Goal: Task Accomplishment & Management: Manage account settings

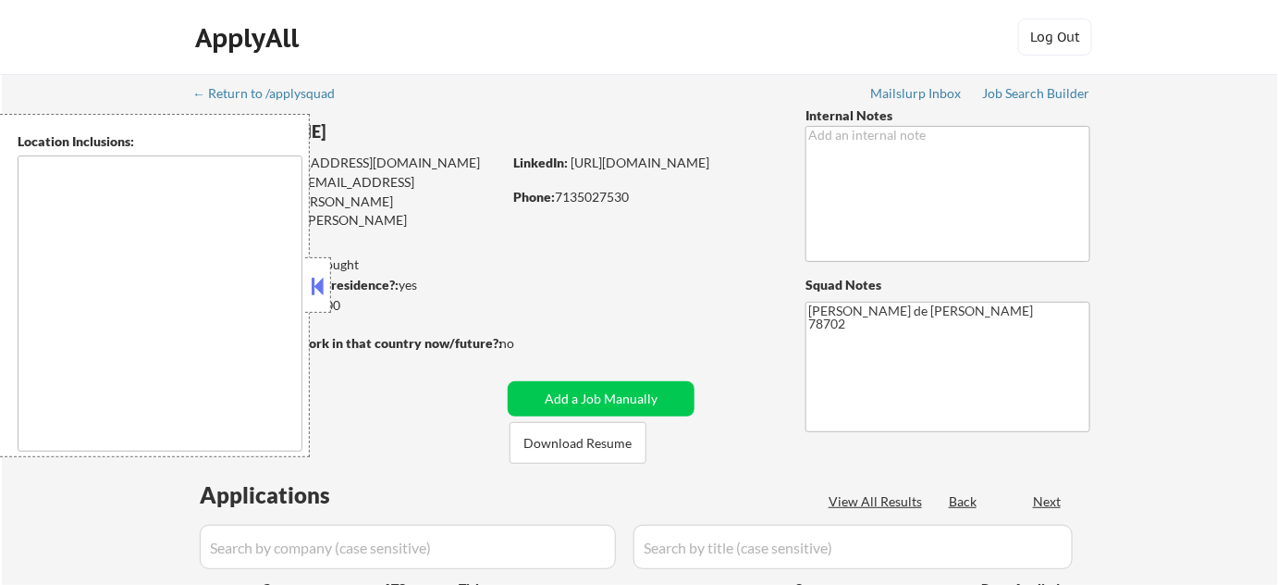
type textarea "[GEOGRAPHIC_DATA], [GEOGRAPHIC_DATA] [GEOGRAPHIC_DATA], [GEOGRAPHIC_DATA] [GEOG…"
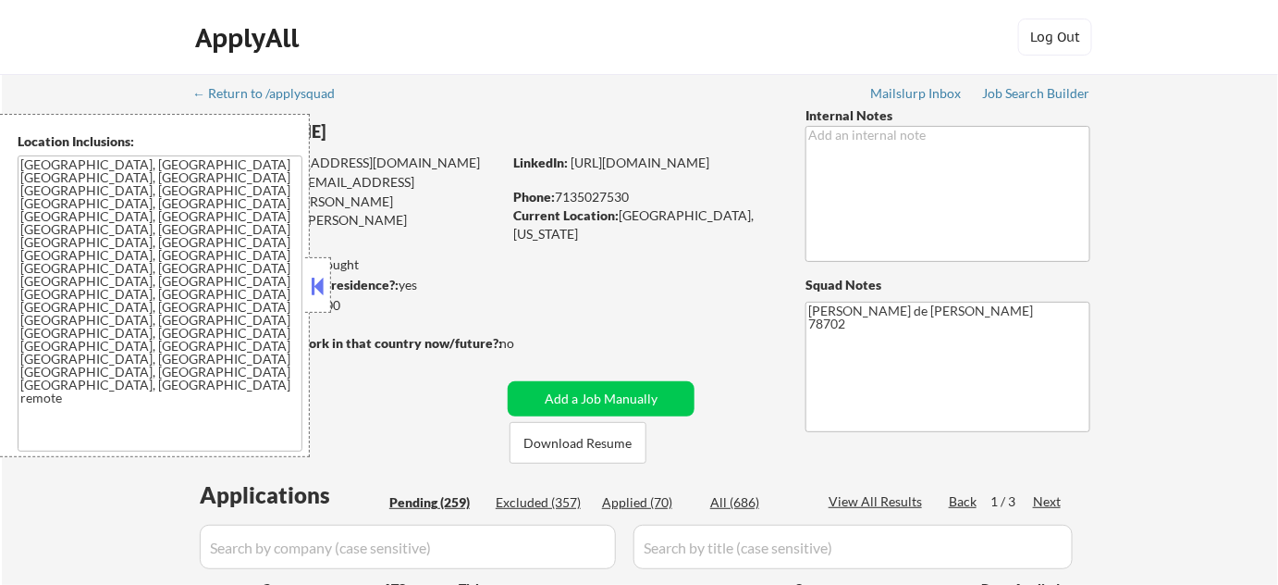
select select ""pending""
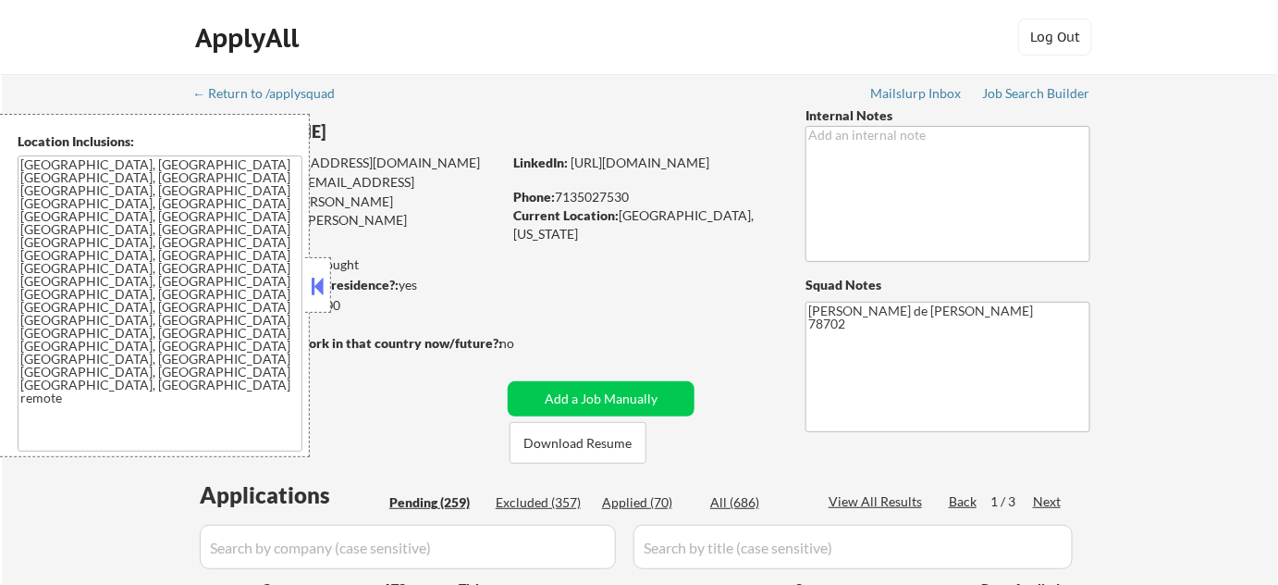
select select ""pending""
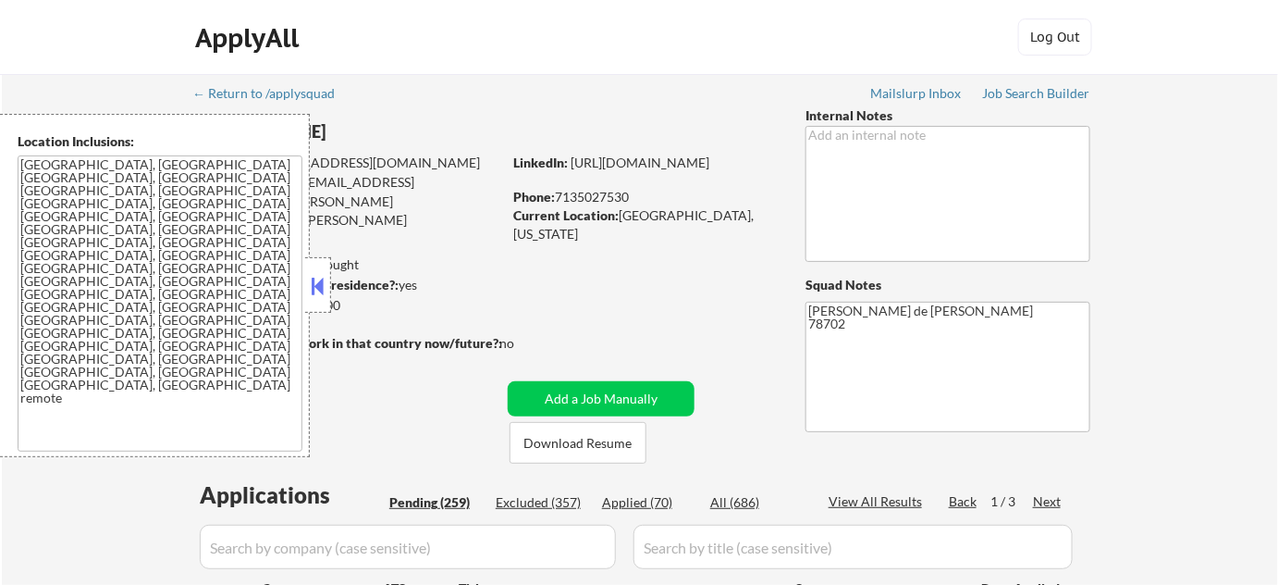
select select ""pending""
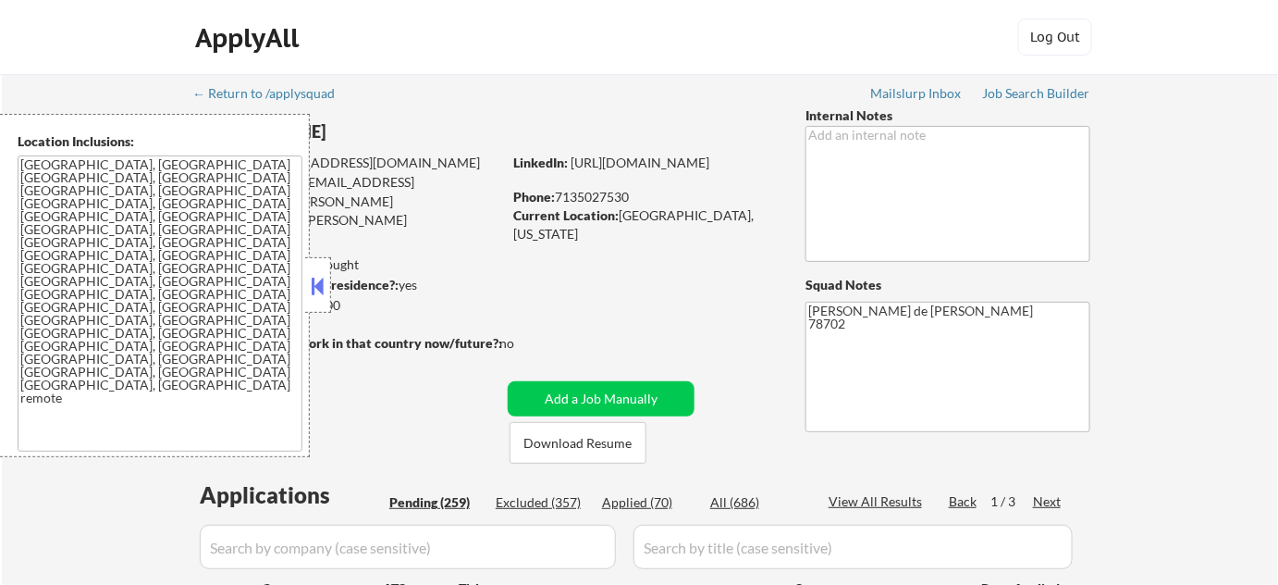
select select ""pending""
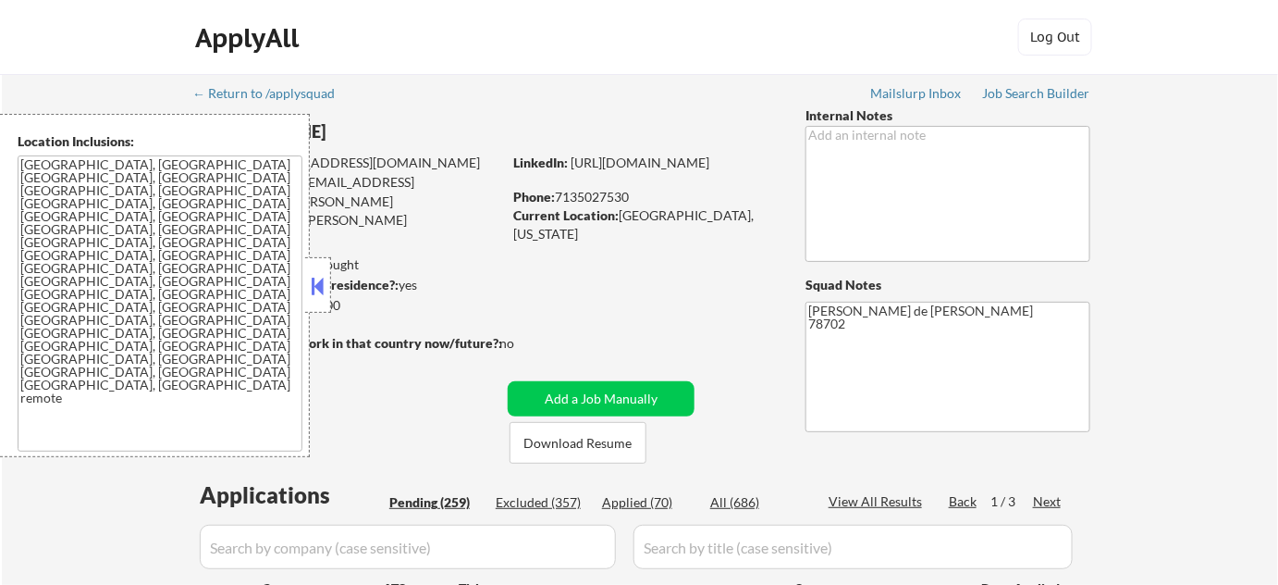
select select ""pending""
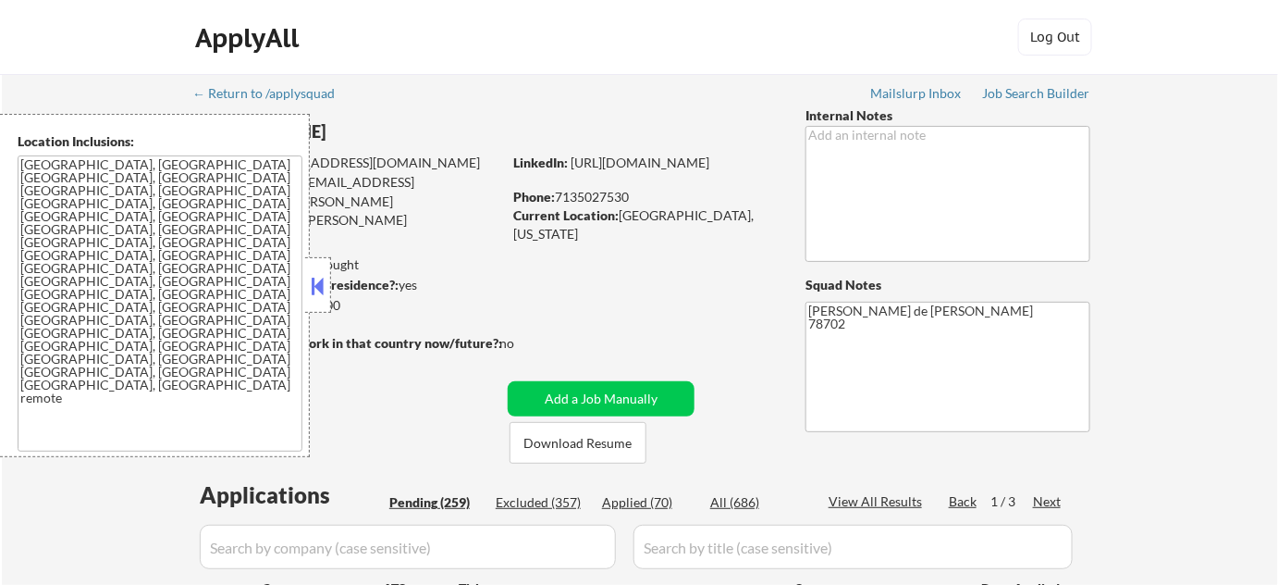
select select ""pending""
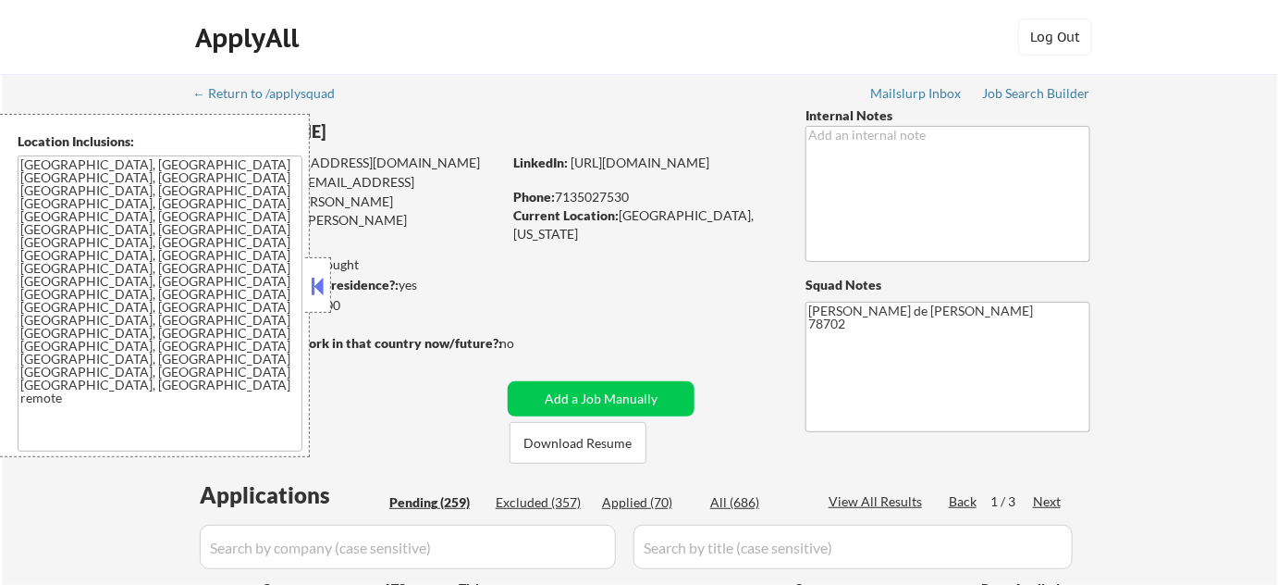
select select ""pending""
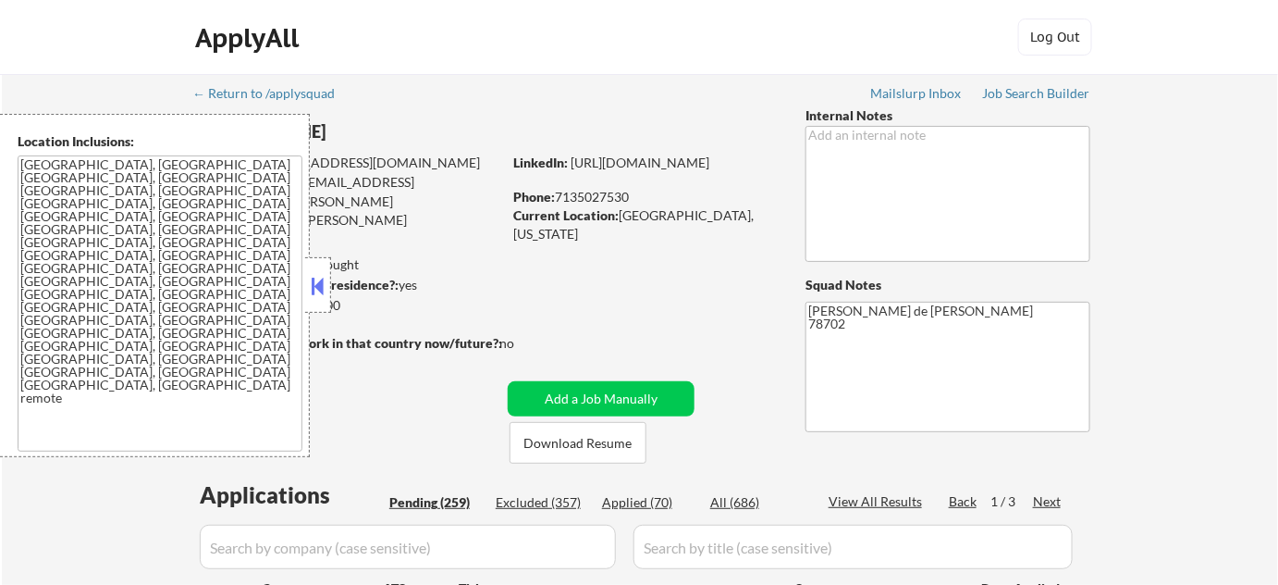
select select ""pending""
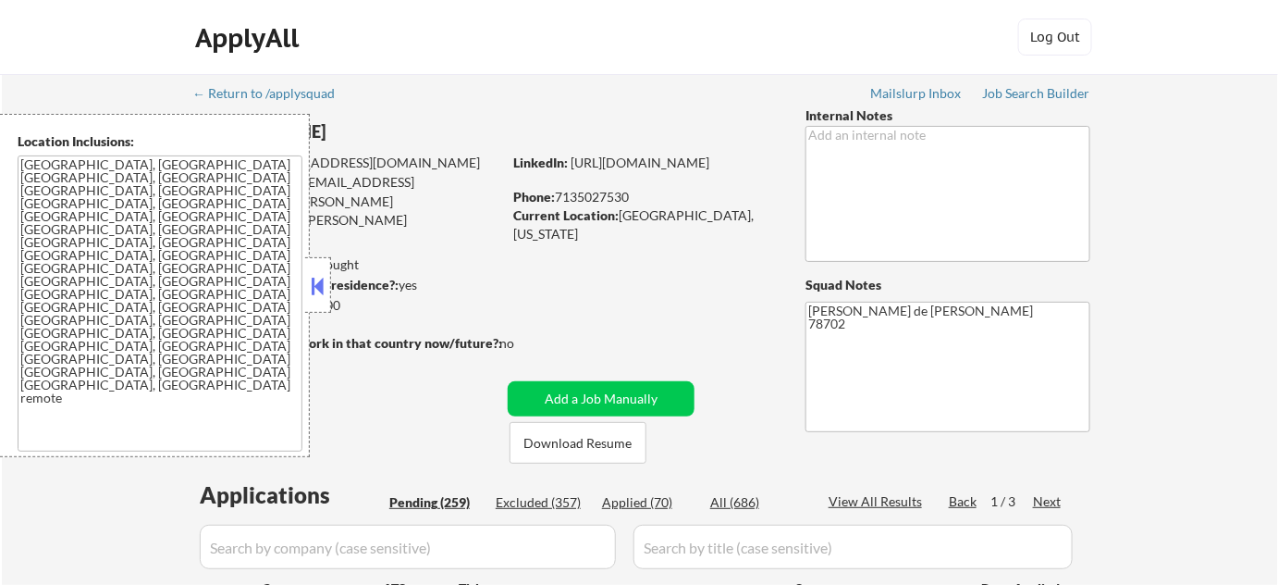
select select ""pending""
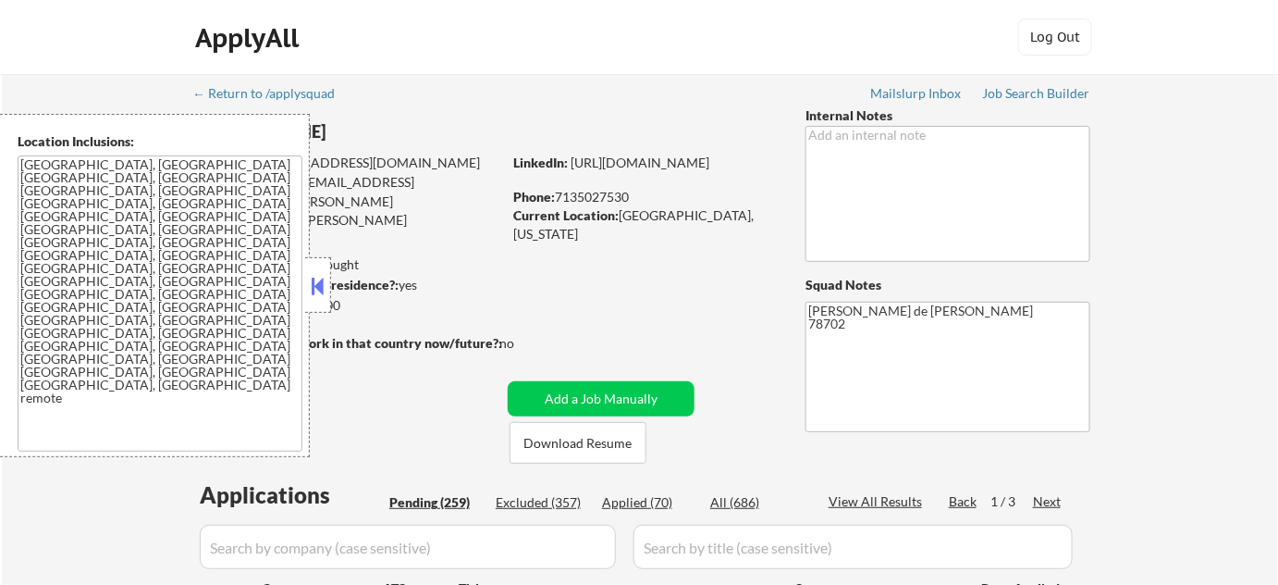
select select ""pending""
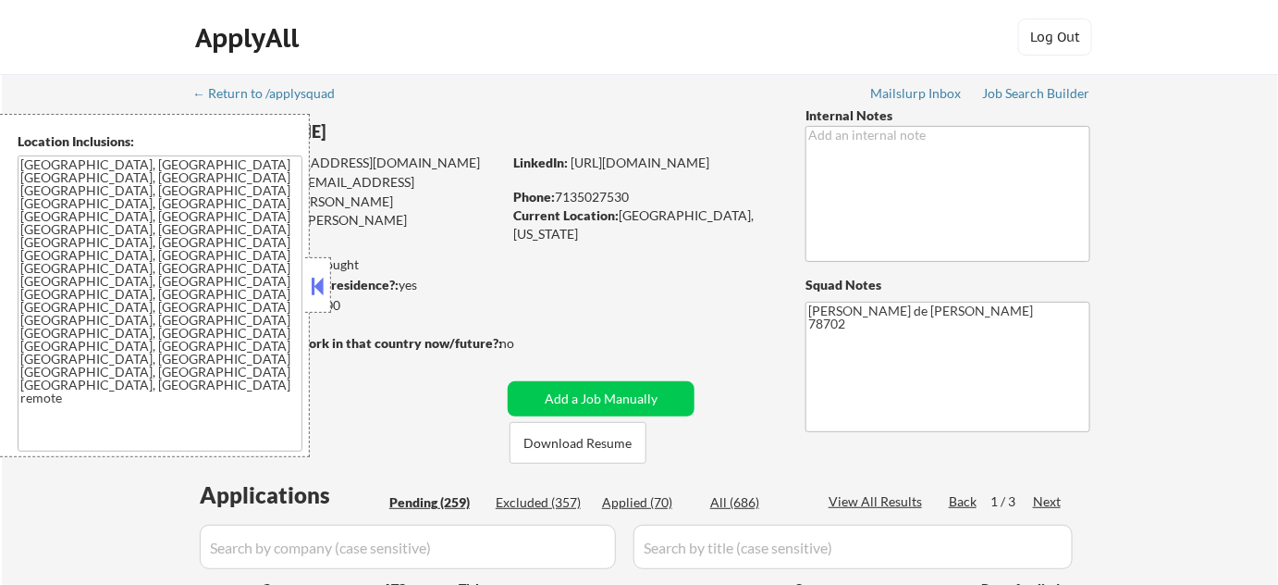
select select ""pending""
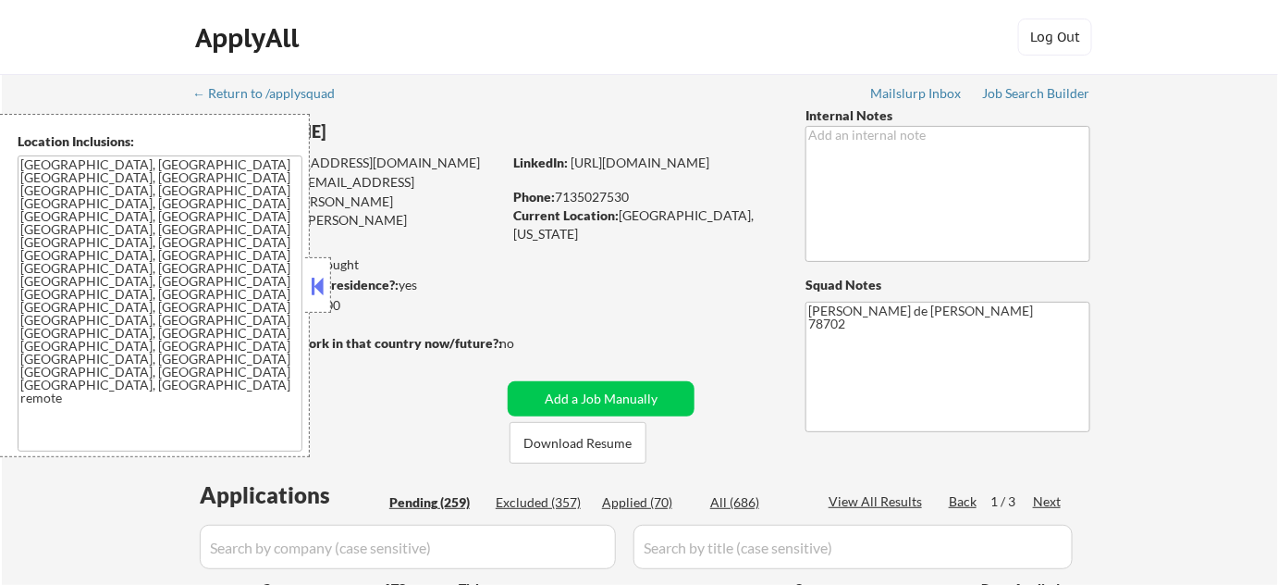
select select ""pending""
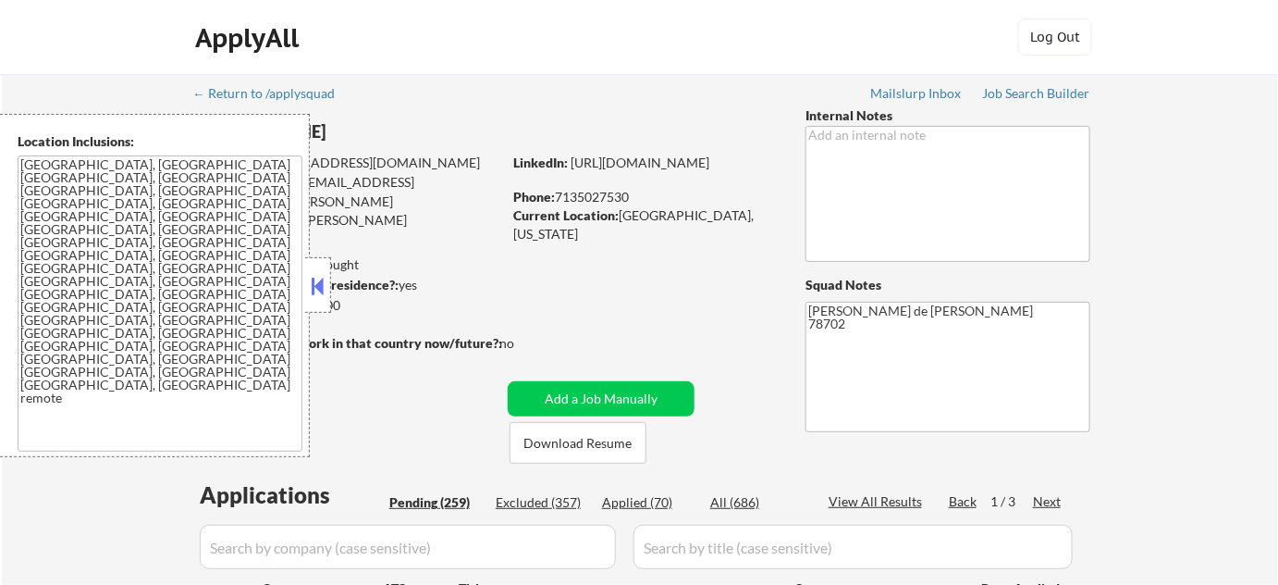
select select ""pending""
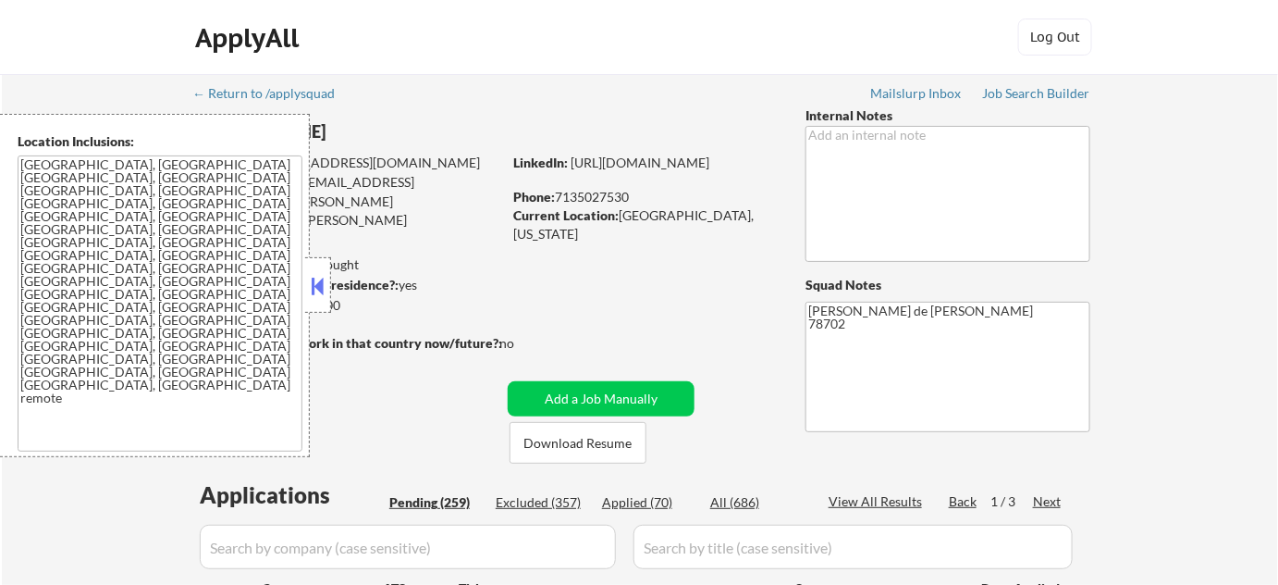
select select ""pending""
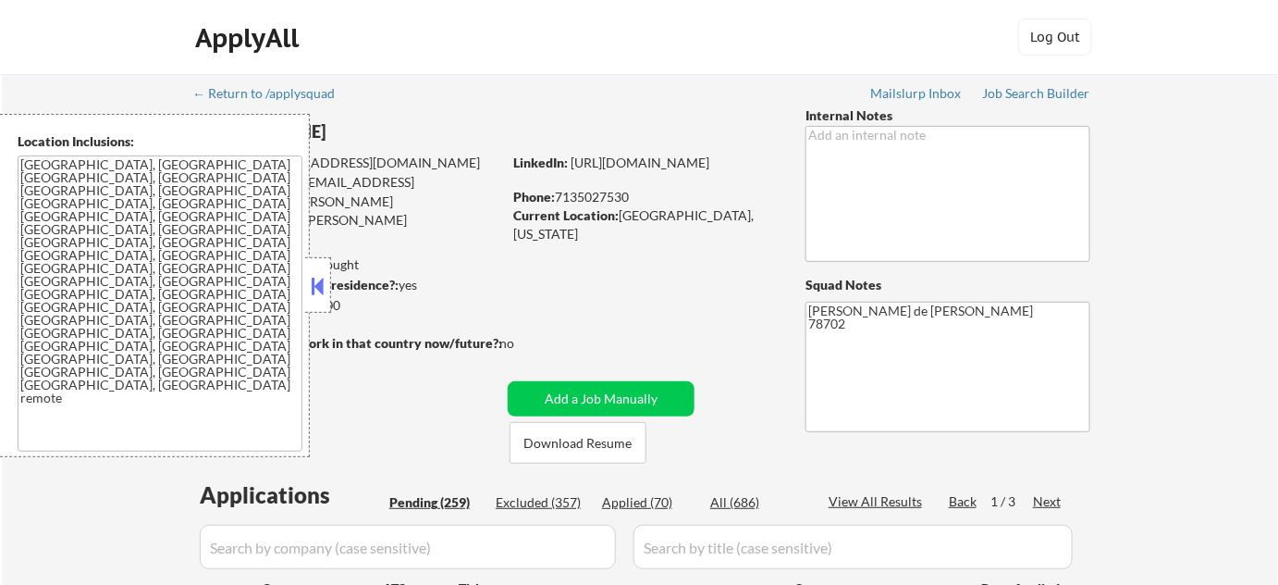
select select ""pending""
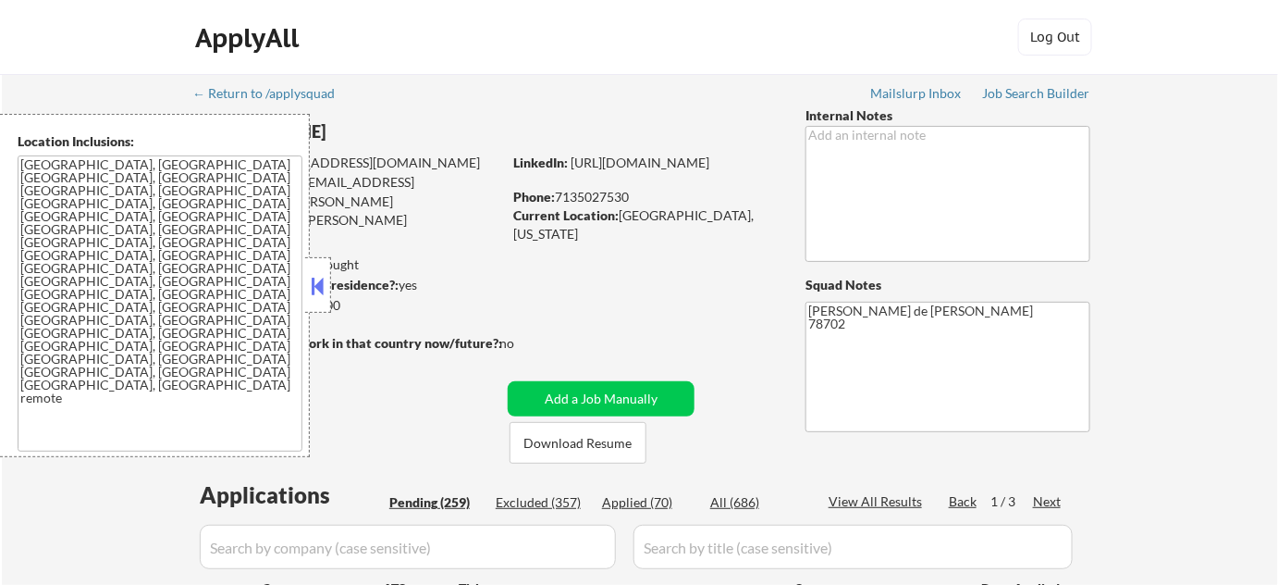
select select ""pending""
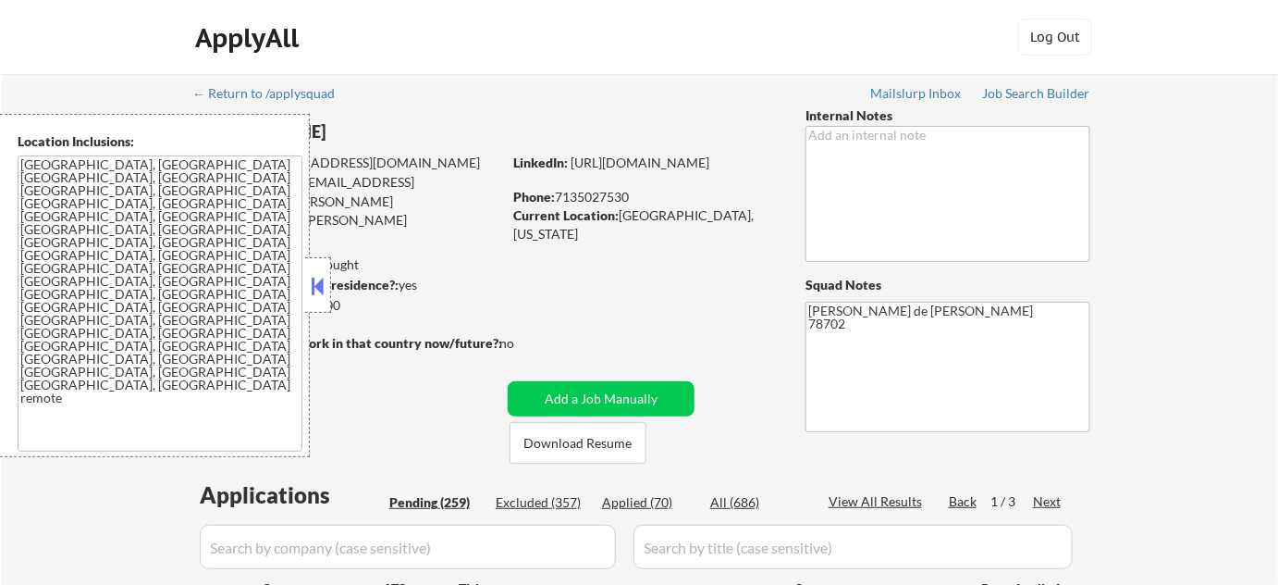
select select ""pending""
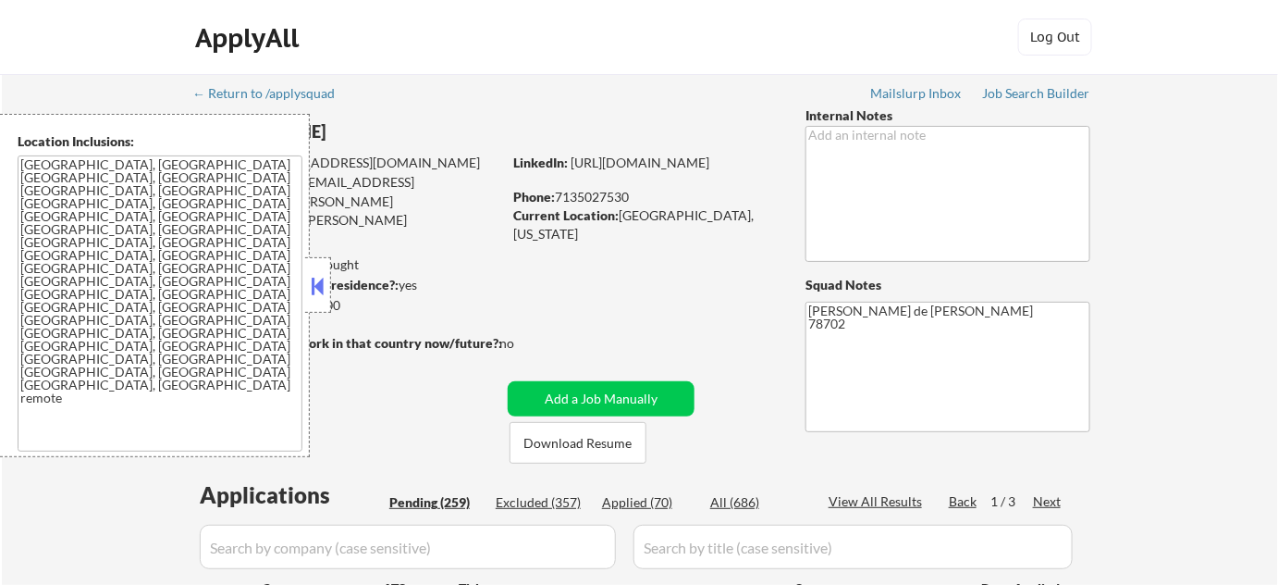
select select ""pending""
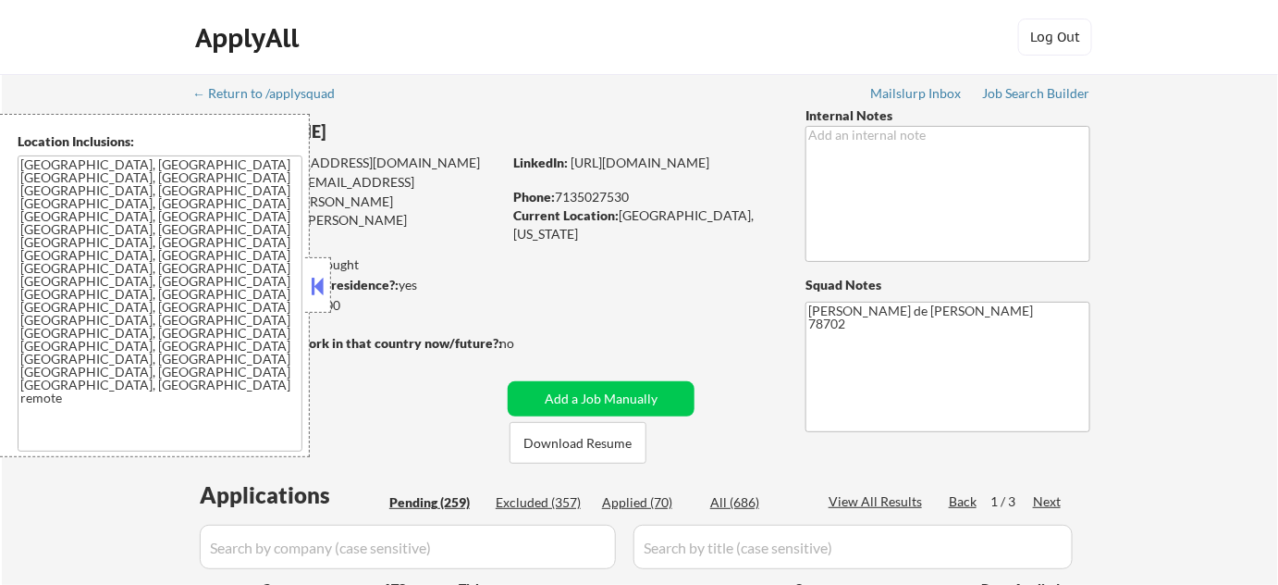
select select ""pending""
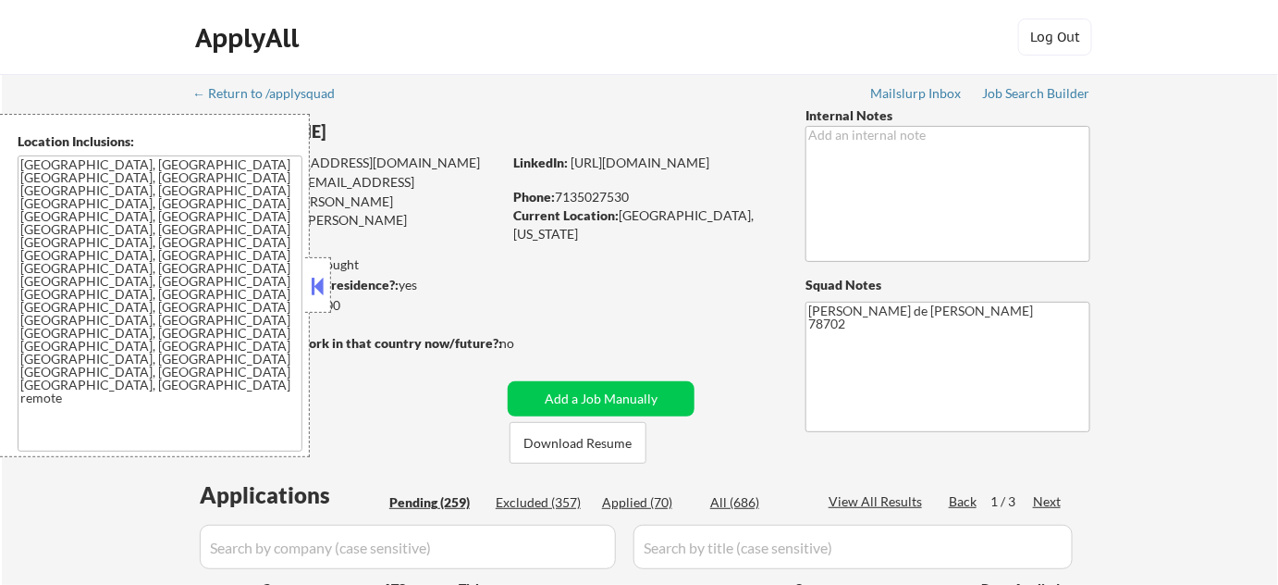
select select ""pending""
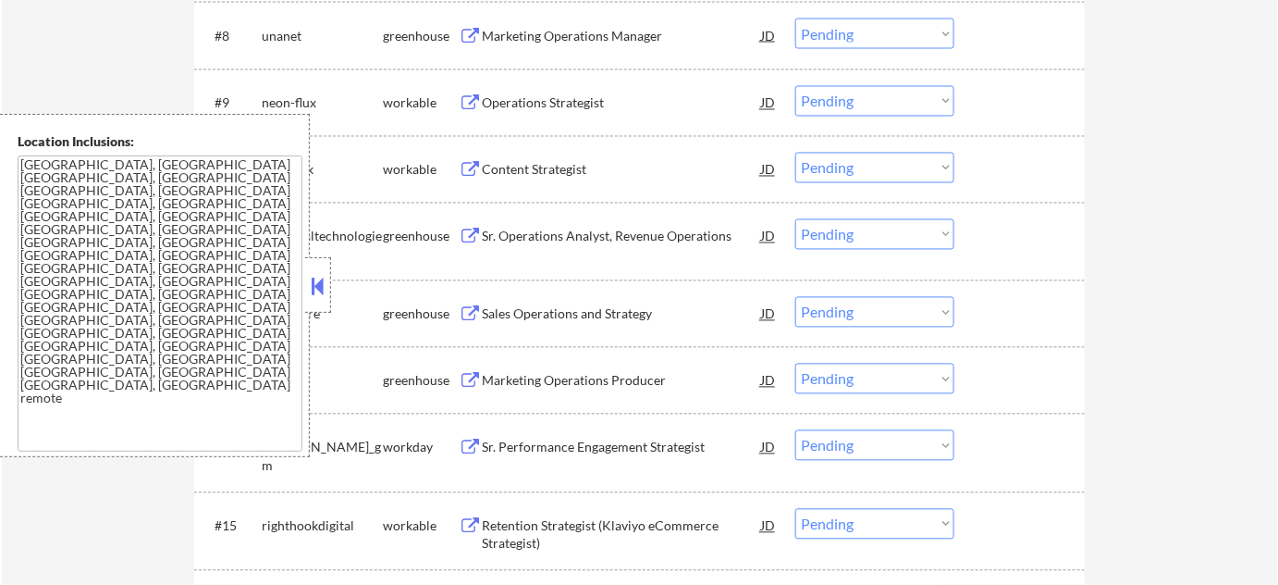
scroll to position [1092, 0]
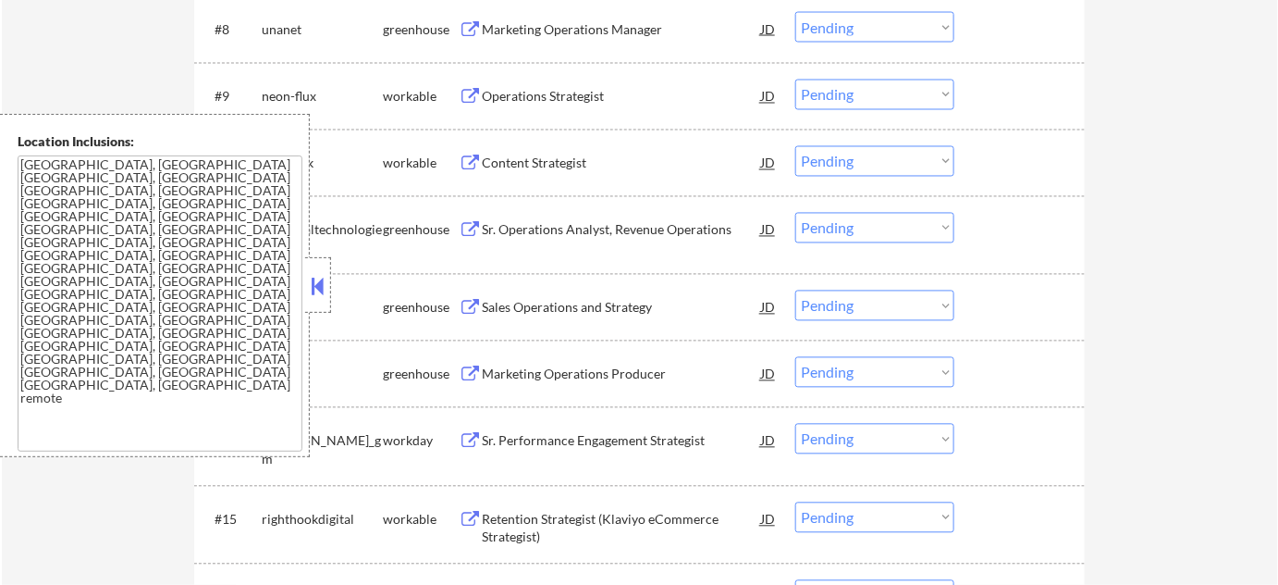
click at [326, 280] on button at bounding box center [318, 286] width 20 height 28
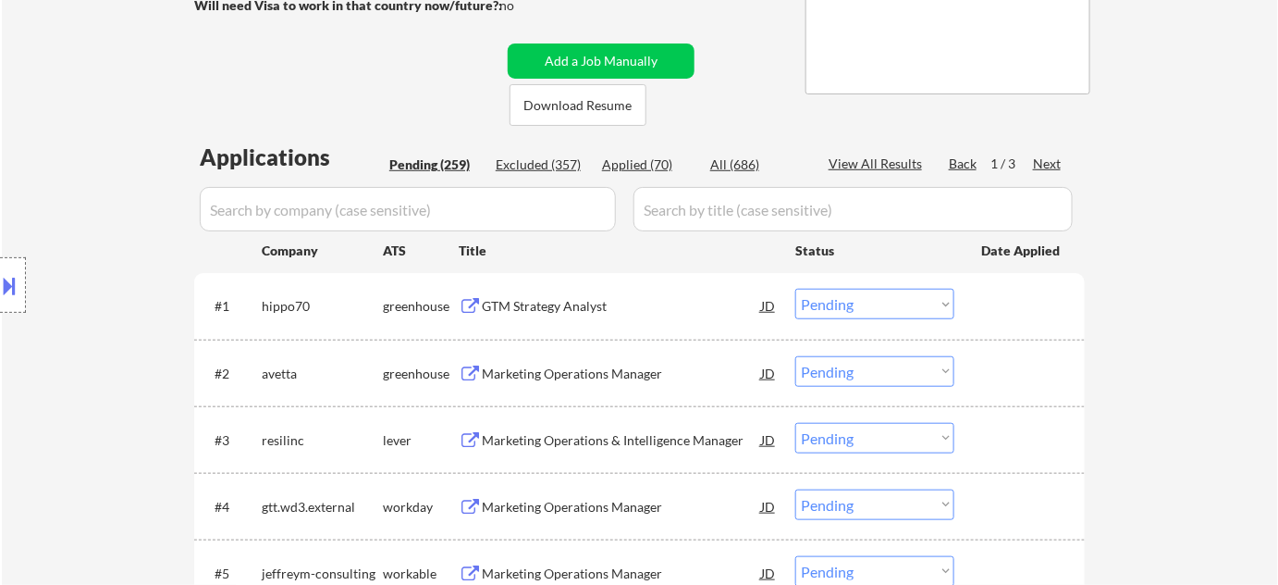
scroll to position [317, 0]
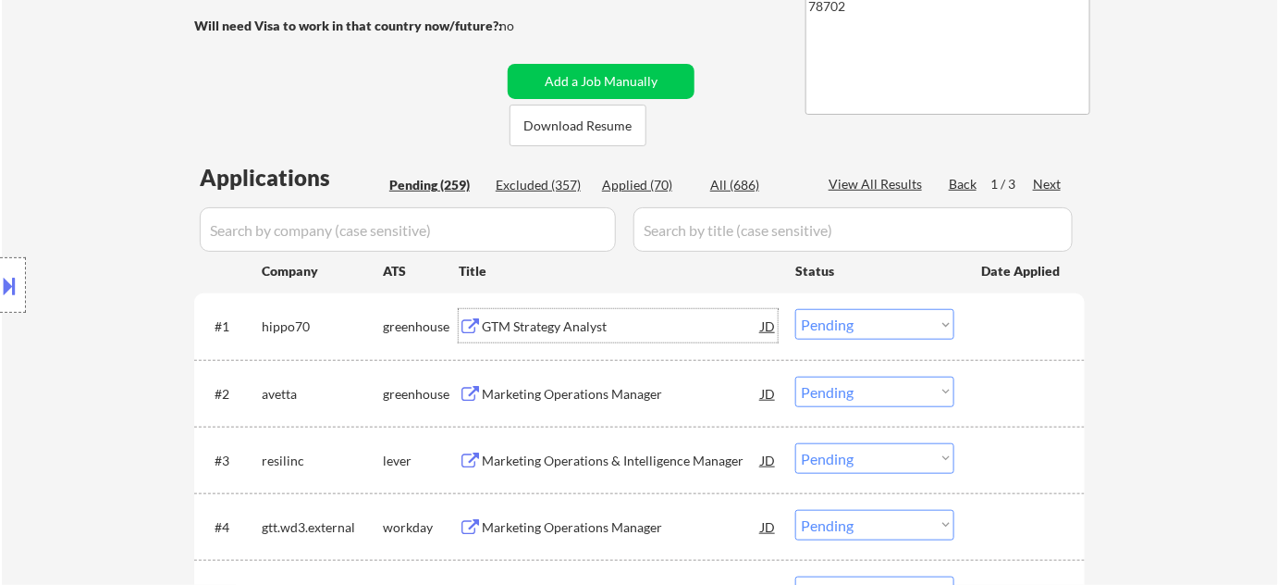
click at [570, 329] on div "GTM Strategy Analyst" at bounding box center [621, 326] width 279 height 18
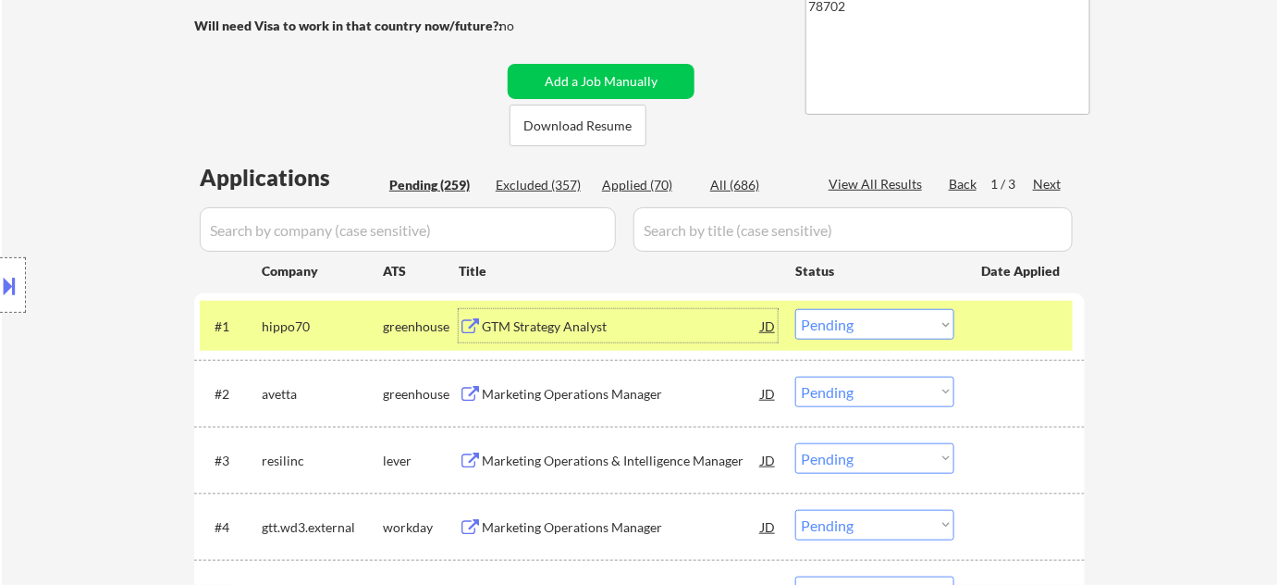
click at [577, 374] on div "#2 avetta greenhouse Marketing Operations Manager JD Choose an option... Pendin…" at bounding box center [636, 393] width 873 height 50
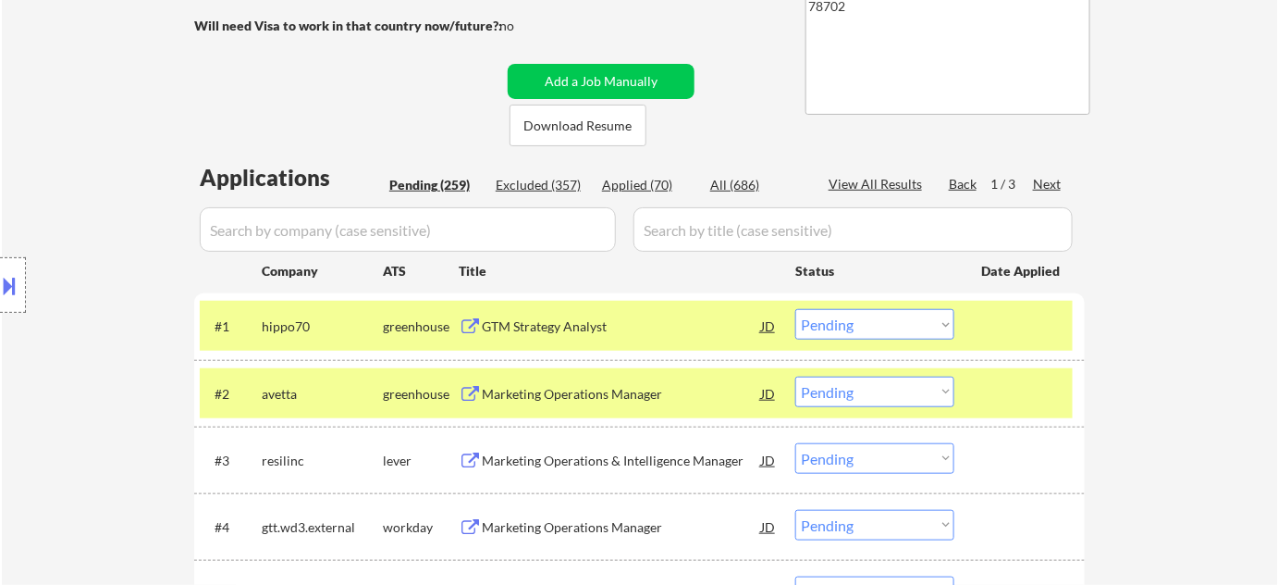
click at [551, 391] on div "Marketing Operations Manager" at bounding box center [621, 394] width 279 height 18
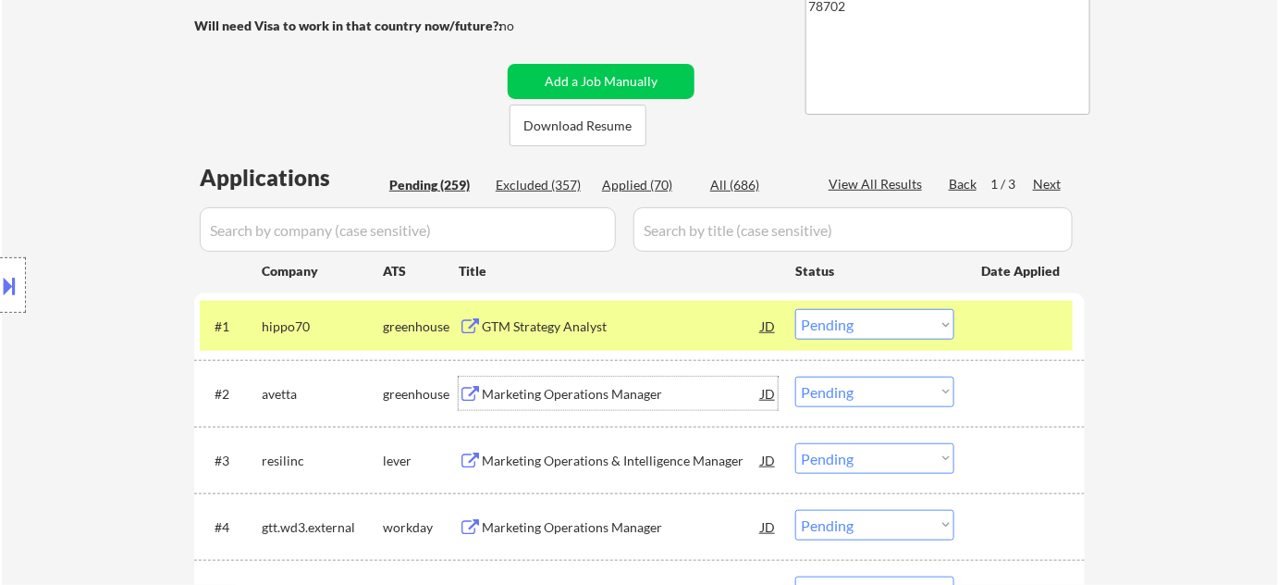
click at [825, 389] on select "Choose an option... Pending Applied Excluded (Questions) Excluded (Expired) Exc…" at bounding box center [874, 391] width 159 height 31
click at [795, 376] on select "Choose an option... Pending Applied Excluded (Questions) Excluded (Expired) Exc…" at bounding box center [874, 391] width 159 height 31
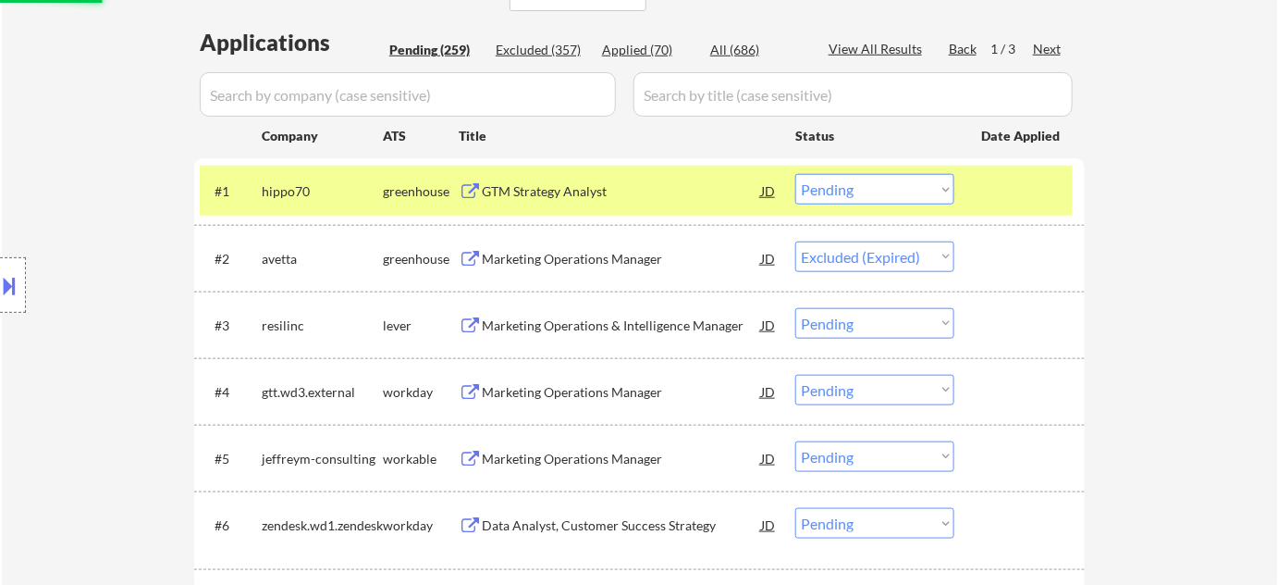
scroll to position [486, 0]
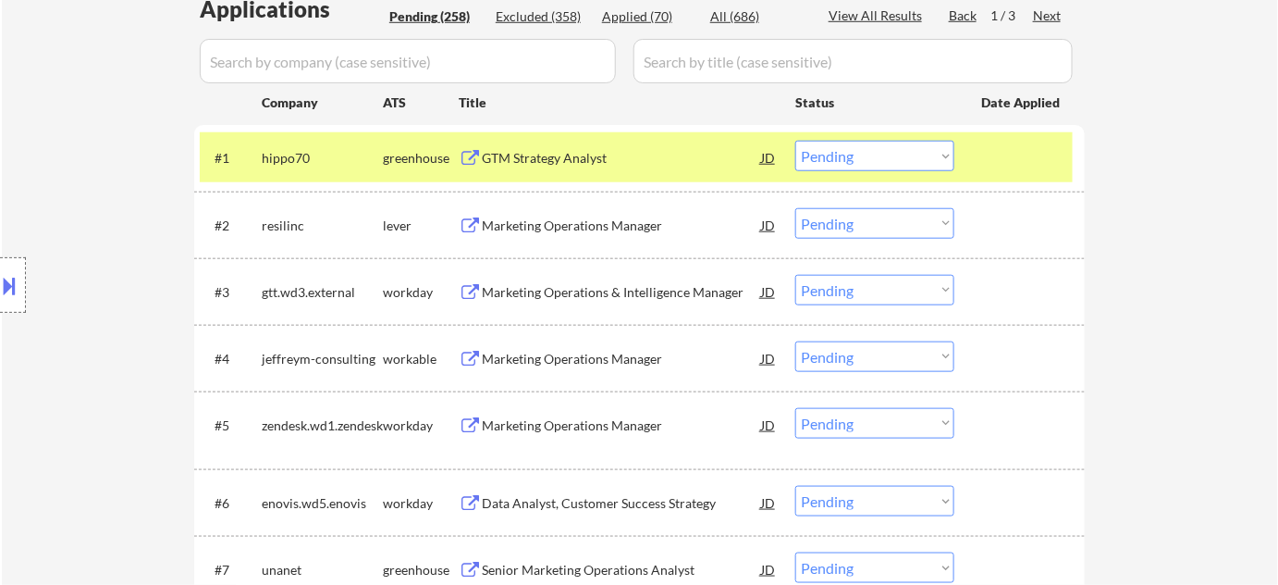
click at [585, 224] on div "Marketing Operations Manager" at bounding box center [621, 225] width 279 height 18
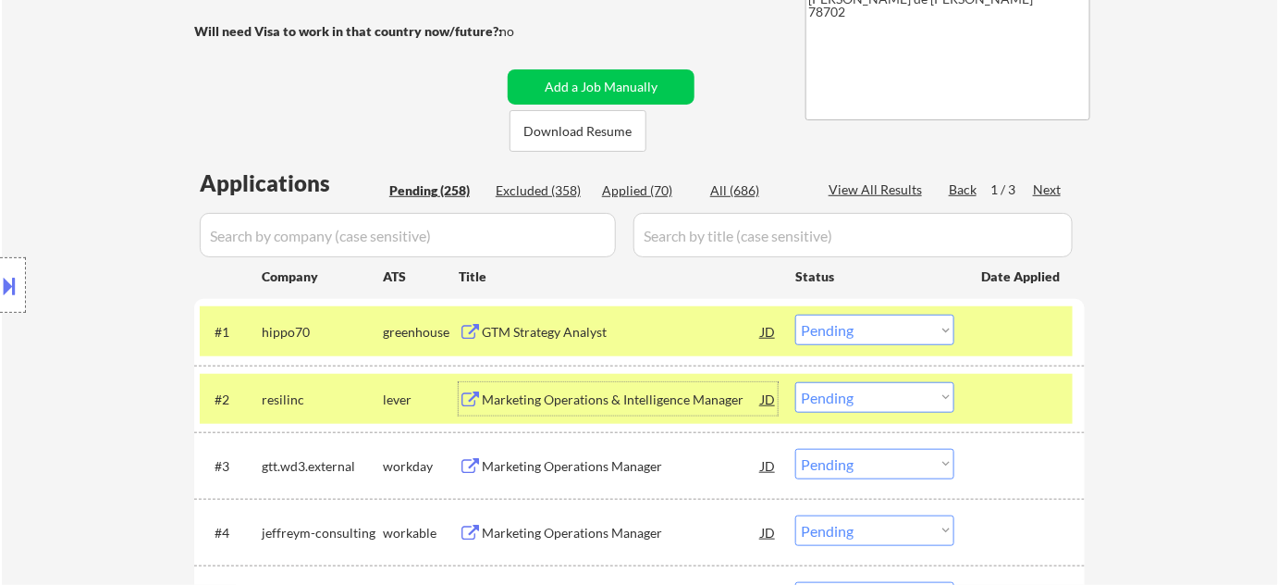
scroll to position [336, 0]
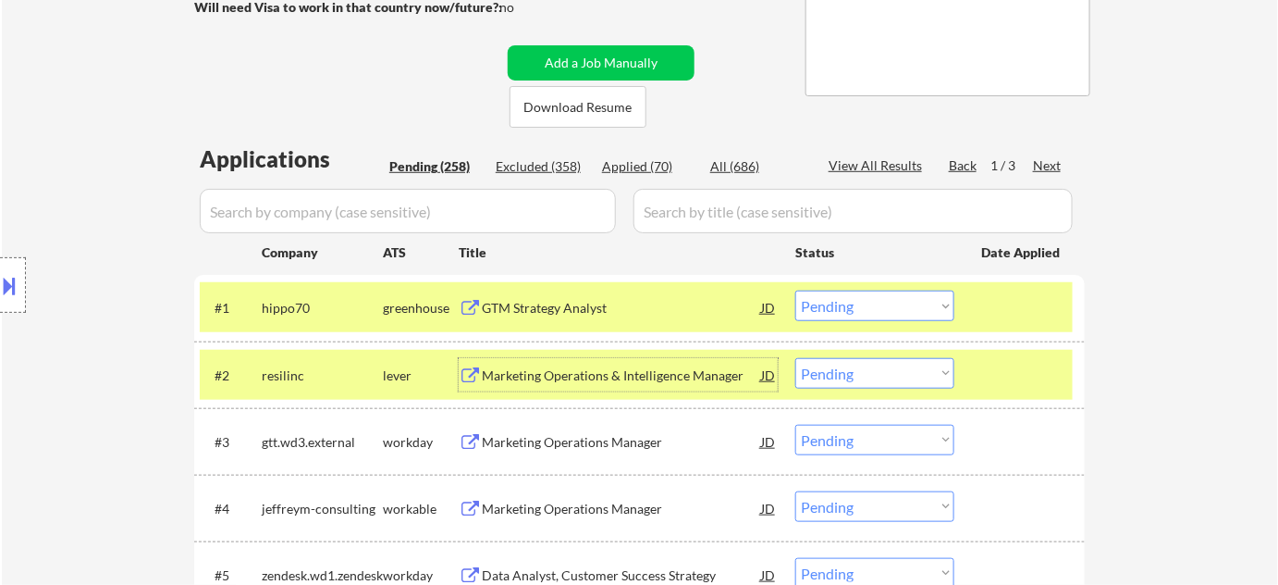
click at [880, 369] on select "Choose an option... Pending Applied Excluded (Questions) Excluded (Expired) Exc…" at bounding box center [874, 373] width 159 height 31
click at [795, 358] on select "Choose an option... Pending Applied Excluded (Questions) Excluded (Expired) Exc…" at bounding box center [874, 373] width 159 height 31
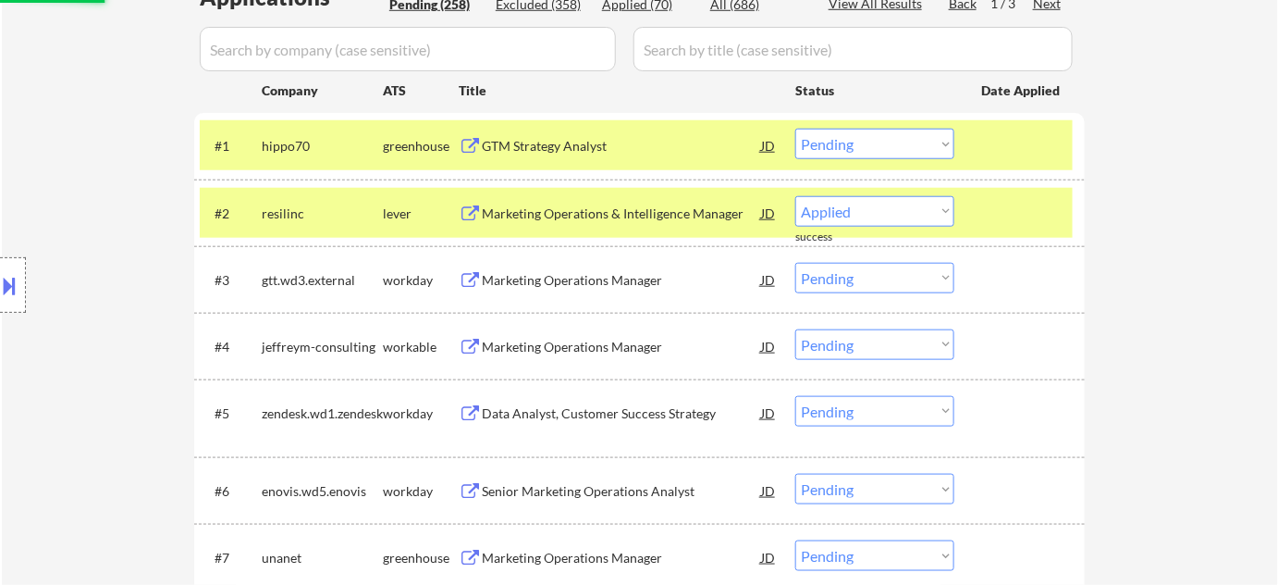
scroll to position [504, 0]
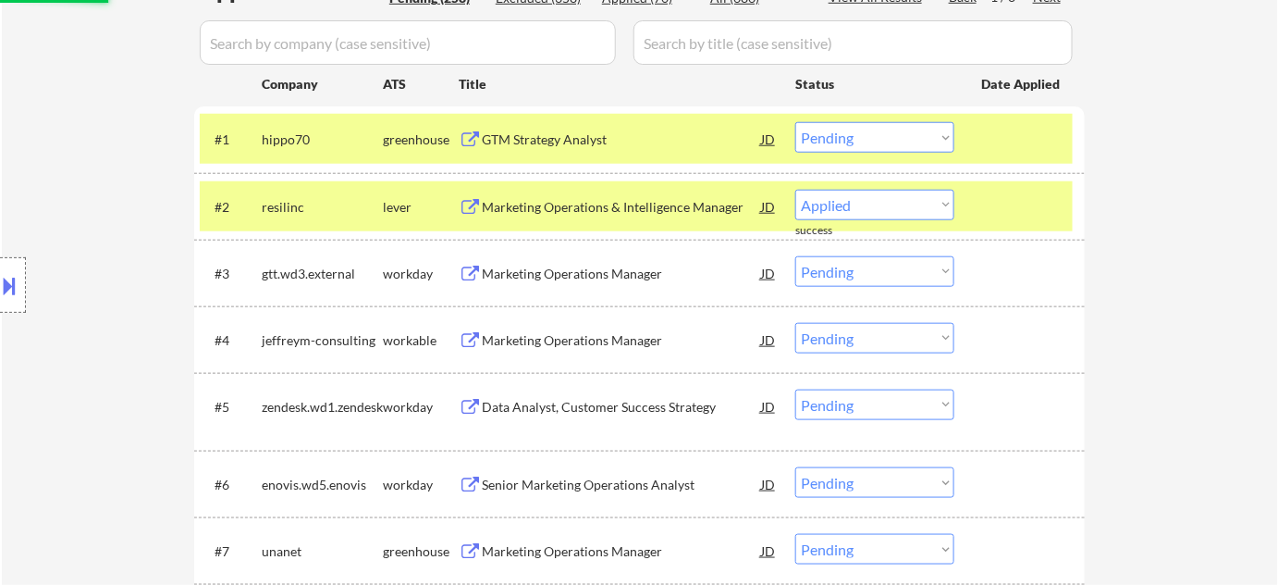
select select ""pending""
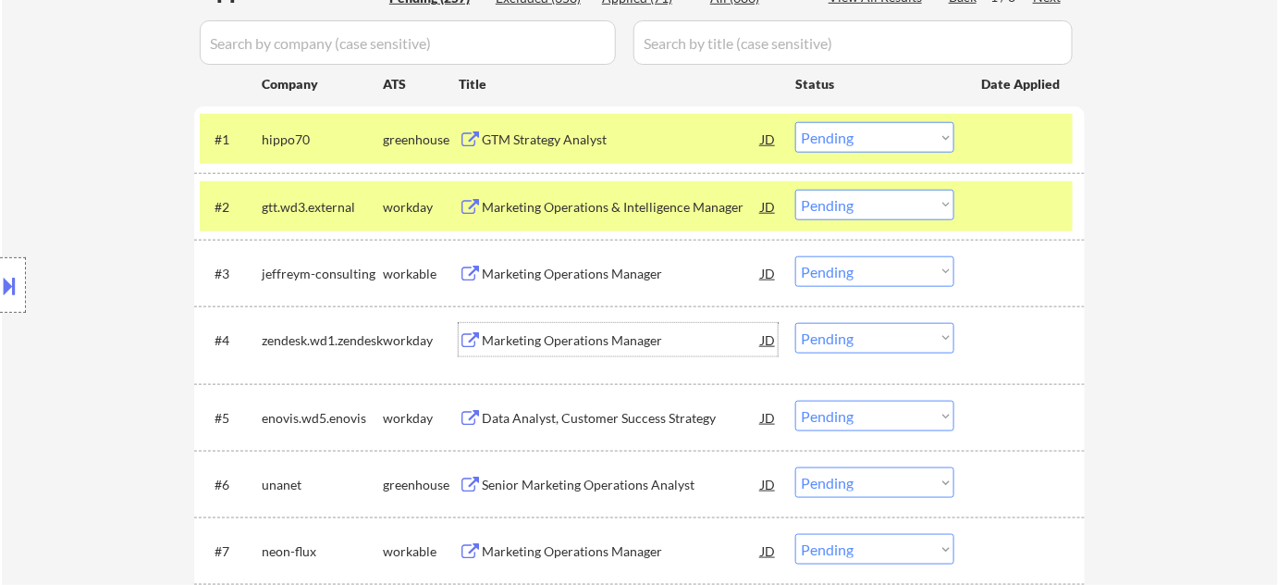
click at [561, 337] on div "Marketing Operations Manager" at bounding box center [621, 340] width 279 height 18
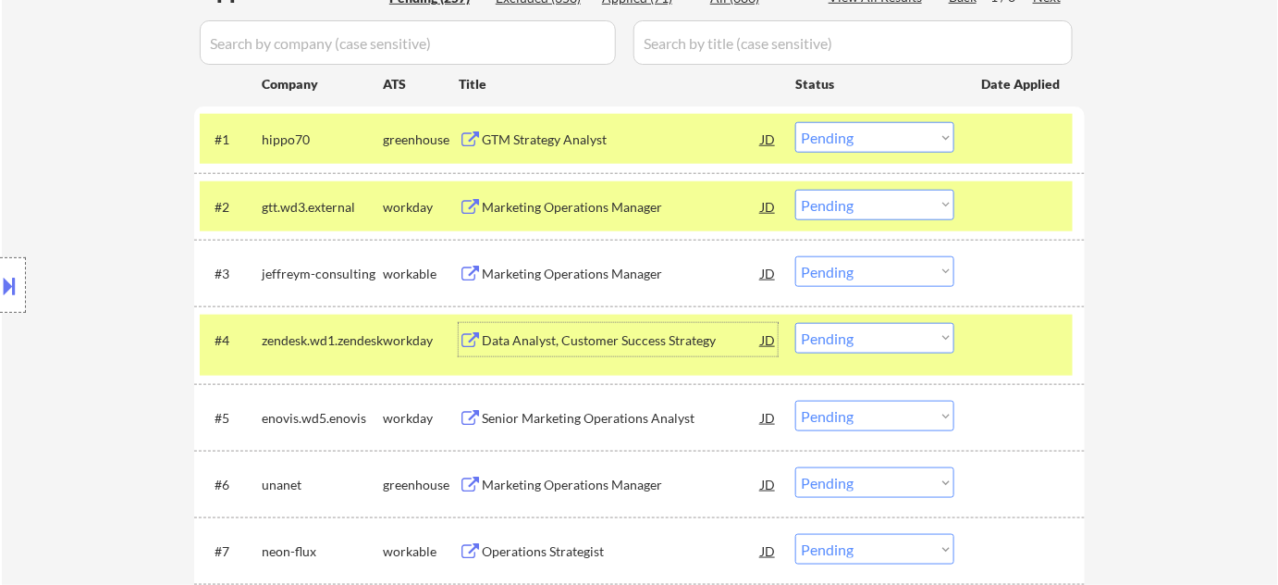
click at [844, 348] on select "Choose an option... Pending Applied Excluded (Questions) Excluded (Expired) Exc…" at bounding box center [874, 338] width 159 height 31
click at [795, 323] on select "Choose an option... Pending Applied Excluded (Questions) Excluded (Expired) Exc…" at bounding box center [874, 338] width 159 height 31
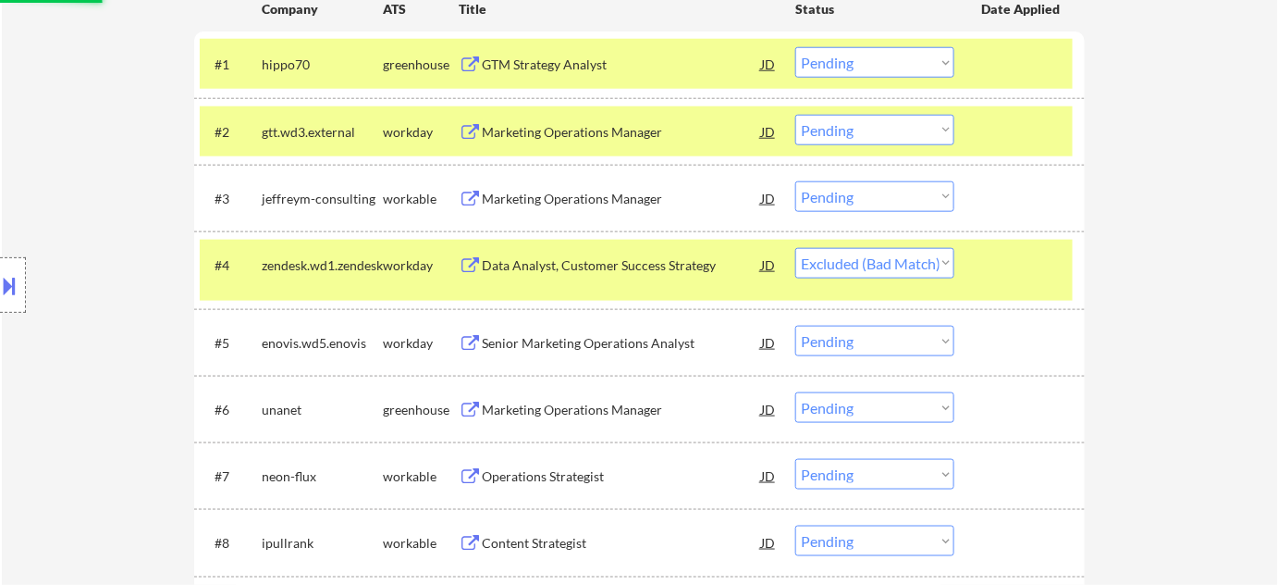
scroll to position [588, 0]
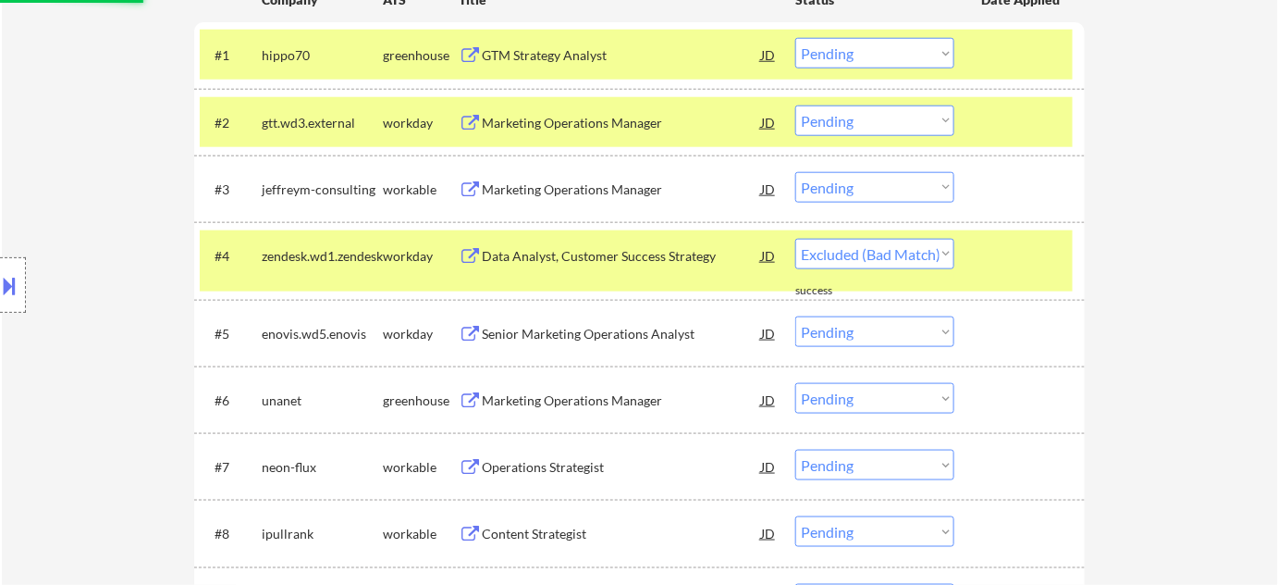
select select ""pending""
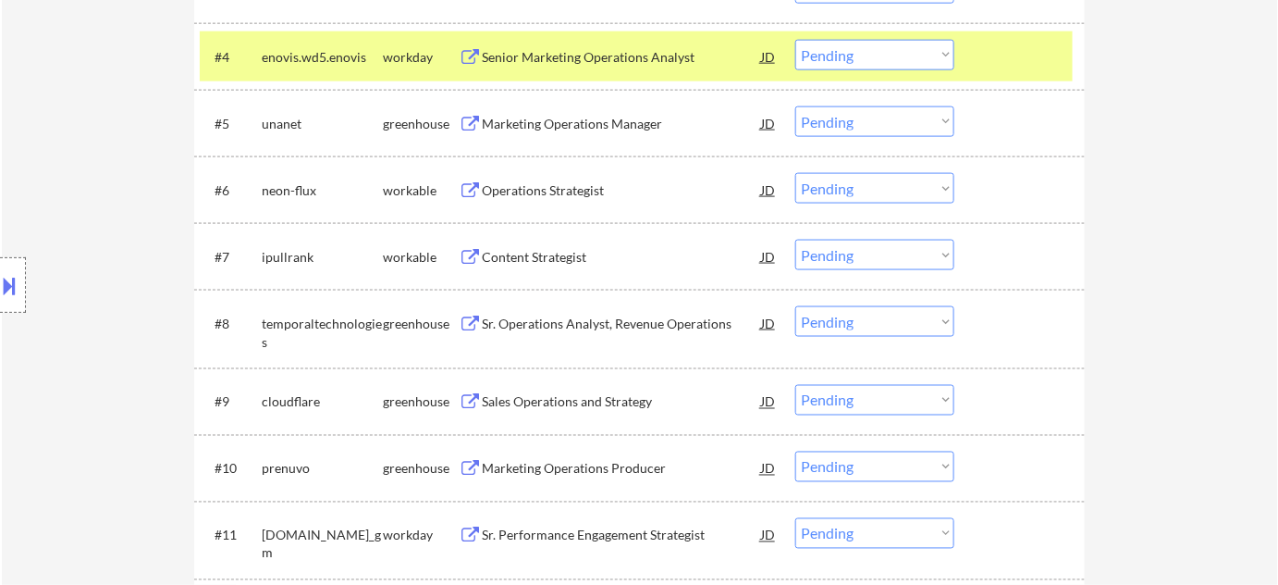
scroll to position [841, 0]
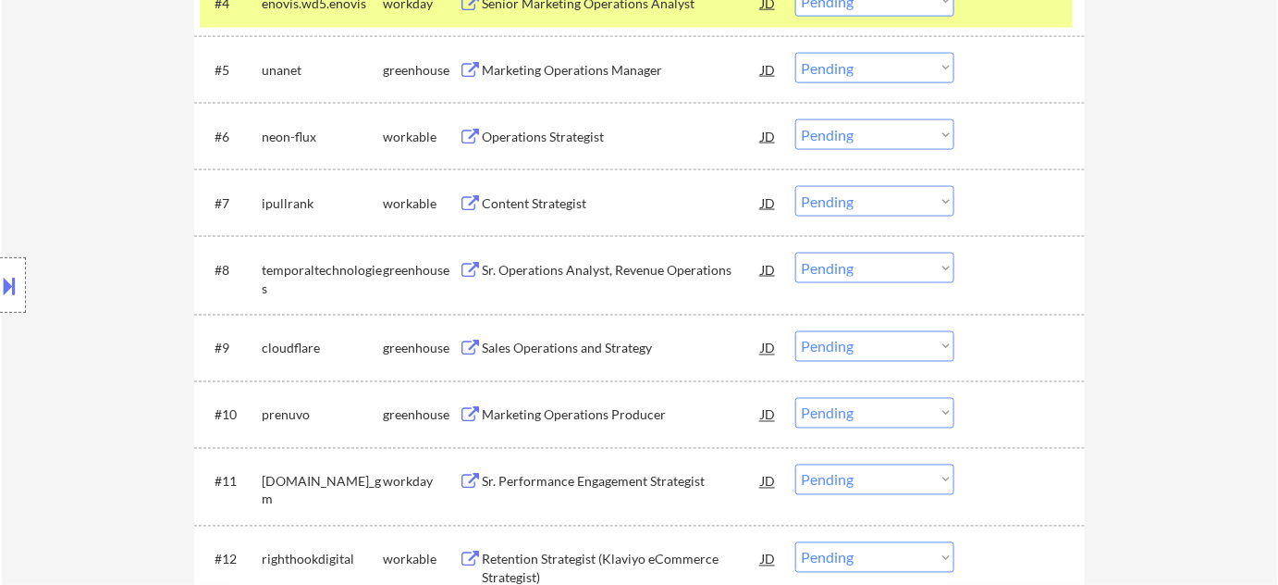
click at [638, 264] on div "Sr. Operations Analyst, Revenue Operations" at bounding box center [621, 270] width 279 height 18
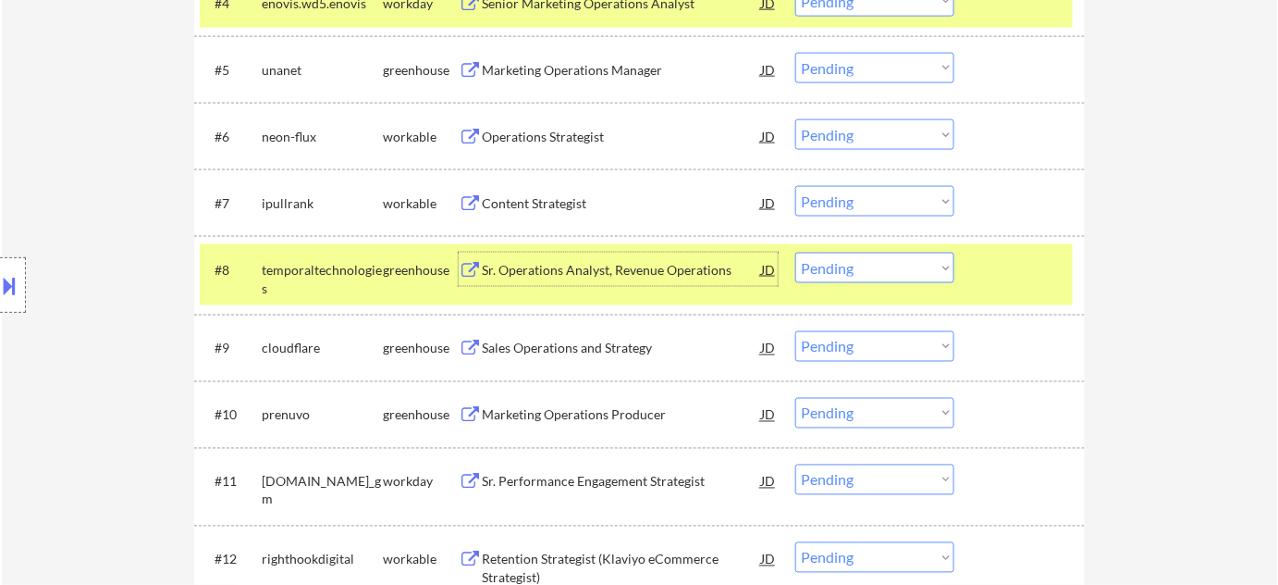
click at [857, 262] on select "Choose an option... Pending Applied Excluded (Questions) Excluded (Expired) Exc…" at bounding box center [874, 268] width 159 height 31
click at [795, 253] on select "Choose an option... Pending Applied Excluded (Questions) Excluded (Expired) Exc…" at bounding box center [874, 268] width 159 height 31
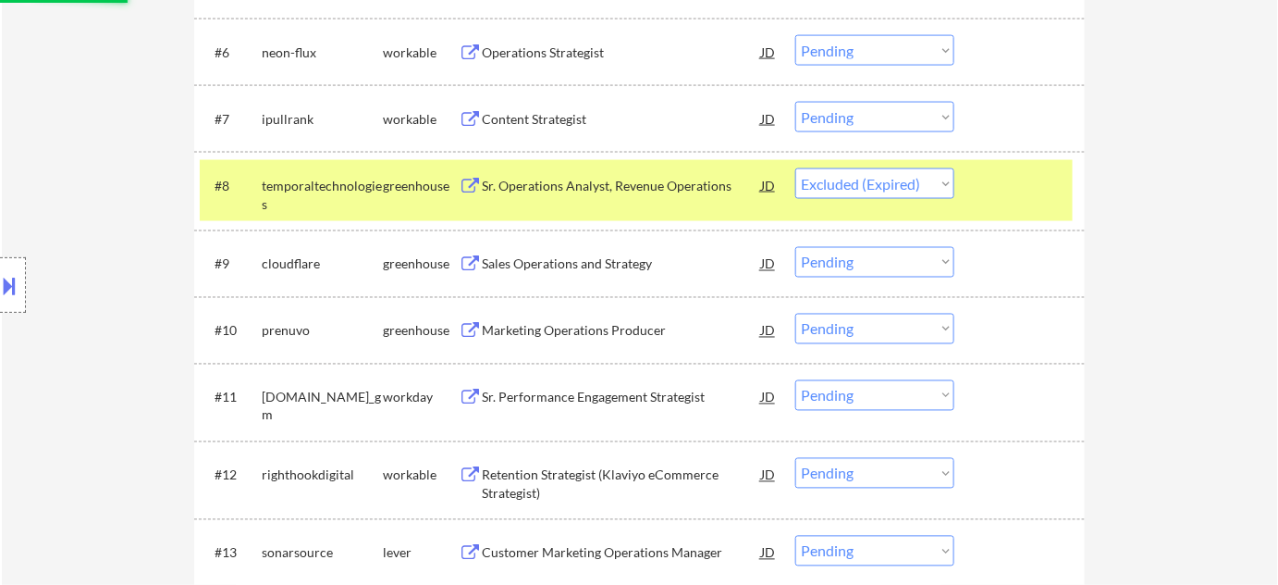
scroll to position [1008, 0]
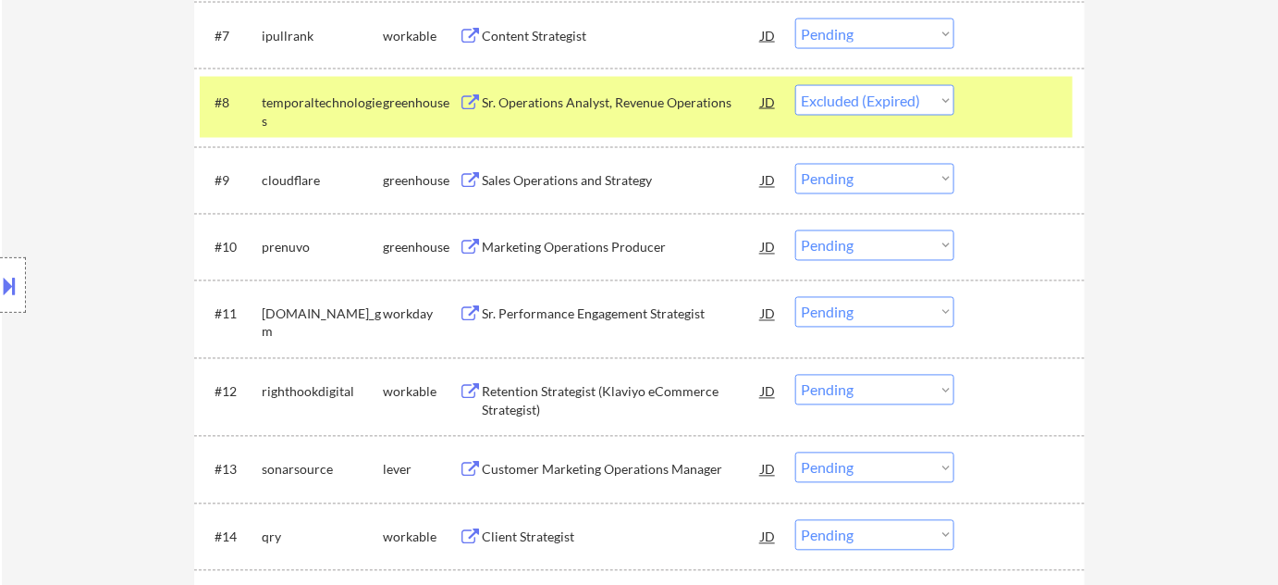
select select ""pending""
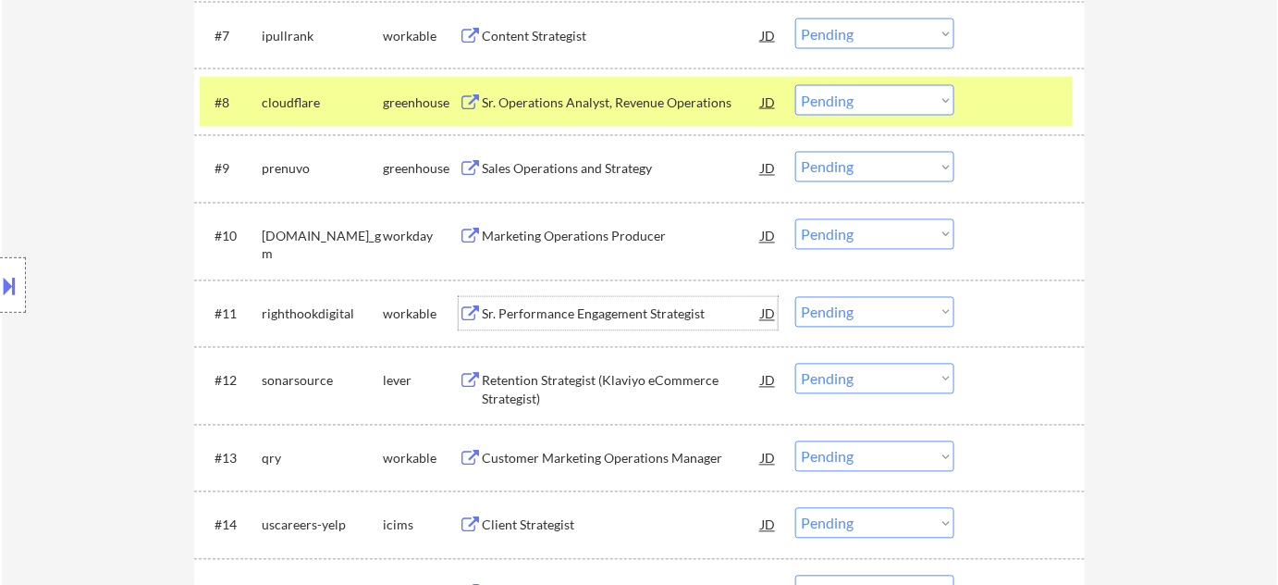
click at [610, 314] on div "Sr. Performance Engagement Strategist" at bounding box center [621, 314] width 279 height 18
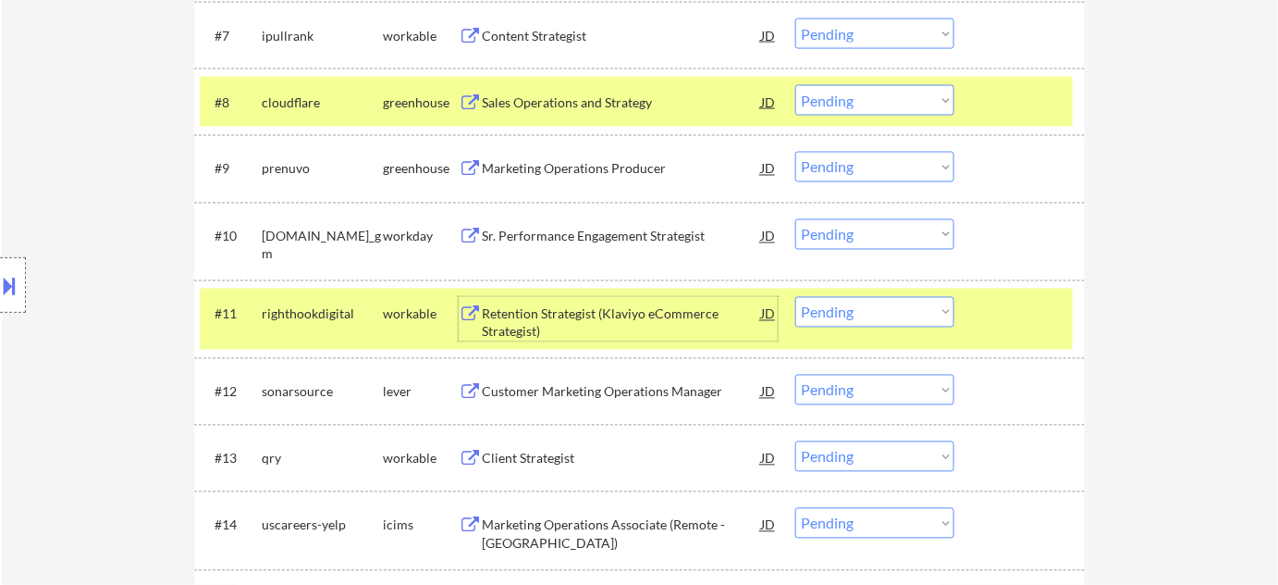
drag, startPoint x: 915, startPoint y: 304, endPoint x: 915, endPoint y: 315, distance: 11.1
click at [915, 304] on select "Choose an option... Pending Applied Excluded (Questions) Excluded (Expired) Exc…" at bounding box center [874, 312] width 159 height 31
click at [795, 297] on select "Choose an option... Pending Applied Excluded (Questions) Excluded (Expired) Exc…" at bounding box center [874, 312] width 159 height 31
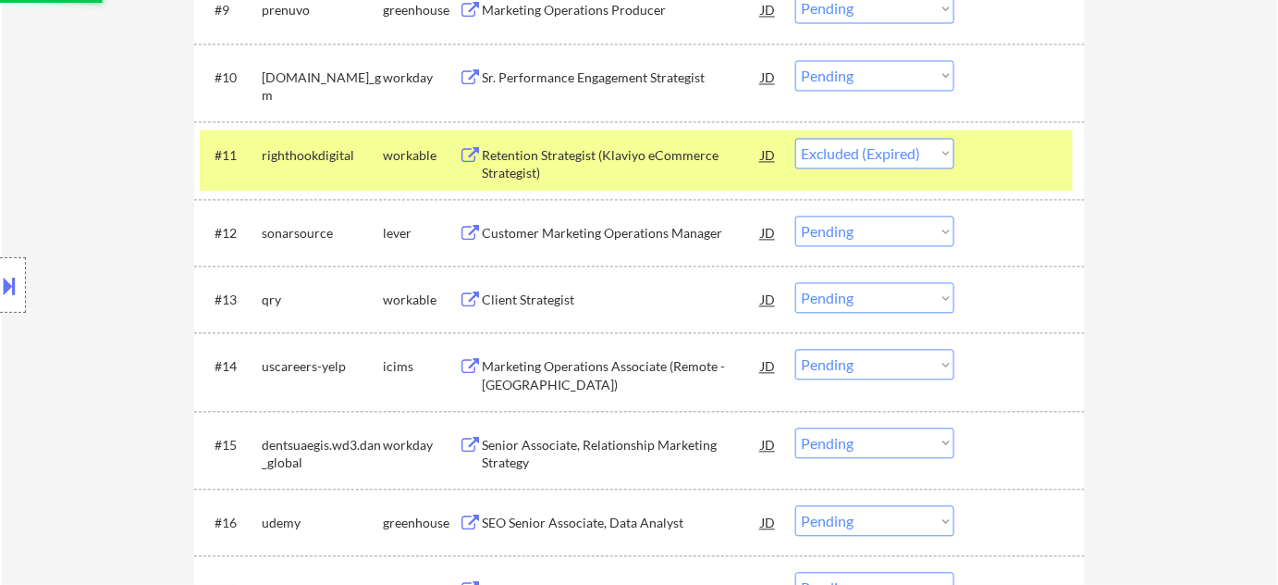
scroll to position [1177, 0]
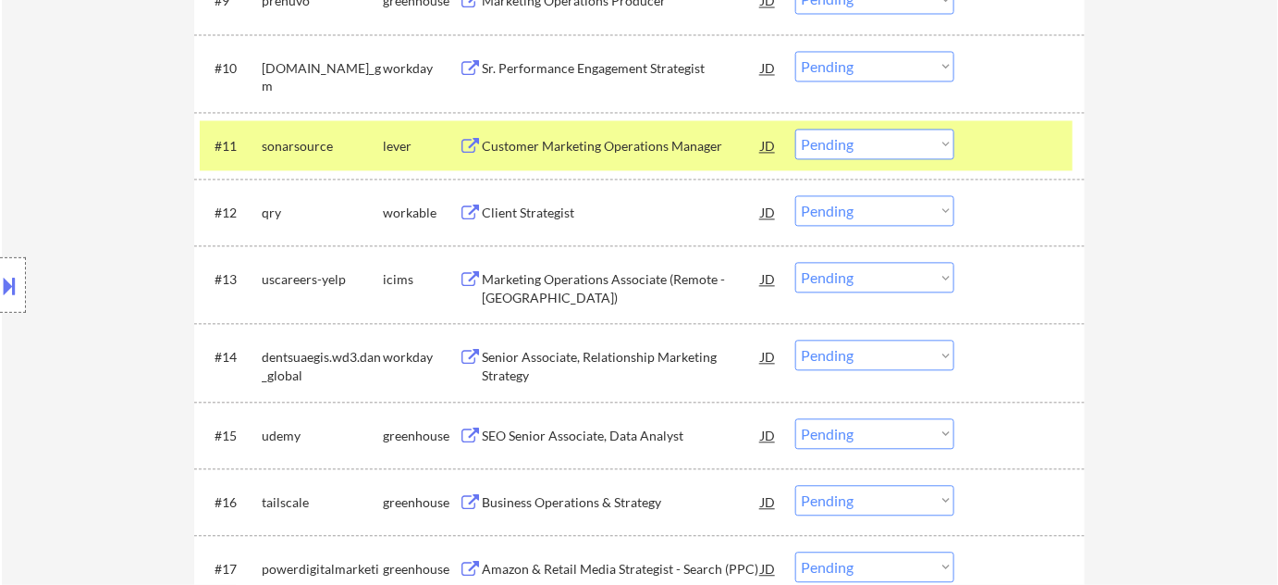
click at [631, 157] on div "Customer Marketing Operations Manager" at bounding box center [621, 145] width 279 height 33
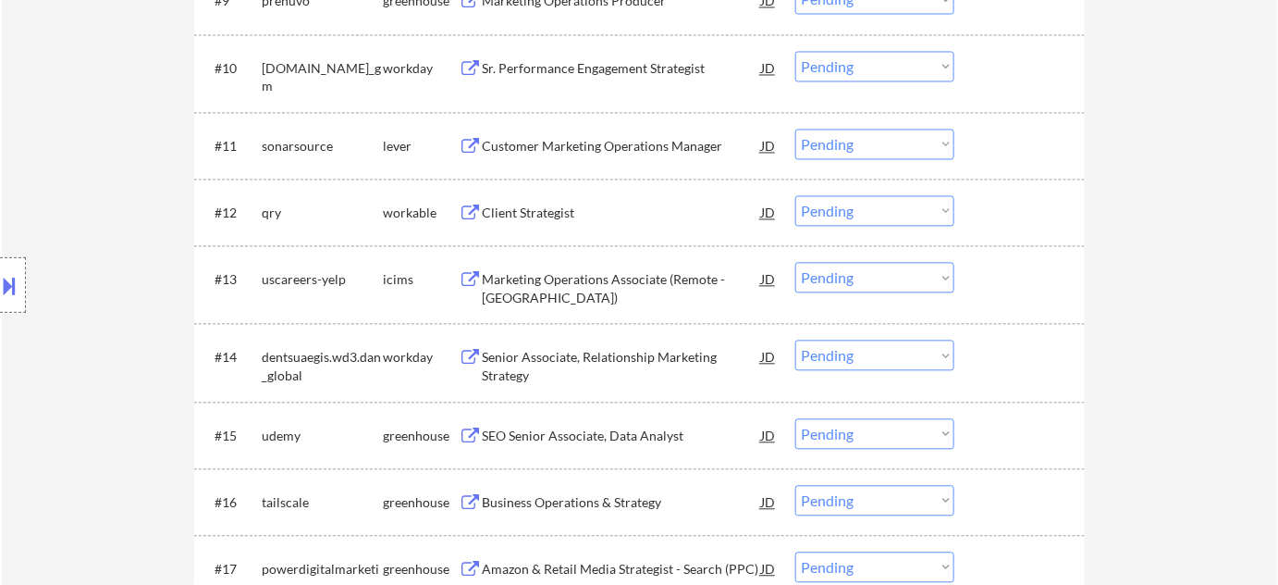
click at [5, 288] on button at bounding box center [10, 285] width 20 height 31
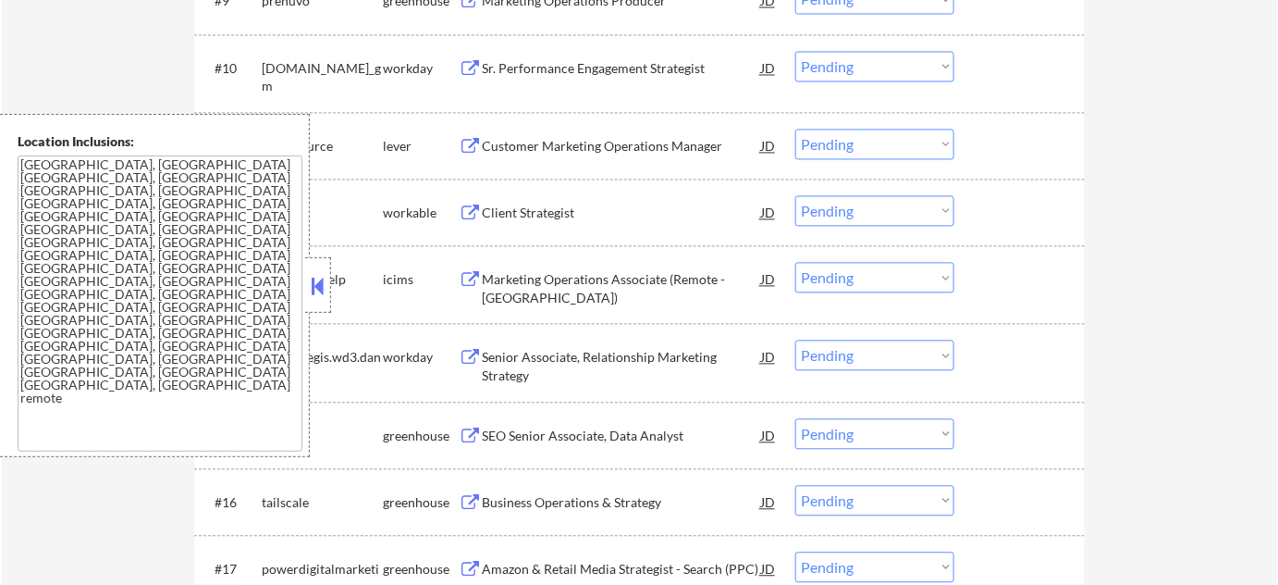
click at [326, 292] on button at bounding box center [318, 286] width 20 height 28
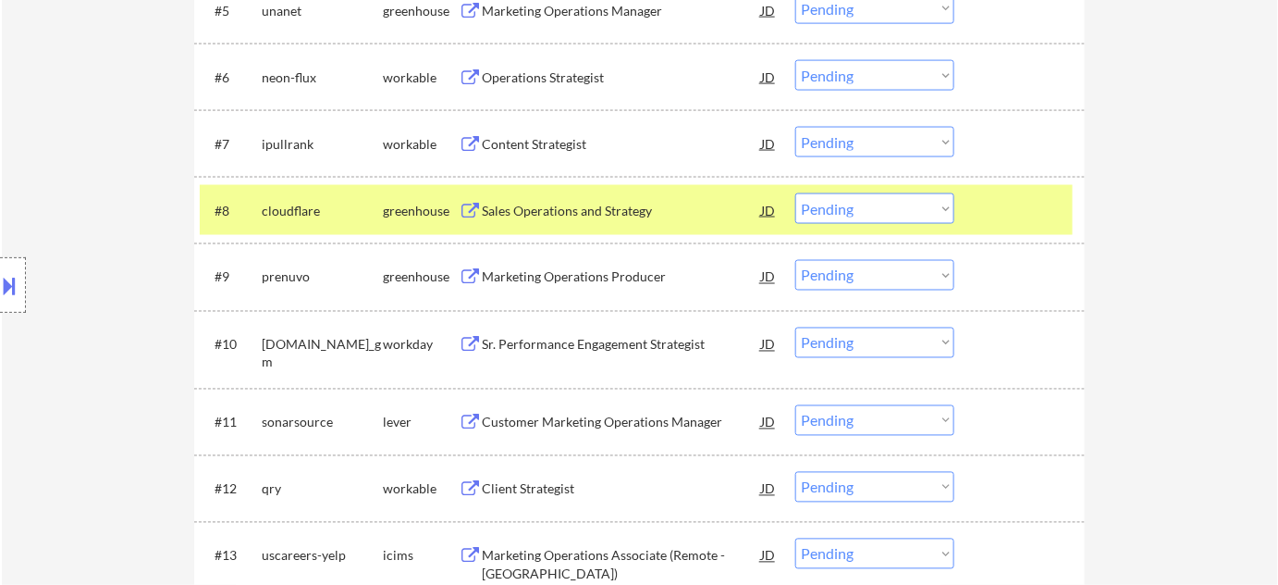
scroll to position [925, 0]
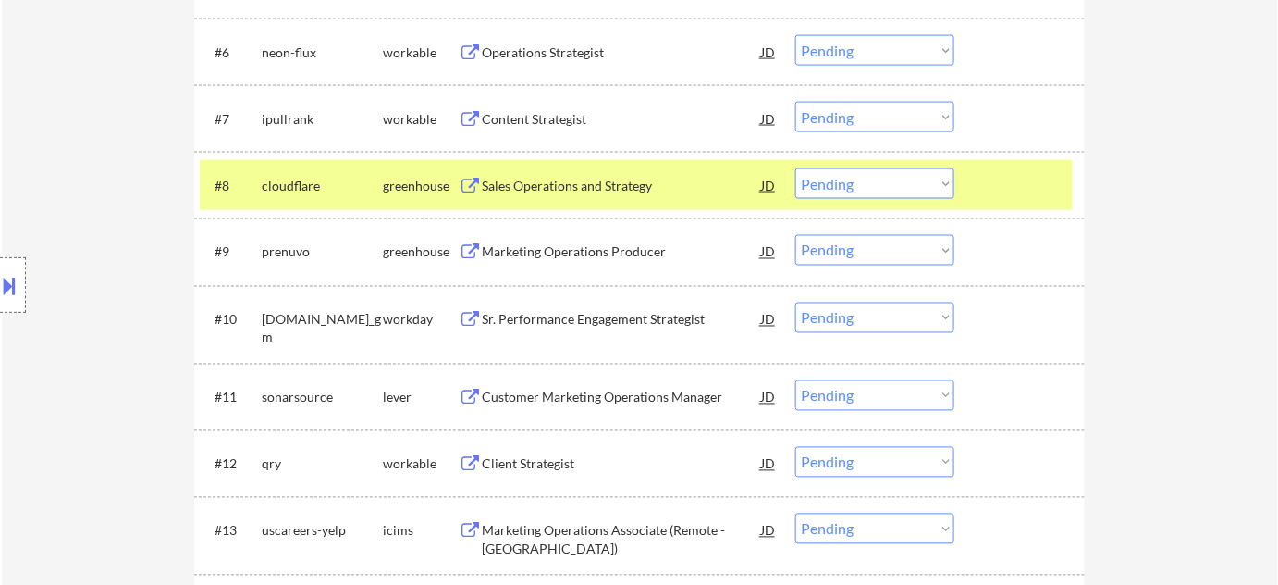
click at [827, 393] on select "Choose an option... Pending Applied Excluded (Questions) Excluded (Expired) Exc…" at bounding box center [874, 395] width 159 height 31
click at [795, 380] on select "Choose an option... Pending Applied Excluded (Questions) Excluded (Expired) Exc…" at bounding box center [874, 395] width 159 height 31
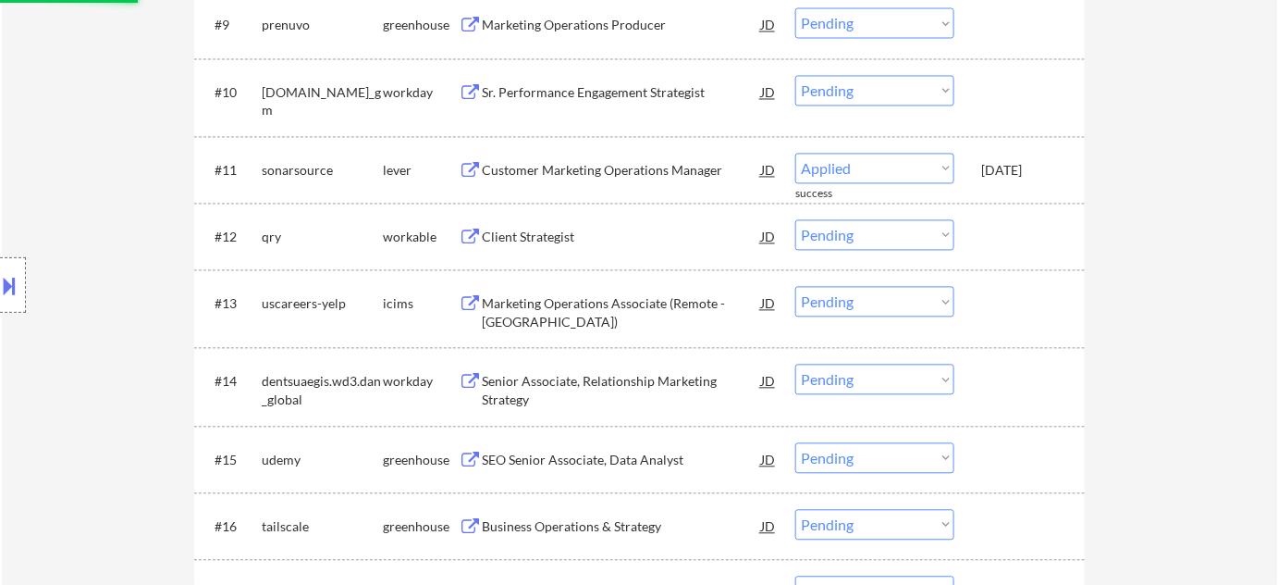
scroll to position [1177, 0]
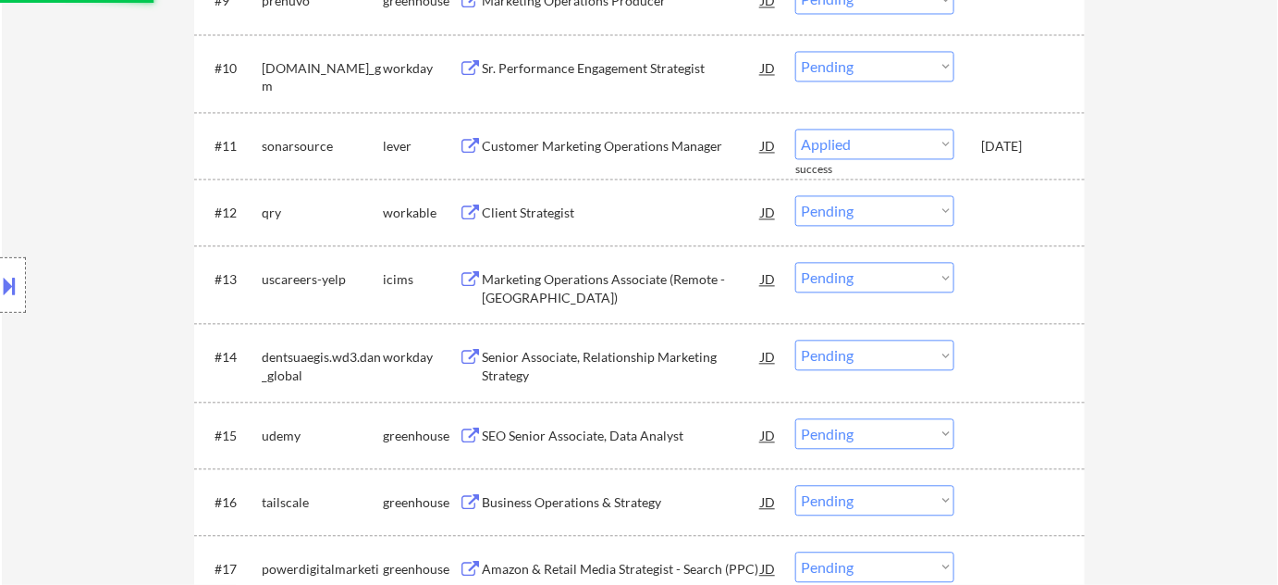
select select ""pending""
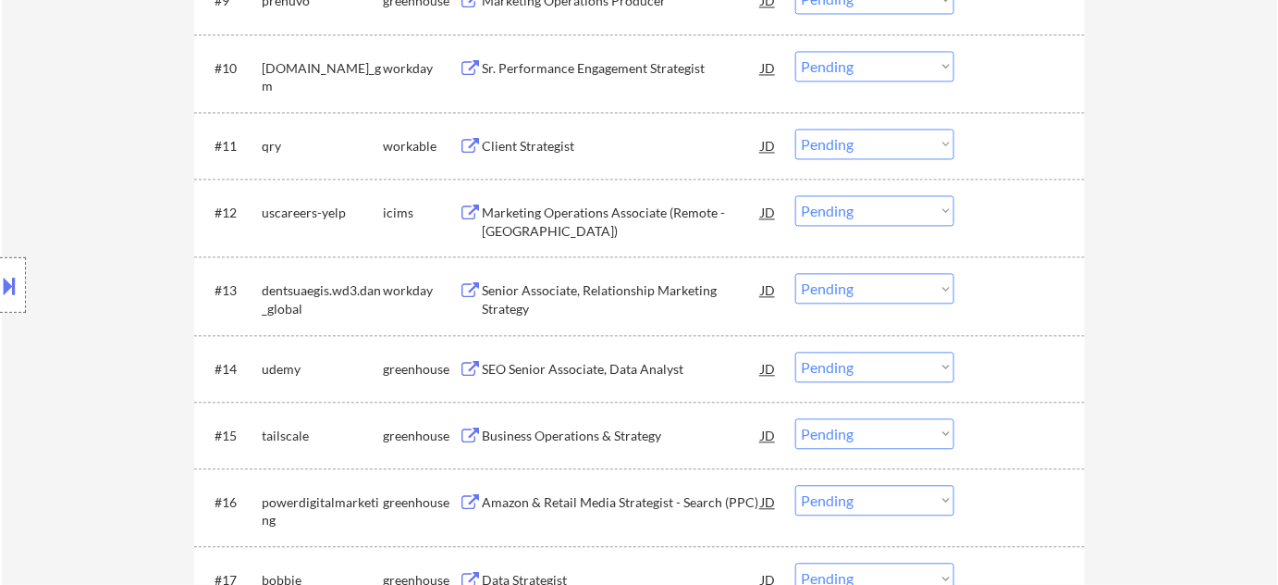
click at [839, 212] on select "Choose an option... Pending Applied Excluded (Questions) Excluded (Expired) Exc…" at bounding box center [874, 210] width 159 height 31
click at [795, 195] on select "Choose an option... Pending Applied Excluded (Questions) Excluded (Expired) Exc…" at bounding box center [874, 210] width 159 height 31
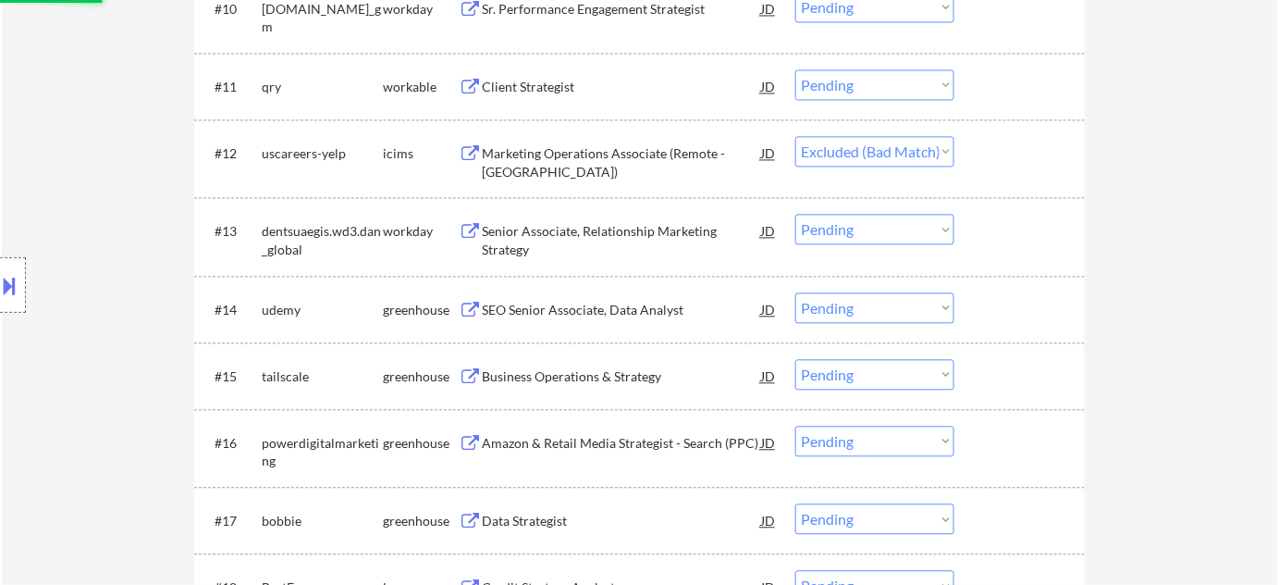
scroll to position [1261, 0]
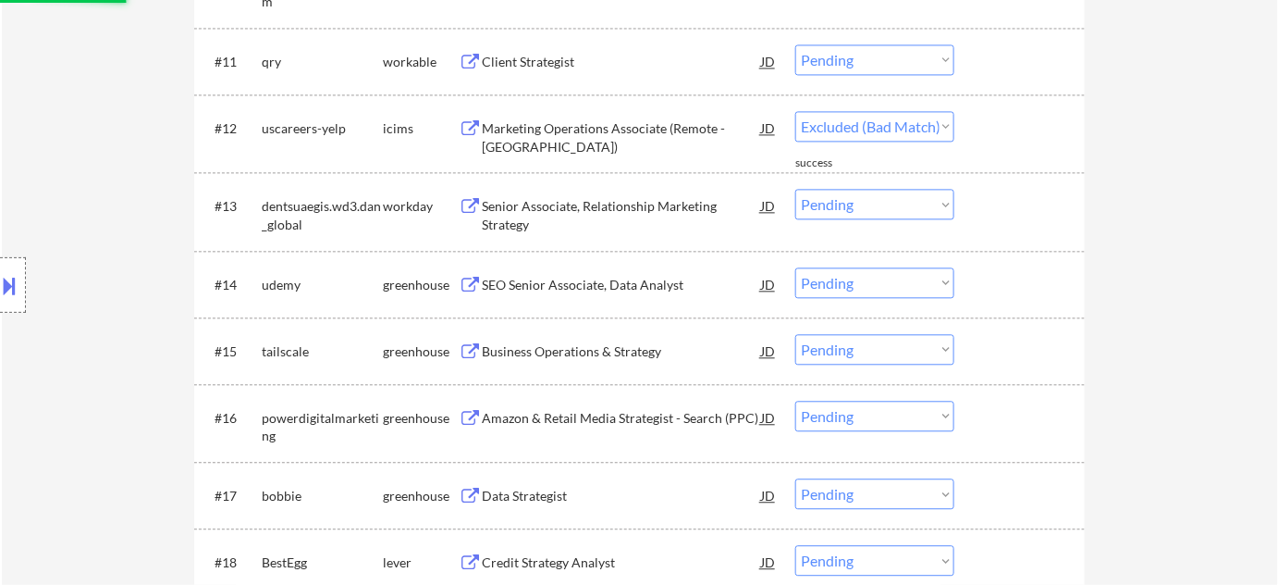
select select ""pending""
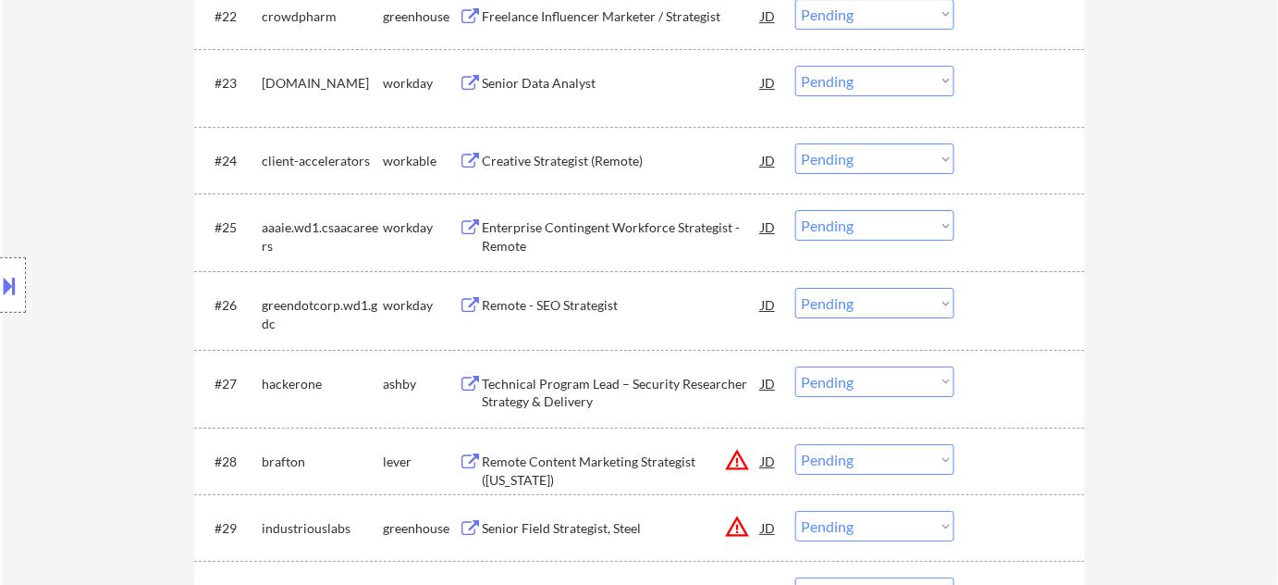
scroll to position [2102, 0]
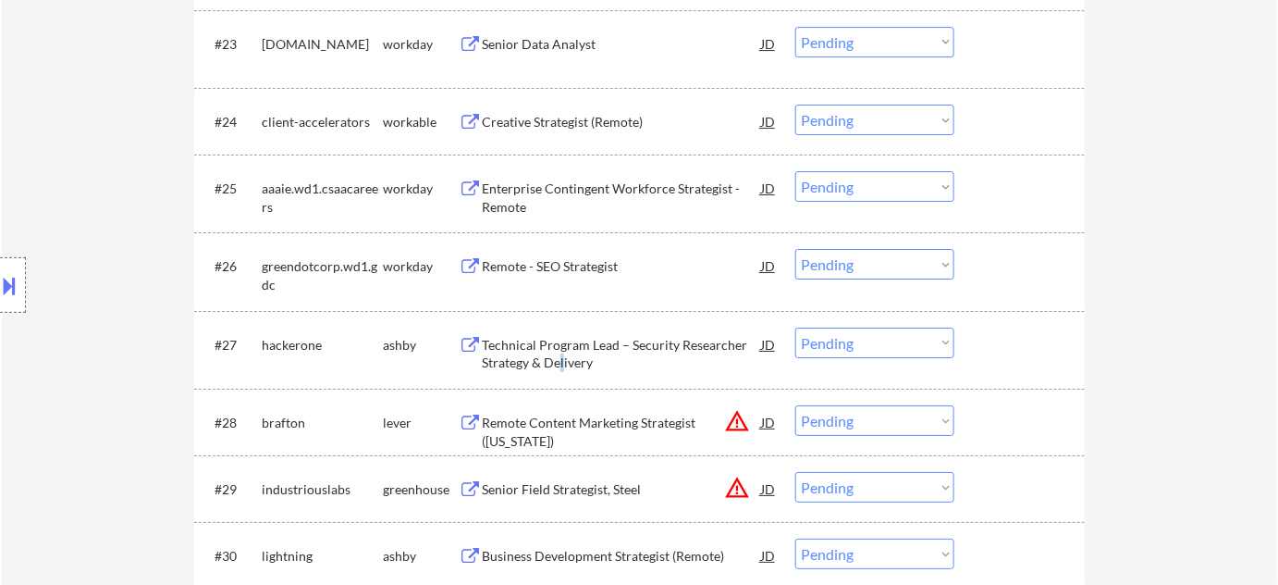
click at [557, 354] on div "Technical Program Lead – Security Researcher Strategy & Delivery" at bounding box center [621, 354] width 279 height 36
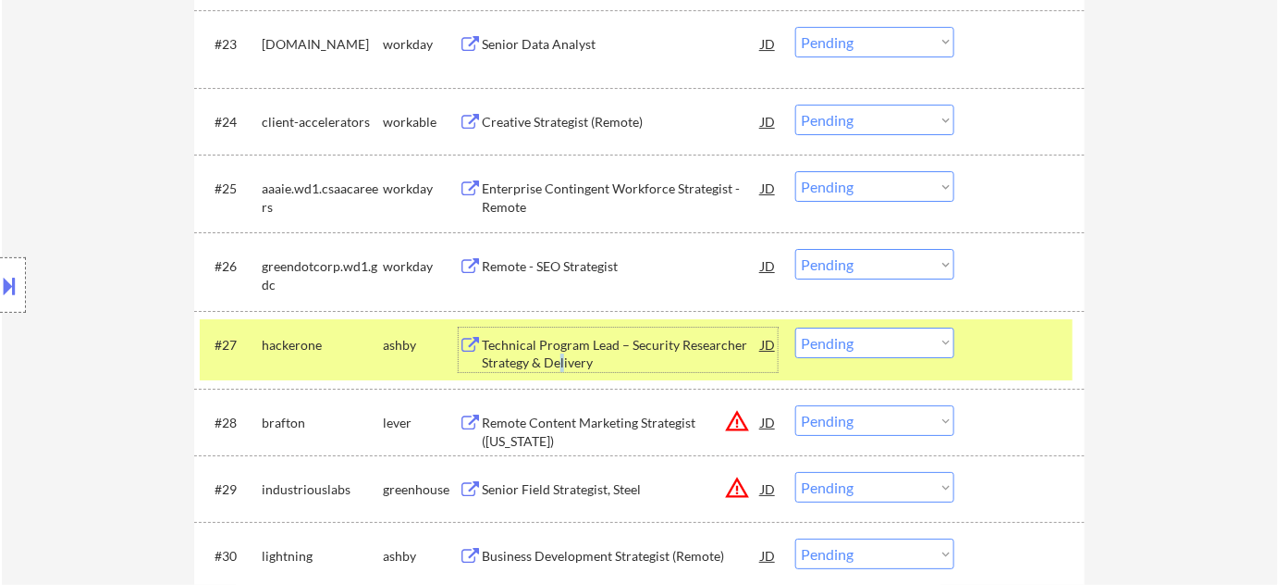
click at [832, 342] on select "Choose an option... Pending Applied Excluded (Questions) Excluded (Expired) Exc…" at bounding box center [874, 342] width 159 height 31
click at [795, 327] on select "Choose an option... Pending Applied Excluded (Questions) Excluded (Expired) Exc…" at bounding box center [874, 342] width 159 height 31
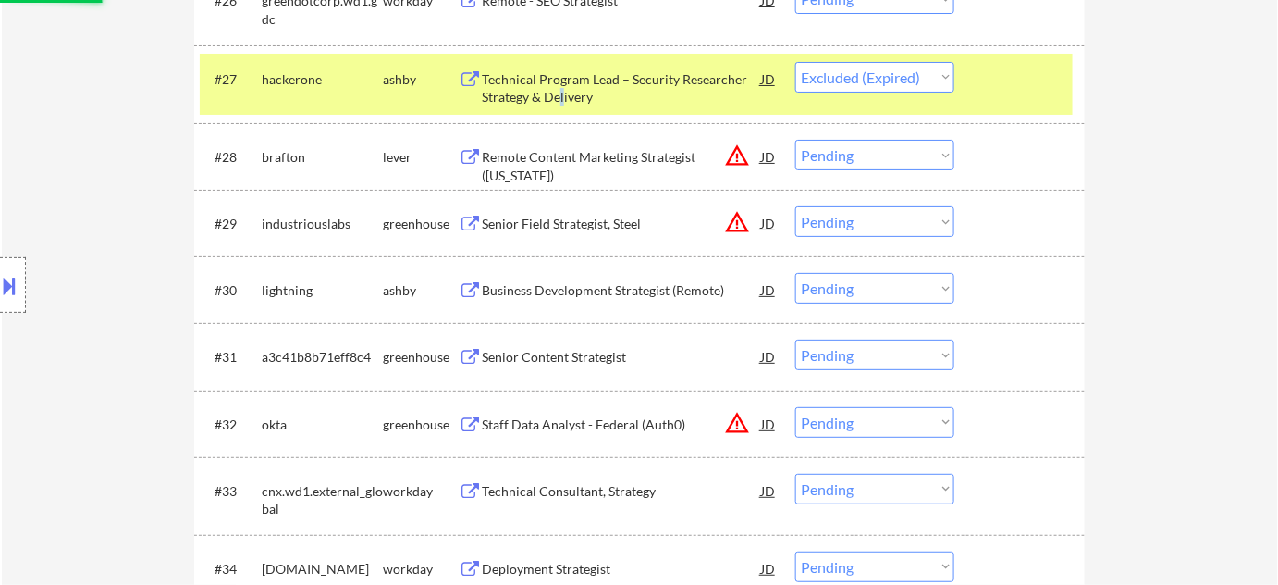
scroll to position [2438, 0]
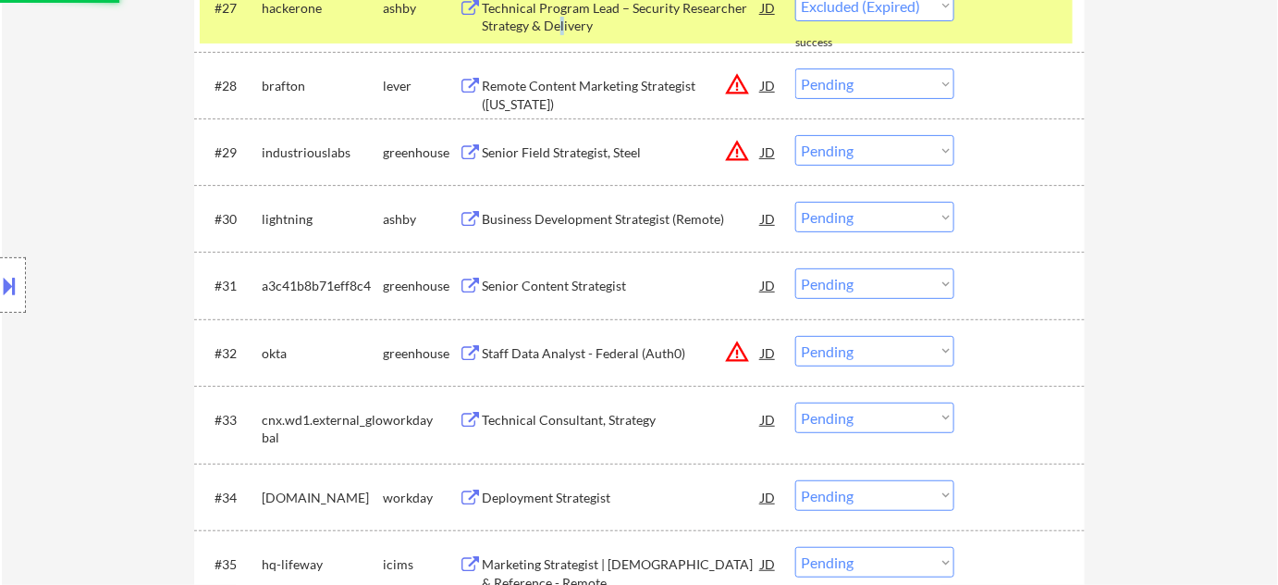
click at [731, 83] on button "warning_amber" at bounding box center [737, 84] width 26 height 26
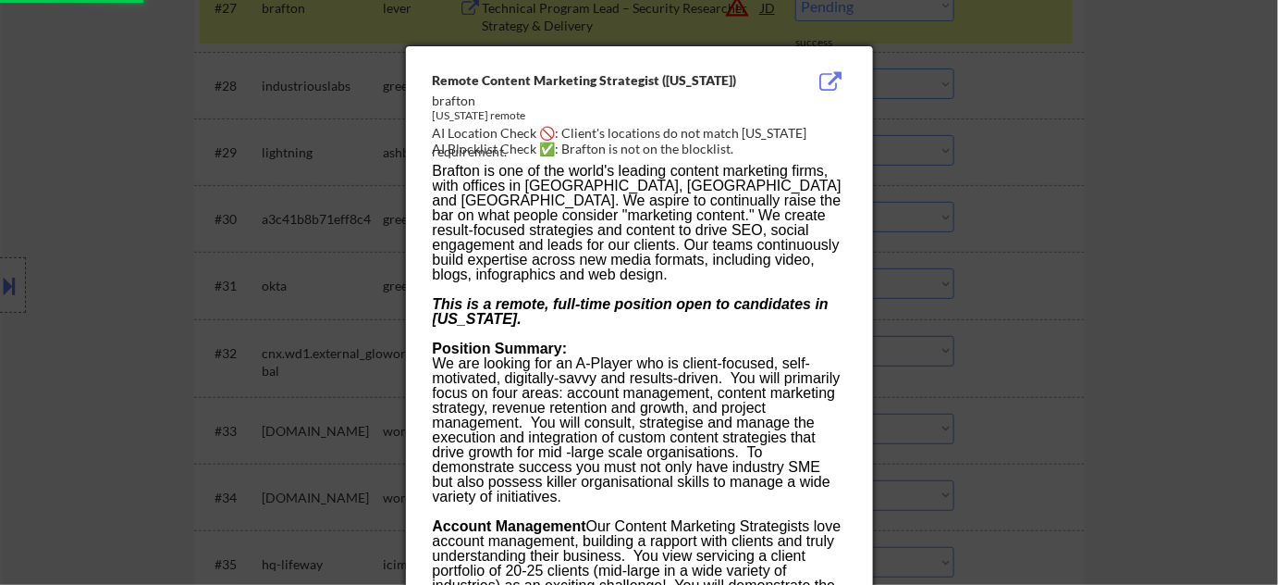
click at [1001, 191] on div at bounding box center [639, 292] width 1278 height 585
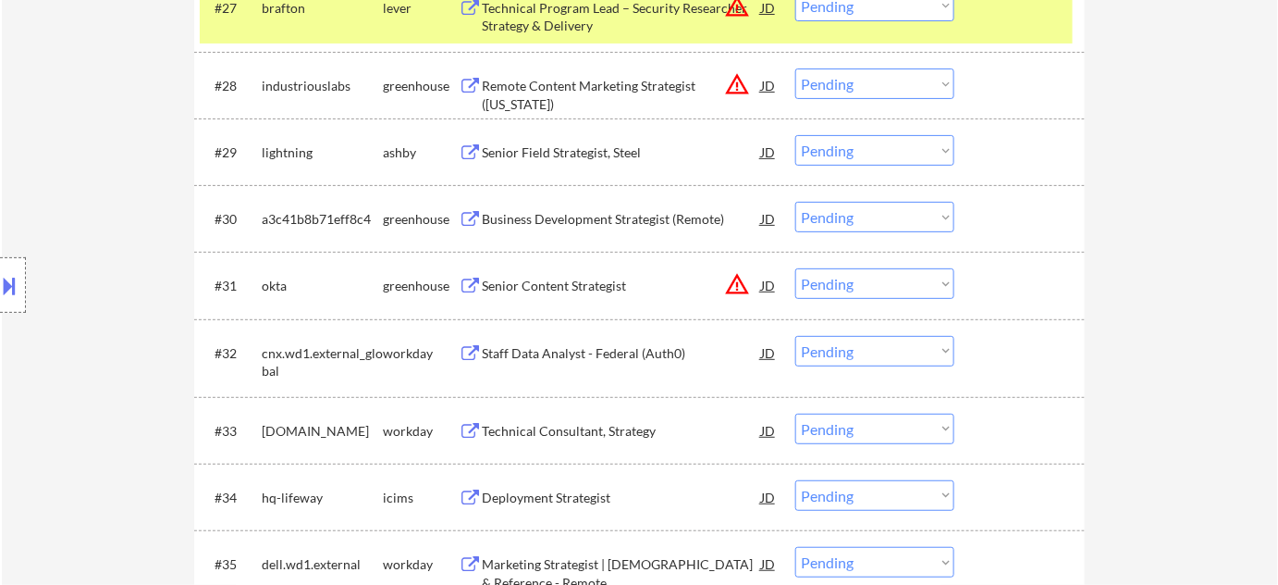
scroll to position [2354, 0]
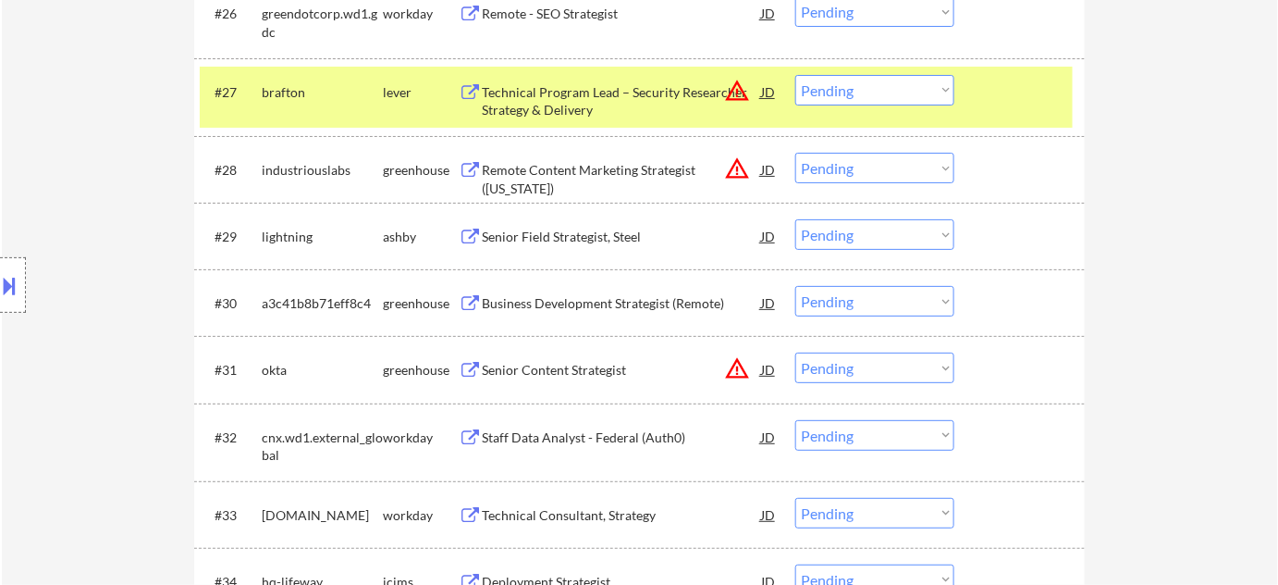
click at [879, 89] on select "Choose an option... Pending Applied Excluded (Questions) Excluded (Expired) Exc…" at bounding box center [874, 90] width 159 height 31
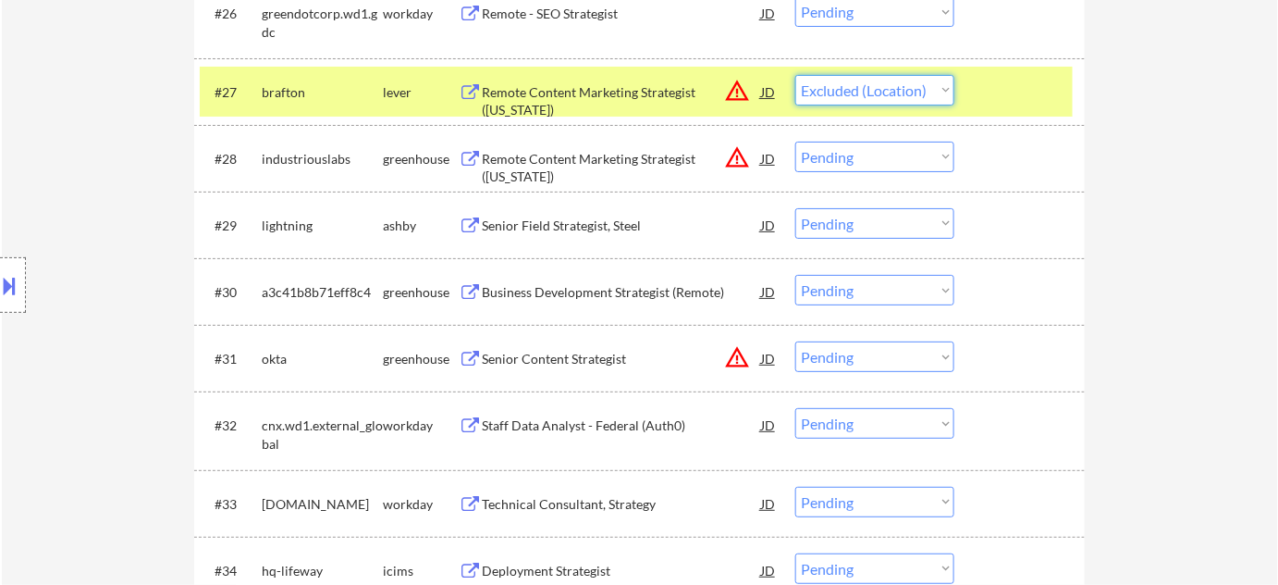
click at [795, 75] on select "Choose an option... Pending Applied Excluded (Questions) Excluded (Expired) Exc…" at bounding box center [874, 90] width 159 height 31
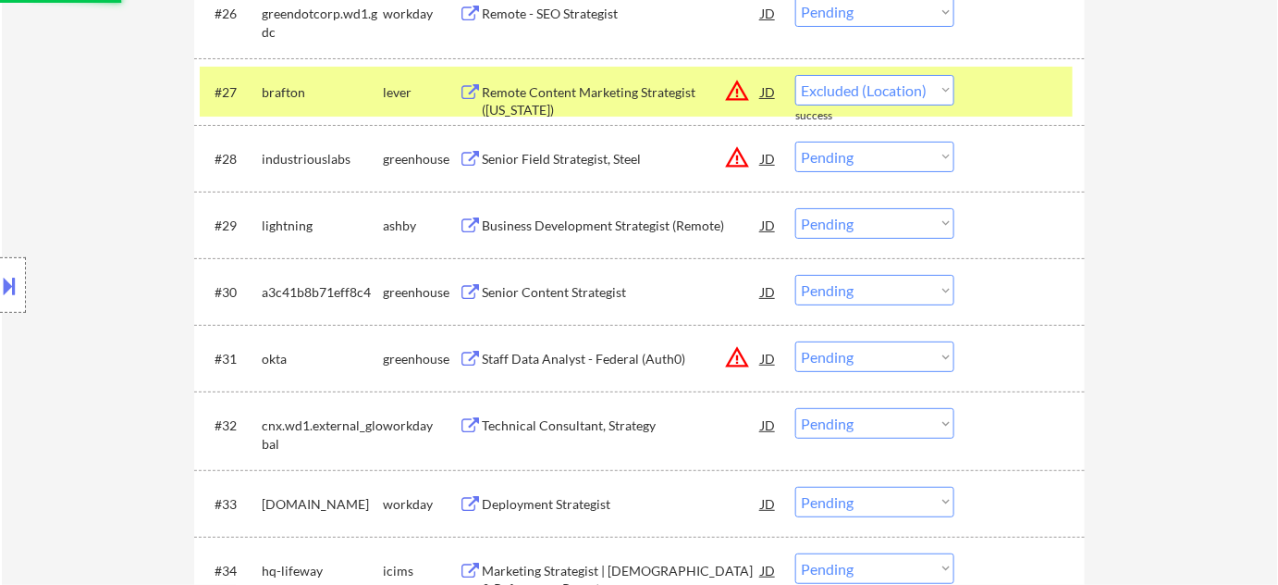
click at [740, 157] on div "Senior Field Strategist, Steel JD warning_amber" at bounding box center [630, 158] width 296 height 33
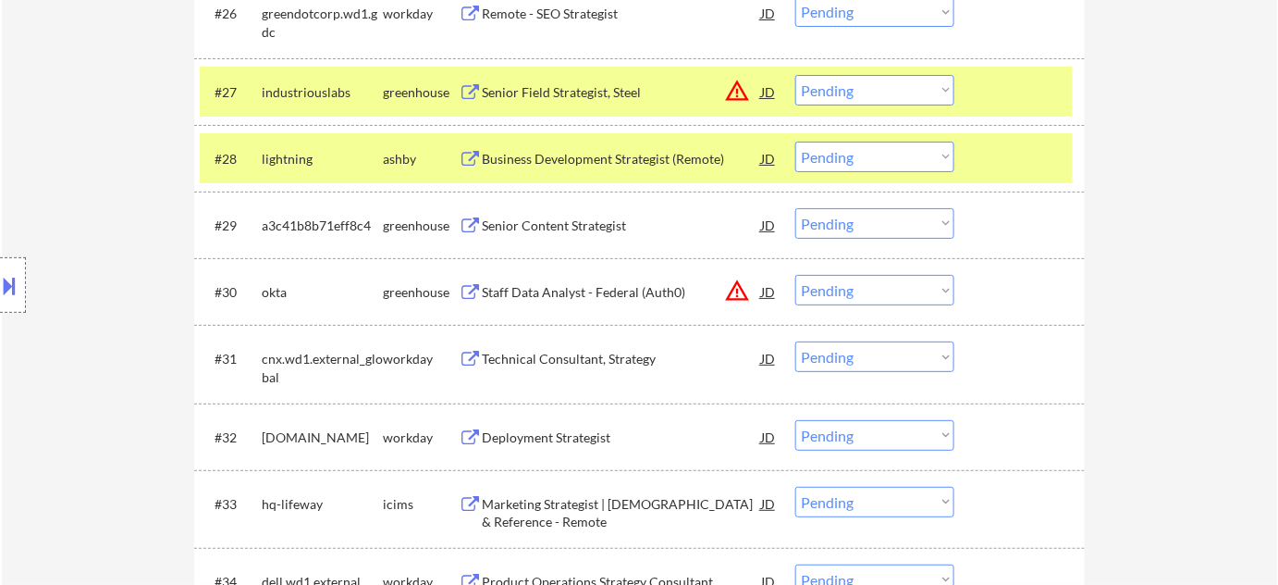
click at [740, 90] on button "warning_amber" at bounding box center [737, 91] width 26 height 26
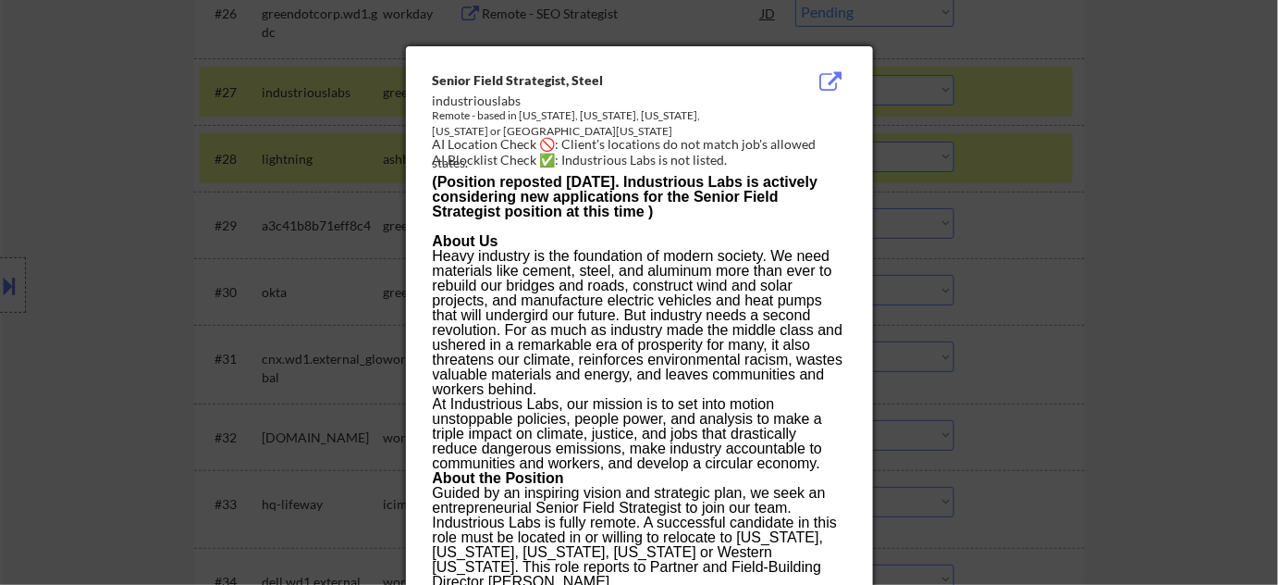
click at [1029, 214] on div at bounding box center [639, 292] width 1278 height 585
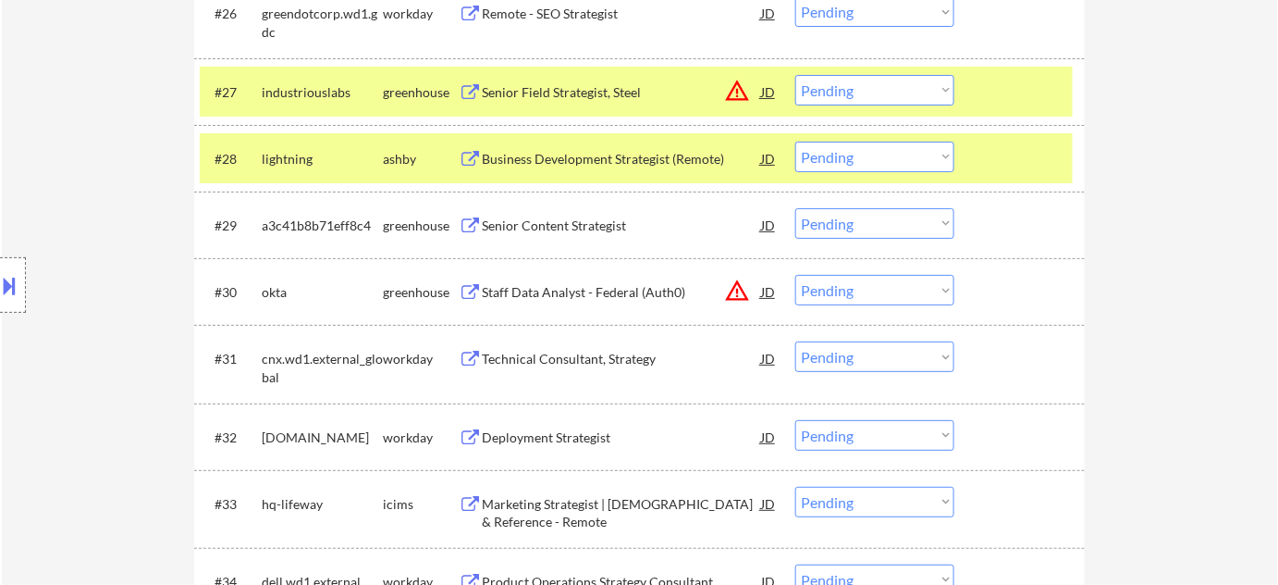
click at [891, 95] on select "Choose an option... Pending Applied Excluded (Questions) Excluded (Expired) Exc…" at bounding box center [874, 90] width 159 height 31
click at [795, 75] on select "Choose an option... Pending Applied Excluded (Questions) Excluded (Expired) Exc…" at bounding box center [874, 90] width 159 height 31
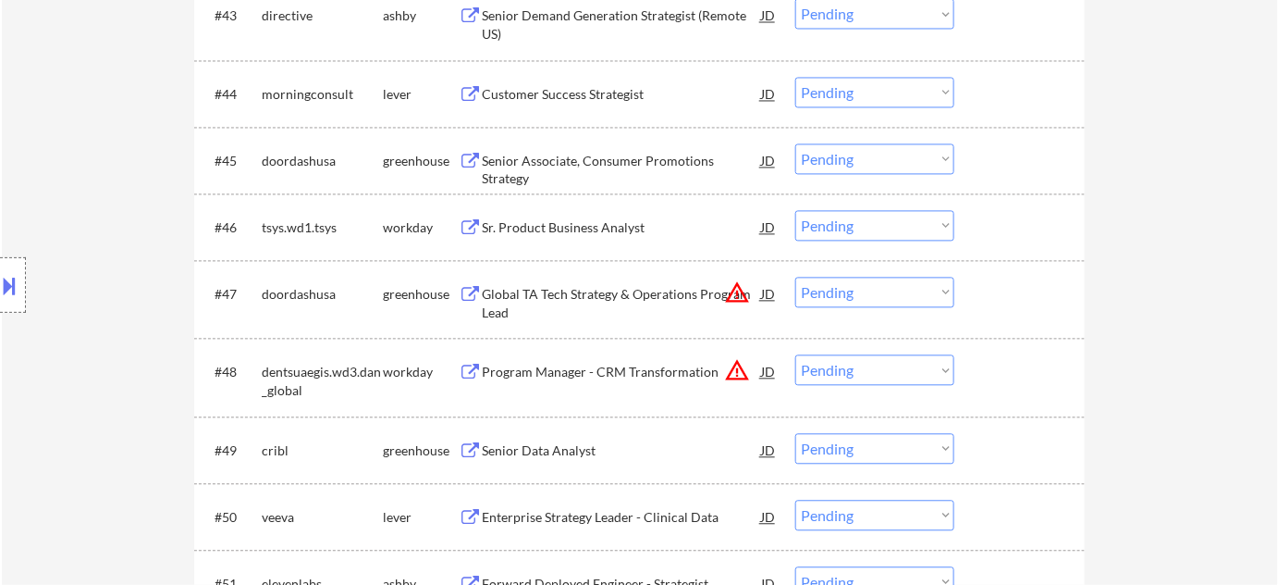
scroll to position [3783, 0]
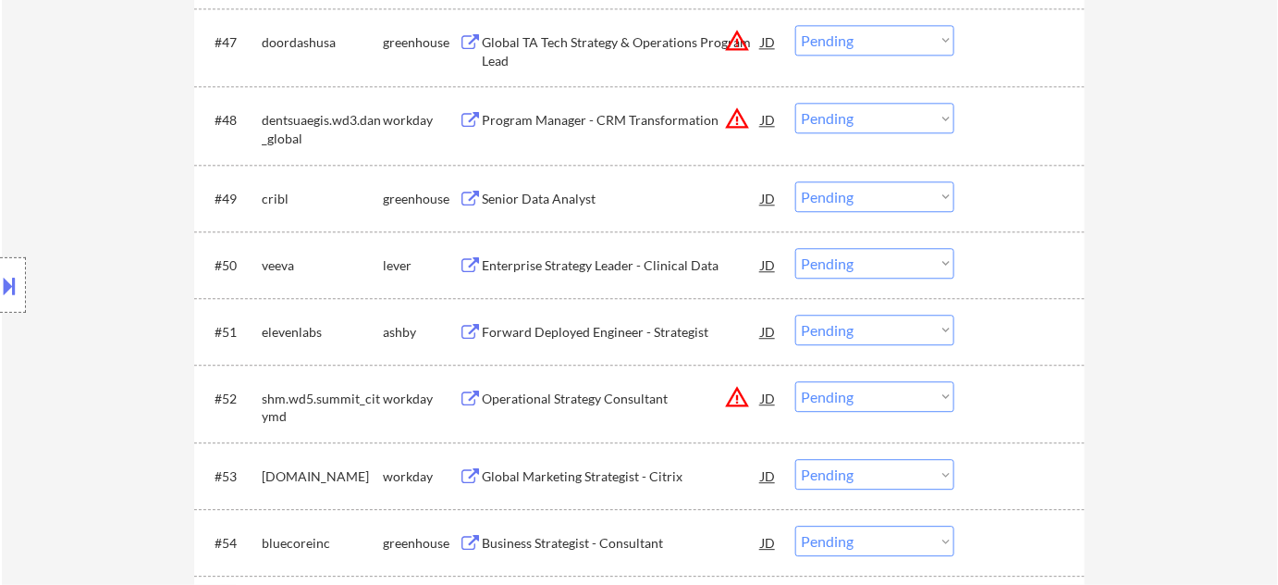
click at [553, 191] on div "Senior Data Analyst" at bounding box center [621, 199] width 279 height 18
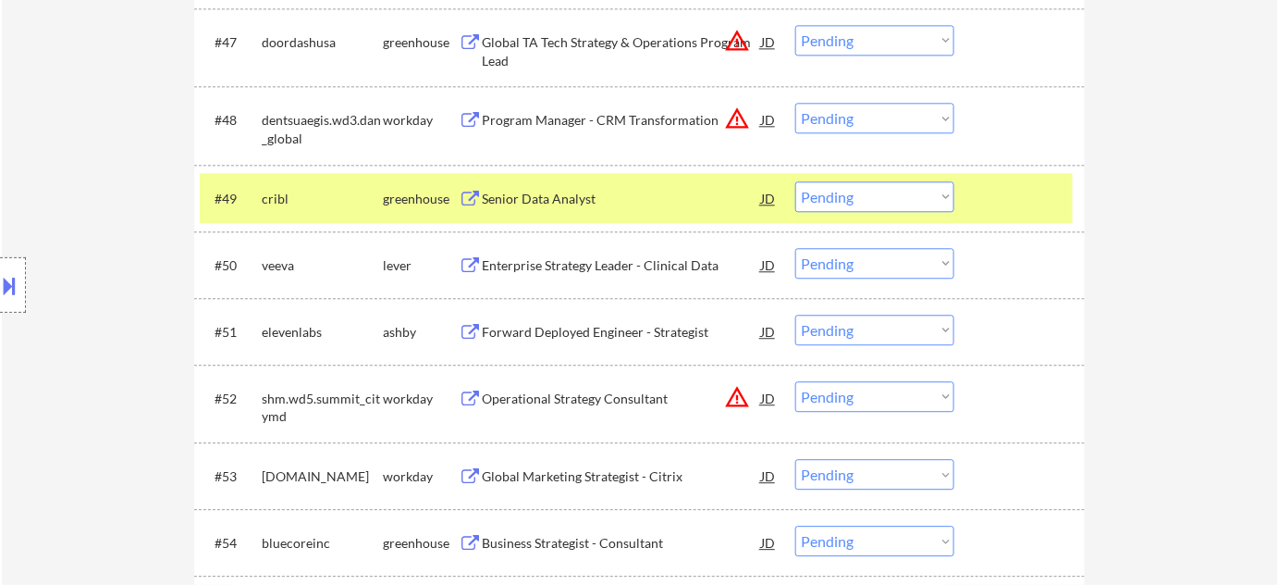
select select ""pending""
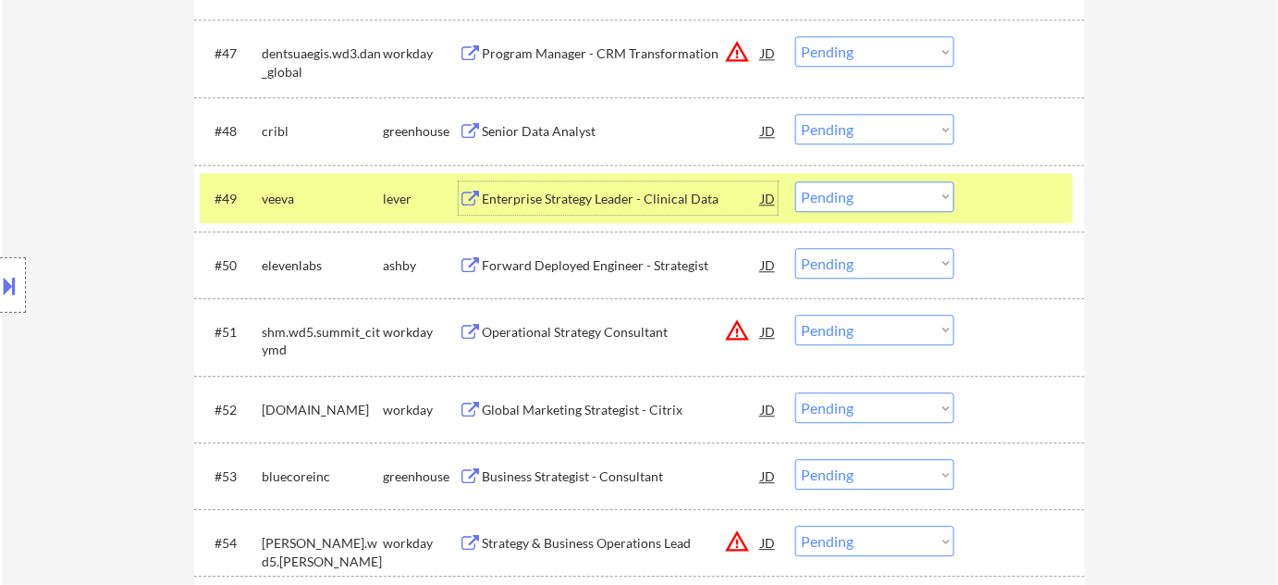
click at [599, 200] on div "Enterprise Strategy Leader - Clinical Data" at bounding box center [621, 199] width 279 height 18
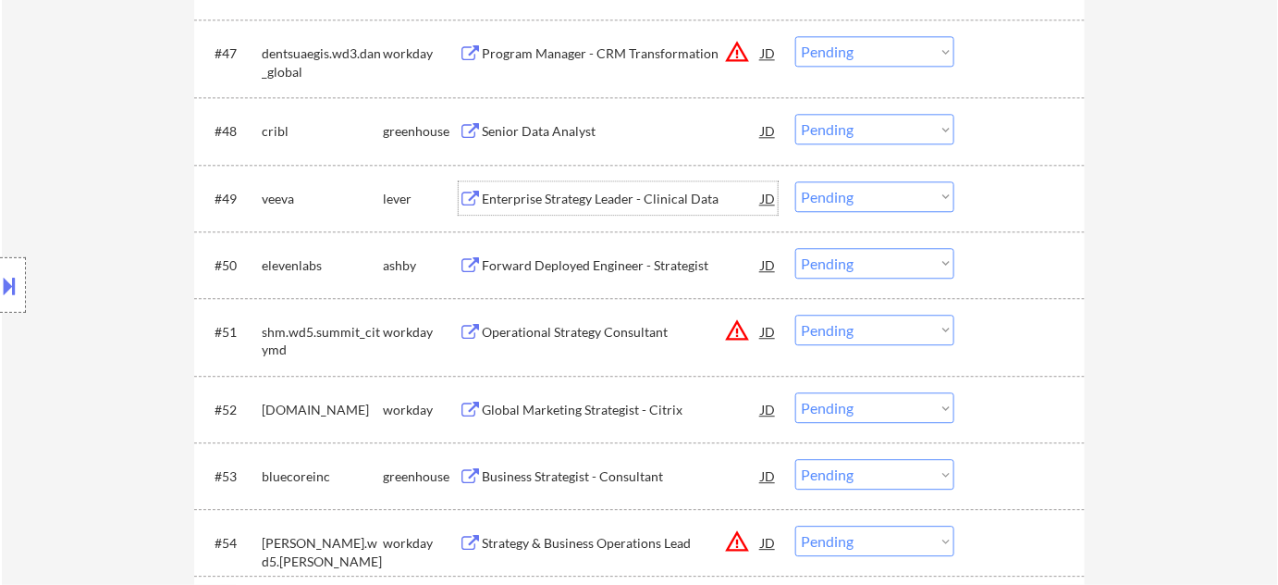
click at [865, 199] on select "Choose an option... Pending Applied Excluded (Questions) Excluded (Expired) Exc…" at bounding box center [874, 196] width 159 height 31
click at [795, 181] on select "Choose an option... Pending Applied Excluded (Questions) Excluded (Expired) Exc…" at bounding box center [874, 196] width 159 height 31
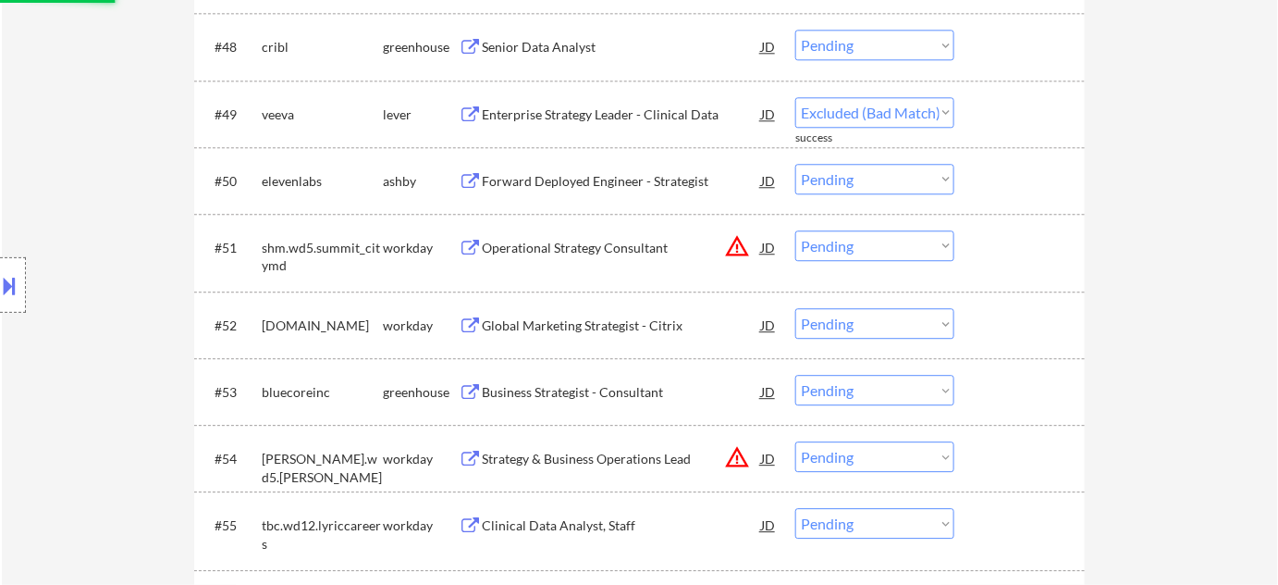
select select ""pending""
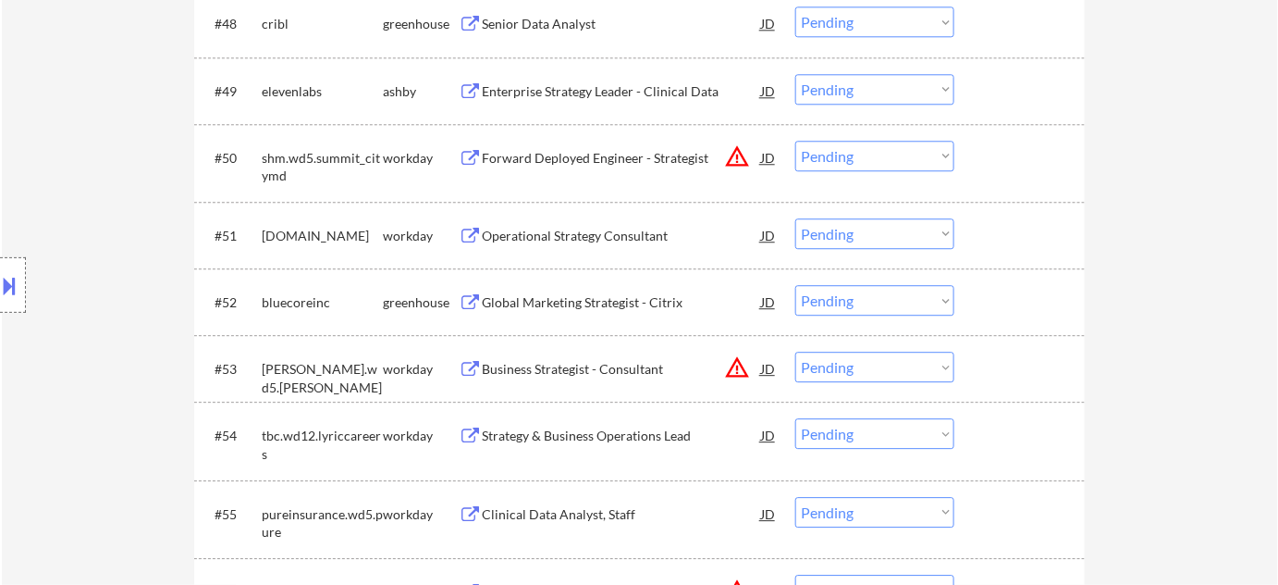
scroll to position [3952, 0]
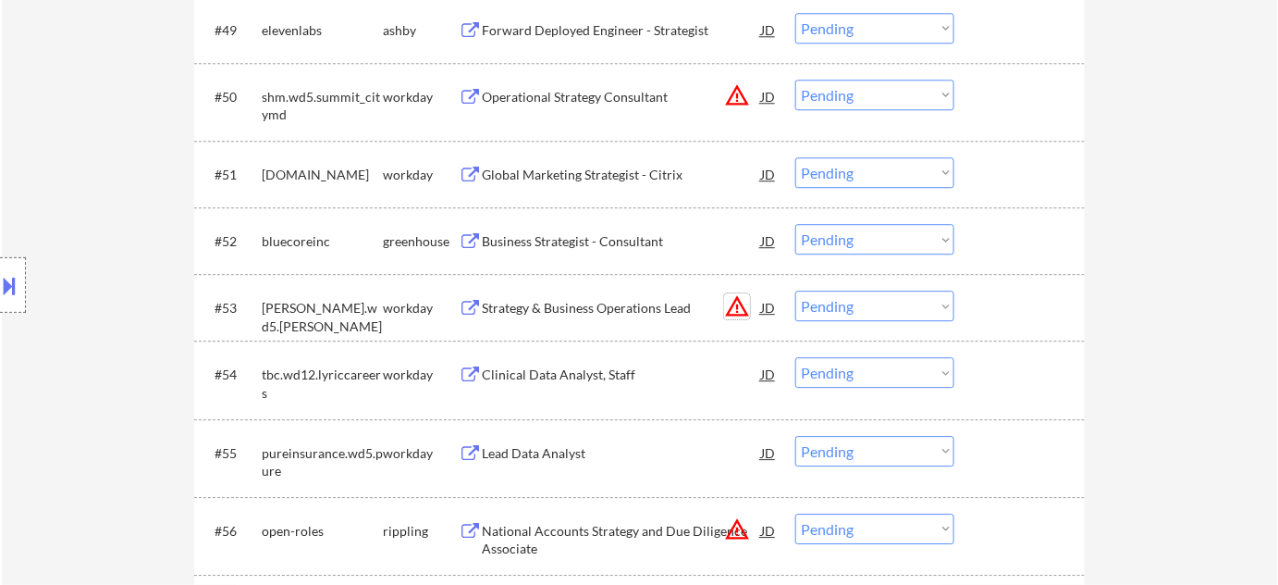
click at [738, 302] on button "warning_amber" at bounding box center [737, 306] width 26 height 26
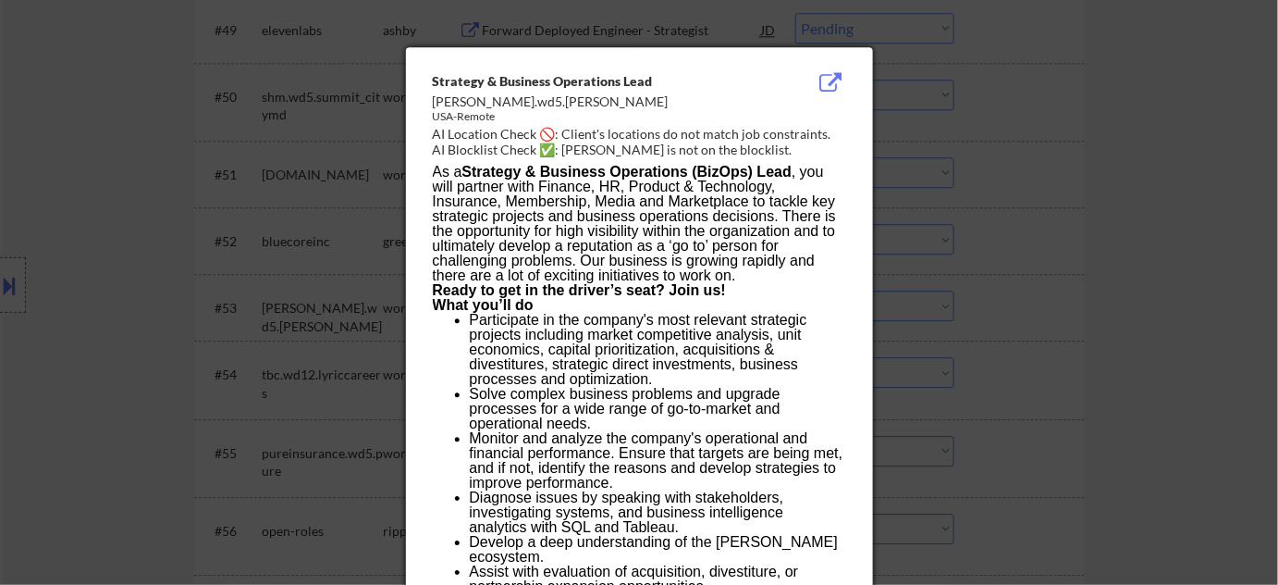
click at [981, 325] on div at bounding box center [639, 292] width 1278 height 585
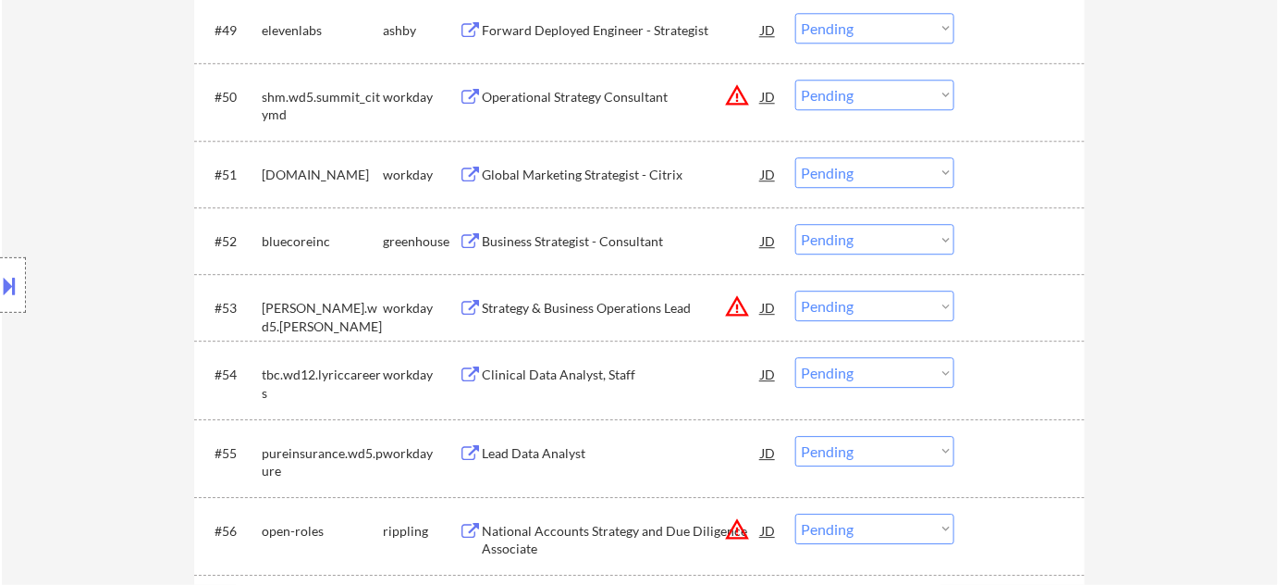
click at [579, 374] on div "Clinical Data Analyst, Staff" at bounding box center [621, 374] width 279 height 18
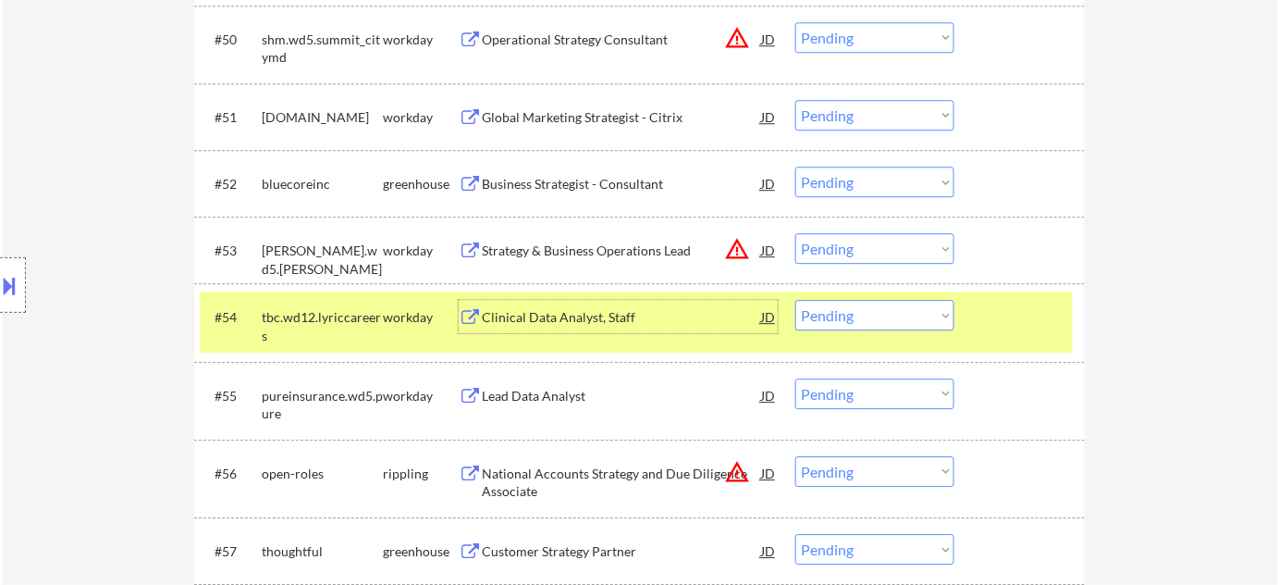
scroll to position [4036, 0]
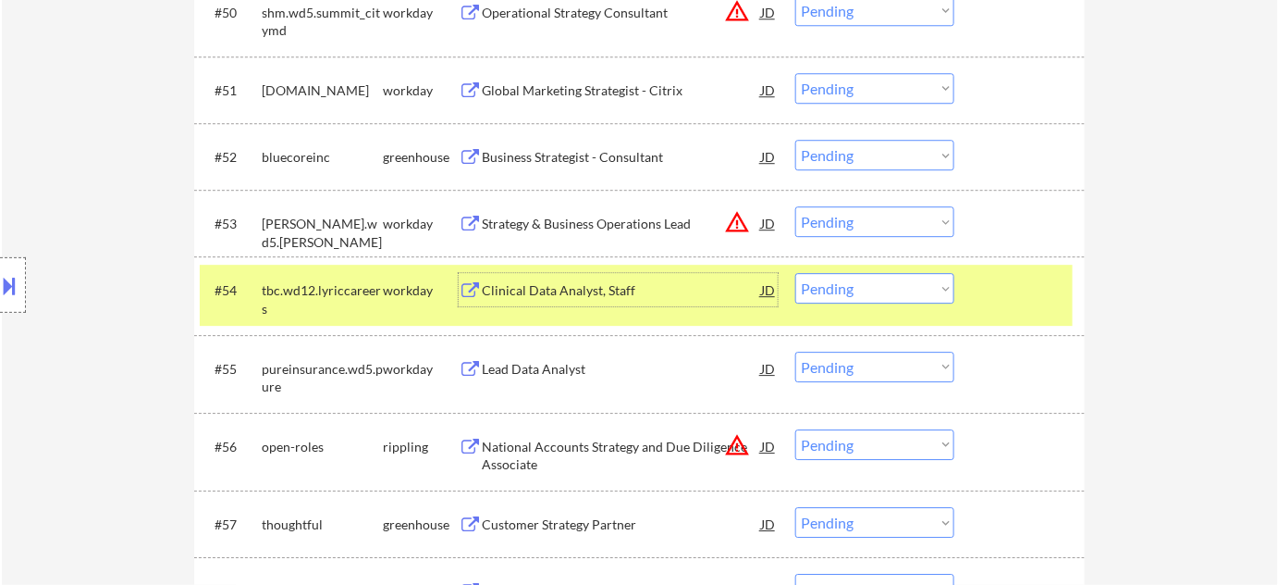
click at [567, 364] on div "Lead Data Analyst" at bounding box center [621, 369] width 279 height 18
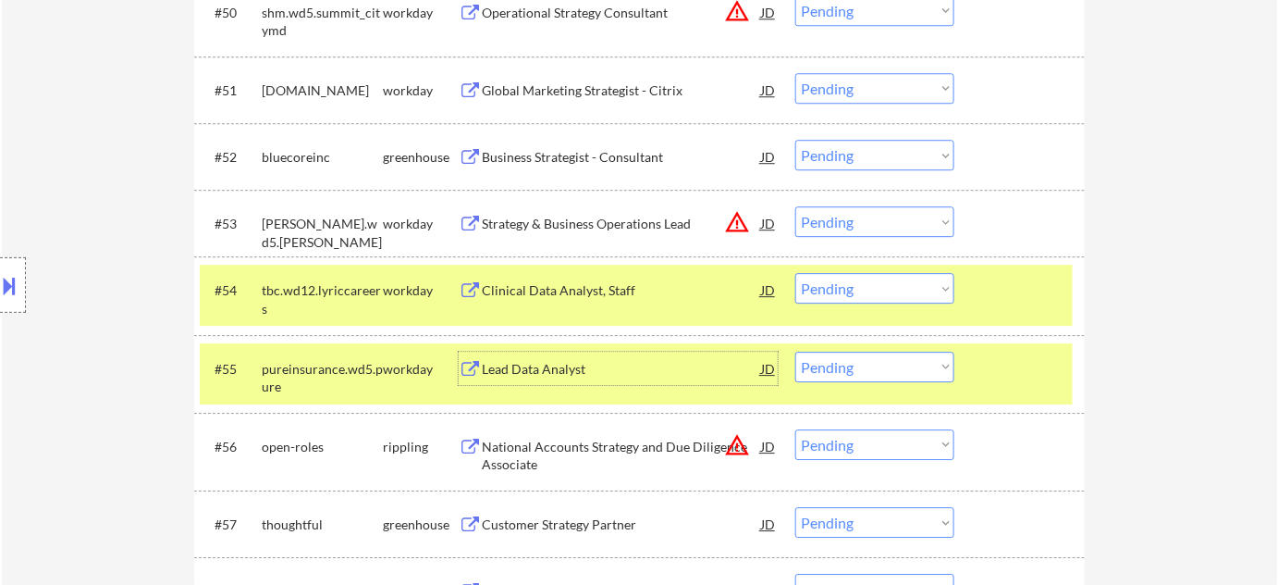
click at [824, 362] on select "Choose an option... Pending Applied Excluded (Questions) Excluded (Expired) Exc…" at bounding box center [874, 366] width 159 height 31
click at [795, 351] on select "Choose an option... Pending Applied Excluded (Questions) Excluded (Expired) Exc…" at bounding box center [874, 366] width 159 height 31
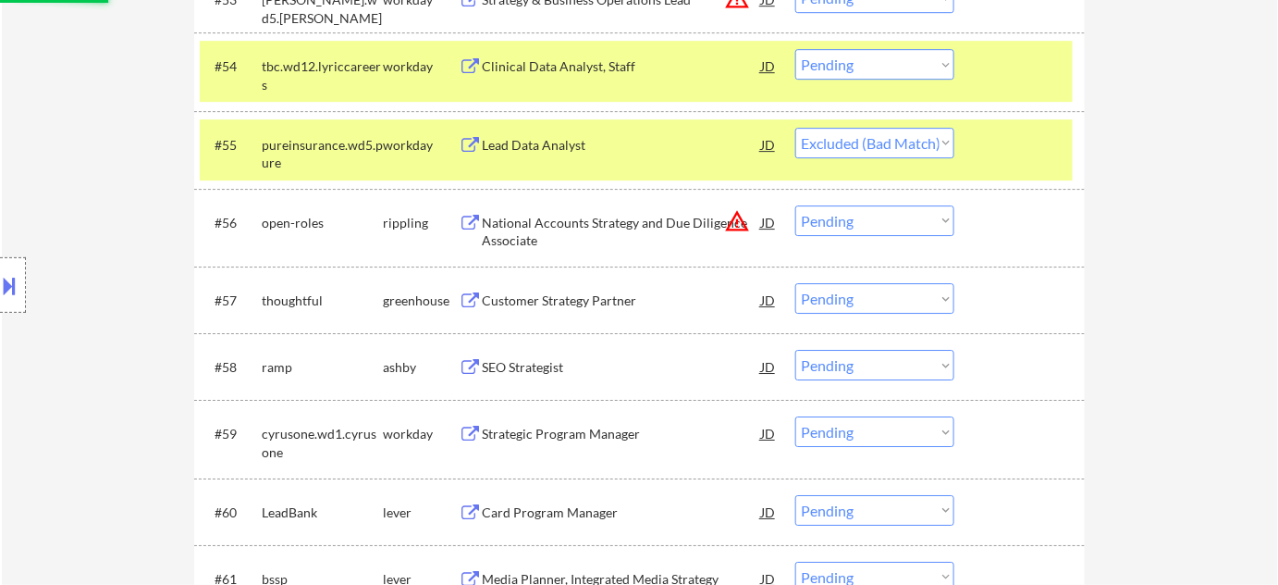
scroll to position [4288, 0]
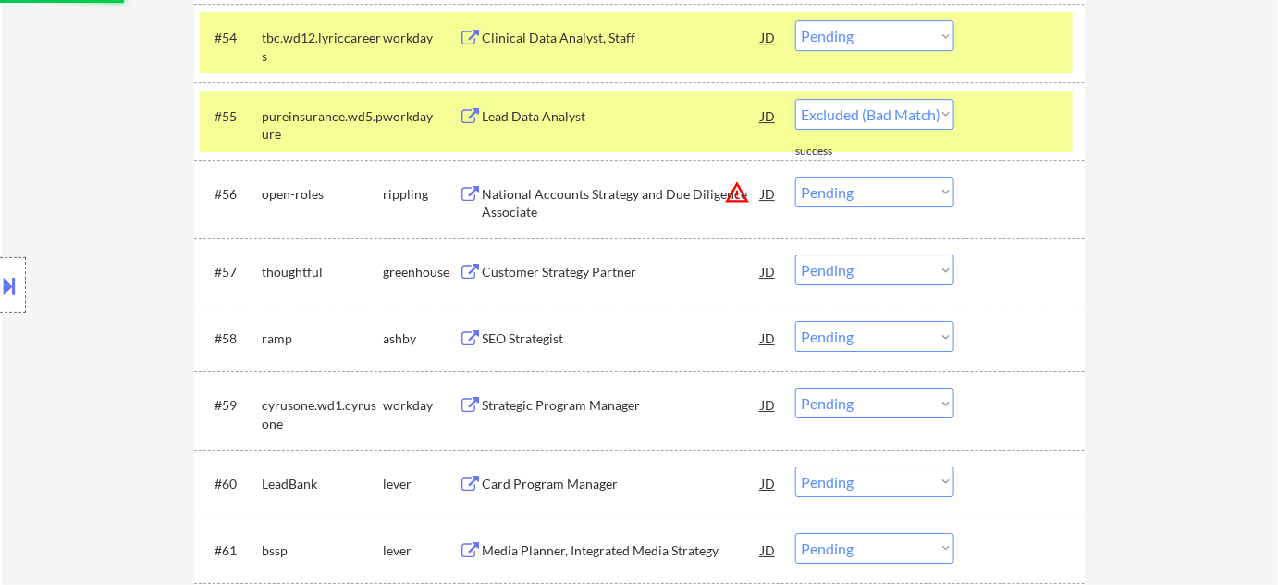
select select ""pending""
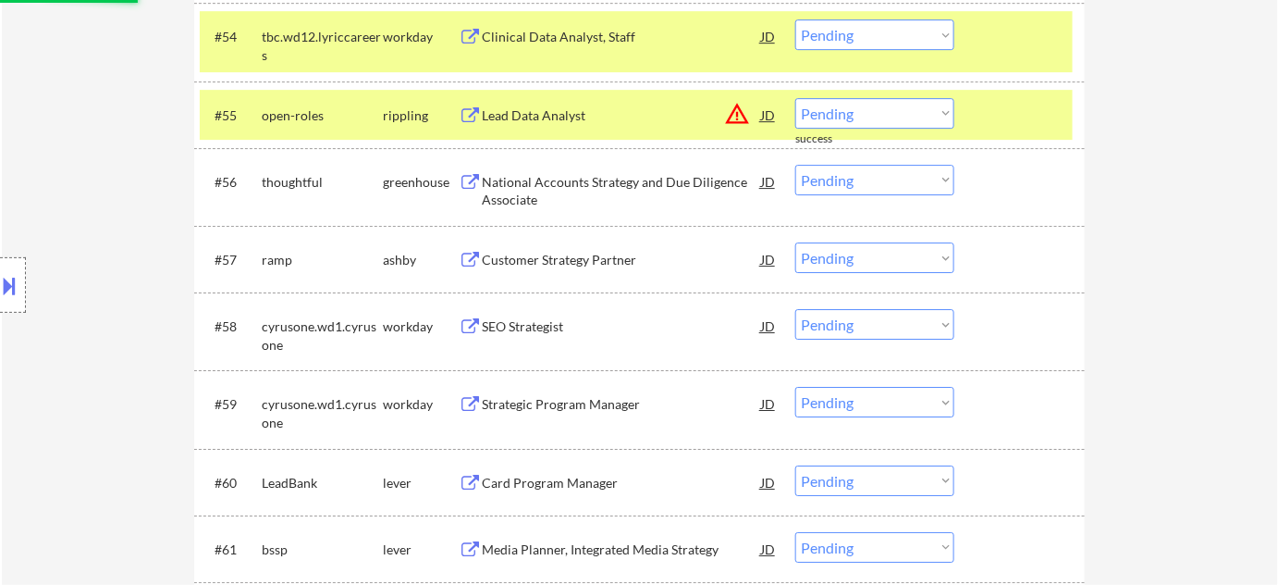
scroll to position [4372, 0]
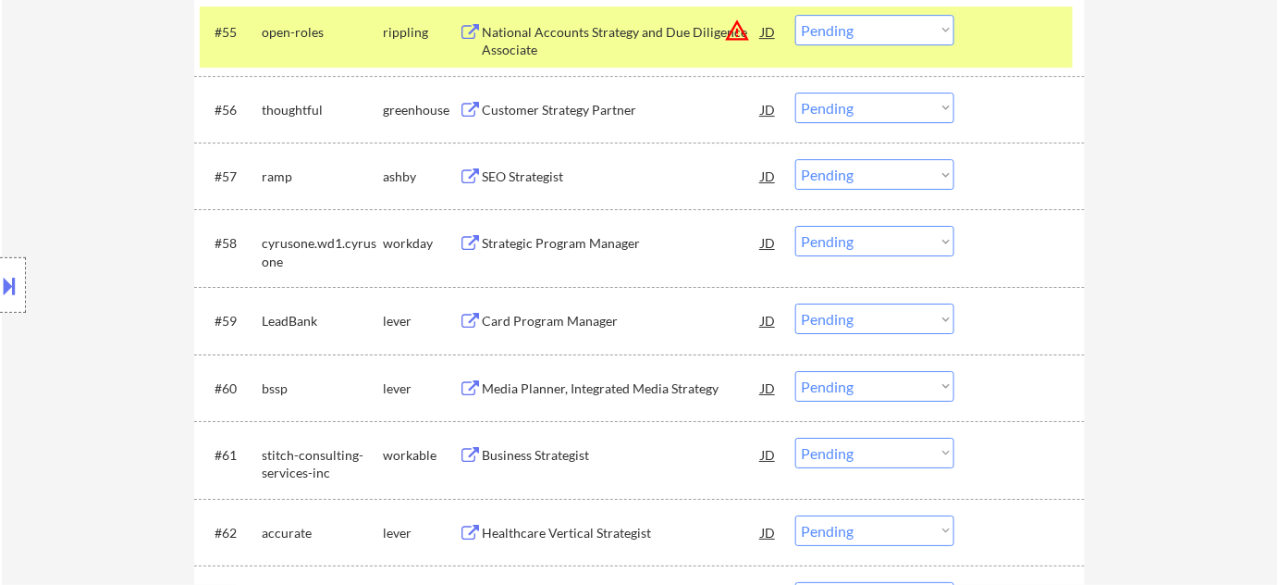
click at [585, 244] on div "Strategic Program Manager" at bounding box center [621, 243] width 279 height 18
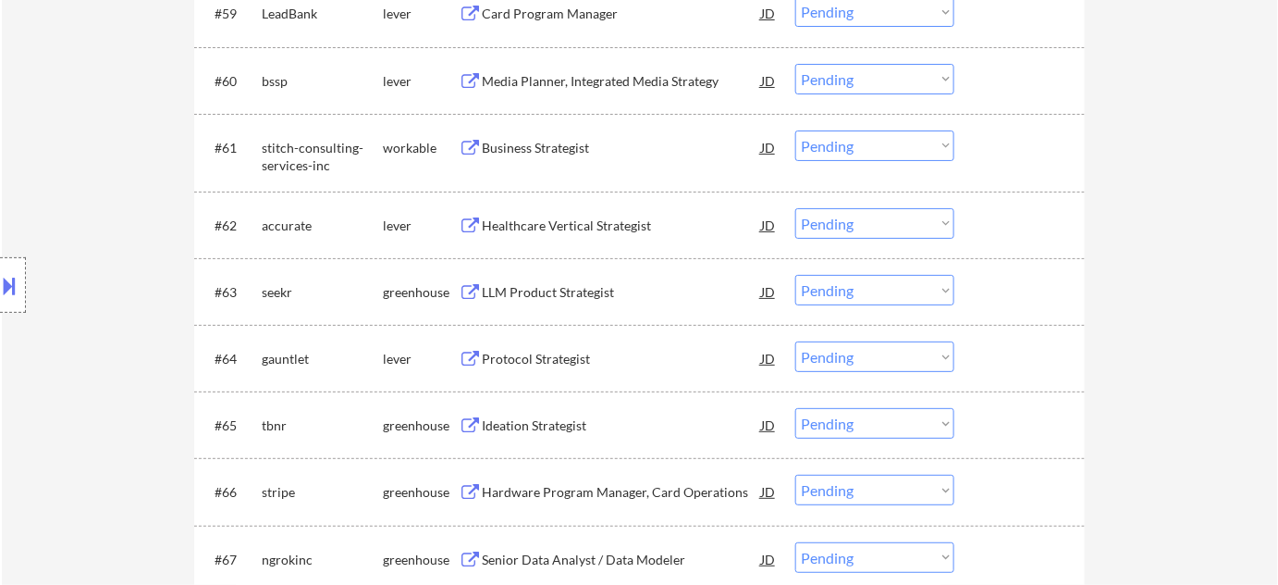
scroll to position [4708, 0]
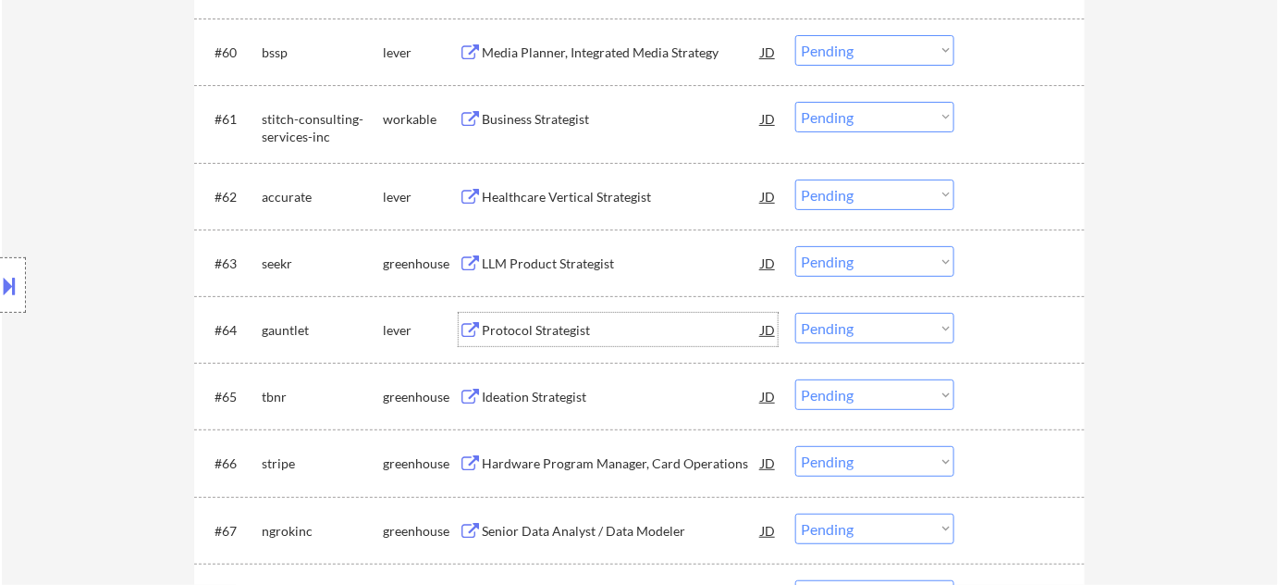
click at [545, 327] on div "Protocol Strategist" at bounding box center [621, 330] width 279 height 18
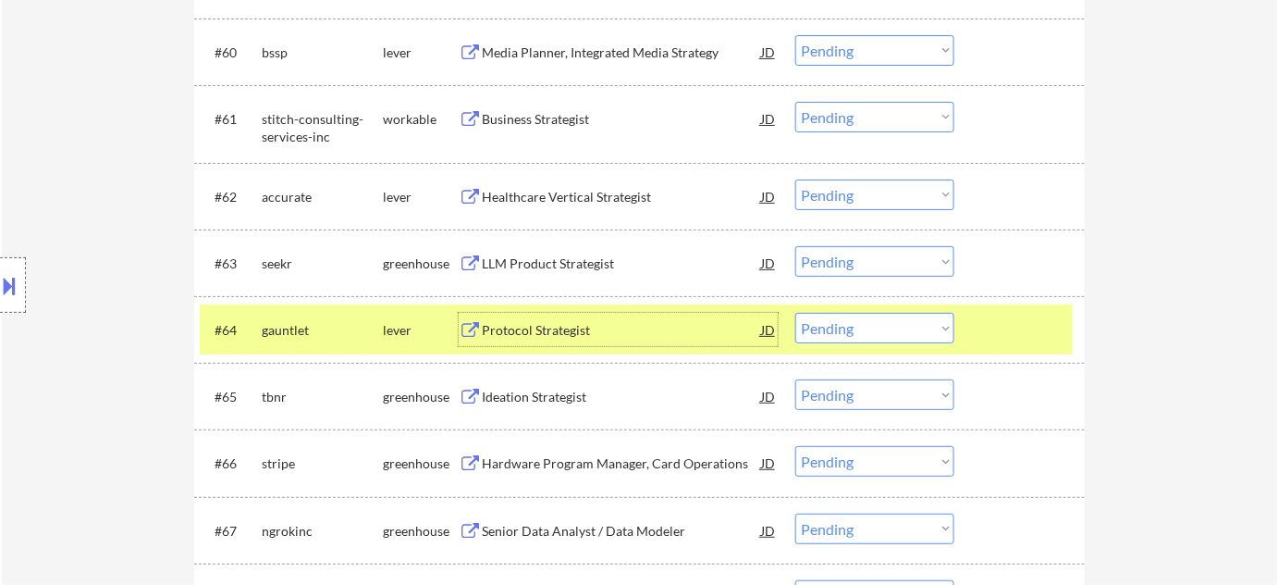
click at [851, 329] on select "Choose an option... Pending Applied Excluded (Questions) Excluded (Expired) Exc…" at bounding box center [874, 328] width 159 height 31
click at [795, 313] on select "Choose an option... Pending Applied Excluded (Questions) Excluded (Expired) Exc…" at bounding box center [874, 328] width 159 height 31
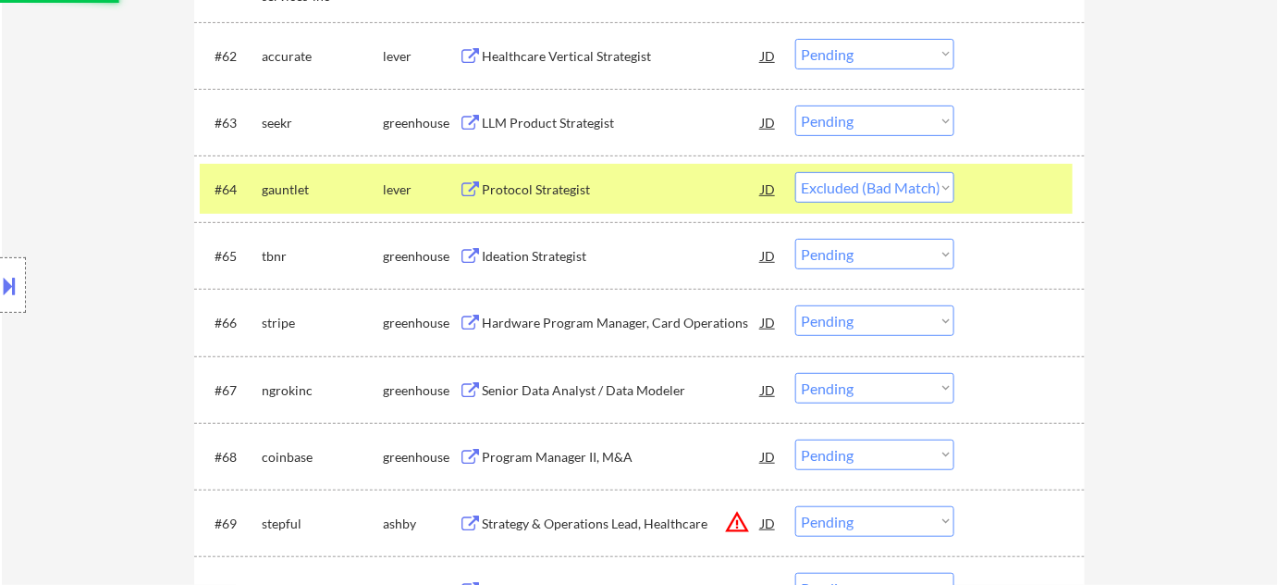
scroll to position [4876, 0]
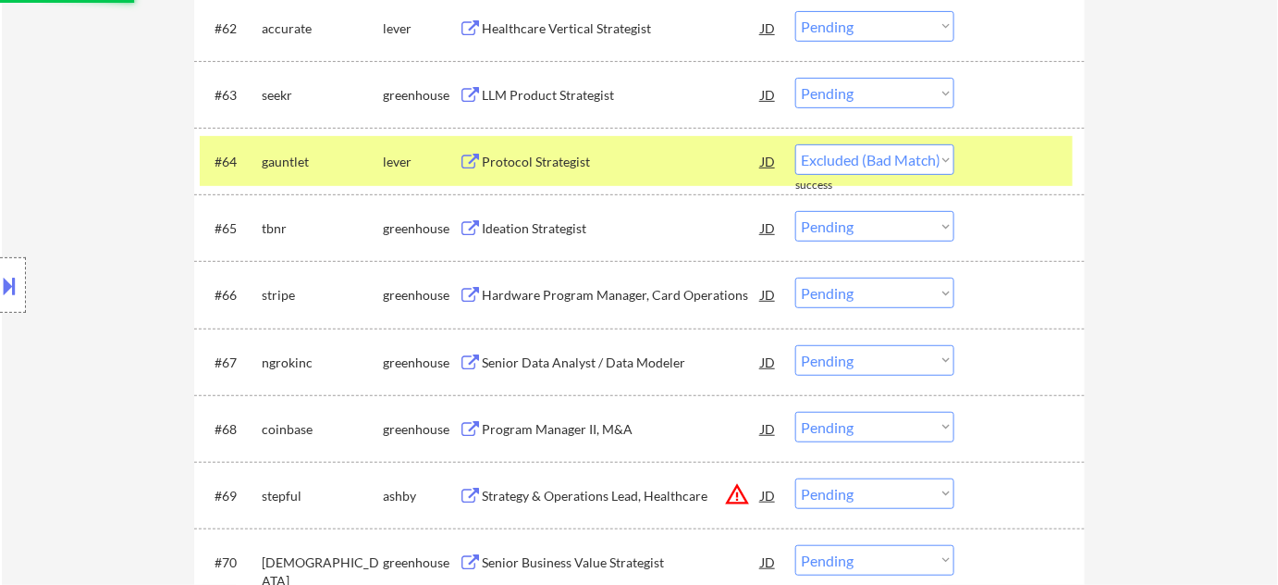
select select ""pending""
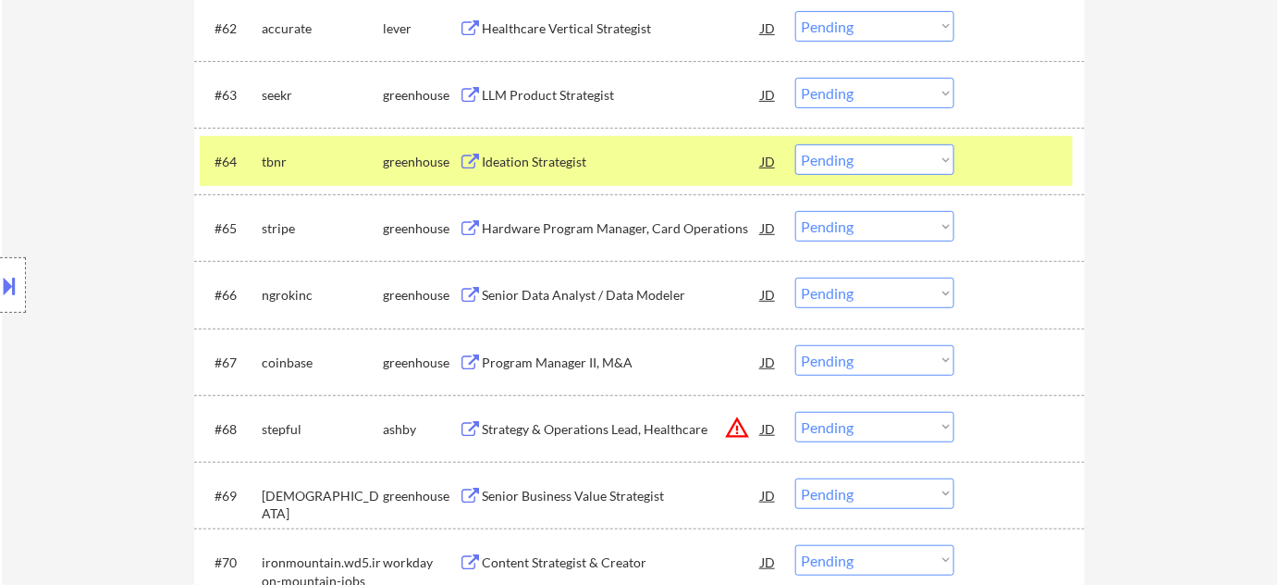
click at [605, 291] on div "Senior Data Analyst / Data Modeler" at bounding box center [621, 295] width 279 height 18
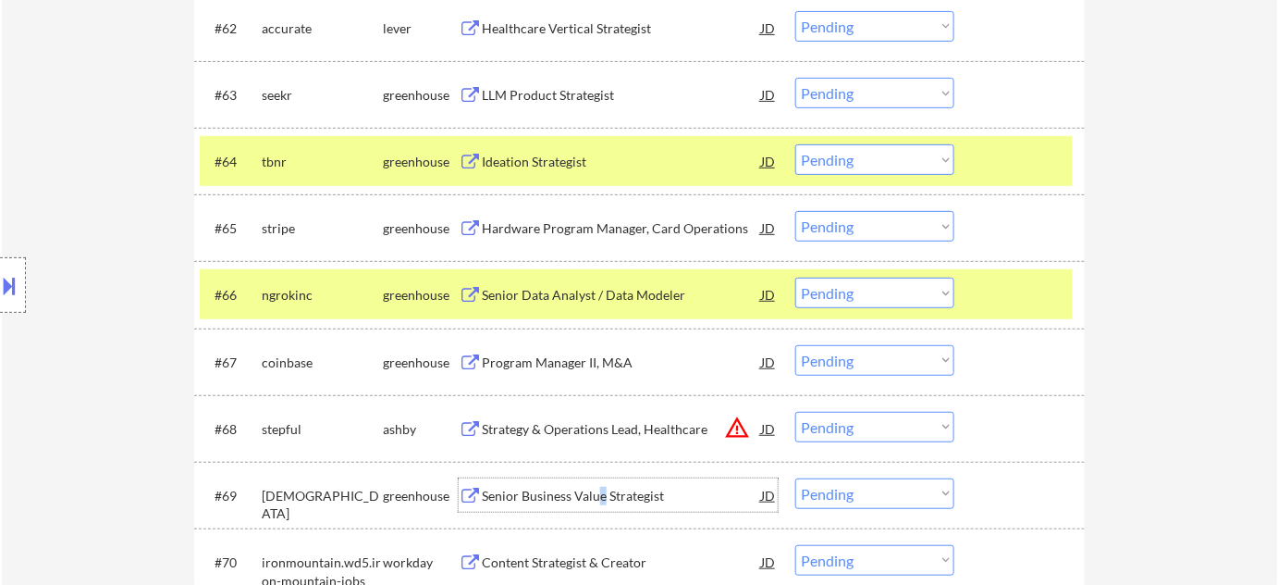
click at [600, 497] on div "Senior Business Value Strategist" at bounding box center [621, 496] width 279 height 18
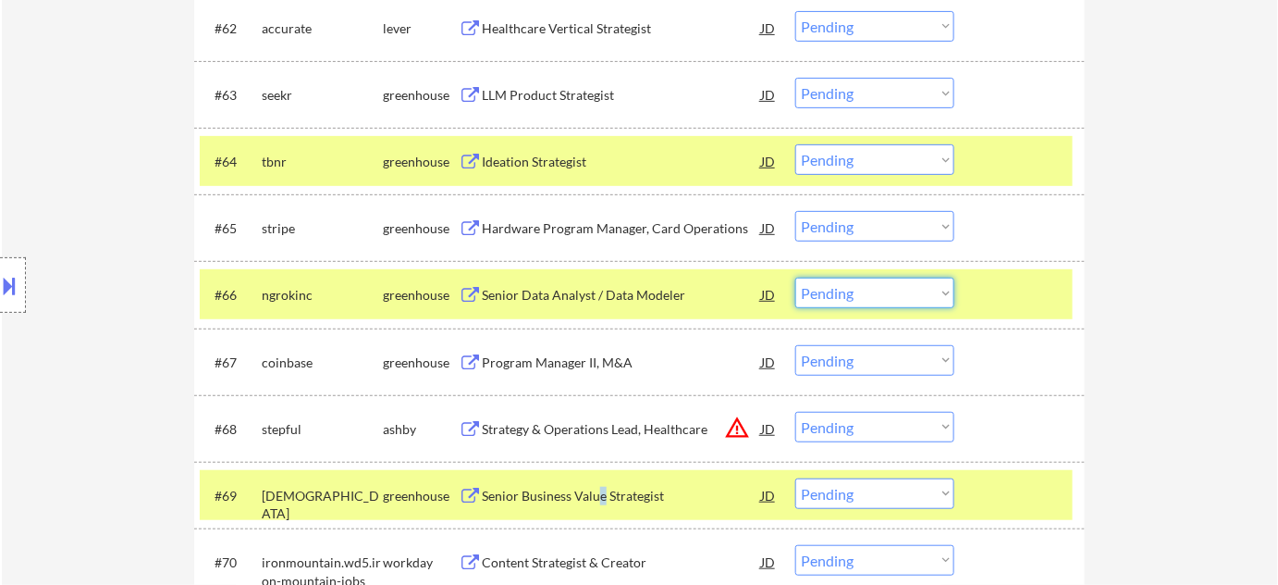
click at [854, 305] on select "Choose an option... Pending Applied Excluded (Questions) Excluded (Expired) Exc…" at bounding box center [874, 292] width 159 height 31
click at [795, 277] on select "Choose an option... Pending Applied Excluded (Questions) Excluded (Expired) Exc…" at bounding box center [874, 292] width 159 height 31
select select ""pending""
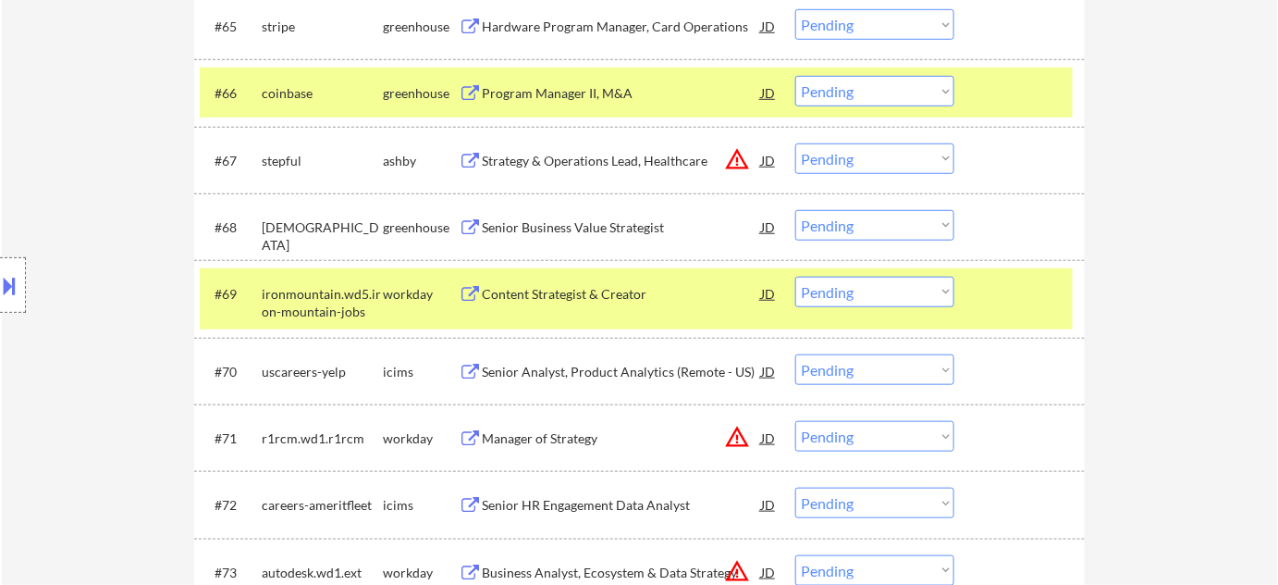
scroll to position [3621, 0]
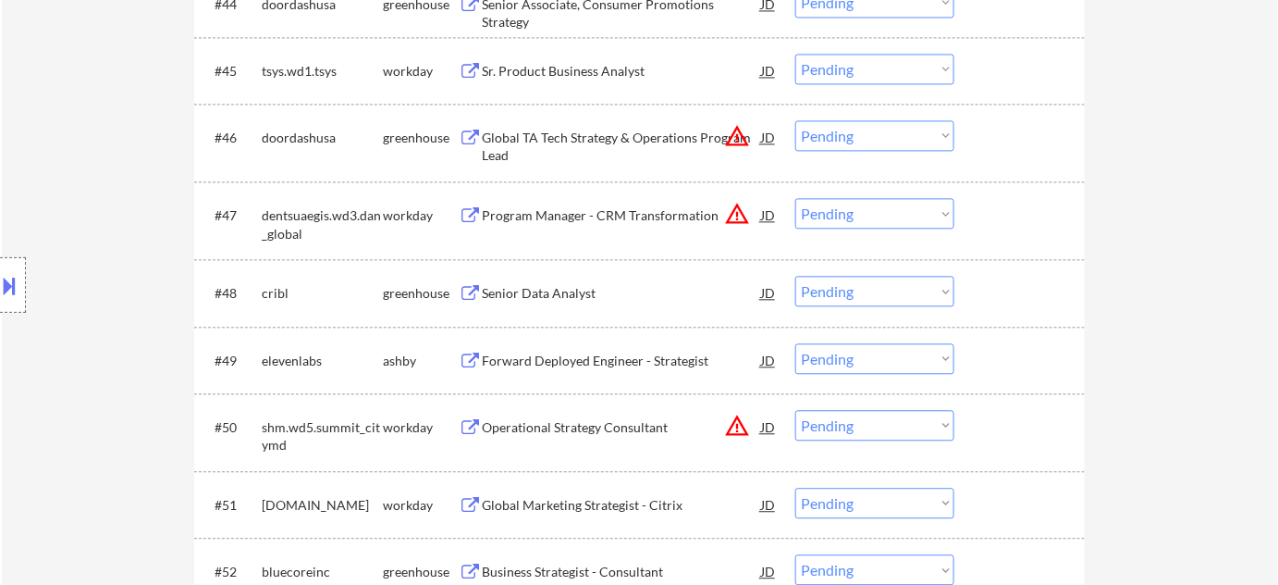
drag, startPoint x: 817, startPoint y: 285, endPoint x: 818, endPoint y: 298, distance: 13.0
click at [819, 285] on select "Choose an option... Pending Applied Excluded (Questions) Excluded (Expired) Exc…" at bounding box center [874, 291] width 159 height 31
click at [795, 276] on select "Choose an option... Pending Applied Excluded (Questions) Excluded (Expired) Exc…" at bounding box center [874, 291] width 159 height 31
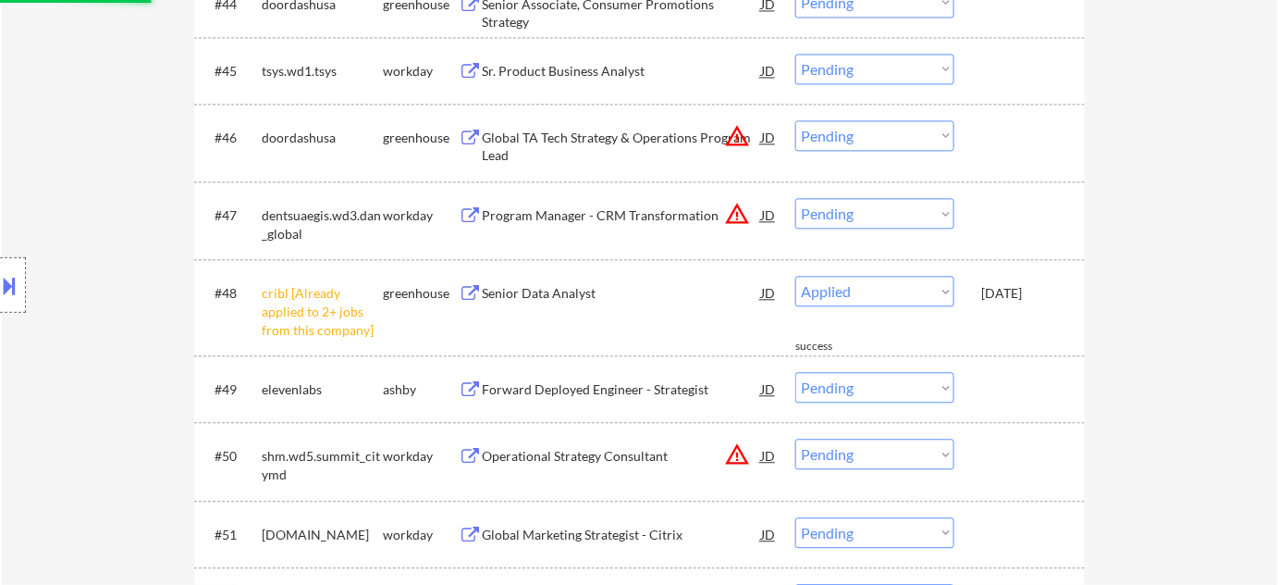
select select ""pending""
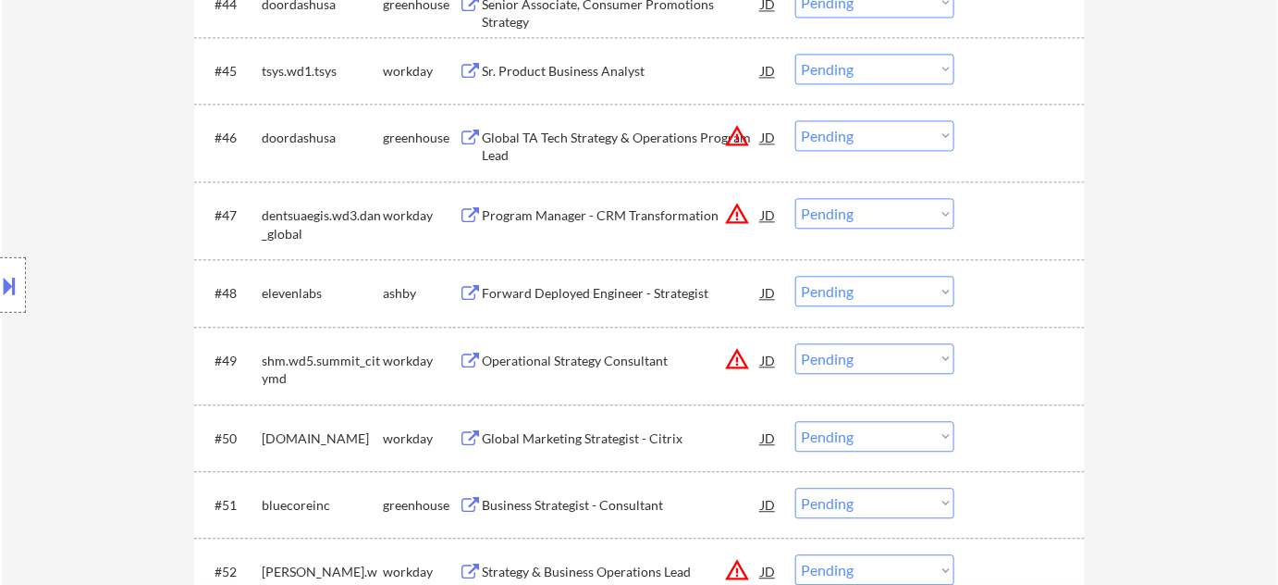
click at [733, 213] on button "warning_amber" at bounding box center [737, 214] width 26 height 26
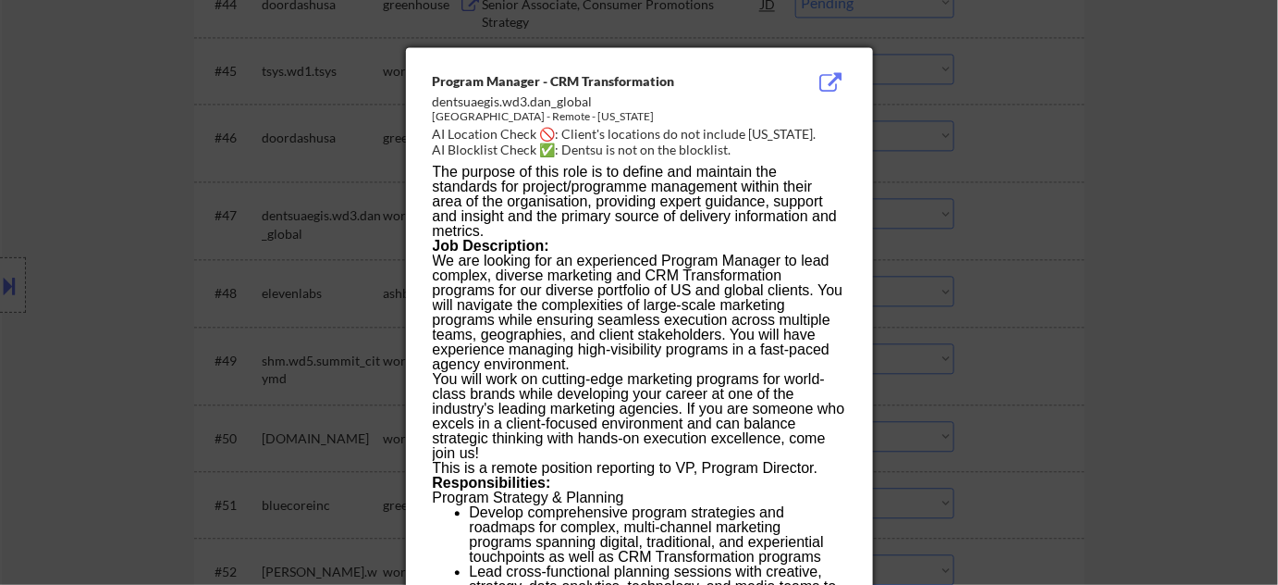
click at [1070, 215] on div at bounding box center [639, 292] width 1278 height 585
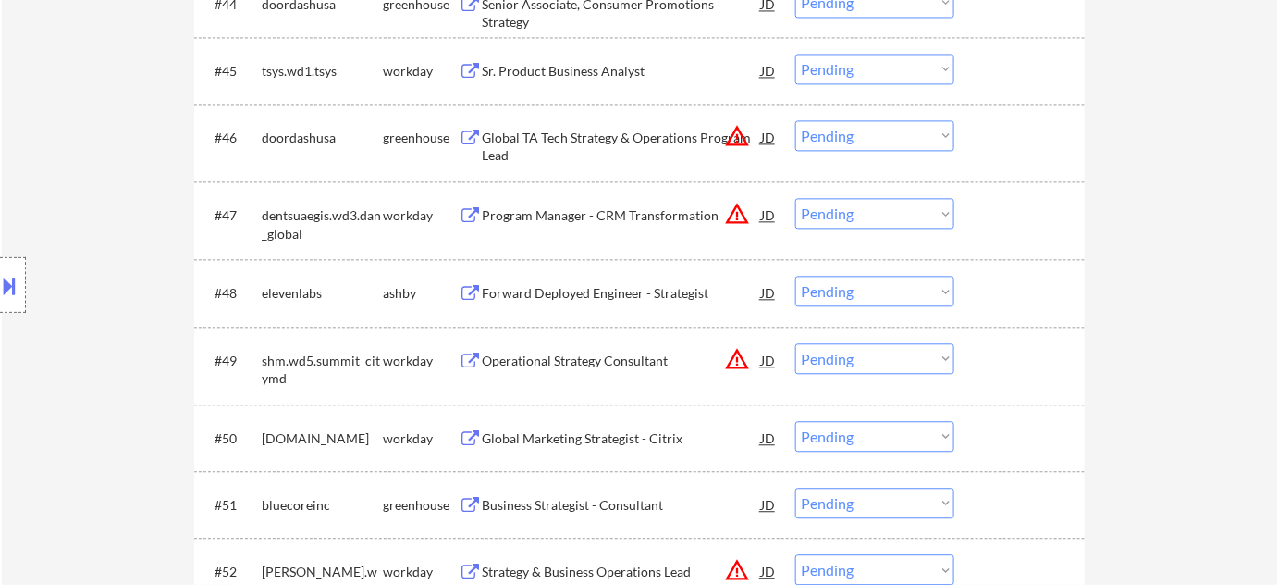
click at [944, 220] on select "Choose an option... Pending Applied Excluded (Questions) Excluded (Expired) Exc…" at bounding box center [874, 213] width 159 height 31
click at [795, 198] on select "Choose an option... Pending Applied Excluded (Questions) Excluded (Expired) Exc…" at bounding box center [874, 213] width 159 height 31
select select ""pending""
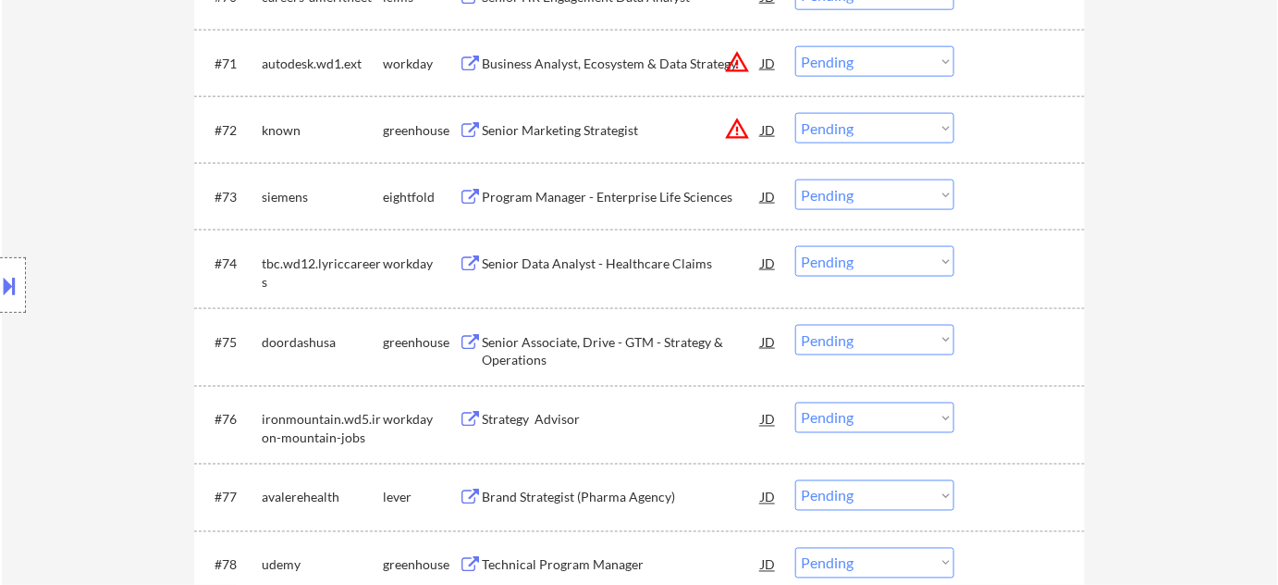
scroll to position [5471, 0]
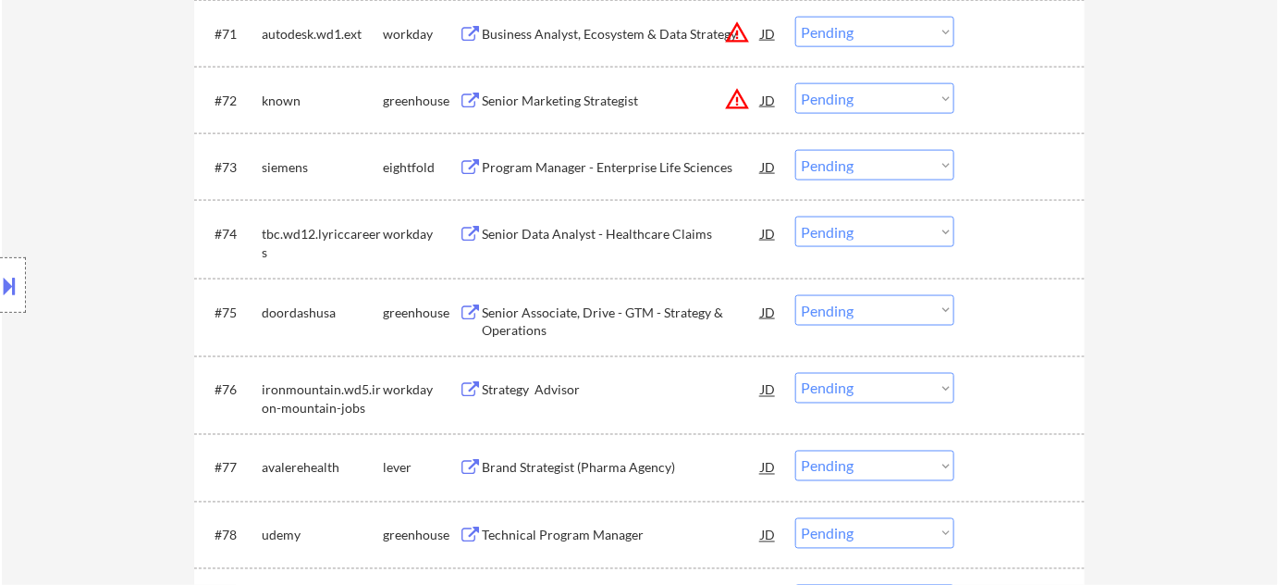
click at [638, 226] on div "Senior Data Analyst - Healthcare Claims" at bounding box center [621, 234] width 279 height 18
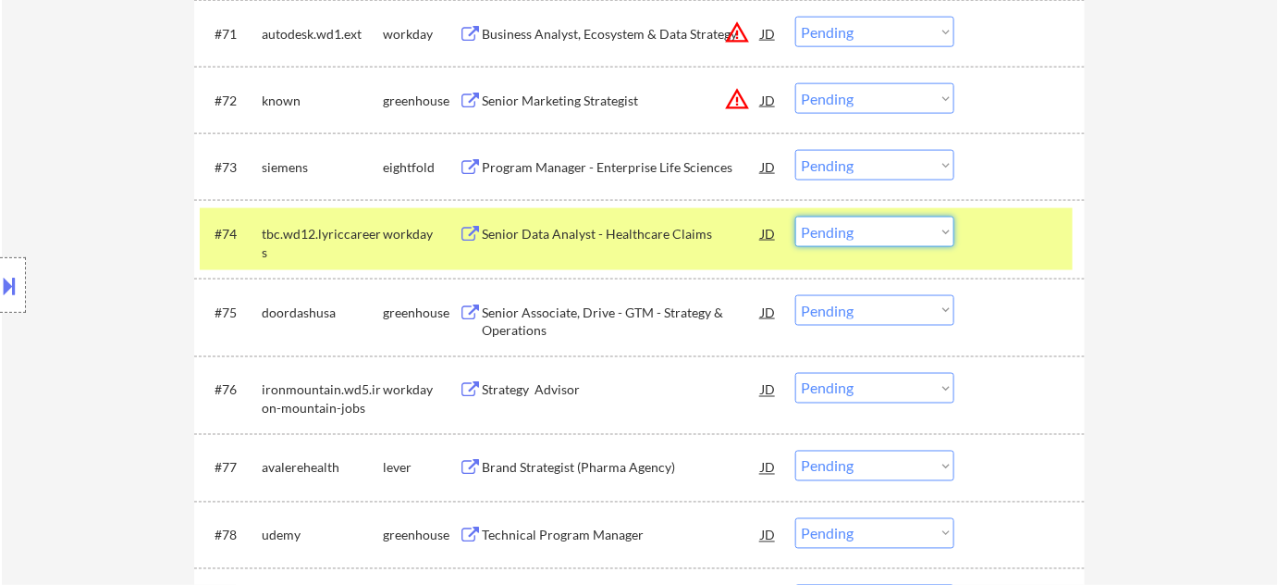
drag, startPoint x: 801, startPoint y: 236, endPoint x: 810, endPoint y: 239, distance: 9.7
click at [802, 236] on select "Choose an option... Pending Applied Excluded (Questions) Excluded (Expired) Exc…" at bounding box center [874, 231] width 159 height 31
click at [795, 216] on select "Choose an option... Pending Applied Excluded (Questions) Excluded (Expired) Exc…" at bounding box center [874, 231] width 159 height 31
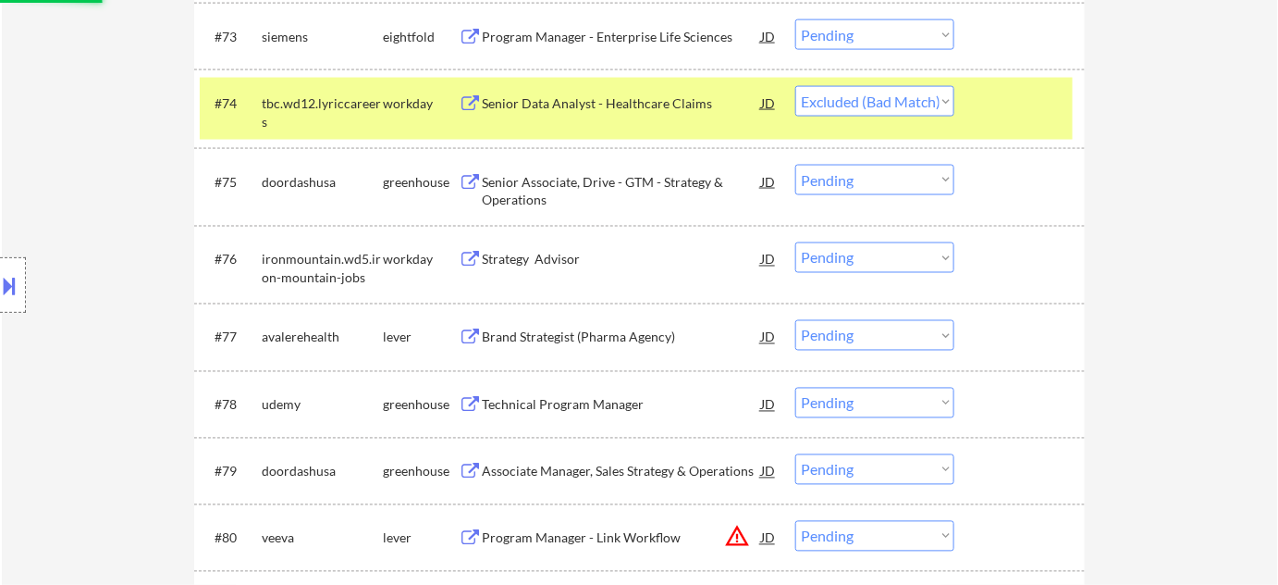
scroll to position [5640, 0]
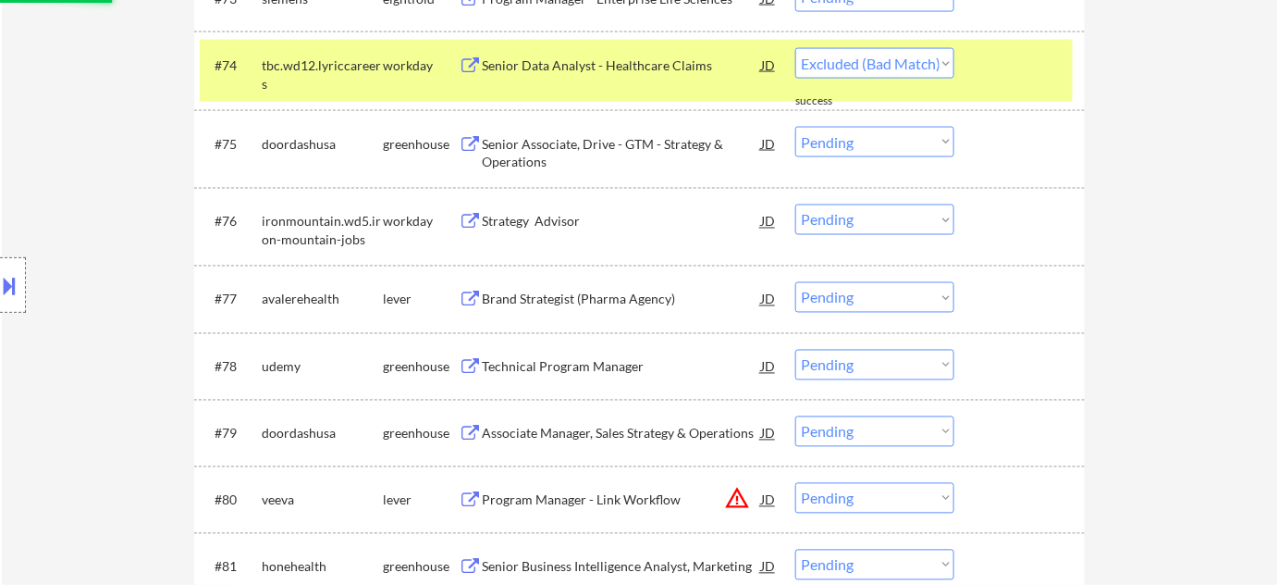
select select ""pending""
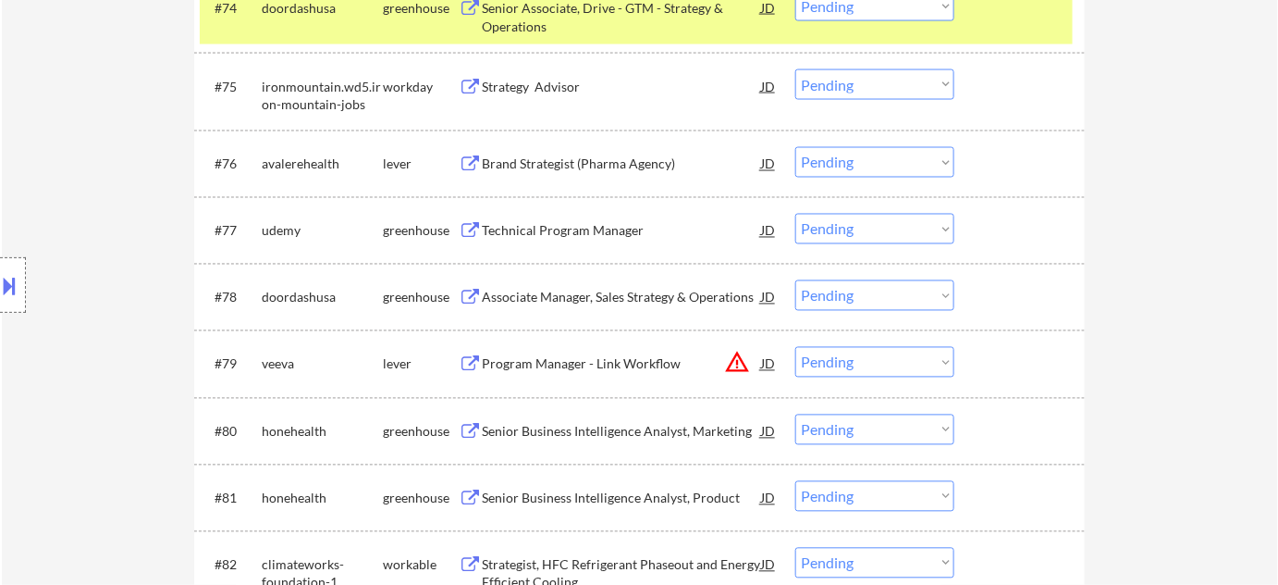
scroll to position [5724, 0]
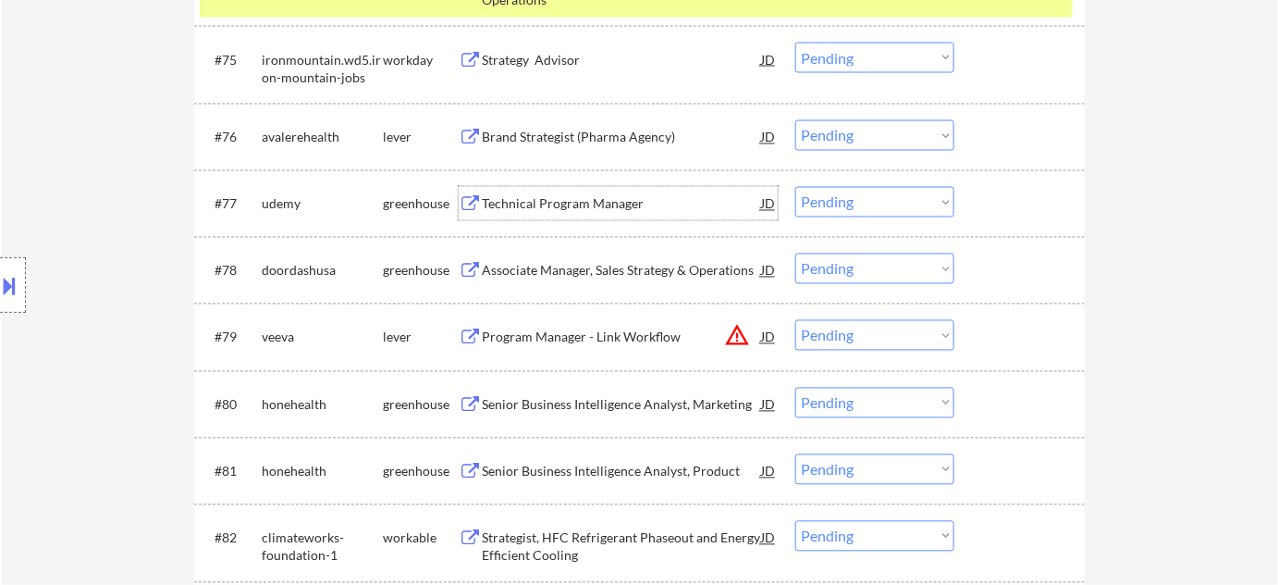
click at [582, 199] on div "Technical Program Manager" at bounding box center [621, 204] width 279 height 18
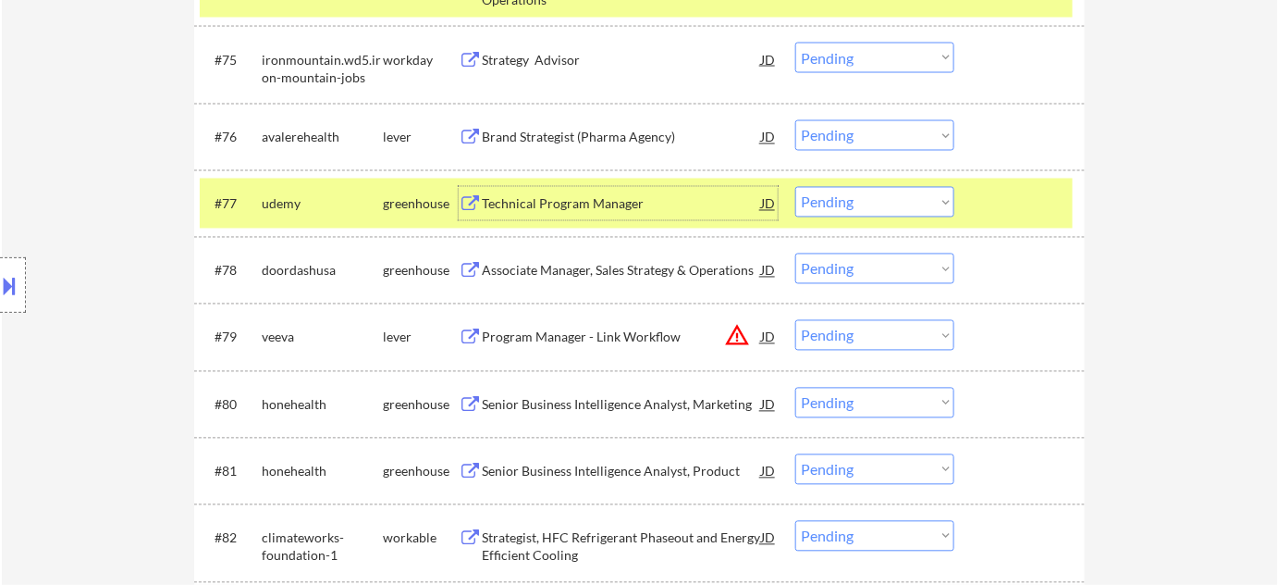
click at [930, 209] on select "Choose an option... Pending Applied Excluded (Questions) Excluded (Expired) Exc…" at bounding box center [874, 202] width 159 height 31
click at [795, 187] on select "Choose an option... Pending Applied Excluded (Questions) Excluded (Expired) Exc…" at bounding box center [874, 202] width 159 height 31
select select ""pending""
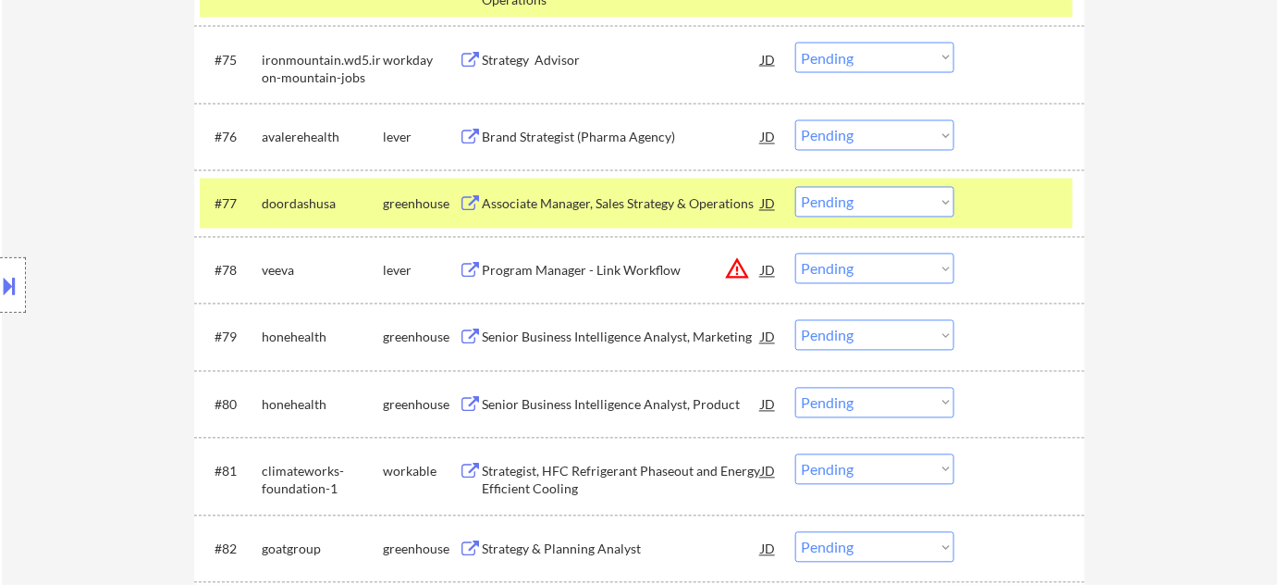
scroll to position [5808, 0]
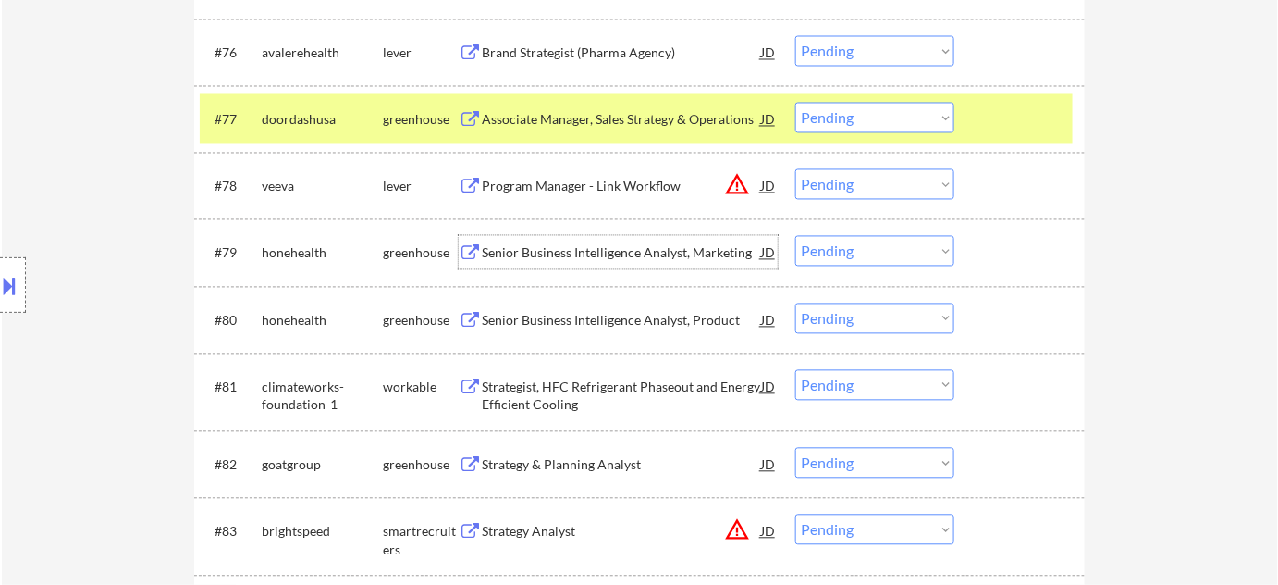
click at [591, 253] on div "Senior Business Intelligence Analyst, Marketing" at bounding box center [621, 253] width 279 height 18
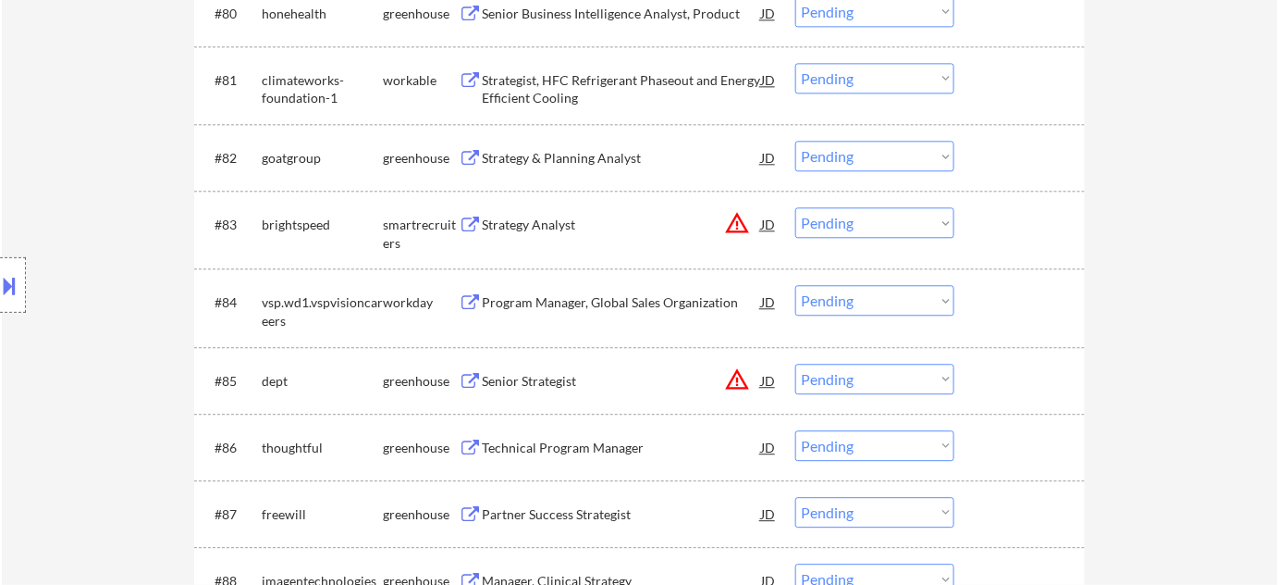
scroll to position [6144, 0]
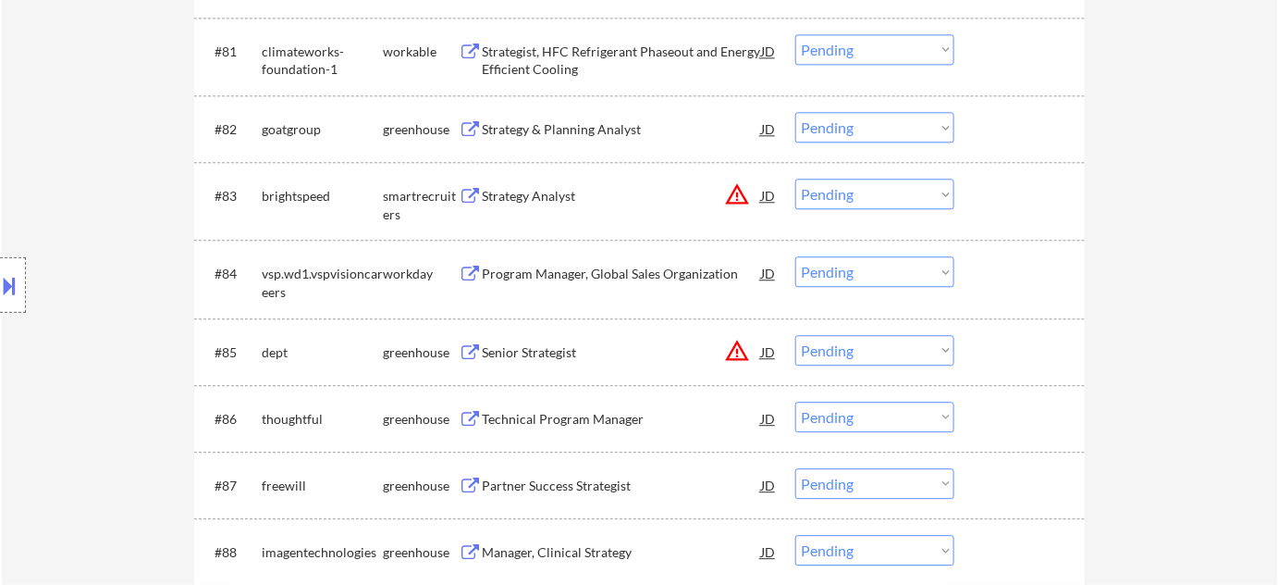
click at [869, 197] on select "Choose an option... Pending Applied Excluded (Questions) Excluded (Expired) Exc…" at bounding box center [874, 194] width 159 height 31
click at [795, 179] on select "Choose an option... Pending Applied Excluded (Questions) Excluded (Expired) Exc…" at bounding box center [874, 194] width 159 height 31
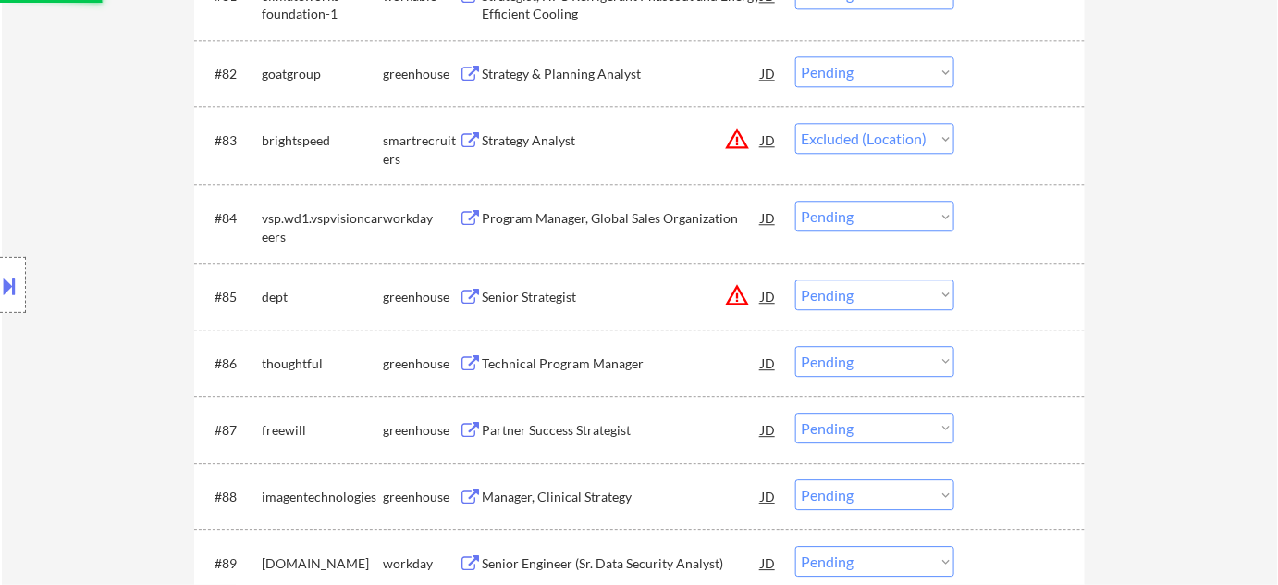
scroll to position [6228, 0]
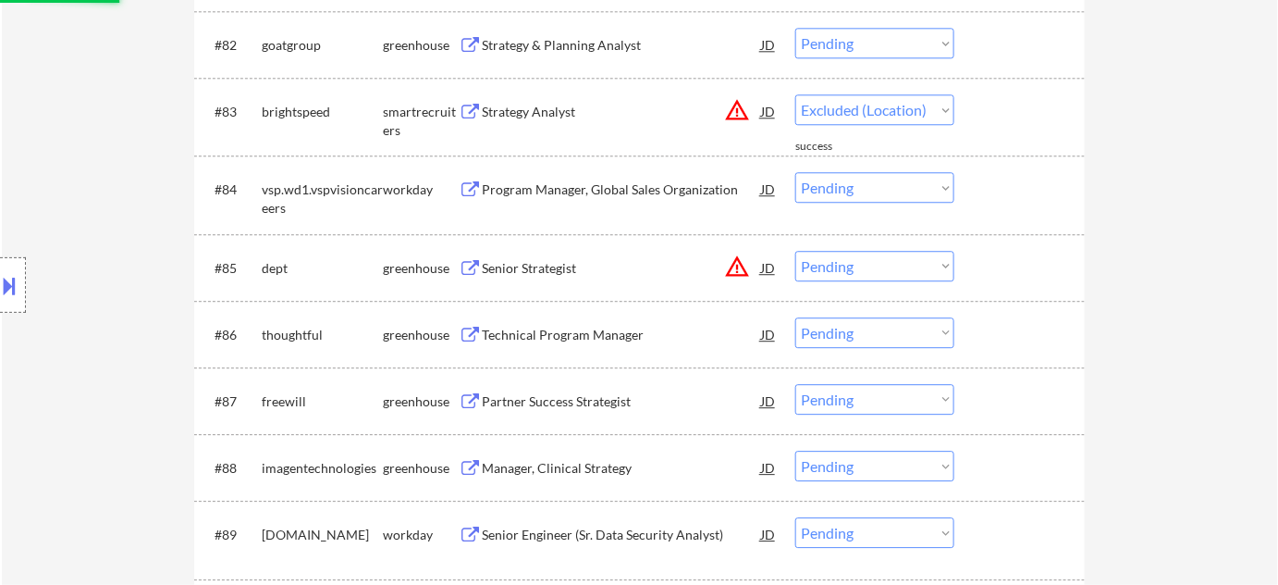
select select ""pending""
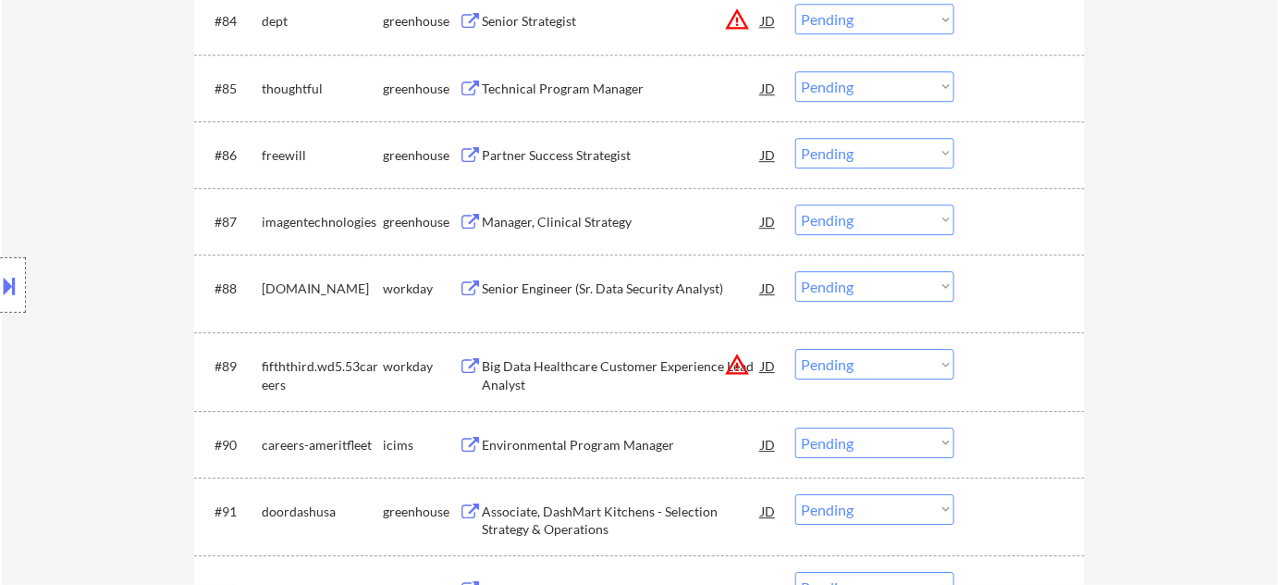
scroll to position [6480, 0]
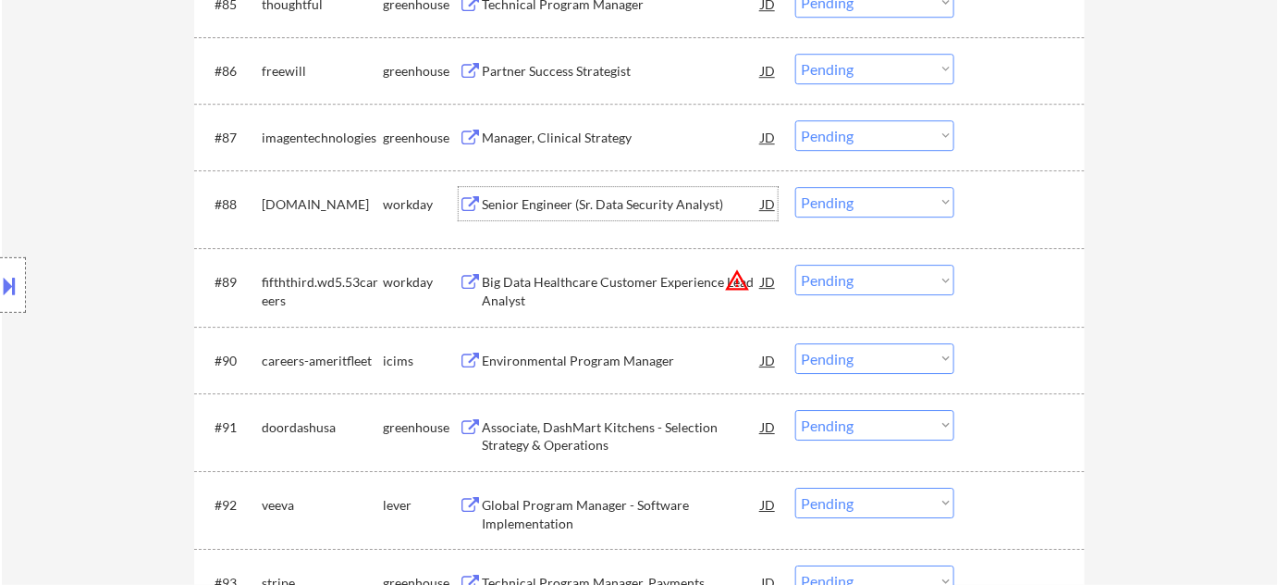
click at [577, 203] on div "Senior Engineer (Sr. Data Security Analyst)" at bounding box center [621, 204] width 279 height 18
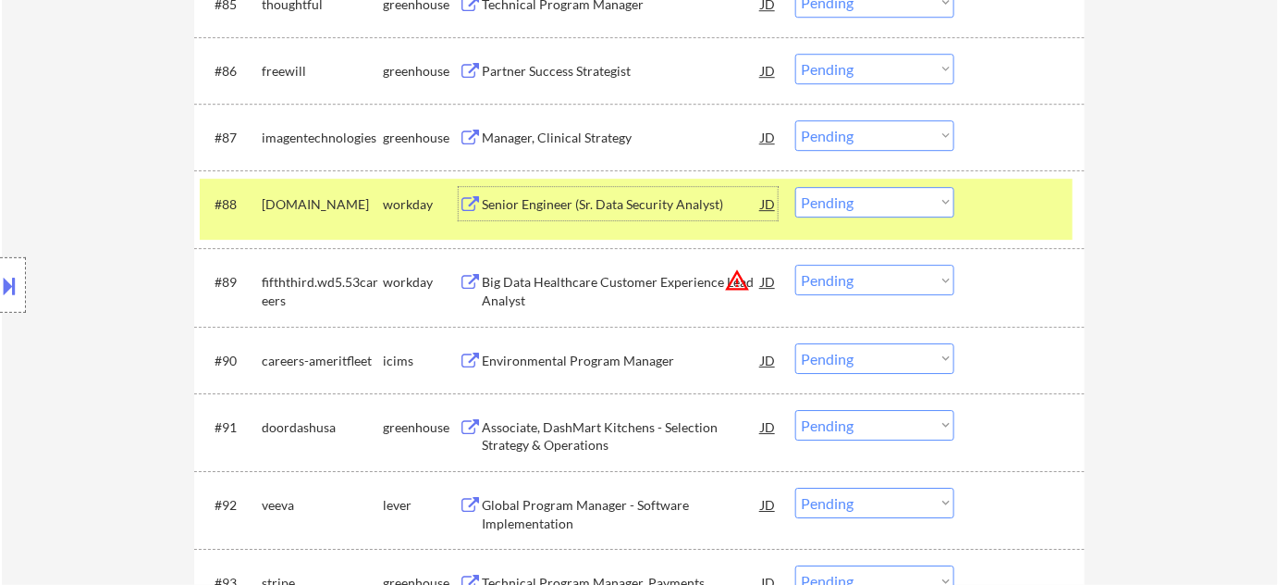
click at [893, 211] on select "Choose an option... Pending Applied Excluded (Questions) Excluded (Expired) Exc…" at bounding box center [874, 202] width 159 height 31
click at [795, 187] on select "Choose an option... Pending Applied Excluded (Questions) Excluded (Expired) Exc…" at bounding box center [874, 202] width 159 height 31
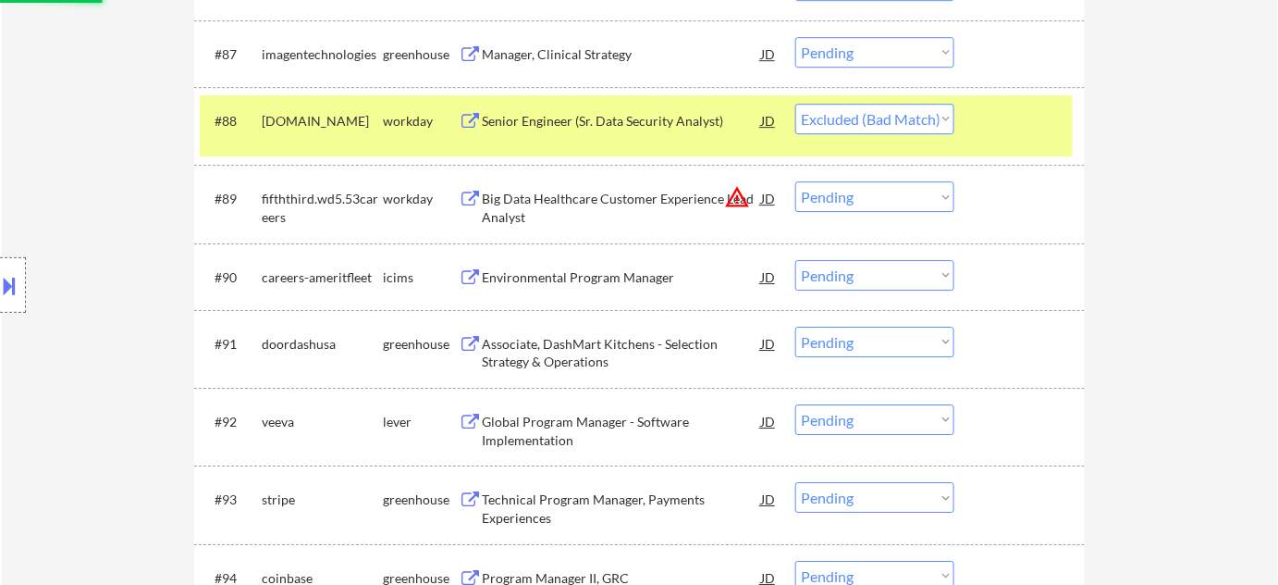
scroll to position [6565, 0]
select select ""pending""
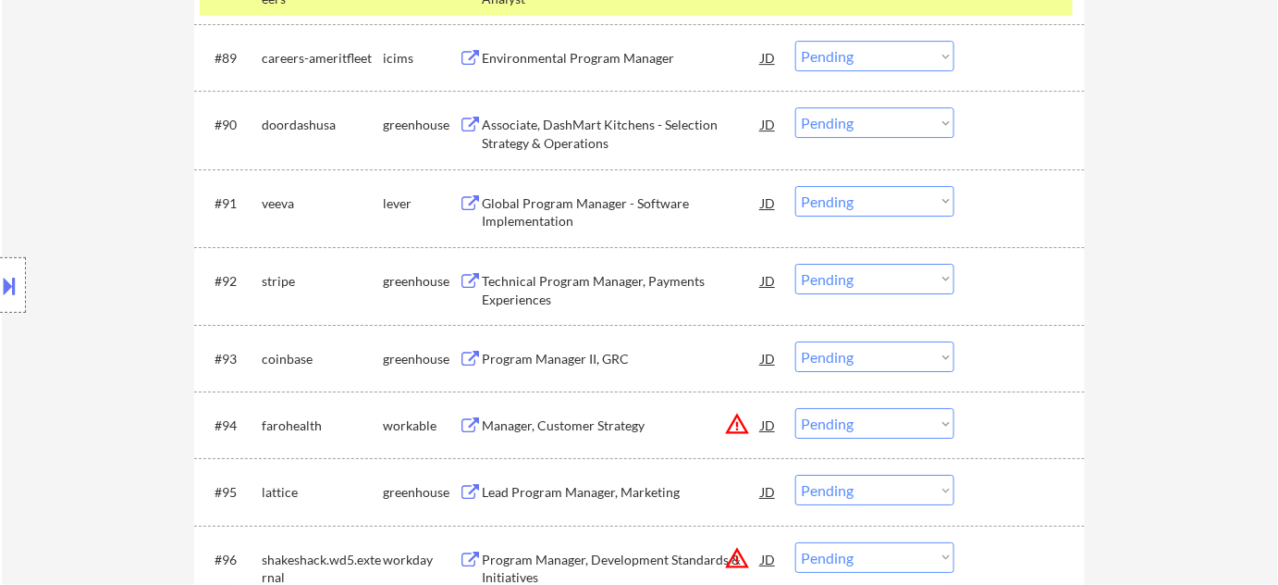
scroll to position [6733, 0]
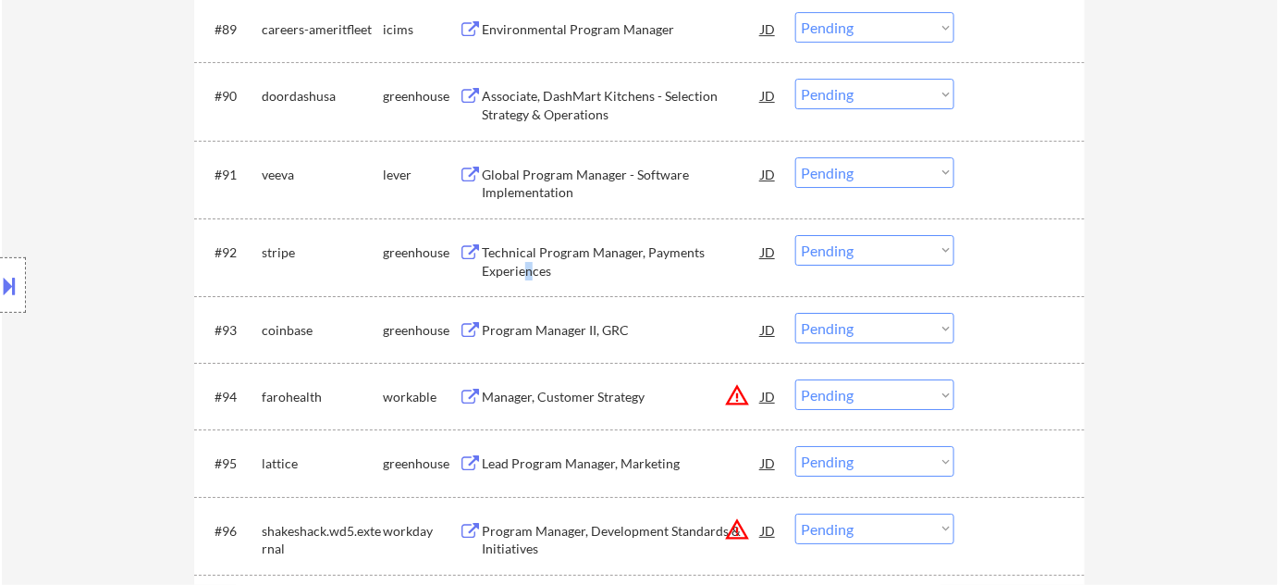
click at [527, 267] on div "Technical Program Manager, Payments Experiences" at bounding box center [621, 261] width 279 height 36
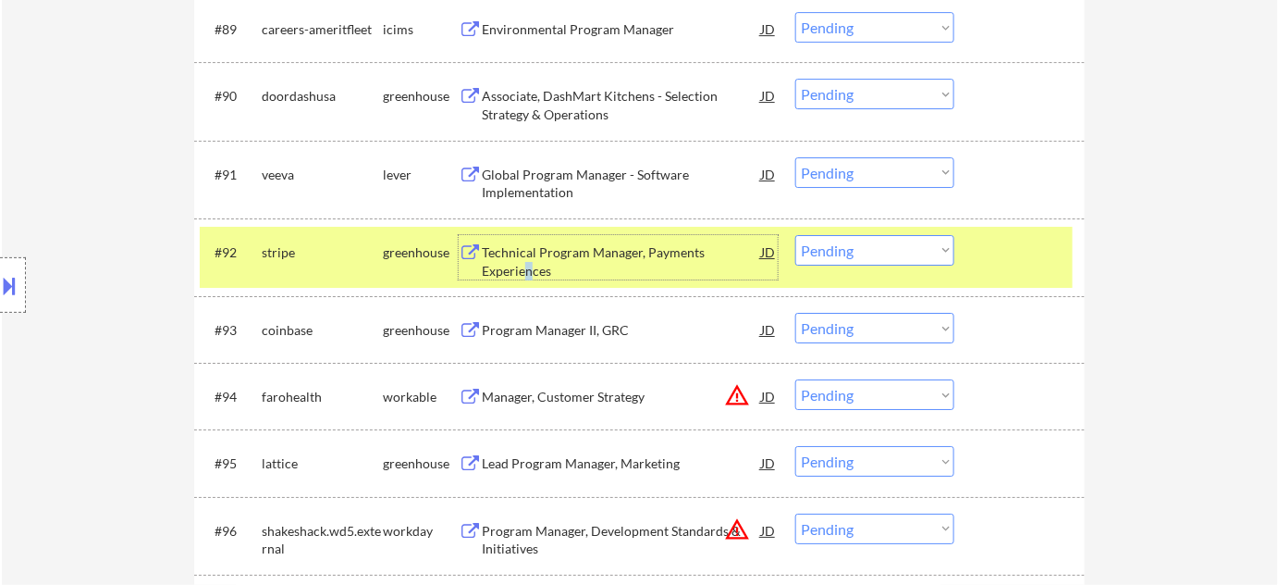
drag, startPoint x: 864, startPoint y: 246, endPoint x: 873, endPoint y: 259, distance: 15.9
click at [866, 246] on select "Choose an option... Pending Applied Excluded (Questions) Excluded (Expired) Exc…" at bounding box center [874, 250] width 159 height 31
click at [795, 235] on select "Choose an option... Pending Applied Excluded (Questions) Excluded (Expired) Exc…" at bounding box center [874, 250] width 159 height 31
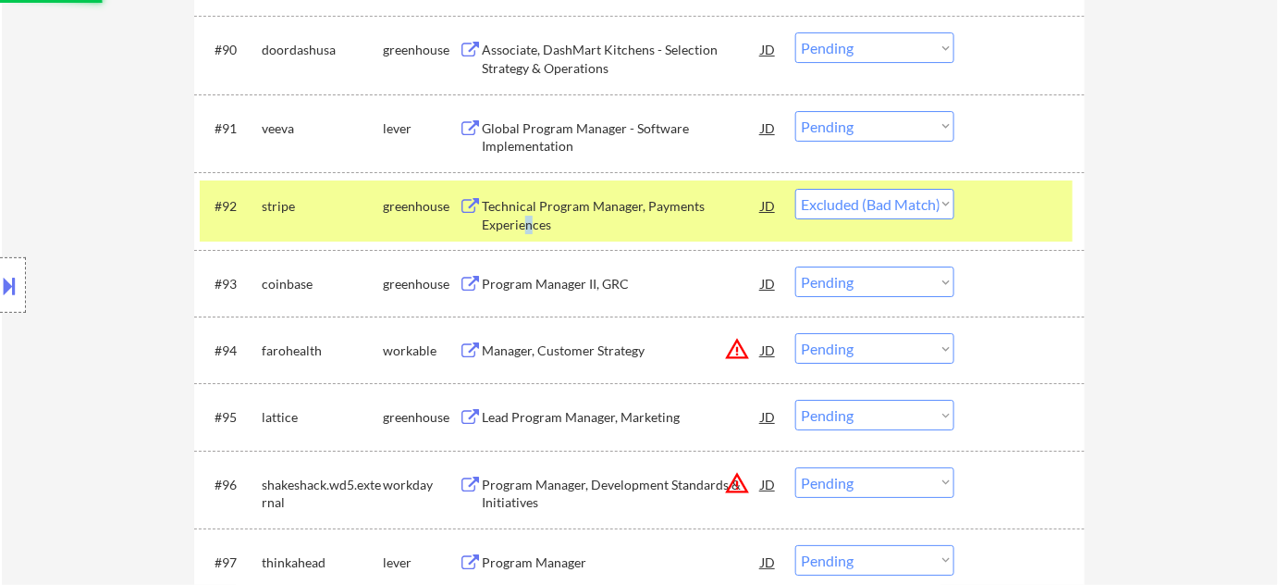
scroll to position [6817, 0]
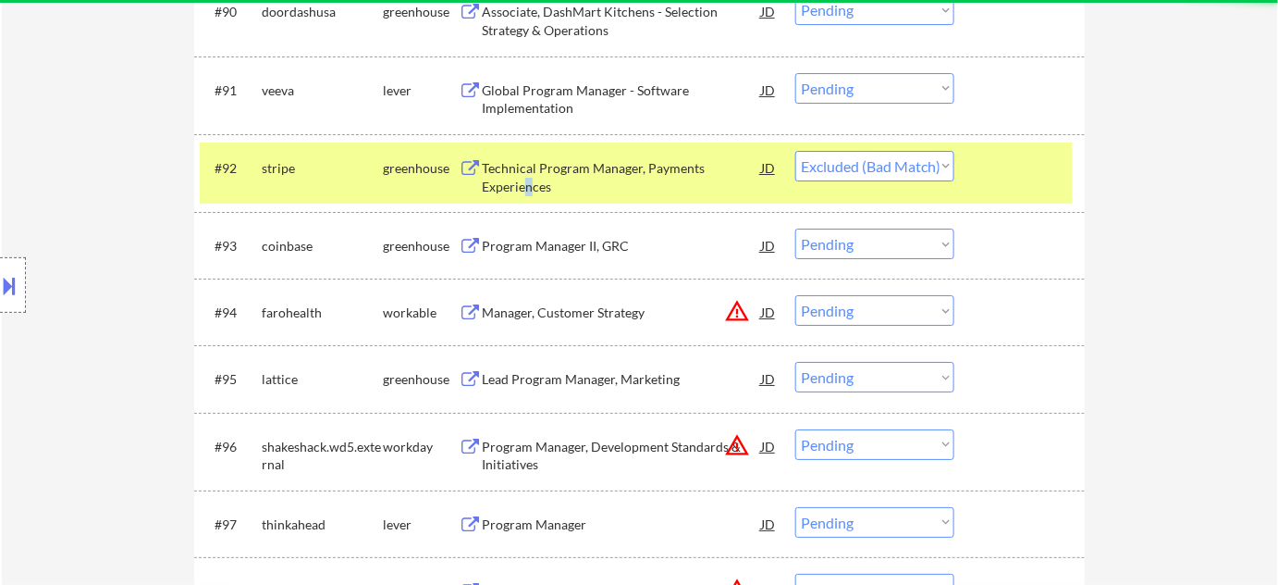
select select ""pending""
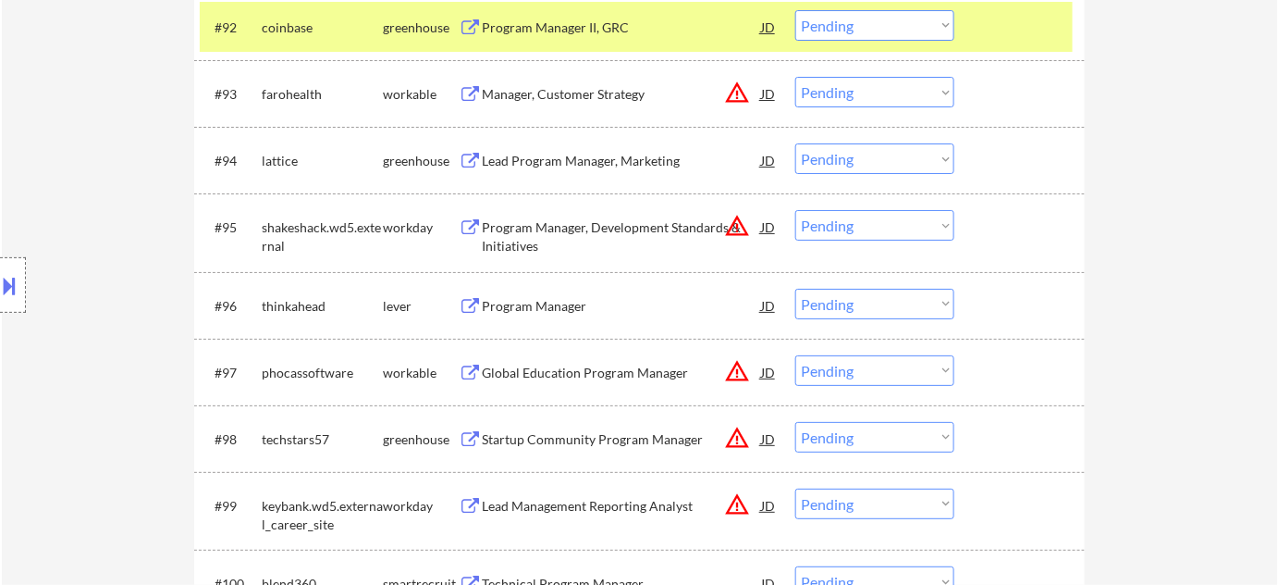
scroll to position [6985, 0]
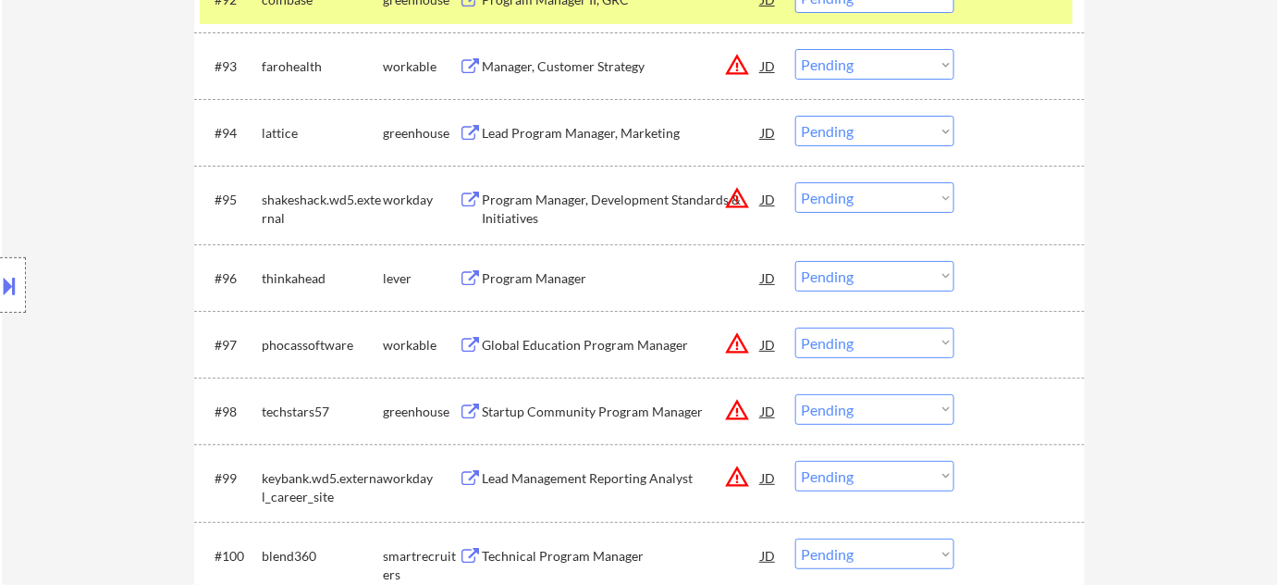
click at [517, 272] on div "Program Manager" at bounding box center [621, 278] width 279 height 18
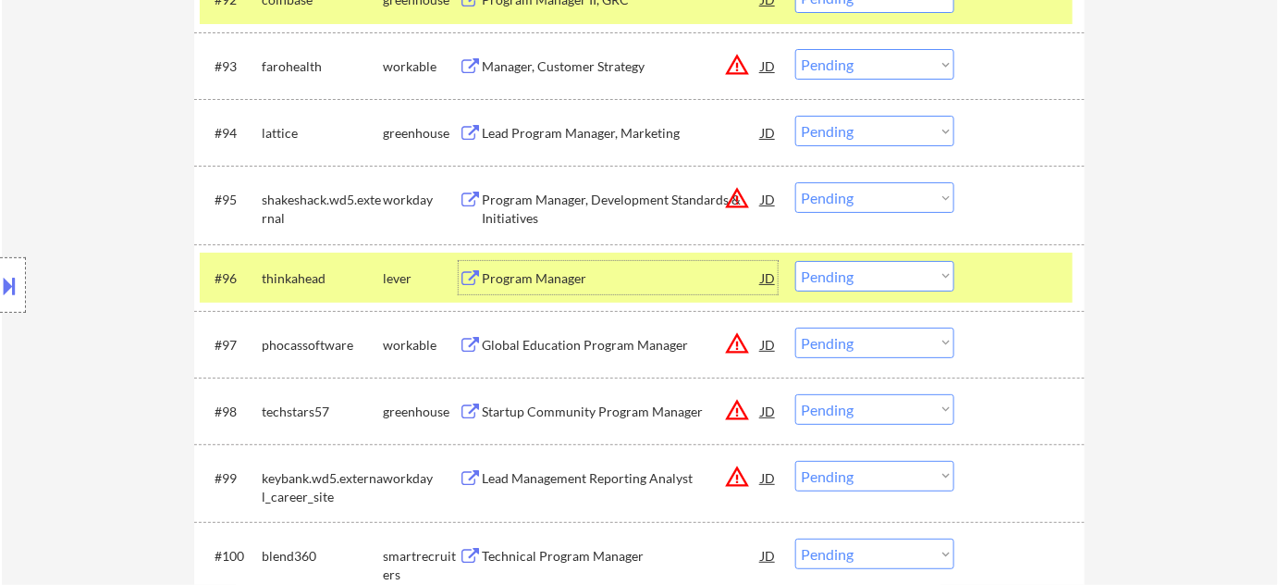
click at [893, 288] on select "Choose an option... Pending Applied Excluded (Questions) Excluded (Expired) Exc…" at bounding box center [874, 276] width 159 height 31
click at [795, 261] on select "Choose an option... Pending Applied Excluded (Questions) Excluded (Expired) Exc…" at bounding box center [874, 276] width 159 height 31
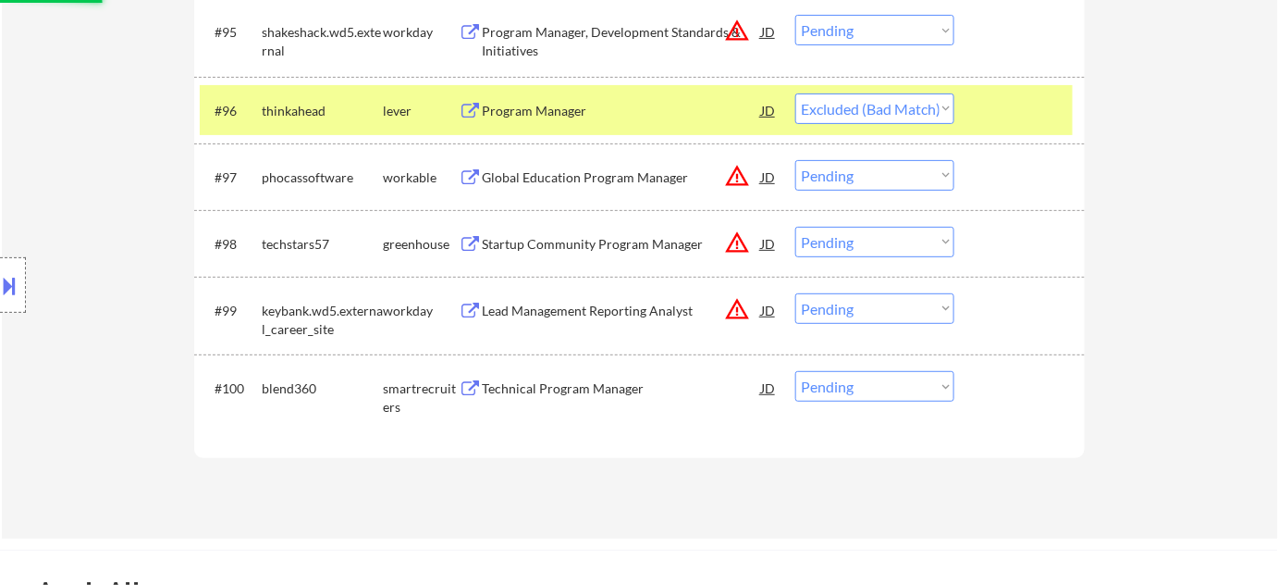
scroll to position [7153, 0]
select select ""pending""
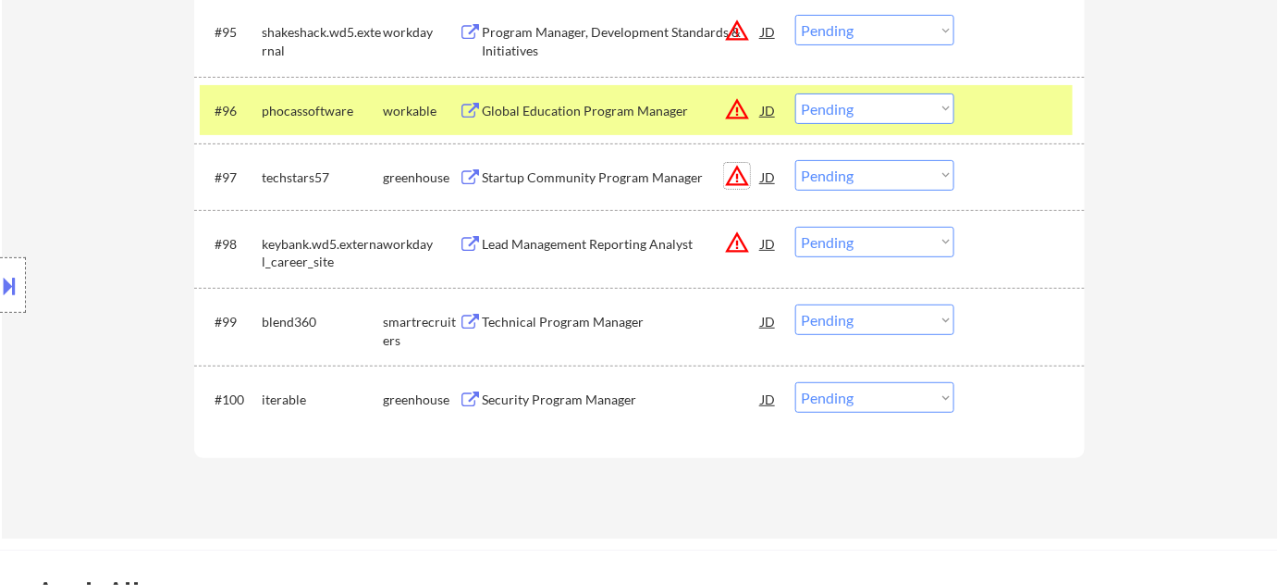
click at [733, 176] on button "warning_amber" at bounding box center [737, 176] width 26 height 26
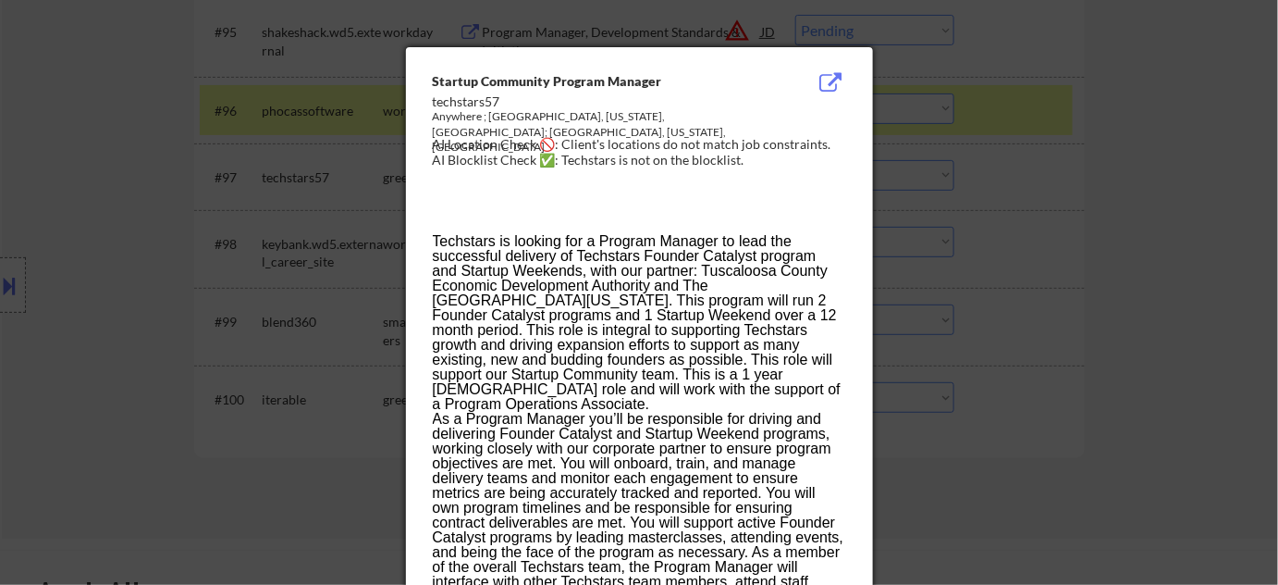
click at [1032, 195] on div at bounding box center [639, 292] width 1278 height 585
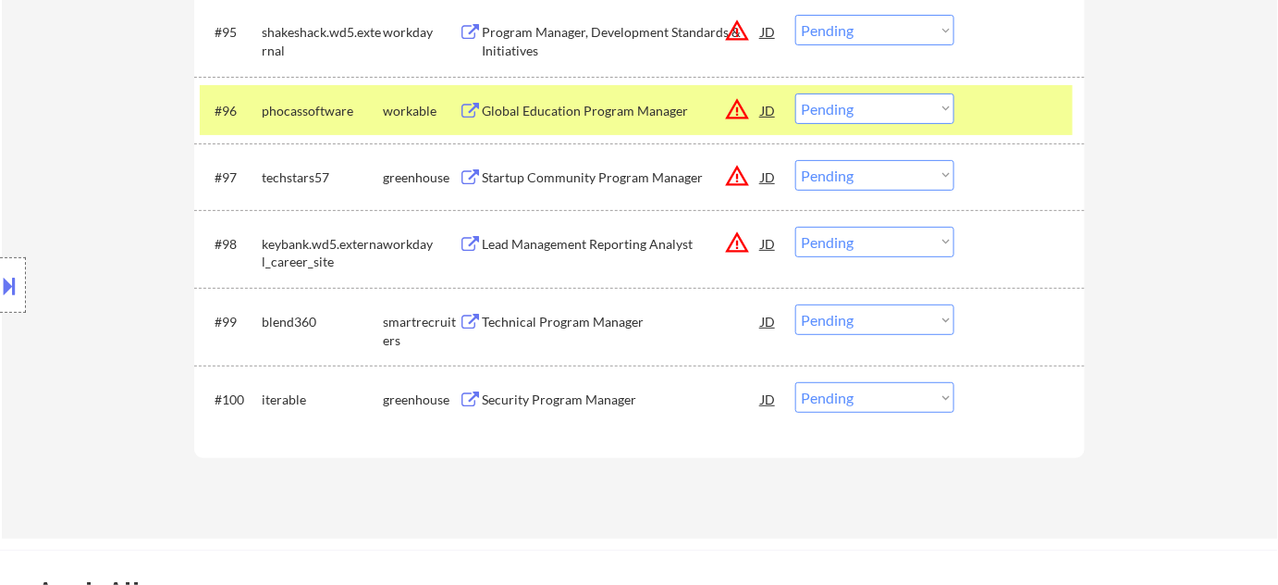
click at [850, 179] on select "Choose an option... Pending Applied Excluded (Questions) Excluded (Expired) Exc…" at bounding box center [874, 175] width 159 height 31
click at [624, 187] on div "Startup Community Program Manager" at bounding box center [621, 176] width 279 height 33
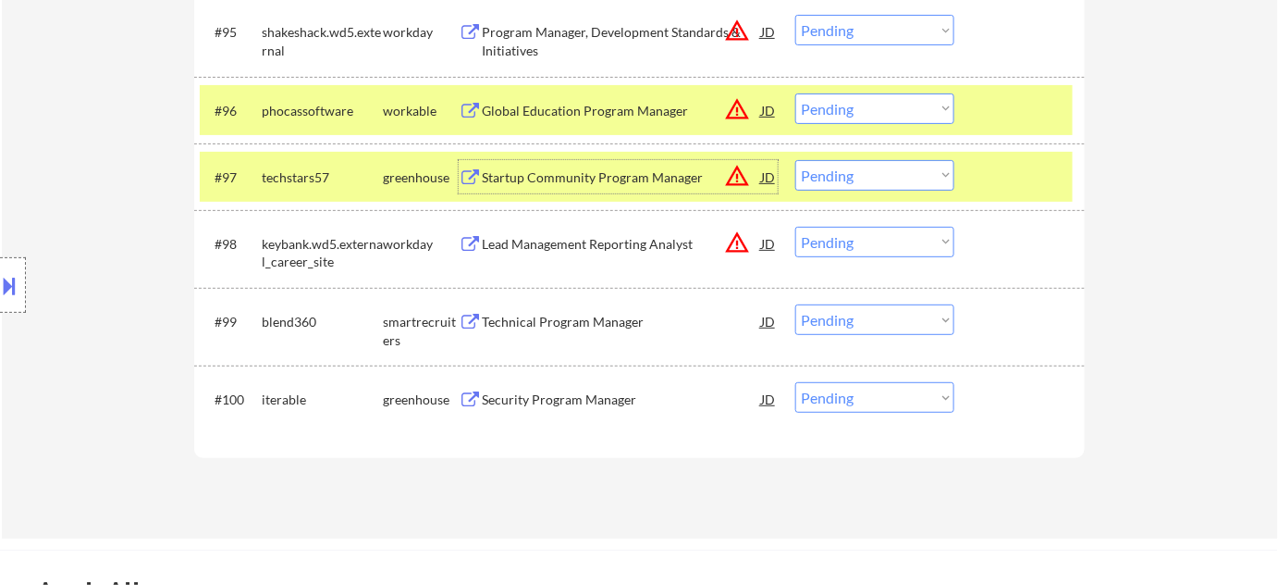
click at [843, 174] on select "Choose an option... Pending Applied Excluded (Questions) Excluded (Expired) Exc…" at bounding box center [874, 175] width 159 height 31
click at [795, 160] on select "Choose an option... Pending Applied Excluded (Questions) Excluded (Expired) Exc…" at bounding box center [874, 175] width 159 height 31
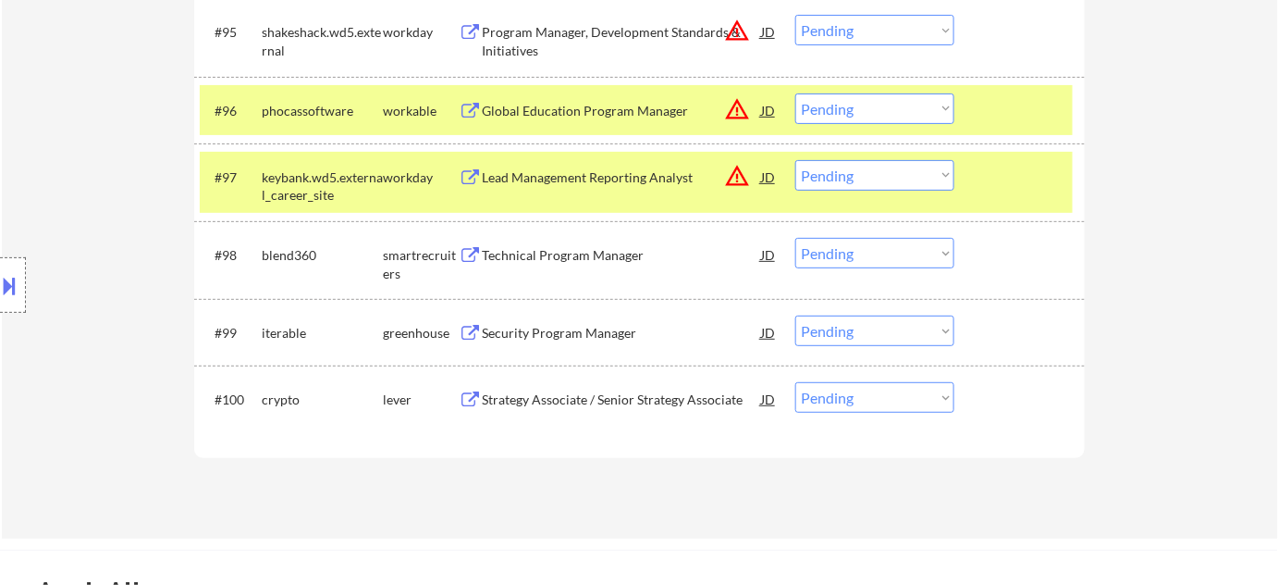
click at [596, 176] on div "Lead Management Reporting Analyst" at bounding box center [621, 177] width 279 height 18
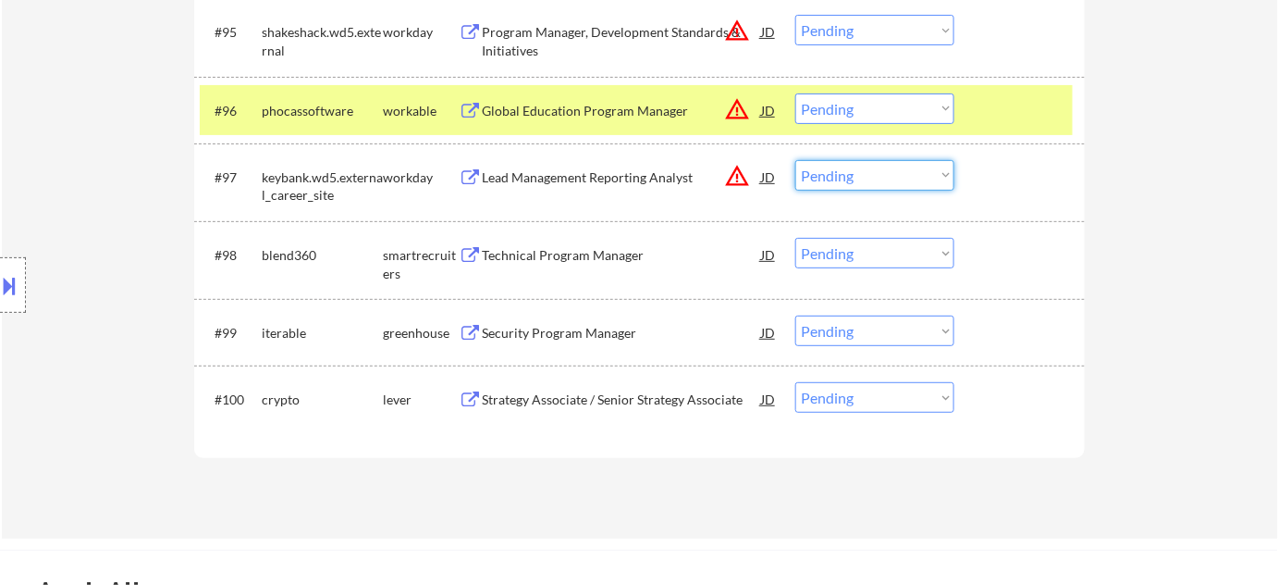
click at [890, 166] on select "Choose an option... Pending Applied Excluded (Questions) Excluded (Expired) Exc…" at bounding box center [874, 175] width 159 height 31
click at [795, 160] on select "Choose an option... Pending Applied Excluded (Questions) Excluded (Expired) Exc…" at bounding box center [874, 175] width 159 height 31
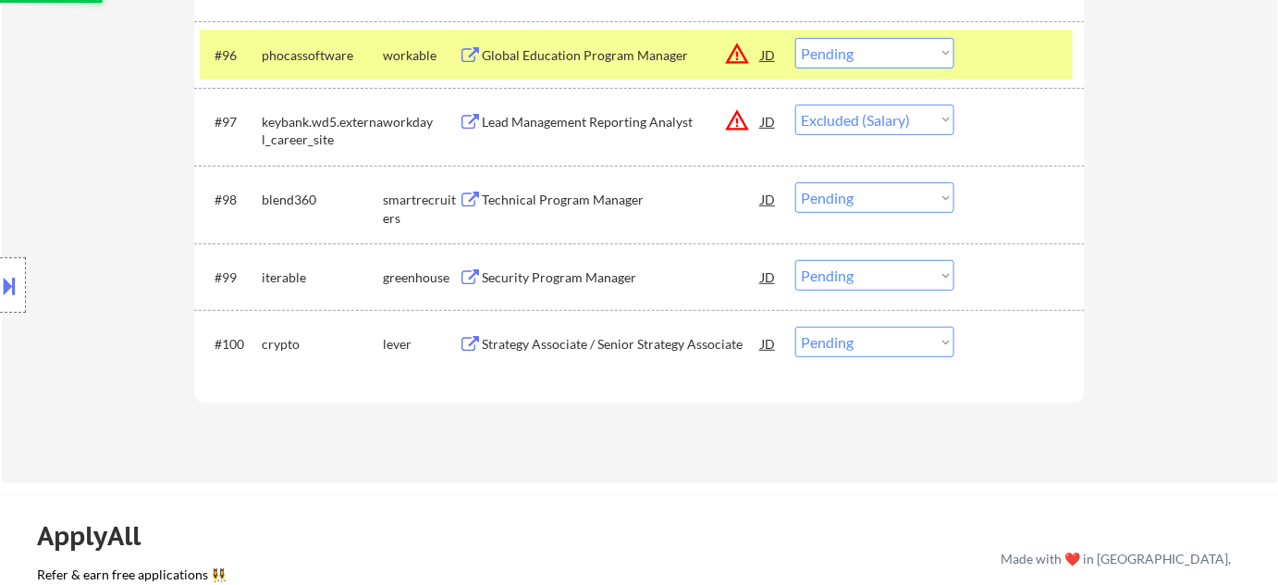
scroll to position [7237, 0]
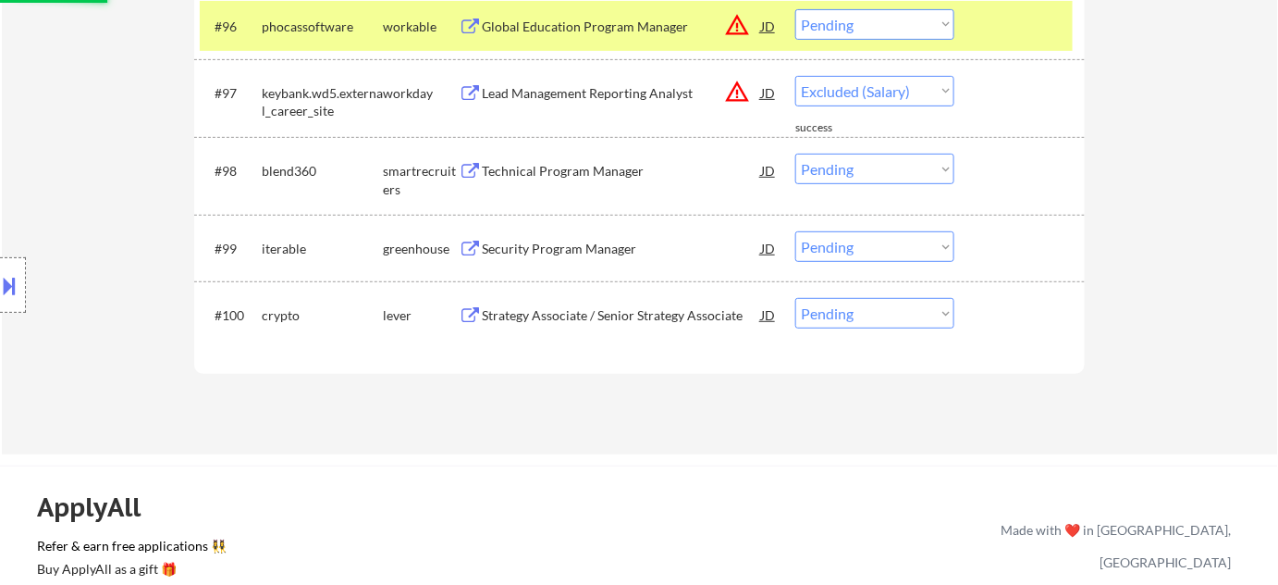
select select ""pending""
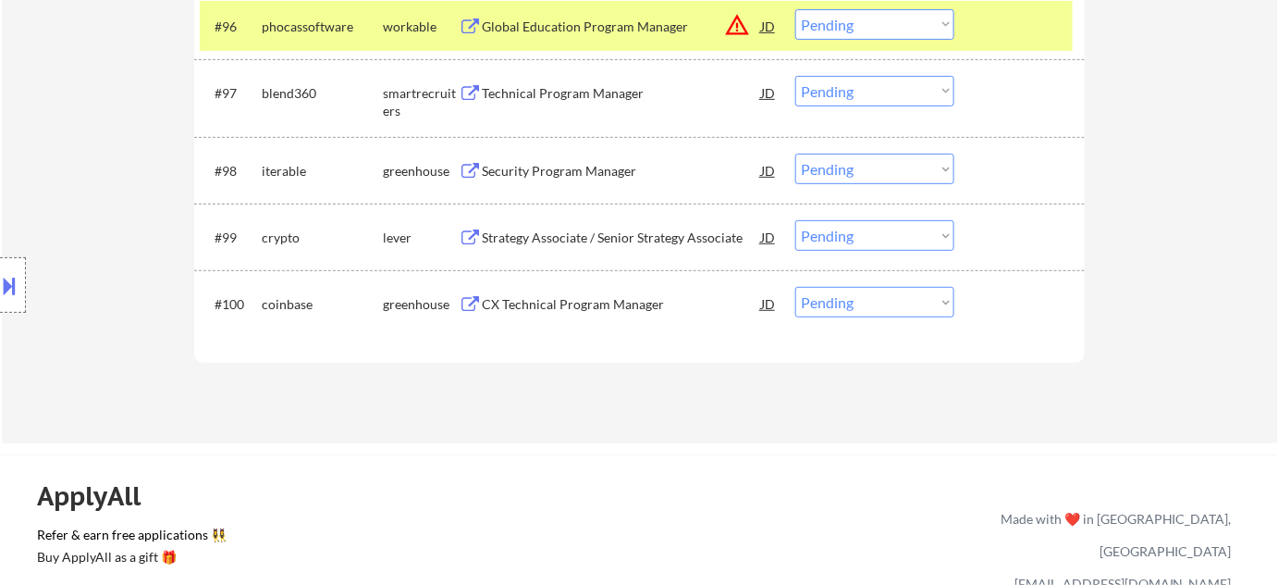
click at [593, 177] on div "Security Program Manager" at bounding box center [621, 171] width 279 height 18
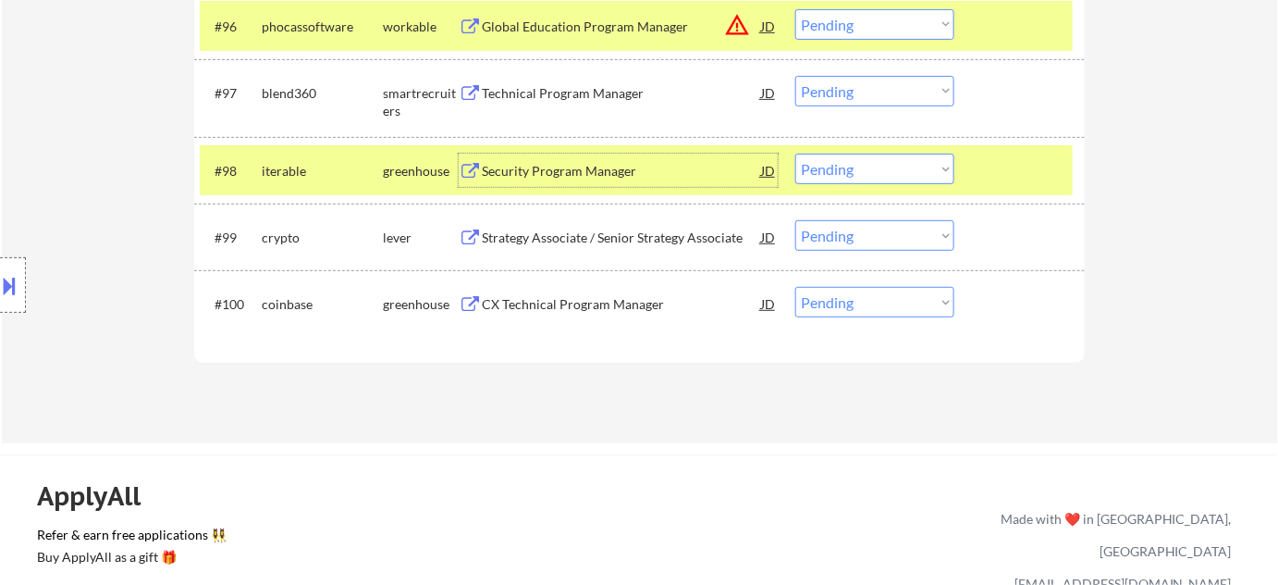
click at [910, 162] on select "Choose an option... Pending Applied Excluded (Questions) Excluded (Expired) Exc…" at bounding box center [874, 169] width 159 height 31
click at [795, 154] on select "Choose an option... Pending Applied Excluded (Questions) Excluded (Expired) Exc…" at bounding box center [874, 169] width 159 height 31
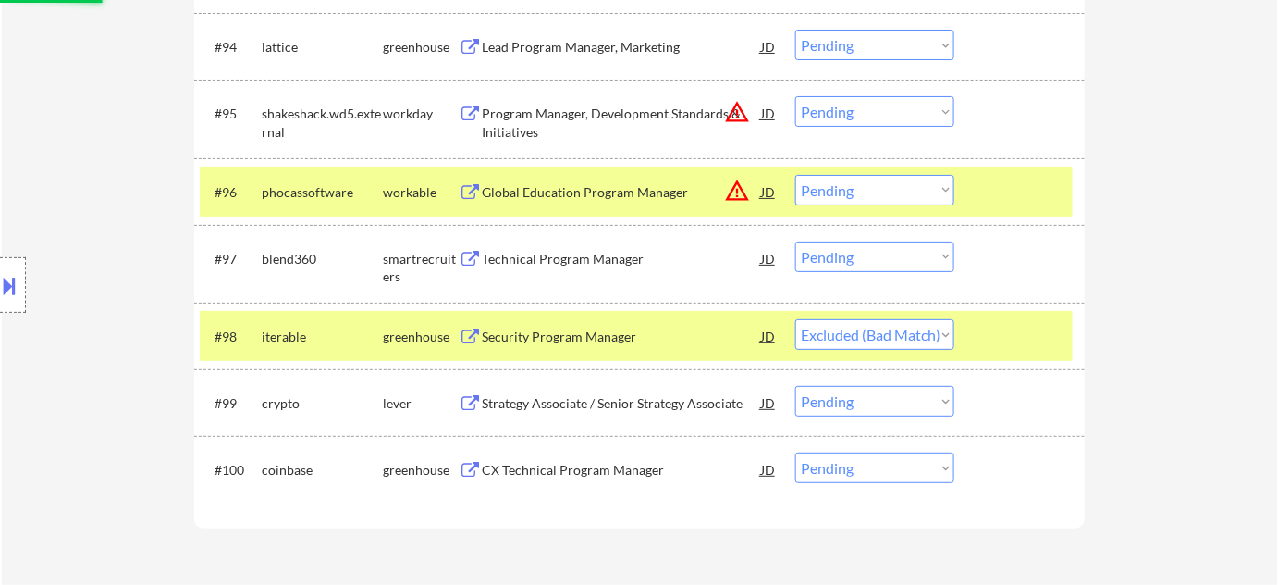
scroll to position [7069, 0]
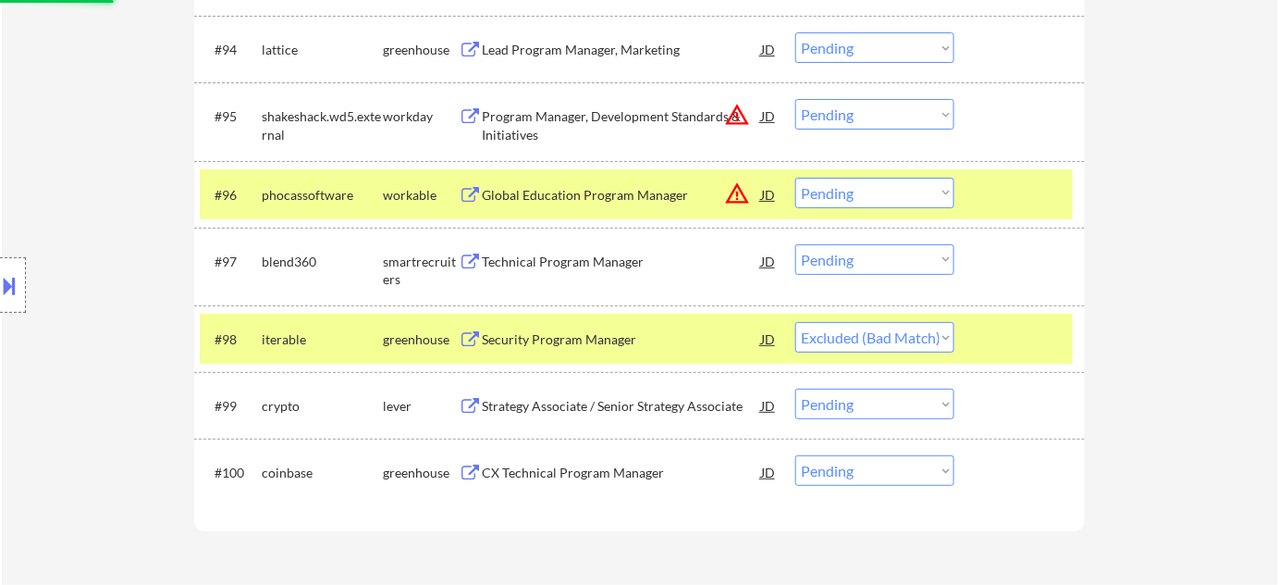
click at [742, 189] on button "warning_amber" at bounding box center [737, 193] width 26 height 26
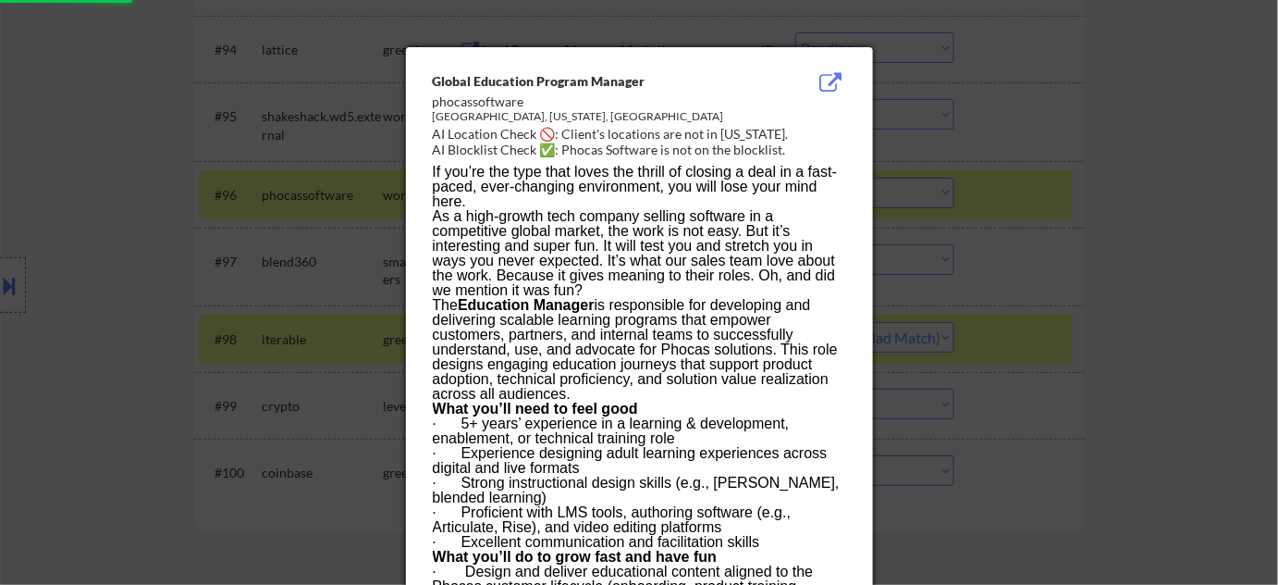
select select ""pending""
click at [1077, 275] on div at bounding box center [639, 292] width 1278 height 585
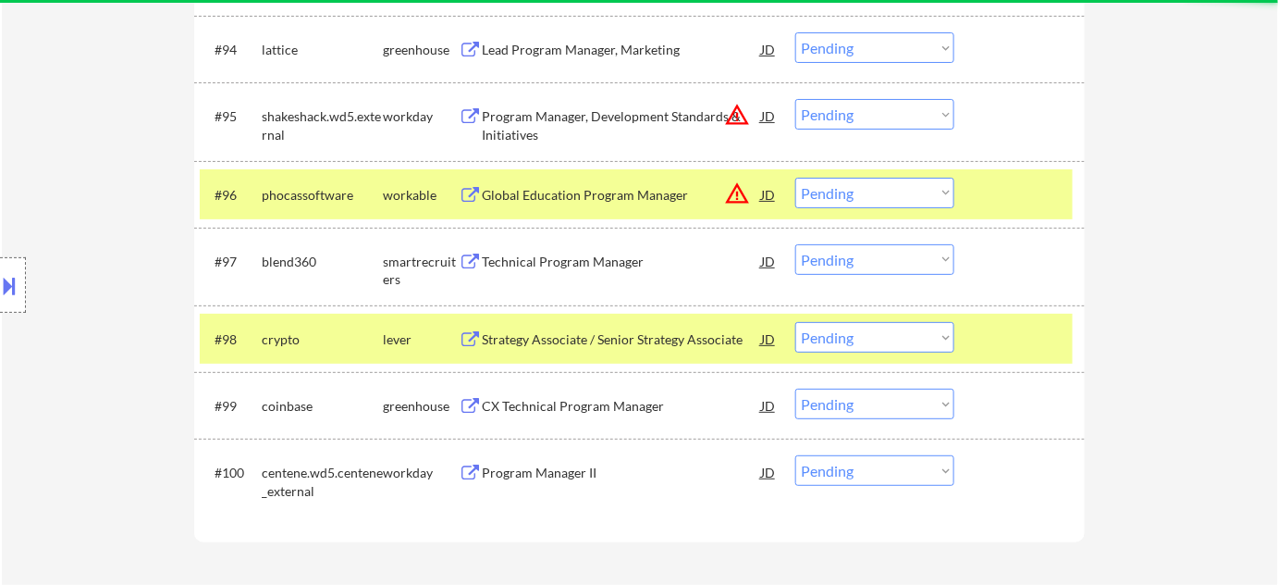
click at [897, 187] on select "Choose an option... Pending Applied Excluded (Questions) Excluded (Expired) Exc…" at bounding box center [874, 193] width 159 height 31
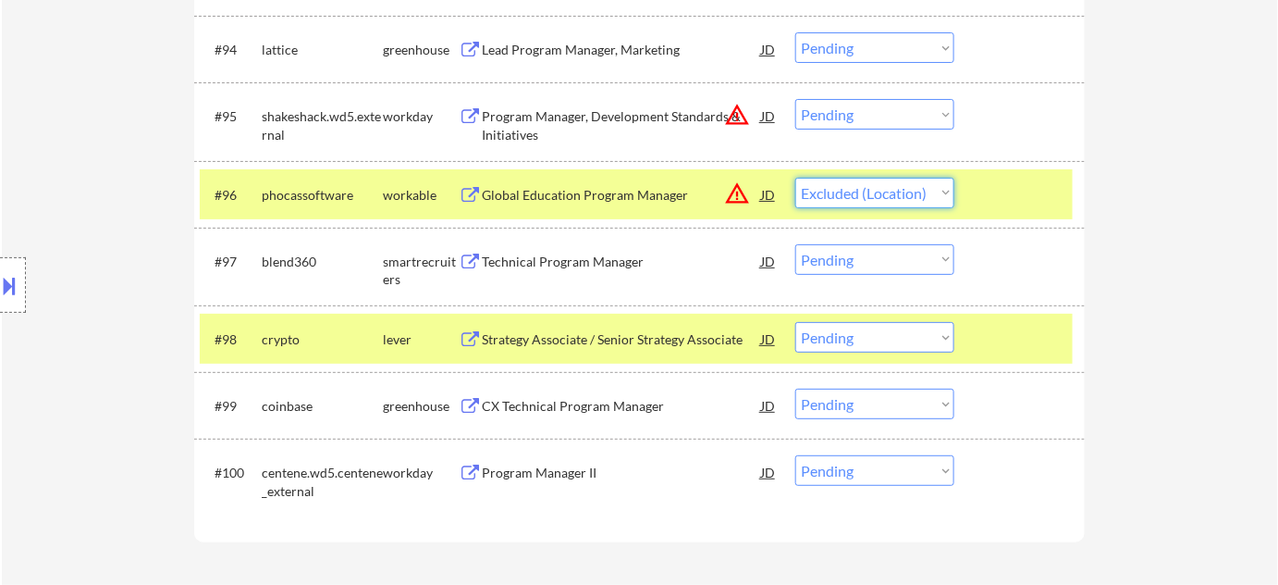
click at [795, 178] on select "Choose an option... Pending Applied Excluded (Questions) Excluded (Expired) Exc…" at bounding box center [874, 193] width 159 height 31
click at [737, 107] on button "warning_amber" at bounding box center [737, 115] width 26 height 26
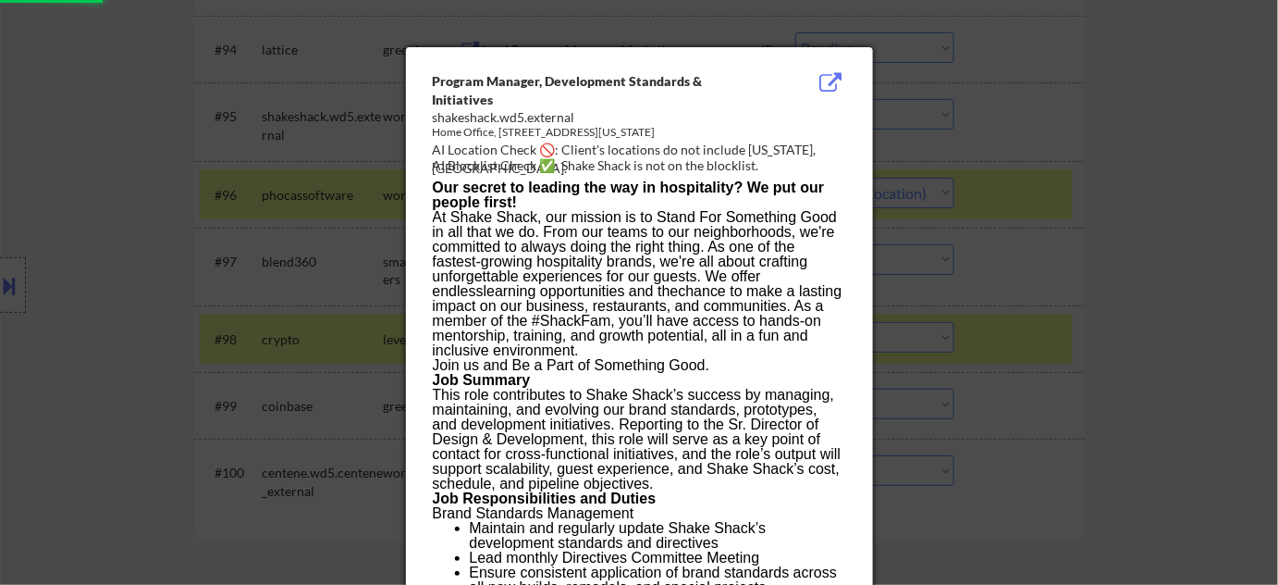
select select ""pending""
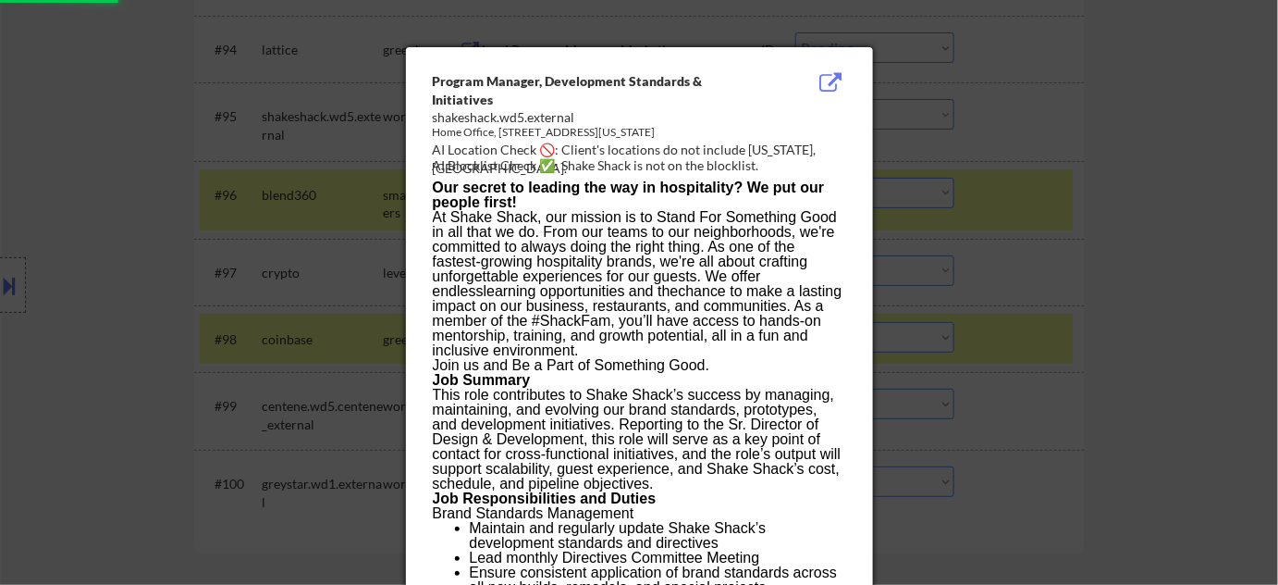
click at [1200, 252] on div at bounding box center [639, 292] width 1278 height 585
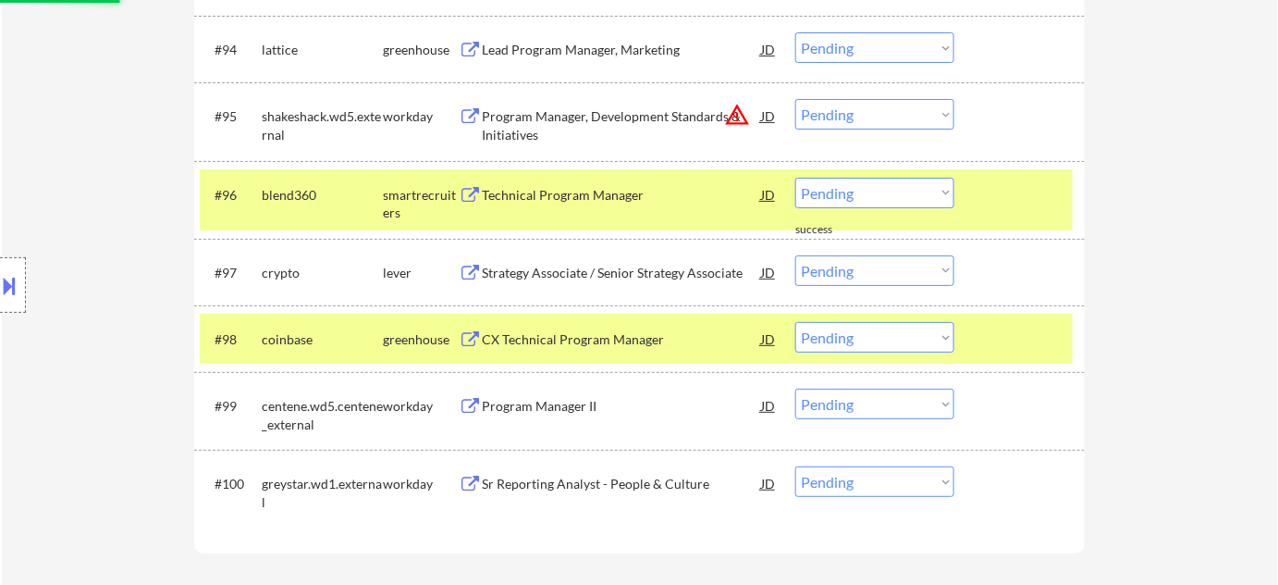
click at [882, 113] on select "Choose an option... Pending Applied Excluded (Questions) Excluded (Expired) Exc…" at bounding box center [874, 114] width 159 height 31
click at [795, 99] on select "Choose an option... Pending Applied Excluded (Questions) Excluded (Expired) Exc…" at bounding box center [874, 114] width 159 height 31
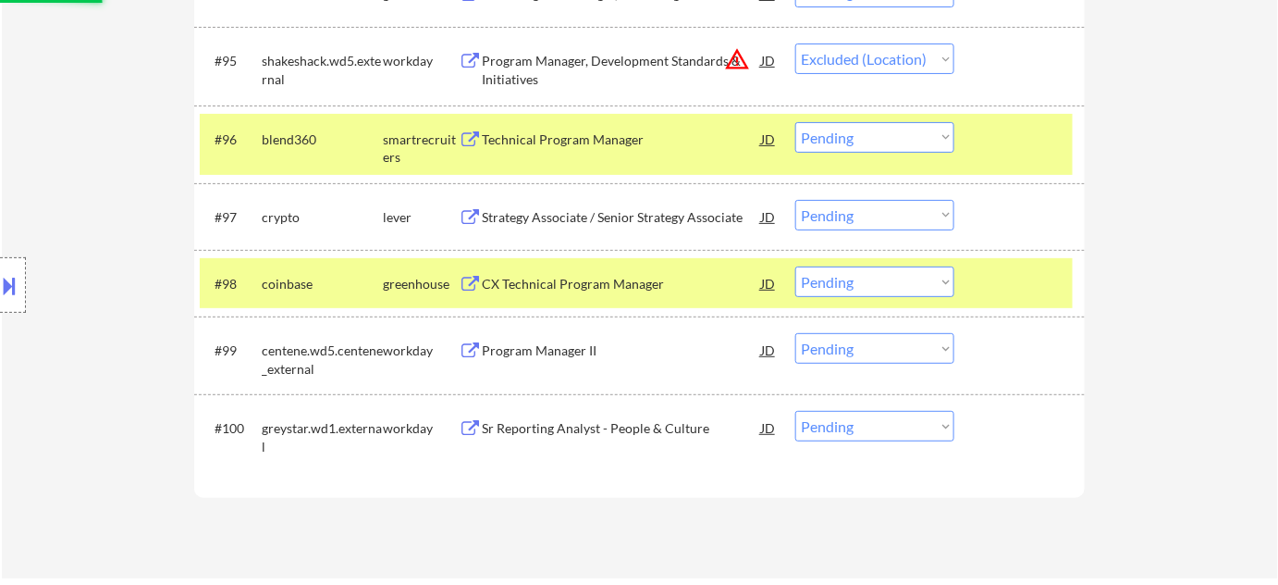
scroll to position [7153, 0]
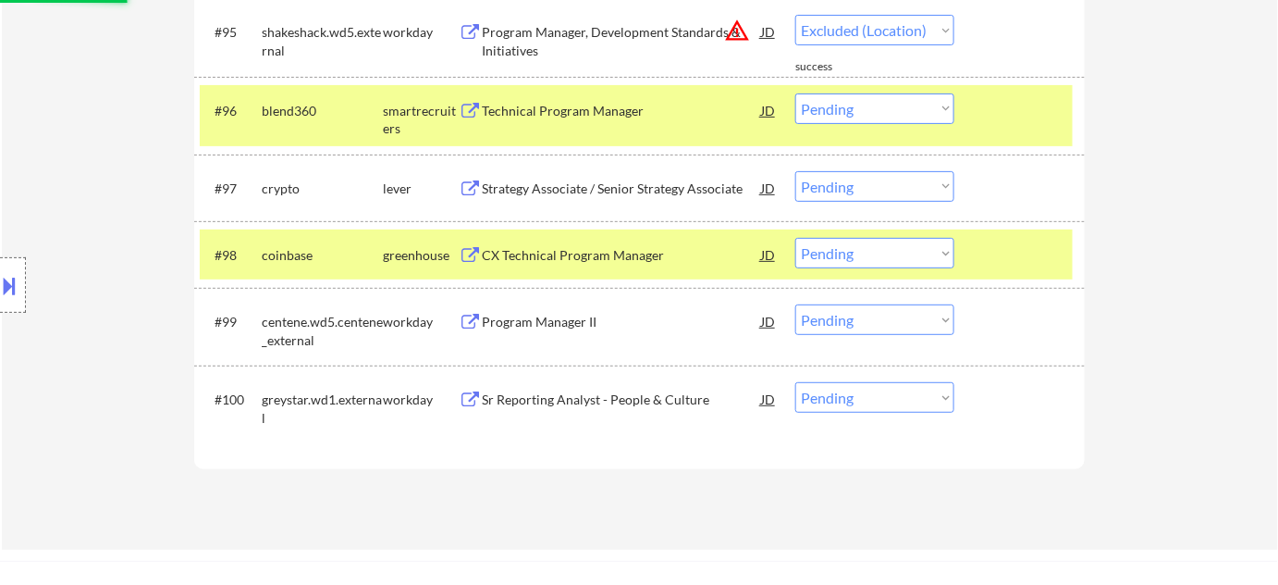
select select ""pending""
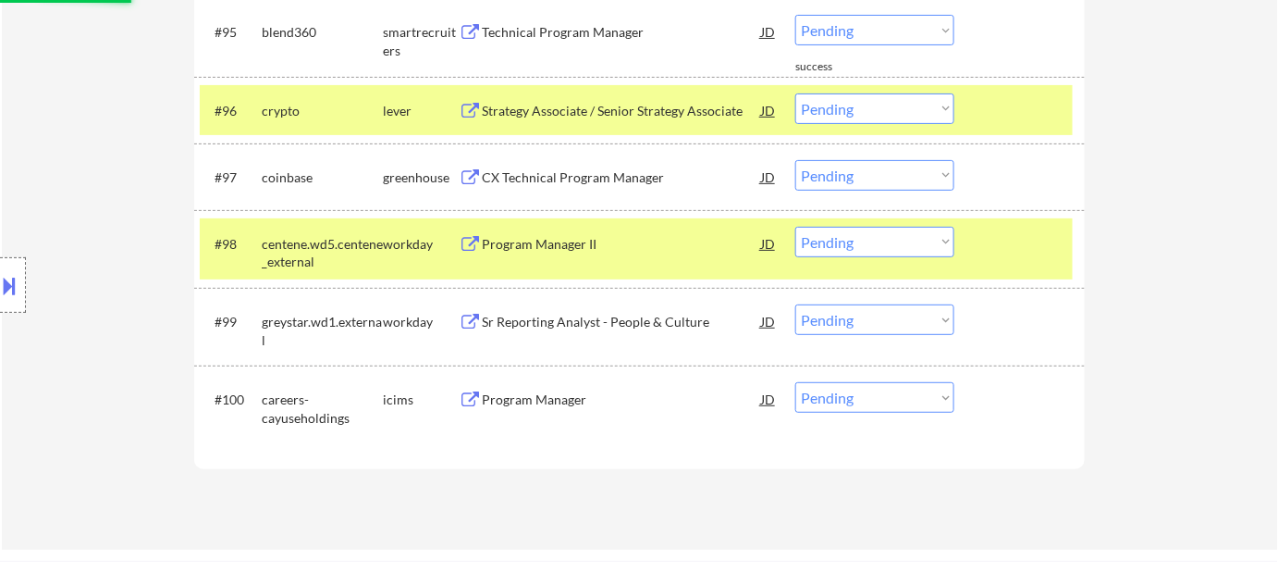
scroll to position [7237, 0]
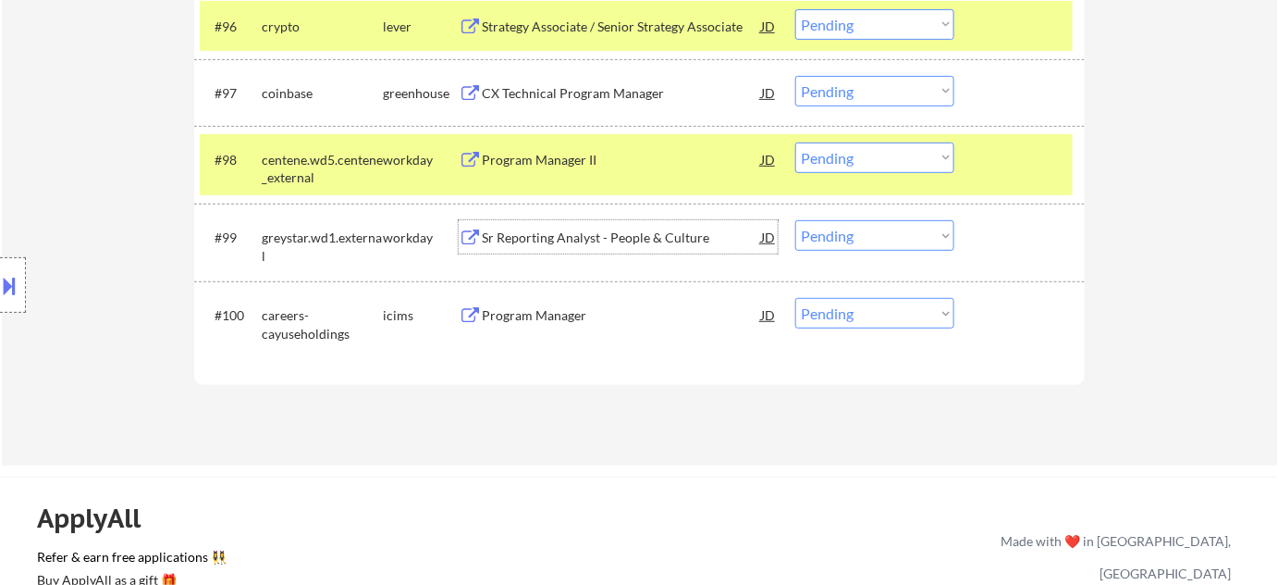
click at [607, 236] on div "Sr Reporting Analyst - People & Culture" at bounding box center [621, 237] width 279 height 18
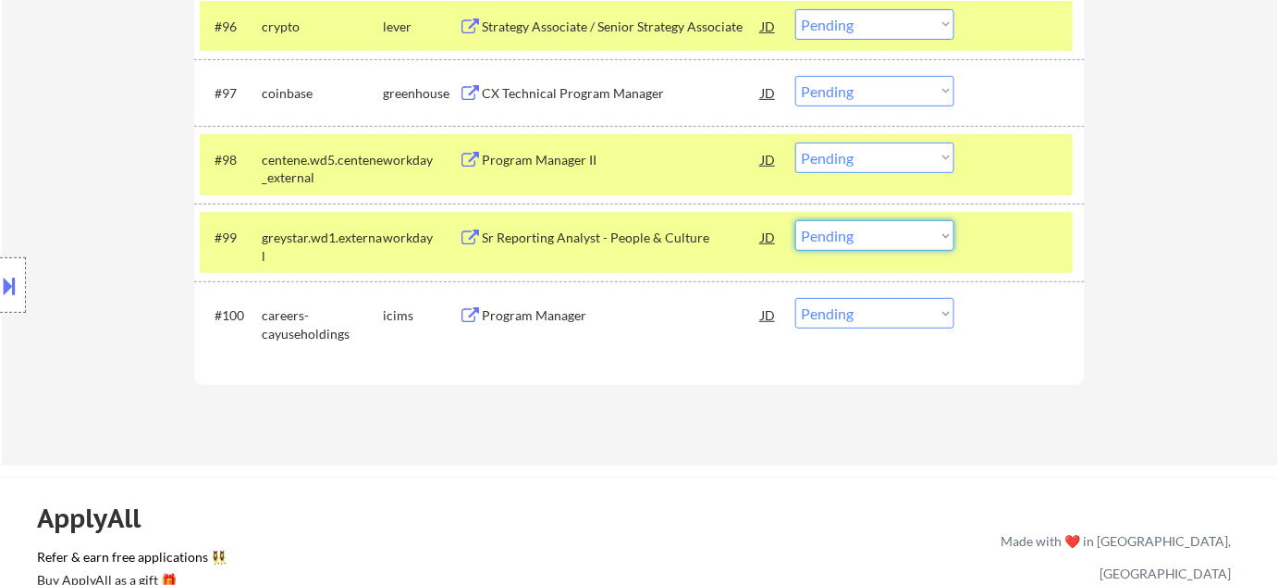
click at [868, 245] on select "Choose an option... Pending Applied Excluded (Questions) Excluded (Expired) Exc…" at bounding box center [874, 235] width 159 height 31
click at [795, 220] on select "Choose an option... Pending Applied Excluded (Questions) Excluded (Expired) Exc…" at bounding box center [874, 235] width 159 height 31
select select ""pending""
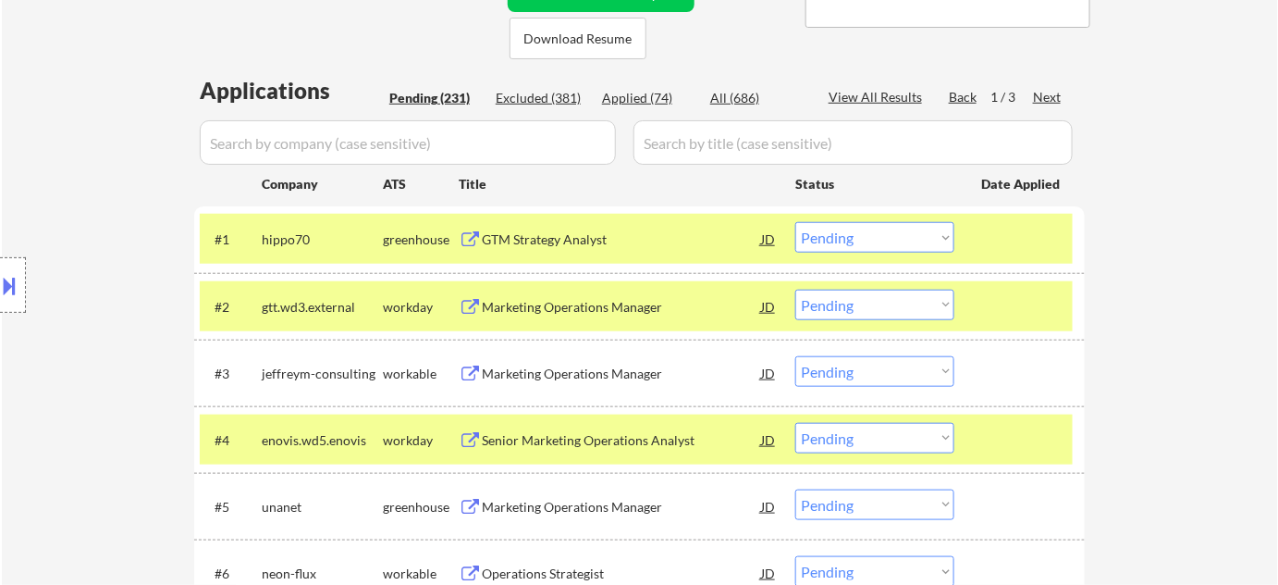
scroll to position [310, 0]
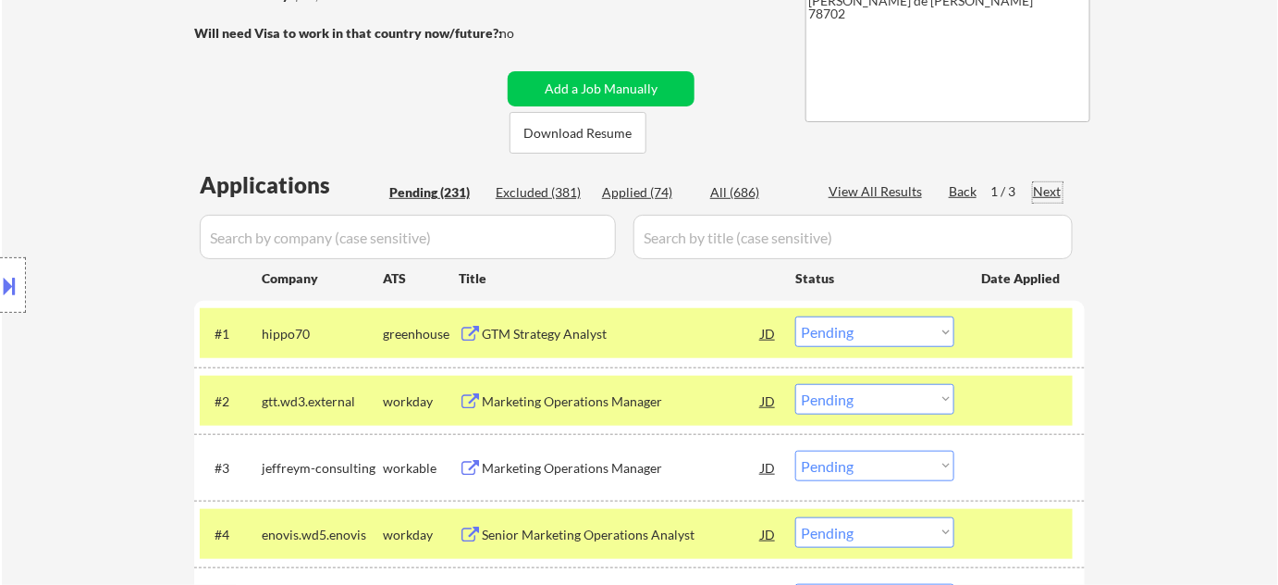
click at [1043, 195] on div "Next" at bounding box center [1048, 191] width 30 height 18
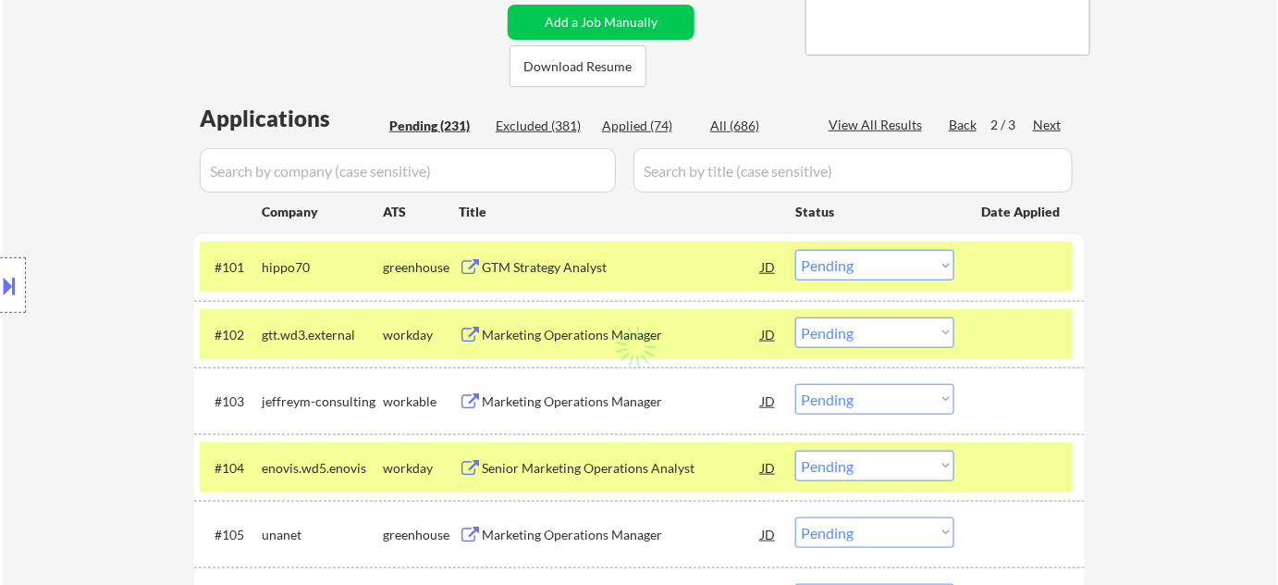
scroll to position [394, 0]
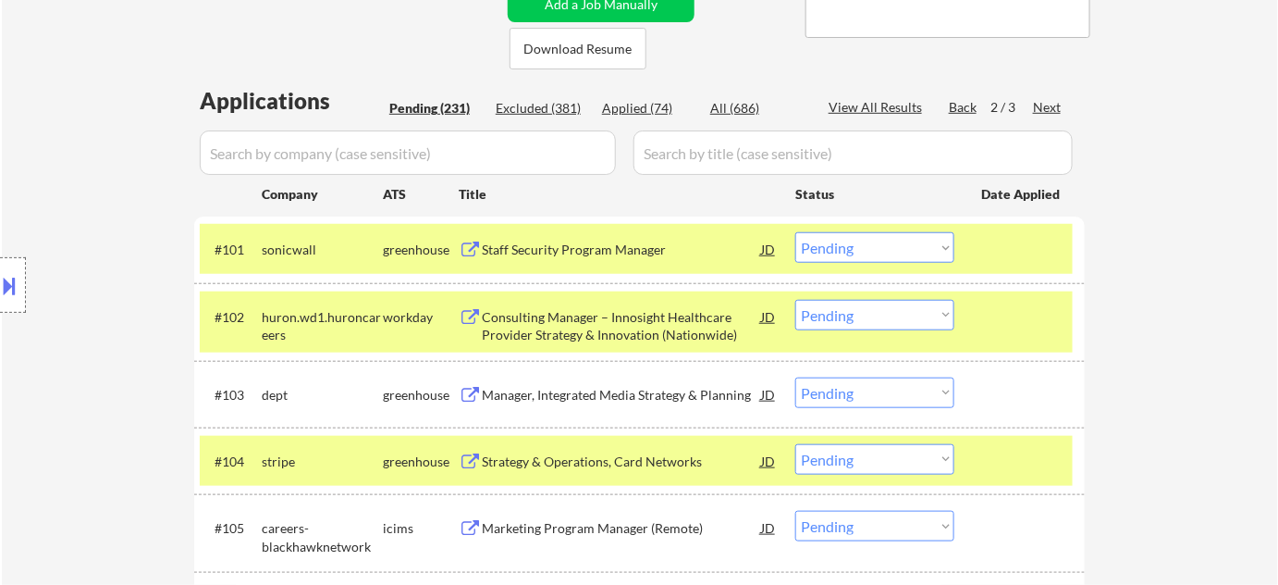
click at [919, 244] on select "Choose an option... Pending Applied Excluded (Questions) Excluded (Expired) Exc…" at bounding box center [874, 247] width 159 height 31
click at [795, 232] on select "Choose an option... Pending Applied Excluded (Questions) Excluded (Expired) Exc…" at bounding box center [874, 247] width 159 height 31
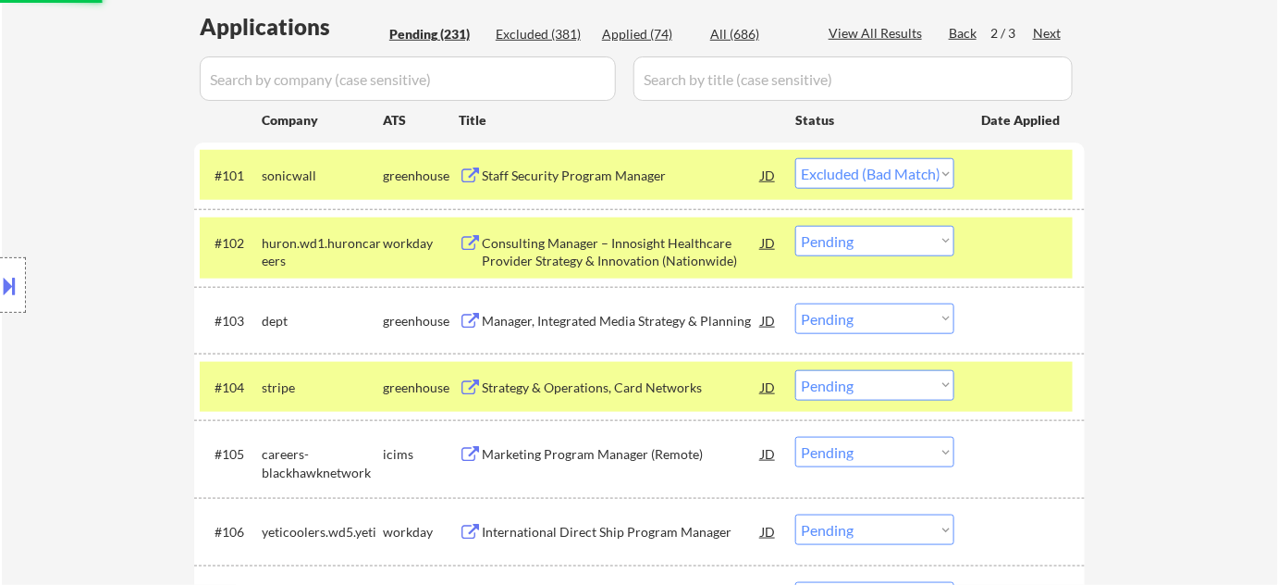
scroll to position [478, 0]
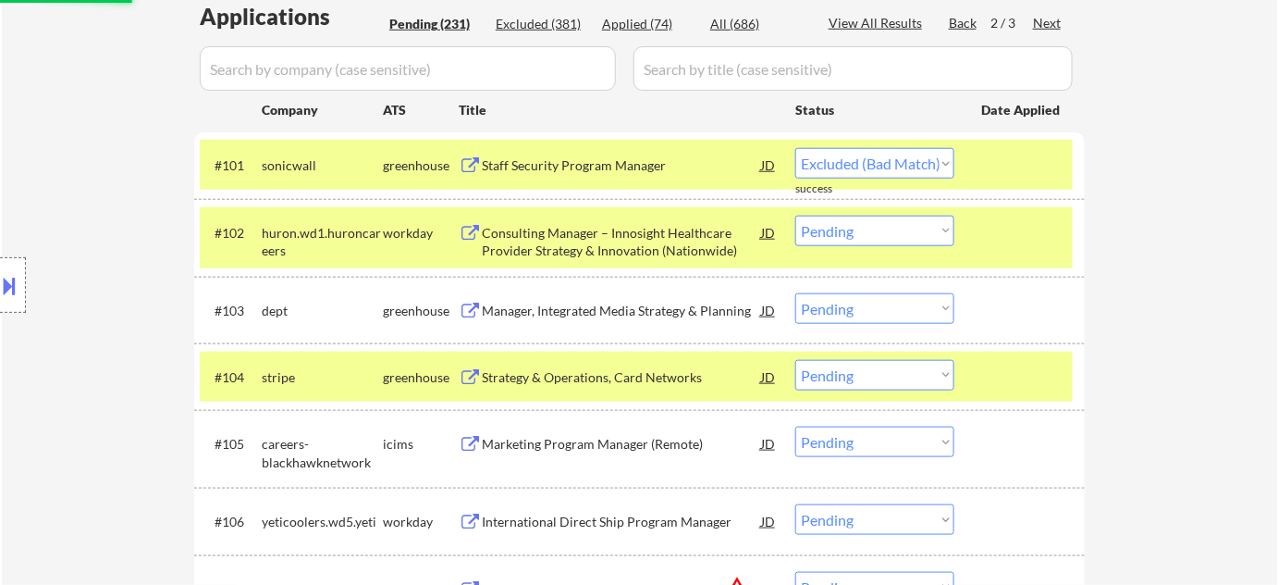
select select ""pending""
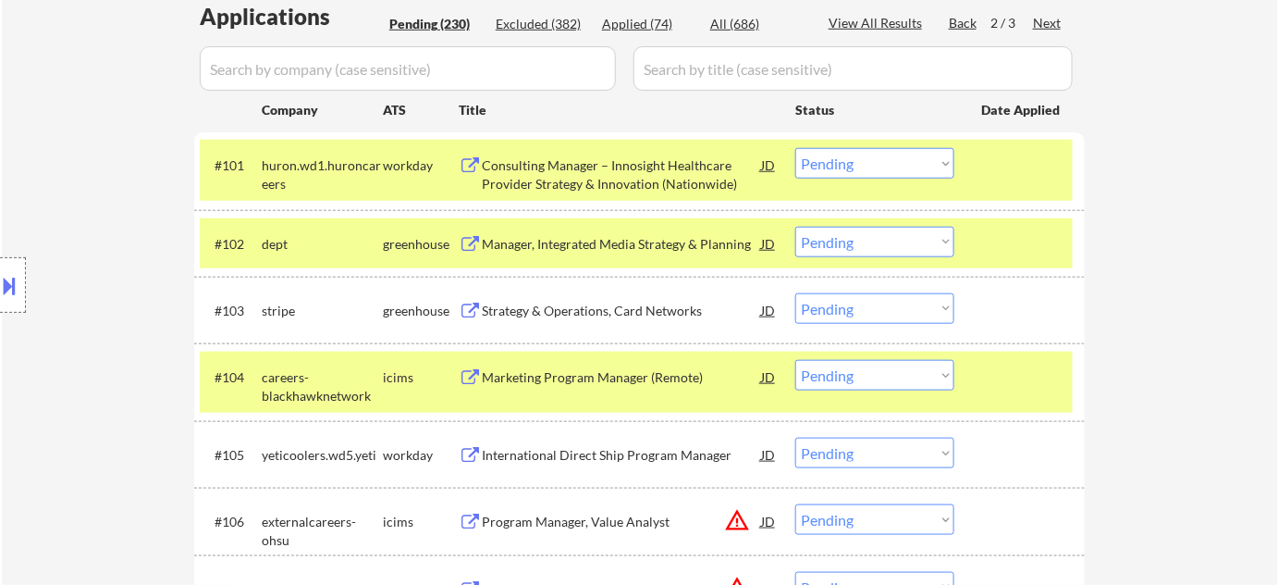
click at [619, 248] on div "Manager, Integrated Media Strategy & Planning" at bounding box center [621, 244] width 279 height 18
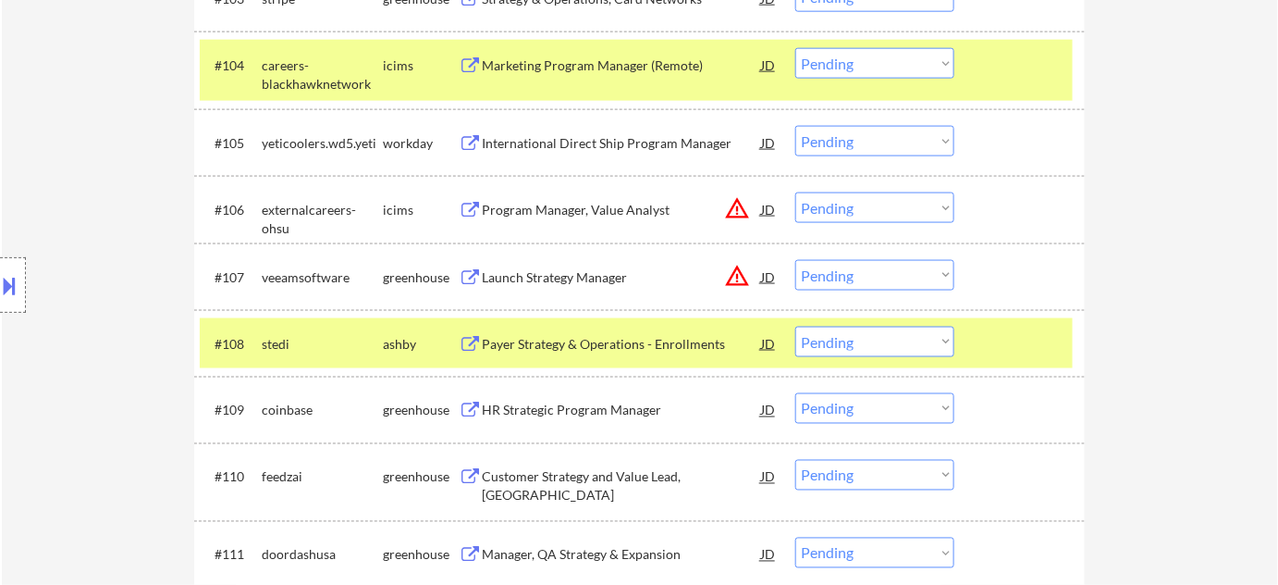
scroll to position [814, 0]
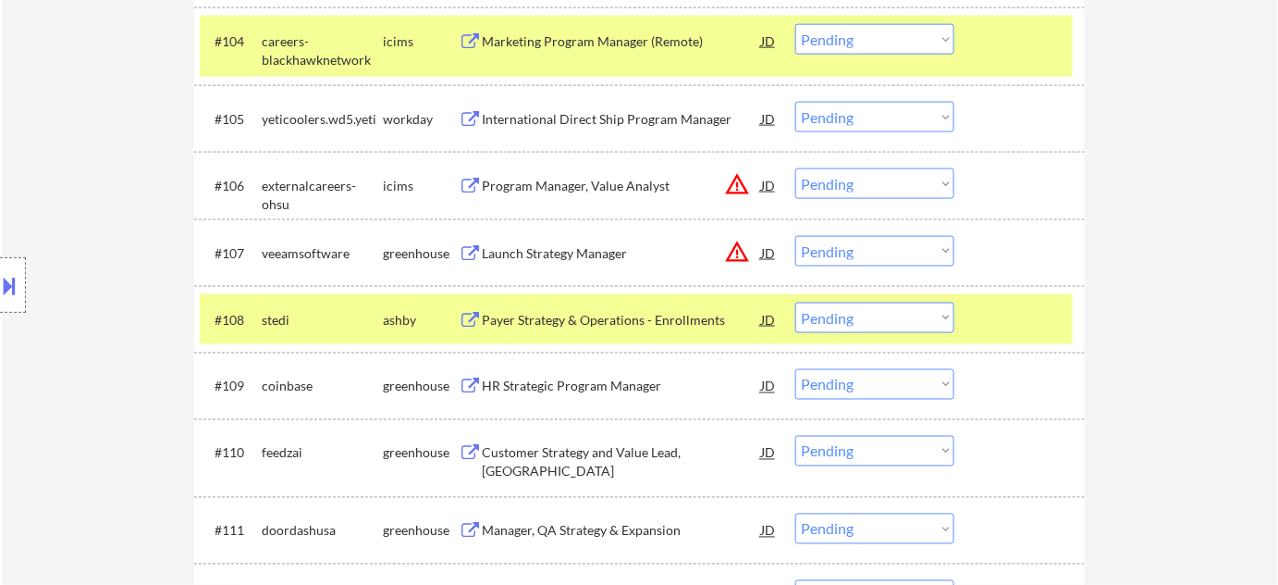
click at [620, 377] on div "HR Strategic Program Manager" at bounding box center [621, 386] width 279 height 18
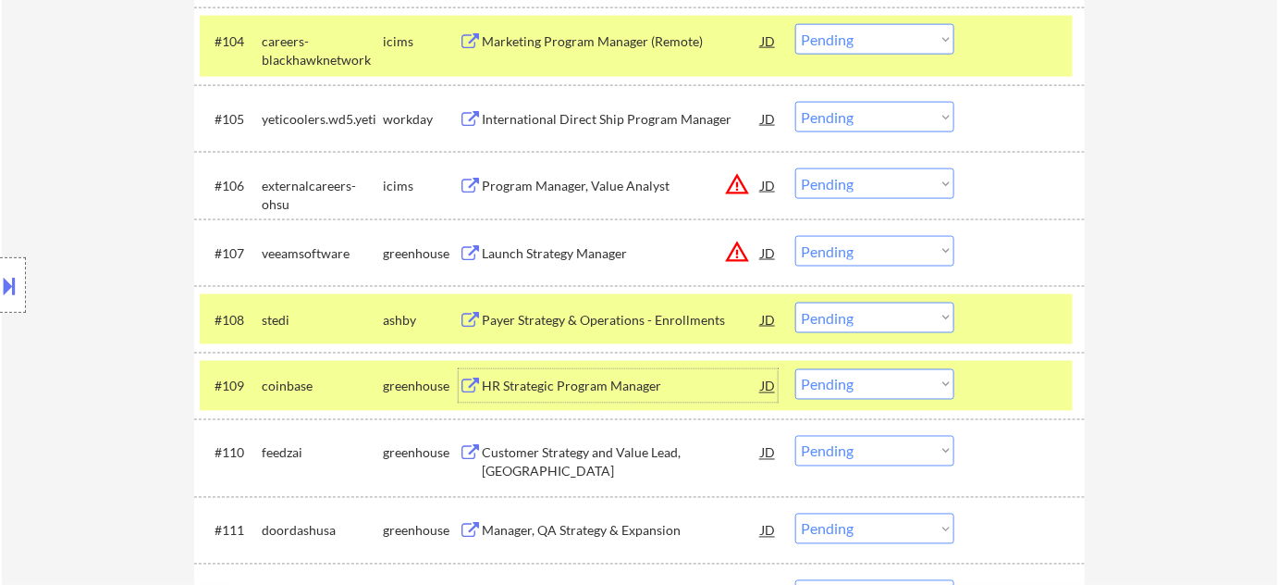
click at [851, 384] on select "Choose an option... Pending Applied Excluded (Questions) Excluded (Expired) Exc…" at bounding box center [874, 384] width 159 height 31
click at [795, 369] on select "Choose an option... Pending Applied Excluded (Questions) Excluded (Expired) Exc…" at bounding box center [874, 384] width 159 height 31
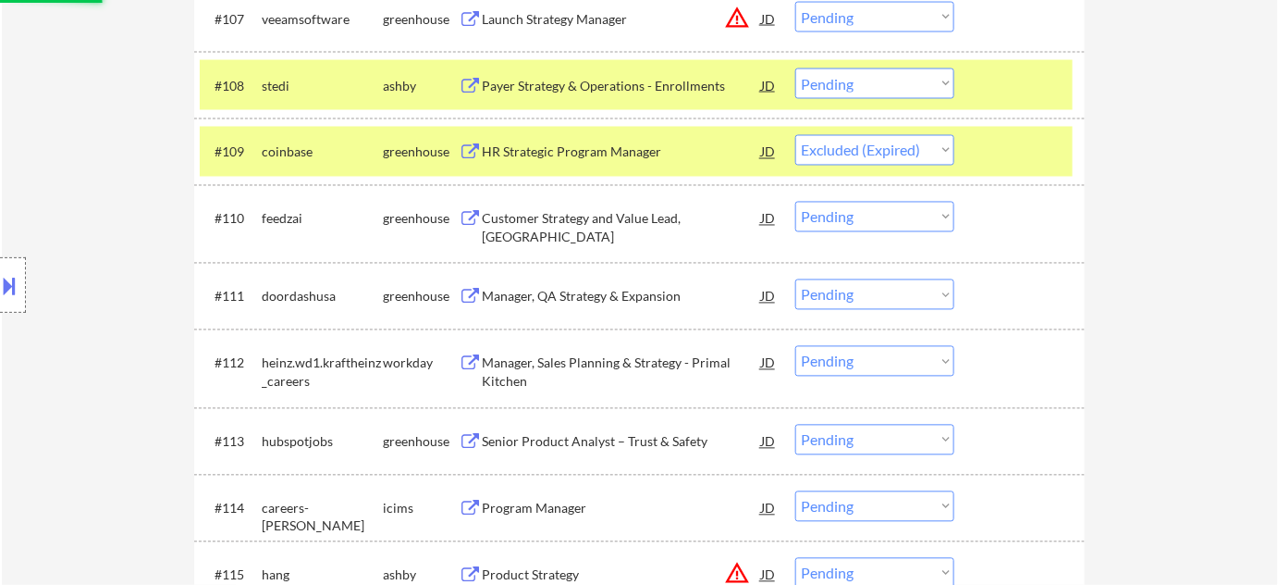
scroll to position [1067, 0]
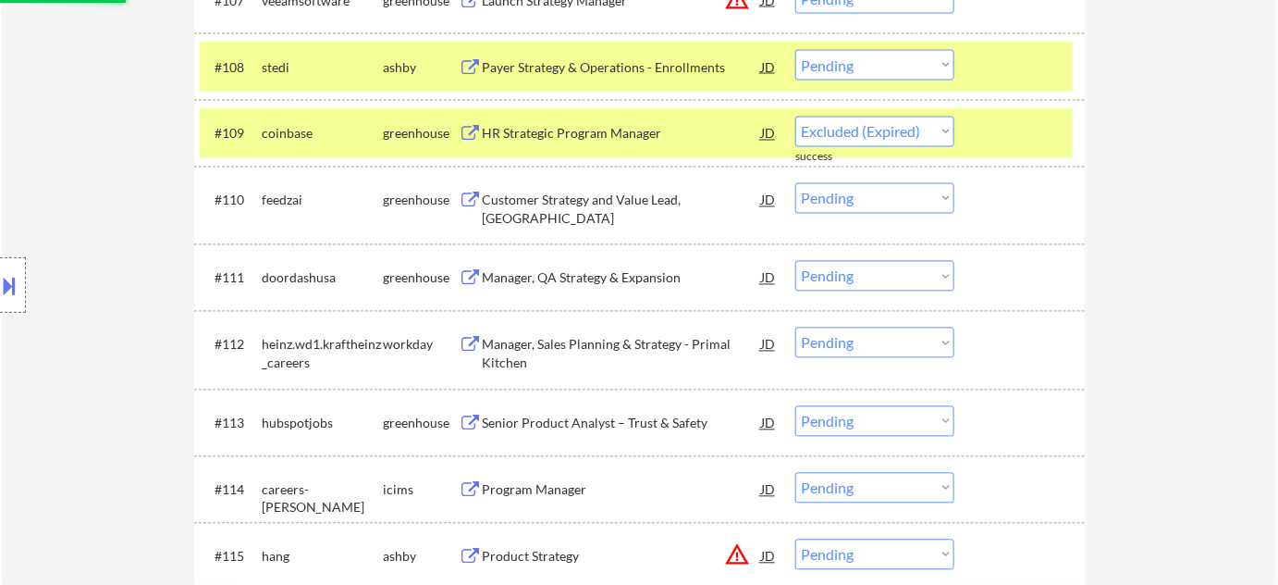
select select ""pending""
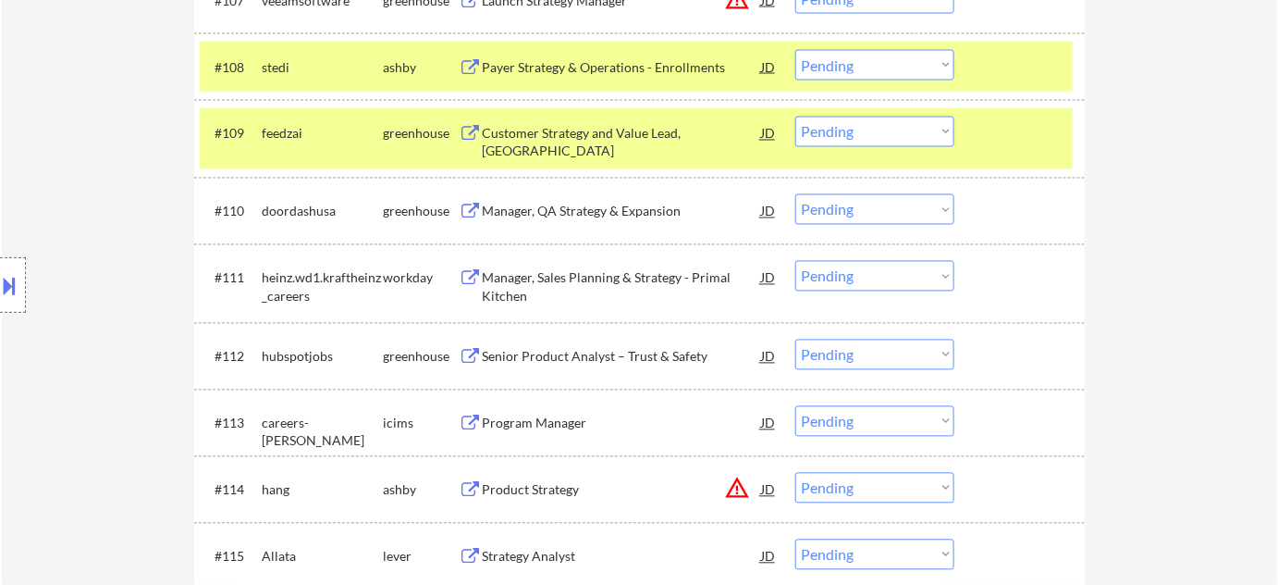
click at [503, 140] on div "Customer Strategy and Value Lead, [GEOGRAPHIC_DATA]" at bounding box center [621, 143] width 279 height 36
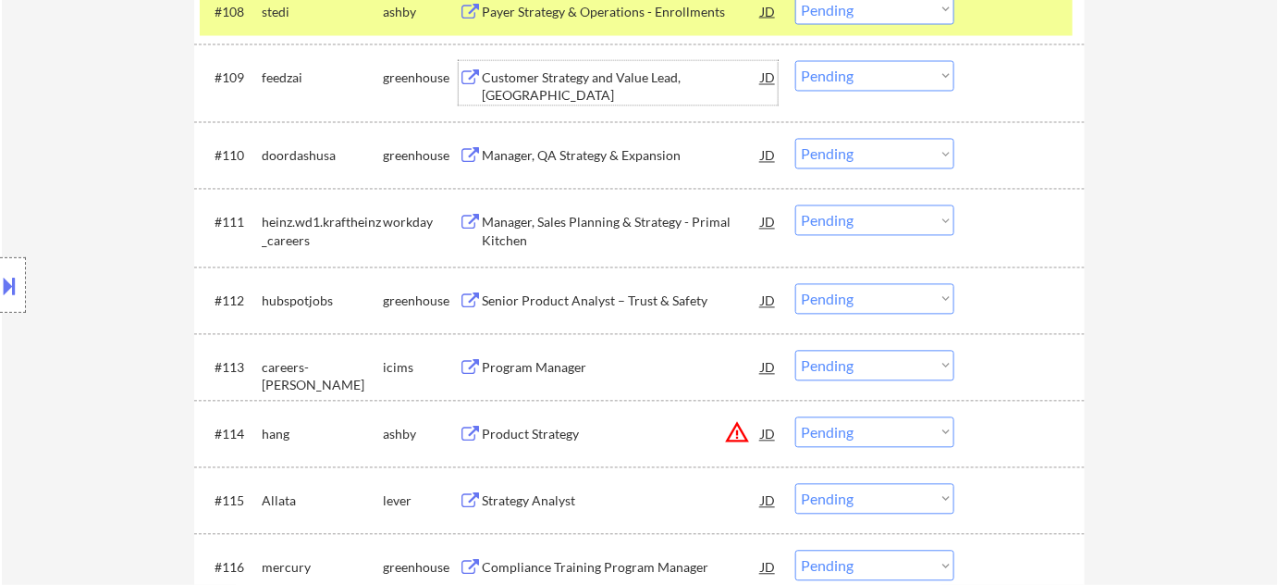
scroll to position [1151, 0]
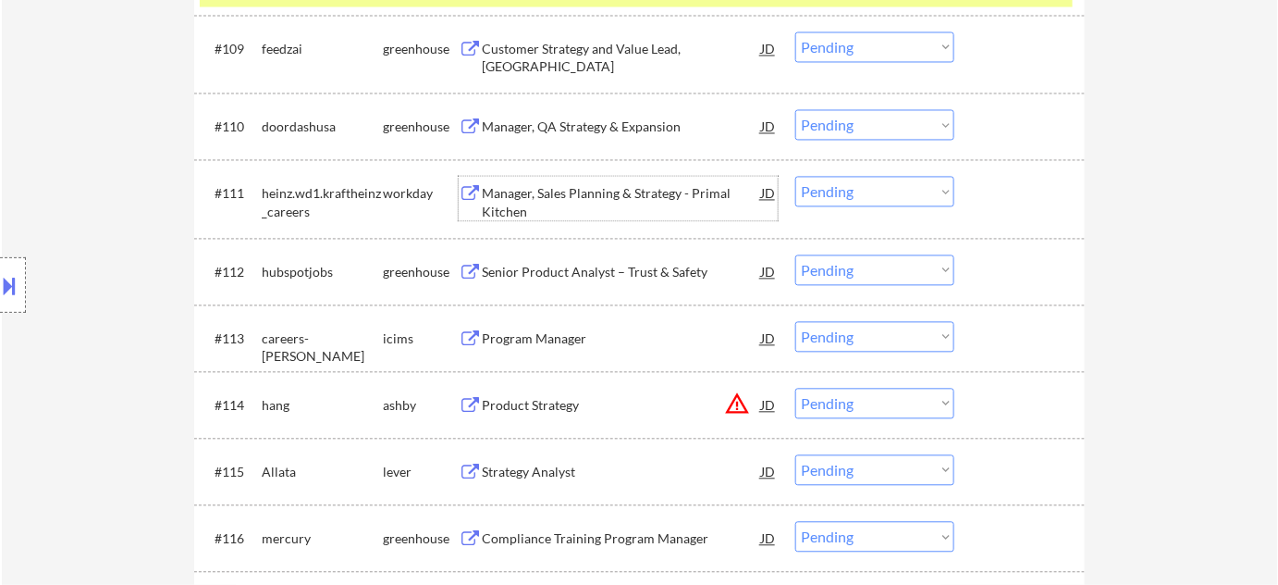
click at [527, 202] on div "Manager, Sales Planning & Strategy - Primal Kitchen" at bounding box center [621, 203] width 279 height 36
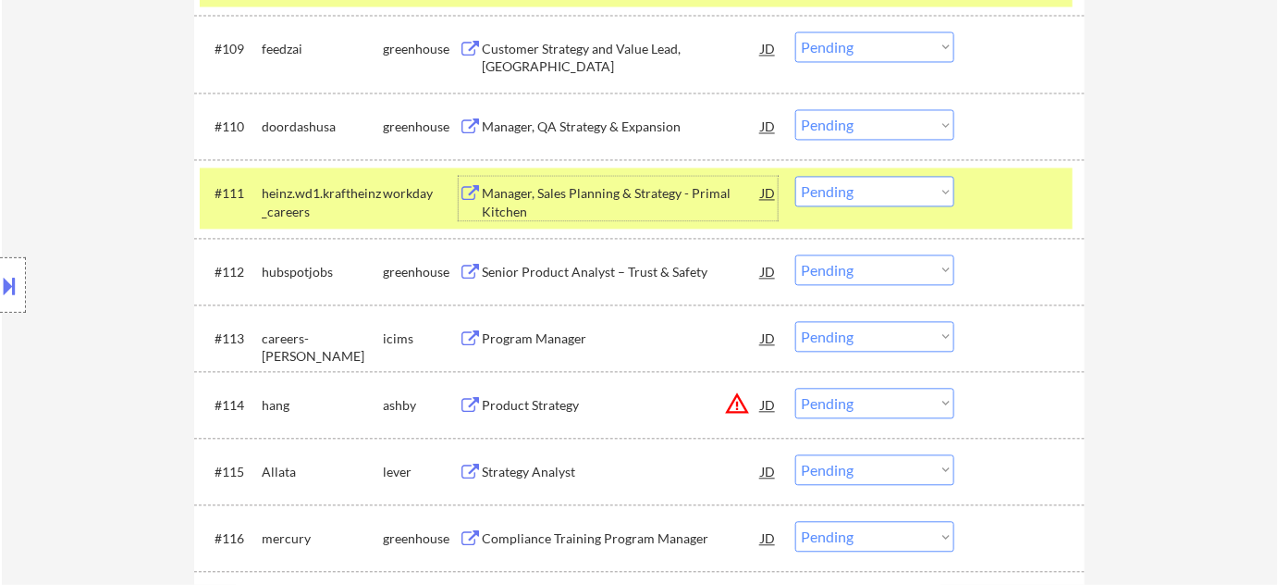
click at [848, 190] on select "Choose an option... Pending Applied Excluded (Questions) Excluded (Expired) Exc…" at bounding box center [874, 192] width 159 height 31
click at [795, 177] on select "Choose an option... Pending Applied Excluded (Questions) Excluded (Expired) Exc…" at bounding box center [874, 192] width 159 height 31
select select ""pending""
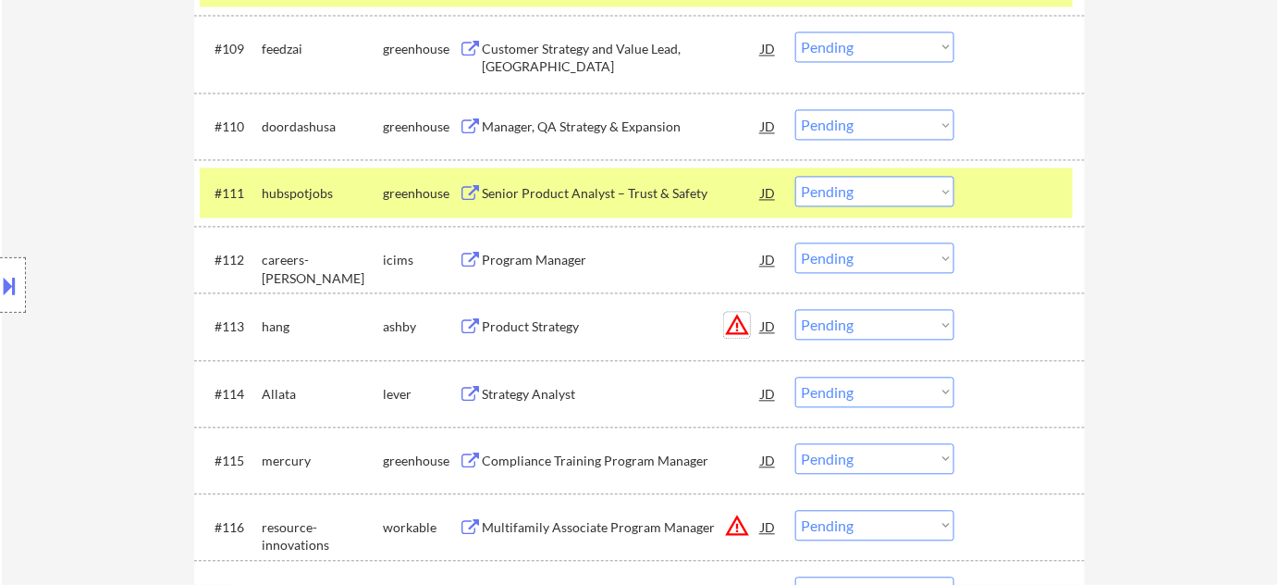
click at [737, 320] on button "warning_amber" at bounding box center [737, 326] width 26 height 26
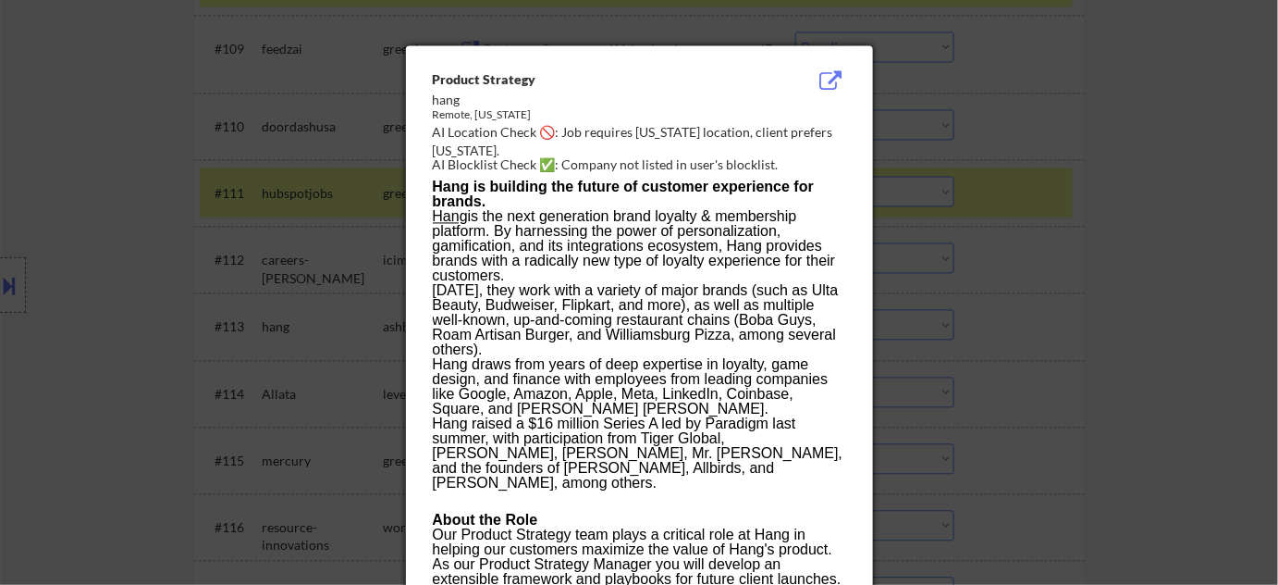
click at [1019, 301] on div at bounding box center [639, 292] width 1278 height 585
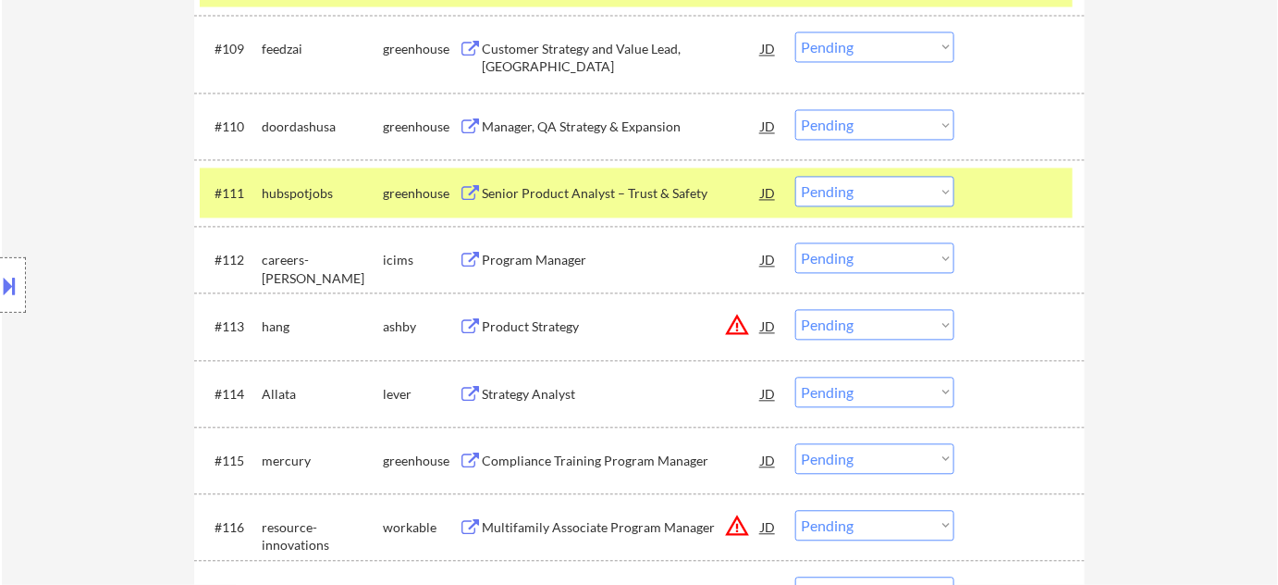
drag, startPoint x: 837, startPoint y: 327, endPoint x: 848, endPoint y: 334, distance: 12.9
click at [838, 327] on select "Choose an option... Pending Applied Excluded (Questions) Excluded (Expired) Exc…" at bounding box center [874, 325] width 159 height 31
click at [795, 310] on select "Choose an option... Pending Applied Excluded (Questions) Excluded (Expired) Exc…" at bounding box center [874, 325] width 159 height 31
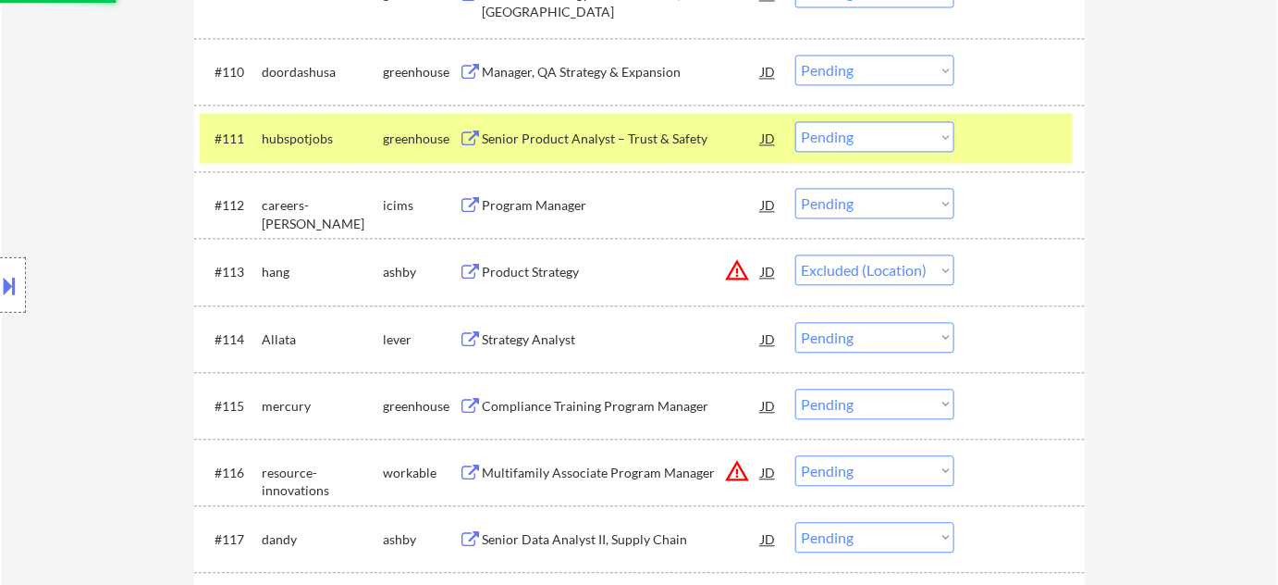
scroll to position [1235, 0]
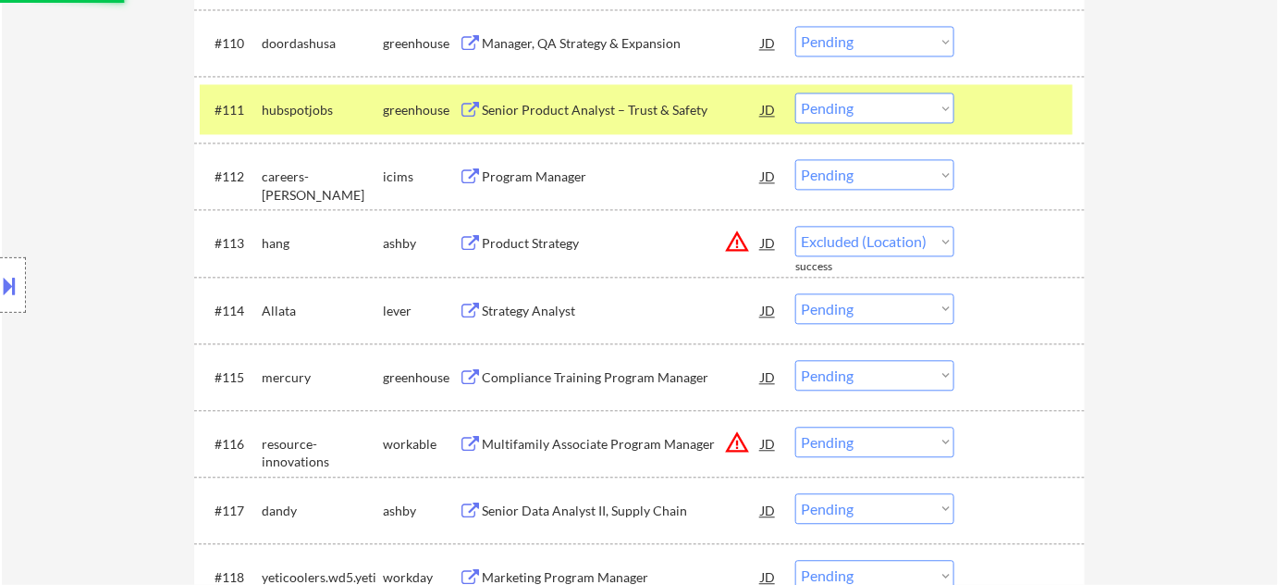
select select ""pending""
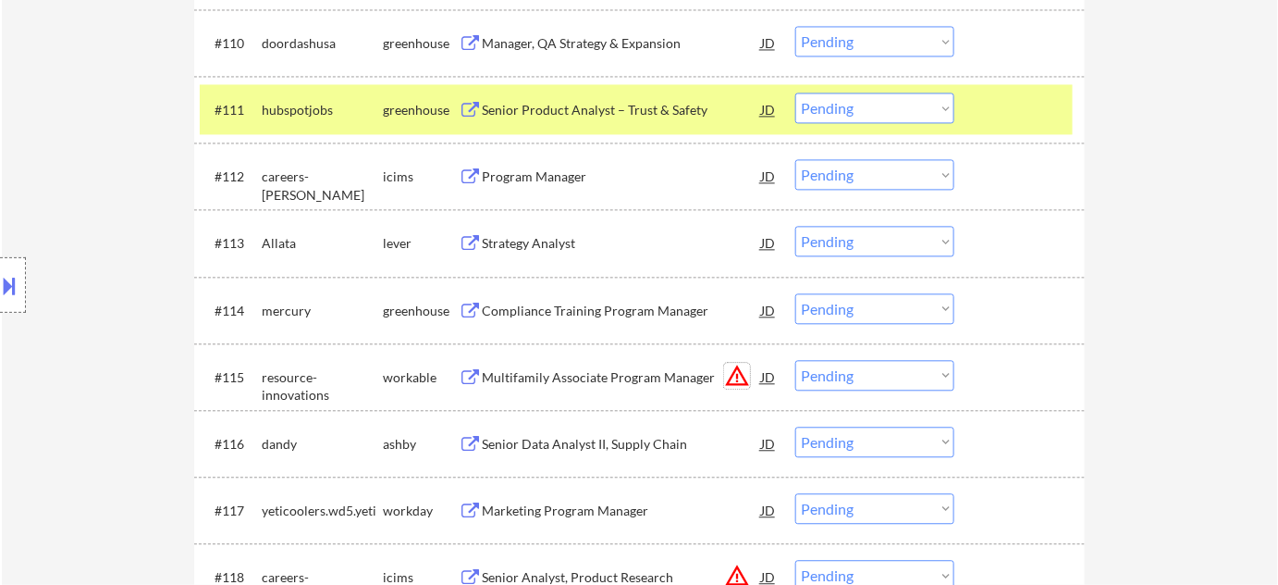
click at [736, 374] on button "warning_amber" at bounding box center [737, 376] width 26 height 26
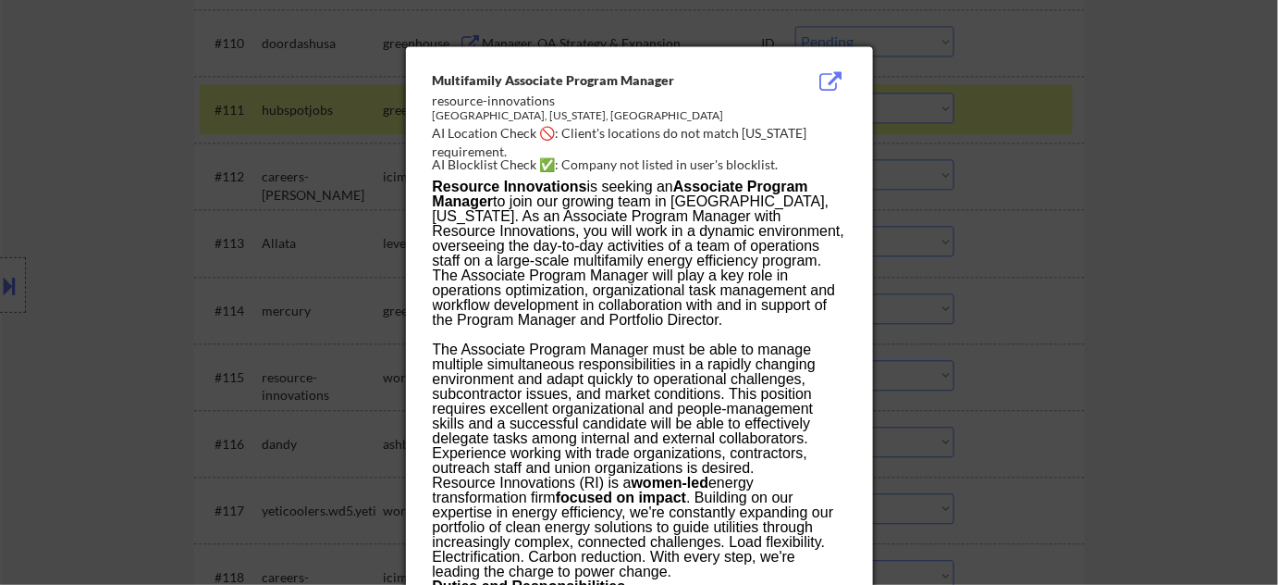
click at [1037, 393] on div at bounding box center [639, 292] width 1278 height 585
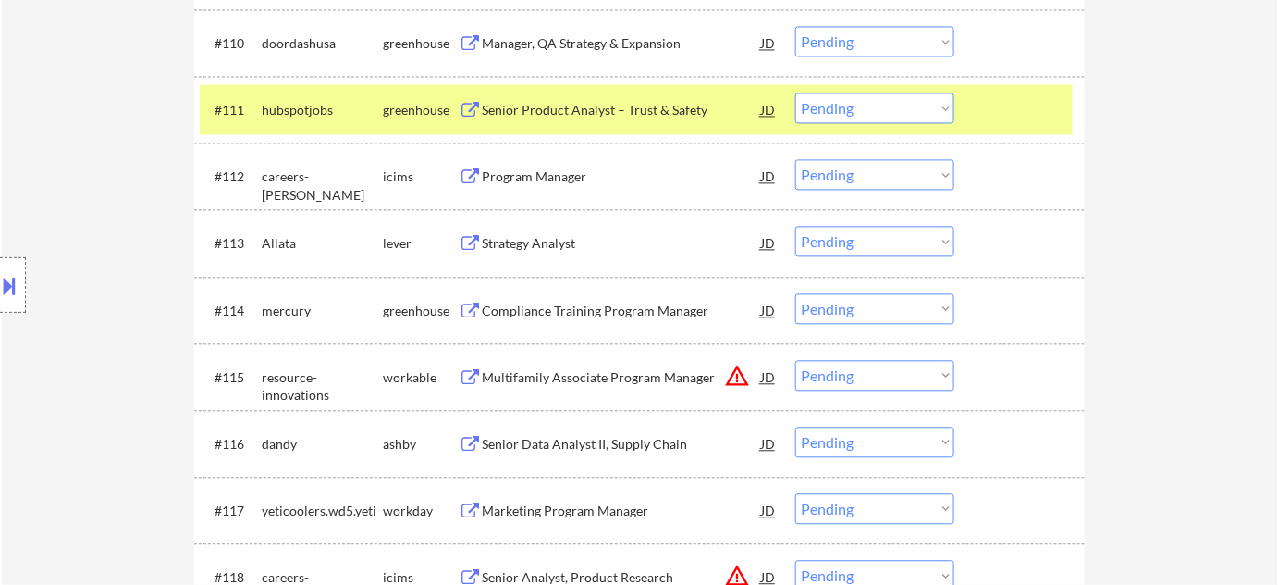
click at [873, 374] on select "Choose an option... Pending Applied Excluded (Questions) Excluded (Expired) Exc…" at bounding box center [874, 375] width 159 height 31
click at [795, 360] on select "Choose an option... Pending Applied Excluded (Questions) Excluded (Expired) Exc…" at bounding box center [874, 375] width 159 height 31
select select ""pending""
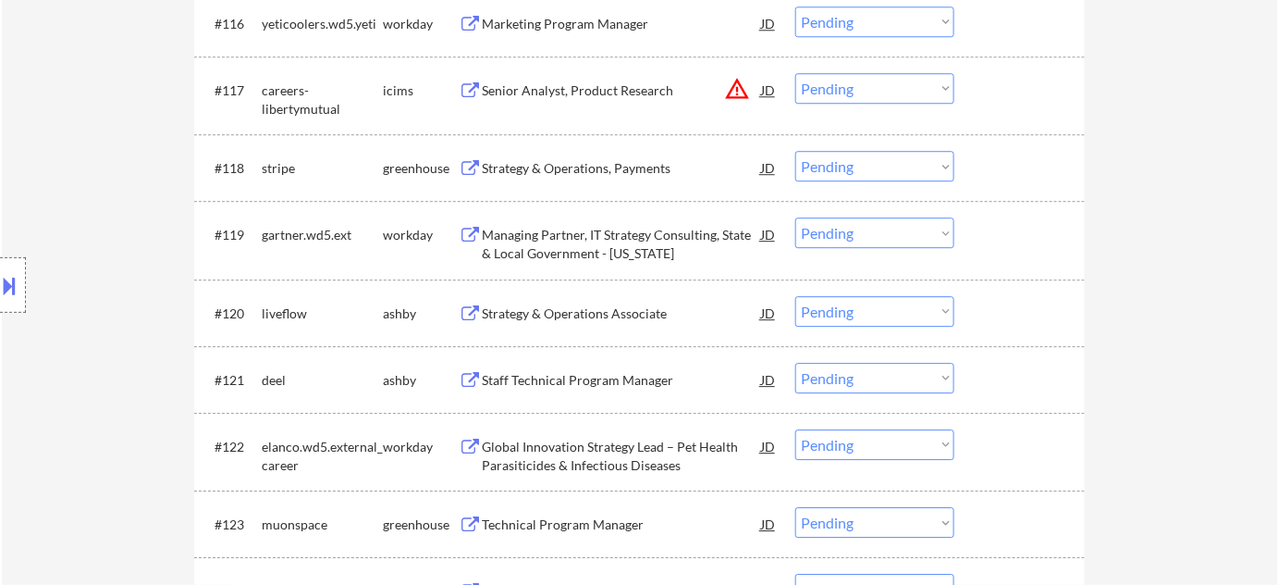
scroll to position [1739, 0]
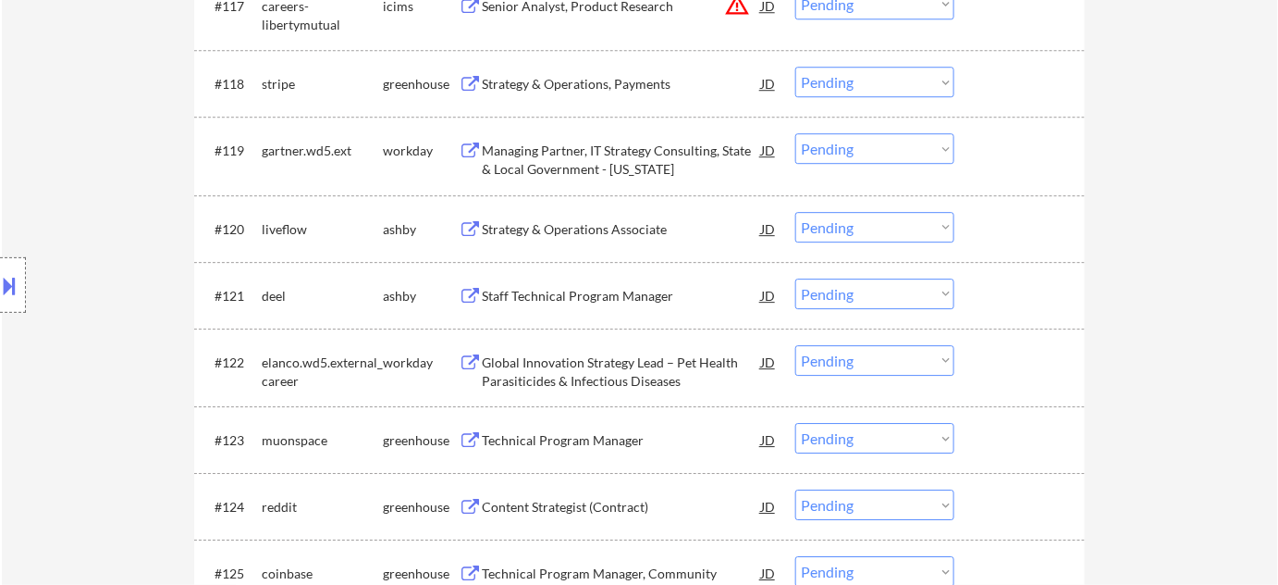
click at [891, 229] on select "Choose an option... Pending Applied Excluded (Questions) Excluded (Expired) Exc…" at bounding box center [874, 227] width 159 height 31
click at [795, 212] on select "Choose an option... Pending Applied Excluded (Questions) Excluded (Expired) Exc…" at bounding box center [874, 227] width 159 height 31
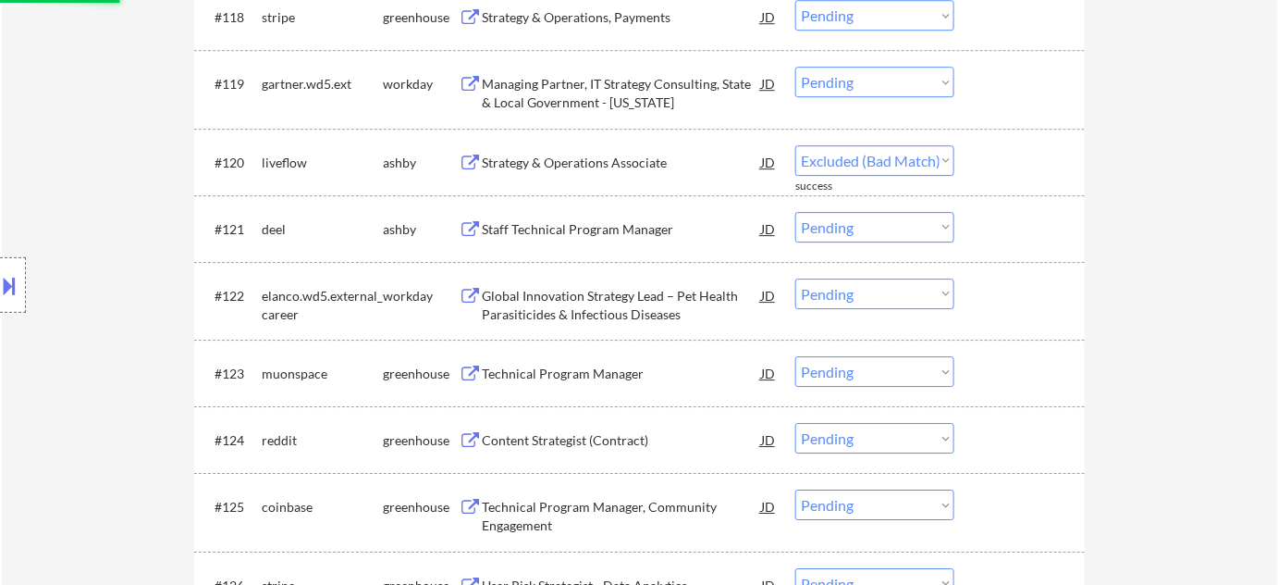
scroll to position [1823, 0]
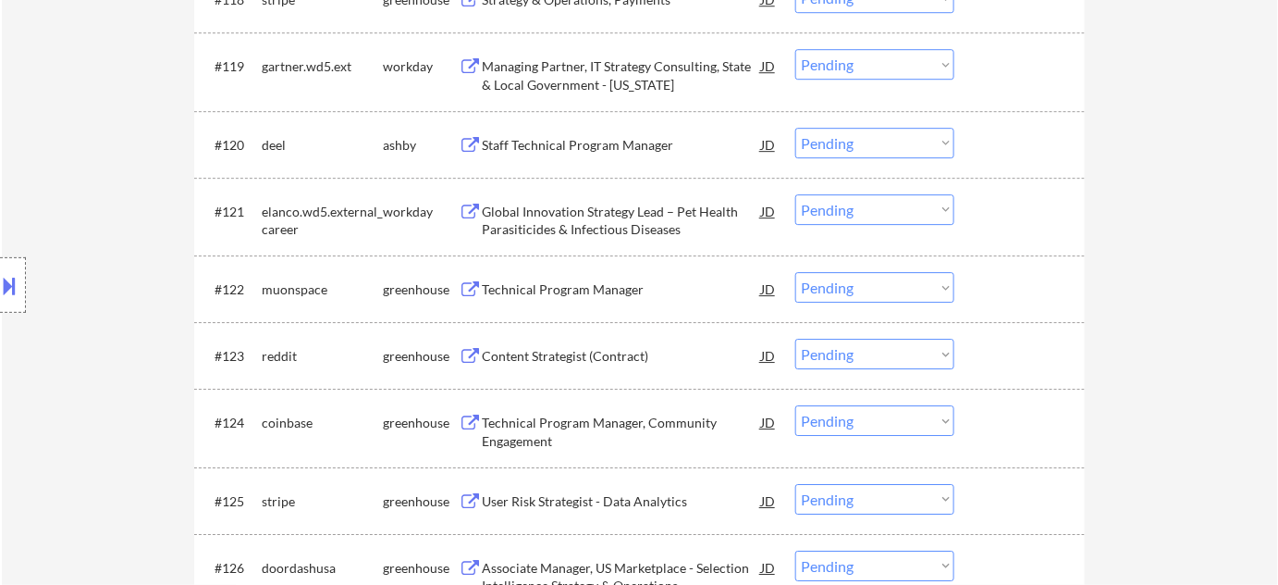
click at [859, 144] on select "Choose an option... Pending Applied Excluded (Questions) Excluded (Expired) Exc…" at bounding box center [874, 143] width 159 height 31
click at [795, 128] on select "Choose an option... Pending Applied Excluded (Questions) Excluded (Expired) Exc…" at bounding box center [874, 143] width 159 height 31
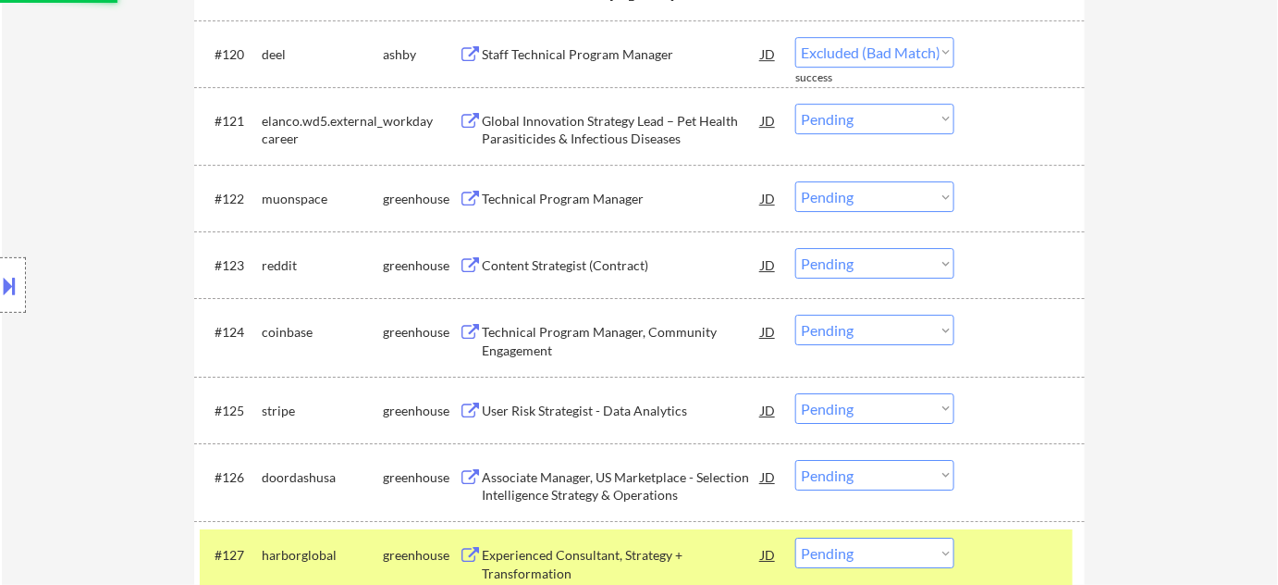
scroll to position [1907, 0]
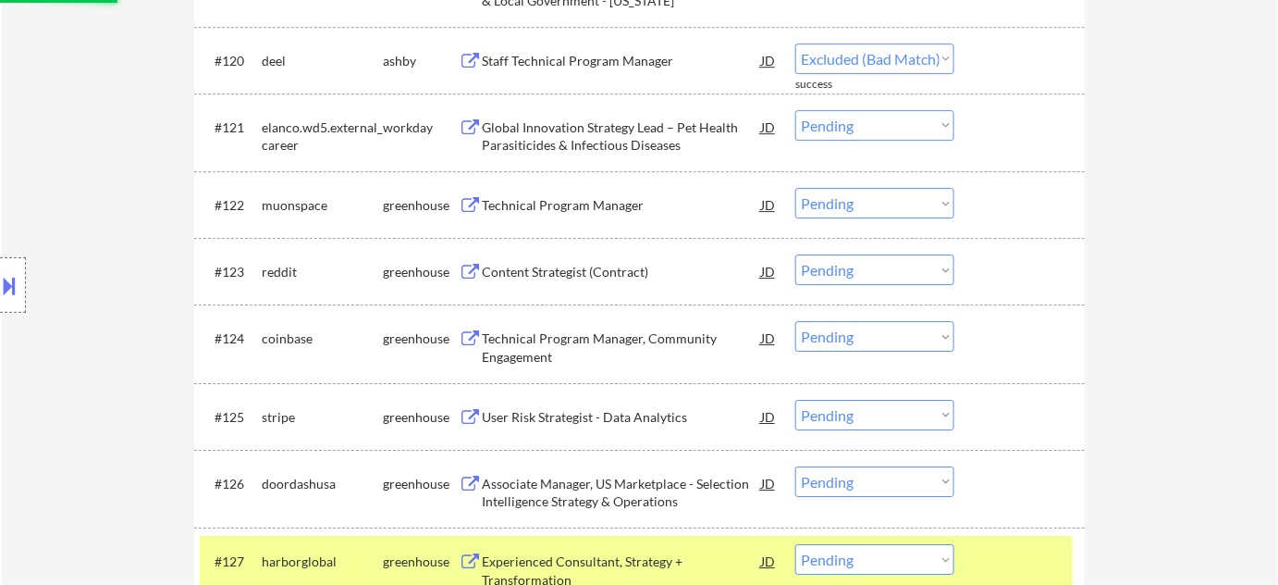
select select ""pending""
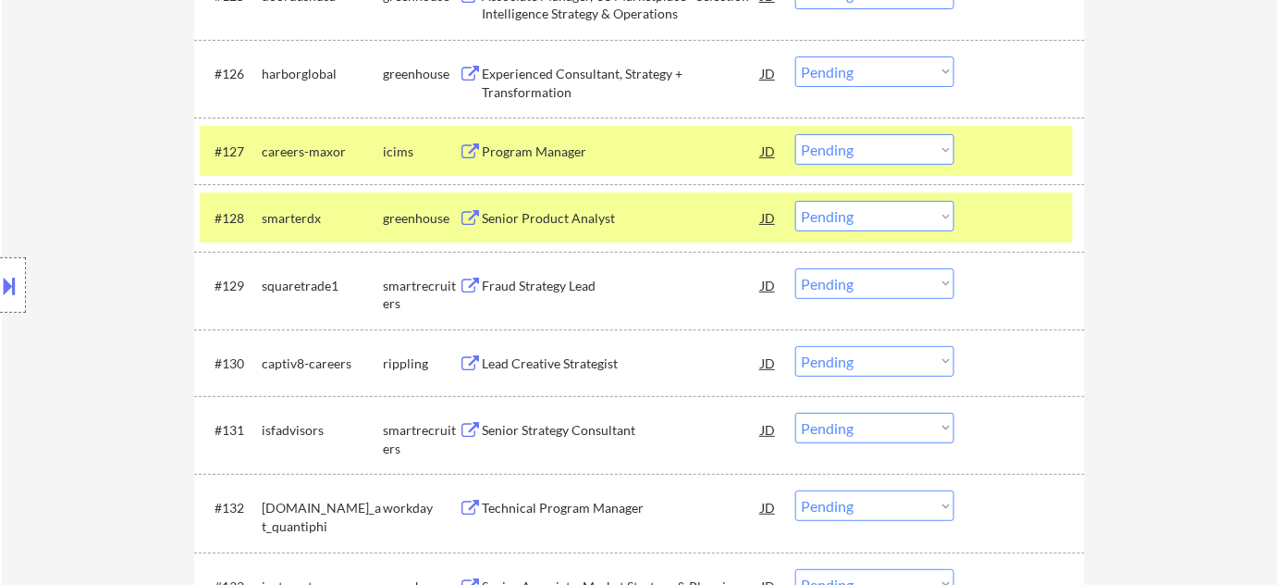
scroll to position [2412, 0]
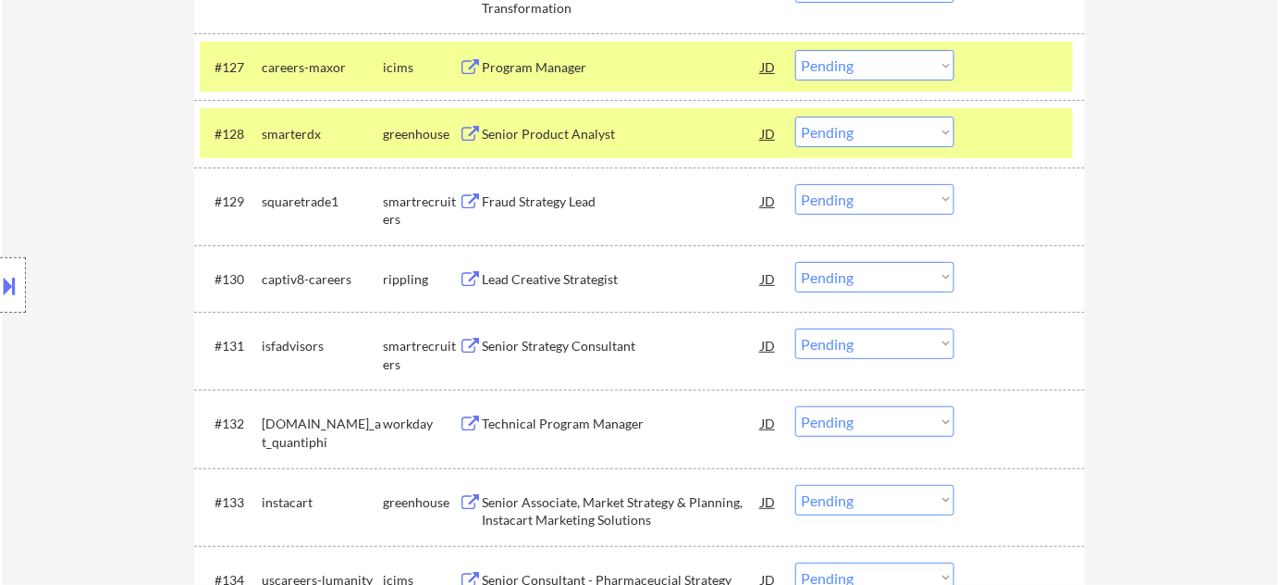
click at [525, 268] on div "Lead Creative Strategist" at bounding box center [621, 278] width 279 height 33
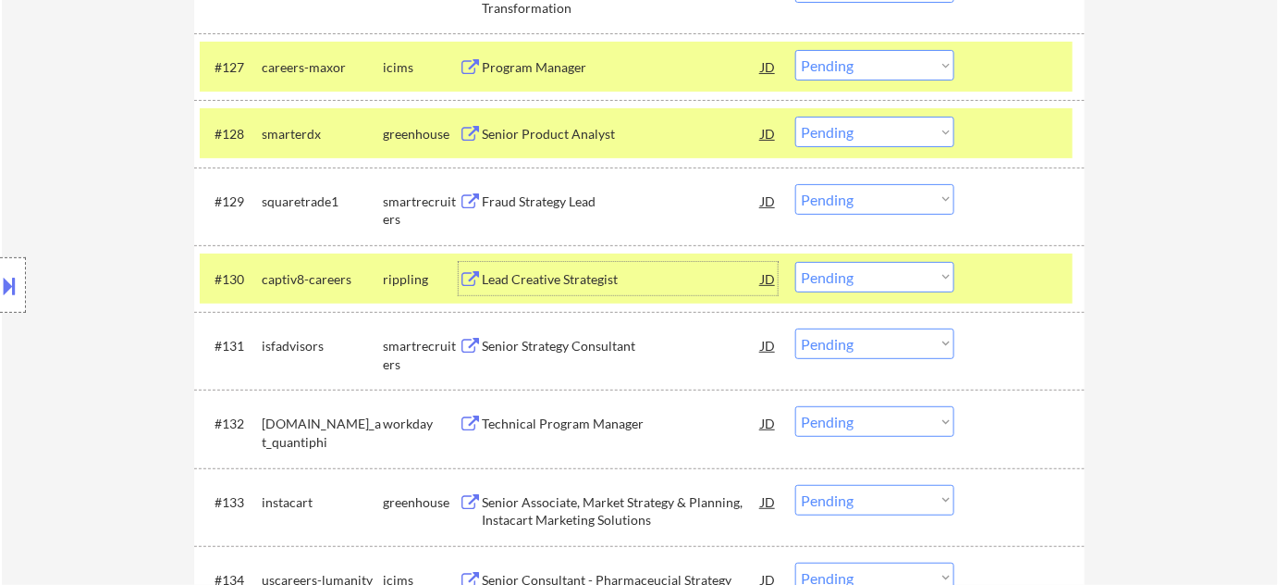
click at [880, 272] on select "Choose an option... Pending Applied Excluded (Questions) Excluded (Expired) Exc…" at bounding box center [874, 277] width 159 height 31
click at [795, 262] on select "Choose an option... Pending Applied Excluded (Questions) Excluded (Expired) Exc…" at bounding box center [874, 277] width 159 height 31
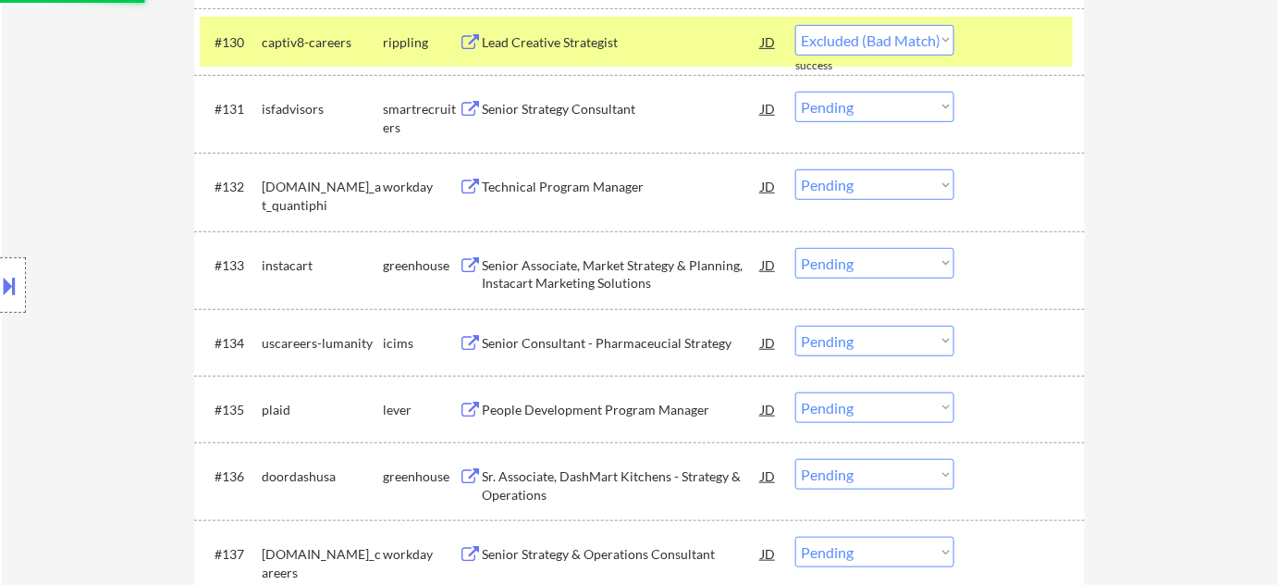
scroll to position [2664, 0]
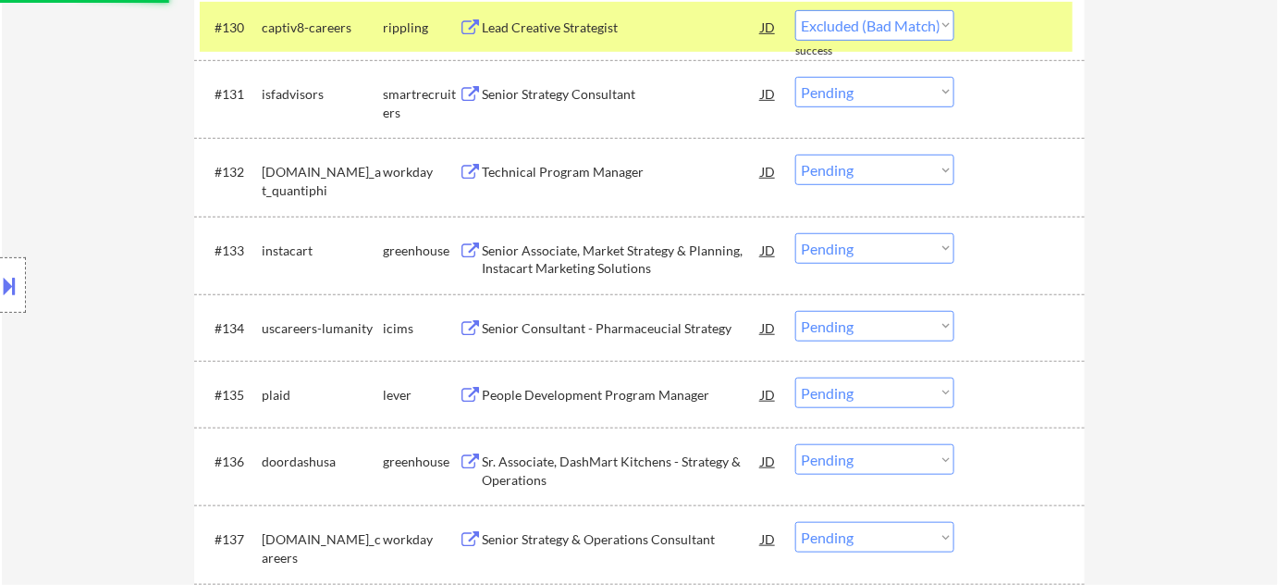
select select ""pending""
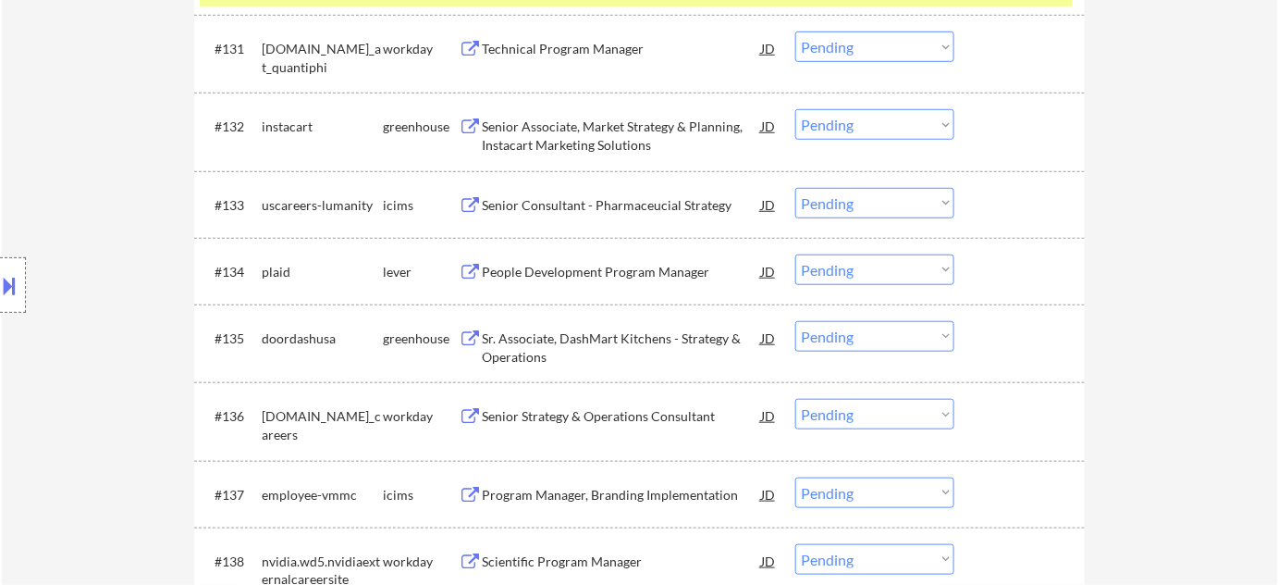
scroll to position [2748, 0]
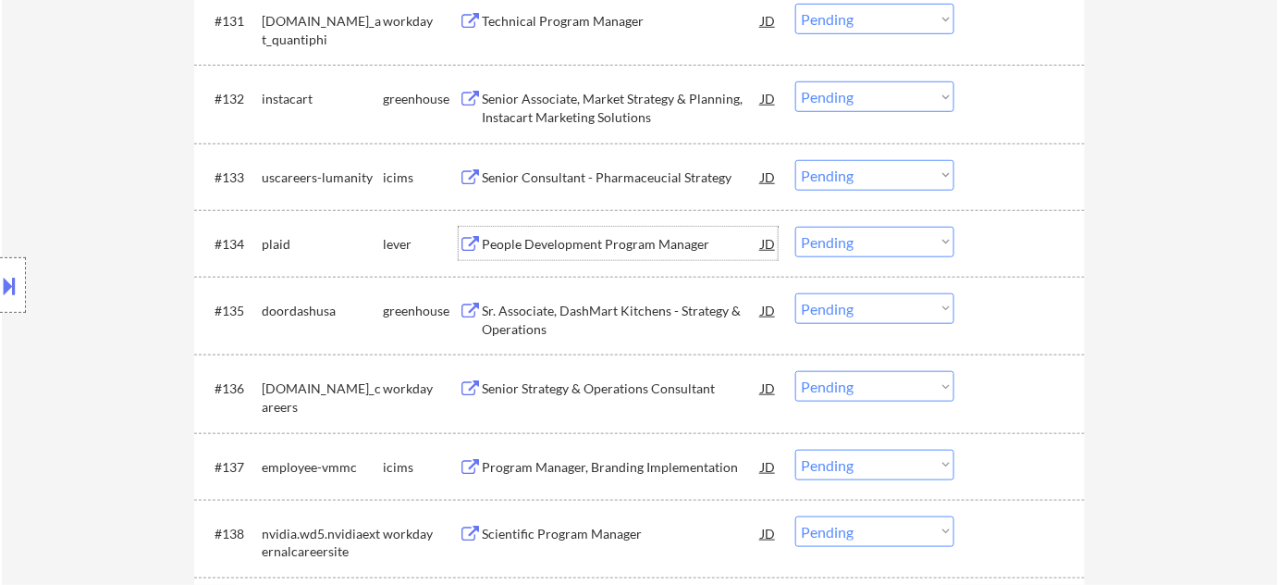
click at [646, 242] on div "People Development Program Manager" at bounding box center [621, 244] width 279 height 18
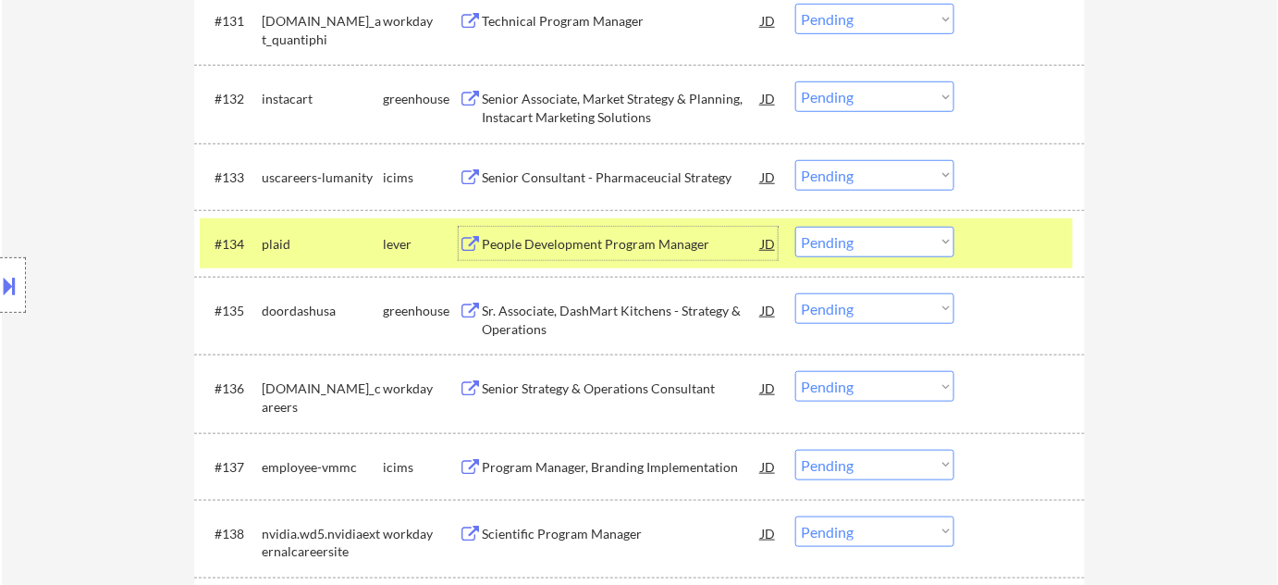
click at [860, 228] on select "Choose an option... Pending Applied Excluded (Questions) Excluded (Expired) Exc…" at bounding box center [874, 242] width 159 height 31
click at [795, 227] on select "Choose an option... Pending Applied Excluded (Questions) Excluded (Expired) Exc…" at bounding box center [874, 242] width 159 height 31
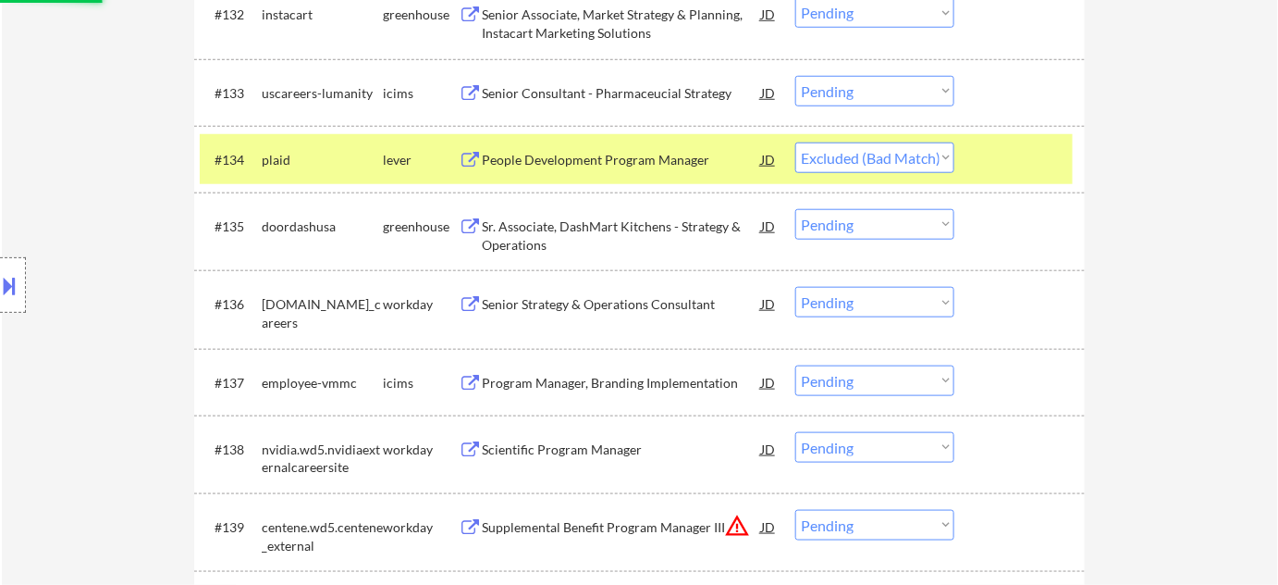
scroll to position [2916, 0]
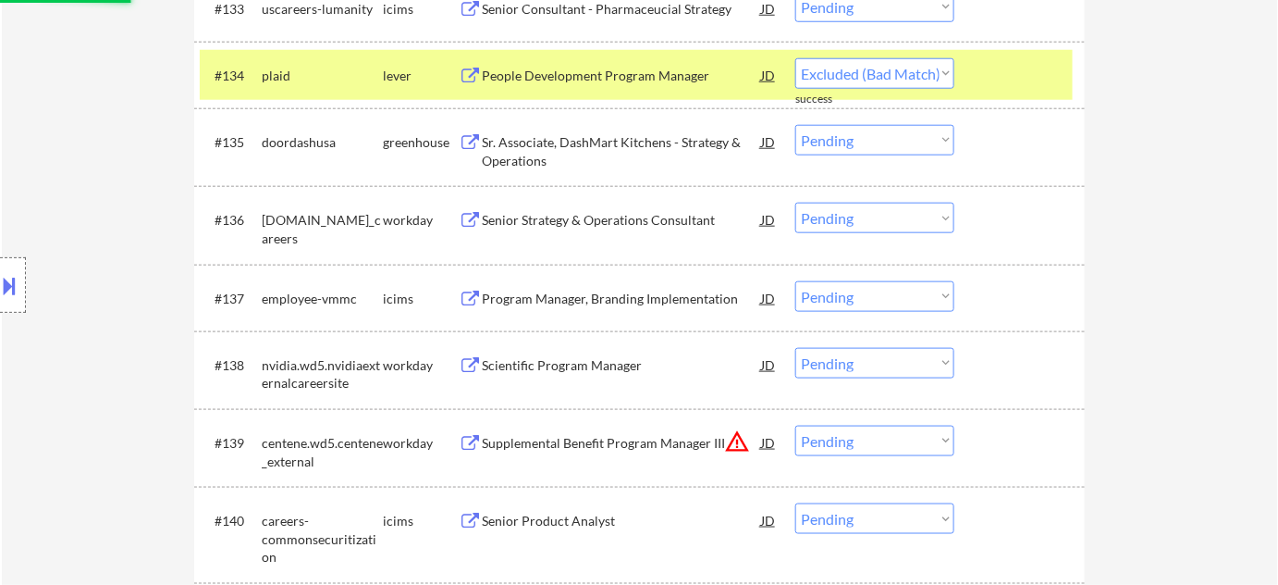
select select ""pending""
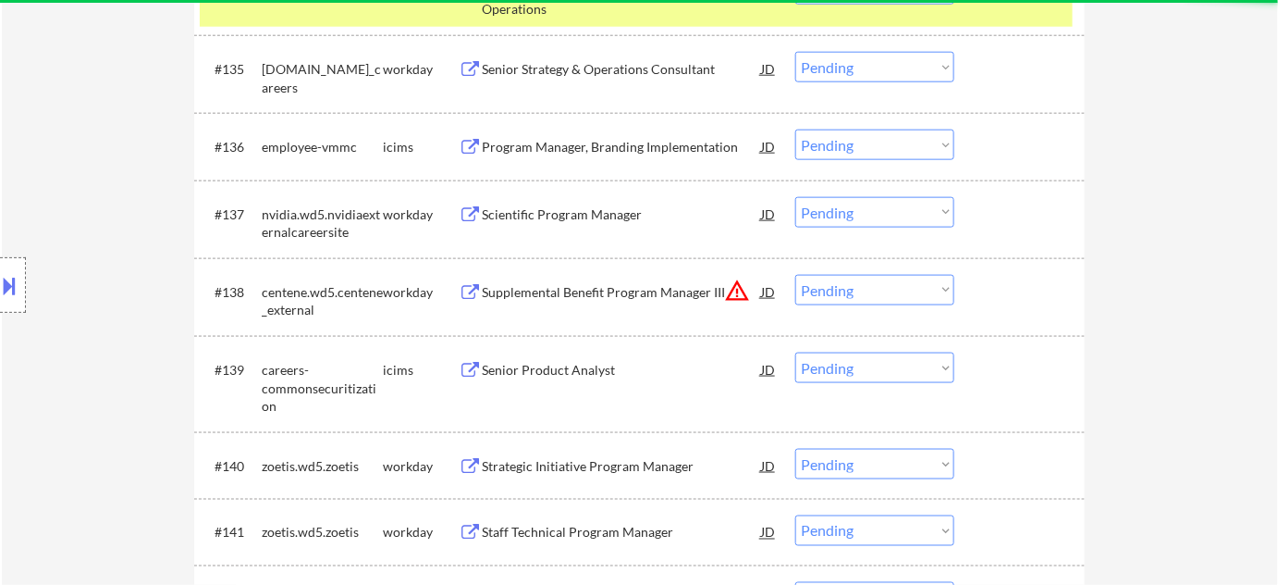
scroll to position [3085, 0]
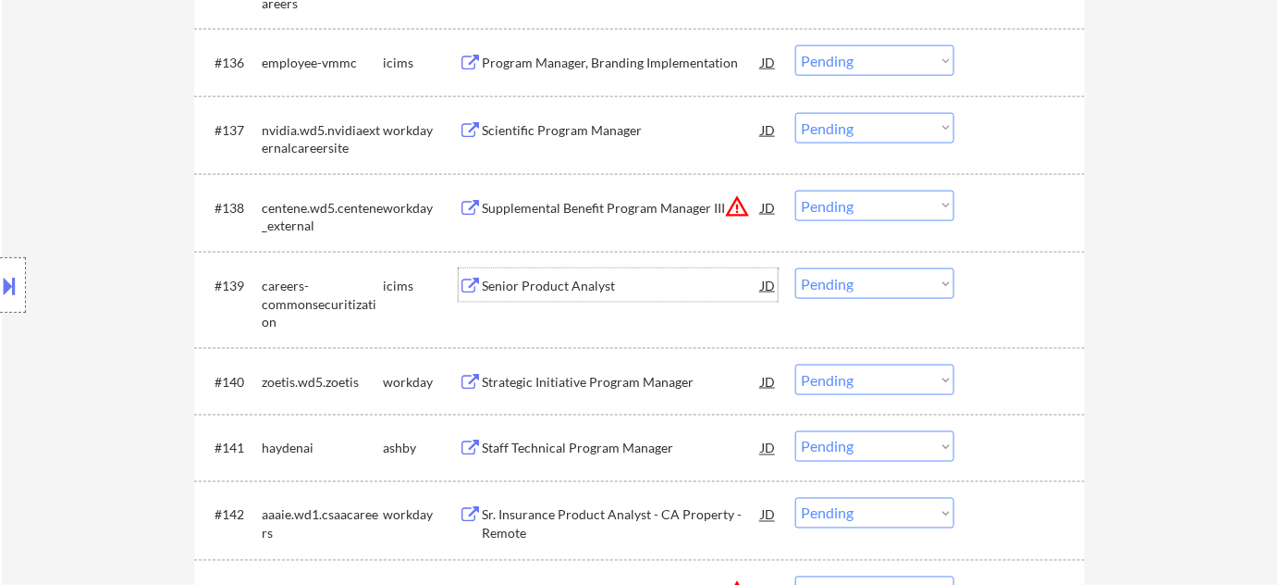
click at [595, 291] on div "Senior Product Analyst" at bounding box center [621, 286] width 279 height 18
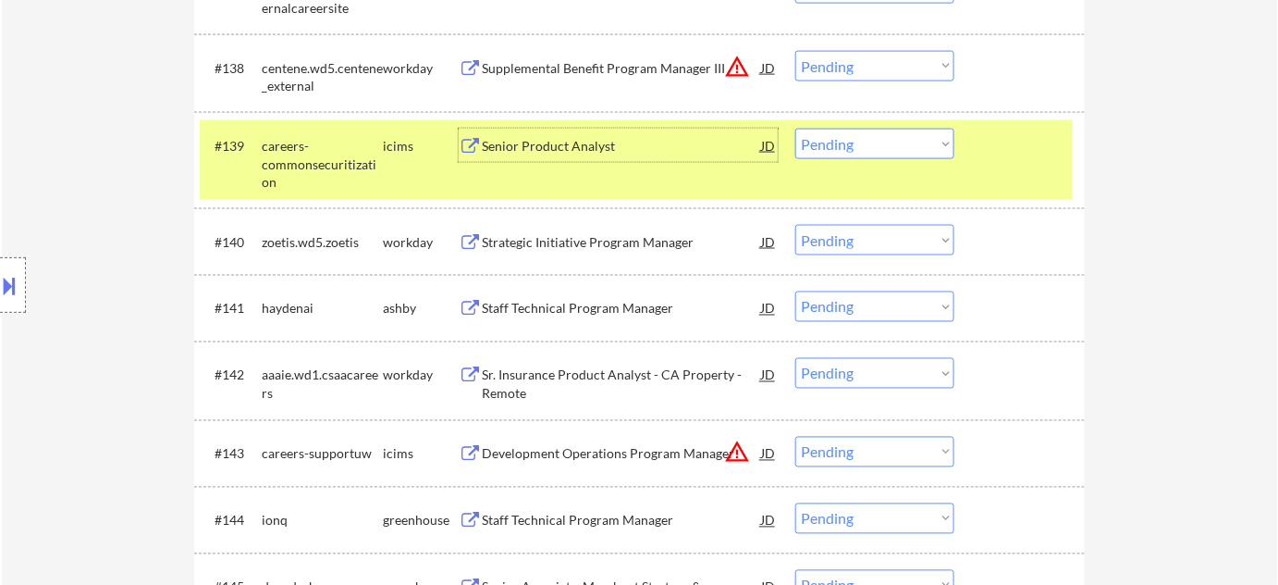
scroll to position [3253, 0]
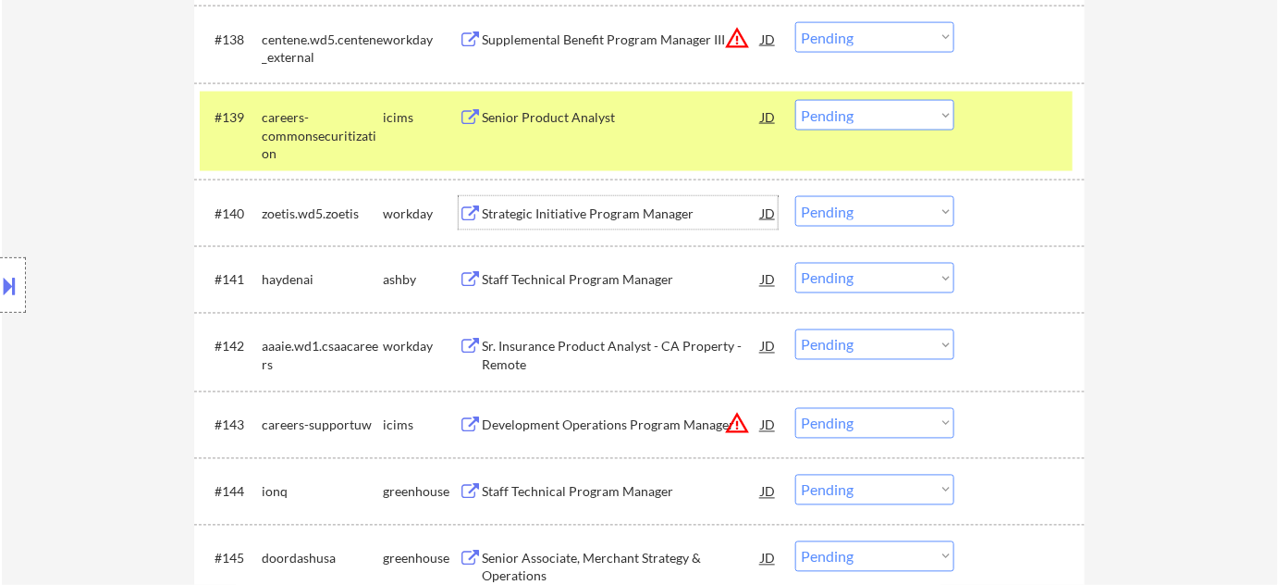
click at [555, 217] on div "Strategic Initiative Program Manager" at bounding box center [621, 213] width 279 height 18
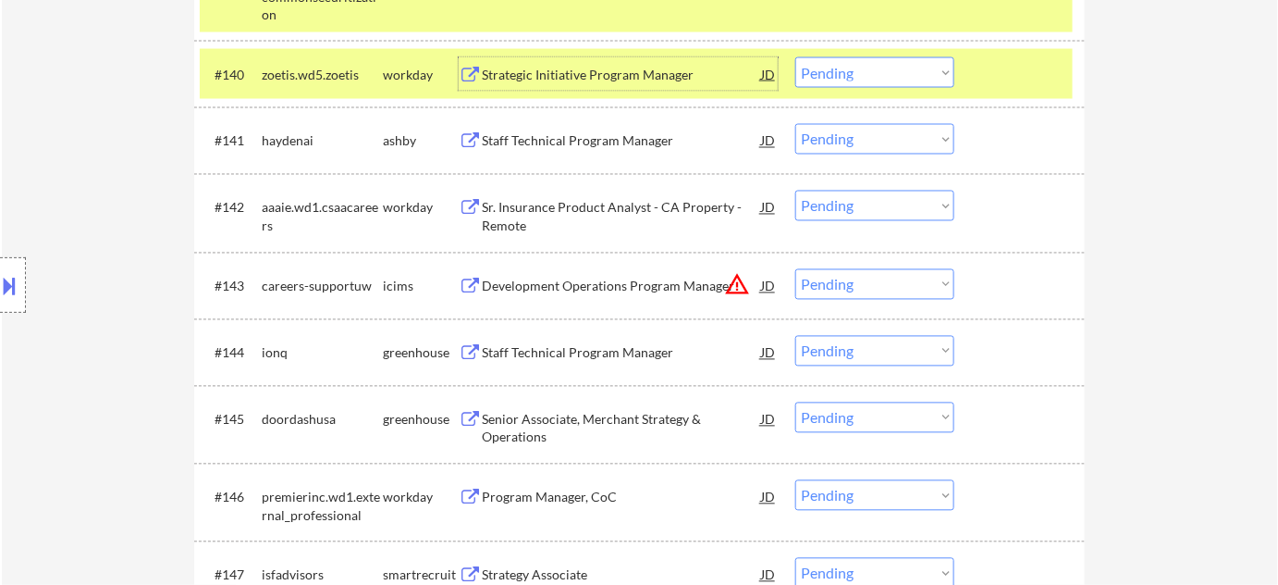
scroll to position [3421, 0]
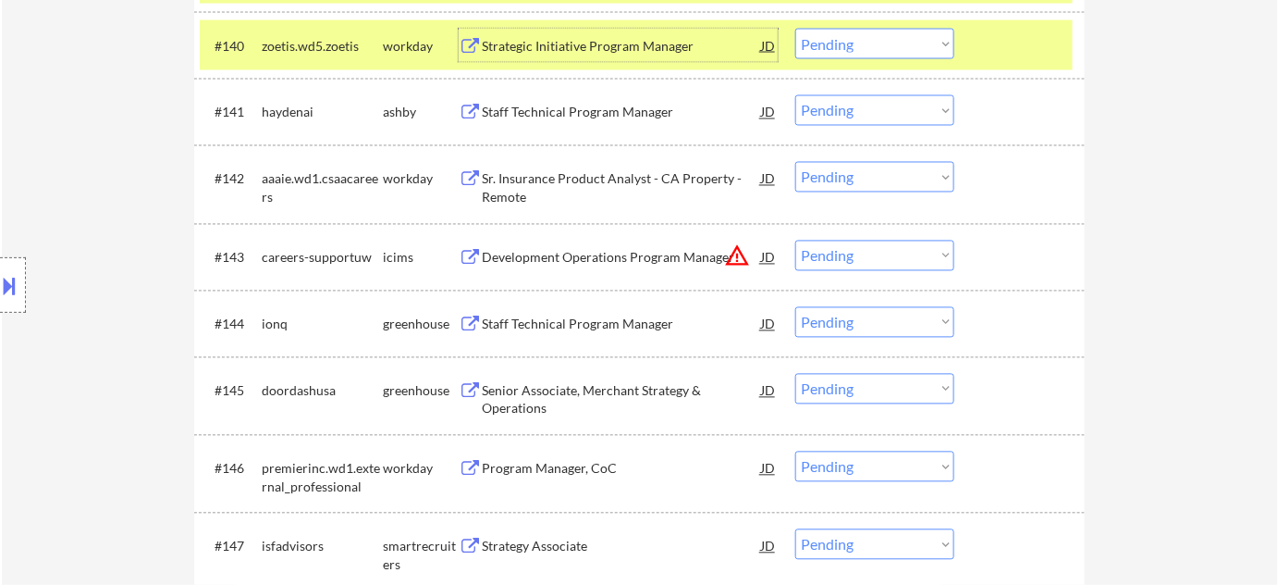
drag, startPoint x: 867, startPoint y: 252, endPoint x: 870, endPoint y: 266, distance: 15.3
click at [867, 252] on select "Choose an option... Pending Applied Excluded (Questions) Excluded (Expired) Exc…" at bounding box center [874, 255] width 159 height 31
click at [795, 240] on select "Choose an option... Pending Applied Excluded (Questions) Excluded (Expired) Exc…" at bounding box center [874, 255] width 159 height 31
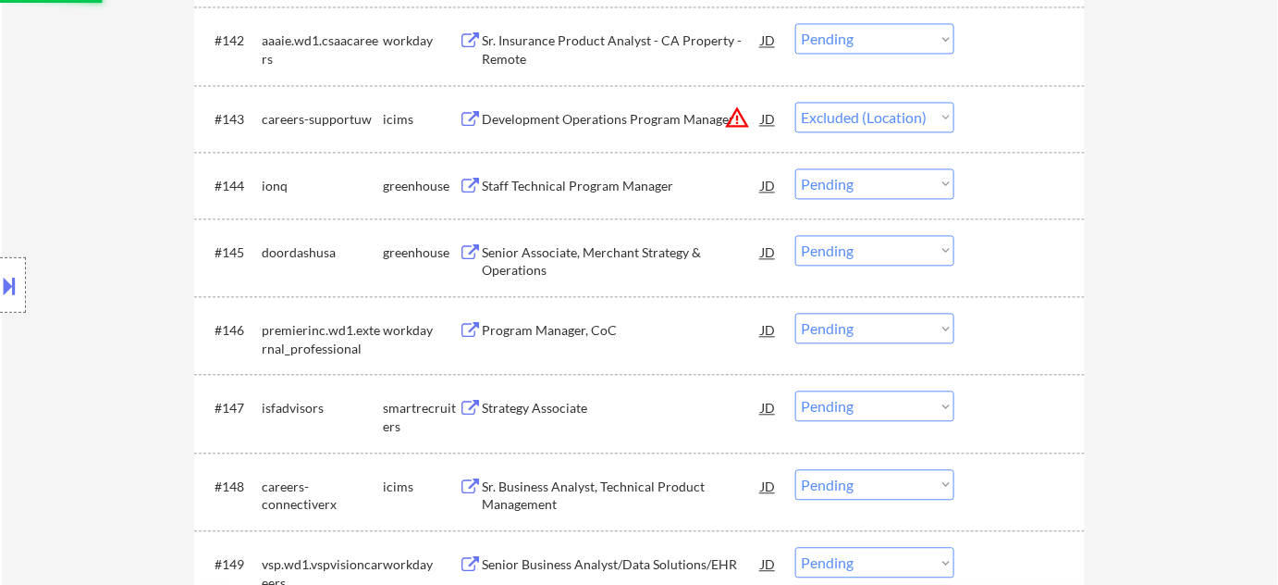
scroll to position [3589, 0]
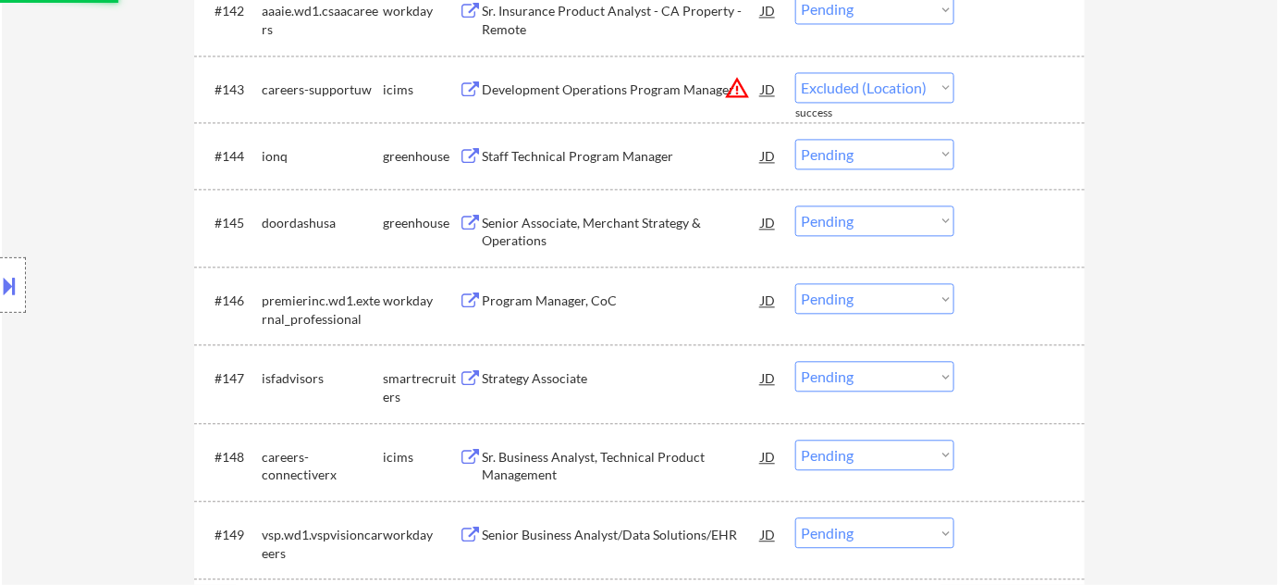
select select ""pending""
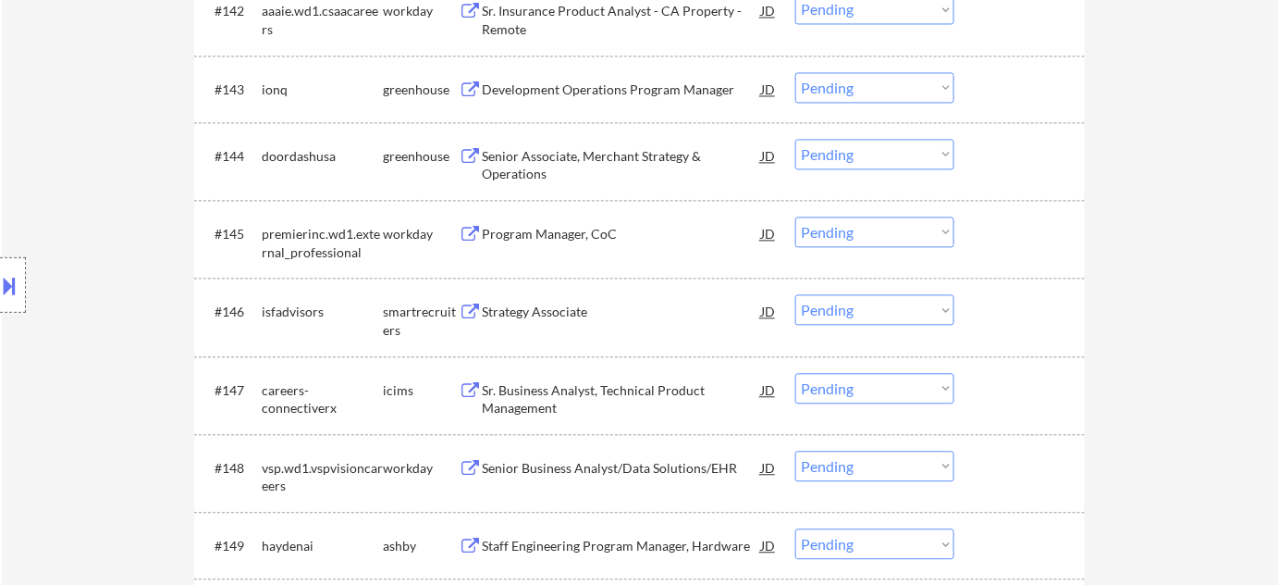
click at [555, 229] on div "Program Manager, CoC" at bounding box center [621, 234] width 279 height 18
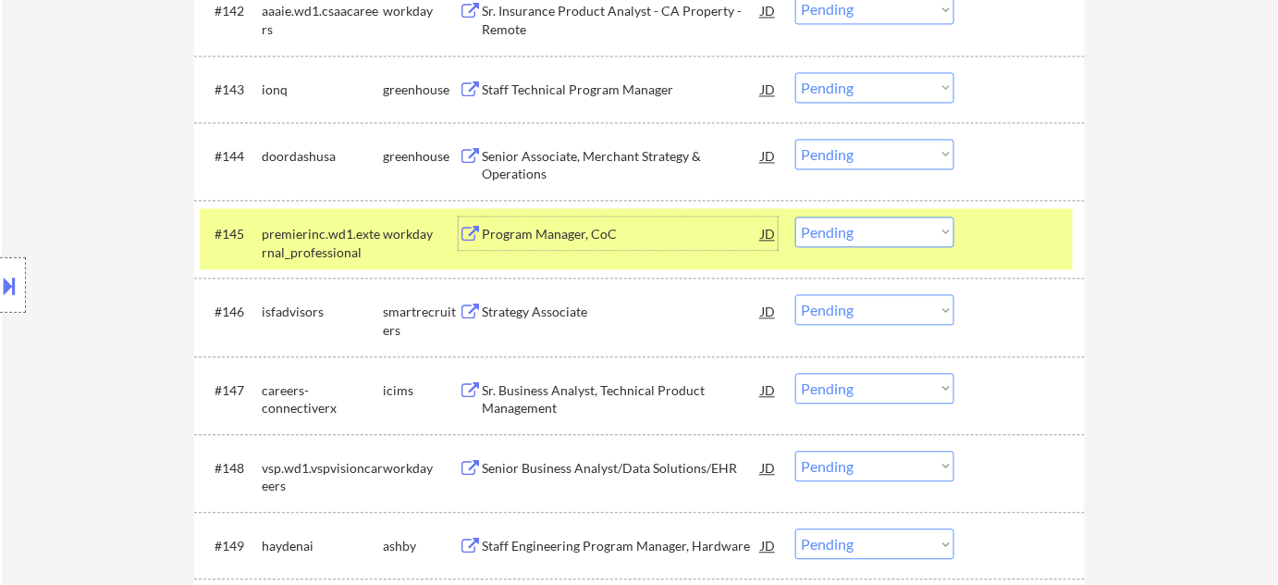
click at [823, 234] on select "Choose an option... Pending Applied Excluded (Questions) Excluded (Expired) Exc…" at bounding box center [874, 231] width 159 height 31
click at [795, 216] on select "Choose an option... Pending Applied Excluded (Questions) Excluded (Expired) Exc…" at bounding box center [874, 231] width 159 height 31
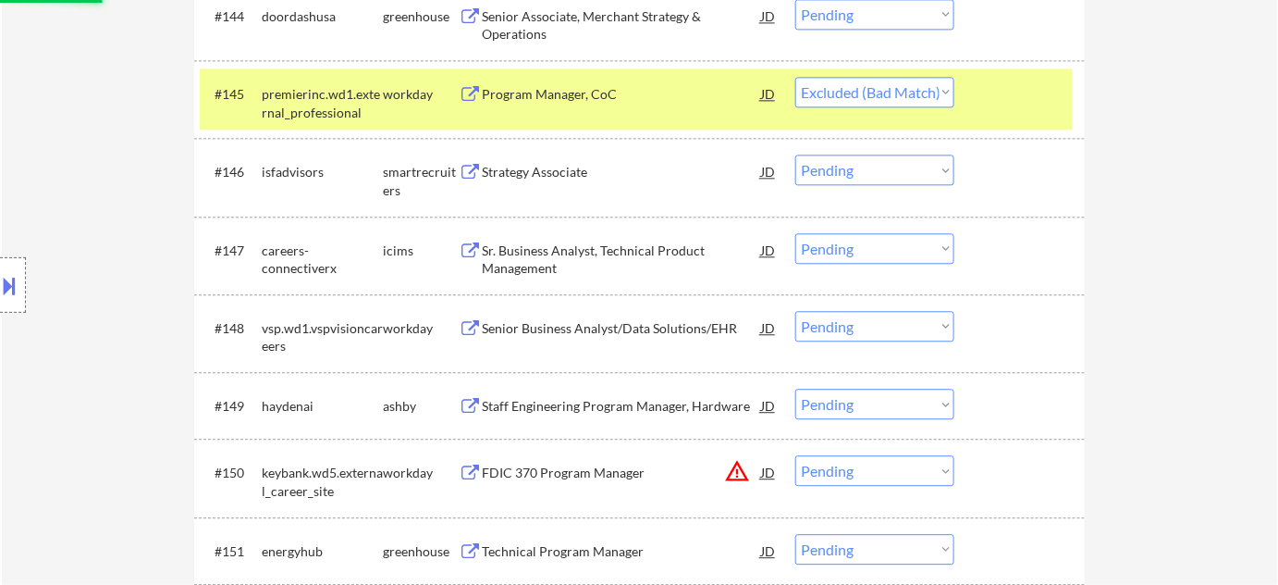
scroll to position [3757, 0]
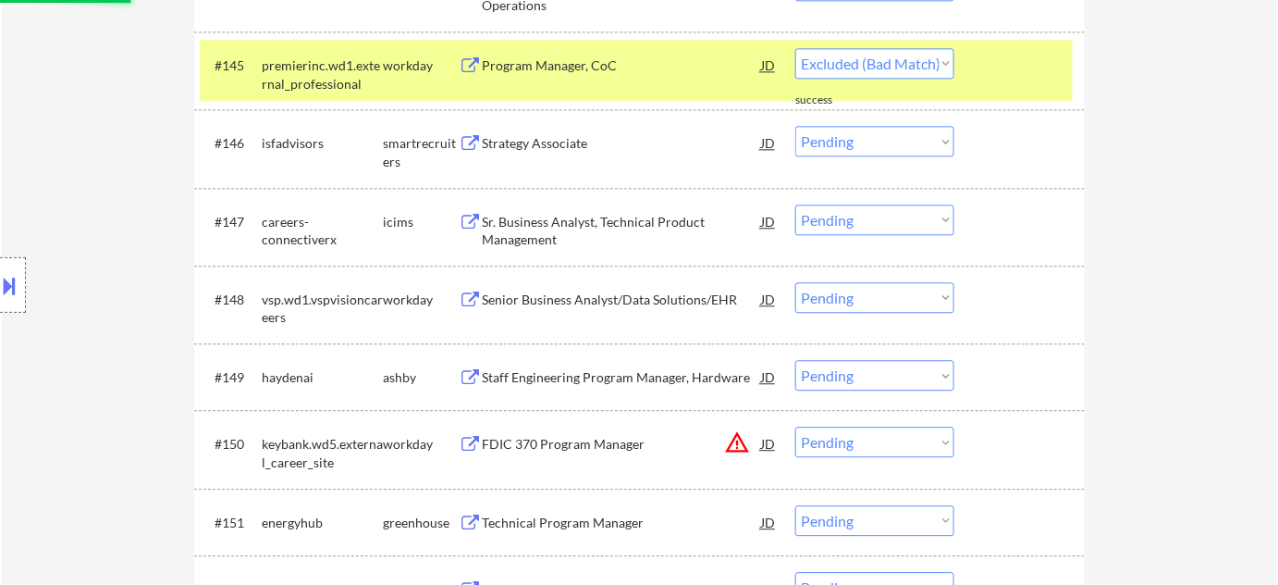
select select ""pending""
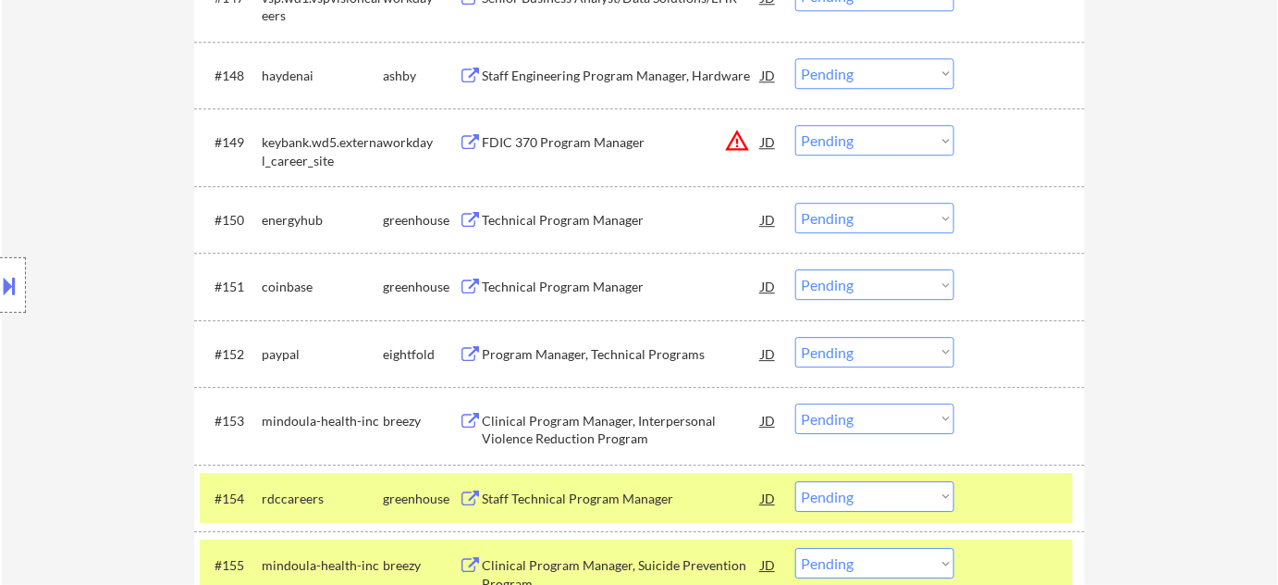
scroll to position [4010, 0]
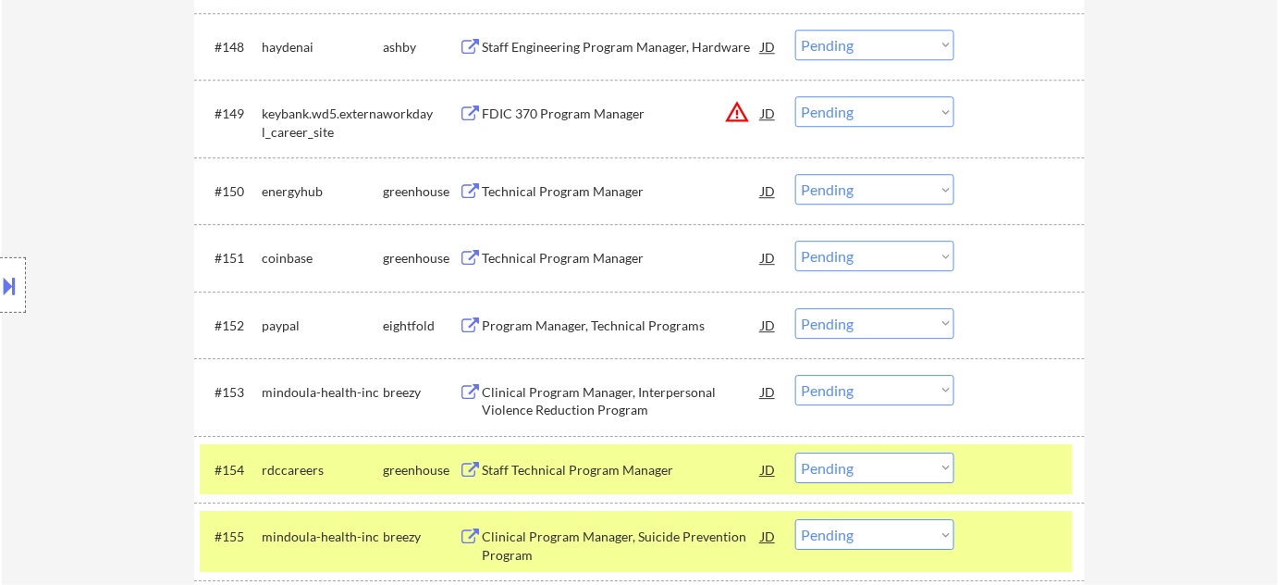
click at [623, 327] on div "Program Manager, Technical Programs" at bounding box center [621, 325] width 279 height 18
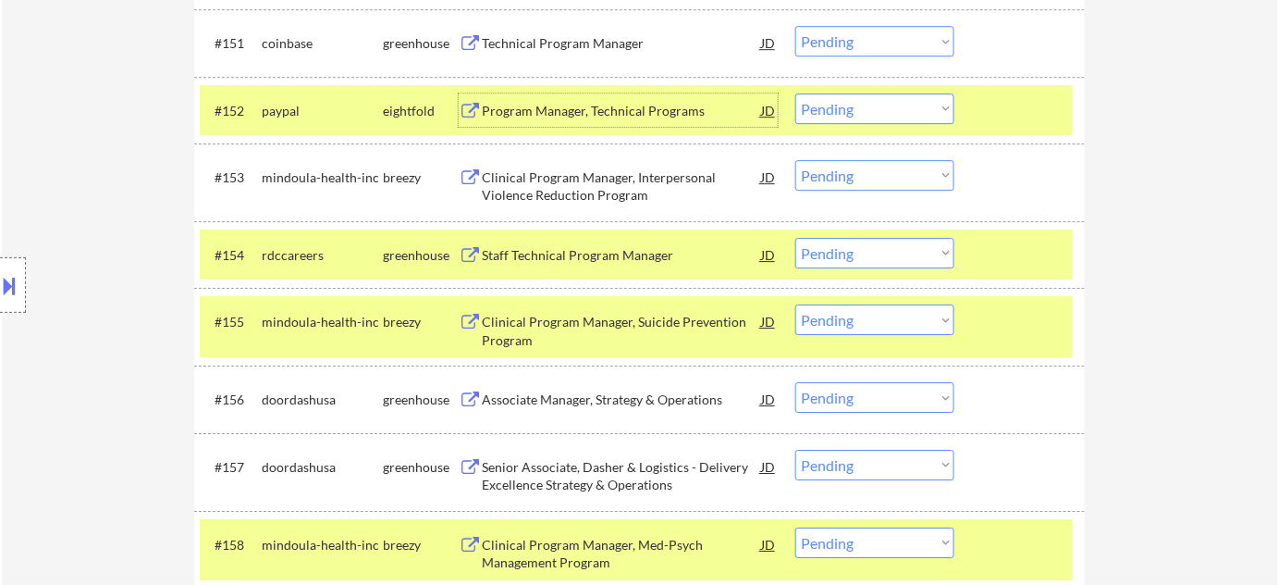
scroll to position [4262, 0]
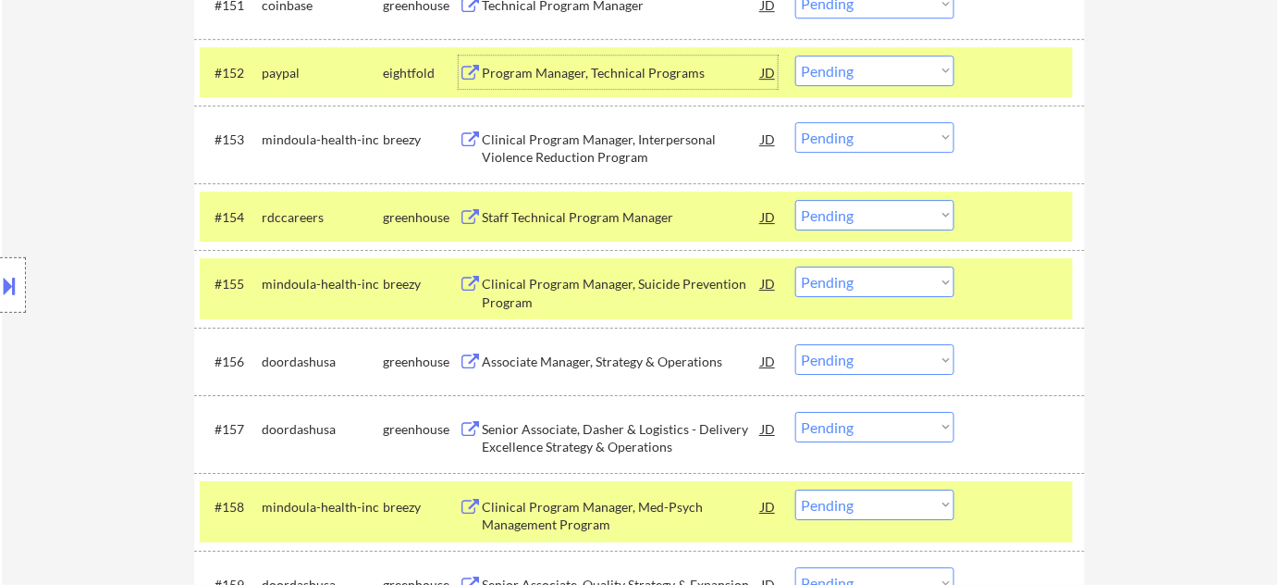
click at [857, 220] on select "Choose an option... Pending Applied Excluded (Questions) Excluded (Expired) Exc…" at bounding box center [874, 215] width 159 height 31
click at [795, 200] on select "Choose an option... Pending Applied Excluded (Questions) Excluded (Expired) Exc…" at bounding box center [874, 215] width 159 height 31
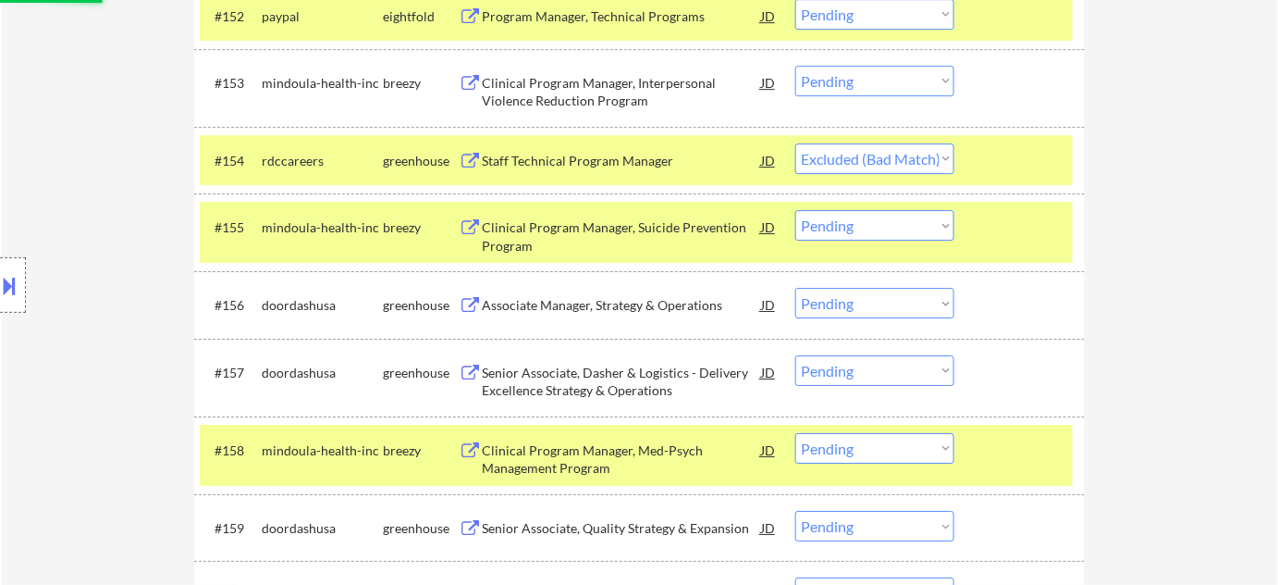
scroll to position [4346, 0]
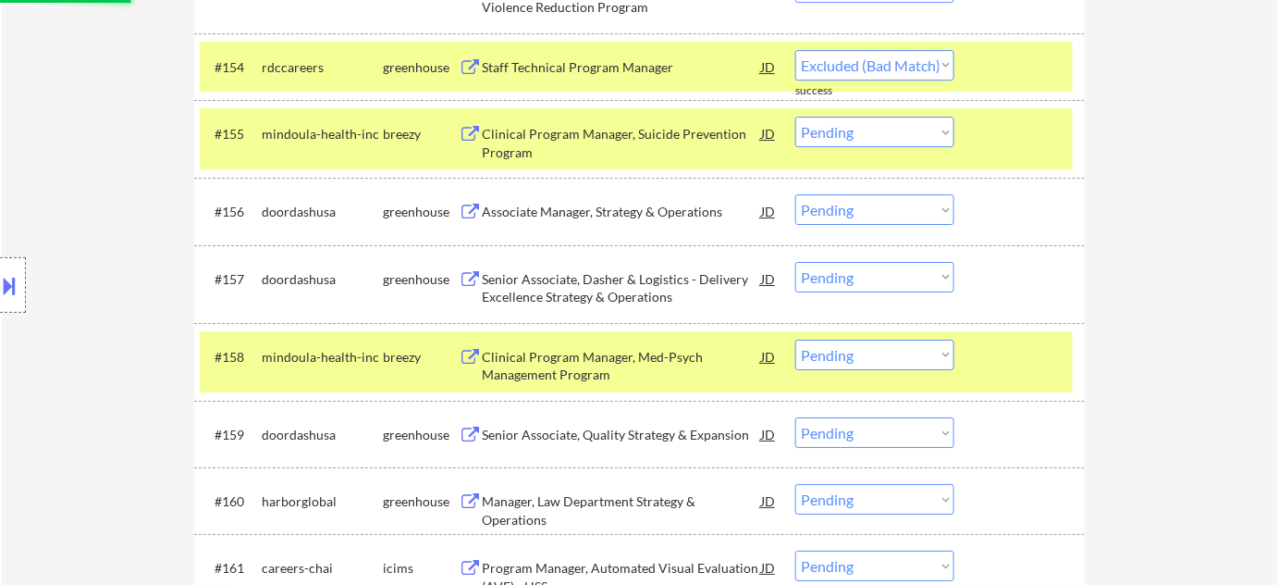
select select ""pending""
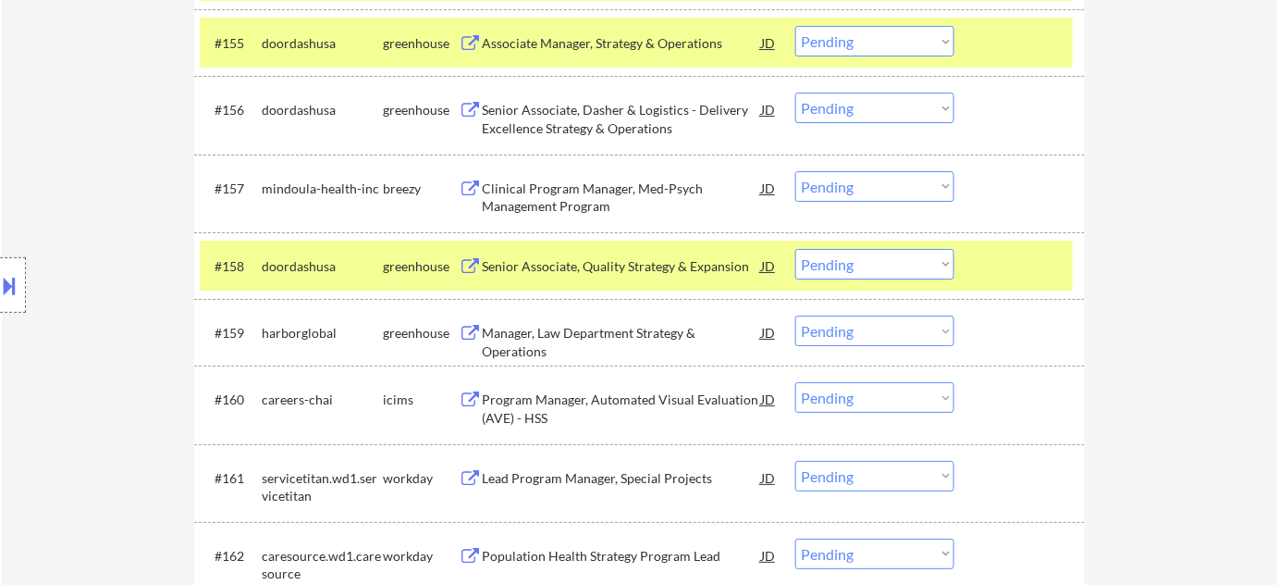
scroll to position [4598, 0]
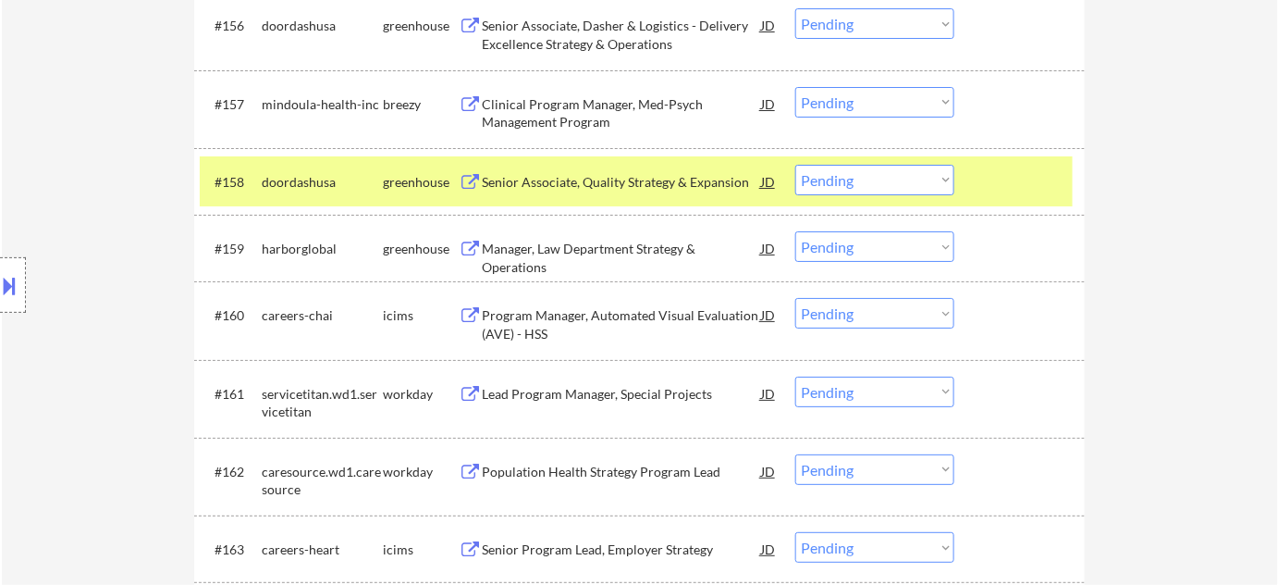
click at [868, 246] on select "Choose an option... Pending Applied Excluded (Questions) Excluded (Expired) Exc…" at bounding box center [874, 246] width 159 height 31
click at [795, 231] on select "Choose an option... Pending Applied Excluded (Questions) Excluded (Expired) Exc…" at bounding box center [874, 246] width 159 height 31
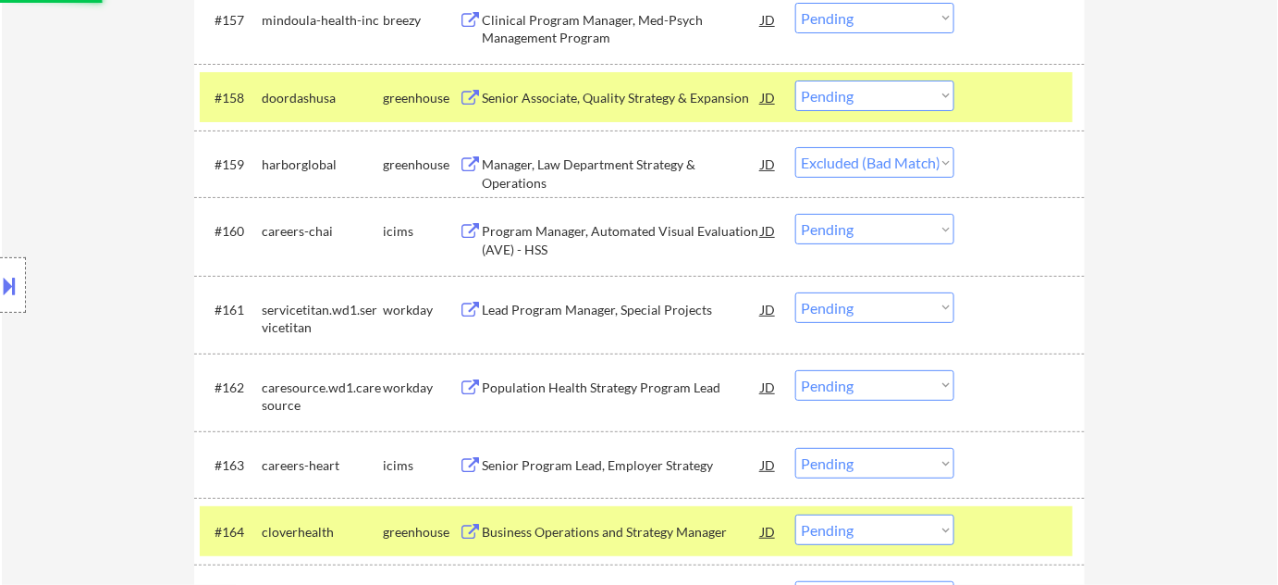
scroll to position [4766, 0]
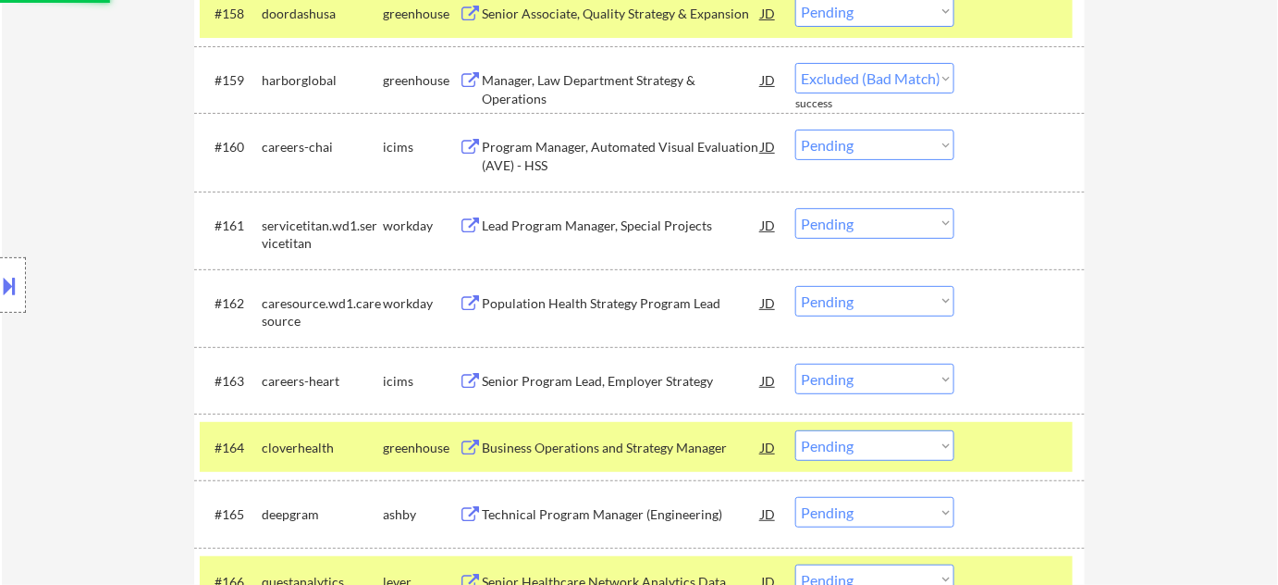
select select ""pending""
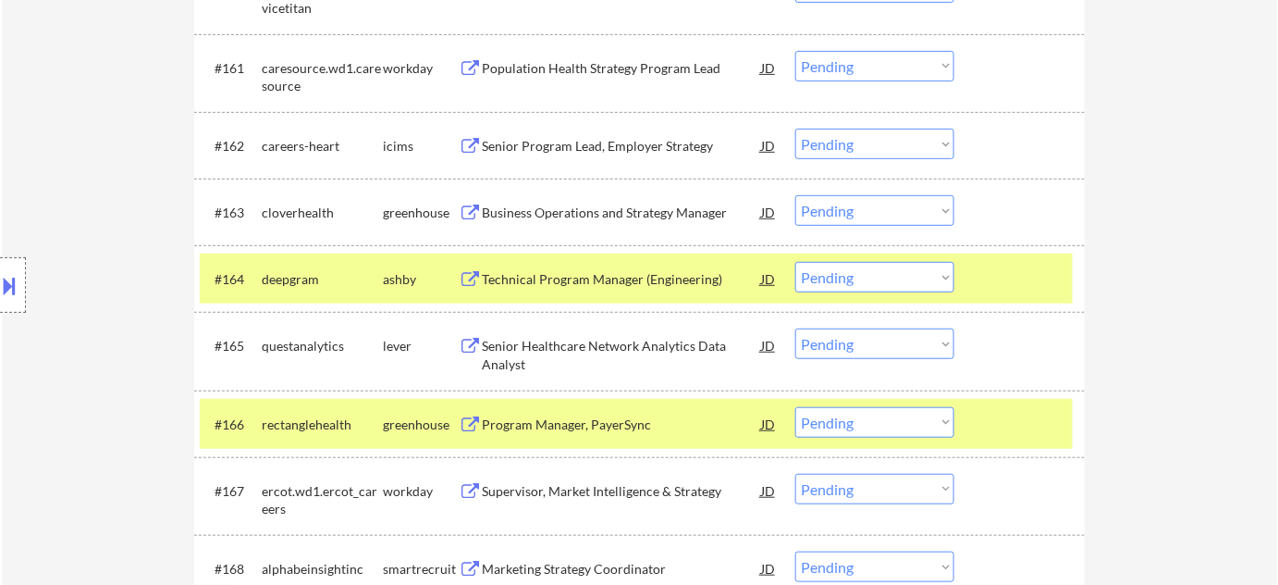
scroll to position [5019, 0]
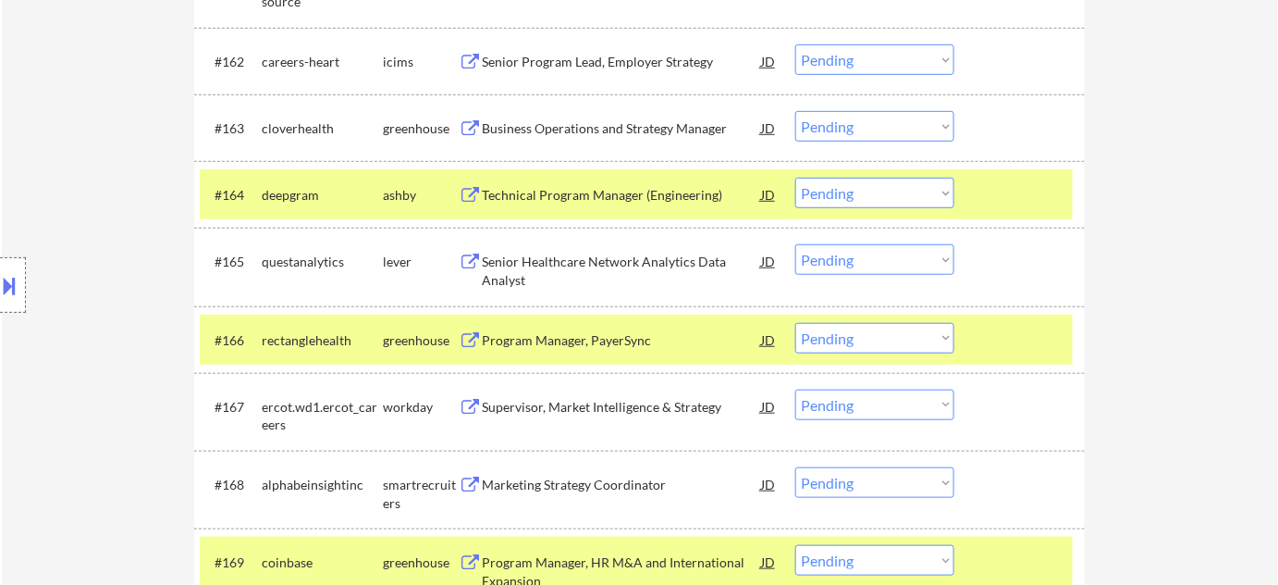
click at [537, 269] on div "Senior Healthcare Network Analytics Data Analyst" at bounding box center [621, 271] width 279 height 36
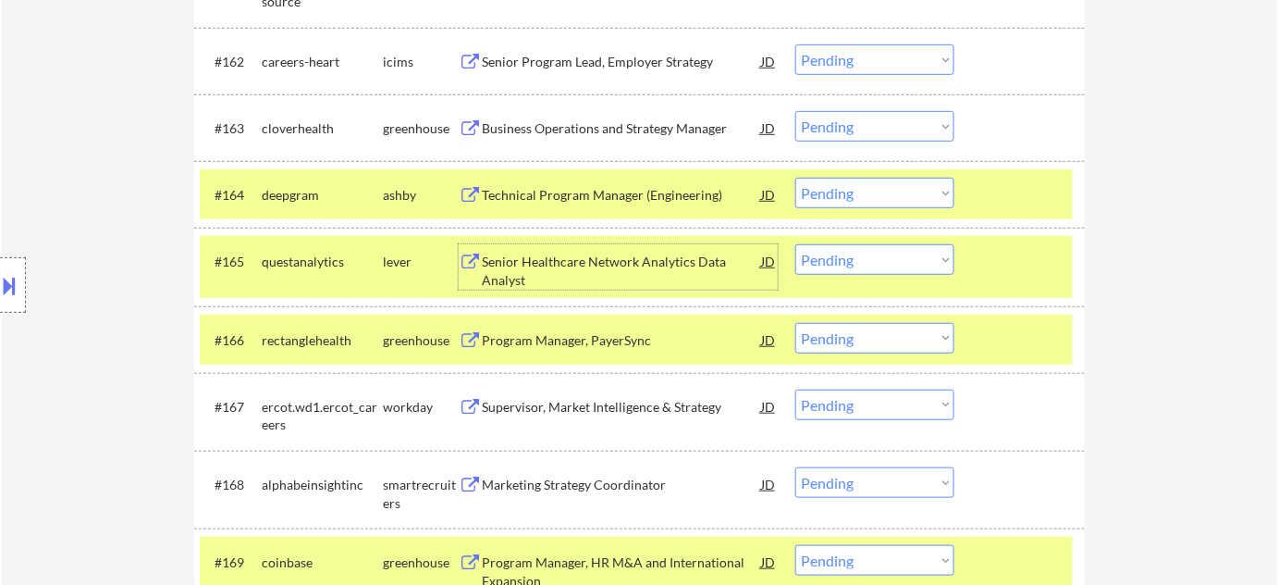
drag, startPoint x: 873, startPoint y: 265, endPoint x: 881, endPoint y: 273, distance: 10.5
click at [873, 265] on select "Choose an option... Pending Applied Excluded (Questions) Excluded (Expired) Exc…" at bounding box center [874, 259] width 159 height 31
click at [795, 244] on select "Choose an option... Pending Applied Excluded (Questions) Excluded (Expired) Exc…" at bounding box center [874, 259] width 159 height 31
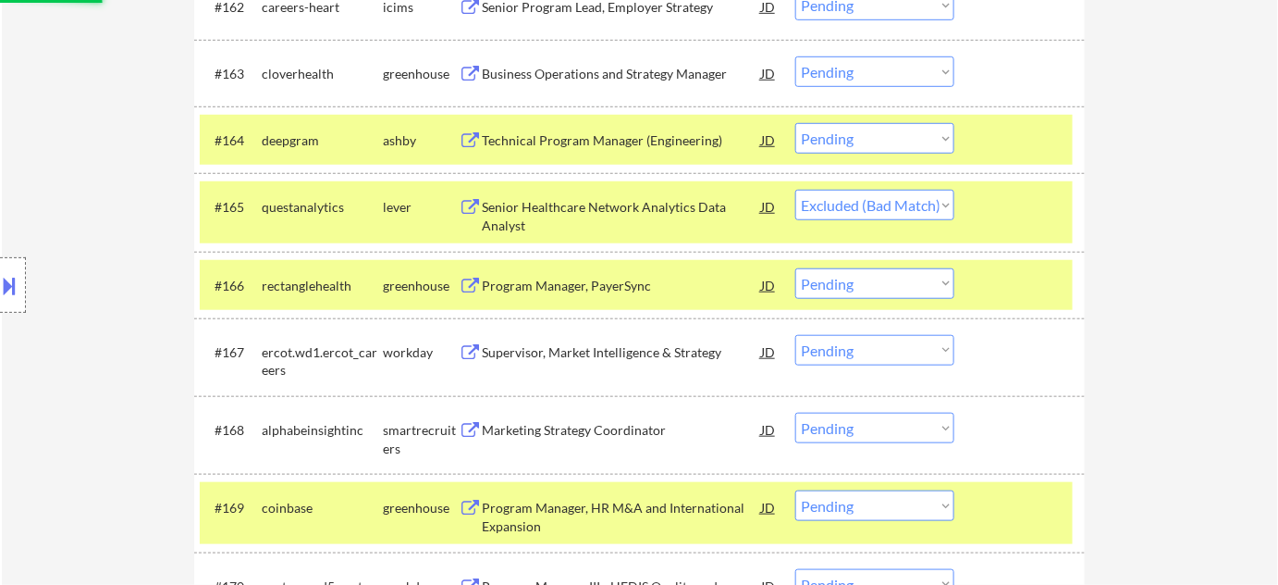
scroll to position [5103, 0]
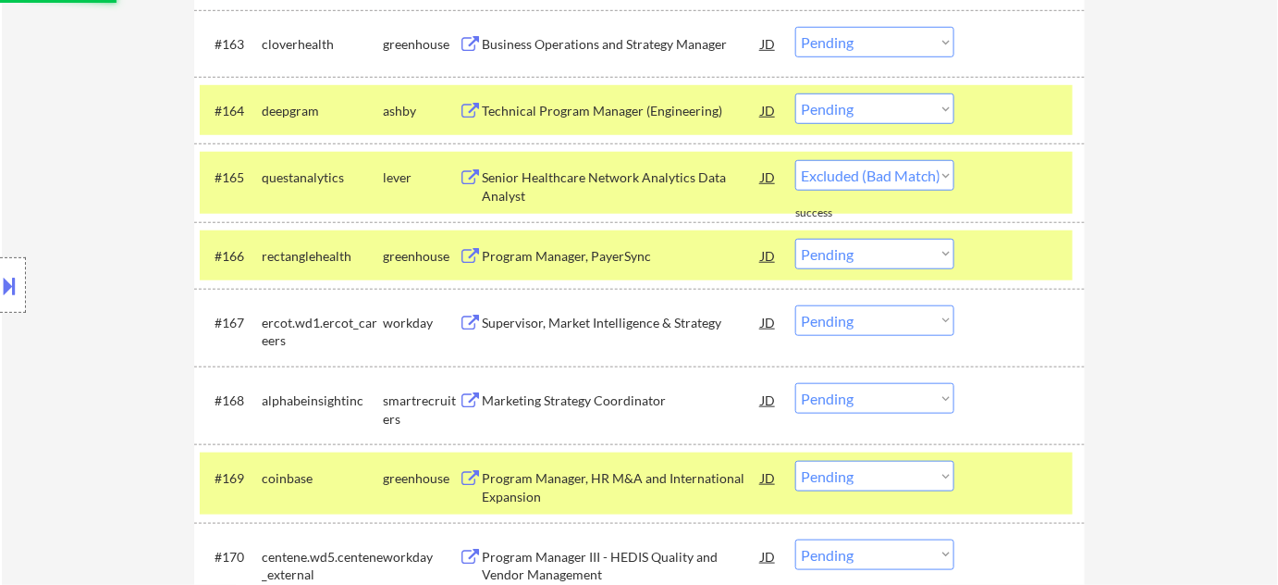
select select ""pending""
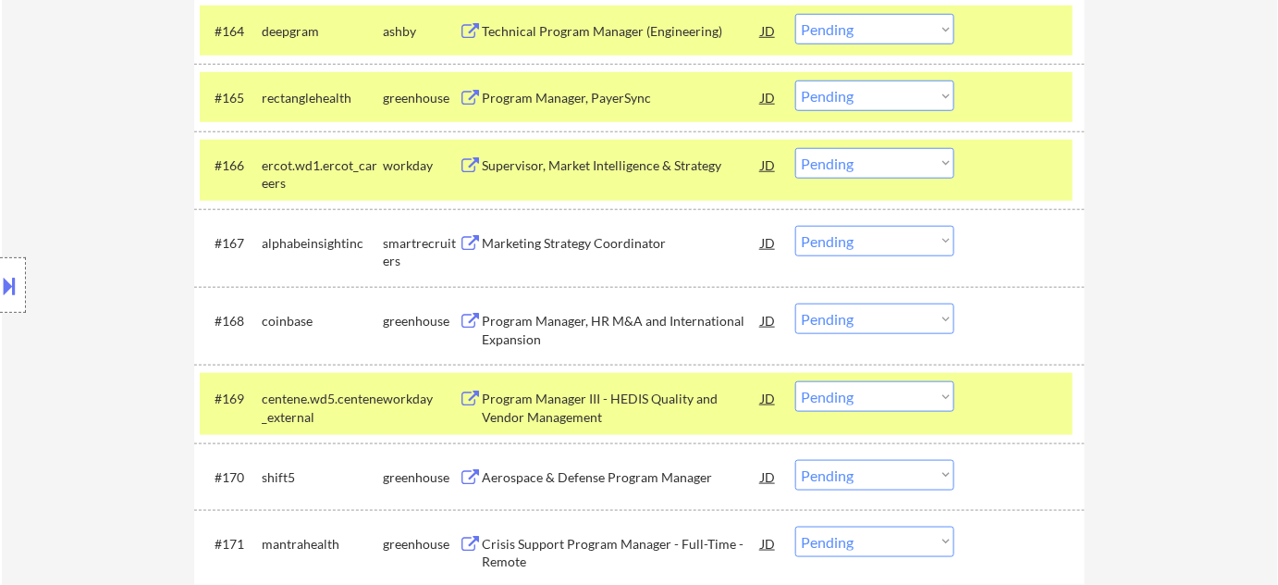
scroll to position [5187, 0]
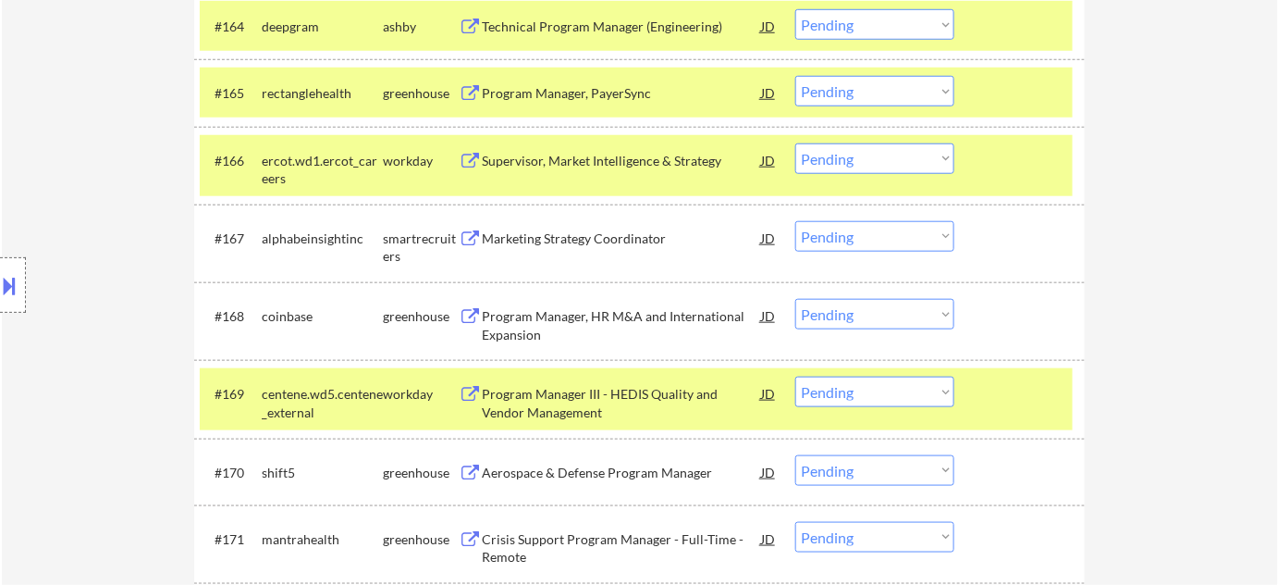
drag, startPoint x: 894, startPoint y: 241, endPoint x: 901, endPoint y: 251, distance: 11.3
click at [894, 241] on select "Choose an option... Pending Applied Excluded (Questions) Excluded (Expired) Exc…" at bounding box center [874, 236] width 159 height 31
click at [795, 221] on select "Choose an option... Pending Applied Excluded (Questions) Excluded (Expired) Exc…" at bounding box center [874, 236] width 159 height 31
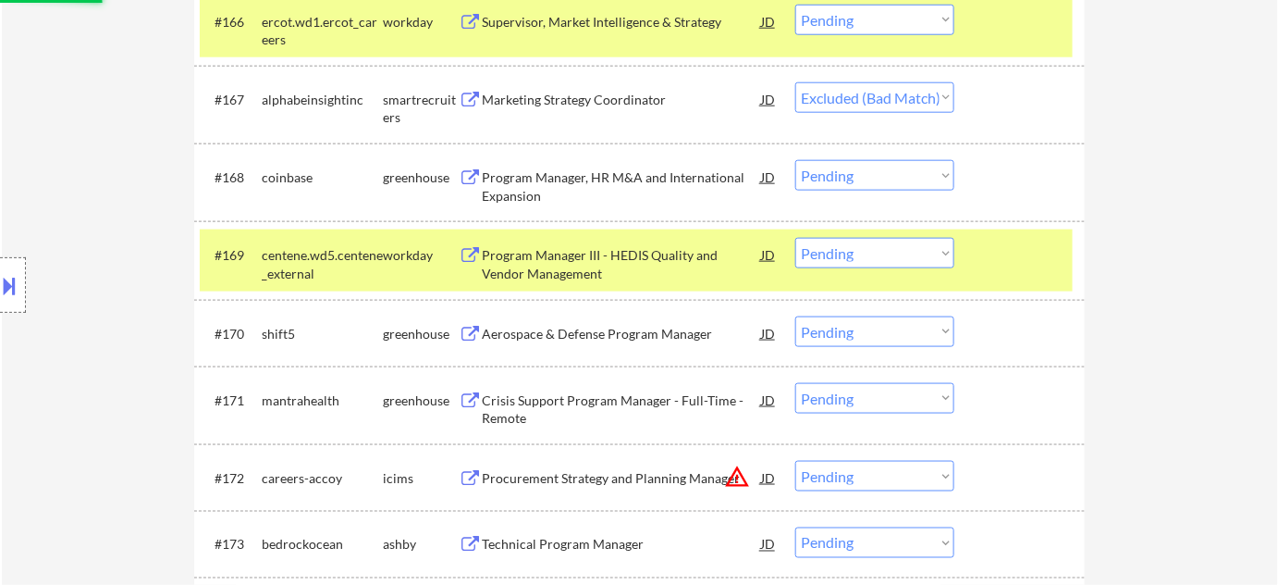
scroll to position [5355, 0]
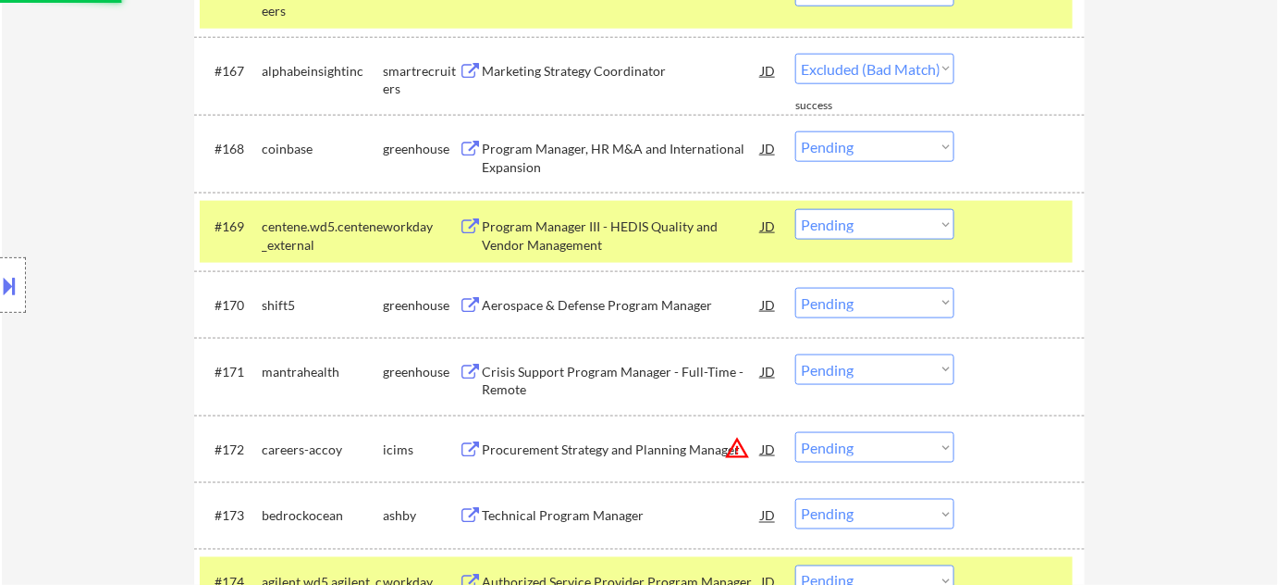
select select ""pending""
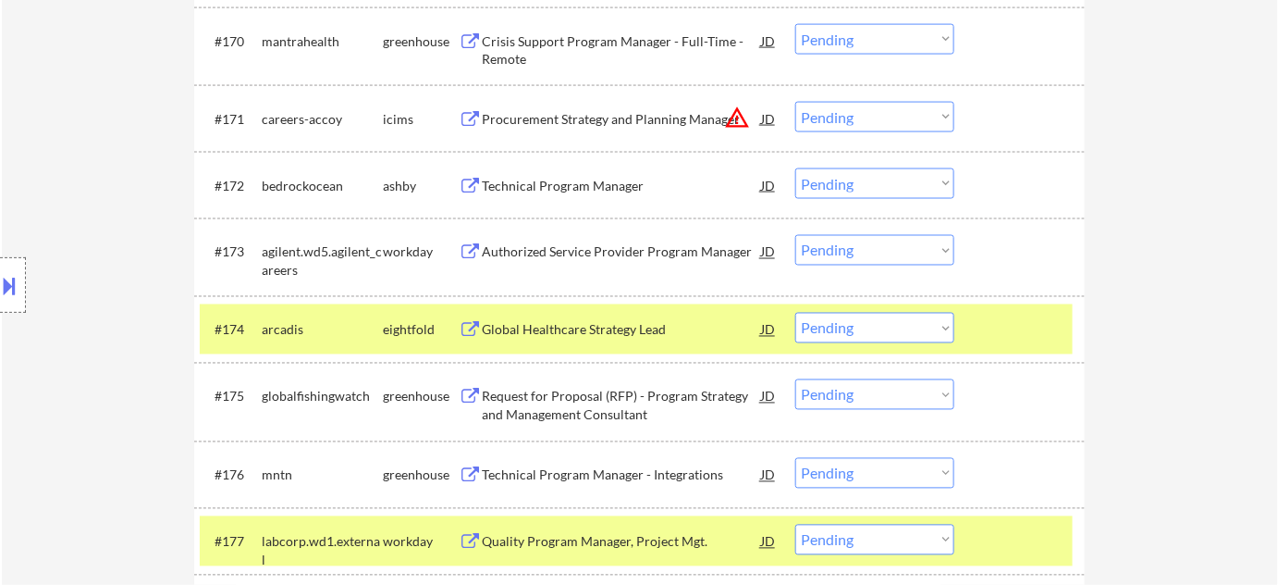
scroll to position [5691, 0]
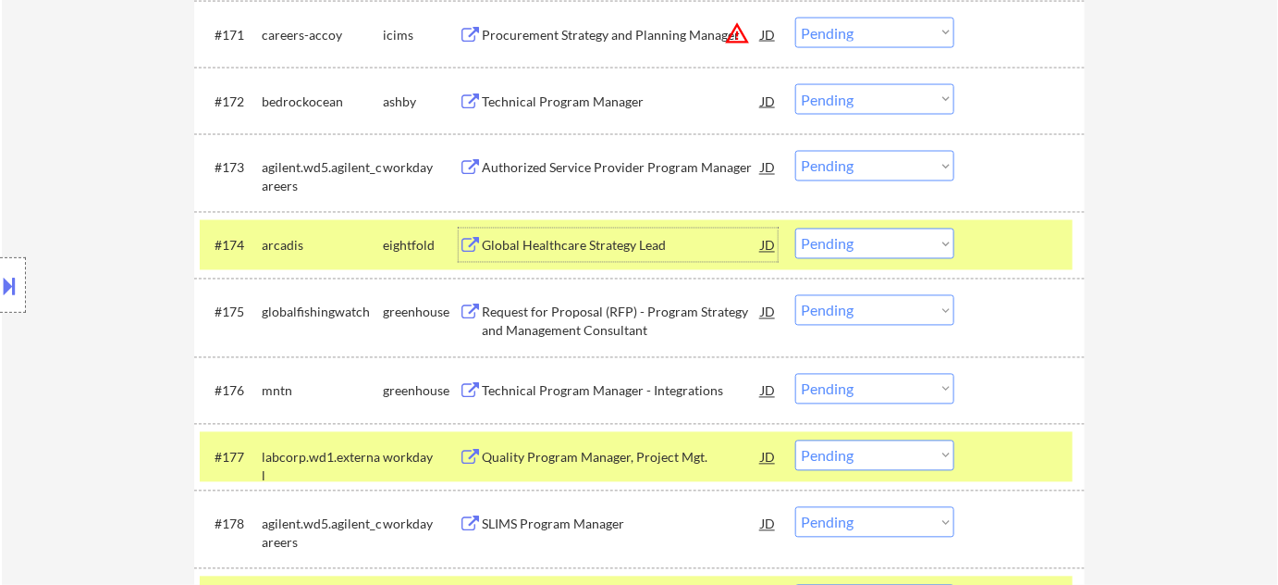
click at [605, 255] on div "Global Healthcare Strategy Lead" at bounding box center [621, 244] width 279 height 33
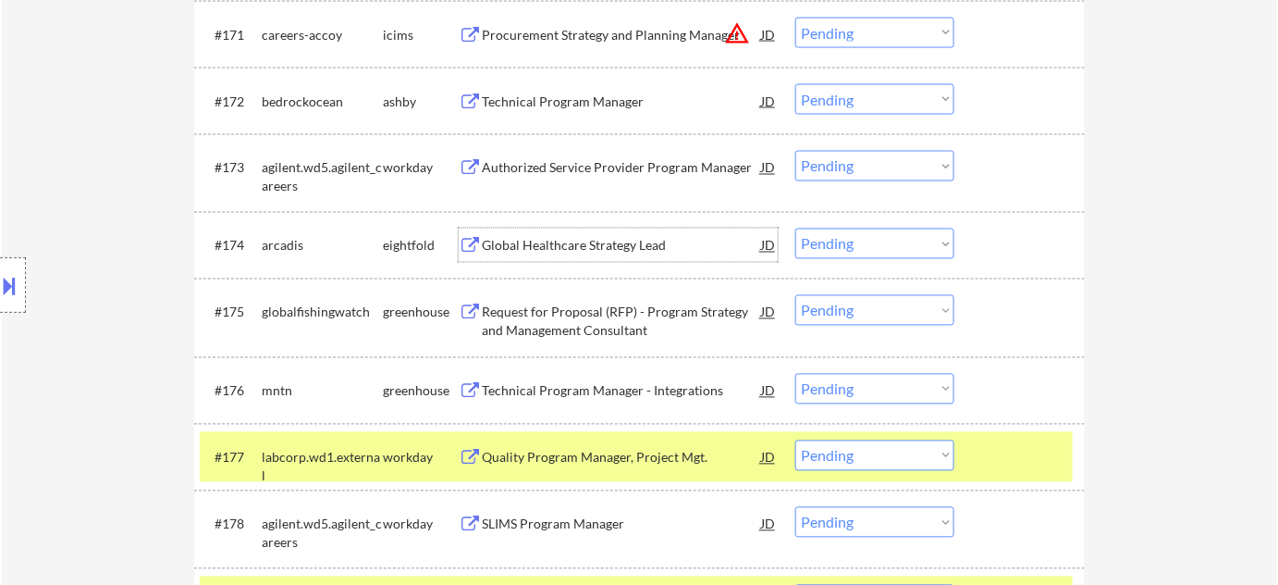
click at [907, 240] on select "Choose an option... Pending Applied Excluded (Questions) Excluded (Expired) Exc…" at bounding box center [874, 243] width 159 height 31
click at [795, 228] on select "Choose an option... Pending Applied Excluded (Questions) Excluded (Expired) Exc…" at bounding box center [874, 243] width 159 height 31
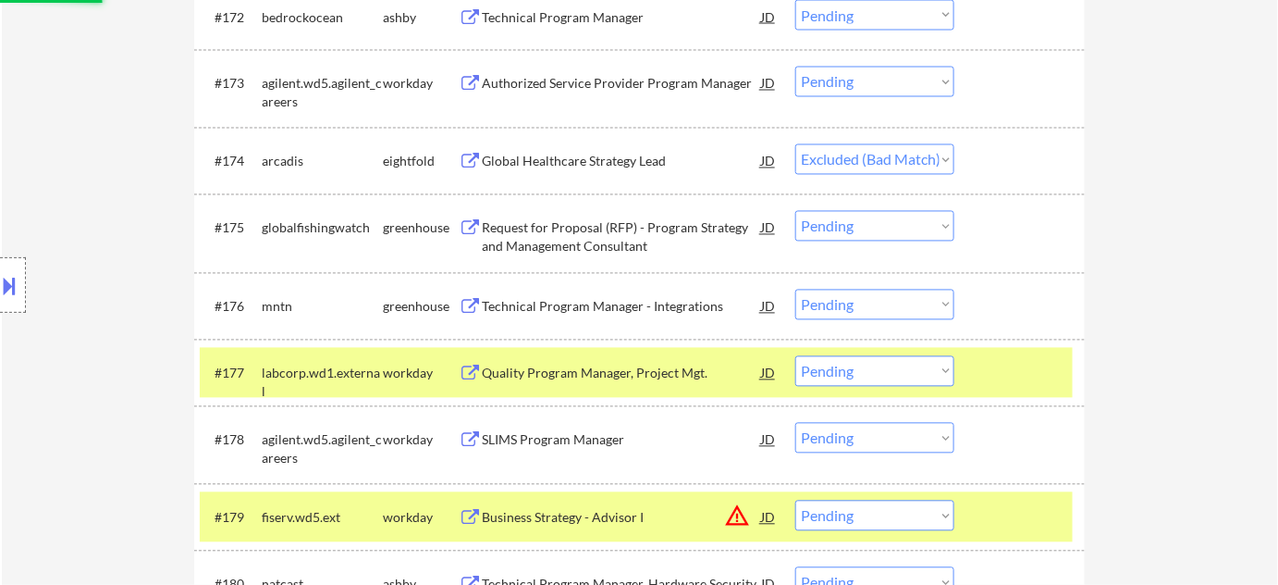
scroll to position [5860, 0]
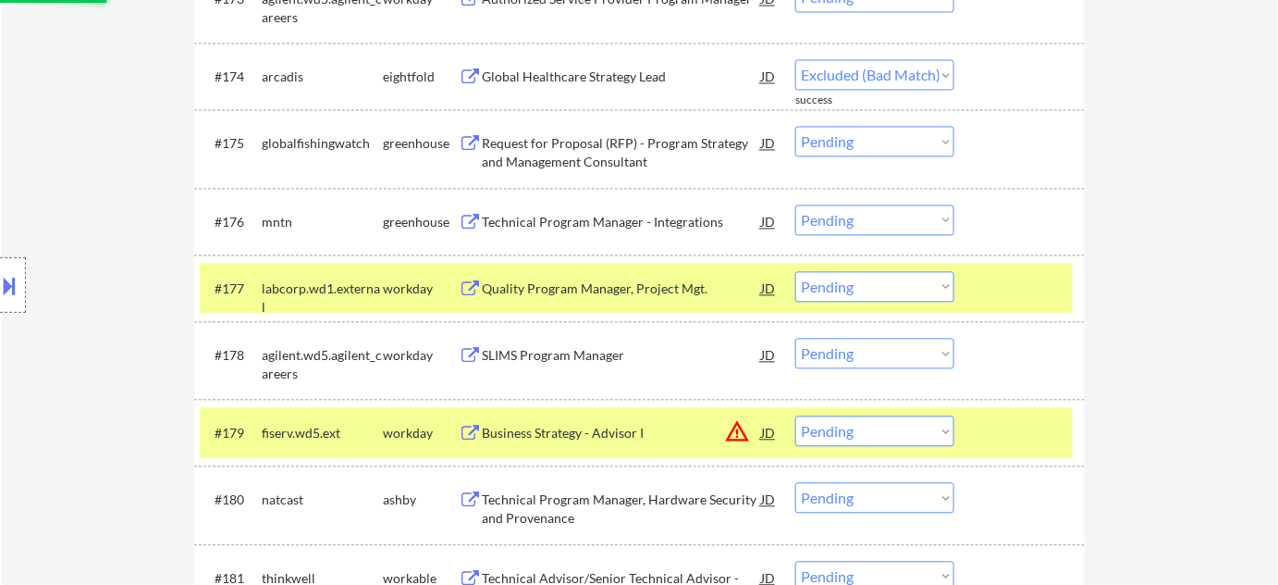
select select ""pending""
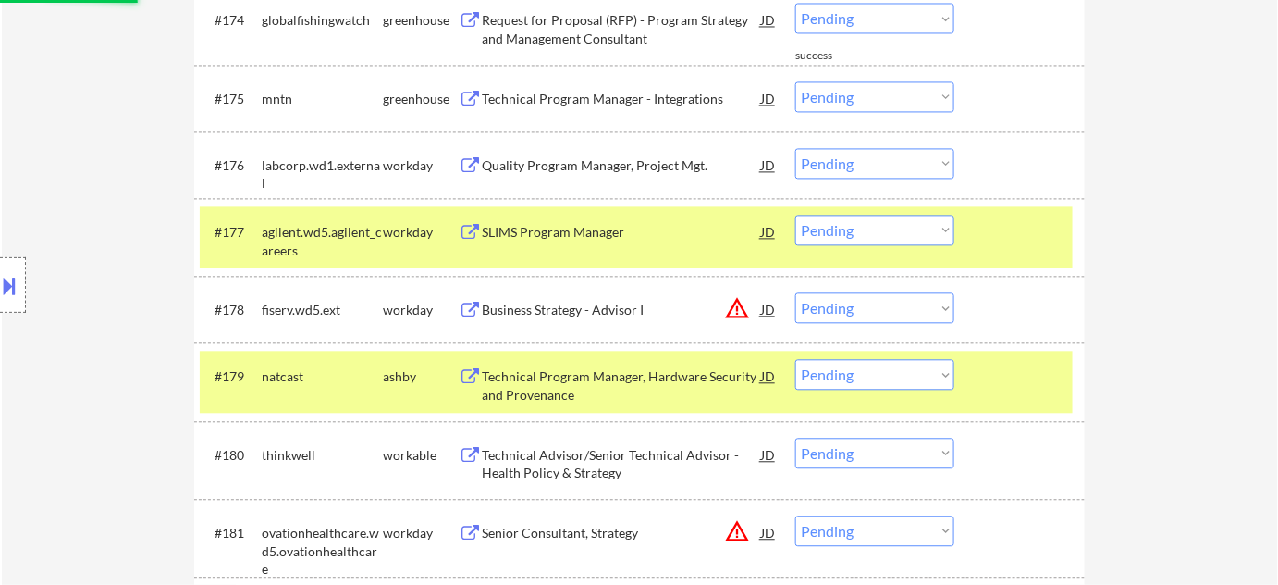
scroll to position [5944, 0]
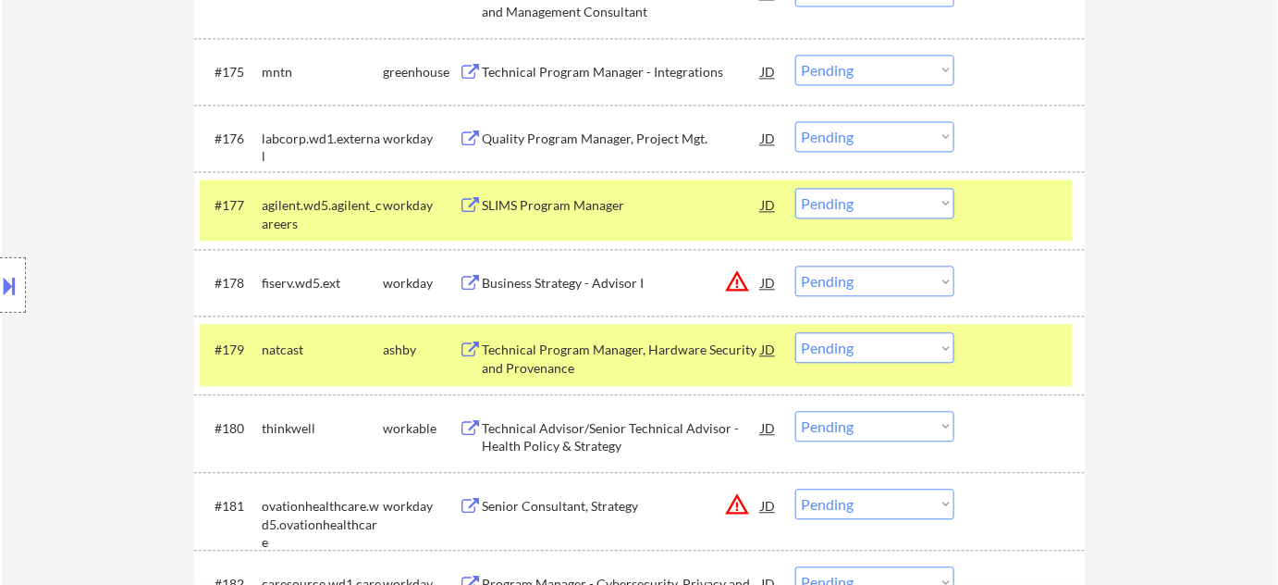
click at [901, 291] on select "Choose an option... Pending Applied Excluded (Questions) Excluded (Expired) Exc…" at bounding box center [874, 280] width 159 height 31
click at [795, 265] on select "Choose an option... Pending Applied Excluded (Questions) Excluded (Expired) Exc…" at bounding box center [874, 280] width 159 height 31
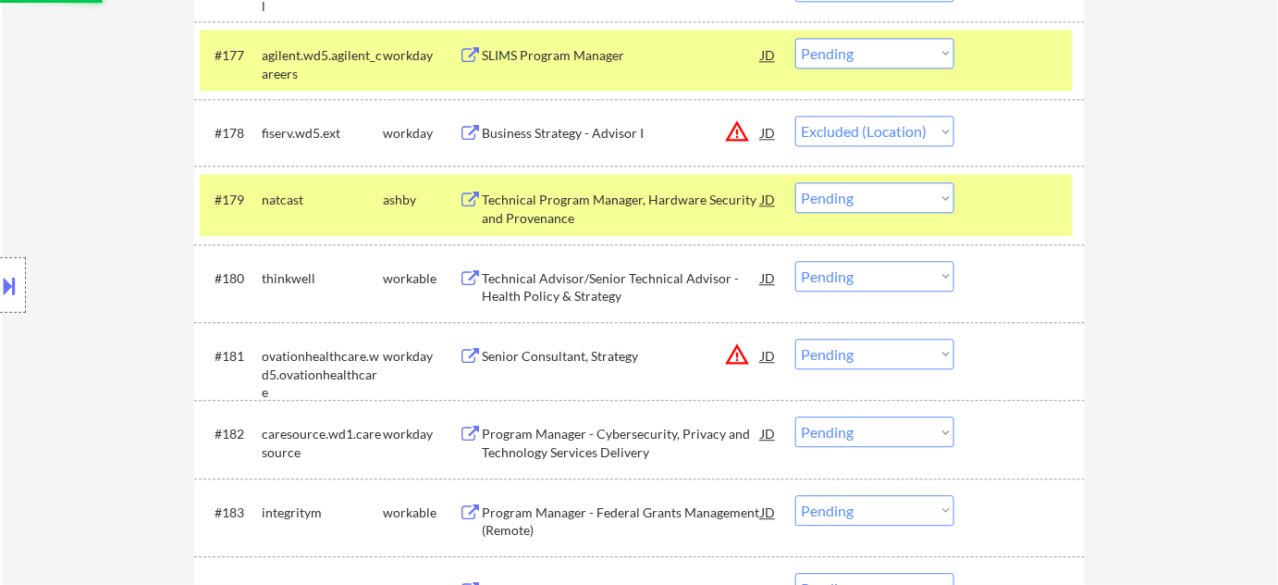
scroll to position [6112, 0]
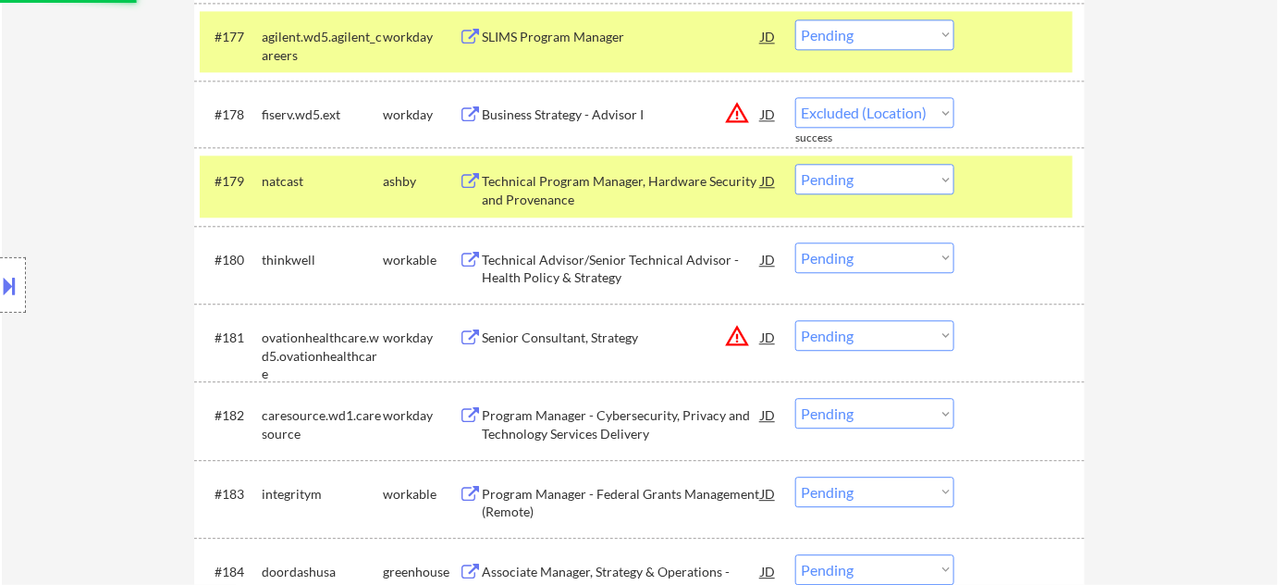
select select ""pending""
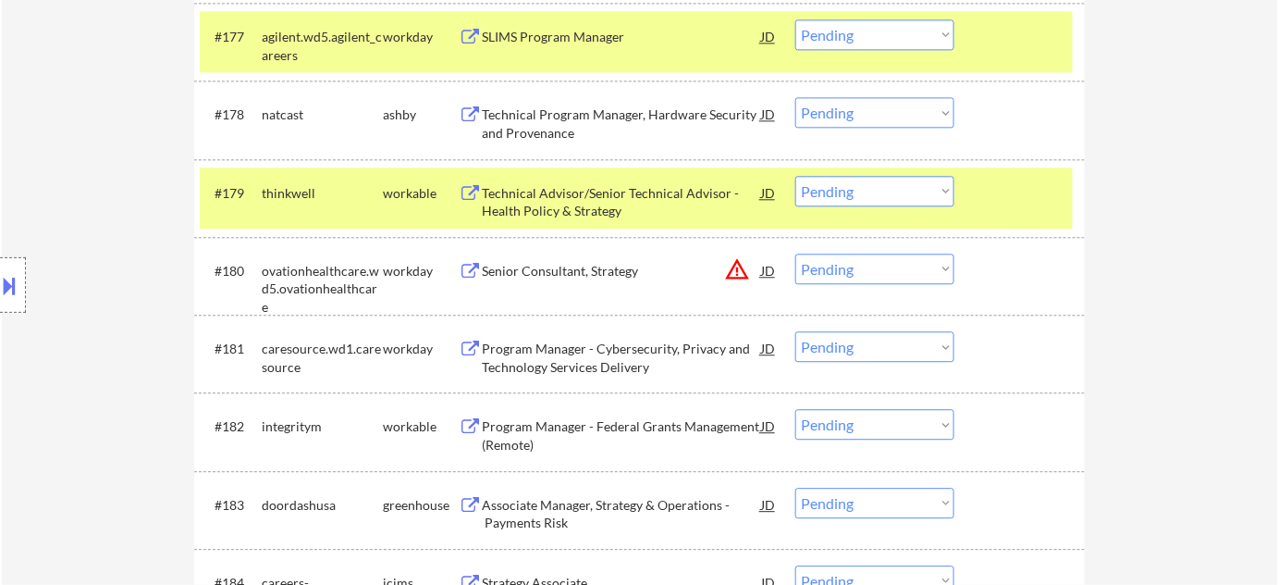
scroll to position [6196, 0]
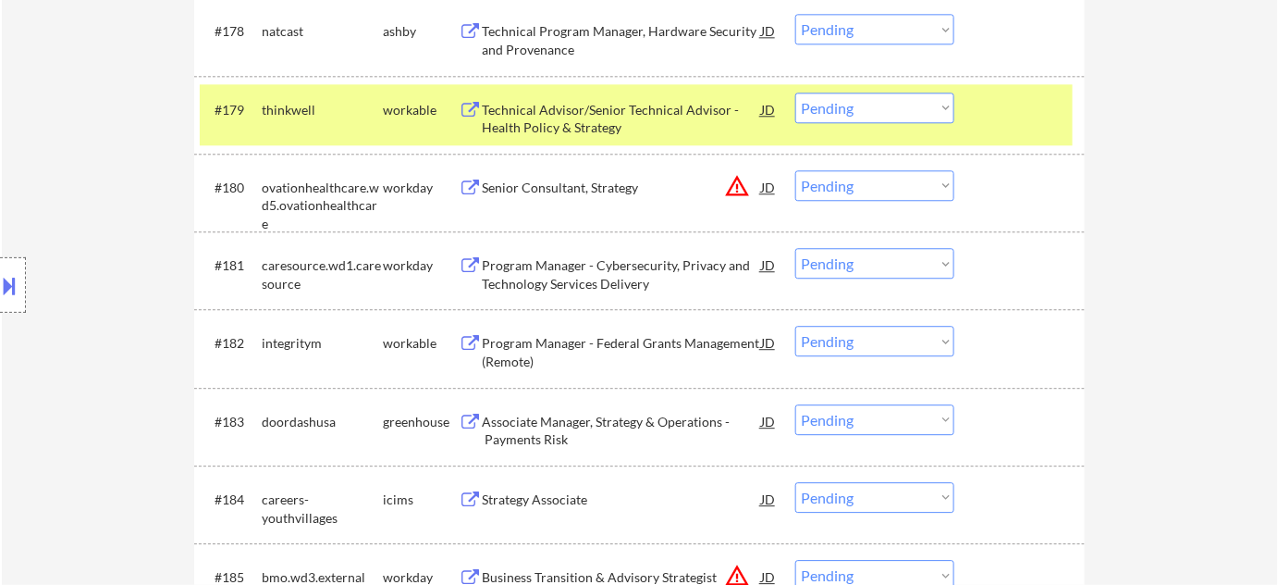
click at [521, 336] on div "Program Manager - Federal Grants Management (Remote)" at bounding box center [621, 352] width 279 height 36
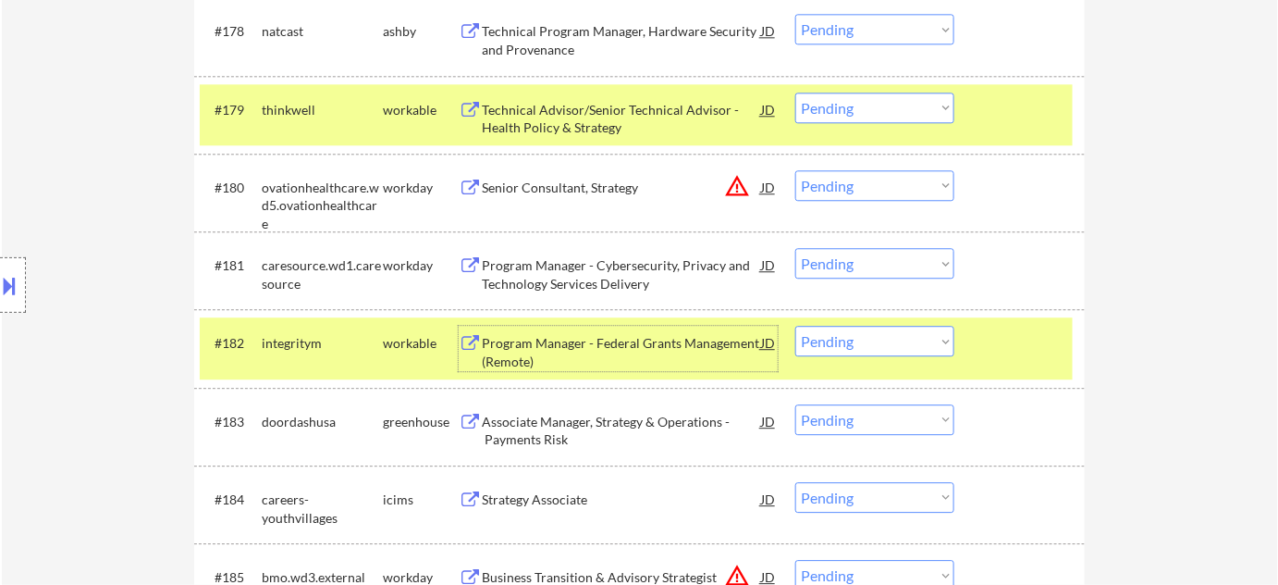
click at [857, 337] on select "Choose an option... Pending Applied Excluded (Questions) Excluded (Expired) Exc…" at bounding box center [874, 341] width 159 height 31
click at [795, 326] on select "Choose an option... Pending Applied Excluded (Questions) Excluded (Expired) Exc…" at bounding box center [874, 341] width 159 height 31
select select ""pending""
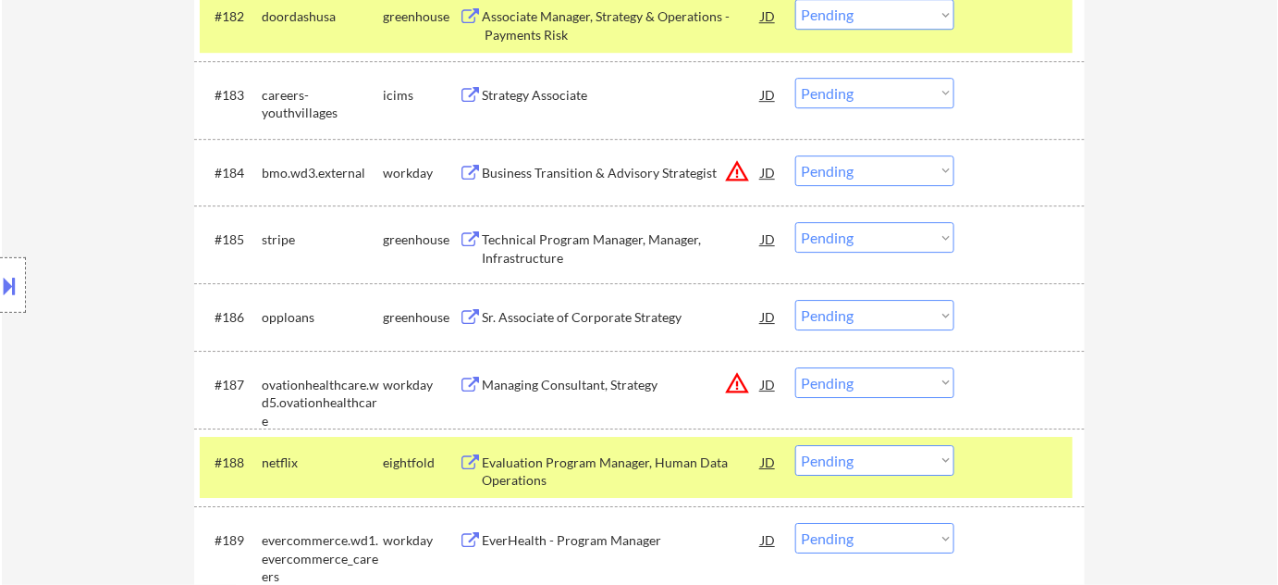
scroll to position [6532, 0]
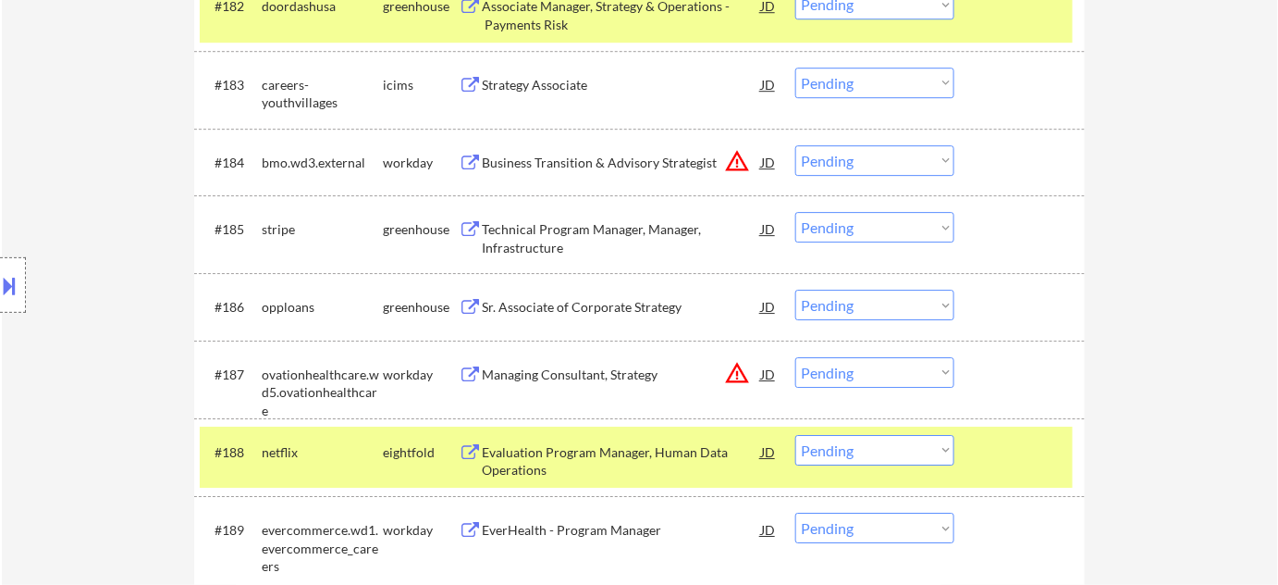
drag, startPoint x: 927, startPoint y: 87, endPoint x: 925, endPoint y: 96, distance: 9.4
click at [927, 85] on select "Choose an option... Pending Applied Excluded (Questions) Excluded (Expired) Exc…" at bounding box center [874, 83] width 159 height 31
click at [795, 68] on select "Choose an option... Pending Applied Excluded (Questions) Excluded (Expired) Exc…" at bounding box center [874, 83] width 159 height 31
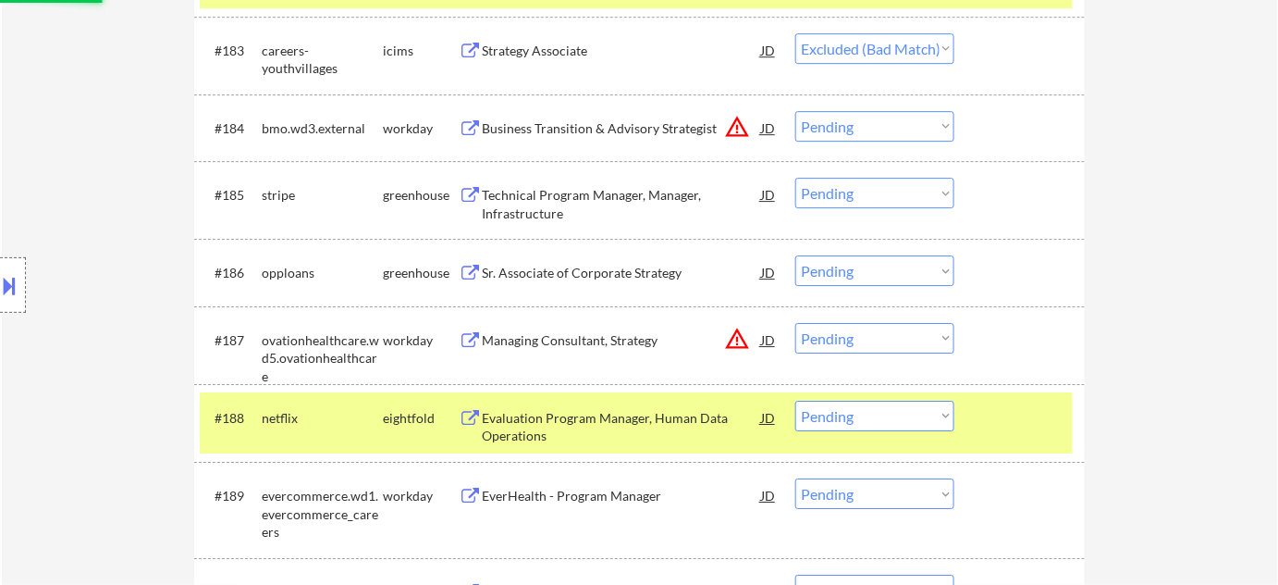
scroll to position [6616, 0]
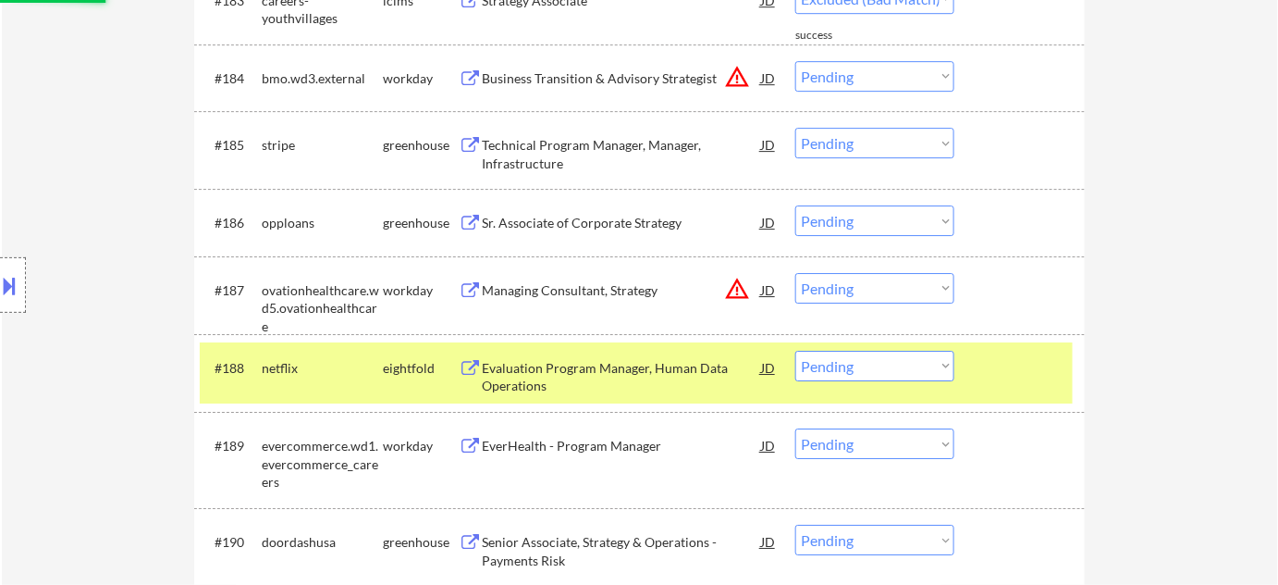
select select ""pending""
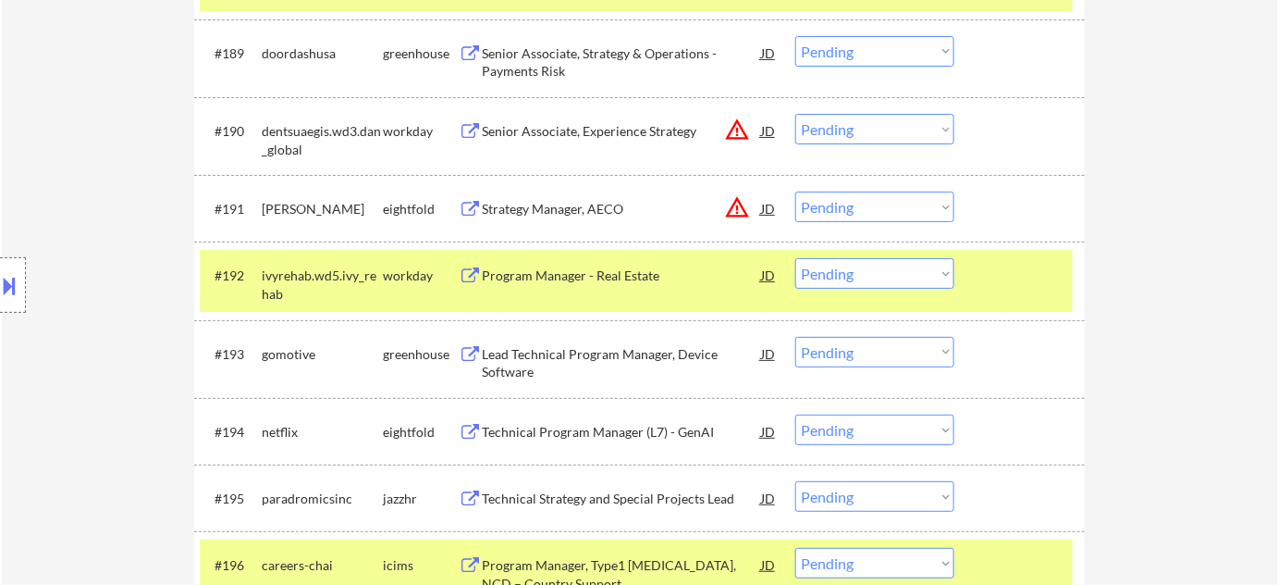
scroll to position [7037, 0]
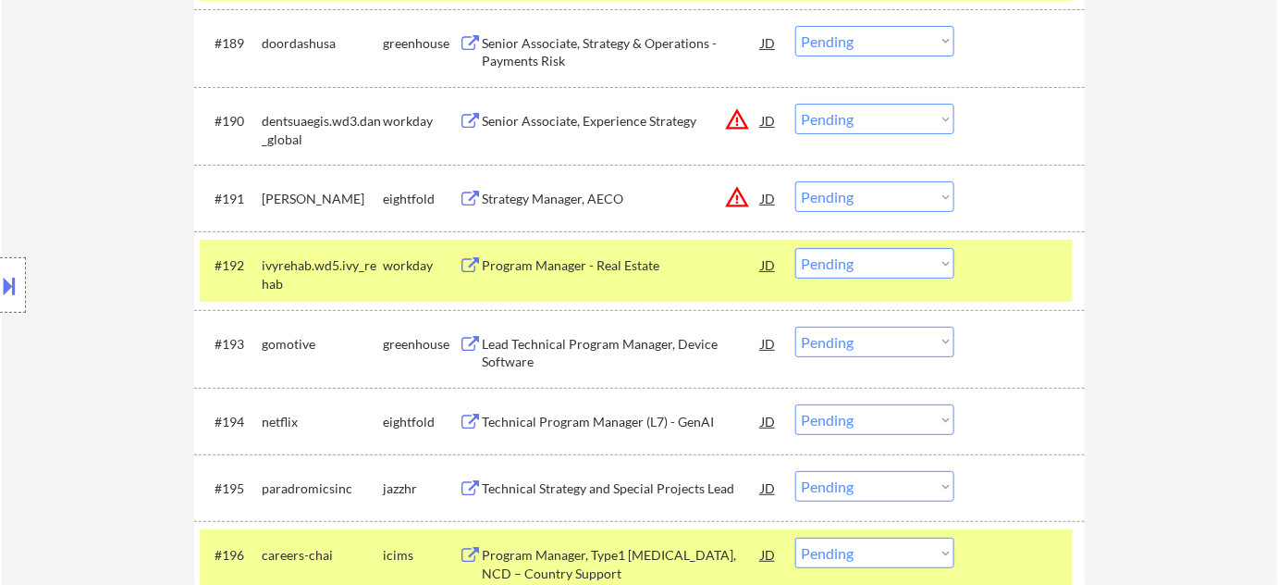
click at [577, 265] on div "Program Manager - Real Estate" at bounding box center [621, 265] width 279 height 18
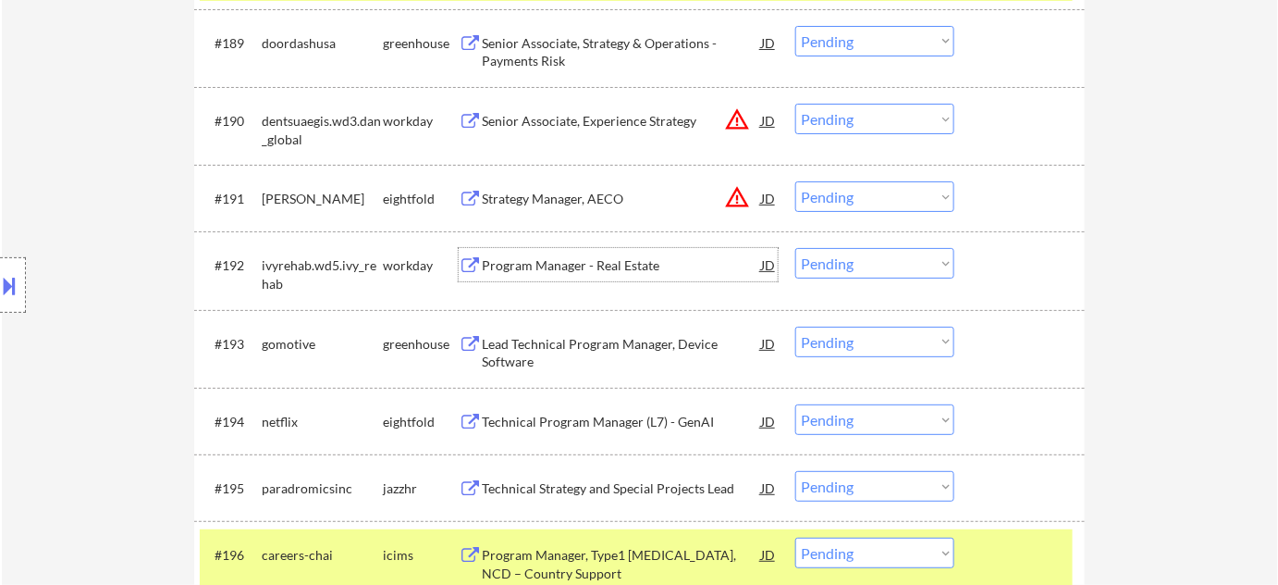
click at [872, 255] on select "Choose an option... Pending Applied Excluded (Questions) Excluded (Expired) Exc…" at bounding box center [874, 263] width 159 height 31
click at [795, 248] on select "Choose an option... Pending Applied Excluded (Questions) Excluded (Expired) Exc…" at bounding box center [874, 263] width 159 height 31
click at [739, 192] on button "warning_amber" at bounding box center [737, 197] width 26 height 26
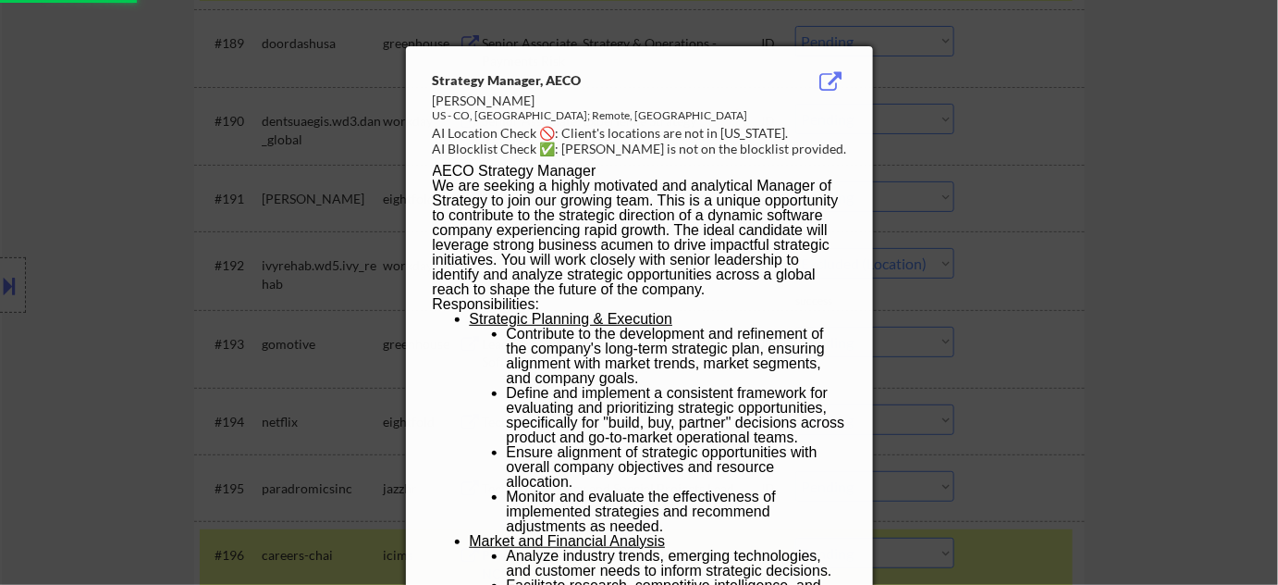
select select ""pending""
click at [1167, 238] on div at bounding box center [639, 292] width 1278 height 585
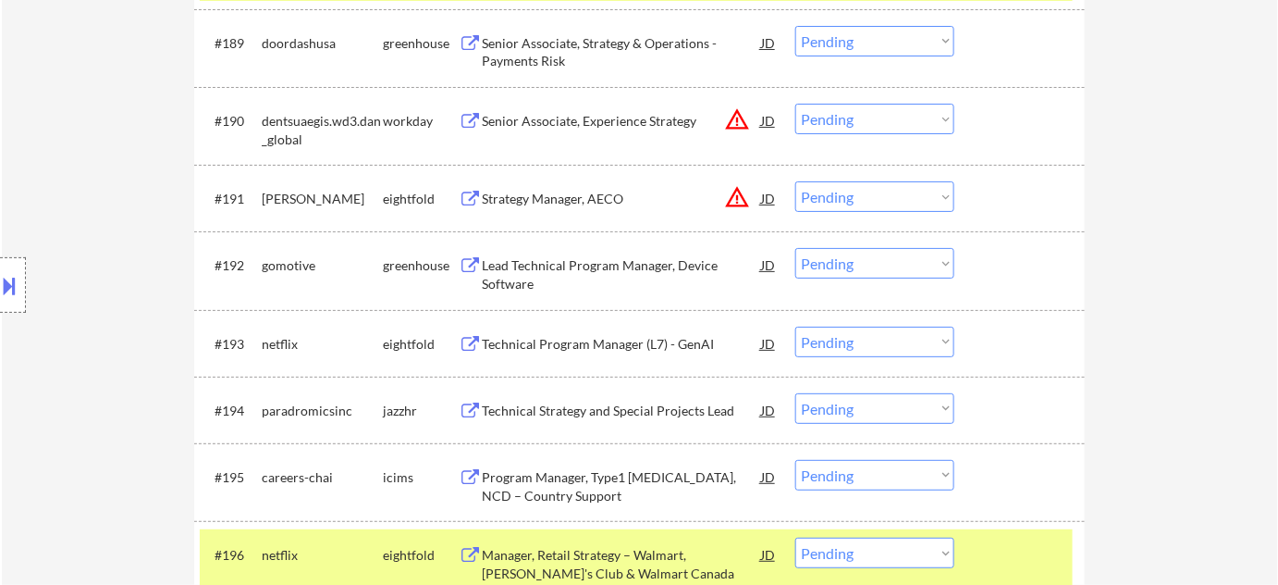
click at [882, 202] on select "Choose an option... Pending Applied Excluded (Questions) Excluded (Expired) Exc…" at bounding box center [874, 196] width 159 height 31
click at [585, 187] on div "Strategy Manager, AECO" at bounding box center [621, 197] width 279 height 33
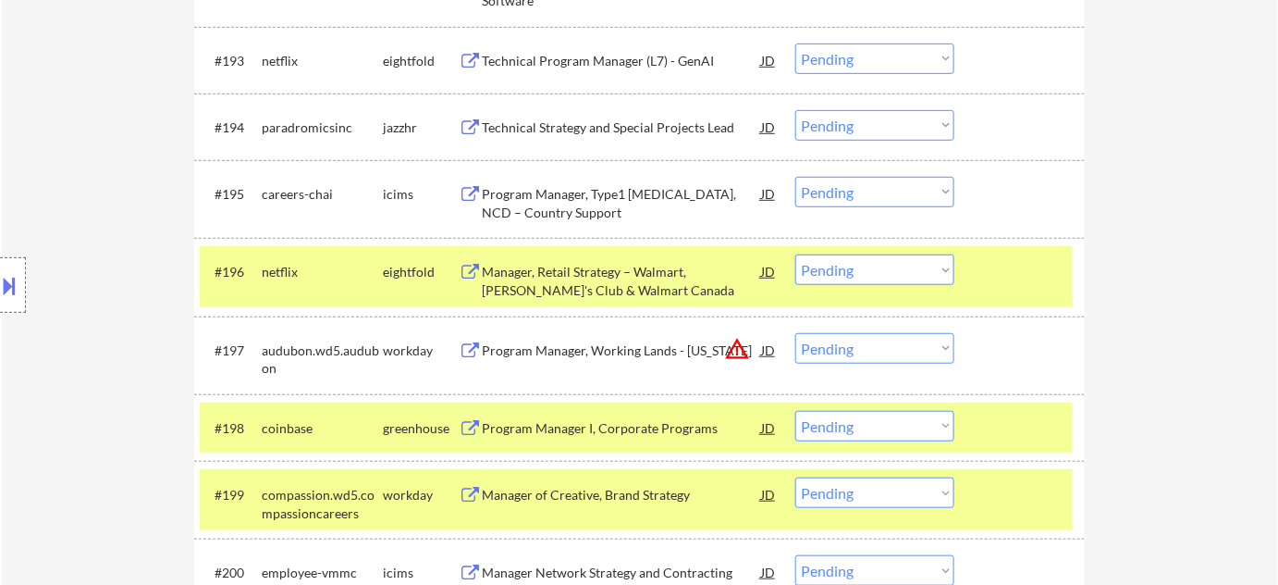
scroll to position [7373, 0]
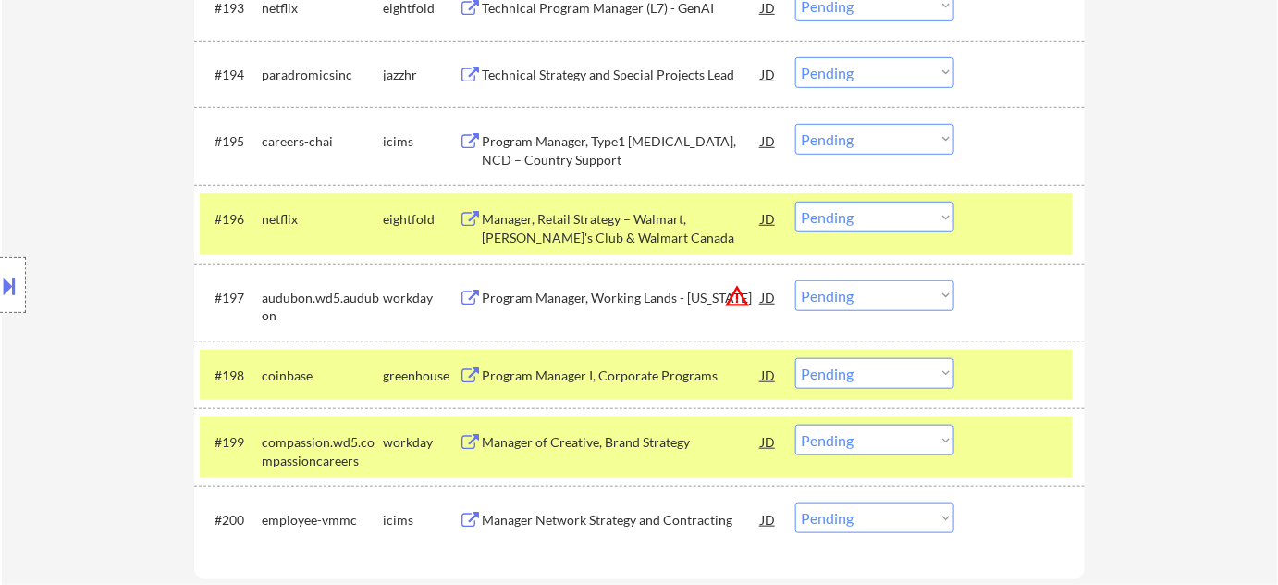
drag, startPoint x: 885, startPoint y: 300, endPoint x: 891, endPoint y: 308, distance: 10.0
click at [885, 300] on select "Choose an option... Pending Applied Excluded (Questions) Excluded (Expired) Exc…" at bounding box center [874, 295] width 159 height 31
click at [795, 280] on select "Choose an option... Pending Applied Excluded (Questions) Excluded (Expired) Exc…" at bounding box center [874, 295] width 159 height 31
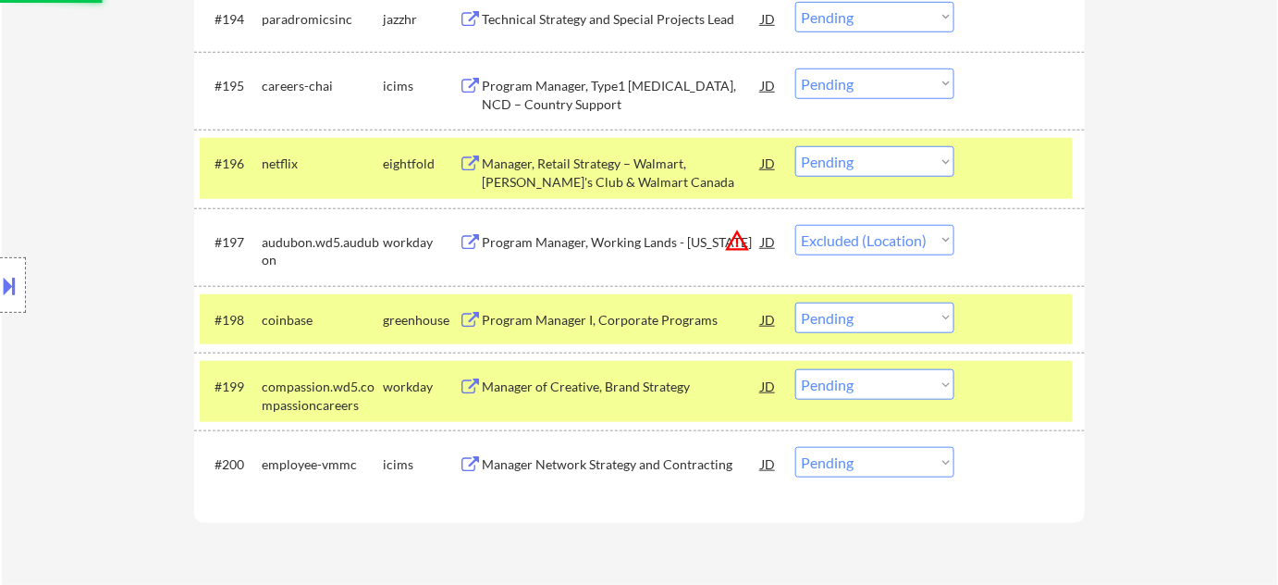
scroll to position [7457, 0]
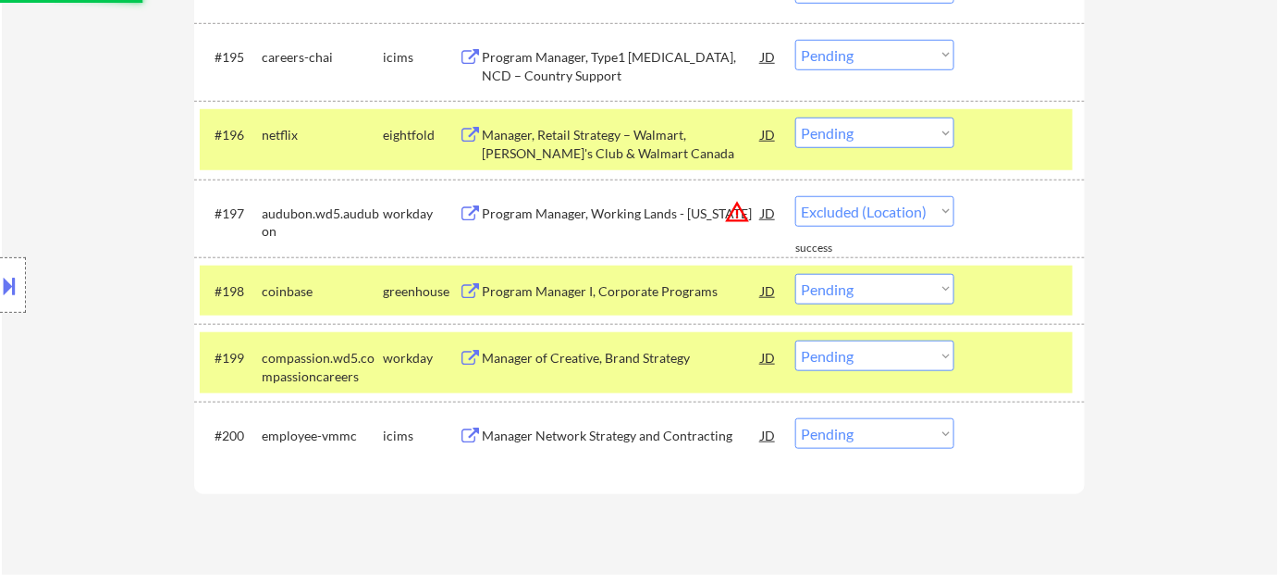
select select ""pending""
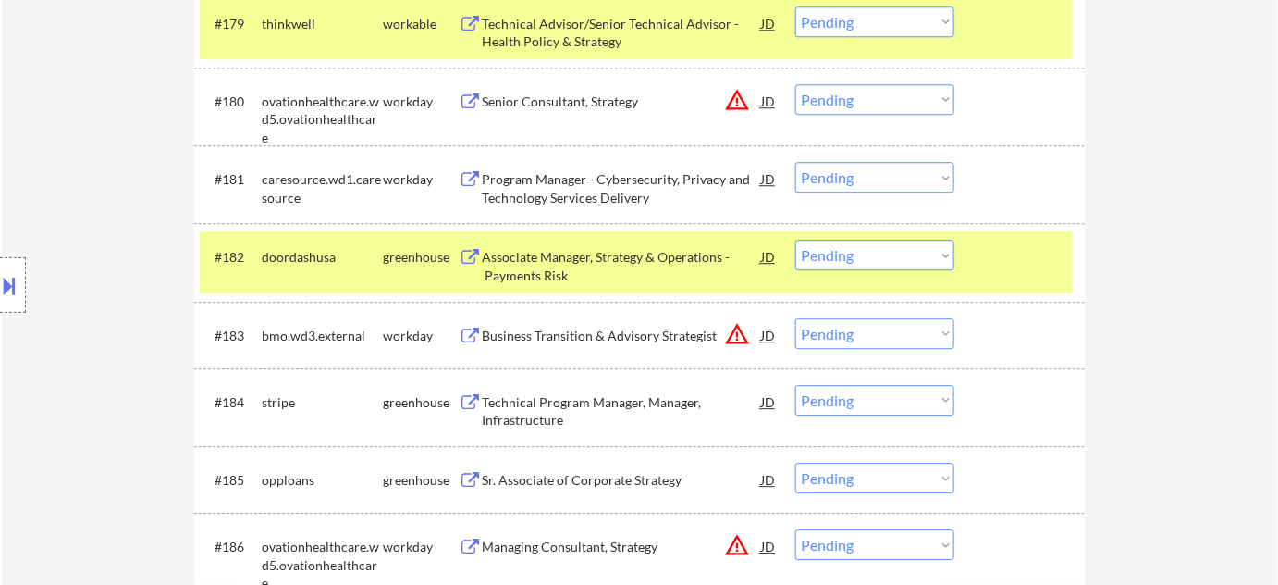
scroll to position [6285, 0]
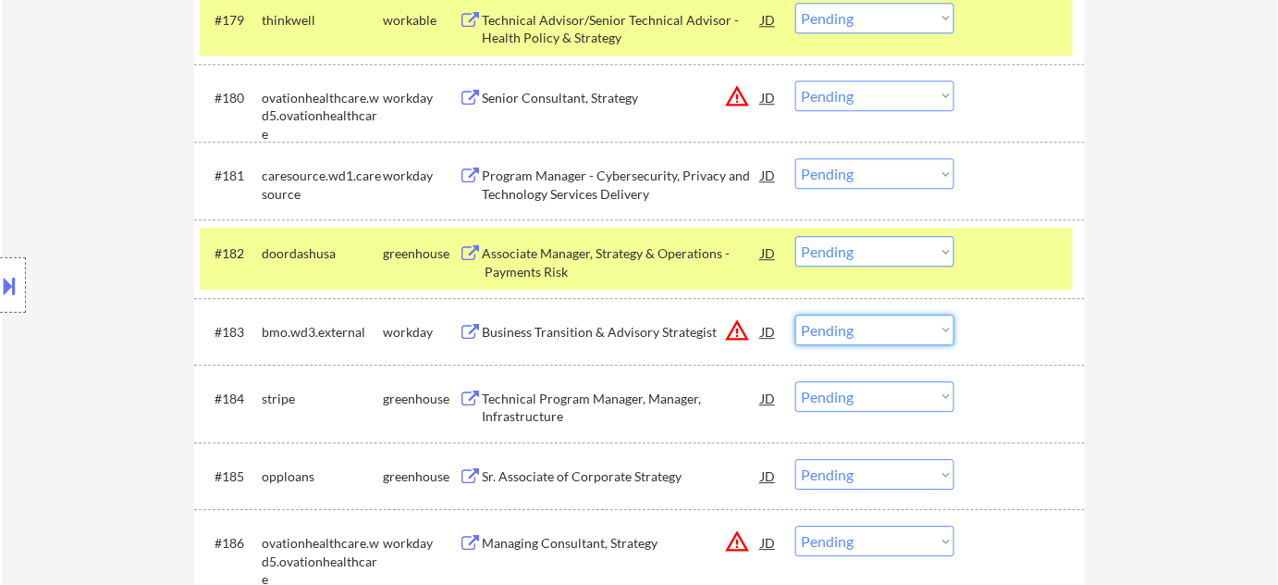
drag, startPoint x: 847, startPoint y: 325, endPoint x: 847, endPoint y: 335, distance: 10.2
click at [847, 325] on select "Choose an option... Pending Applied Excluded (Questions) Excluded (Expired) Exc…" at bounding box center [874, 329] width 159 height 31
click at [795, 314] on select "Choose an option... Pending Applied Excluded (Questions) Excluded (Expired) Exc…" at bounding box center [874, 329] width 159 height 31
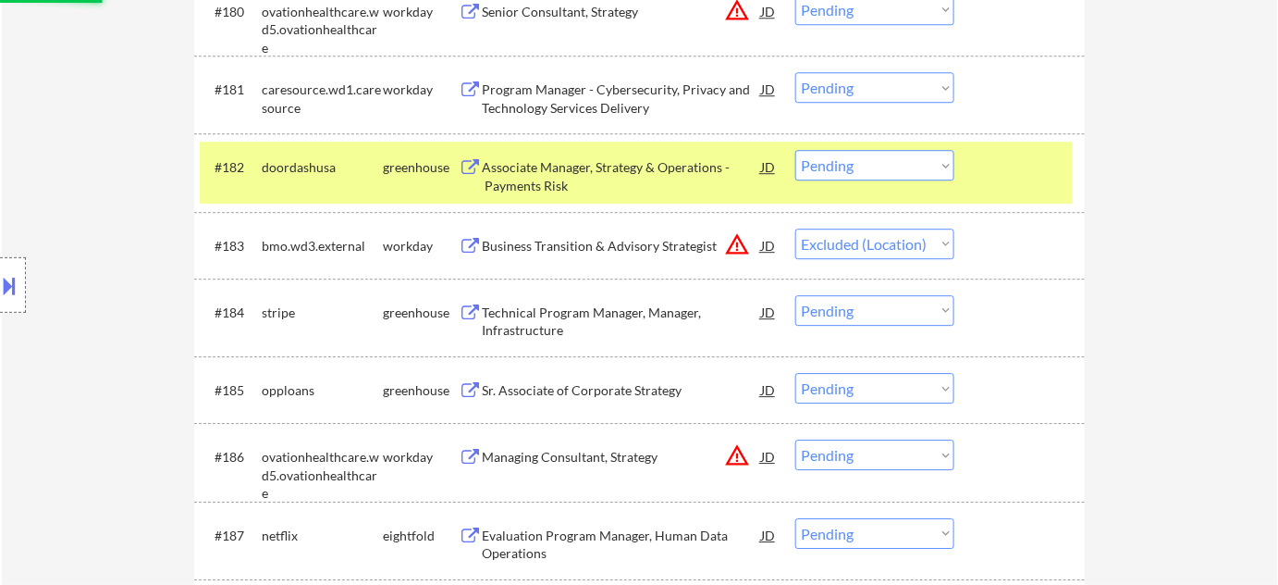
scroll to position [6454, 0]
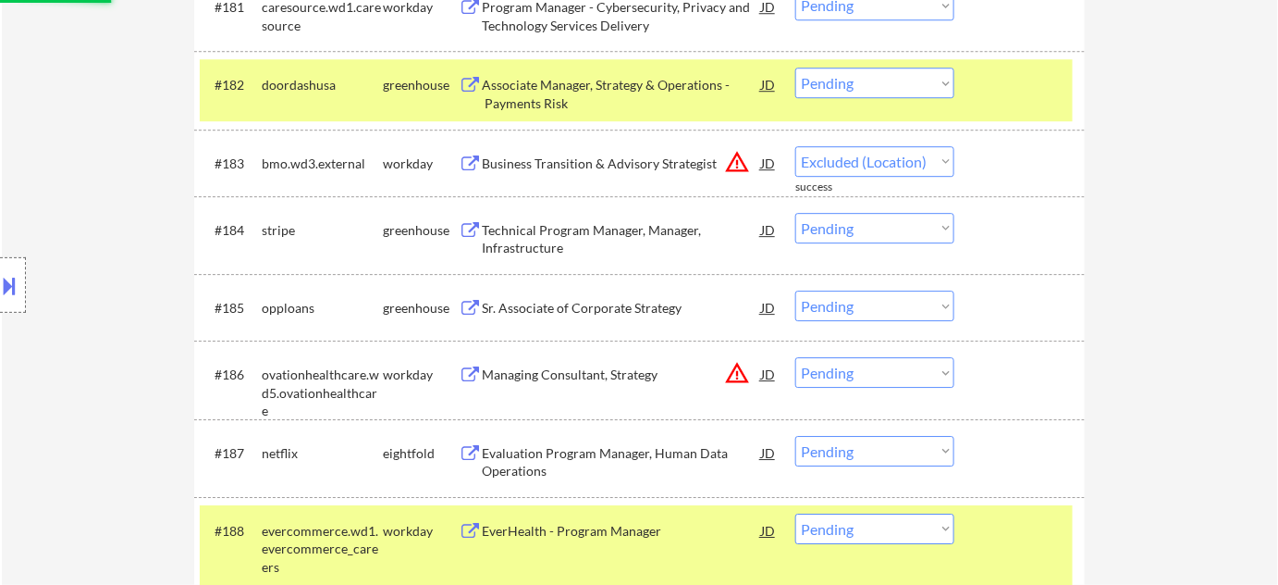
select select ""pending""
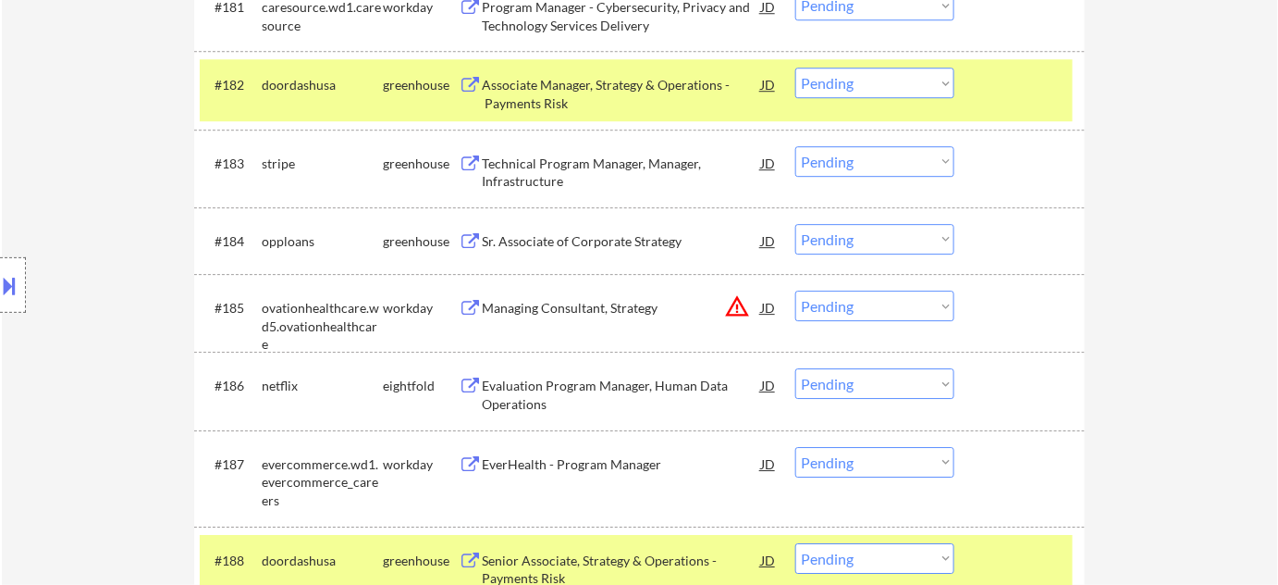
scroll to position [6876, 0]
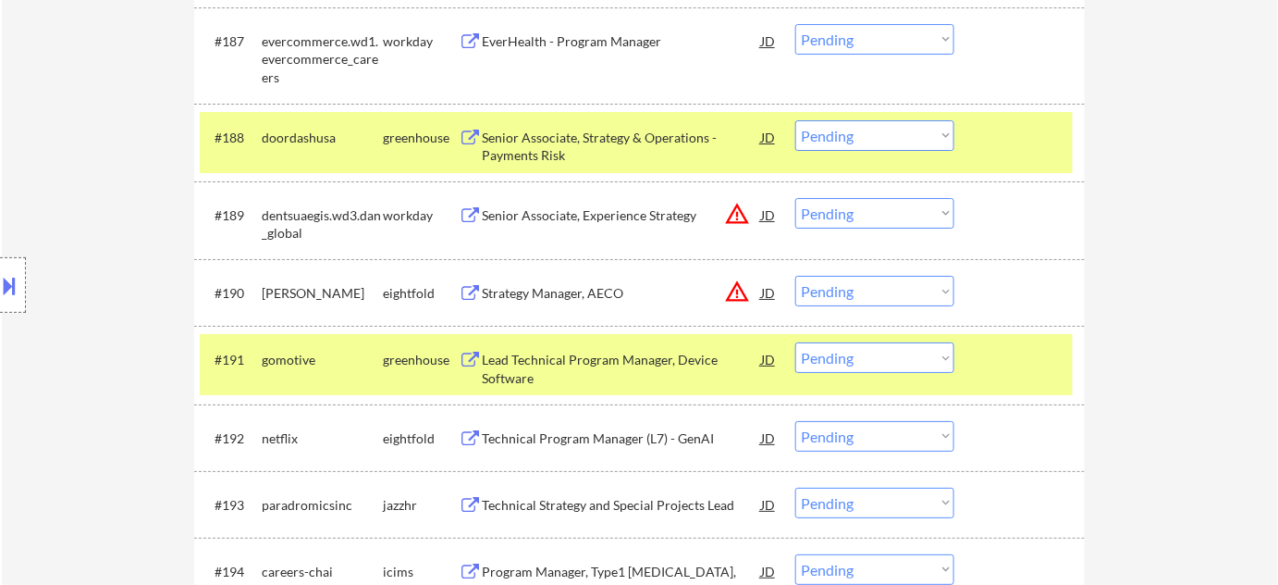
drag, startPoint x: 919, startPoint y: 290, endPoint x: 916, endPoint y: 305, distance: 16.2
click at [919, 290] on select "Choose an option... Pending Applied Excluded (Questions) Excluded (Expired) Exc…" at bounding box center [874, 291] width 159 height 31
click at [795, 276] on select "Choose an option... Pending Applied Excluded (Questions) Excluded (Expired) Exc…" at bounding box center [874, 291] width 159 height 31
select select ""pending""
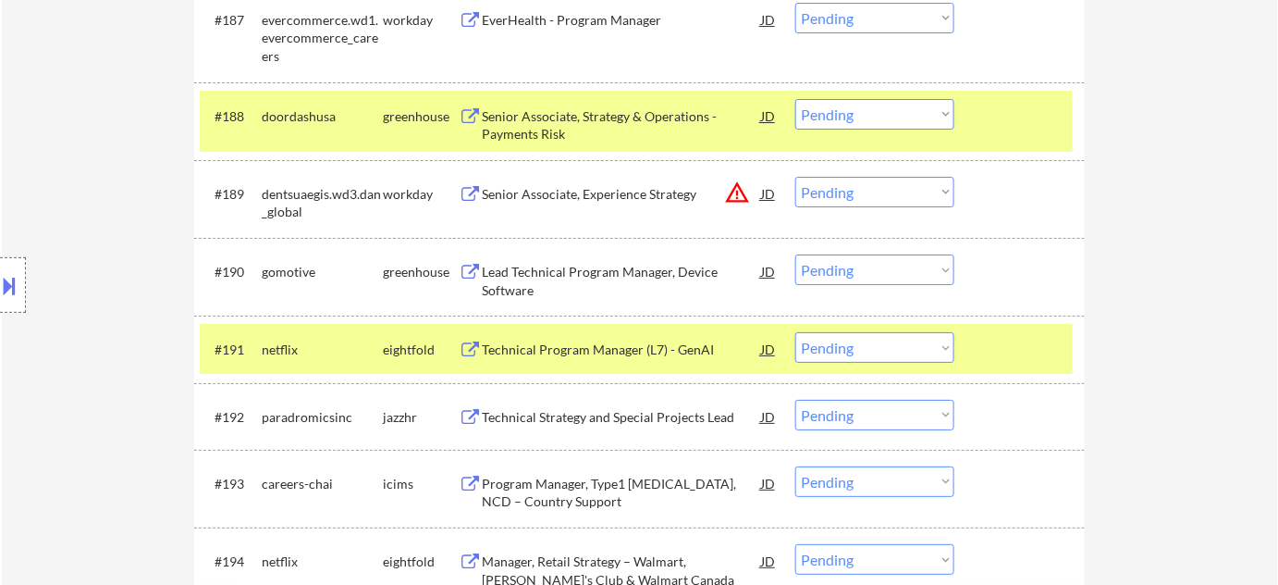
scroll to position [6960, 0]
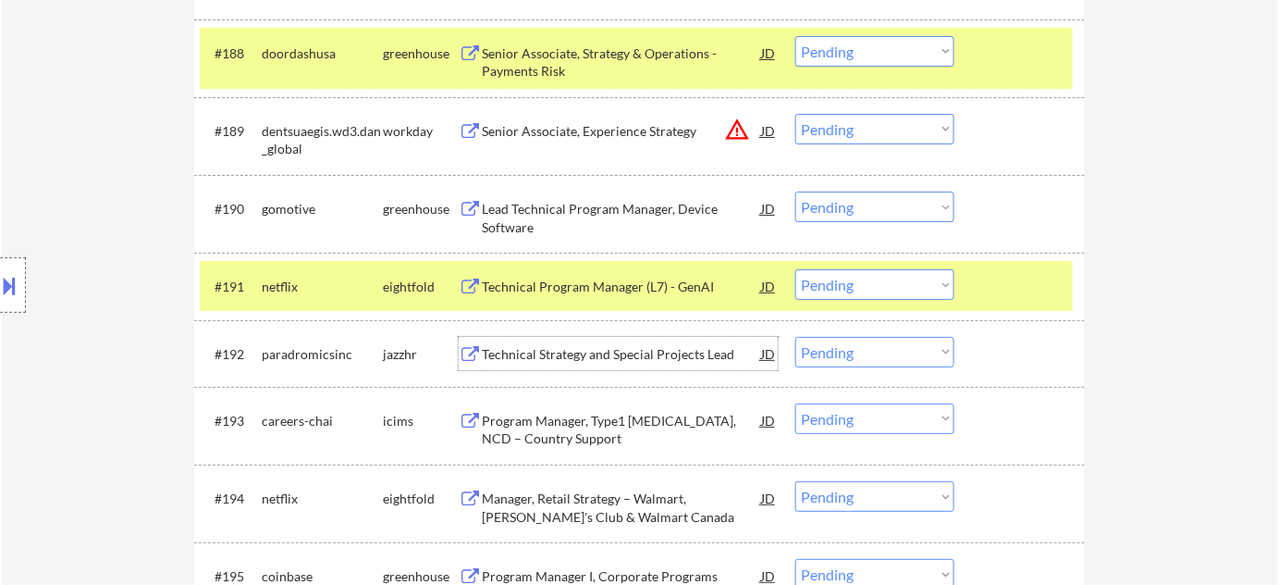
click at [570, 339] on div "Technical Strategy and Special Projects Lead" at bounding box center [621, 353] width 279 height 33
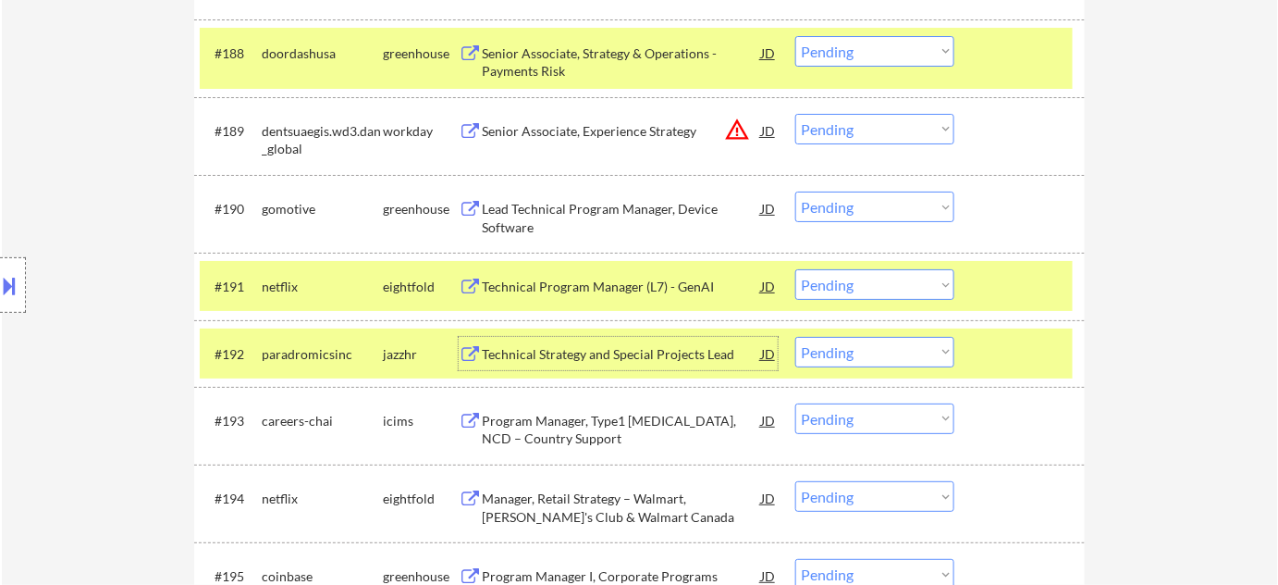
click at [846, 366] on div "#192 paradromicsinc jazzhr Technical Strategy and Special Projects Lead JD warn…" at bounding box center [636, 353] width 873 height 50
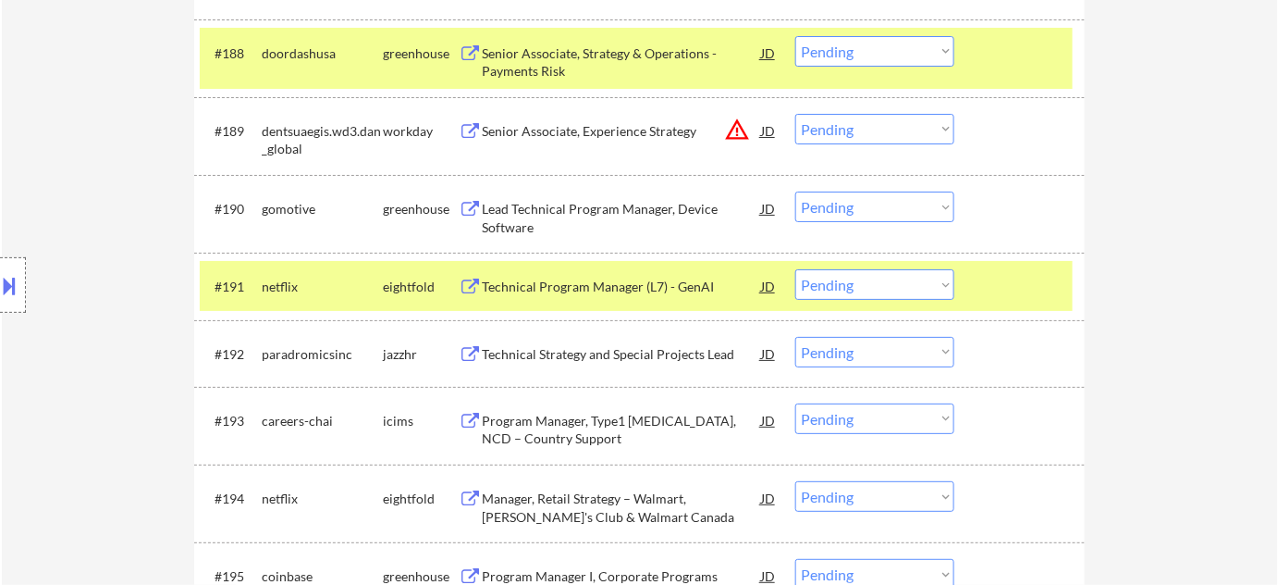
drag, startPoint x: 873, startPoint y: 363, endPoint x: 879, endPoint y: 372, distance: 10.8
click at [873, 362] on select "Choose an option... Pending Applied Excluded (Questions) Excluded (Expired) Exc…" at bounding box center [874, 352] width 159 height 31
click at [795, 337] on select "Choose an option... Pending Applied Excluded (Questions) Excluded (Expired) Exc…" at bounding box center [874, 352] width 159 height 31
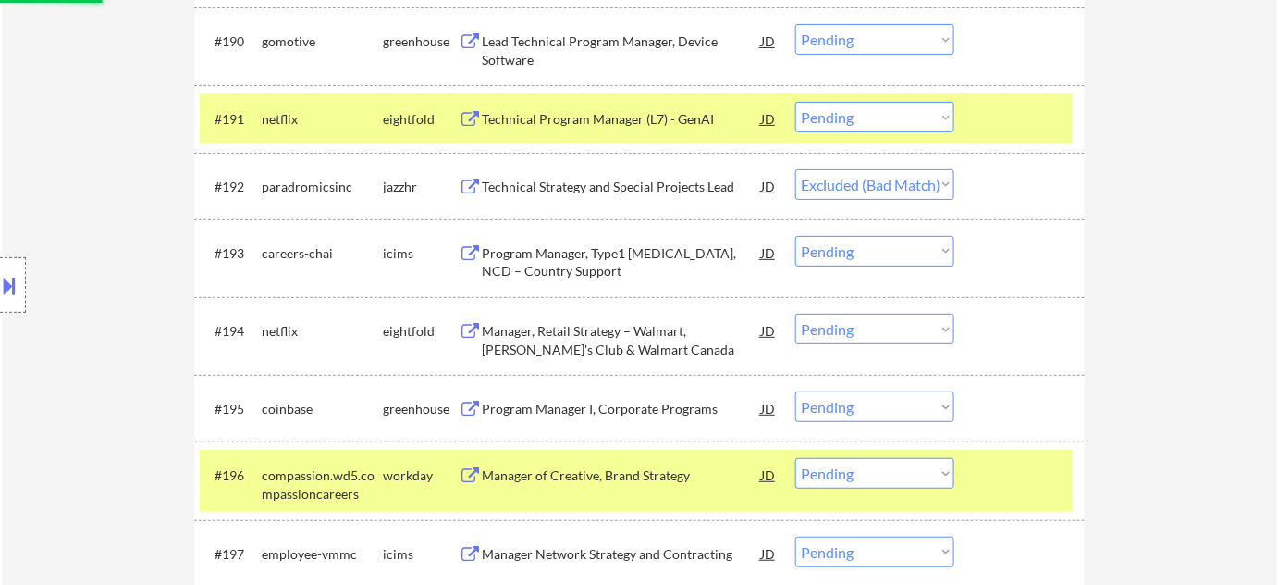
scroll to position [7129, 0]
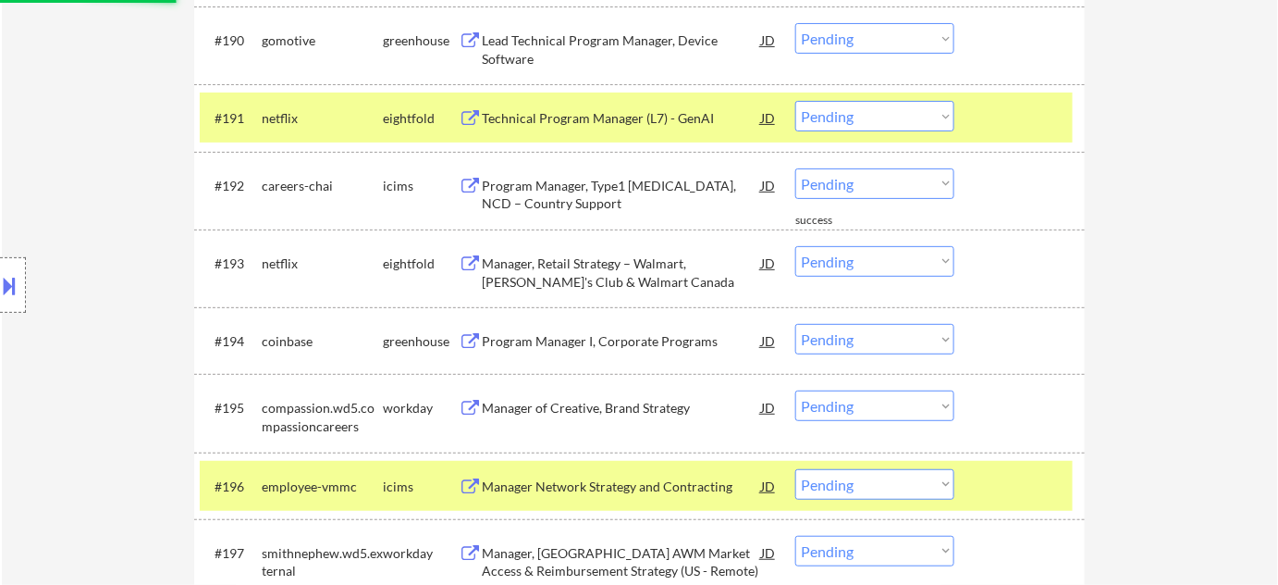
click at [875, 185] on select "Choose an option... Pending Applied Excluded (Questions) Excluded (Expired) Exc…" at bounding box center [874, 183] width 159 height 31
click at [795, 168] on select "Choose an option... Pending Applied Excluded (Questions) Excluded (Expired) Exc…" at bounding box center [874, 183] width 159 height 31
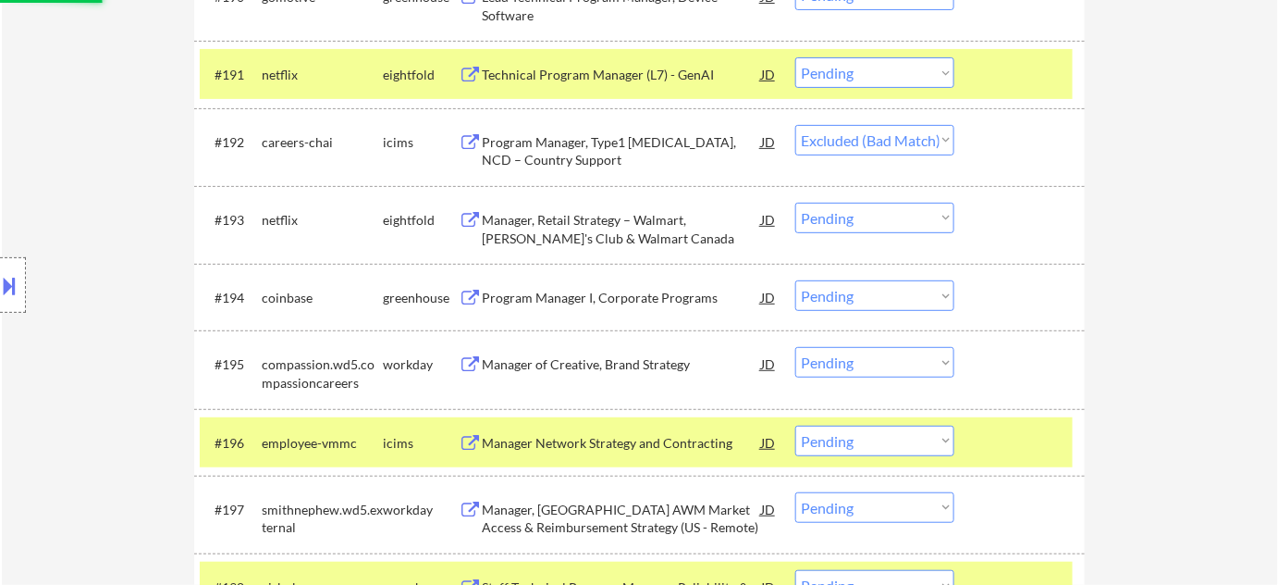
scroll to position [7213, 0]
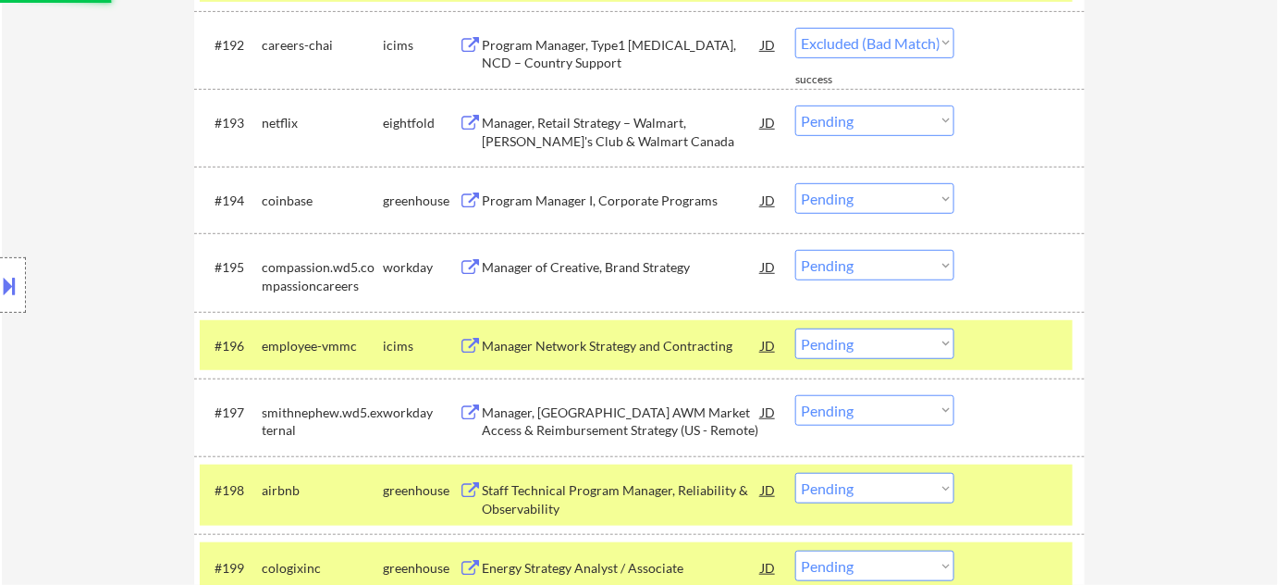
select select ""pending""
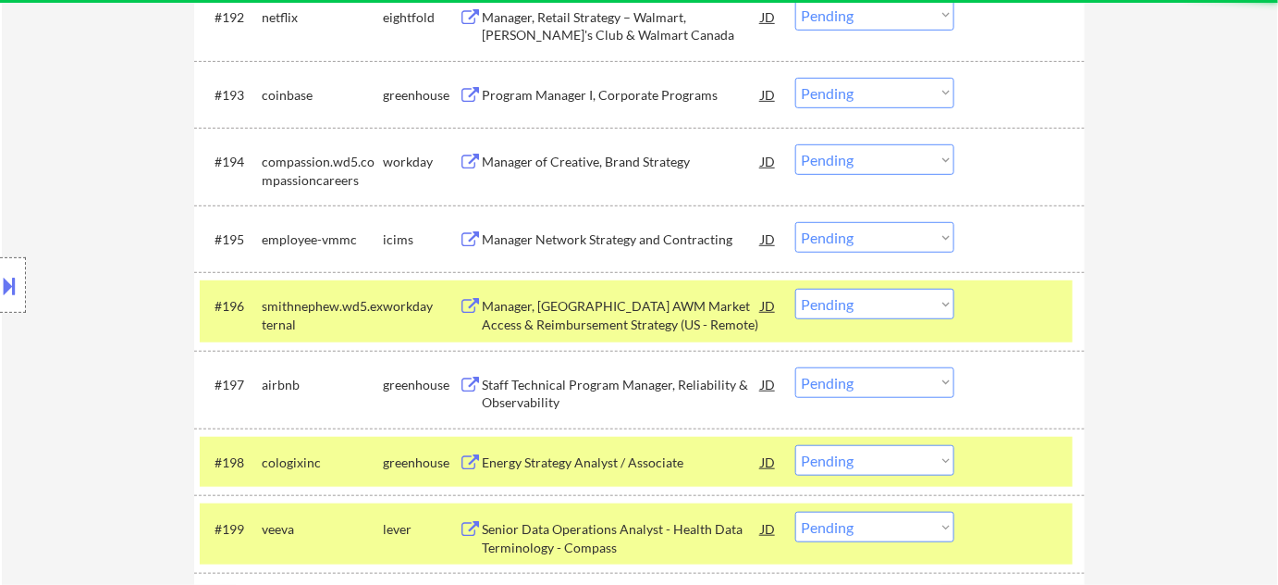
scroll to position [7381, 0]
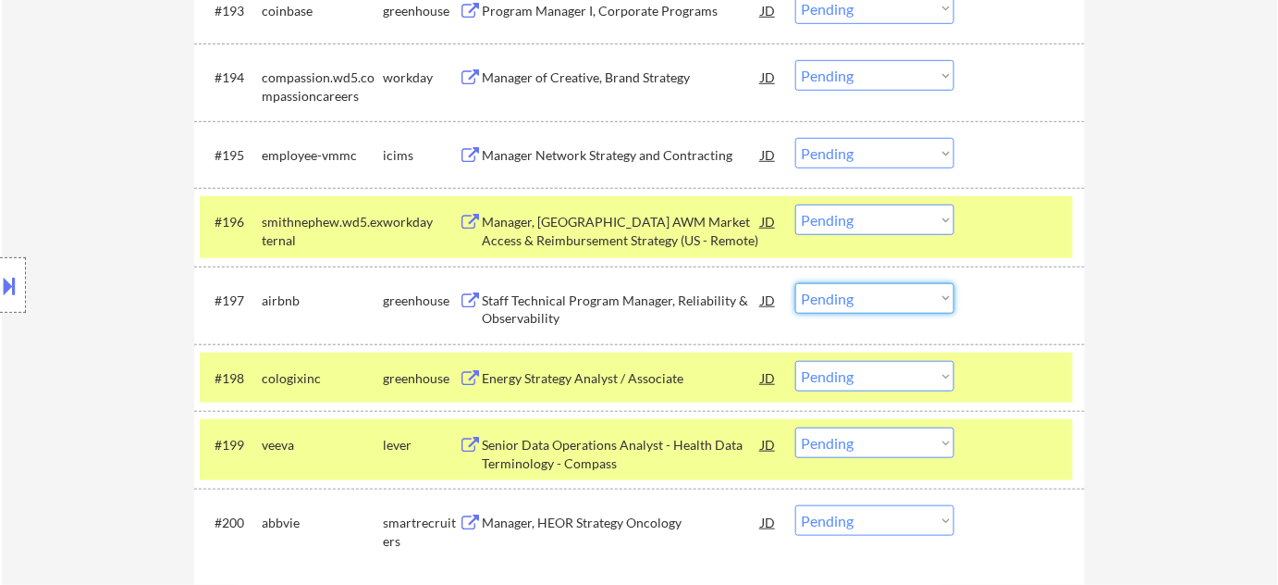
click at [853, 300] on select "Choose an option... Pending Applied Excluded (Questions) Excluded (Expired) Exc…" at bounding box center [874, 298] width 159 height 31
click at [795, 283] on select "Choose an option... Pending Applied Excluded (Questions) Excluded (Expired) Exc…" at bounding box center [874, 298] width 159 height 31
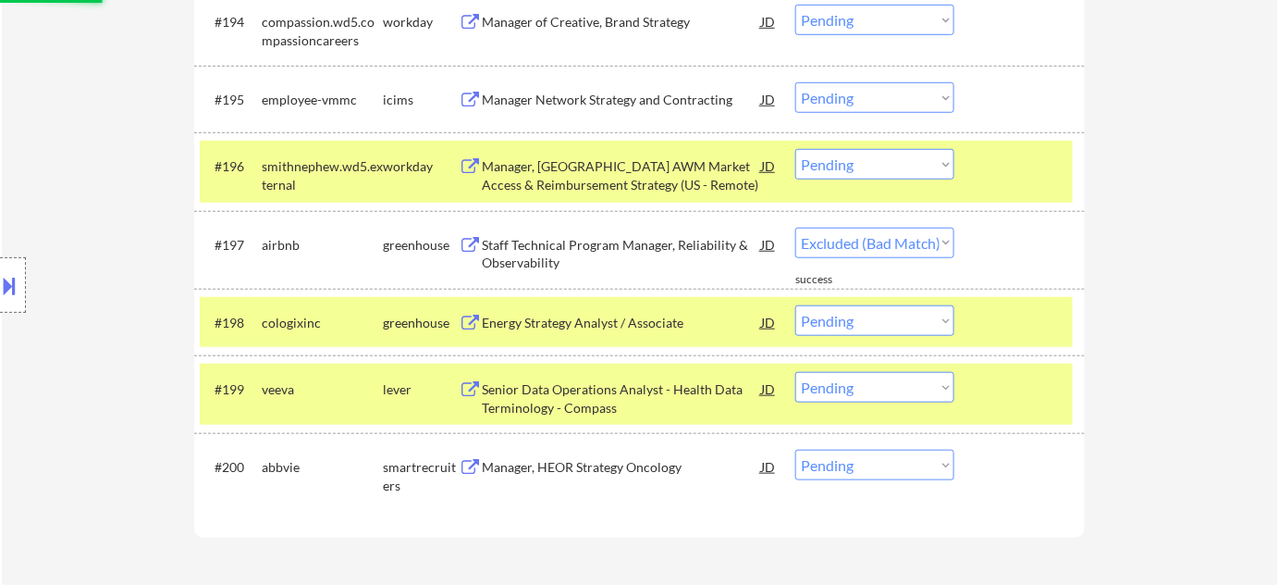
scroll to position [7466, 0]
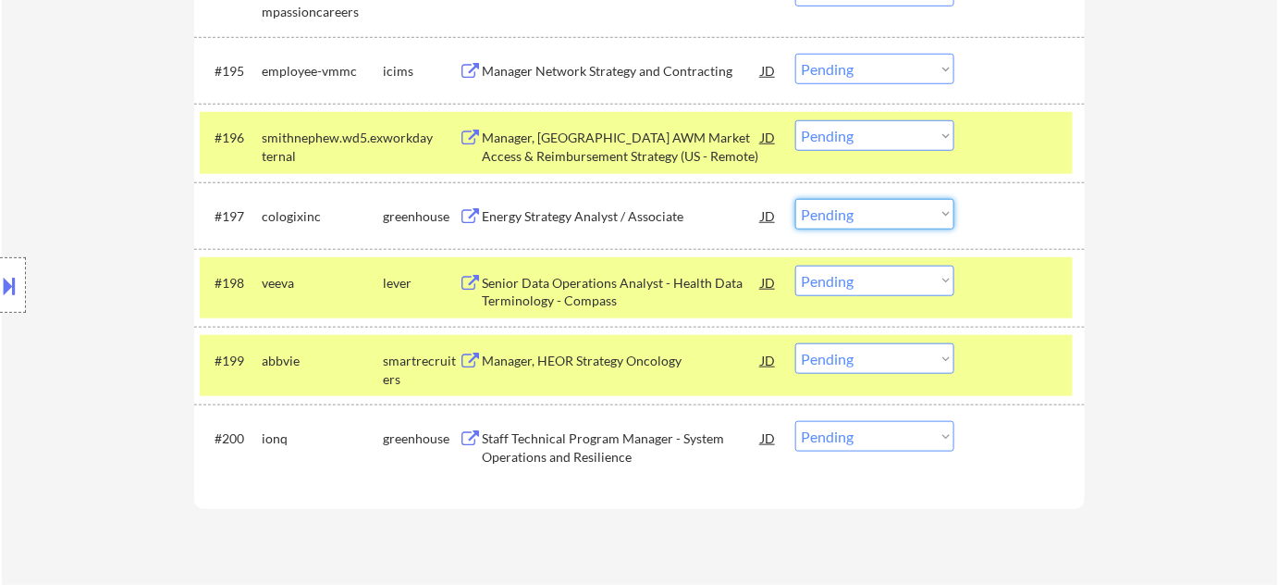
drag, startPoint x: 857, startPoint y: 216, endPoint x: 860, endPoint y: 226, distance: 10.8
click at [857, 216] on select "Choose an option... Pending Applied Excluded (Questions) Excluded (Expired) Exc…" at bounding box center [874, 214] width 159 height 31
click at [795, 199] on select "Choose an option... Pending Applied Excluded (Questions) Excluded (Expired) Exc…" at bounding box center [874, 214] width 159 height 31
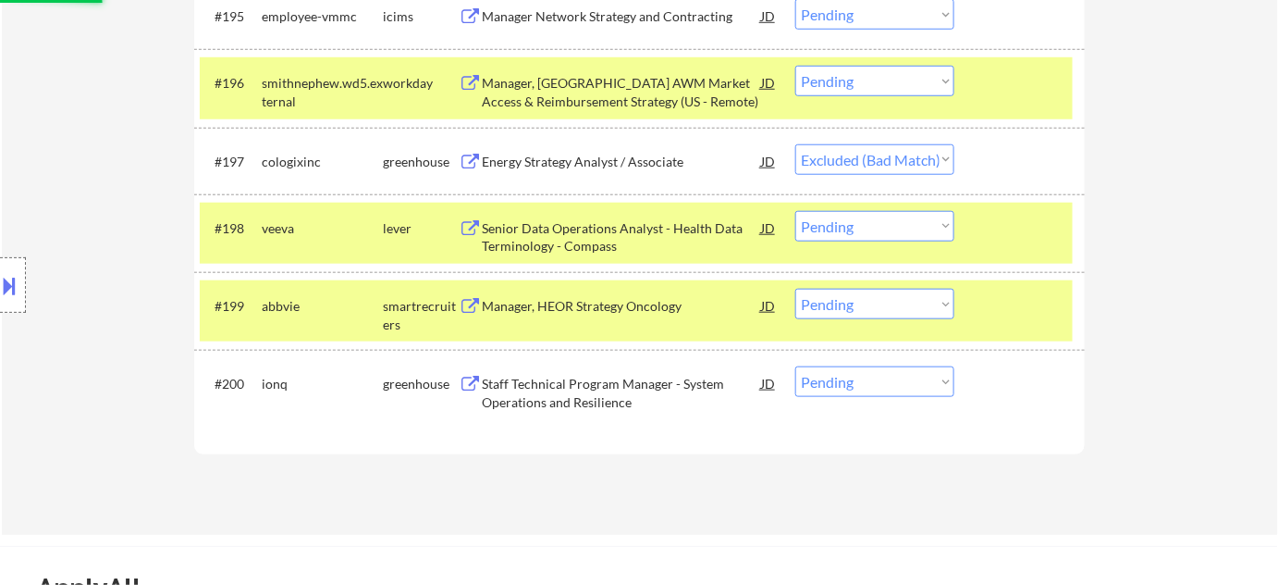
scroll to position [7550, 0]
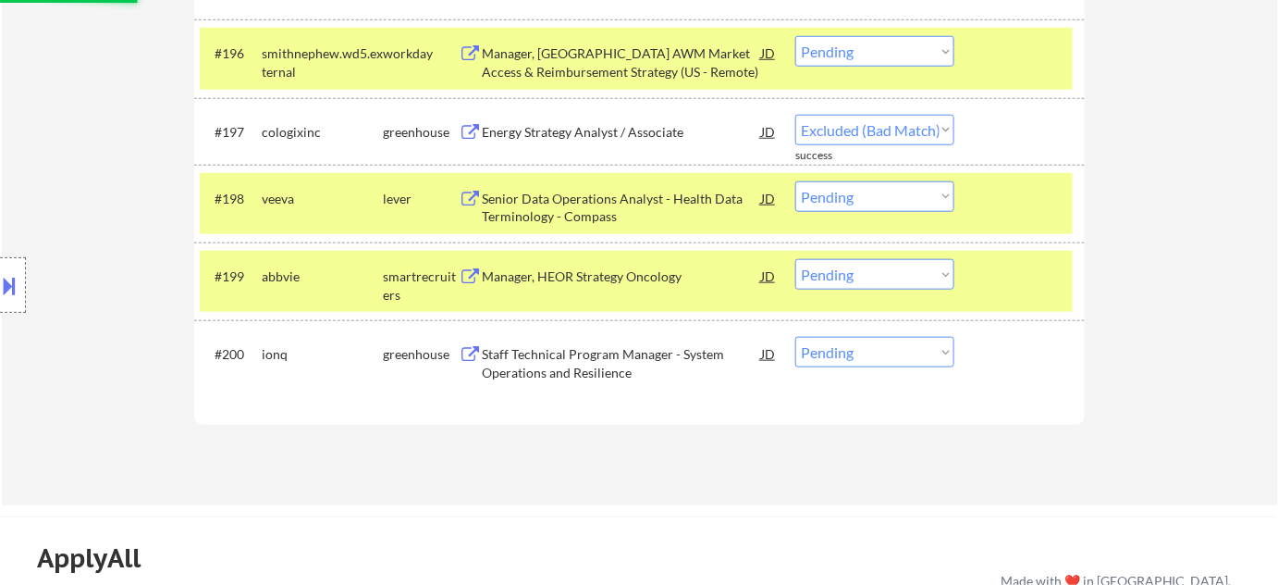
select select ""pending""
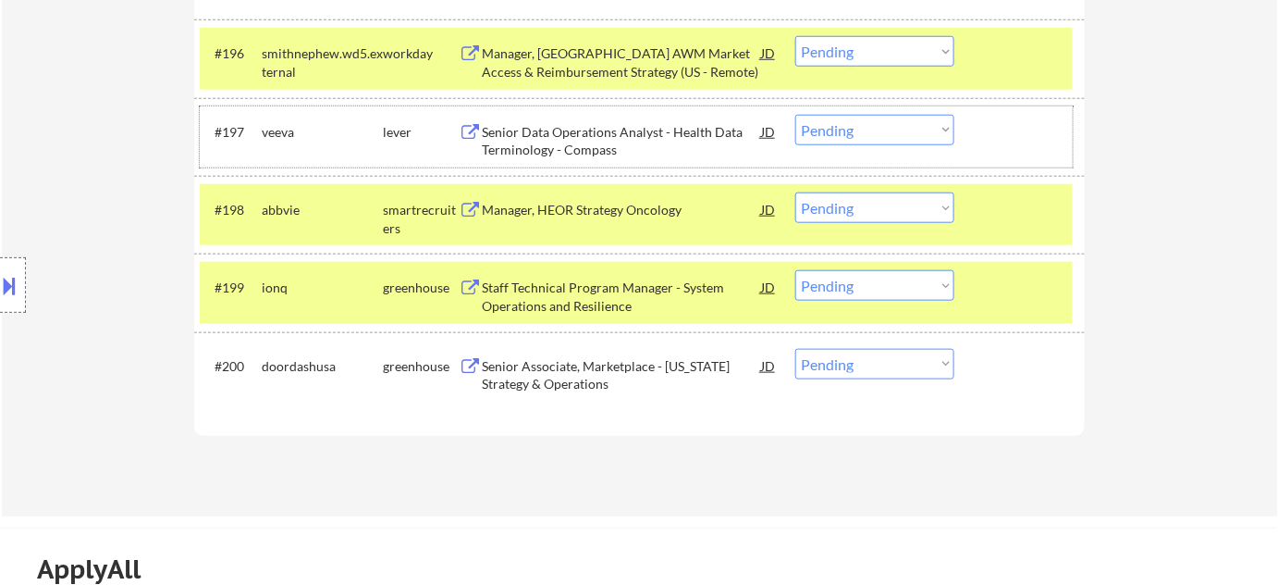
click at [534, 157] on div "#197 veeva lever Senior Data Operations Analyst - Health Data Terminology - Com…" at bounding box center [636, 136] width 873 height 61
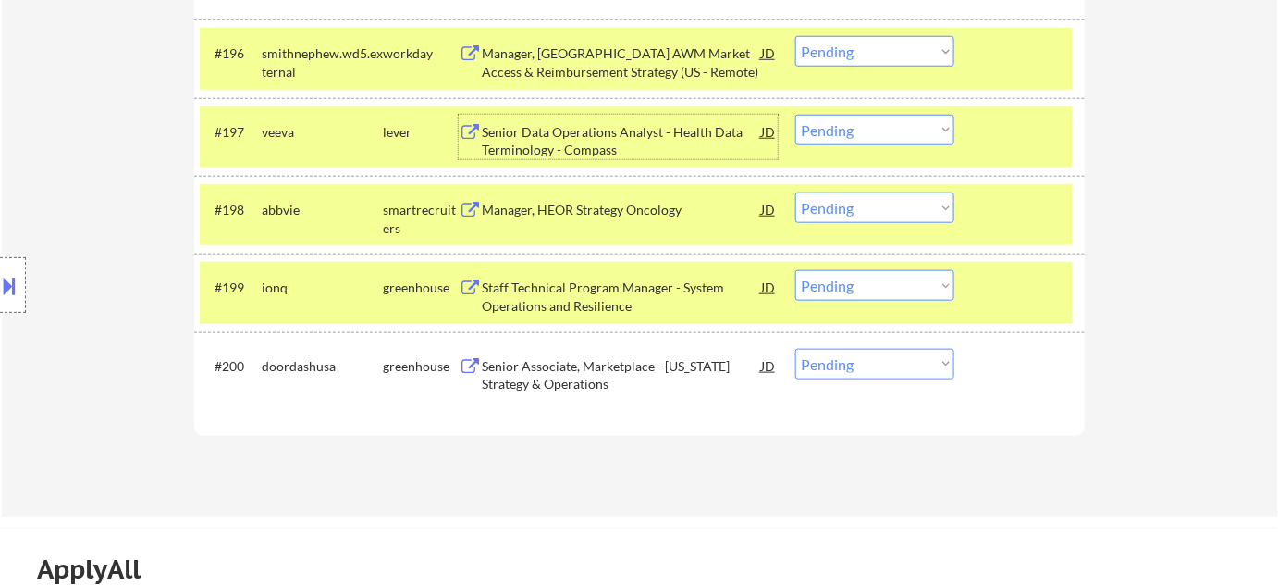
click at [542, 129] on div "Senior Data Operations Analyst - Health Data Terminology - Compass" at bounding box center [621, 141] width 279 height 36
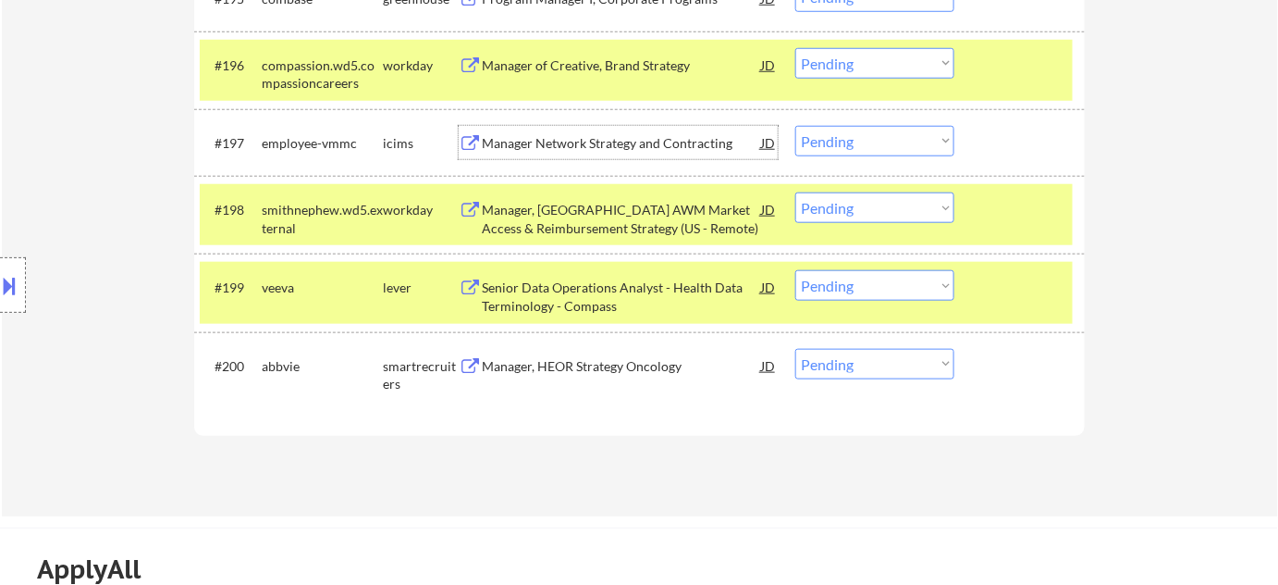
click at [850, 290] on select "Choose an option... Pending Applied Excluded (Questions) Excluded (Expired) Exc…" at bounding box center [874, 285] width 159 height 31
click at [795, 270] on select "Choose an option... Pending Applied Excluded (Questions) Excluded (Expired) Exc…" at bounding box center [874, 285] width 159 height 31
select select ""pending""
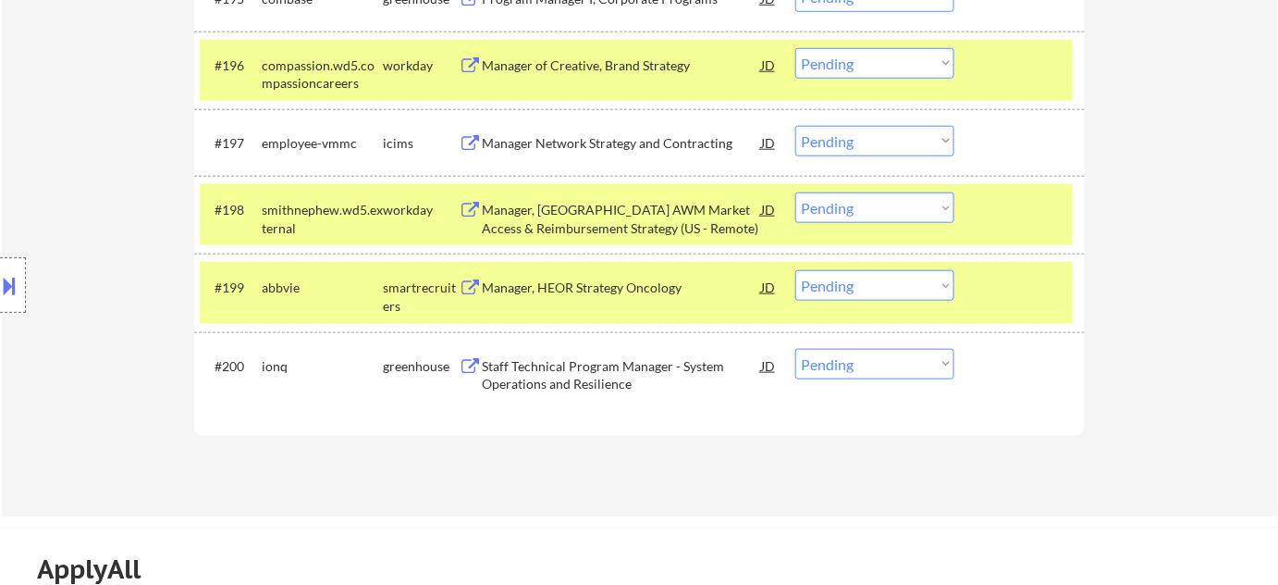
click at [863, 370] on select "Choose an option... Pending Applied Excluded (Questions) Excluded (Expired) Exc…" at bounding box center [874, 364] width 159 height 31
click at [795, 349] on select "Choose an option... Pending Applied Excluded (Questions) Excluded (Expired) Exc…" at bounding box center [874, 364] width 159 height 31
click at [607, 285] on div "Manager, HEOR Strategy Oncology" at bounding box center [621, 287] width 279 height 18
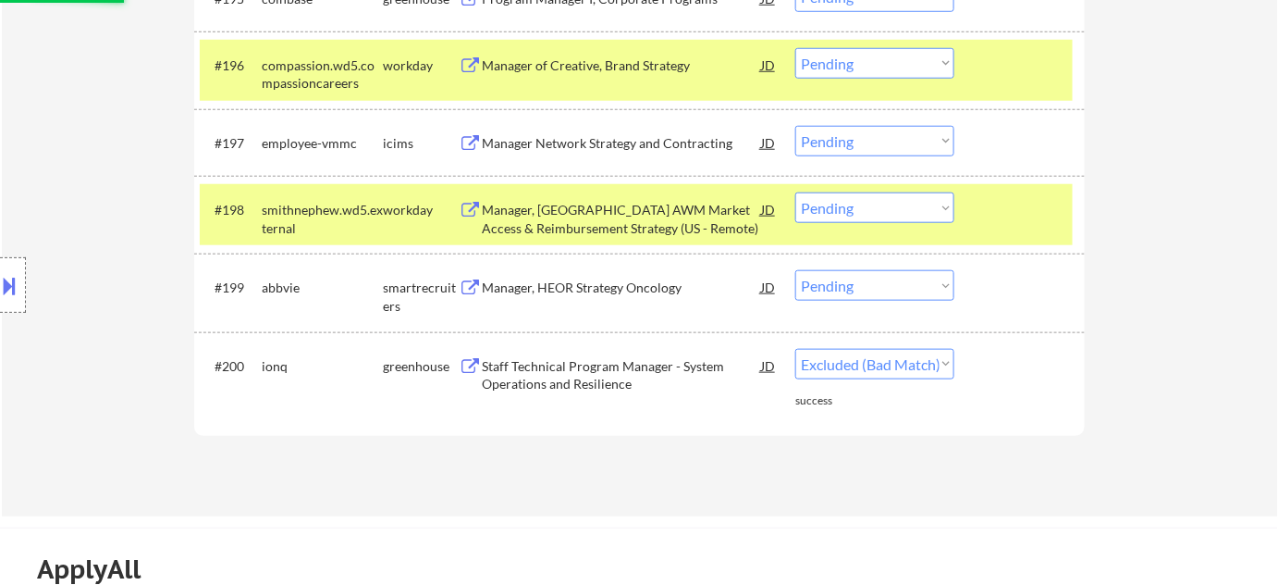
select select ""pending""
click at [868, 295] on select "Choose an option... Pending Applied Excluded (Questions) Excluded (Expired) Exc…" at bounding box center [874, 285] width 159 height 31
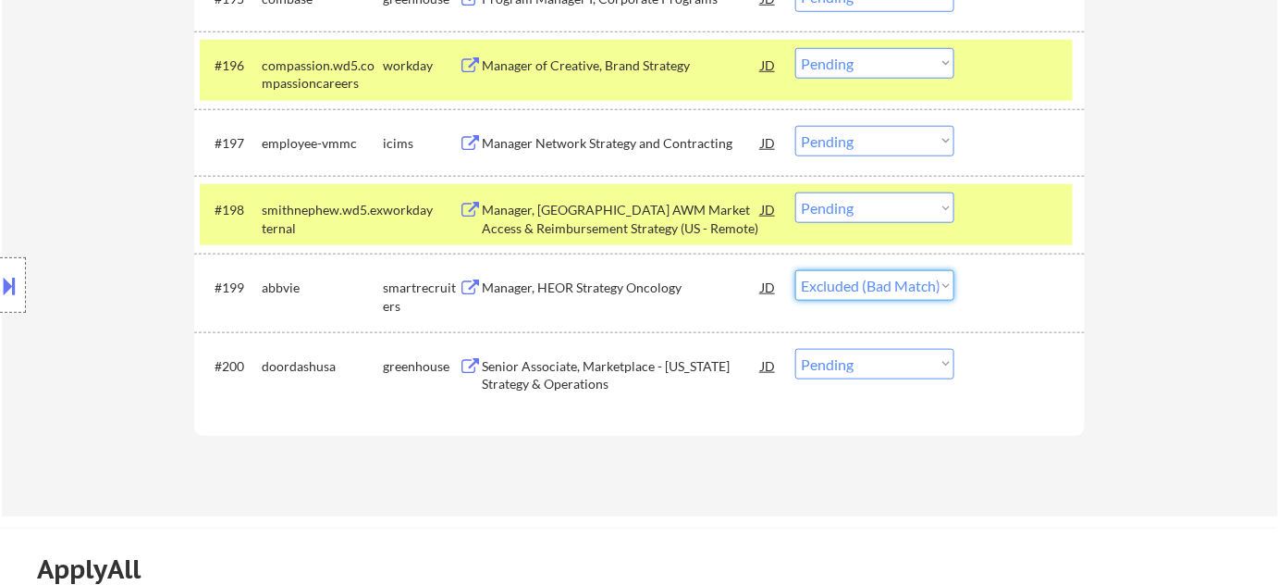
click at [795, 270] on select "Choose an option... Pending Applied Excluded (Questions) Excluded (Expired) Exc…" at bounding box center [874, 285] width 159 height 31
select select ""pending""
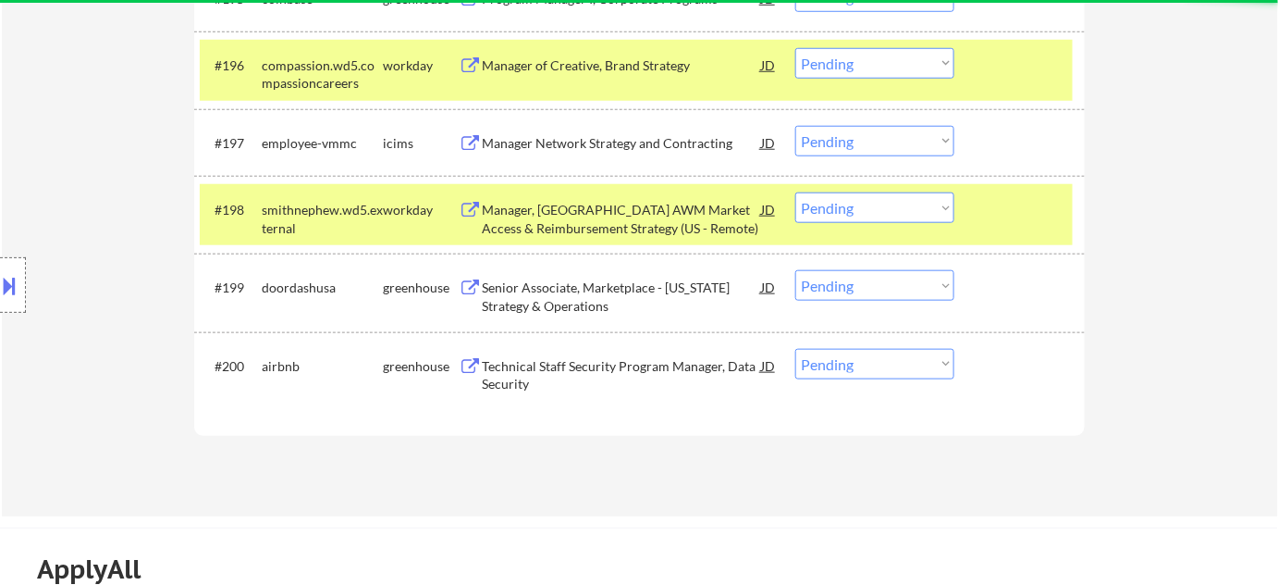
click at [868, 352] on select "Choose an option... Pending Applied Excluded (Questions) Excluded (Expired) Exc…" at bounding box center [874, 364] width 159 height 31
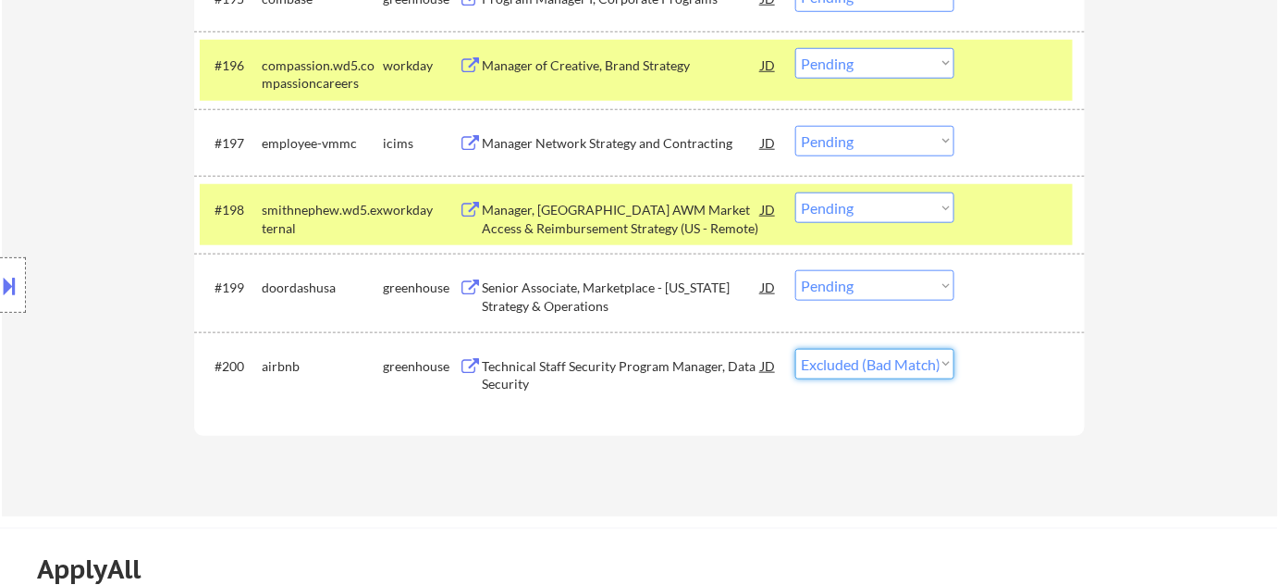
click at [795, 349] on select "Choose an option... Pending Applied Excluded (Questions) Excluded (Expired) Exc…" at bounding box center [874, 364] width 159 height 31
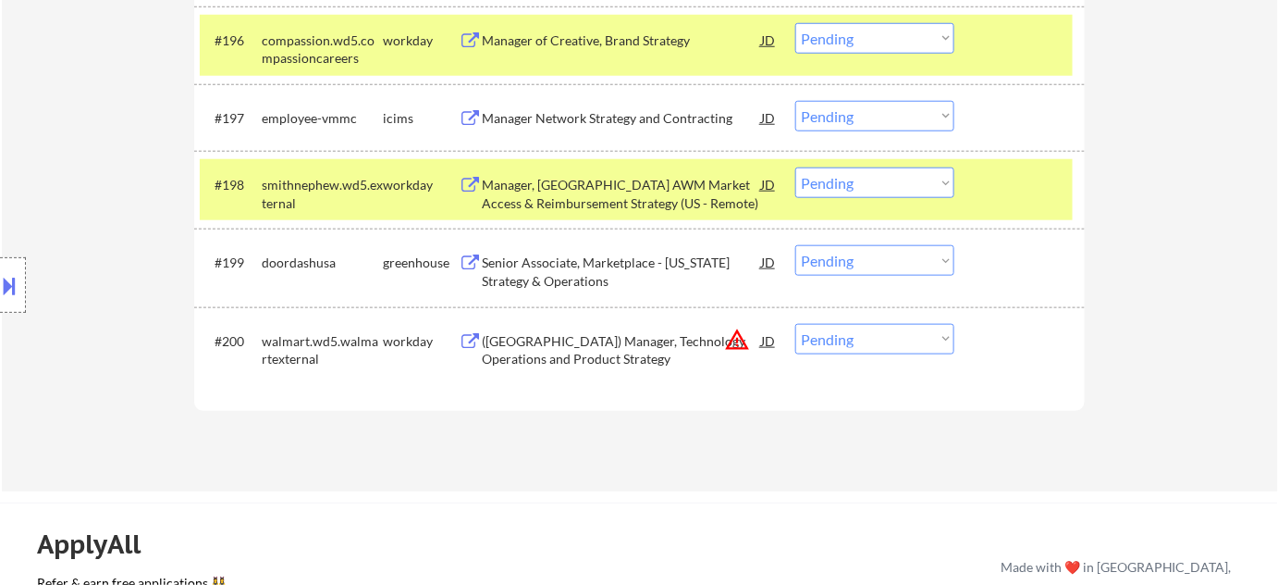
scroll to position [7585, 0]
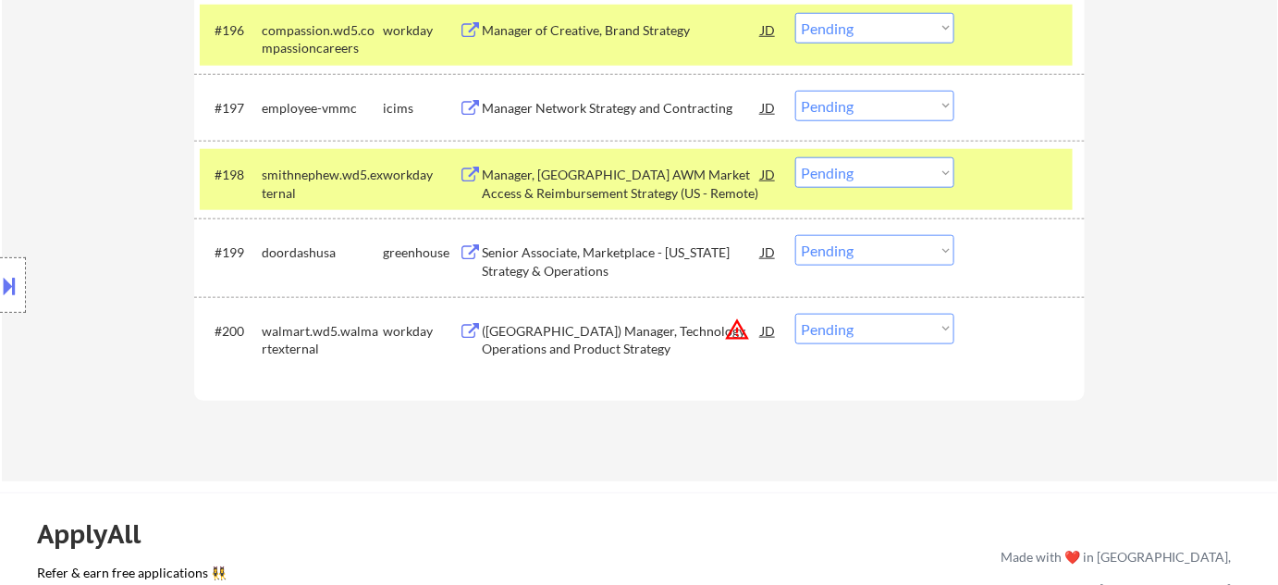
click at [927, 328] on select "Choose an option... Pending Applied Excluded (Questions) Excluded (Expired) Exc…" at bounding box center [874, 329] width 159 height 31
click at [795, 314] on select "Choose an option... Pending Applied Excluded (Questions) Excluded (Expired) Exc…" at bounding box center [874, 329] width 159 height 31
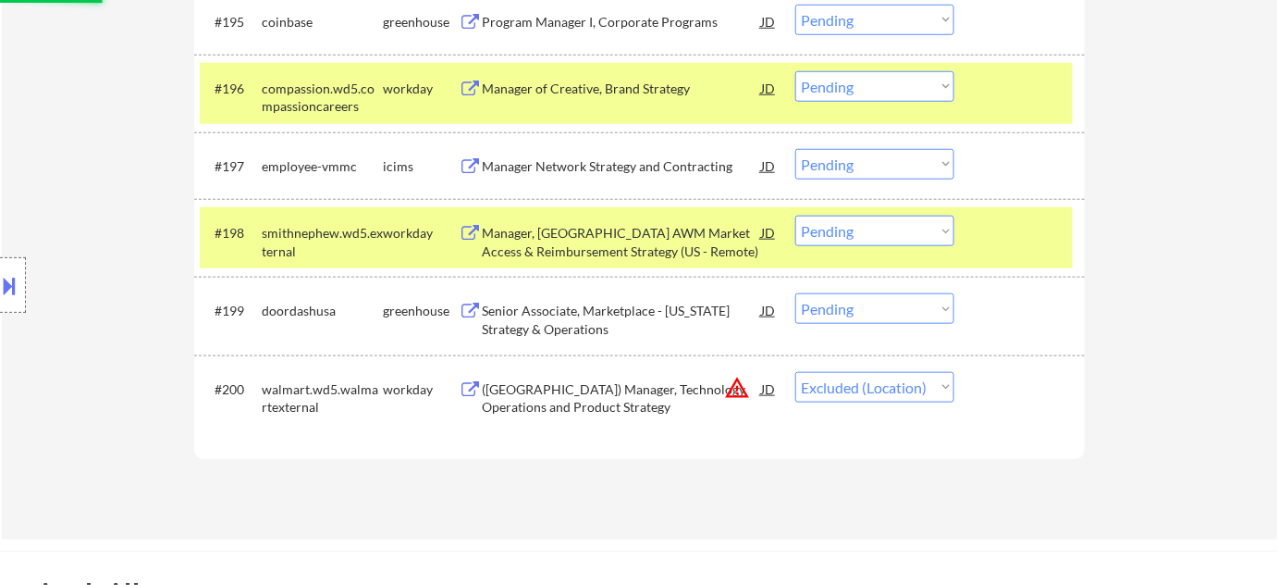
scroll to position [7501, 0]
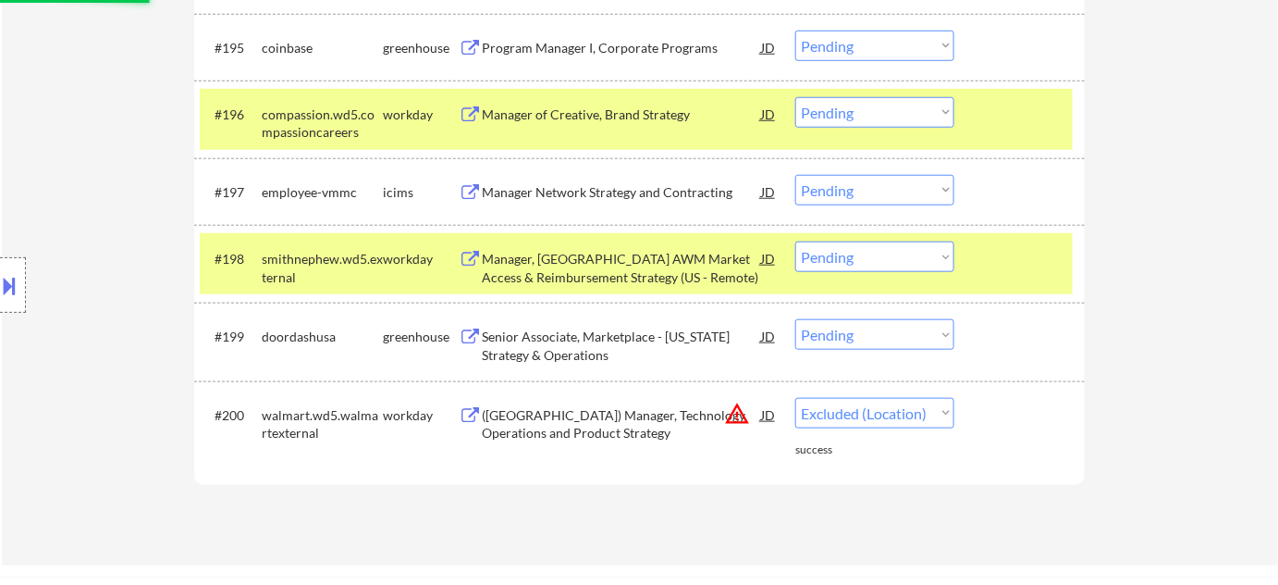
select select ""pending""
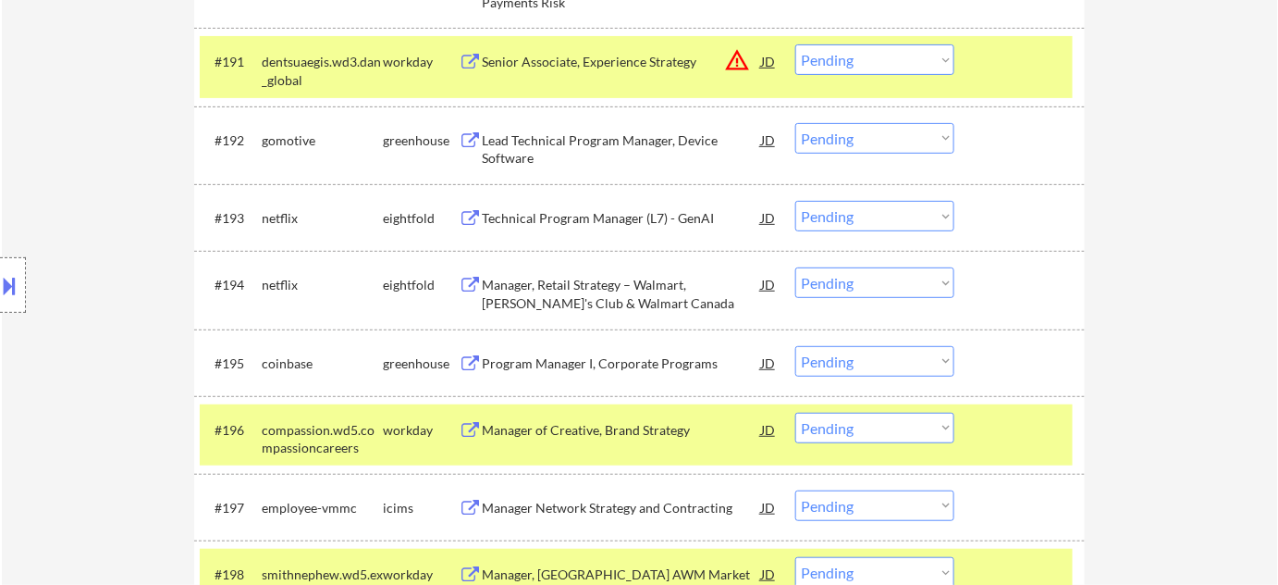
scroll to position [7165, 0]
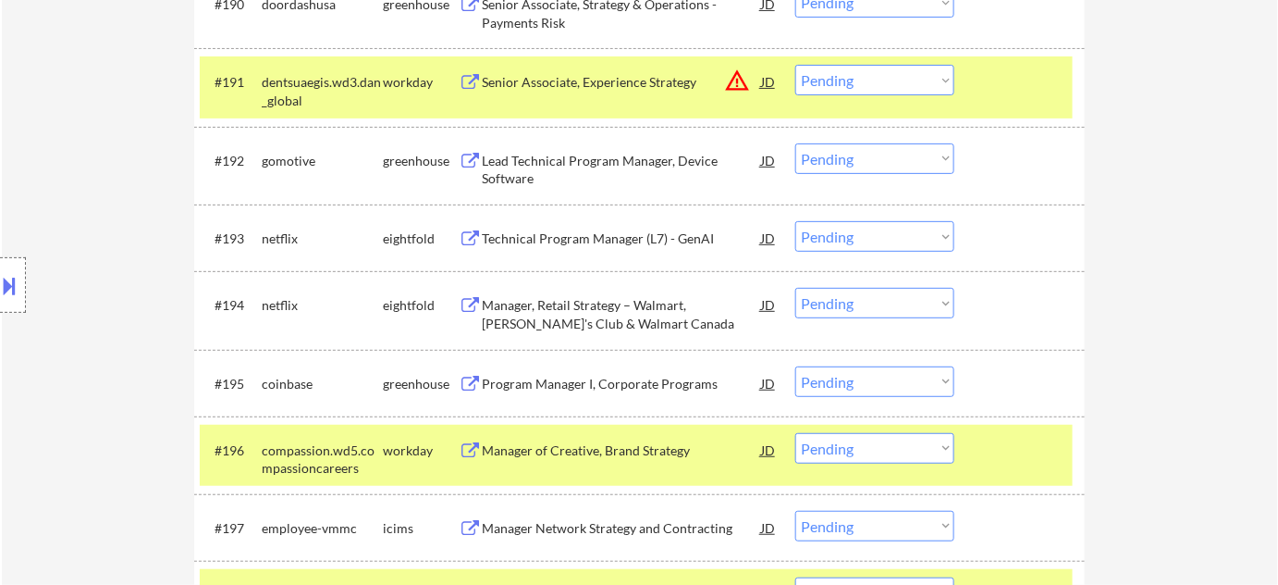
click at [742, 82] on button "warning_amber" at bounding box center [737, 81] width 26 height 26
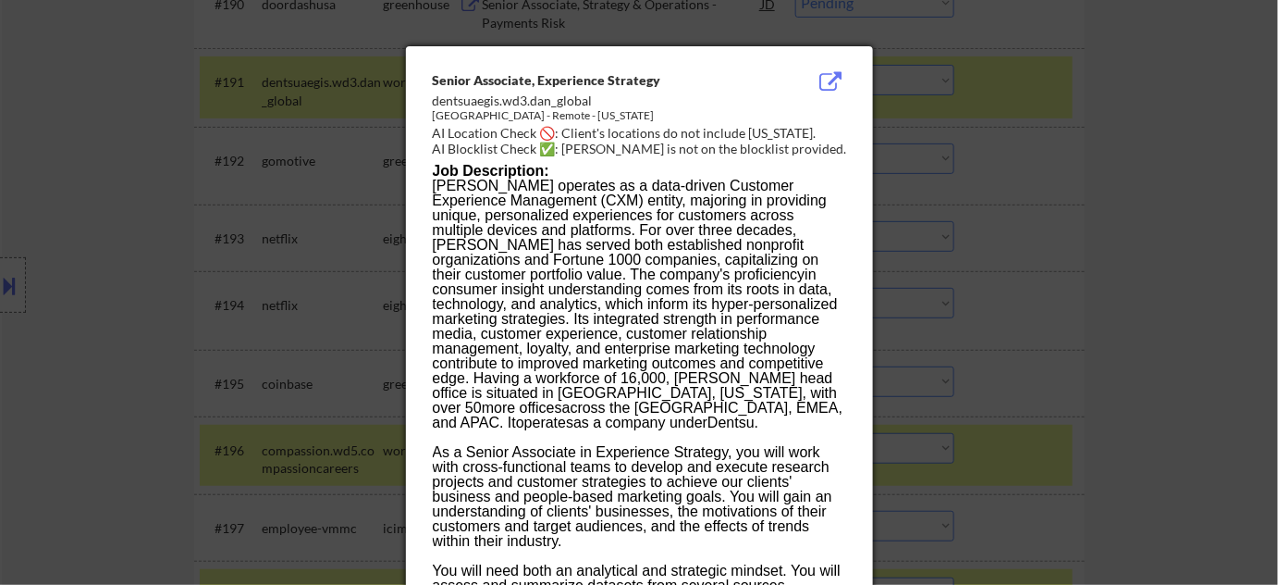
click at [1080, 180] on div at bounding box center [639, 292] width 1278 height 585
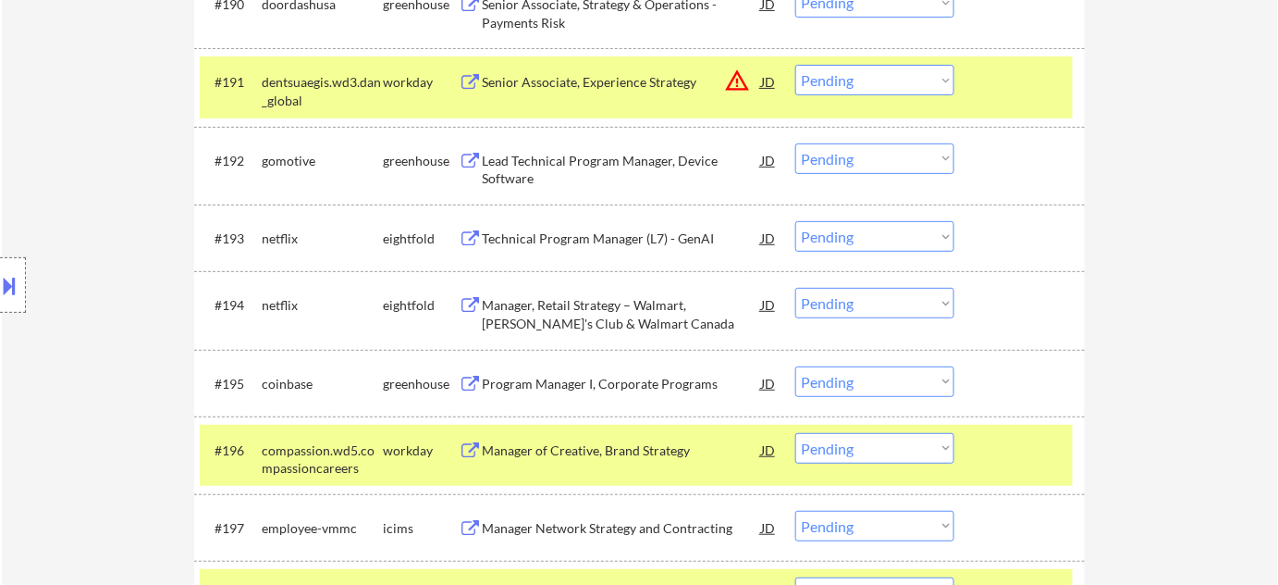
click at [897, 73] on select "Choose an option... Pending Applied Excluded (Questions) Excluded (Expired) Exc…" at bounding box center [874, 80] width 159 height 31
click at [795, 65] on select "Choose an option... Pending Applied Excluded (Questions) Excluded (Expired) Exc…" at bounding box center [874, 80] width 159 height 31
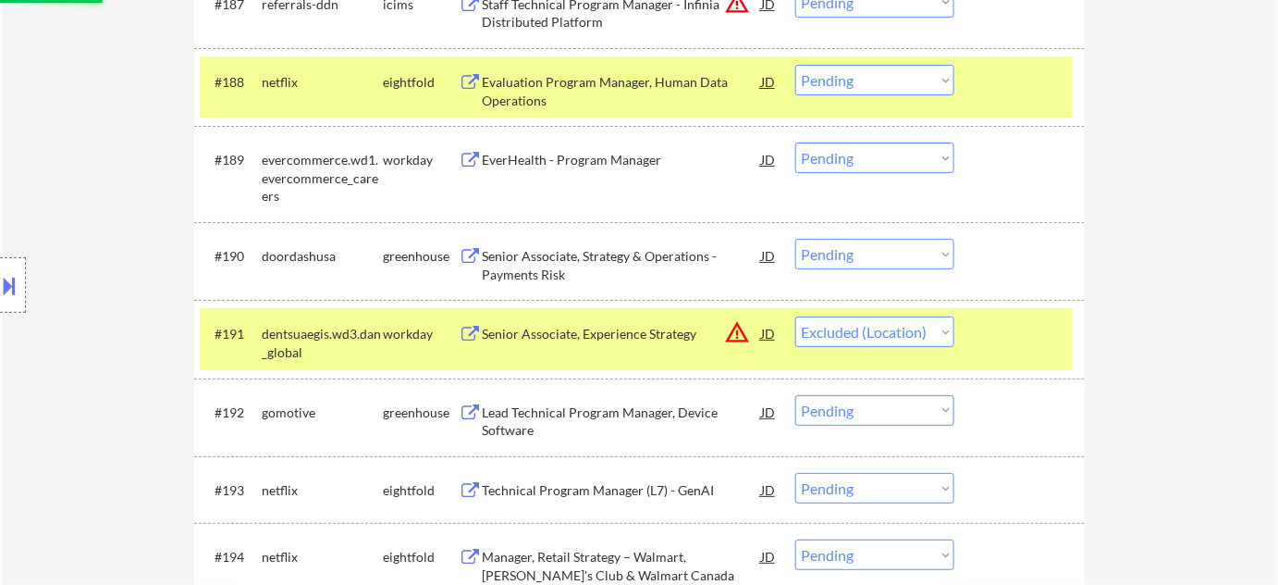
scroll to position [6912, 0]
select select ""pending""
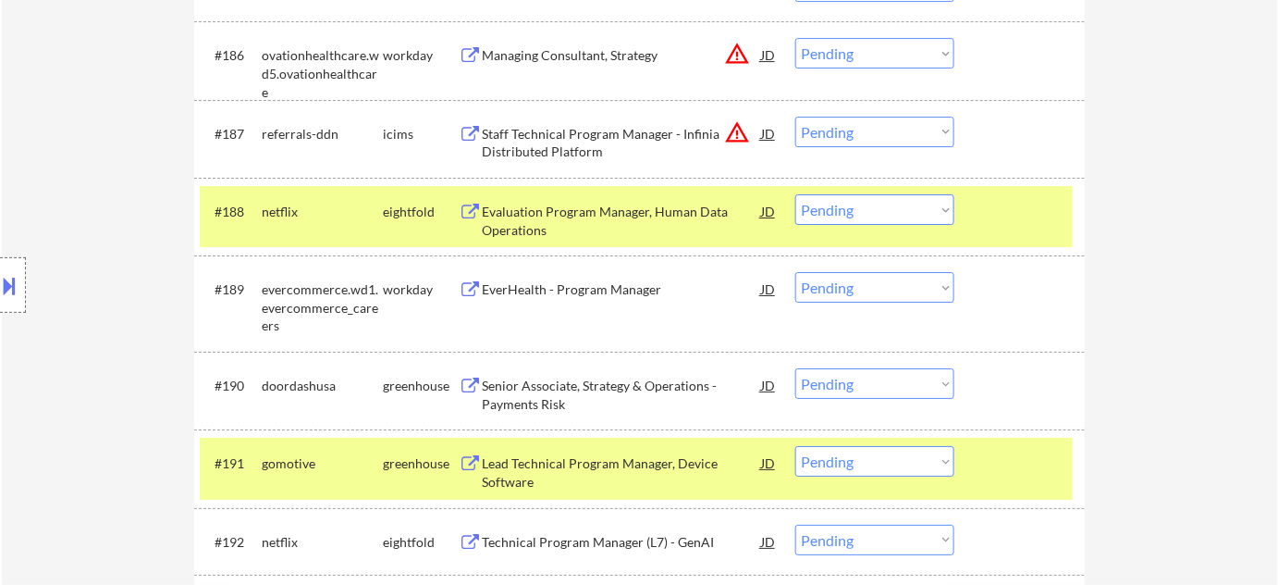
scroll to position [6744, 0]
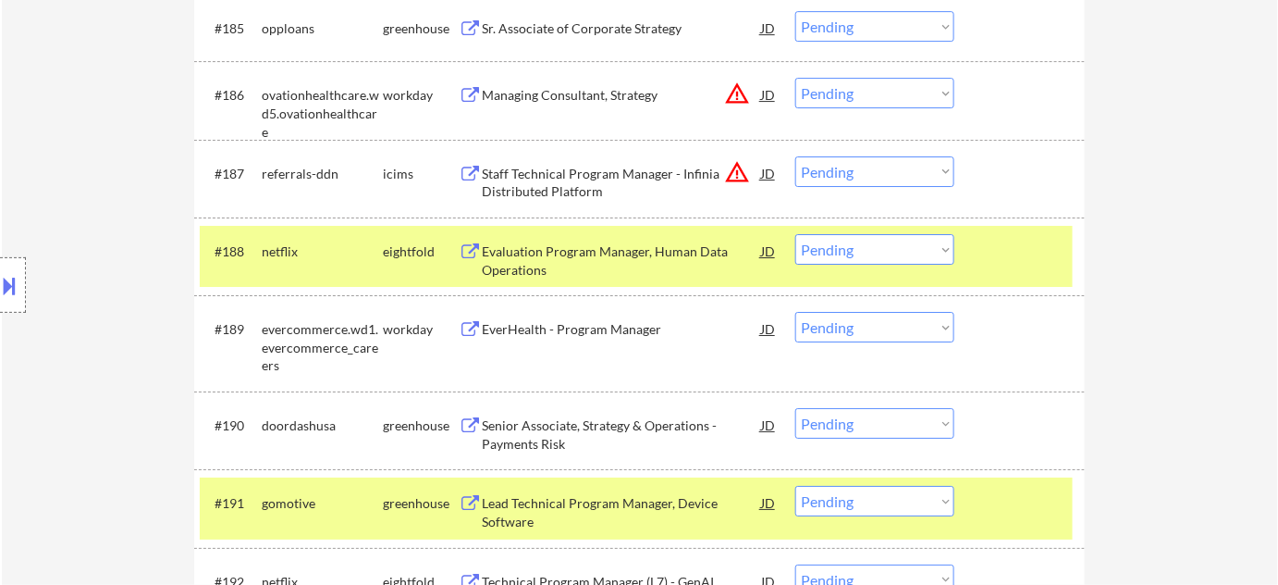
click at [853, 177] on select "Choose an option... Pending Applied Excluded (Questions) Excluded (Expired) Exc…" at bounding box center [874, 171] width 159 height 31
click at [795, 156] on select "Choose an option... Pending Applied Excluded (Questions) Excluded (Expired) Exc…" at bounding box center [874, 171] width 159 height 31
click at [733, 92] on button "warning_amber" at bounding box center [737, 93] width 26 height 26
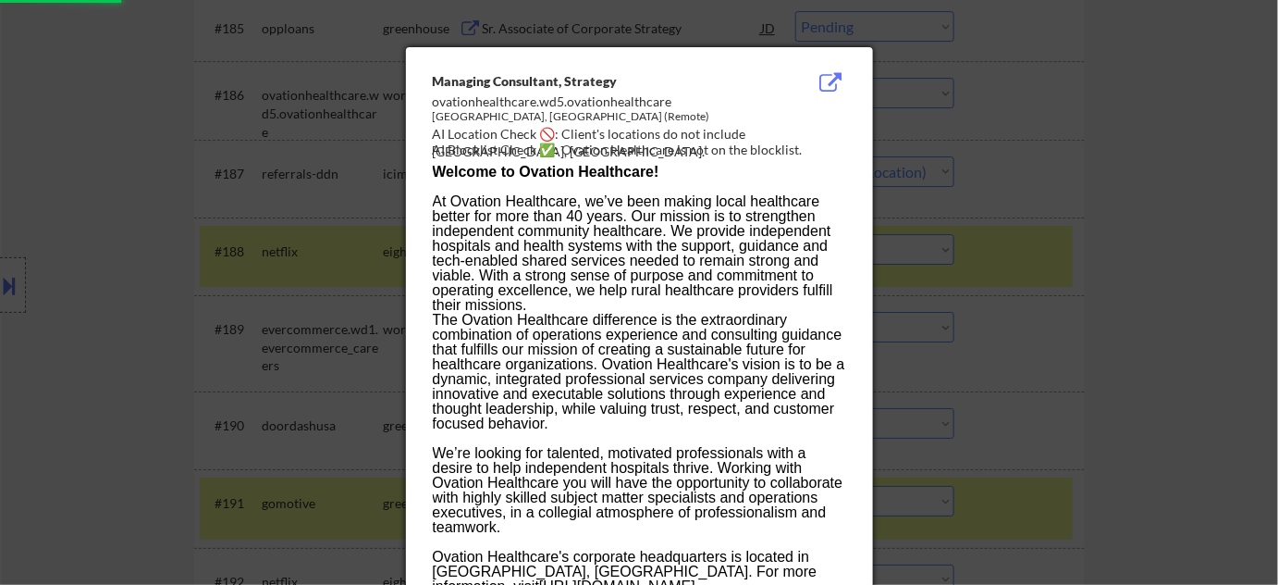
click at [1164, 194] on div at bounding box center [639, 292] width 1278 height 585
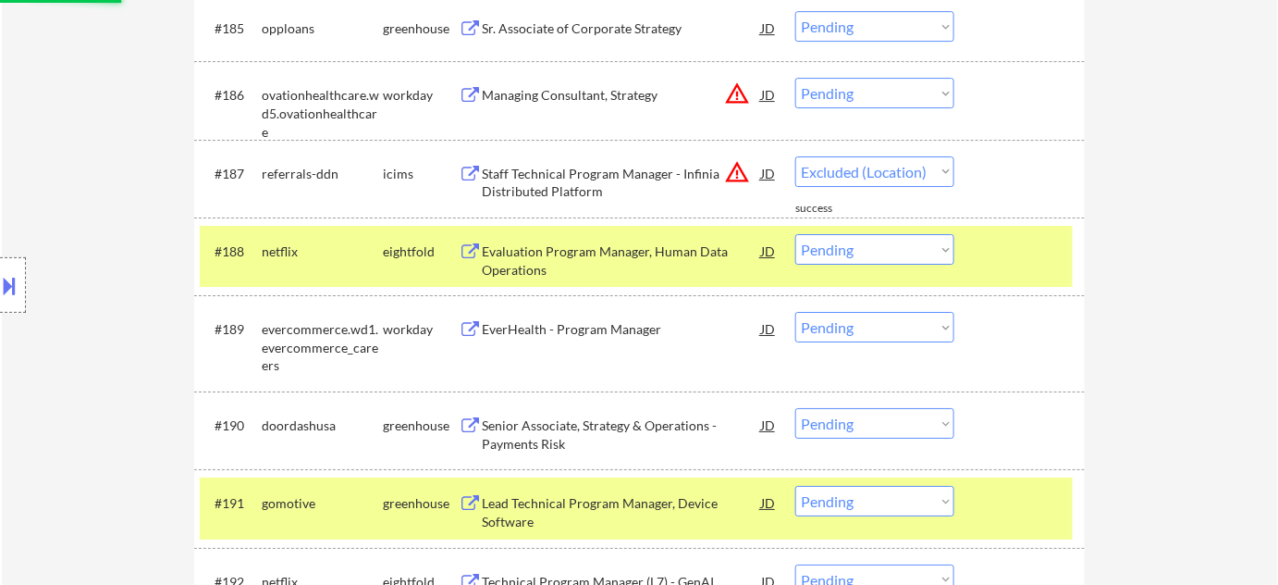
select select ""pending""
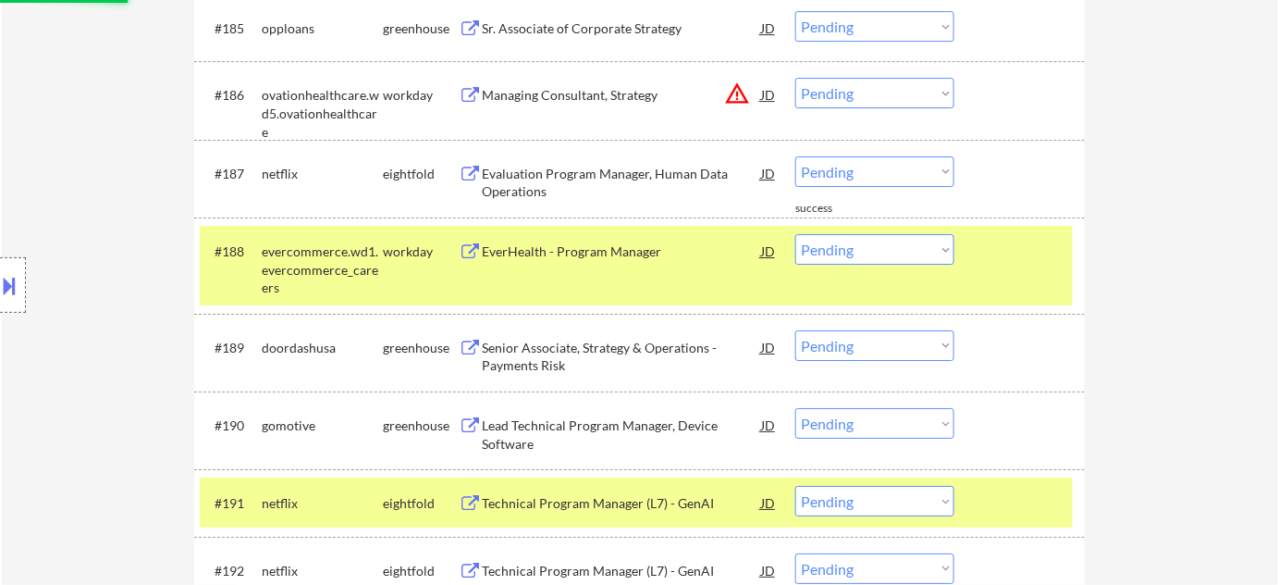
drag, startPoint x: 926, startPoint y: 97, endPoint x: 924, endPoint y: 107, distance: 10.3
click at [926, 97] on select "Choose an option... Pending Applied Excluded (Questions) Excluded (Expired) Exc…" at bounding box center [874, 93] width 159 height 31
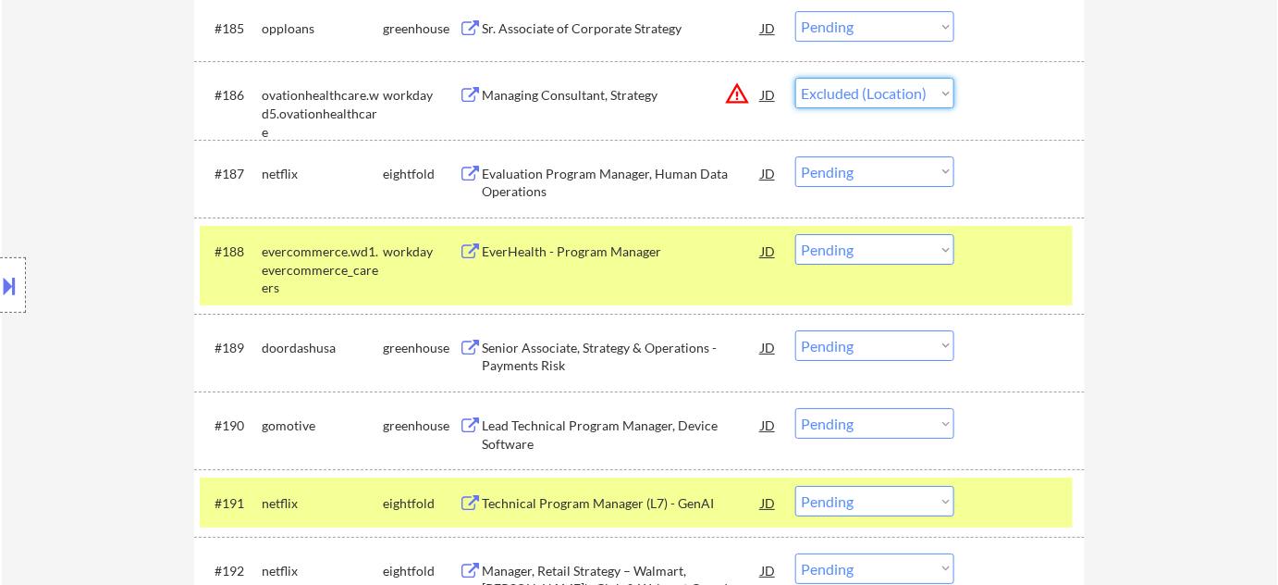
click at [795, 78] on select "Choose an option... Pending Applied Excluded (Questions) Excluded (Expired) Exc…" at bounding box center [874, 93] width 159 height 31
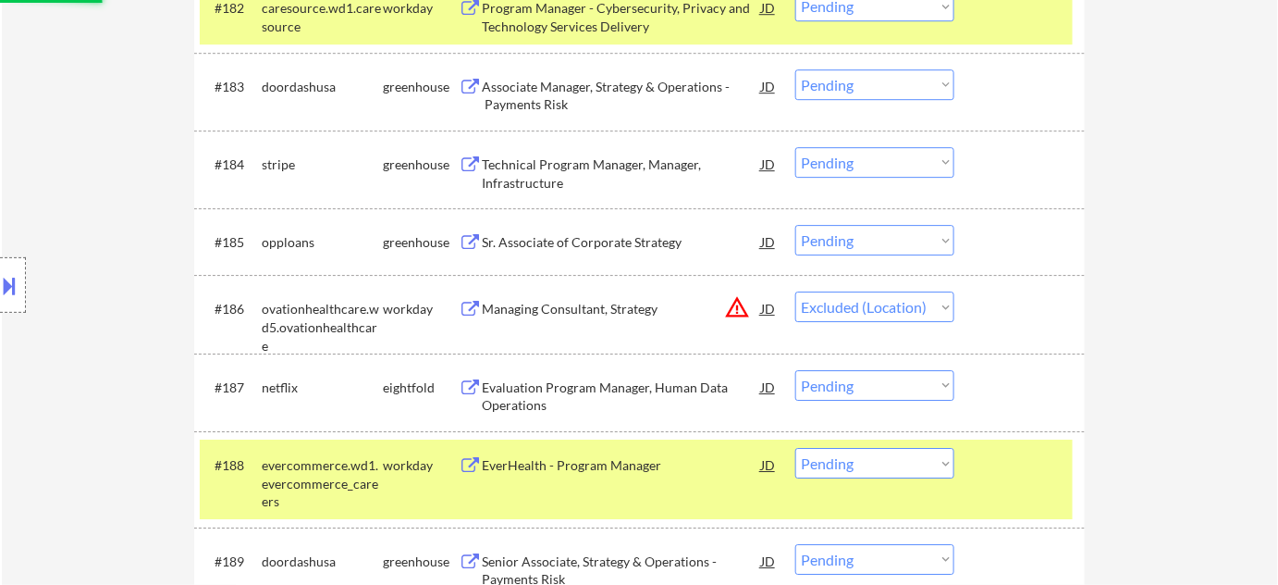
scroll to position [6492, 0]
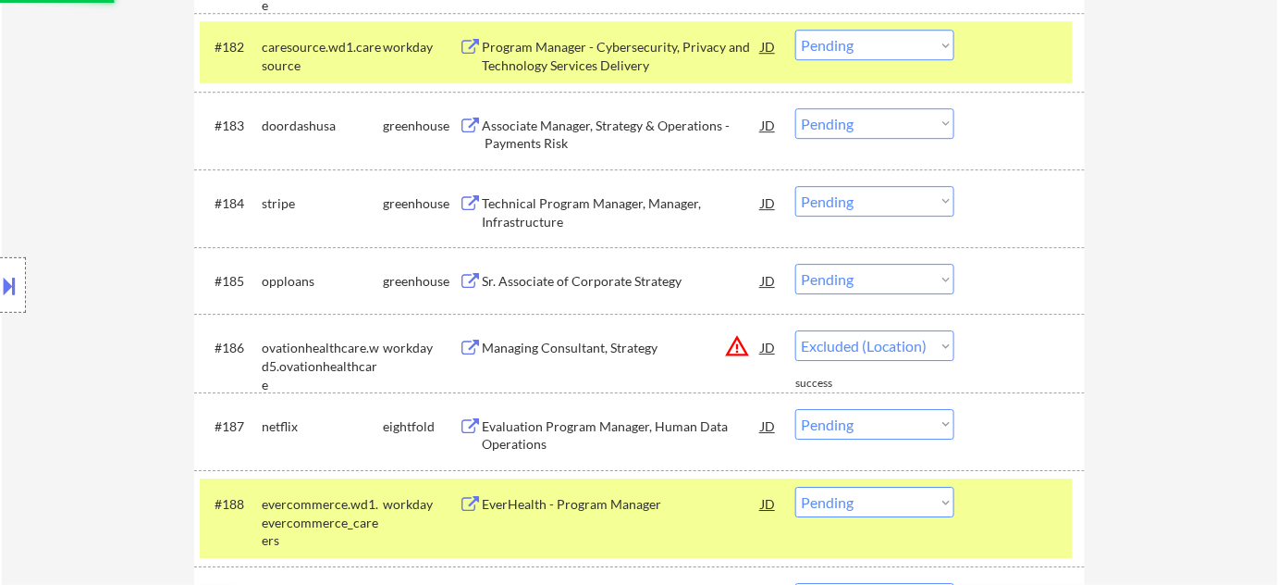
select select ""pending""
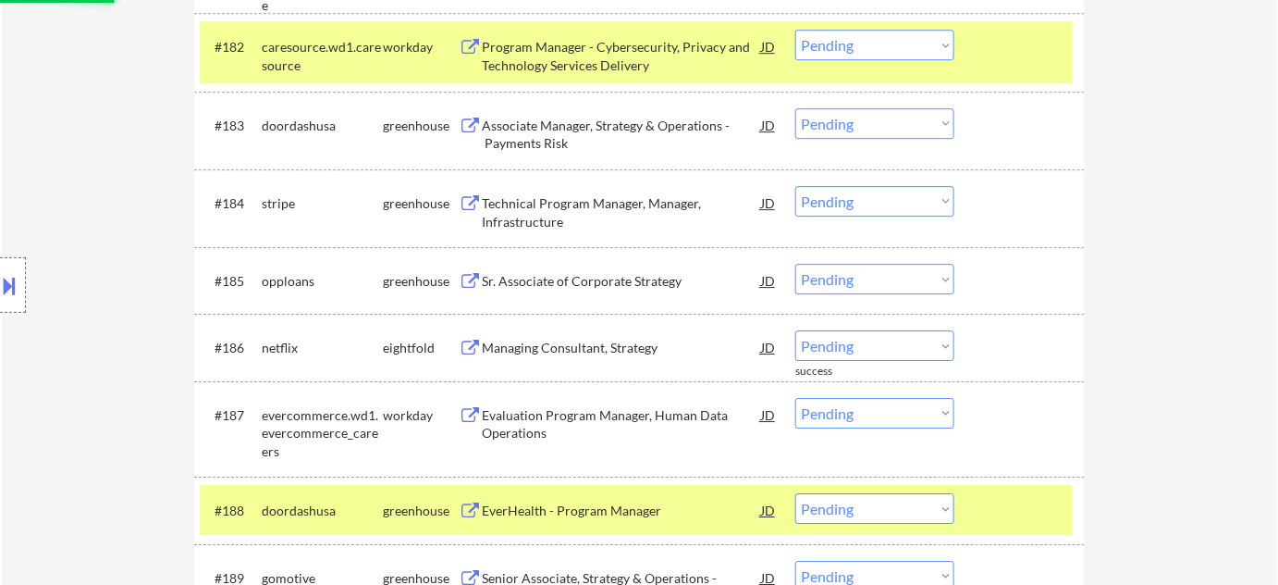
scroll to position [6240, 0]
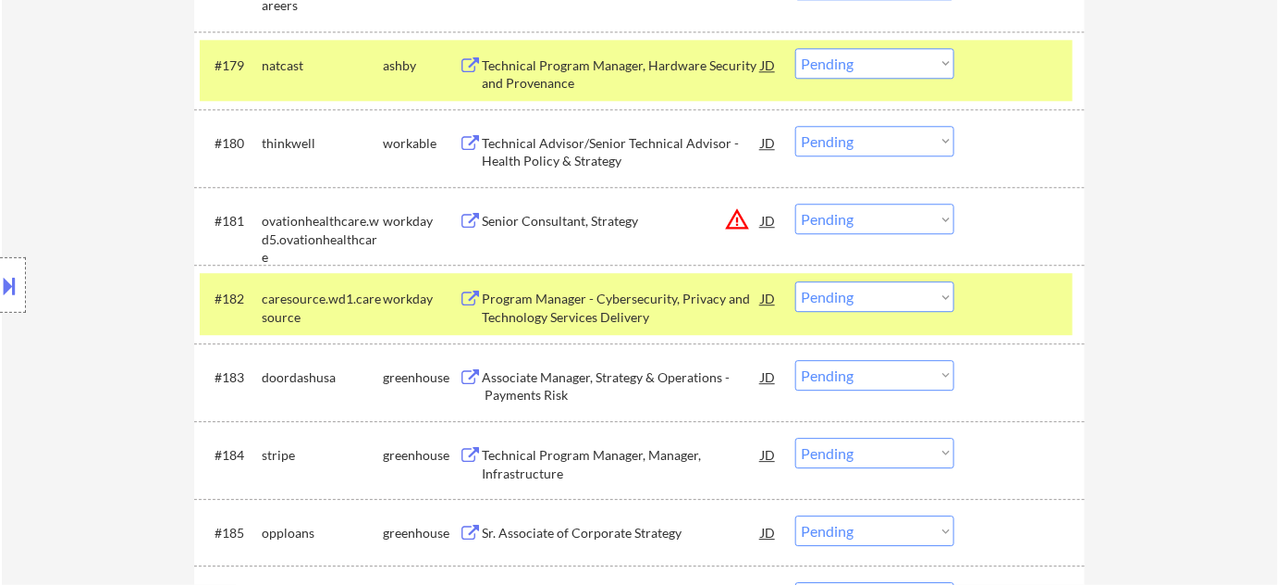
click at [869, 216] on select "Choose an option... Pending Applied Excluded (Questions) Excluded (Expired) Exc…" at bounding box center [874, 218] width 159 height 31
click at [795, 203] on select "Choose an option... Pending Applied Excluded (Questions) Excluded (Expired) Exc…" at bounding box center [874, 218] width 159 height 31
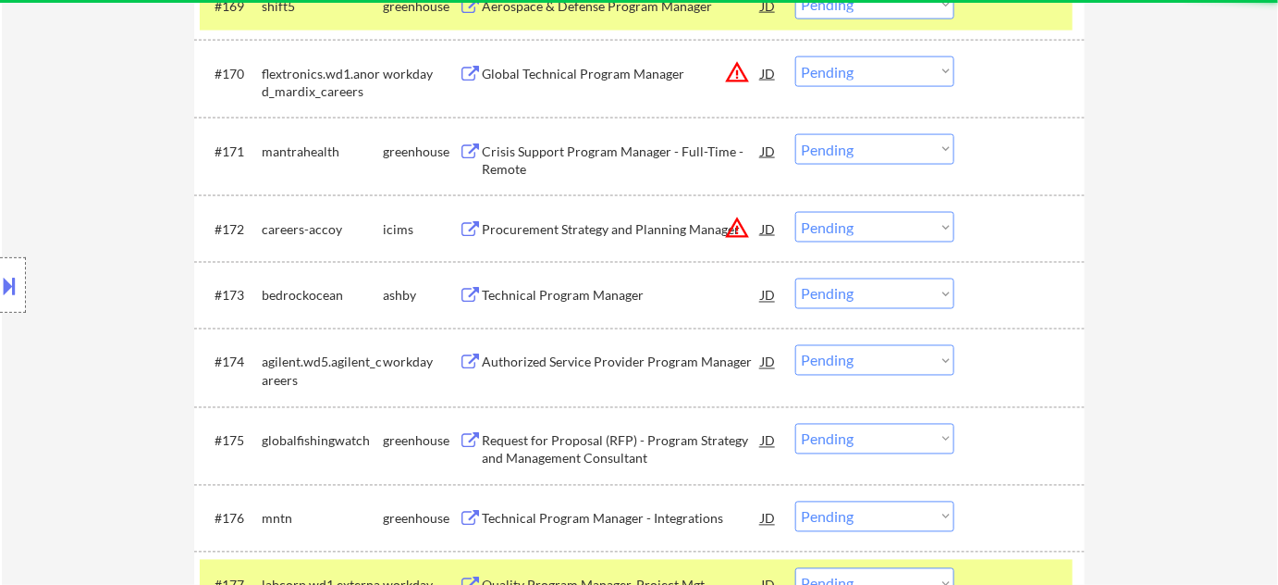
select select ""pending""
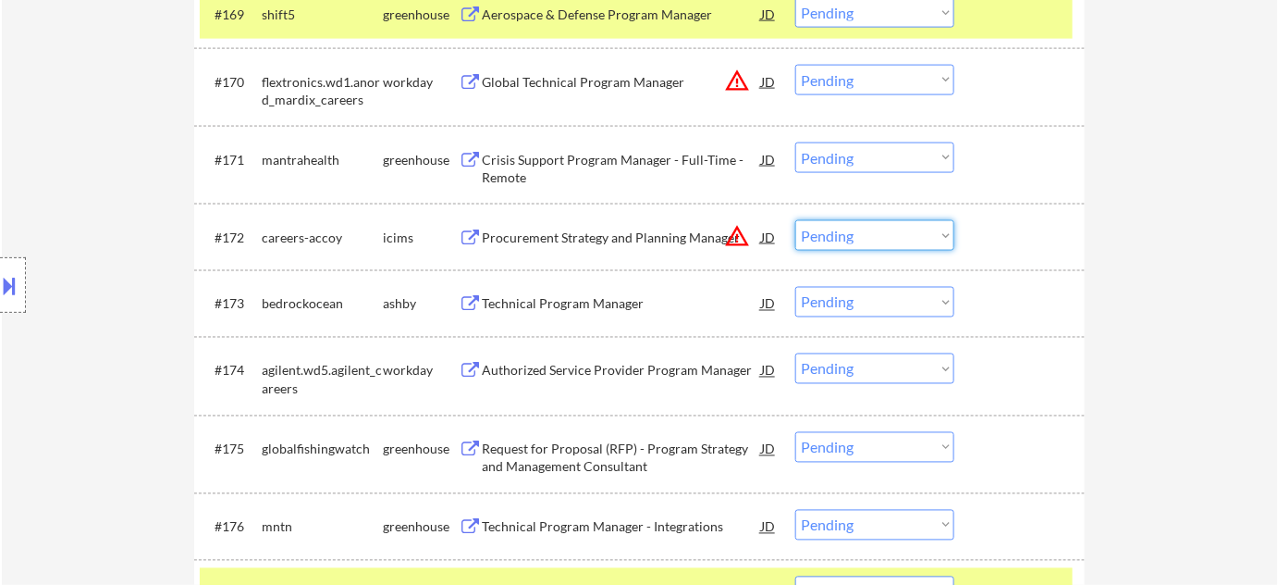
click at [869, 239] on select "Choose an option... Pending Applied Excluded (Questions) Excluded (Expired) Exc…" at bounding box center [874, 235] width 159 height 31
click at [795, 220] on select "Choose an option... Pending Applied Excluded (Questions) Excluded (Expired) Exc…" at bounding box center [874, 235] width 159 height 31
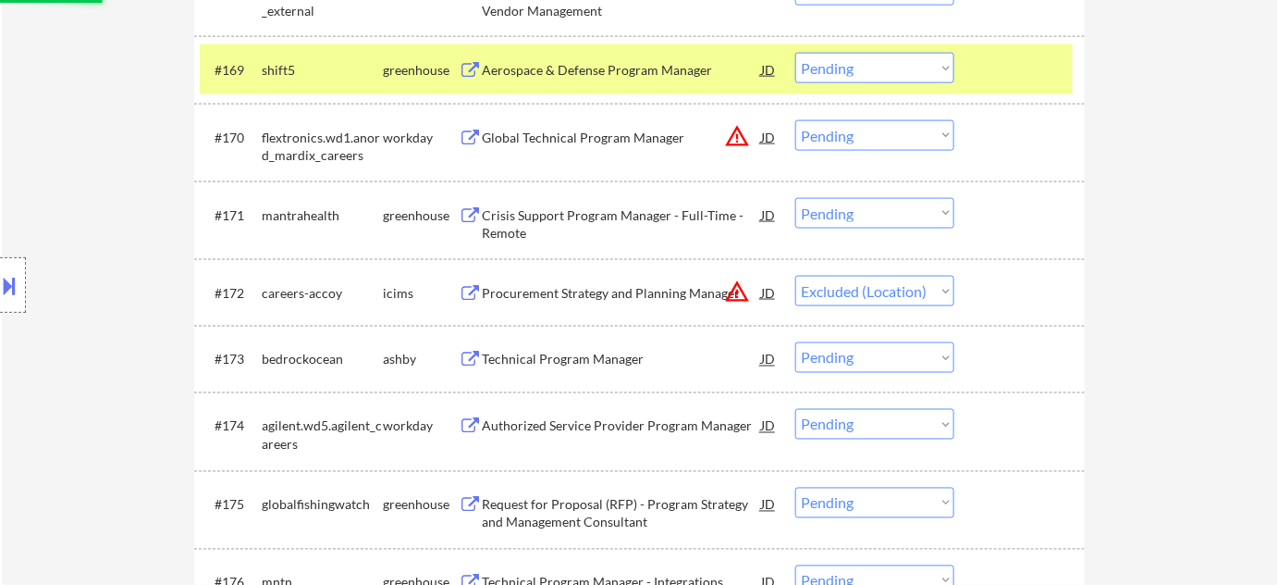
scroll to position [5399, 0]
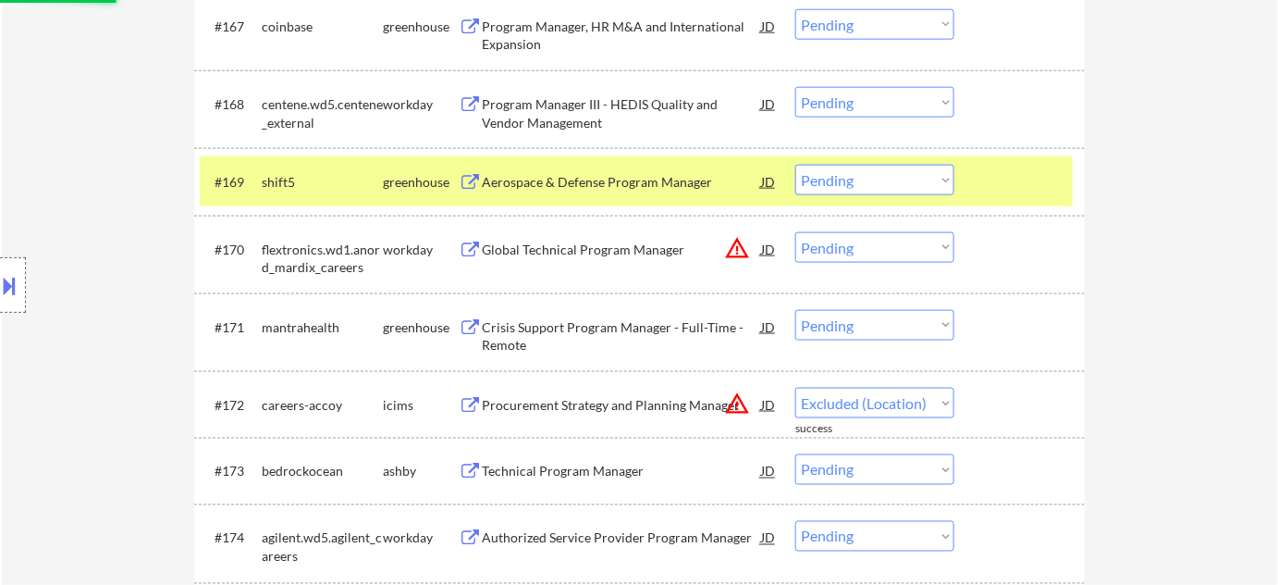
select select ""pending""
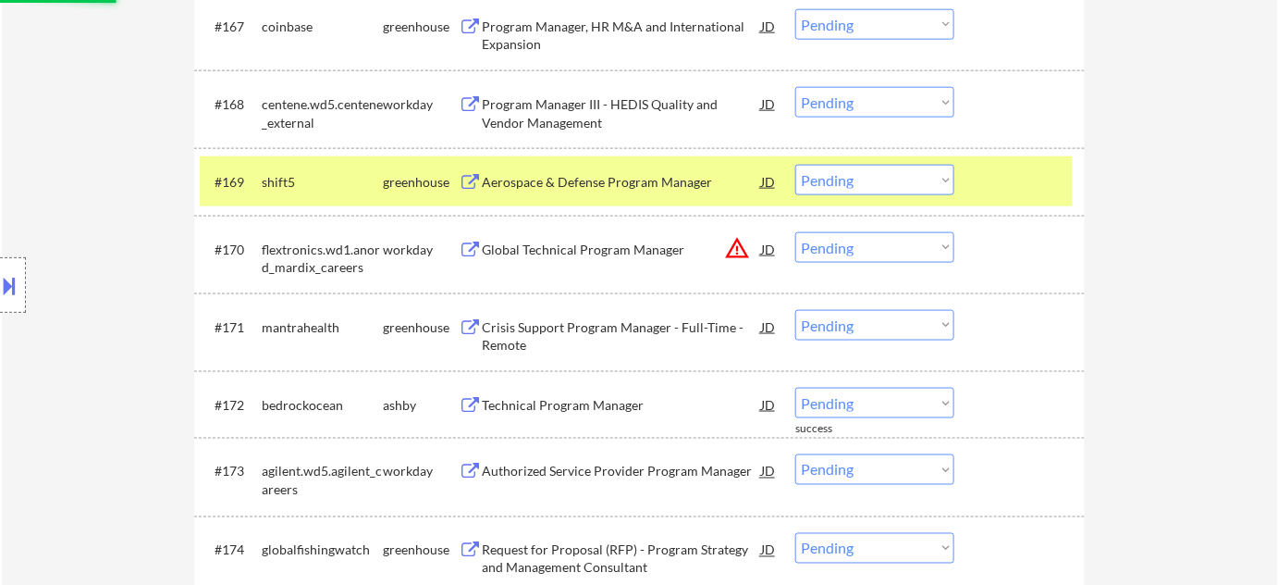
click at [893, 246] on select "Choose an option... Pending Applied Excluded (Questions) Excluded (Expired) Exc…" at bounding box center [874, 247] width 159 height 31
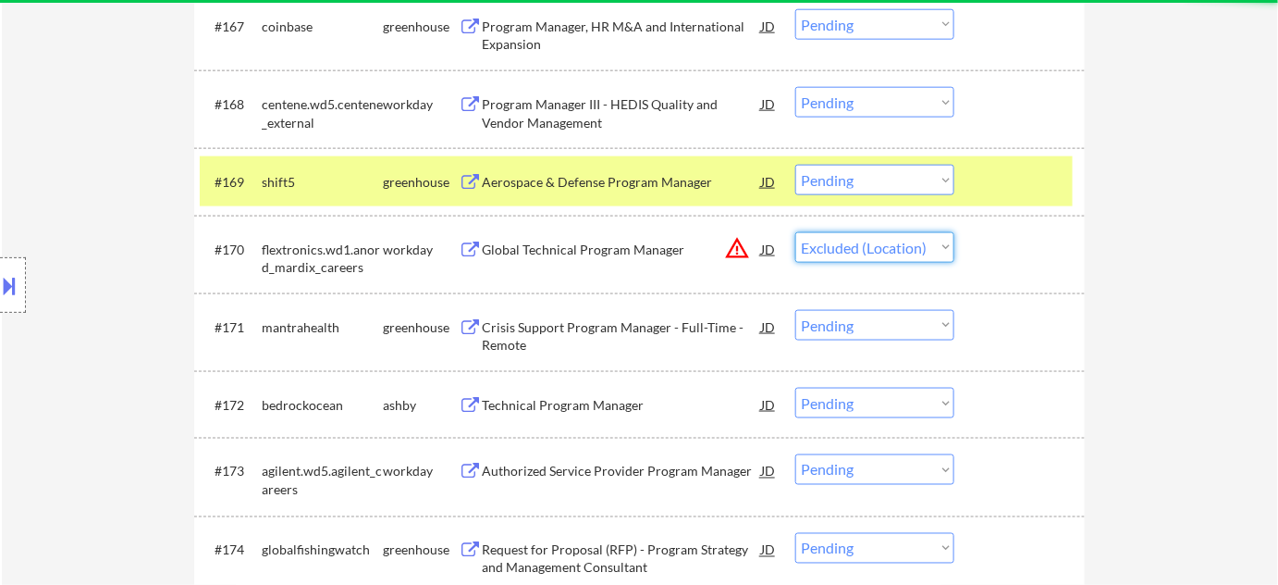
click at [795, 232] on select "Choose an option... Pending Applied Excluded (Questions) Excluded (Expired) Exc…" at bounding box center [874, 247] width 159 height 31
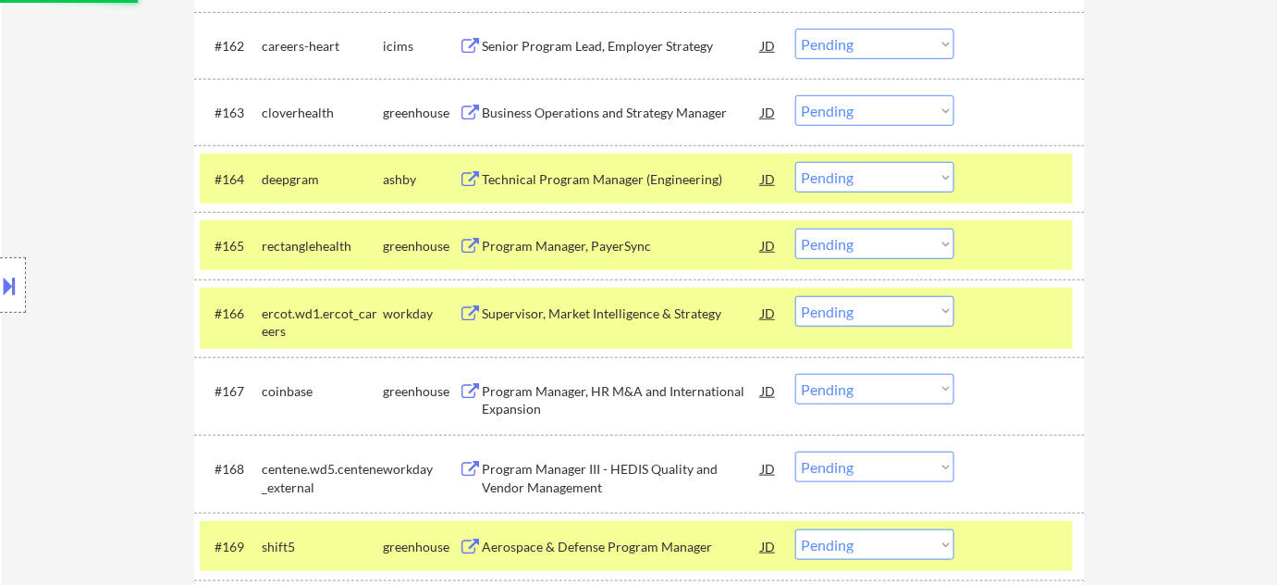
scroll to position [4978, 0]
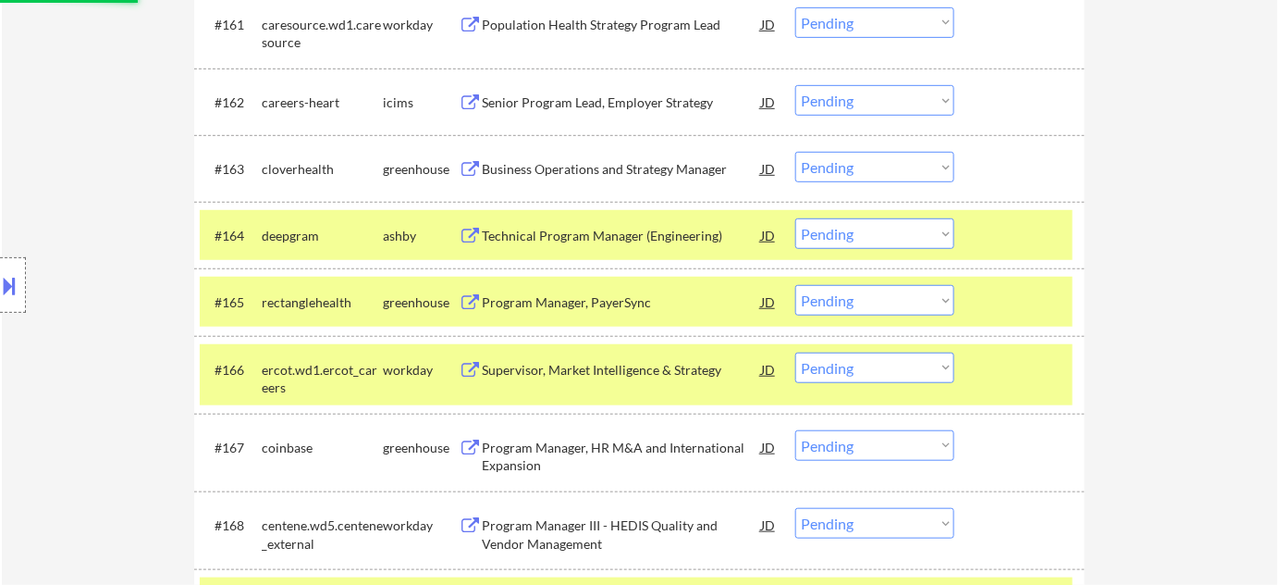
select select ""pending""
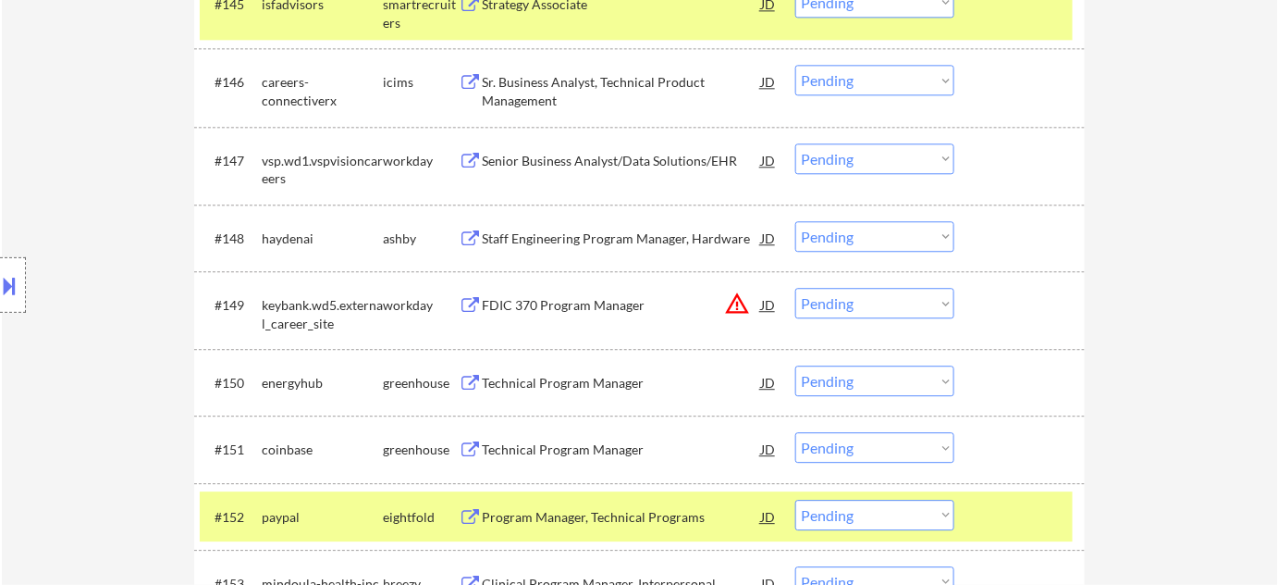
scroll to position [3860, 0]
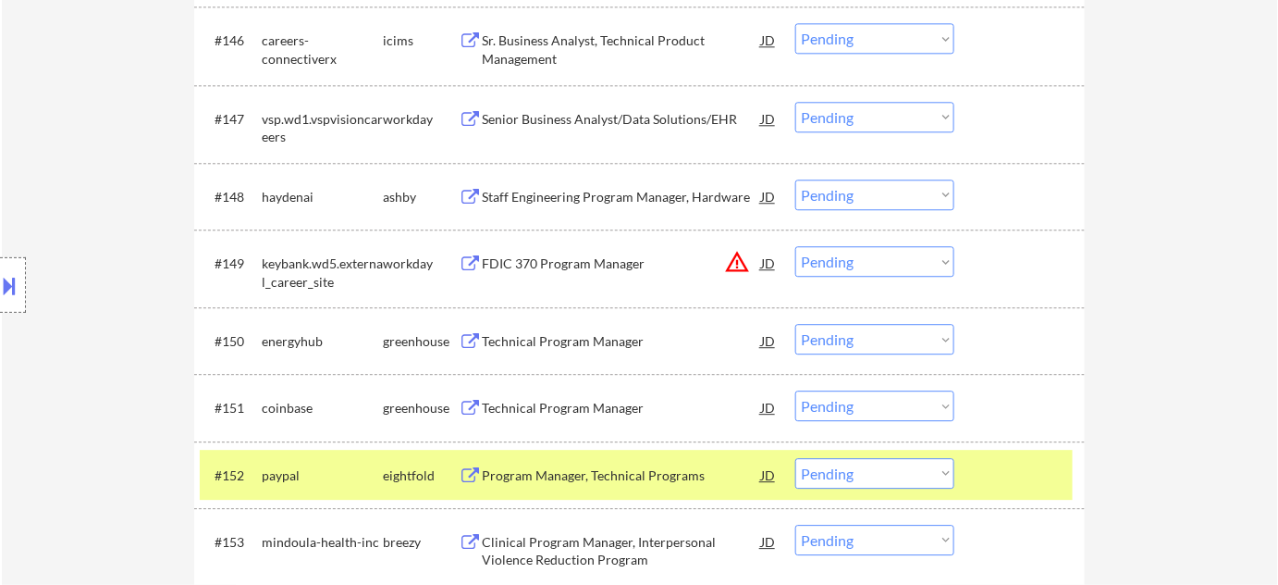
click at [746, 263] on button "warning_amber" at bounding box center [737, 262] width 26 height 26
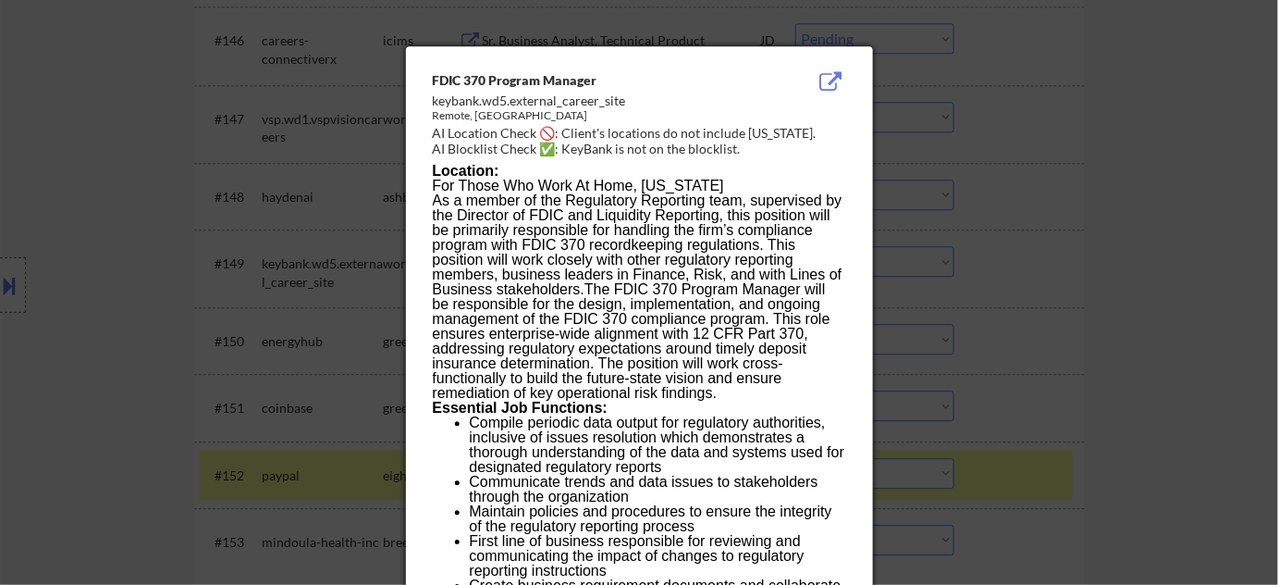
click at [1032, 312] on div at bounding box center [639, 292] width 1278 height 585
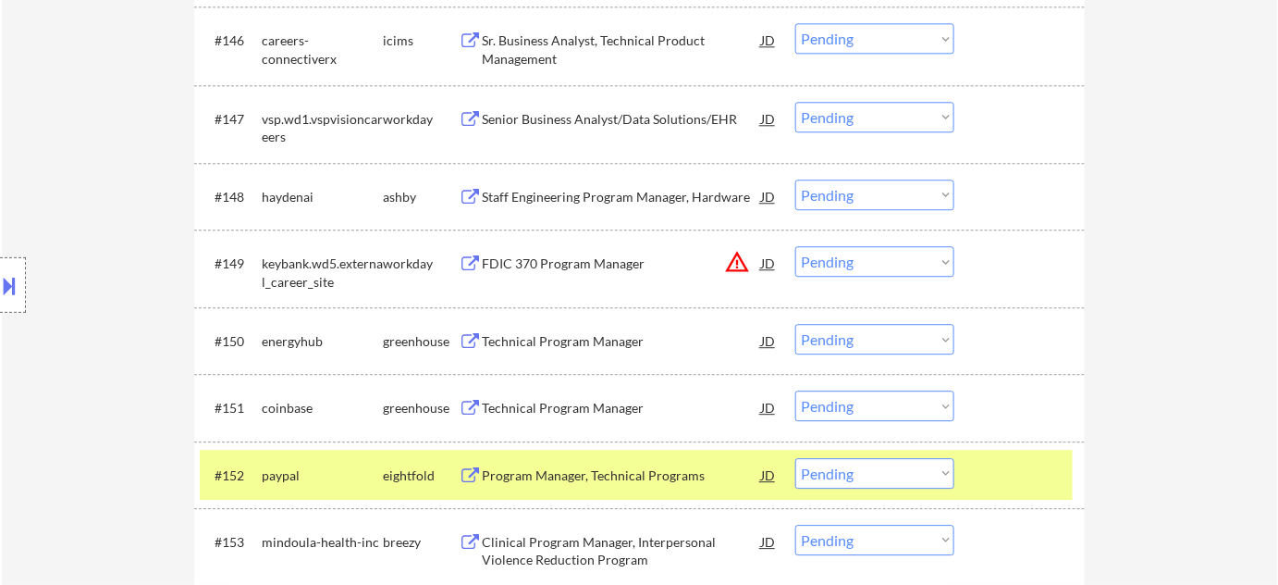
click at [573, 345] on div "Technical Program Manager" at bounding box center [621, 341] width 279 height 18
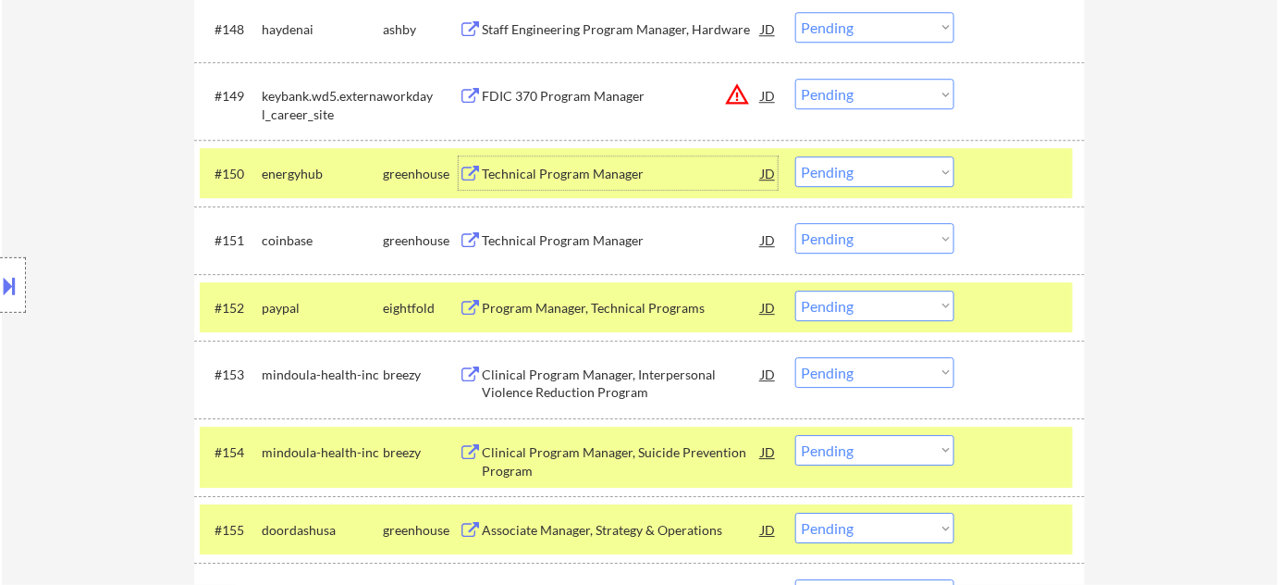
scroll to position [4112, 0]
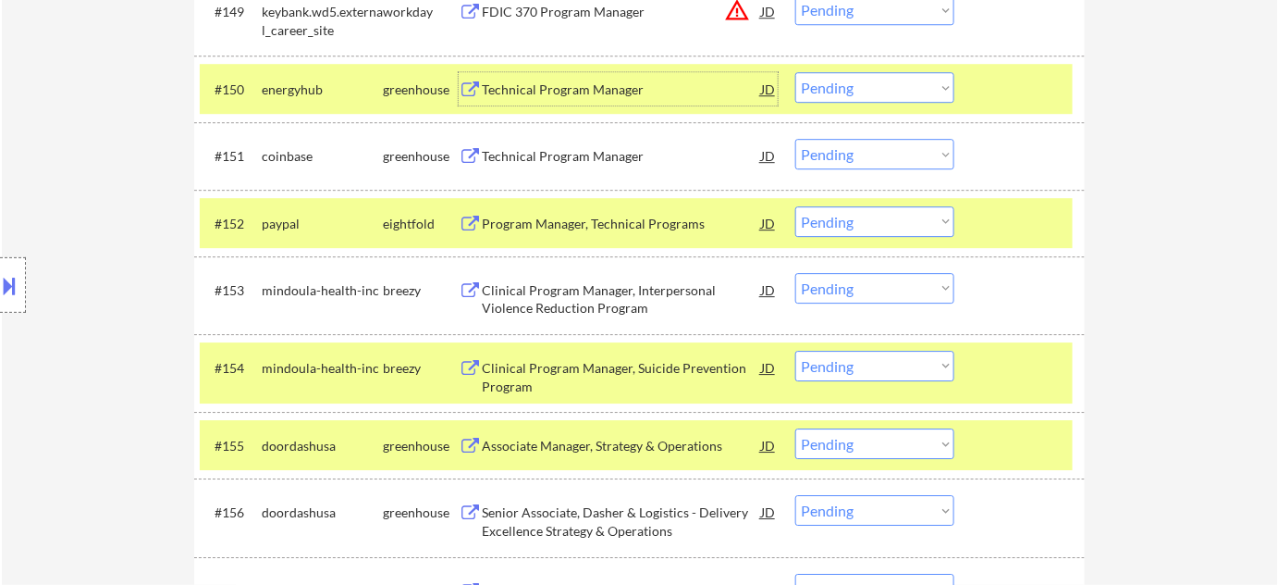
click at [881, 295] on select "Choose an option... Pending Applied Excluded (Questions) Excluded (Expired) Exc…" at bounding box center [874, 288] width 159 height 31
click at [795, 273] on select "Choose an option... Pending Applied Excluded (Questions) Excluded (Expired) Exc…" at bounding box center [874, 288] width 159 height 31
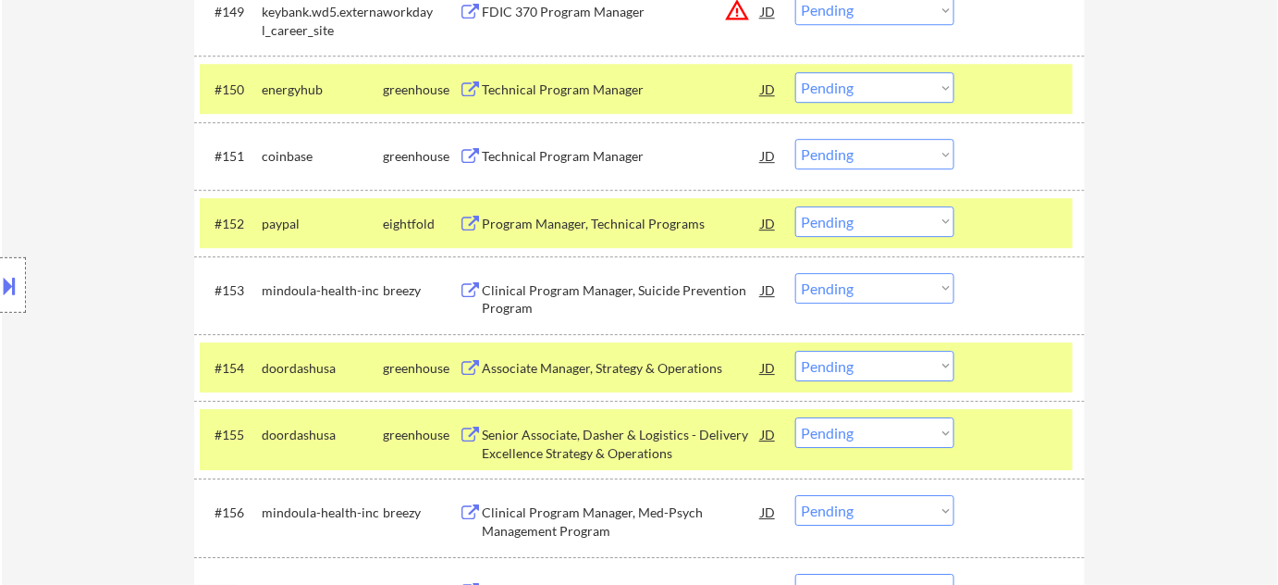
click at [875, 287] on select "Choose an option... Pending Applied Excluded (Questions) Excluded (Expired) Exc…" at bounding box center [874, 288] width 159 height 31
click at [795, 273] on select "Choose an option... Pending Applied Excluded (Questions) Excluded (Expired) Exc…" at bounding box center [874, 288] width 159 height 31
select select ""pending""
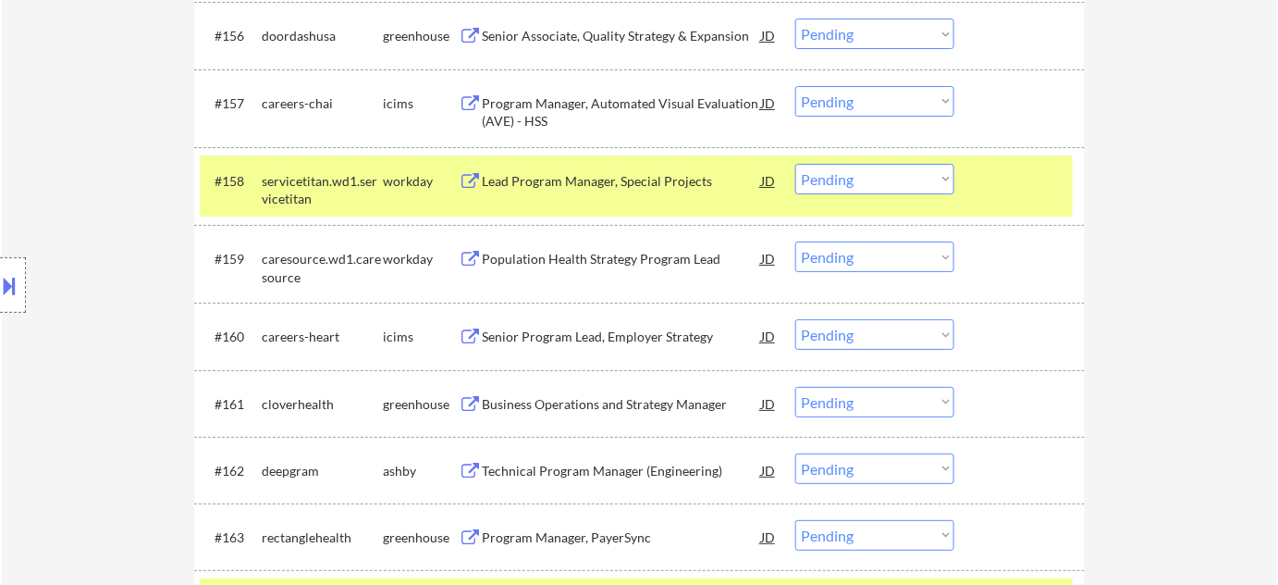
scroll to position [4617, 0]
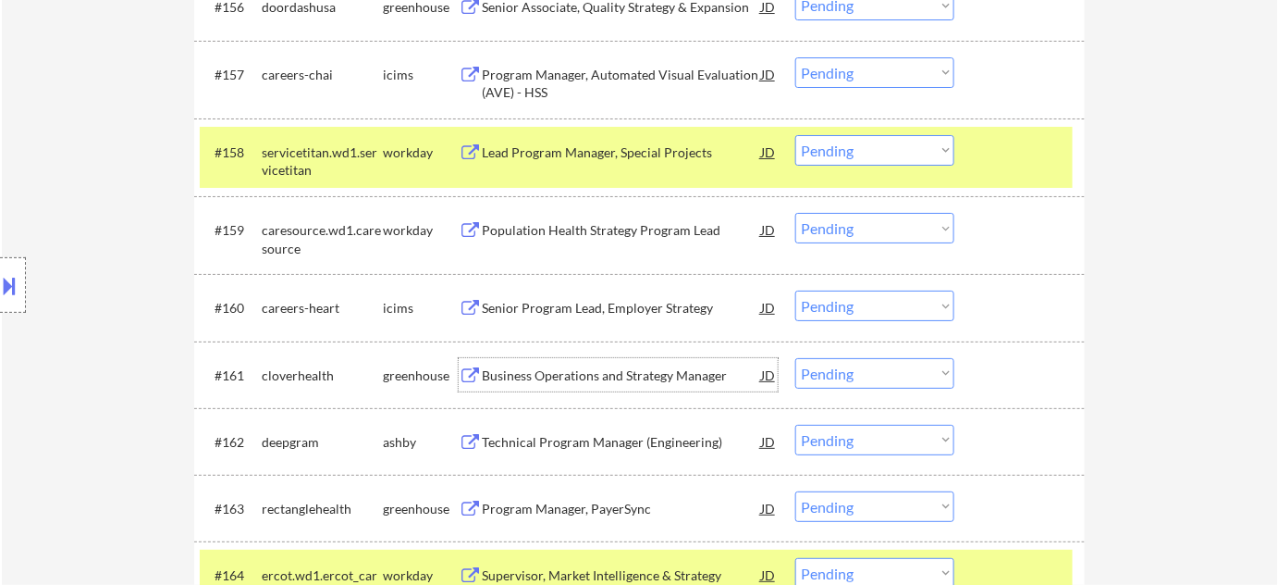
click at [611, 373] on div "Business Operations and Strategy Manager" at bounding box center [621, 375] width 279 height 18
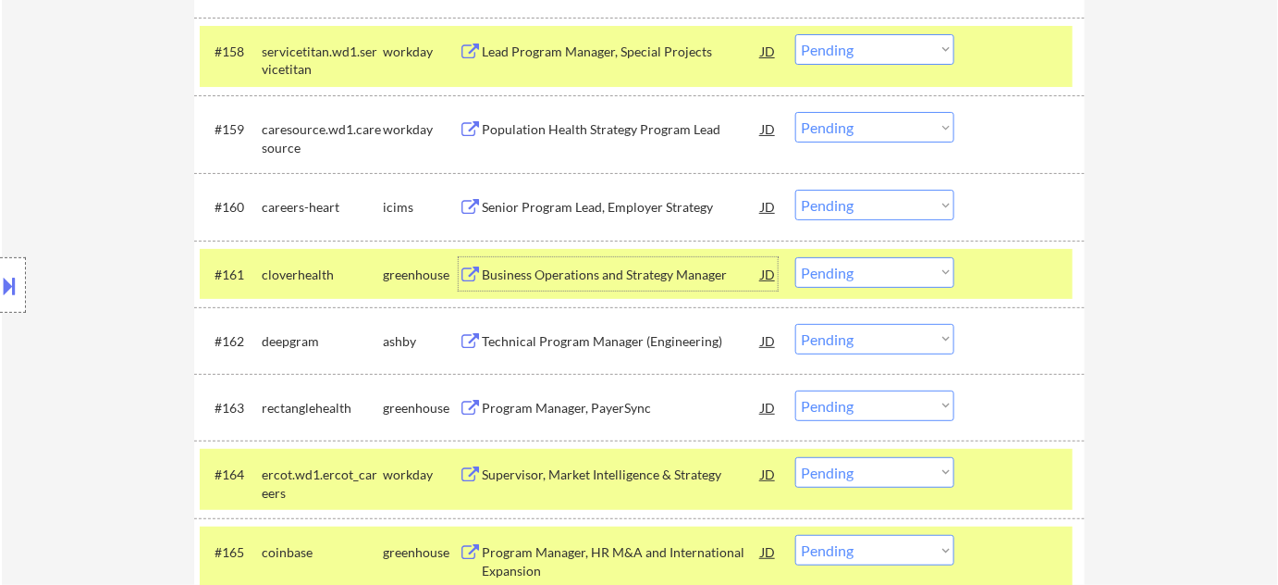
scroll to position [4869, 0]
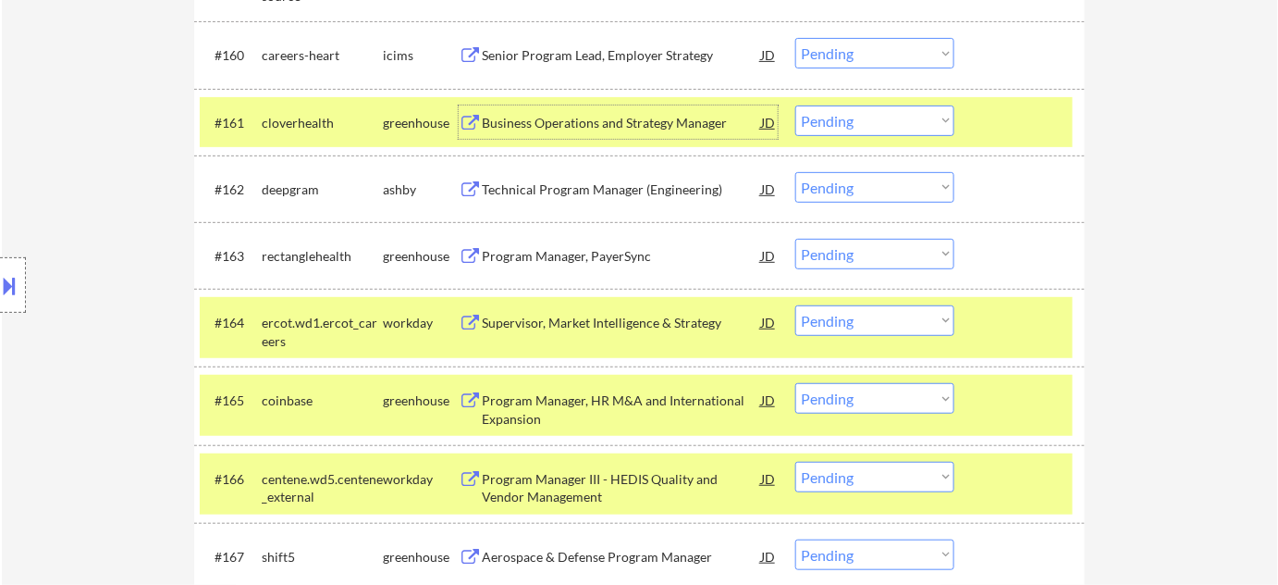
click at [560, 248] on div "Program Manager, PayerSync" at bounding box center [621, 256] width 279 height 18
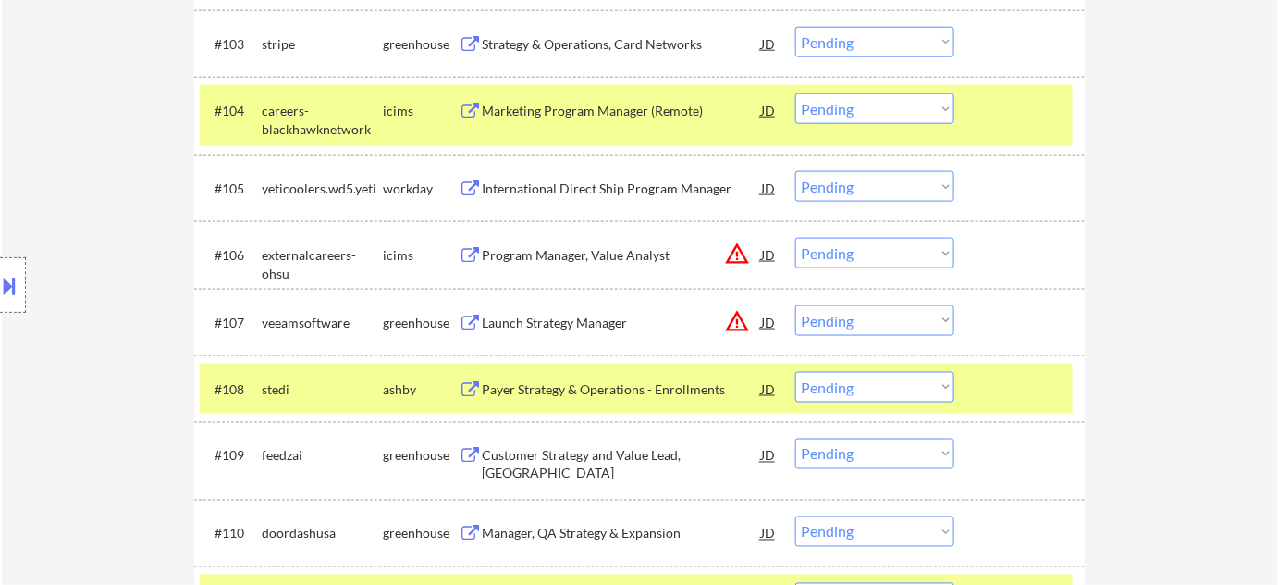
scroll to position [622, 0]
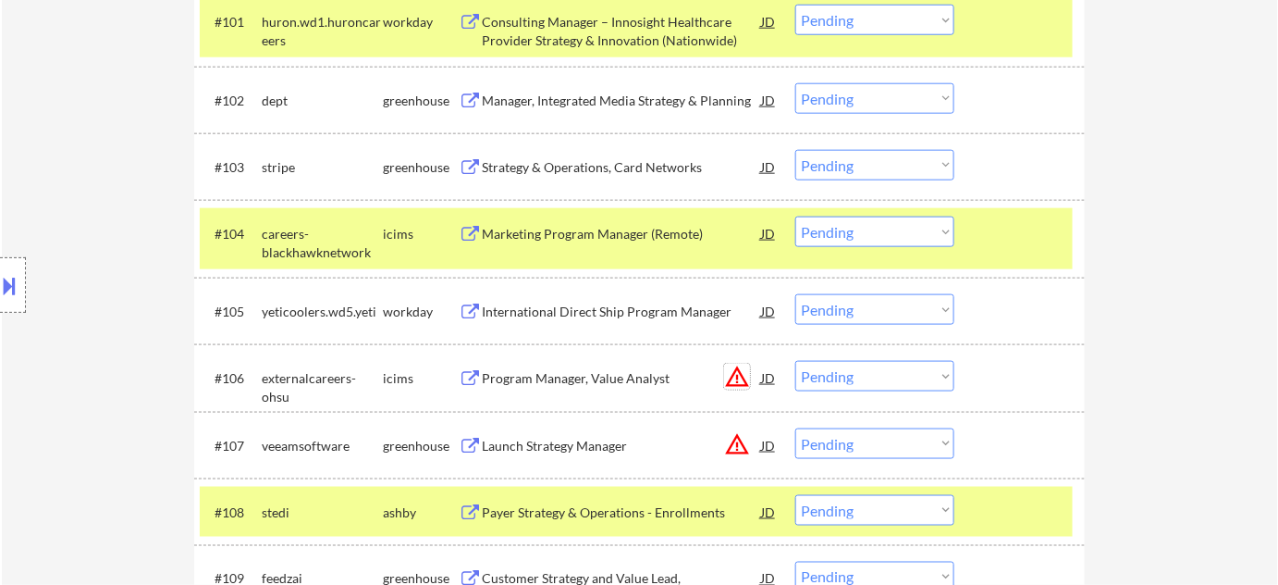
click at [739, 377] on button "warning_amber" at bounding box center [737, 377] width 26 height 26
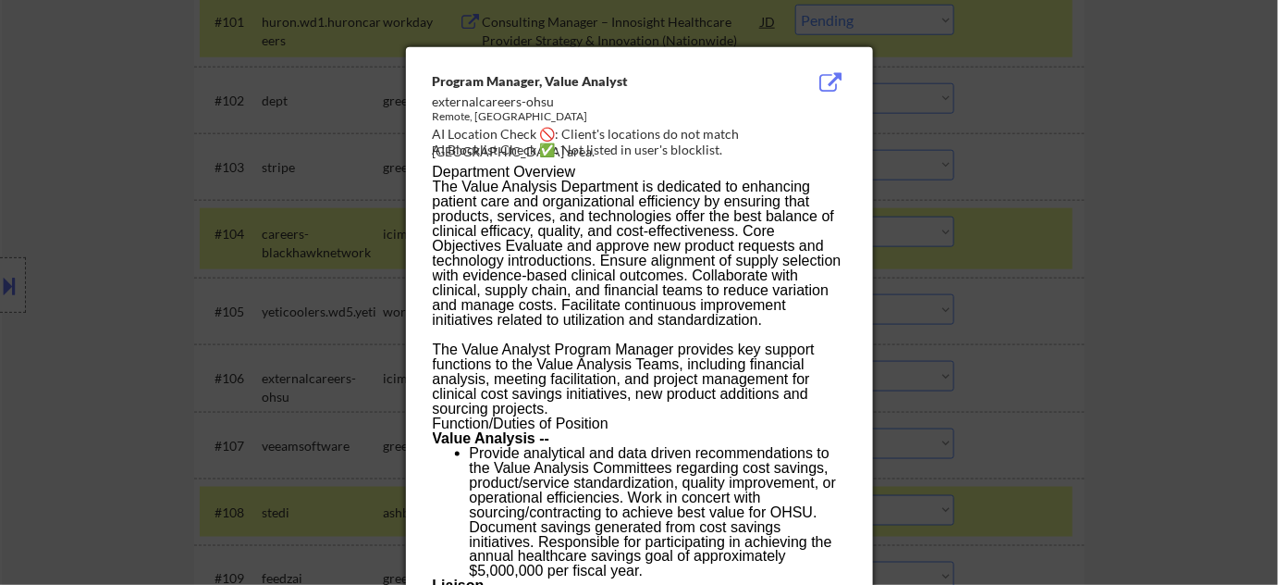
click at [1080, 396] on div at bounding box center [639, 292] width 1278 height 585
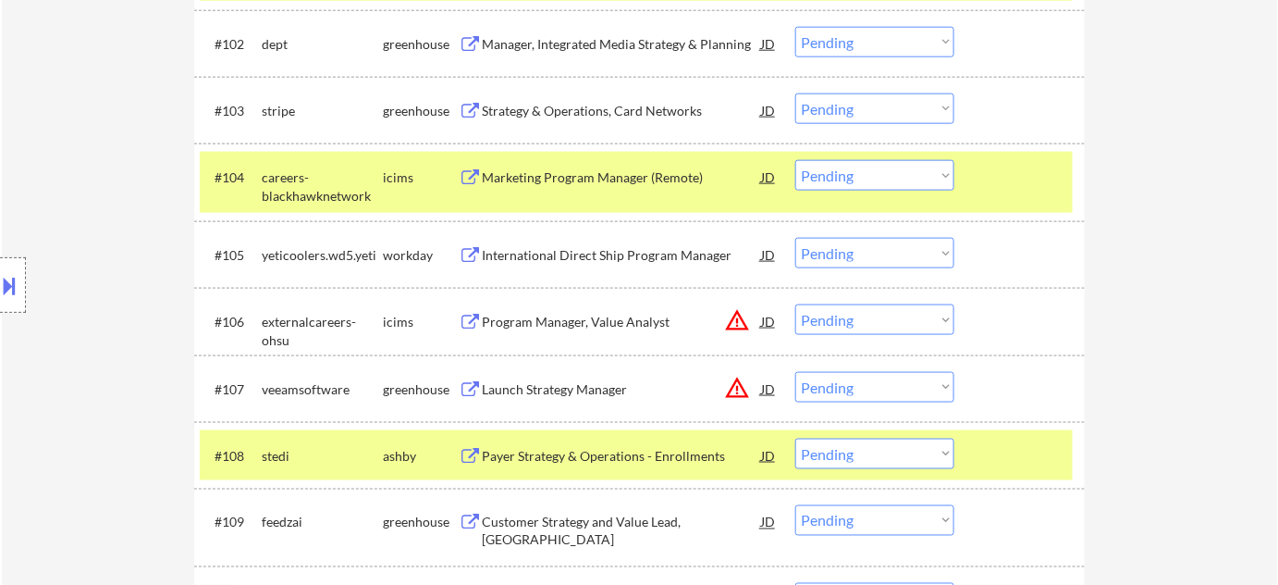
scroll to position [706, 0]
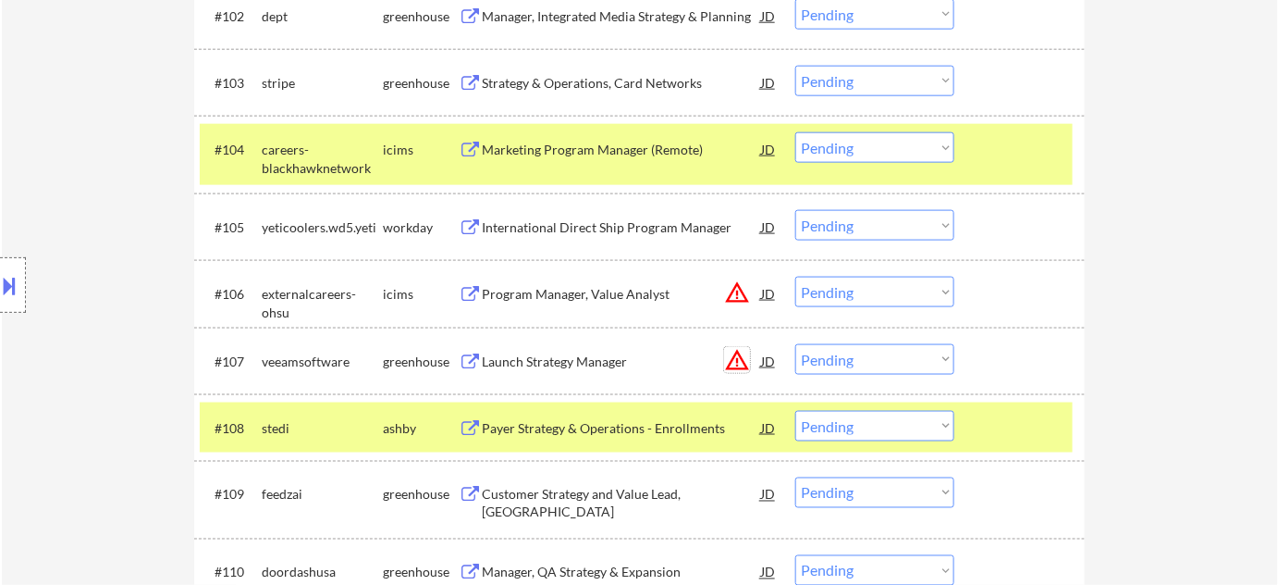
click at [734, 354] on button "warning_amber" at bounding box center [737, 360] width 26 height 26
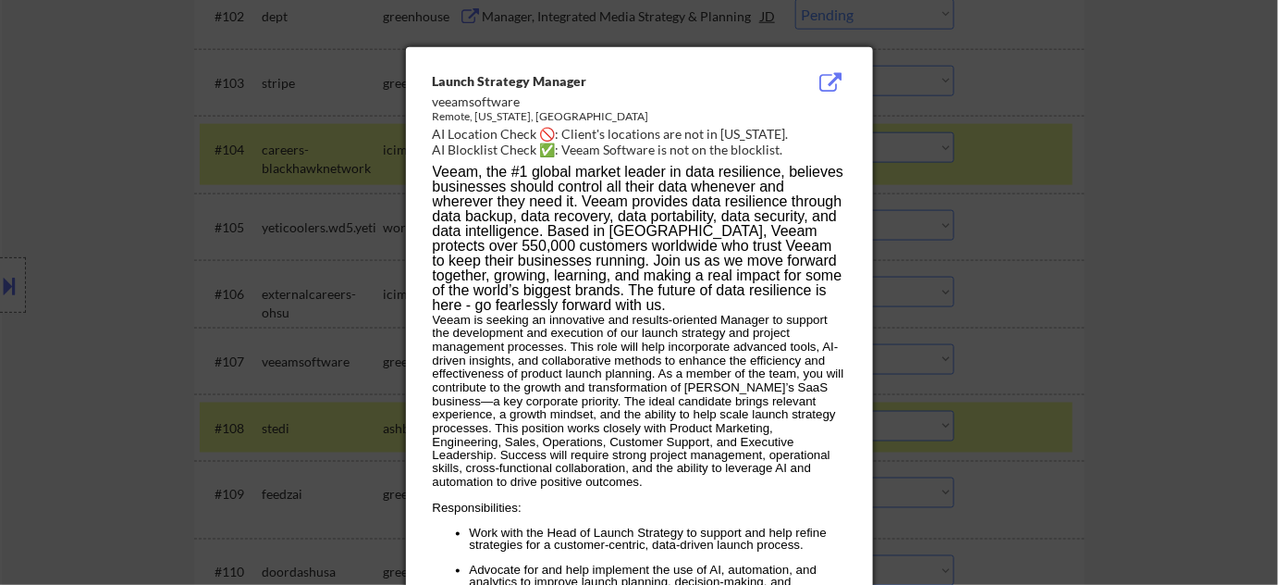
click at [1064, 337] on div at bounding box center [639, 292] width 1278 height 585
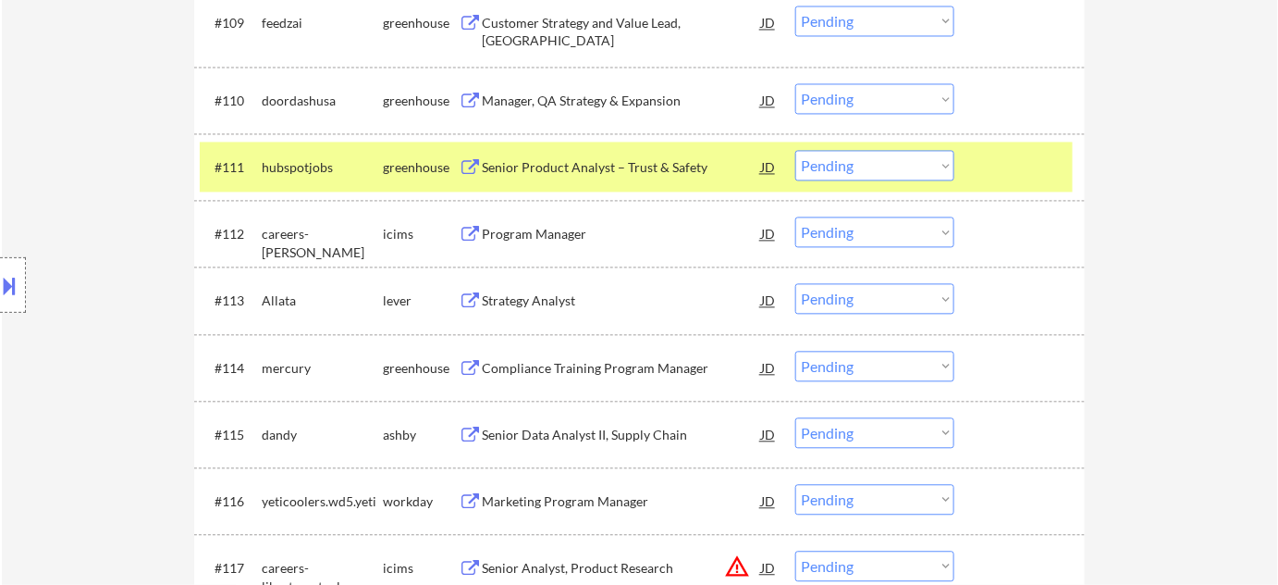
scroll to position [1211, 0]
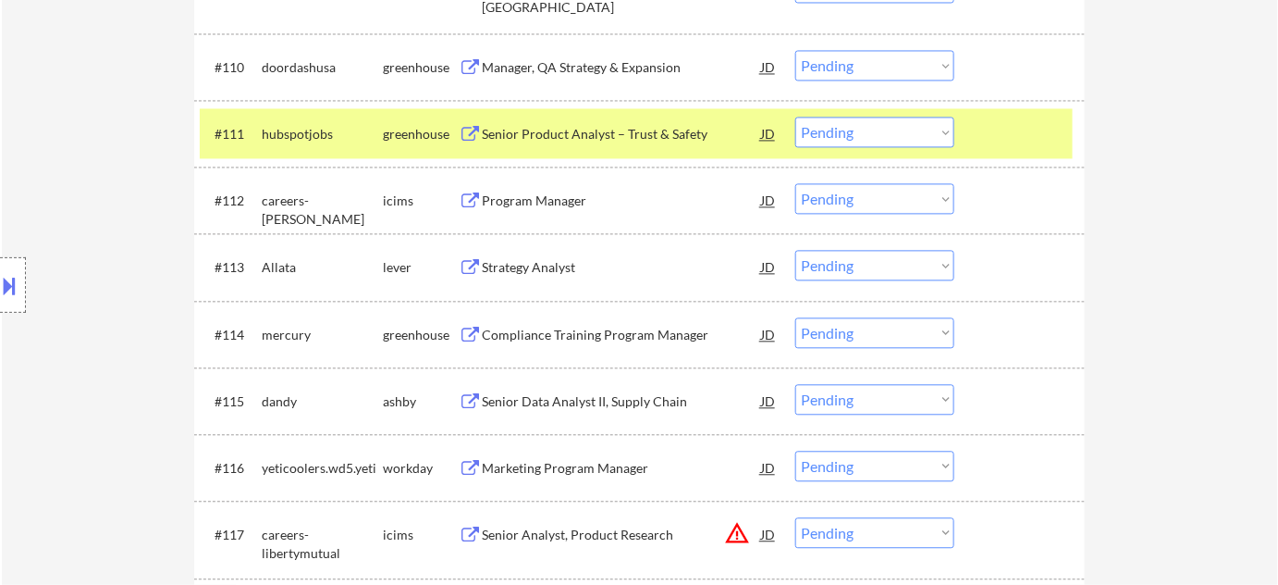
click at [538, 194] on div "Program Manager" at bounding box center [621, 200] width 279 height 18
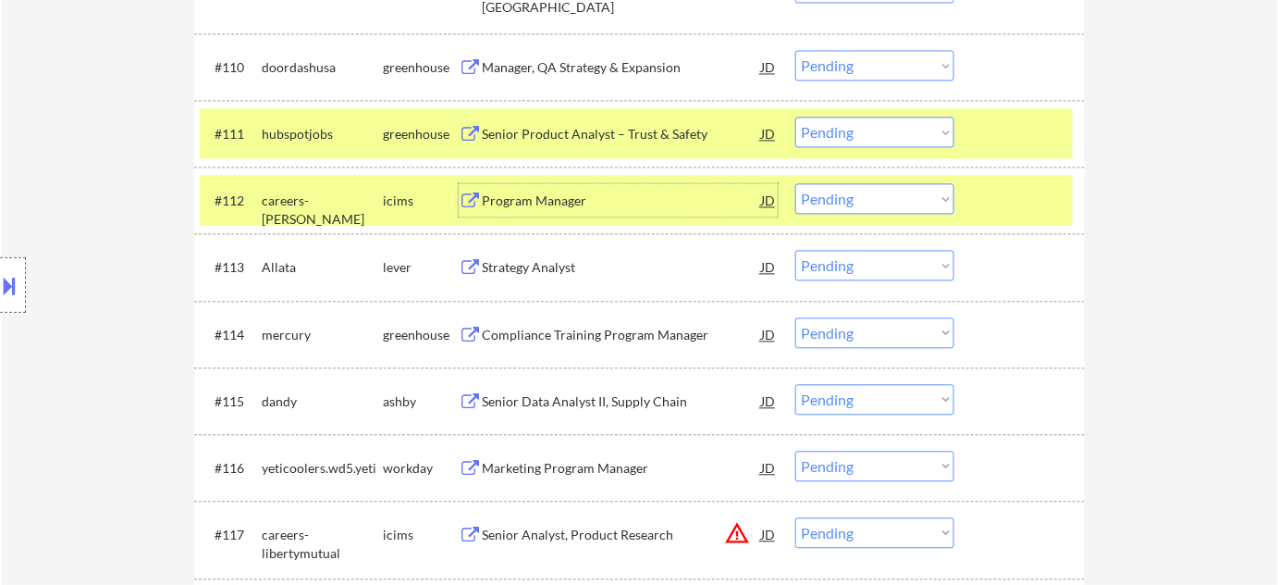
click at [841, 190] on select "Choose an option... Pending Applied Excluded (Questions) Excluded (Expired) Exc…" at bounding box center [874, 198] width 159 height 31
click at [795, 183] on select "Choose an option... Pending Applied Excluded (Questions) Excluded (Expired) Exc…" at bounding box center [874, 198] width 159 height 31
select select ""pending""
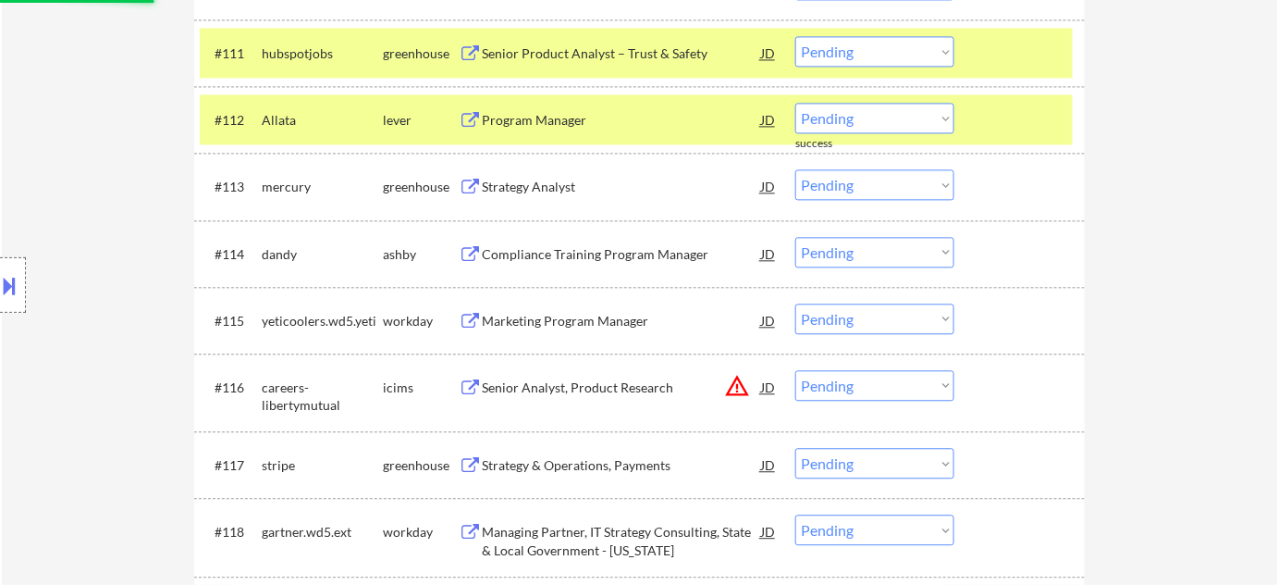
scroll to position [1295, 0]
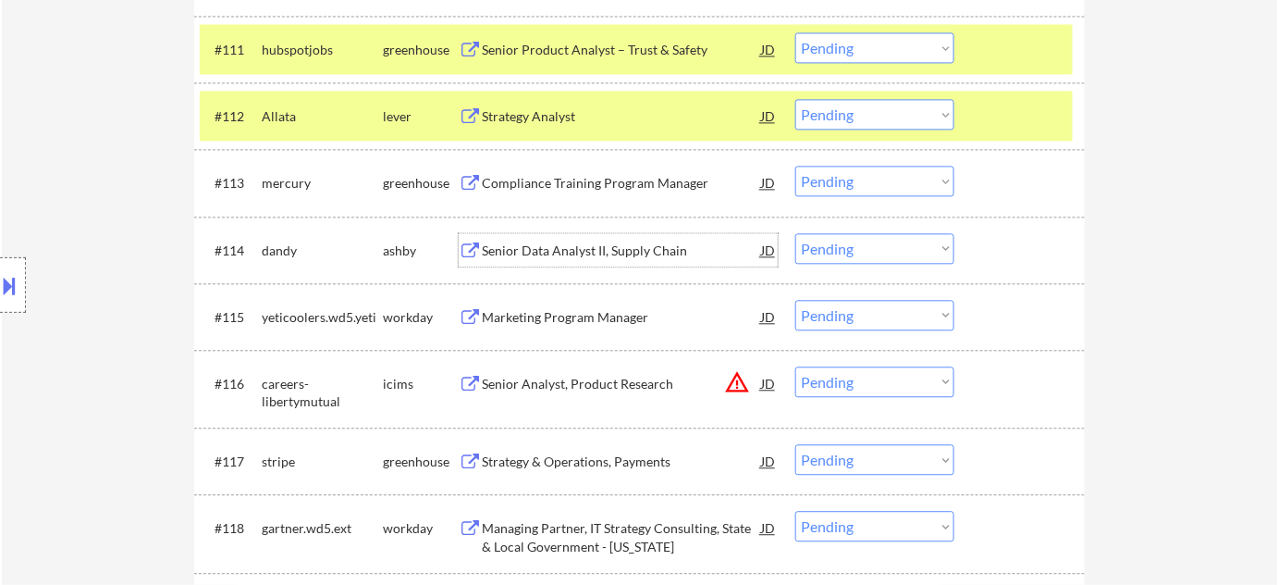
click at [595, 253] on div "Senior Data Analyst II, Supply Chain" at bounding box center [621, 250] width 279 height 18
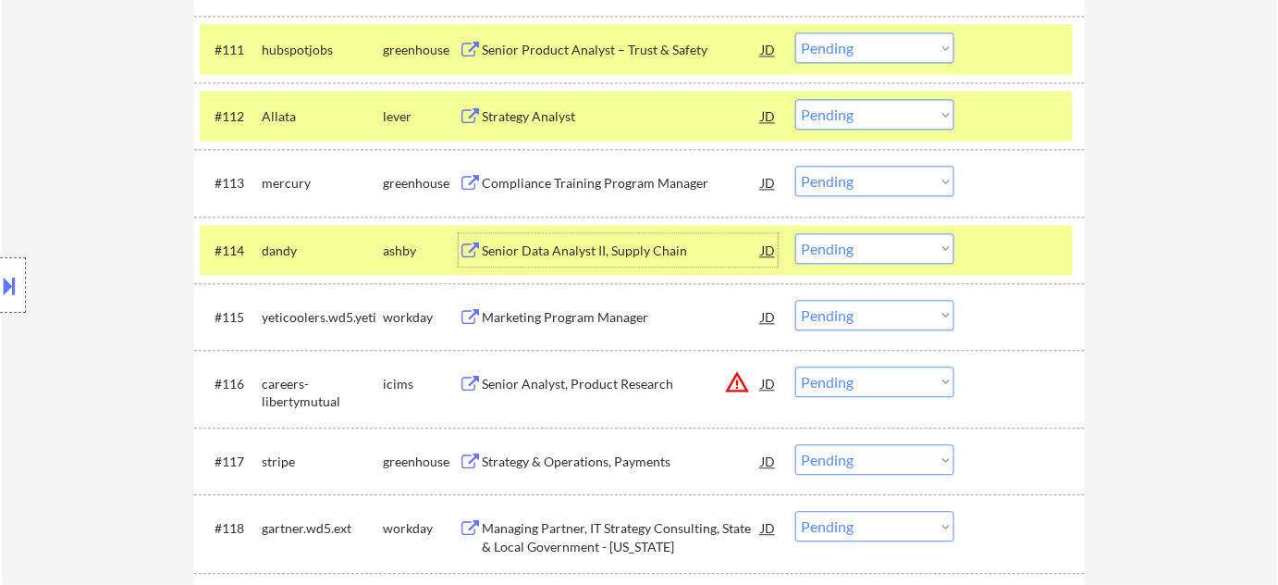
click at [811, 248] on select "Choose an option... Pending Applied Excluded (Questions) Excluded (Expired) Exc…" at bounding box center [874, 248] width 159 height 31
click at [795, 233] on select "Choose an option... Pending Applied Excluded (Questions) Excluded (Expired) Exc…" at bounding box center [874, 248] width 159 height 31
select select ""pending""
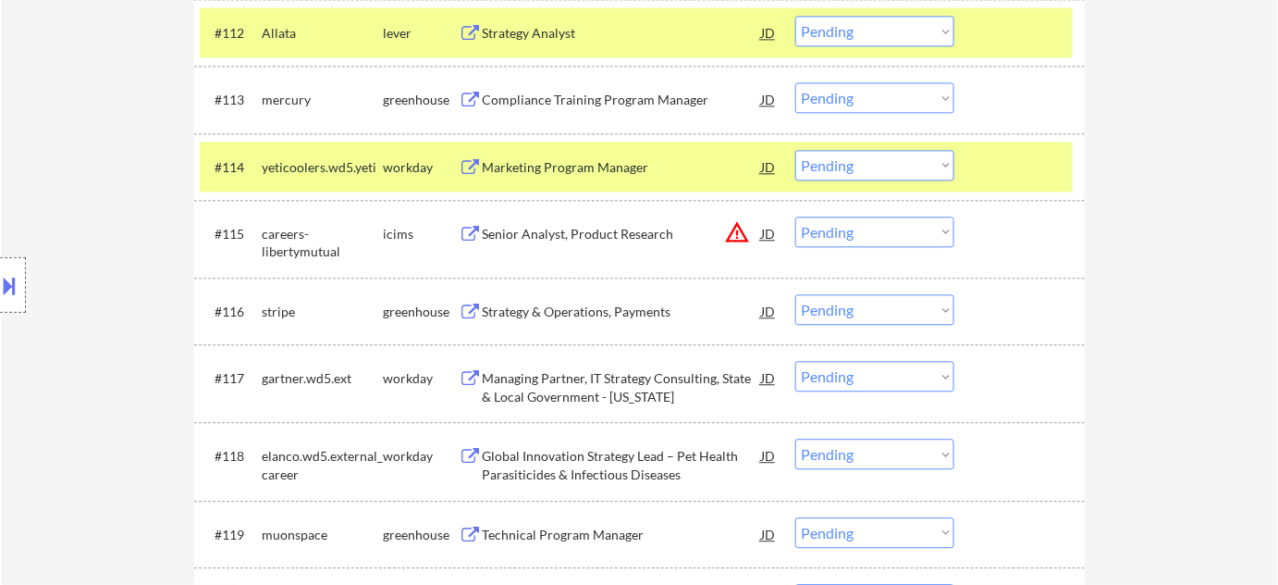
click at [601, 171] on div "Marketing Program Manager" at bounding box center [621, 167] width 279 height 18
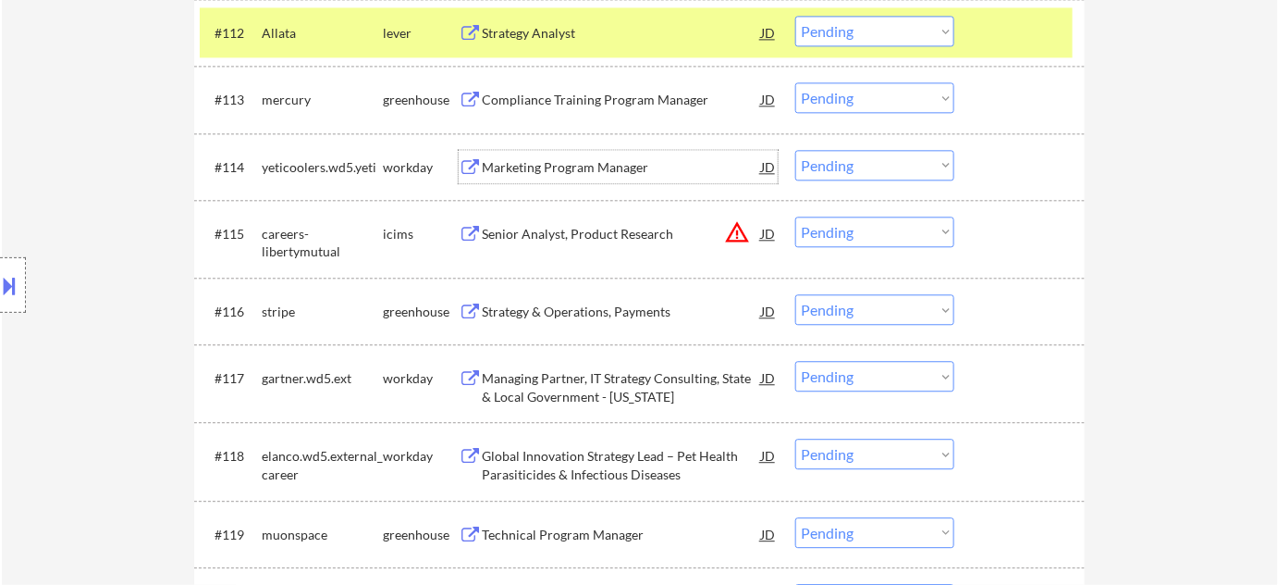
click at [0, 295] on button at bounding box center [10, 285] width 20 height 31
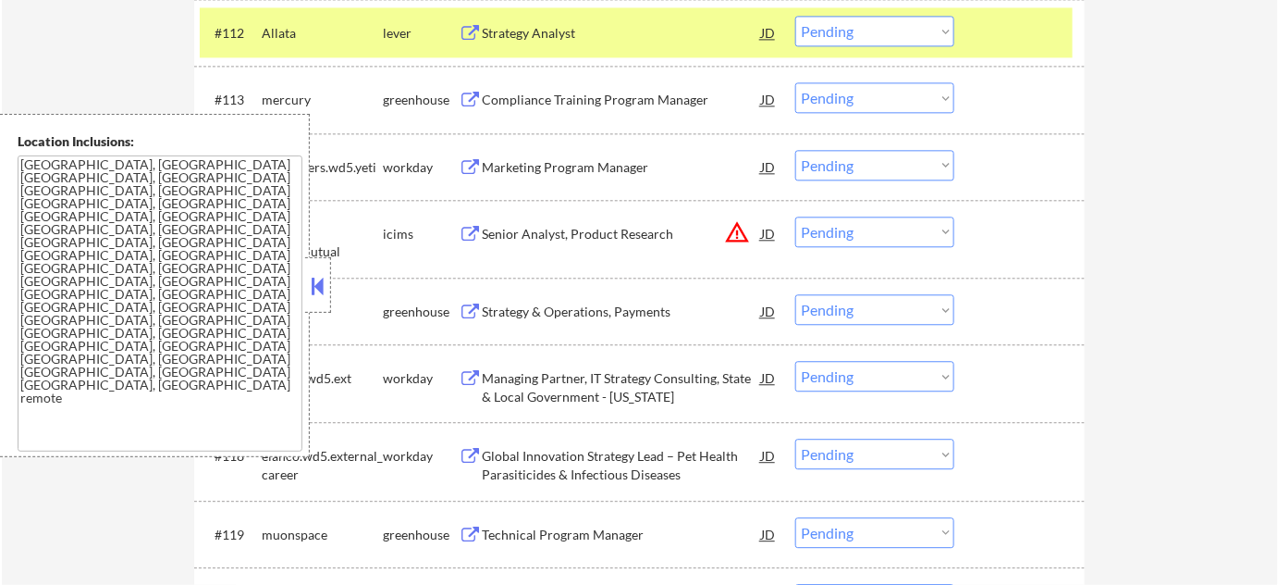
click at [325, 287] on button at bounding box center [318, 286] width 20 height 28
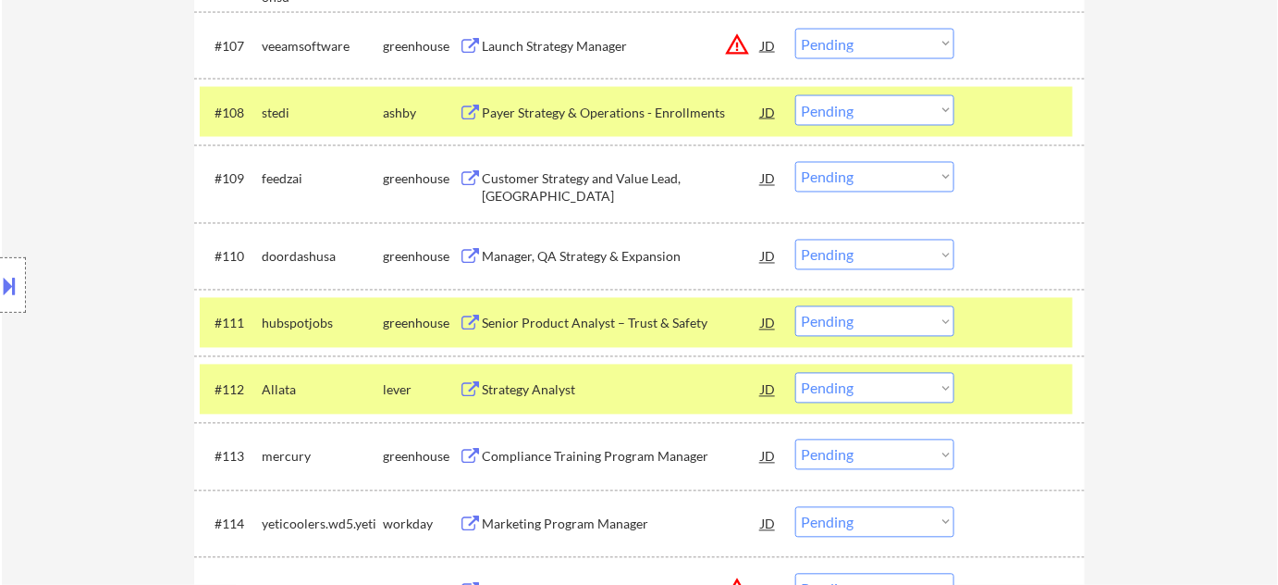
scroll to position [874, 0]
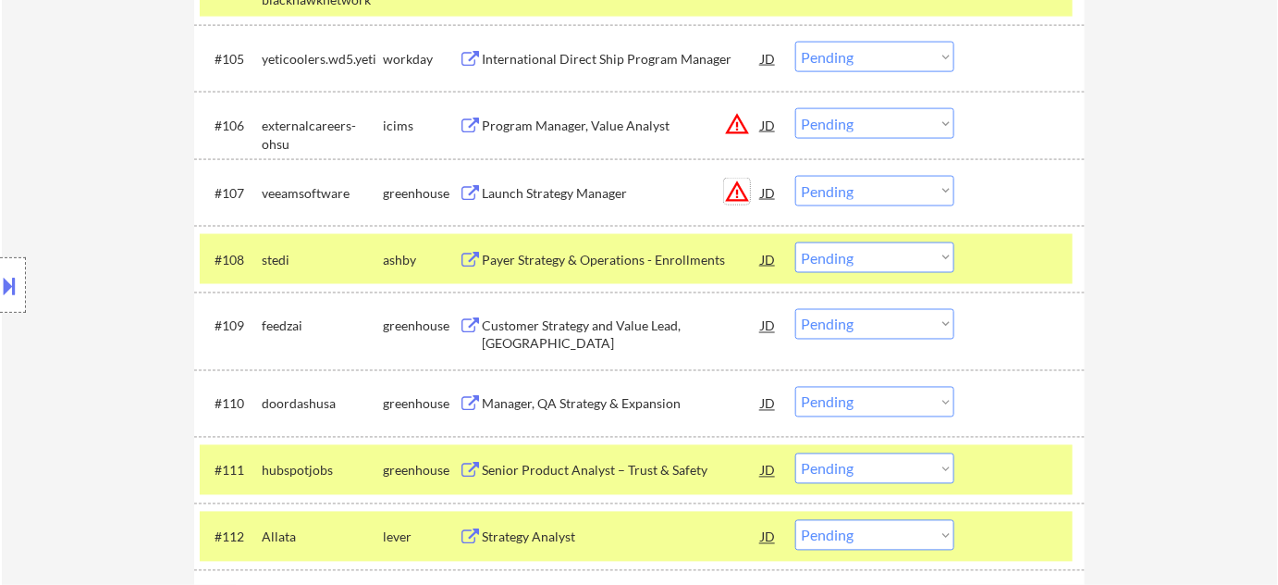
click at [737, 192] on button "warning_amber" at bounding box center [737, 192] width 26 height 26
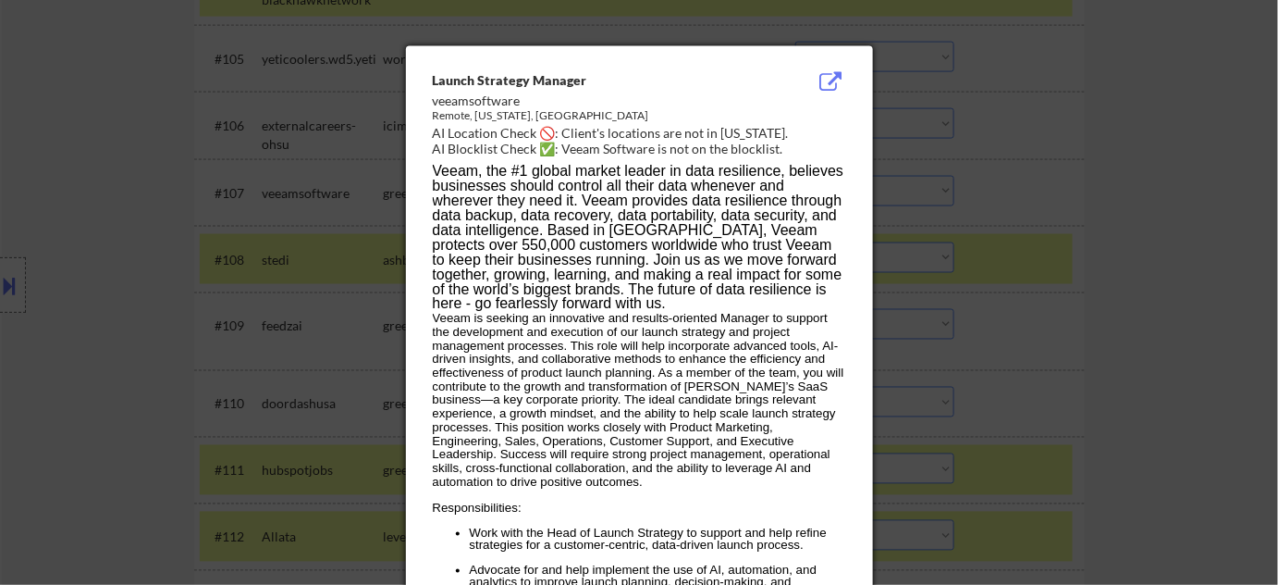
click at [1058, 285] on div at bounding box center [639, 292] width 1278 height 585
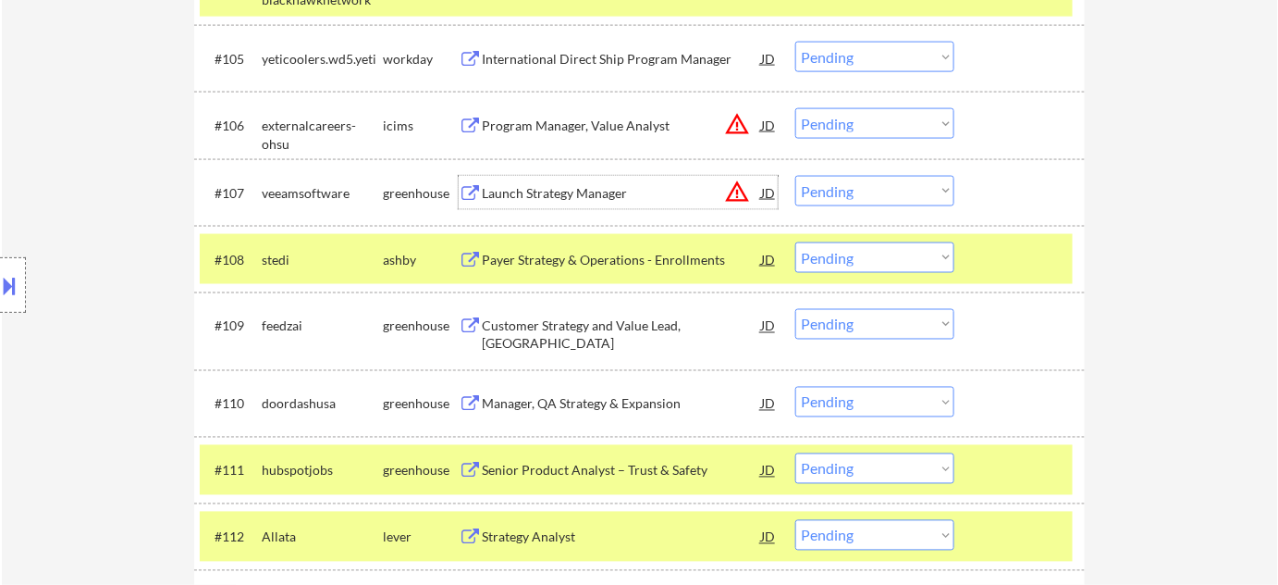
click at [520, 187] on div "Launch Strategy Manager" at bounding box center [621, 193] width 279 height 18
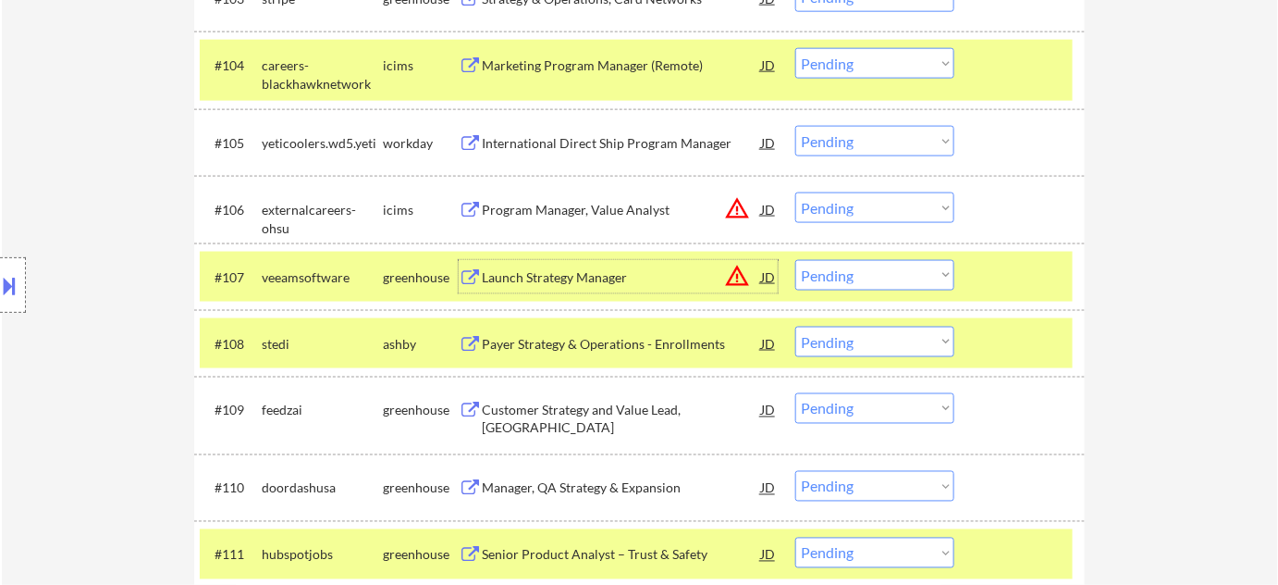
scroll to position [706, 0]
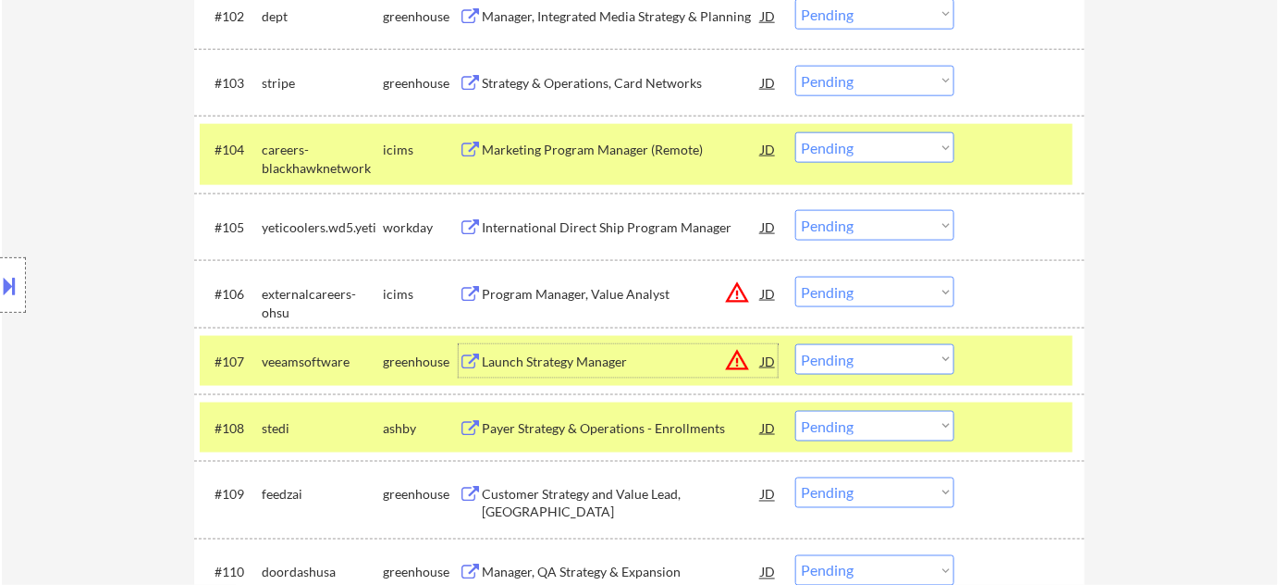
click at [733, 290] on button "warning_amber" at bounding box center [737, 292] width 26 height 26
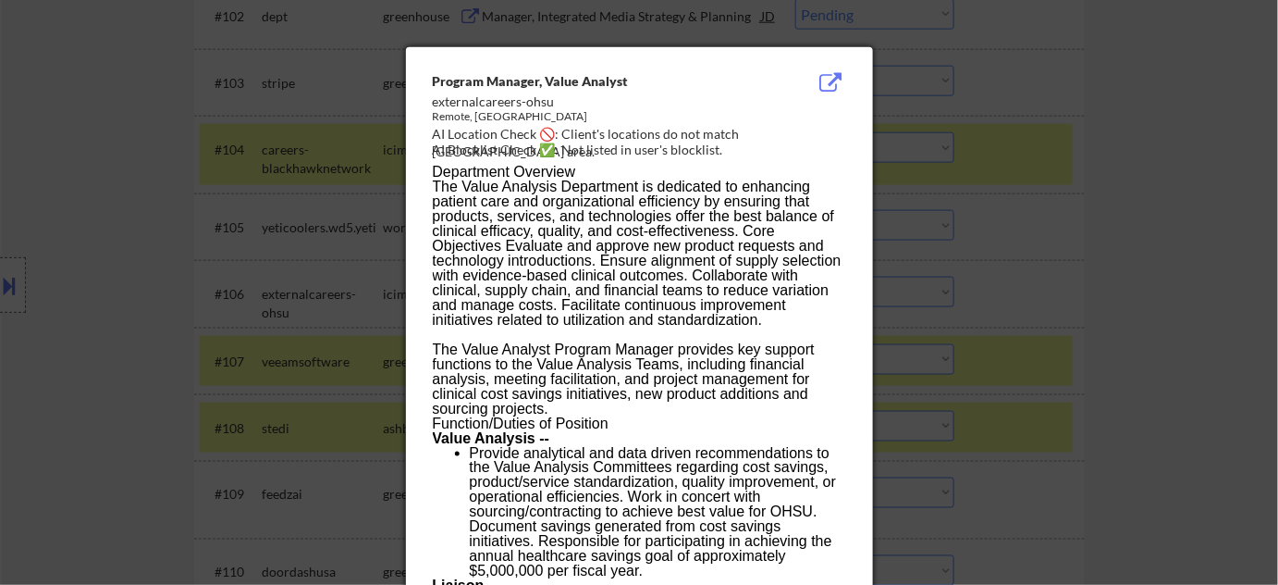
drag, startPoint x: 1046, startPoint y: 349, endPoint x: 789, endPoint y: 206, distance: 294.0
click at [948, 234] on div at bounding box center [639, 292] width 1278 height 585
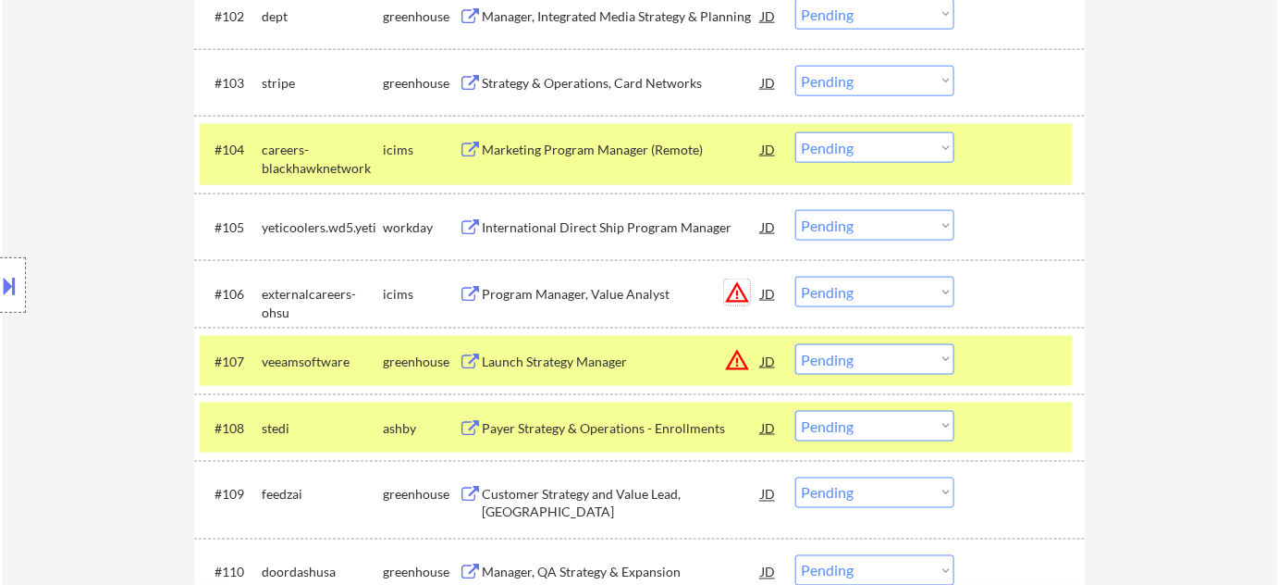
click at [735, 290] on button "warning_amber" at bounding box center [737, 292] width 26 height 26
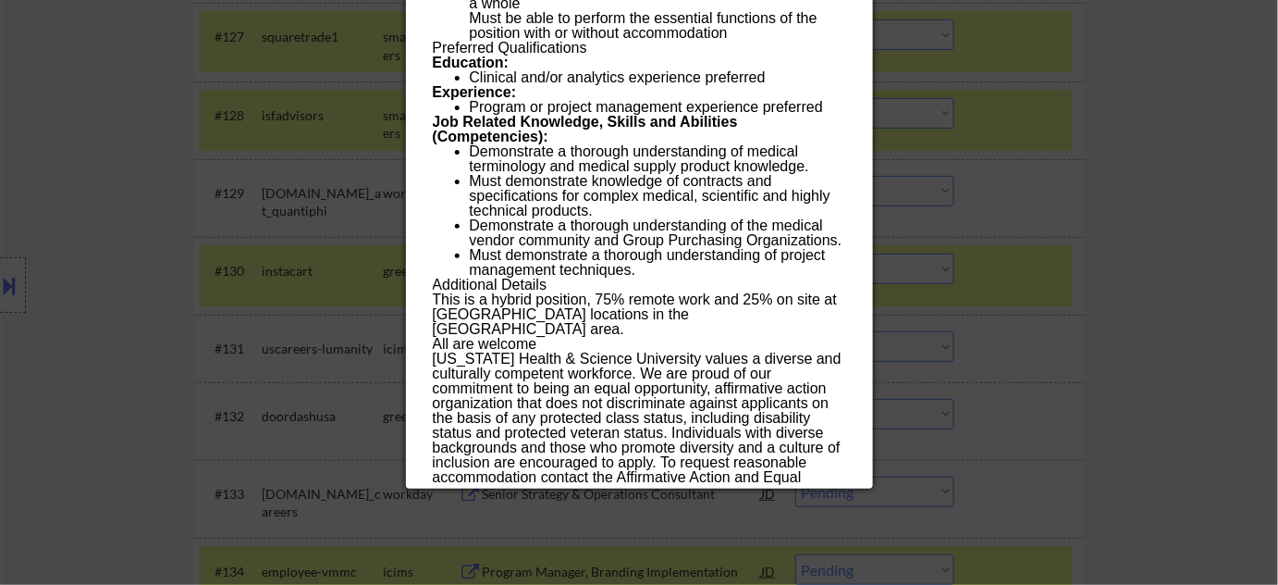
scroll to position [2472, 0]
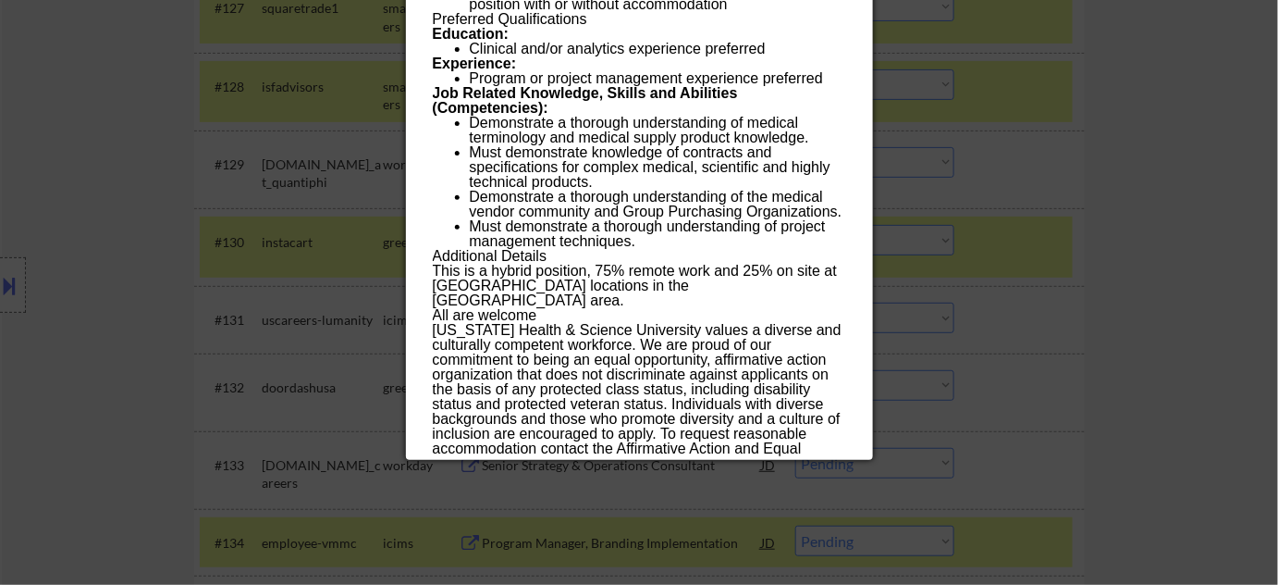
click at [27, 286] on div at bounding box center [639, 292] width 1278 height 585
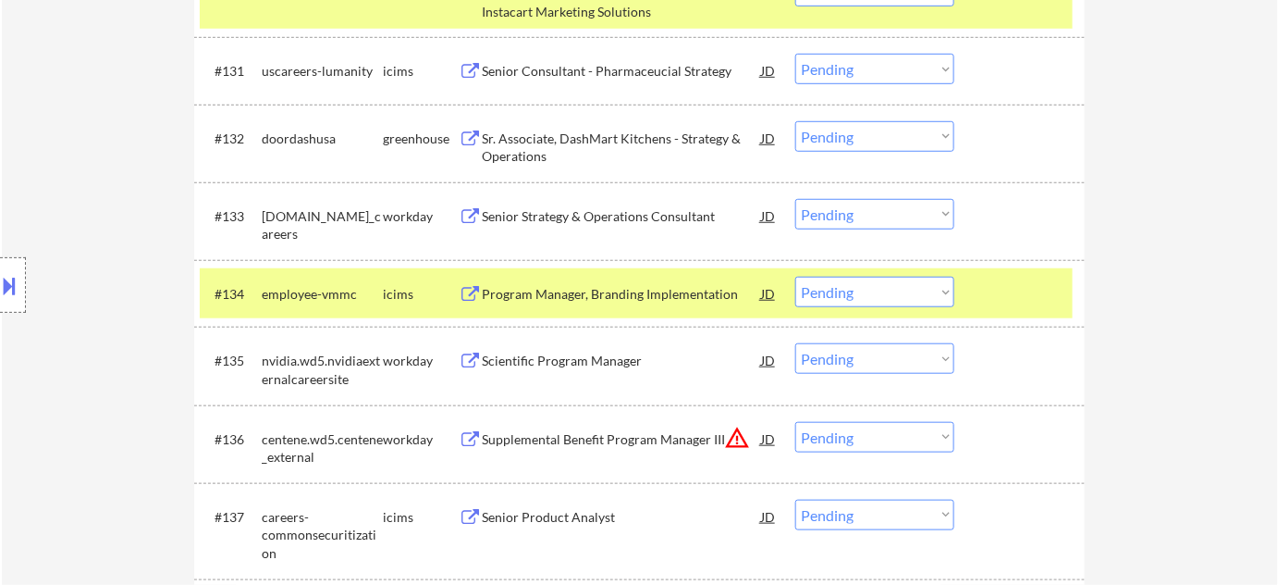
scroll to position [2724, 0]
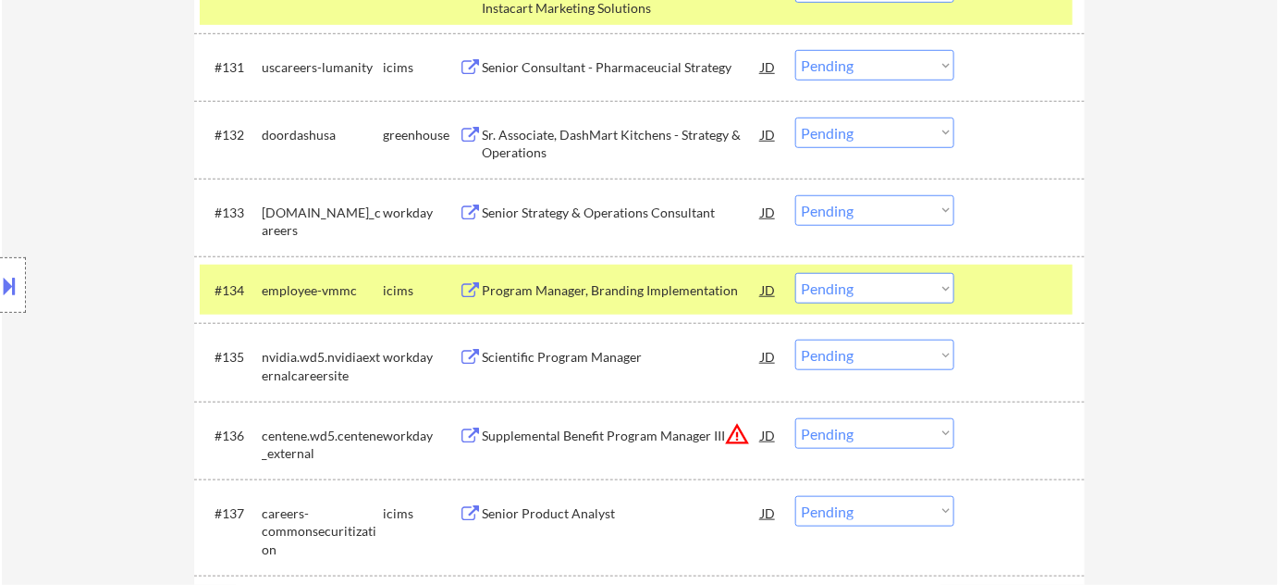
click at [580, 207] on div "Senior Strategy & Operations Consultant" at bounding box center [621, 212] width 279 height 18
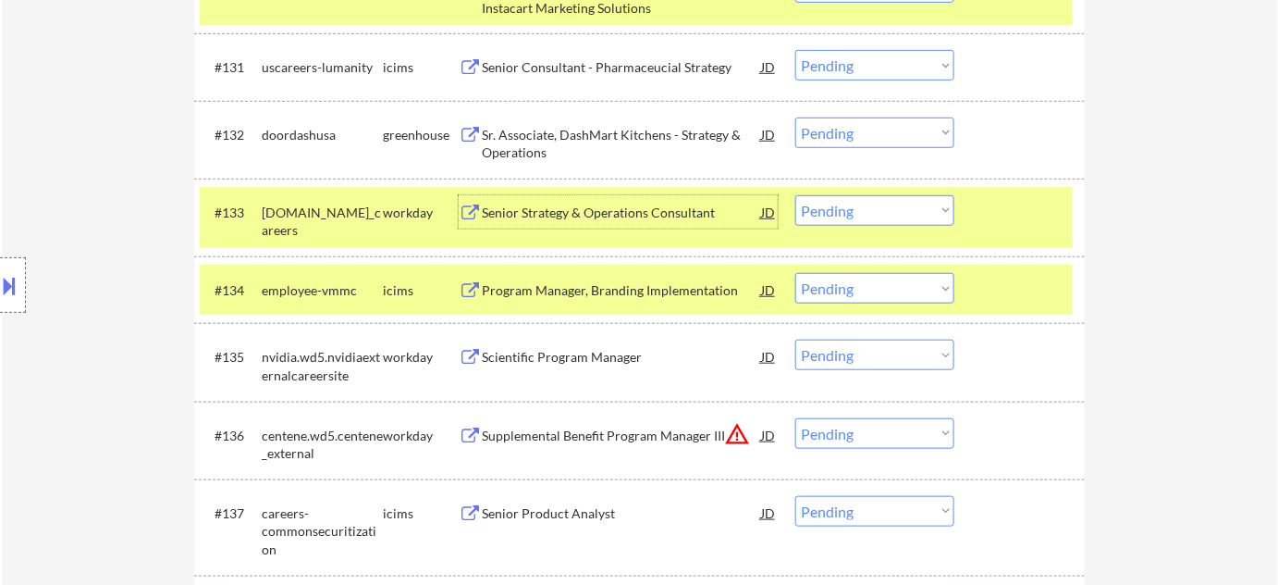
click at [594, 298] on div "Program Manager, Branding Implementation" at bounding box center [621, 290] width 279 height 18
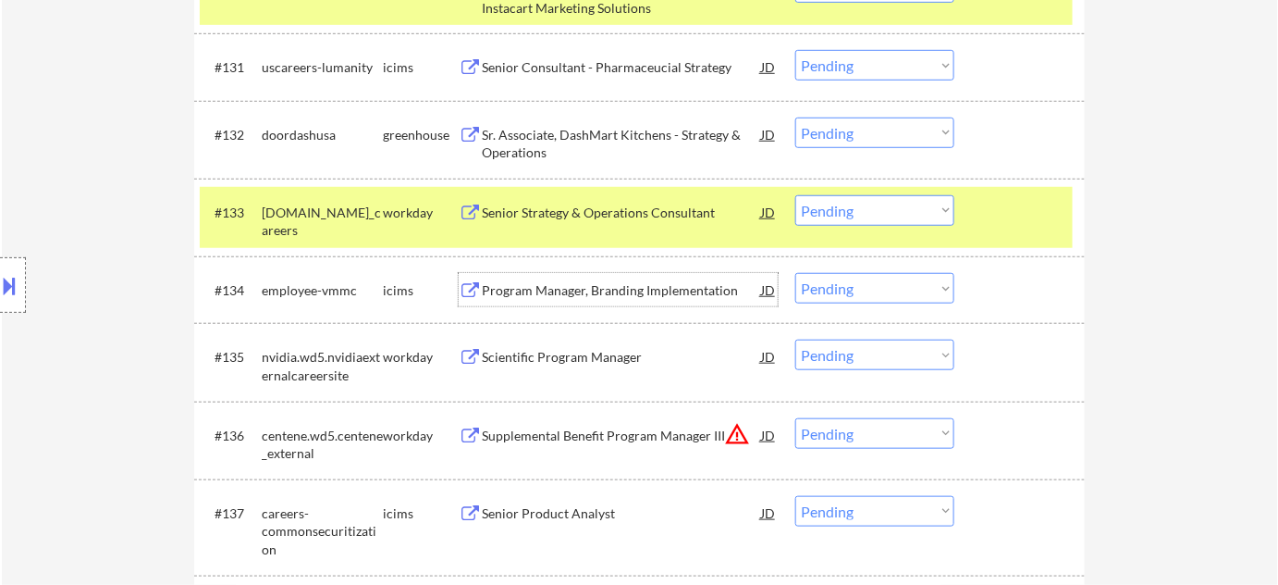
drag, startPoint x: 890, startPoint y: 290, endPoint x: 892, endPoint y: 300, distance: 10.3
click at [890, 290] on select "Choose an option... Pending Applied Excluded (Questions) Excluded (Expired) Exc…" at bounding box center [874, 288] width 159 height 31
click at [795, 273] on select "Choose an option... Pending Applied Excluded (Questions) Excluded (Expired) Exc…" at bounding box center [874, 288] width 159 height 31
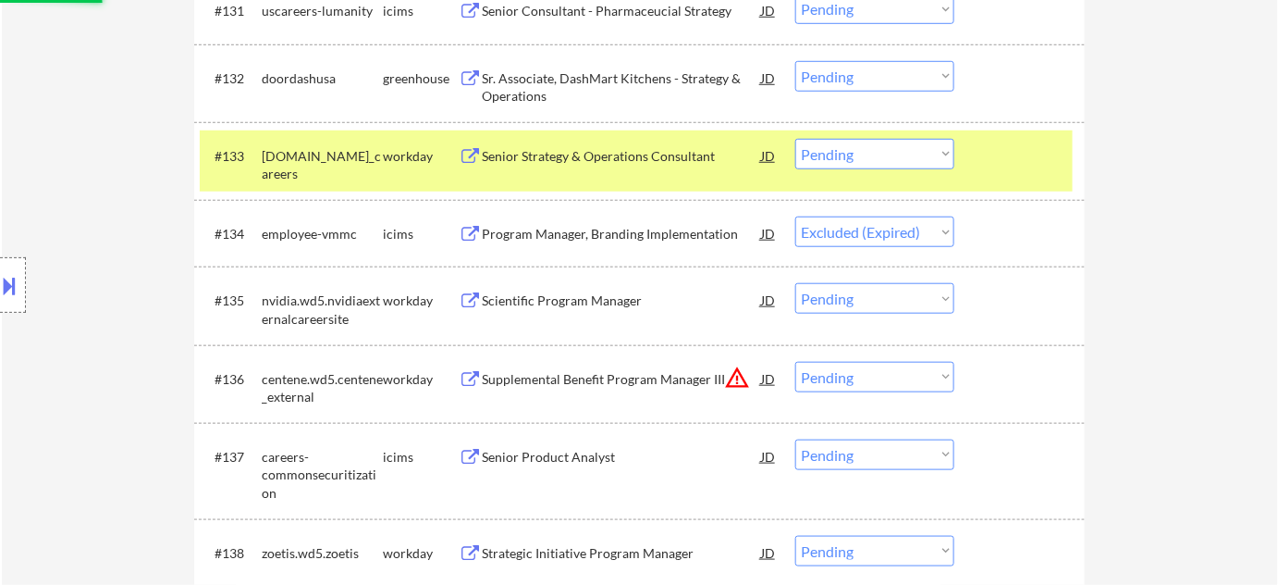
scroll to position [2808, 0]
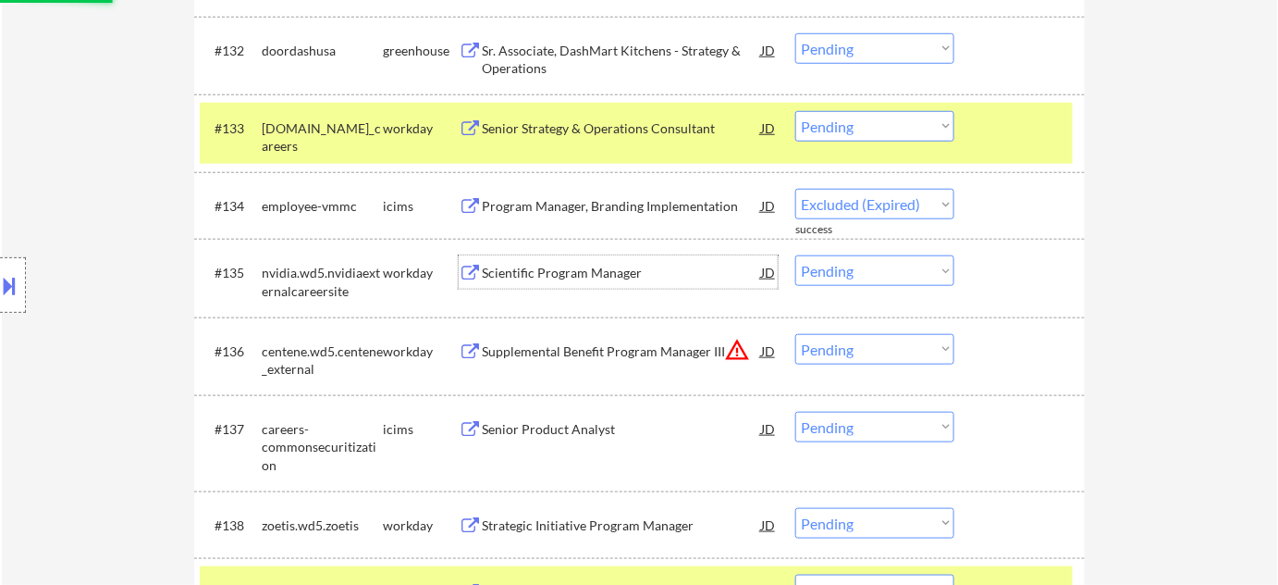
click at [567, 270] on div "Scientific Program Manager" at bounding box center [621, 273] width 279 height 18
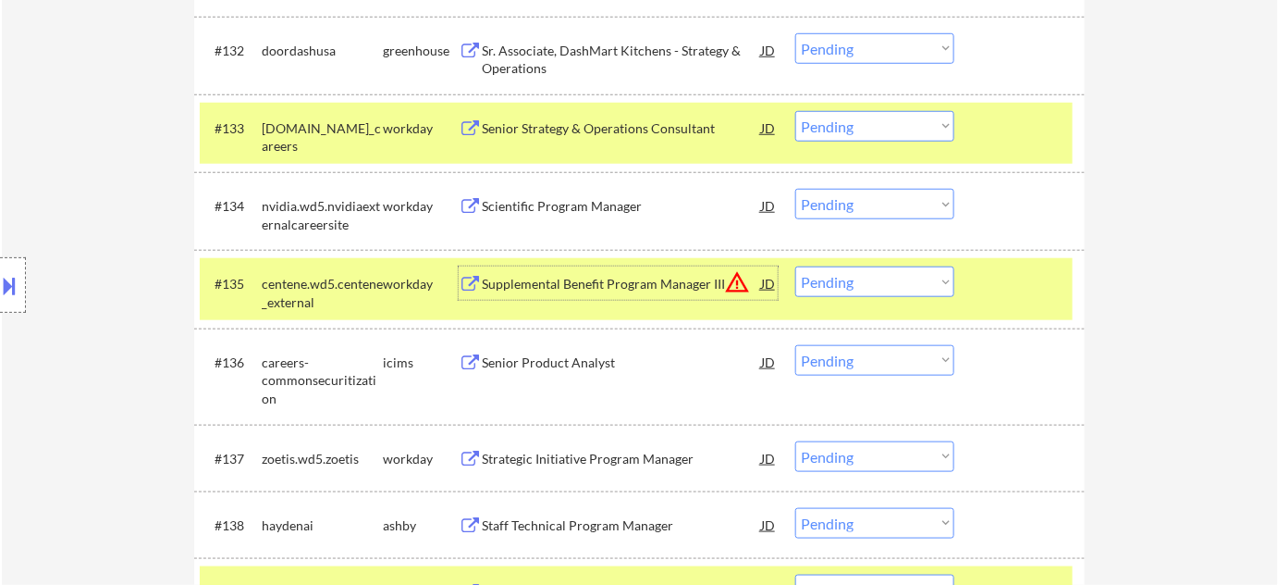
click at [863, 203] on select "Choose an option... Pending Applied Excluded (Questions) Excluded (Expired) Exc…" at bounding box center [874, 204] width 159 height 31
click at [795, 189] on select "Choose an option... Pending Applied Excluded (Questions) Excluded (Expired) Exc…" at bounding box center [874, 204] width 159 height 31
select select ""pending""
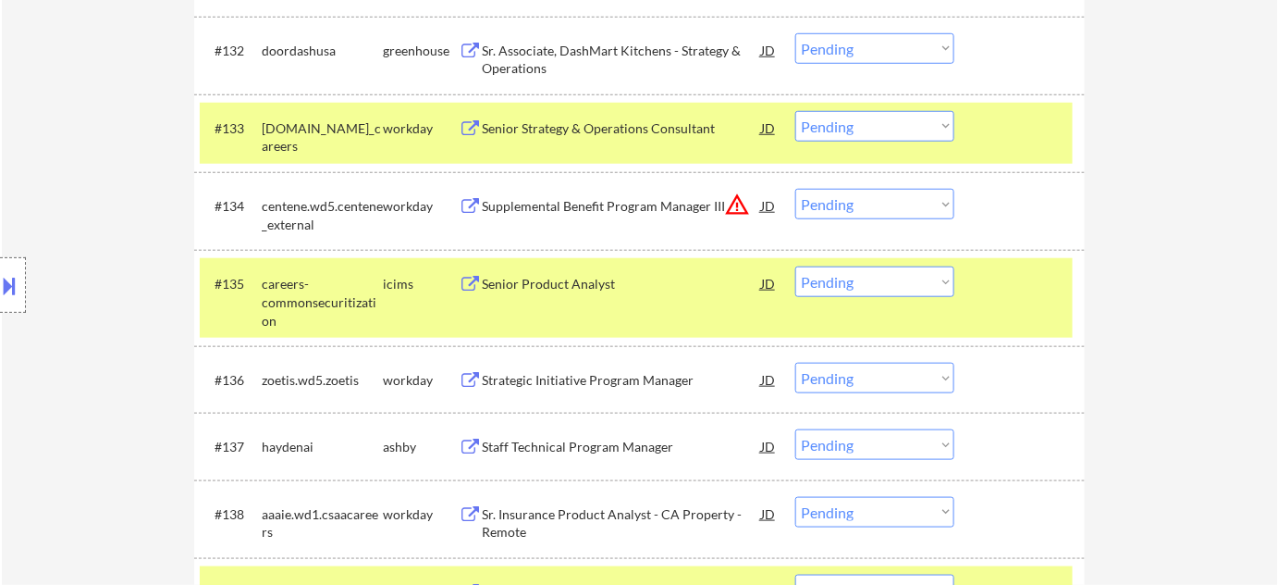
scroll to position [2892, 0]
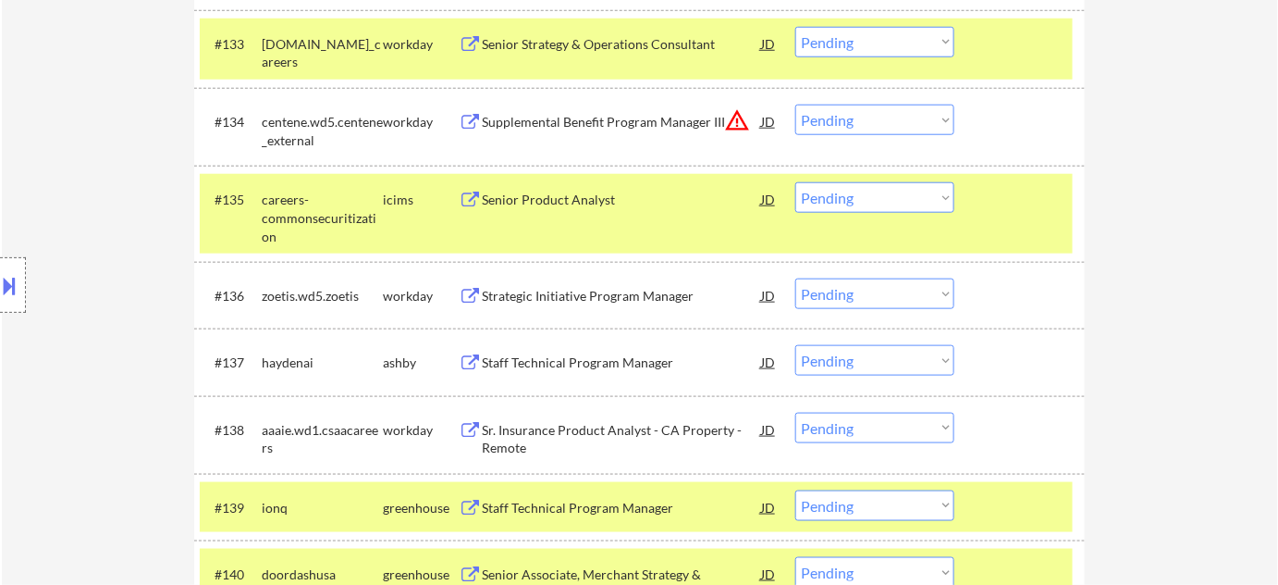
click at [579, 356] on div "Staff Technical Program Manager" at bounding box center [621, 362] width 279 height 18
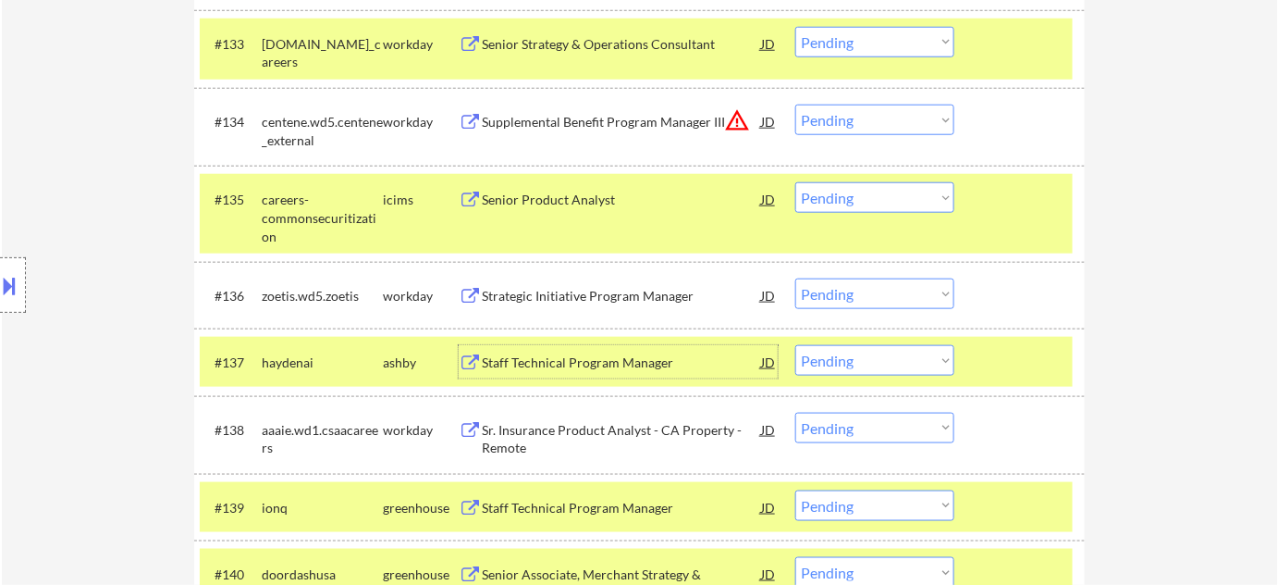
click at [821, 355] on select "Choose an option... Pending Applied Excluded (Questions) Excluded (Expired) Exc…" at bounding box center [874, 360] width 159 height 31
click at [795, 345] on select "Choose an option... Pending Applied Excluded (Questions) Excluded (Expired) Exc…" at bounding box center [874, 360] width 159 height 31
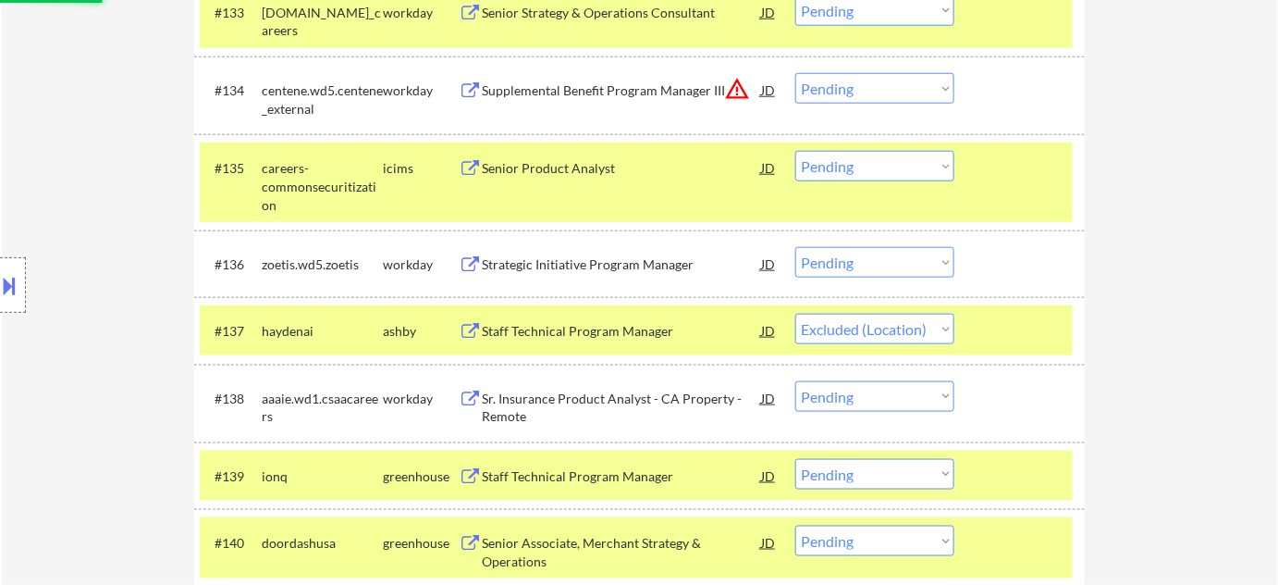
scroll to position [2977, 0]
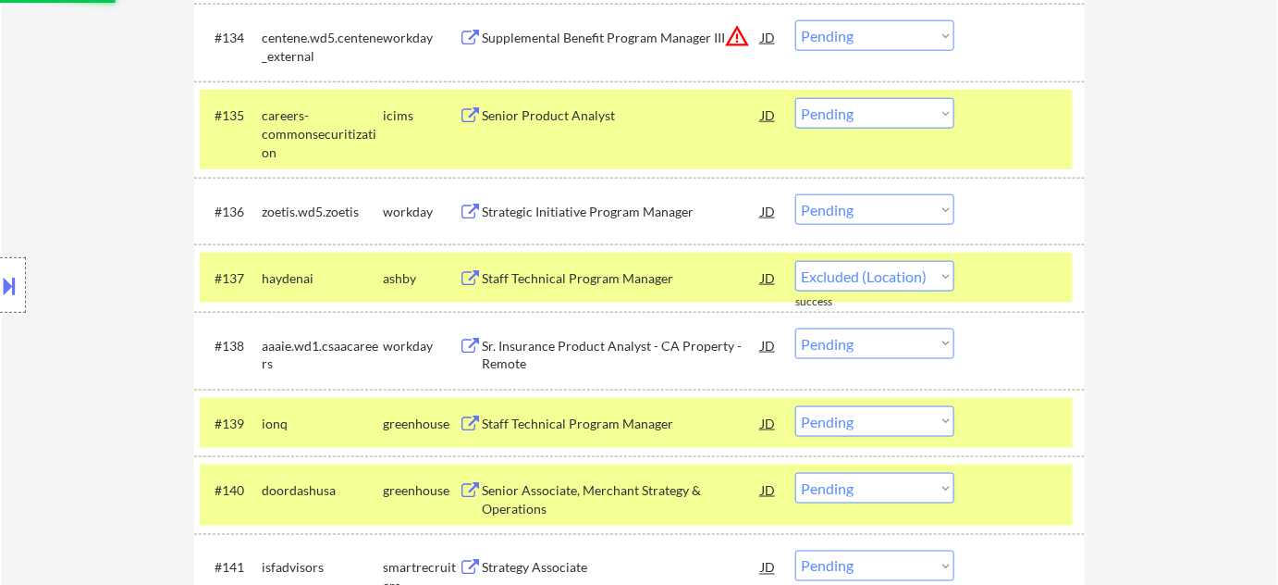
select select ""pending""
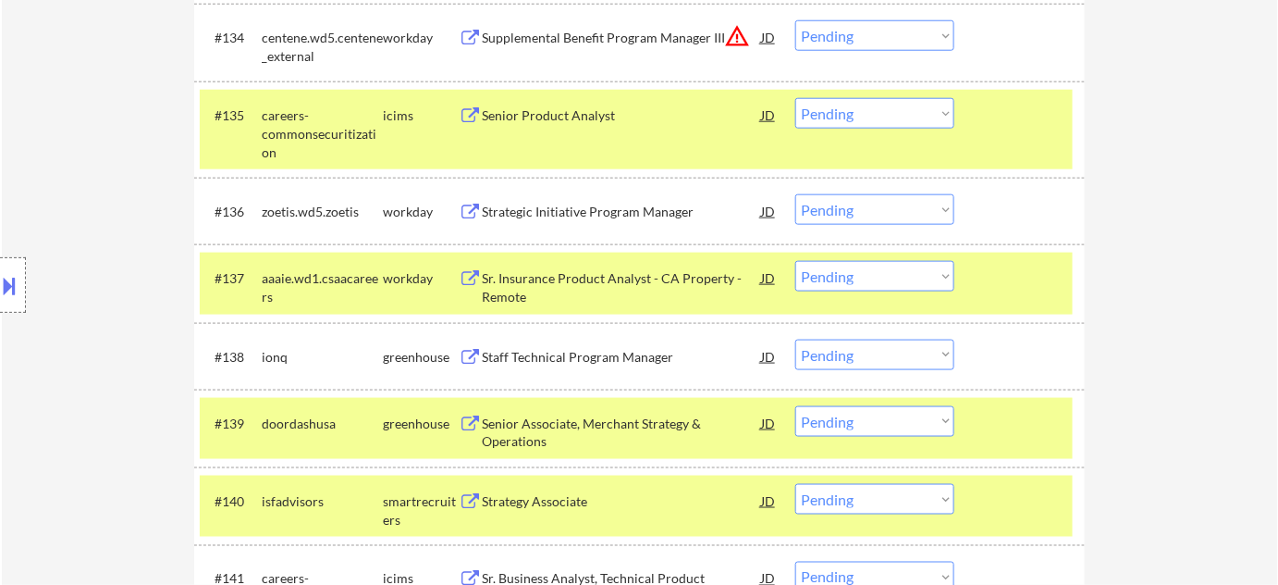
scroll to position [3061, 0]
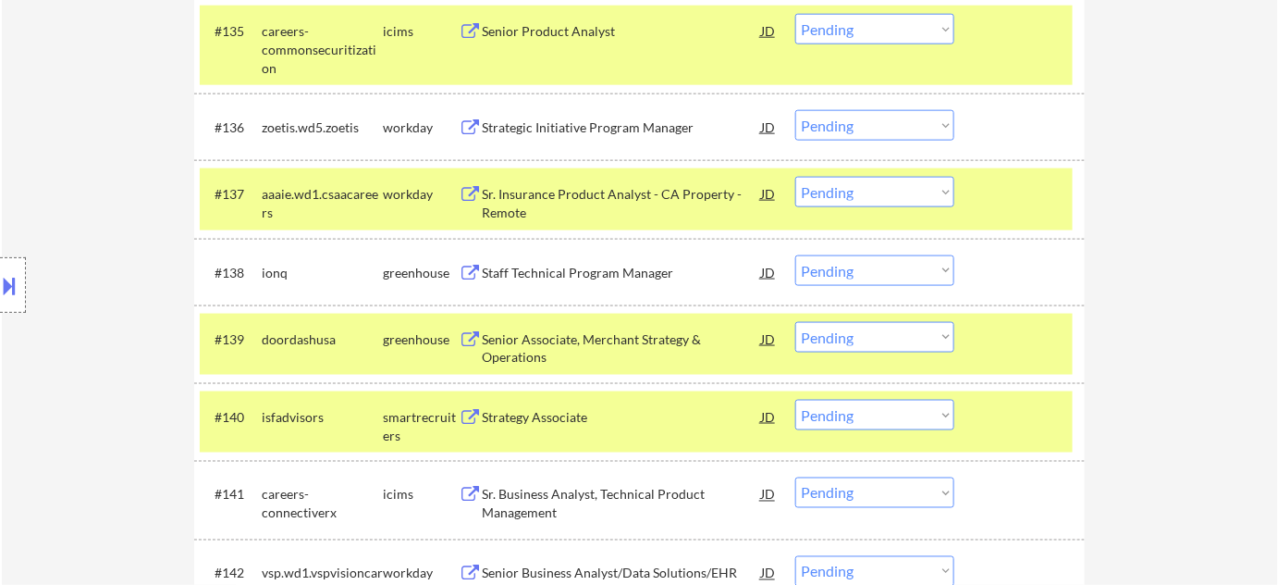
click at [578, 273] on div "Staff Technical Program Manager" at bounding box center [621, 273] width 279 height 18
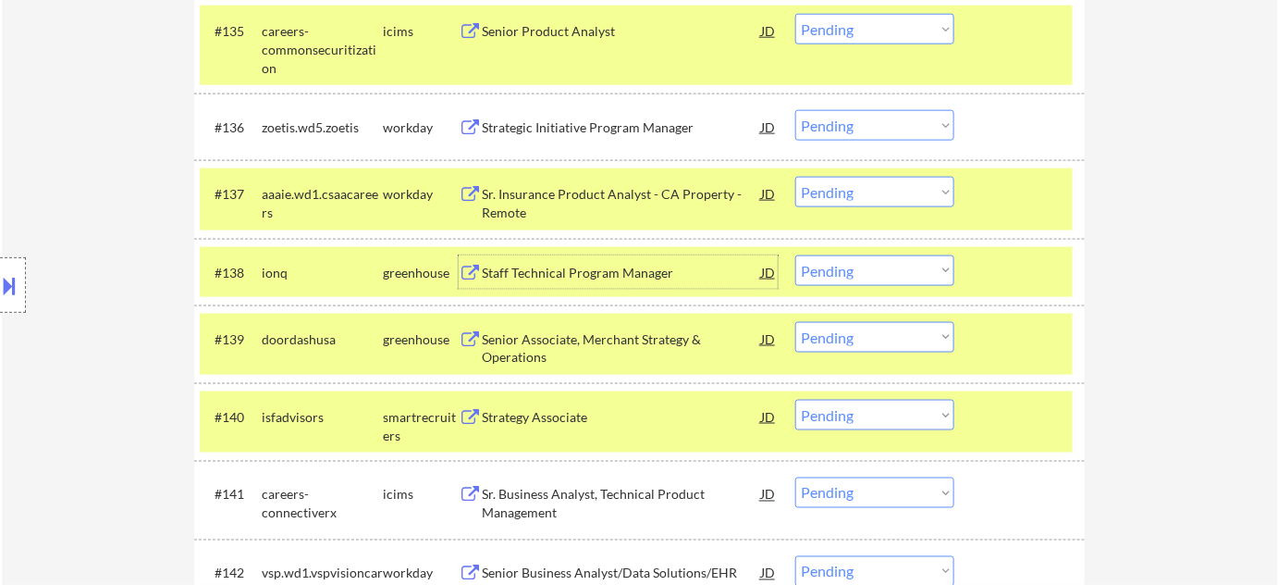
click at [853, 260] on select "Choose an option... Pending Applied Excluded (Questions) Excluded (Expired) Exc…" at bounding box center [874, 270] width 159 height 31
click at [795, 255] on select "Choose an option... Pending Applied Excluded (Questions) Excluded (Expired) Exc…" at bounding box center [874, 270] width 159 height 31
select select ""pending""
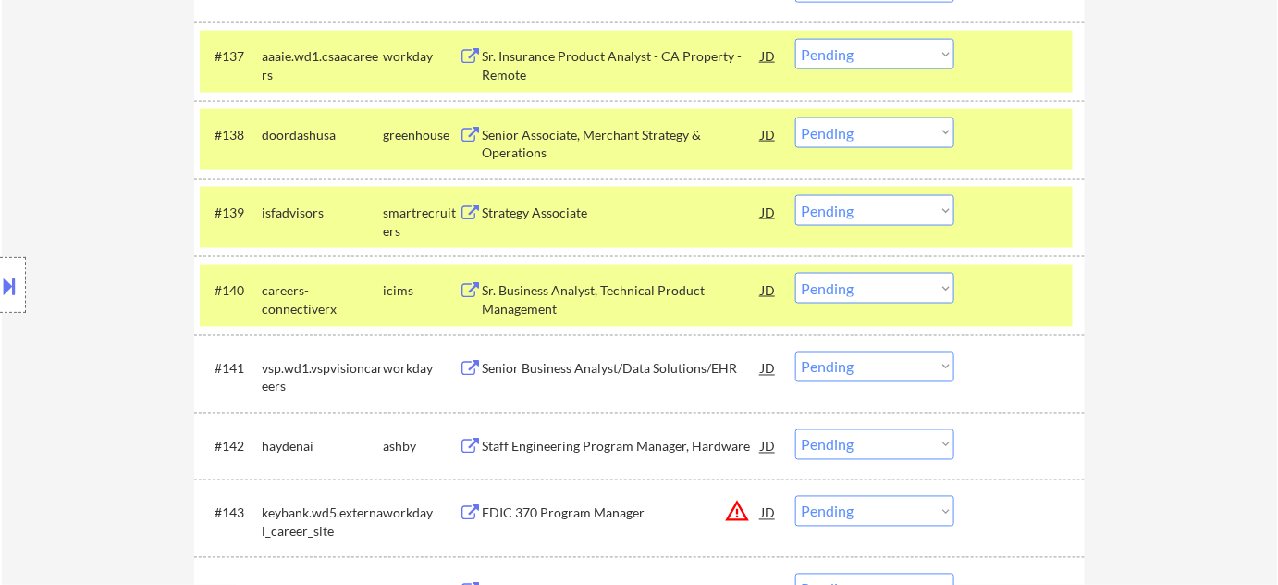
scroll to position [3228, 0]
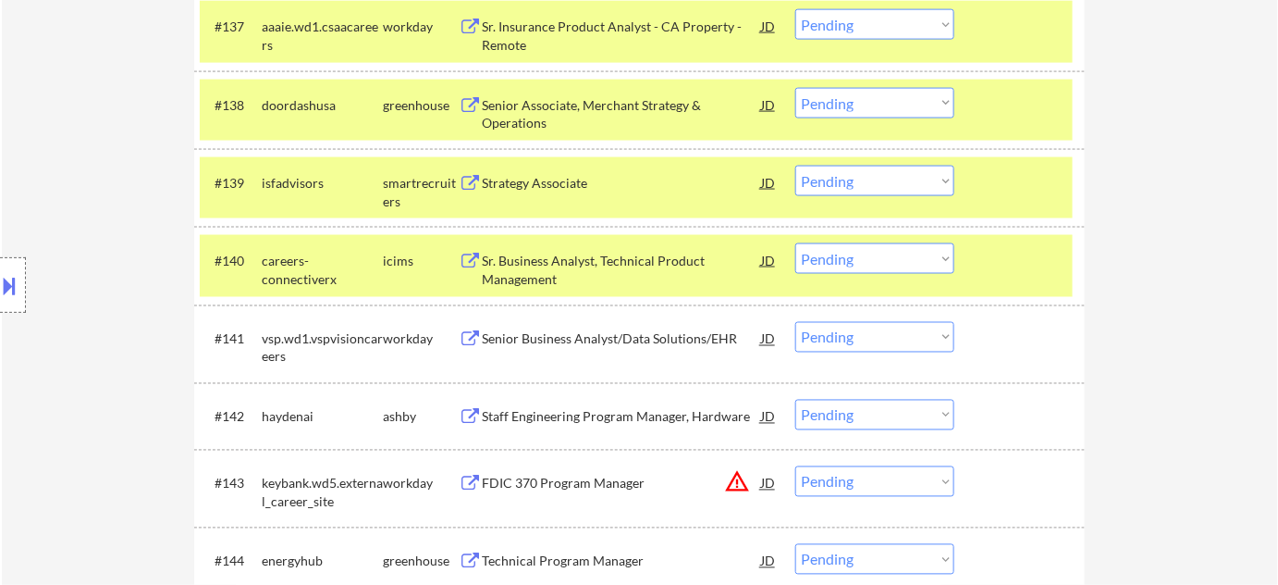
click at [919, 187] on select "Choose an option... Pending Applied Excluded (Questions) Excluded (Expired) Exc…" at bounding box center [874, 181] width 159 height 31
click at [795, 166] on select "Choose an option... Pending Applied Excluded (Questions) Excluded (Expired) Exc…" at bounding box center [874, 181] width 159 height 31
select select ""pending""
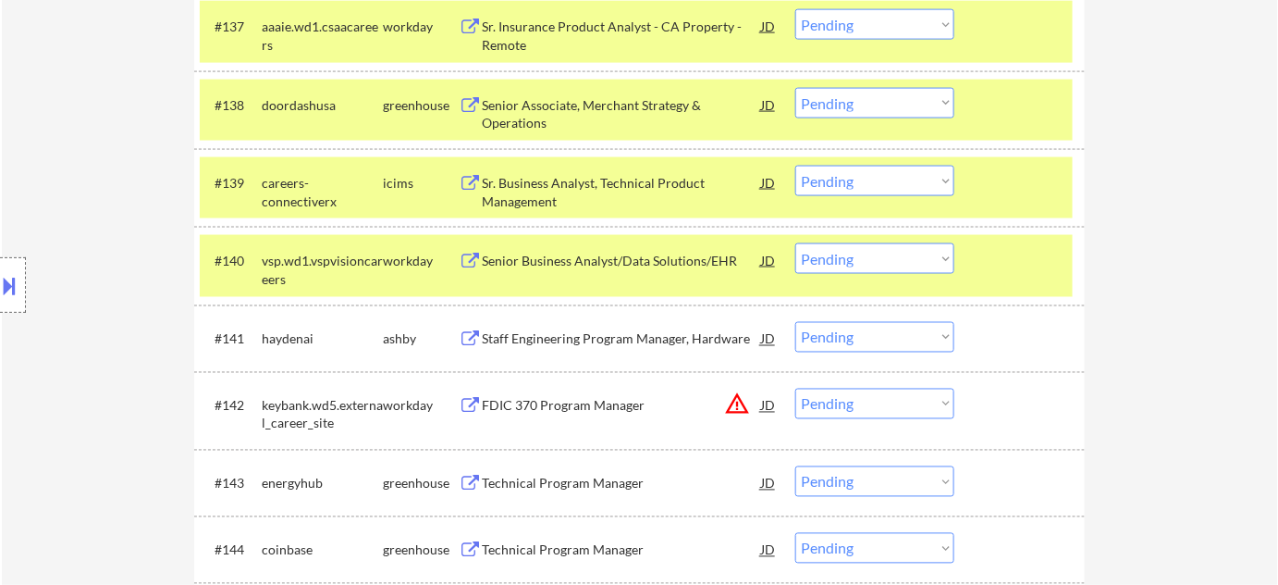
scroll to position [3312, 0]
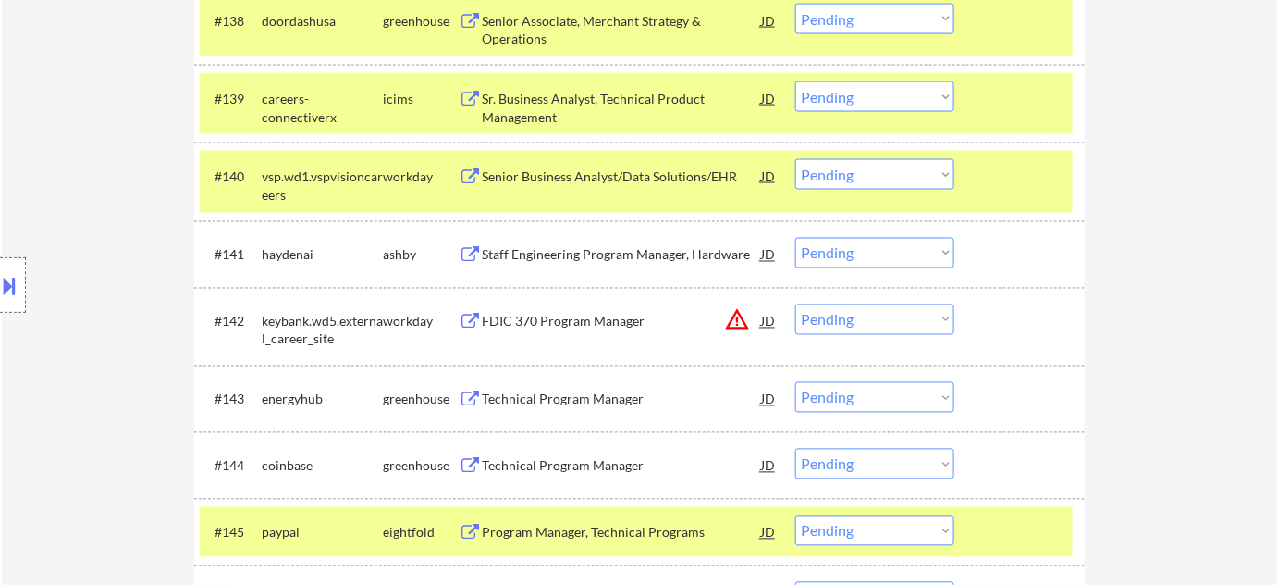
click at [579, 248] on div "Staff Engineering Program Manager, Hardware" at bounding box center [621, 255] width 279 height 18
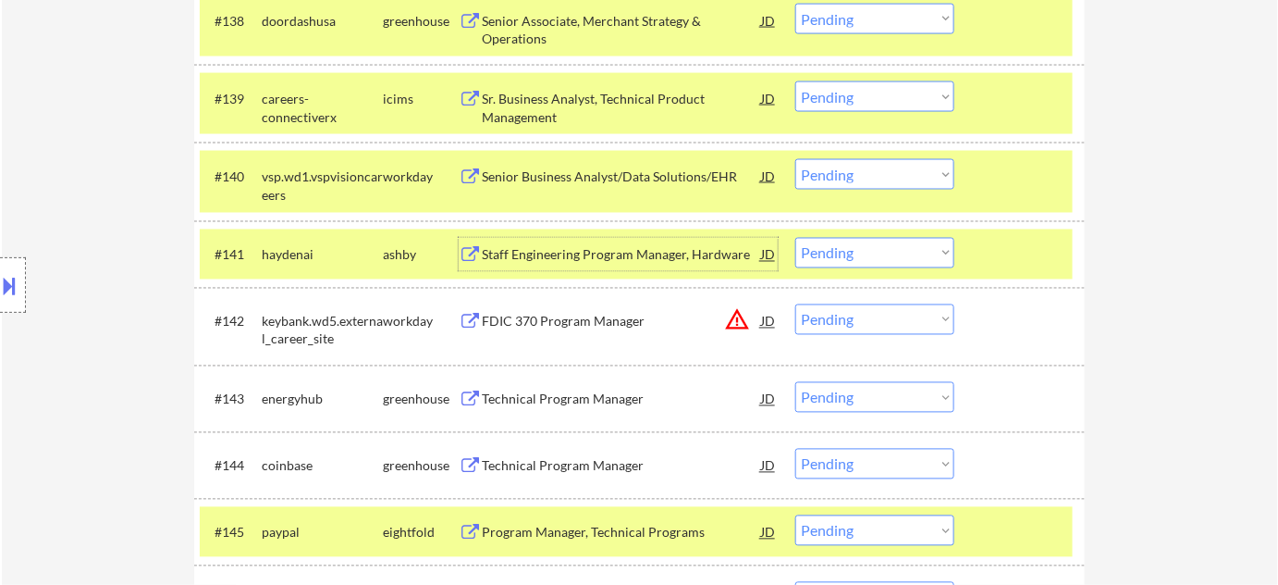
click at [956, 247] on div "#141 [PERSON_NAME] Staff Engineering Program Manager, Hardware JD warning_amber…" at bounding box center [636, 254] width 873 height 50
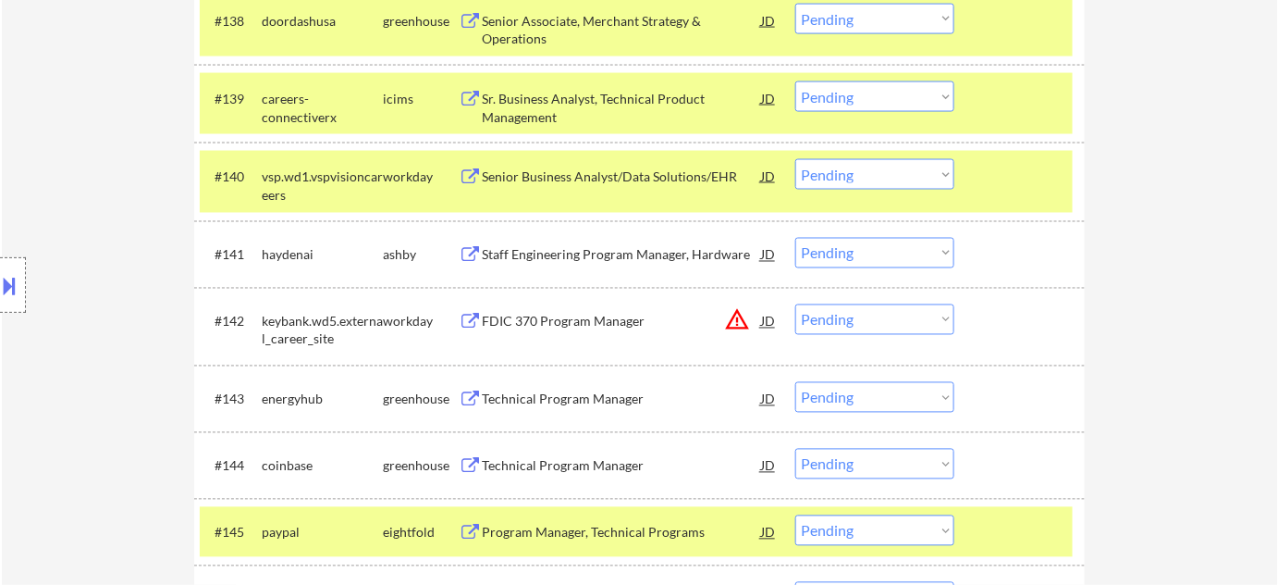
click at [934, 255] on select "Choose an option... Pending Applied Excluded (Questions) Excluded (Expired) Exc…" at bounding box center [874, 253] width 159 height 31
click at [795, 238] on select "Choose an option... Pending Applied Excluded (Questions) Excluded (Expired) Exc…" at bounding box center [874, 253] width 159 height 31
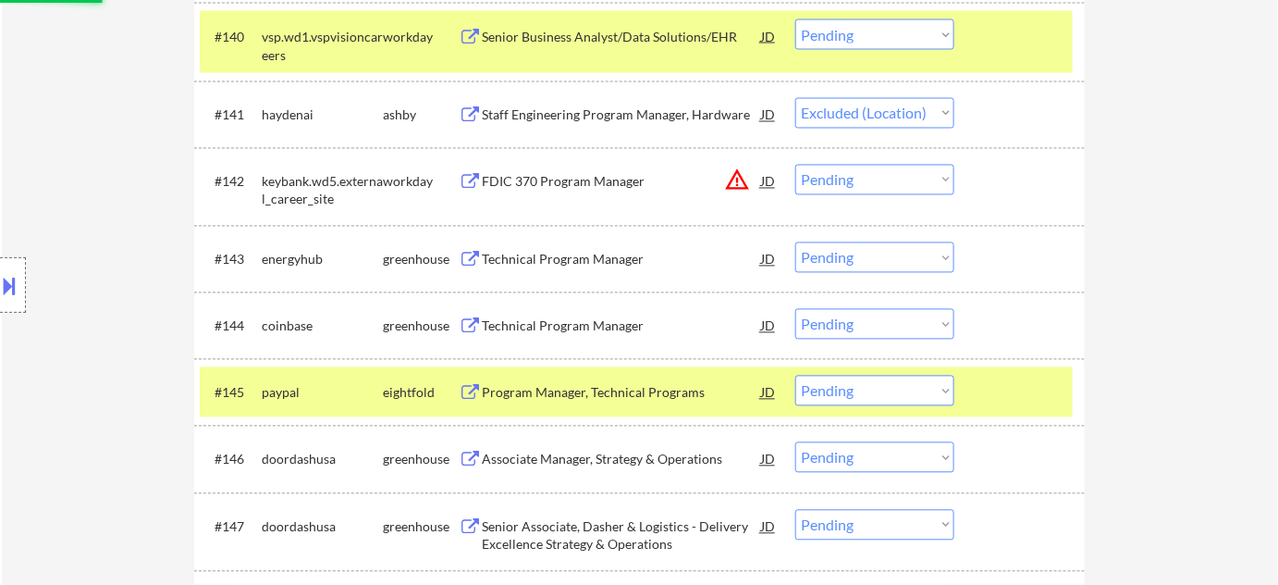
scroll to position [3481, 0]
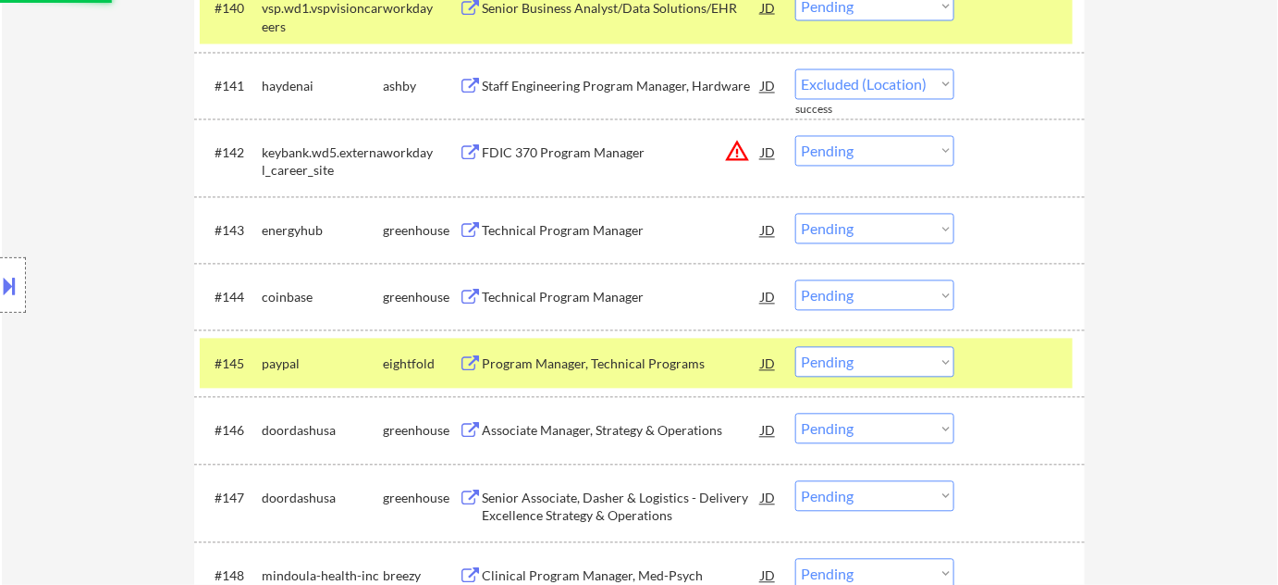
select select ""pending""
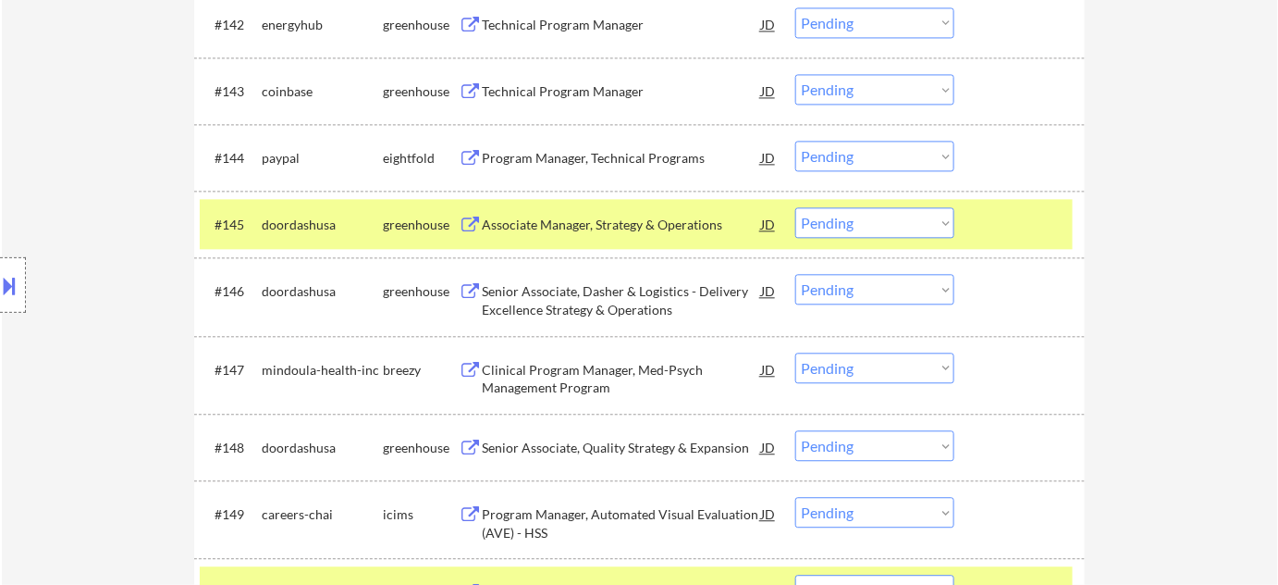
scroll to position [3649, 0]
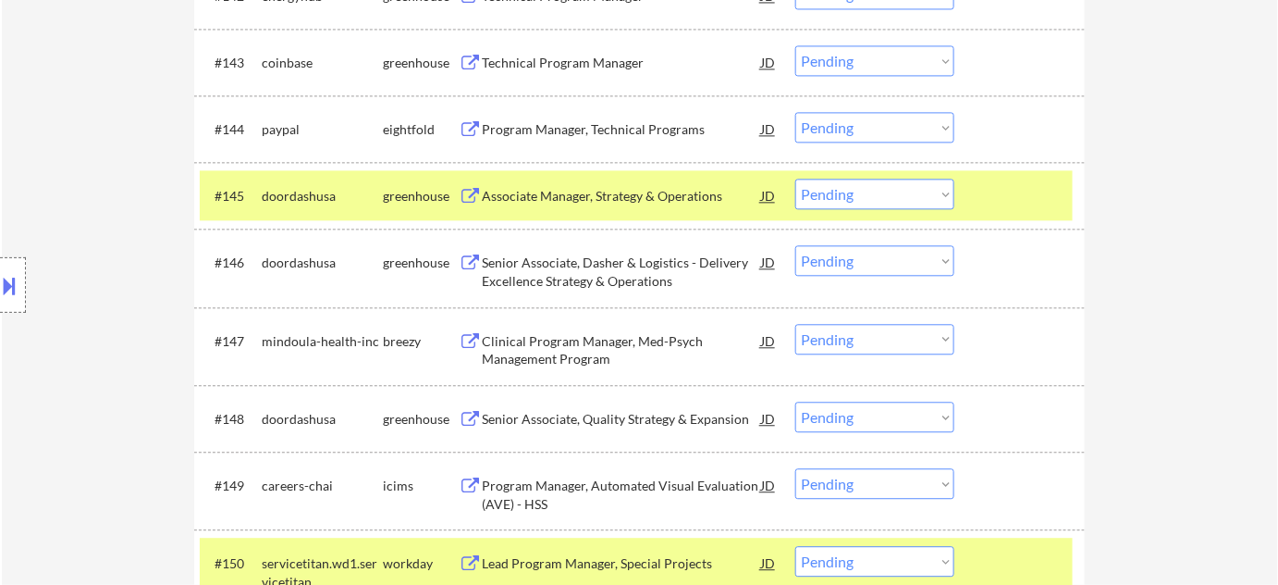
drag, startPoint x: 844, startPoint y: 339, endPoint x: 849, endPoint y: 349, distance: 10.8
click at [844, 339] on select "Choose an option... Pending Applied Excluded (Questions) Excluded (Expired) Exc…" at bounding box center [874, 339] width 159 height 31
click at [795, 324] on select "Choose an option... Pending Applied Excluded (Questions) Excluded (Expired) Exc…" at bounding box center [874, 339] width 159 height 31
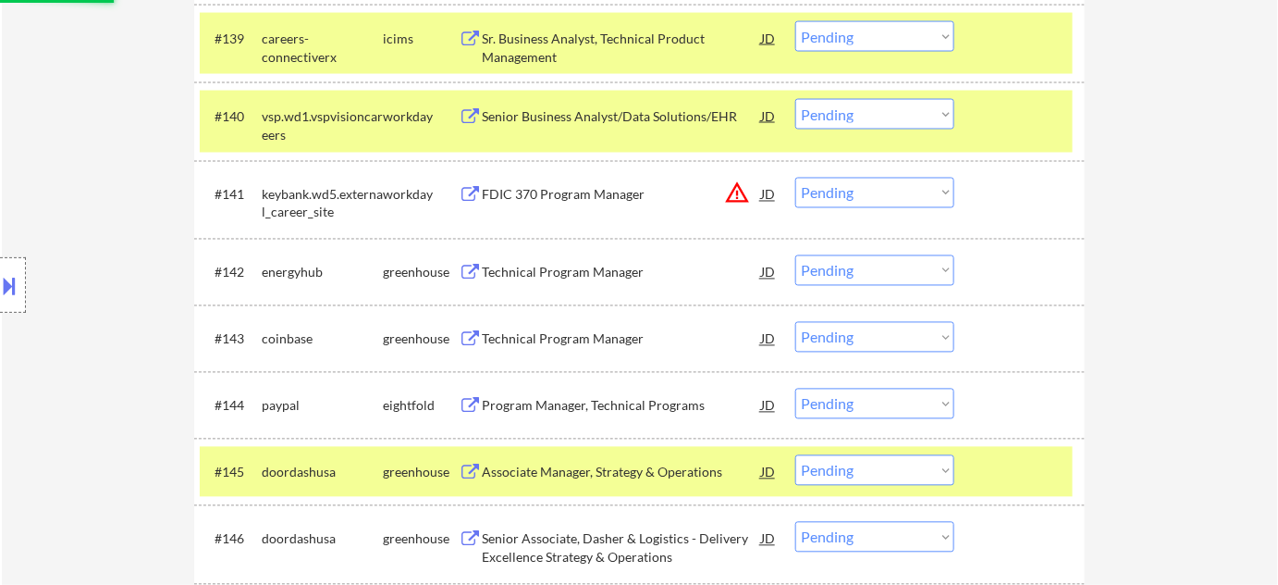
scroll to position [0, 0]
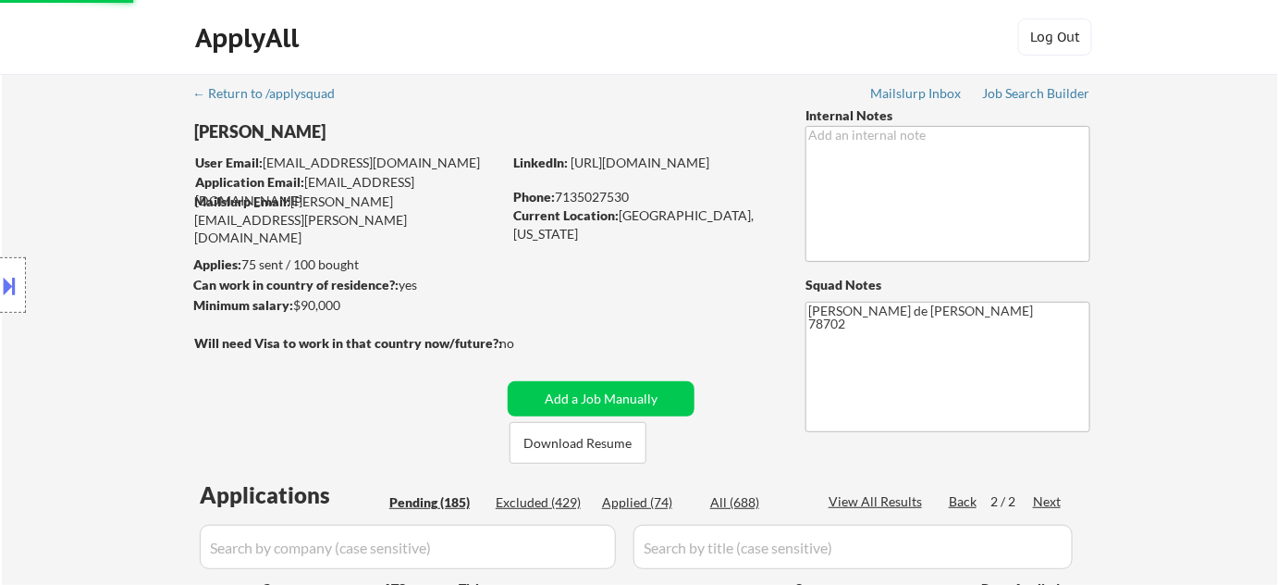
select select ""pending""
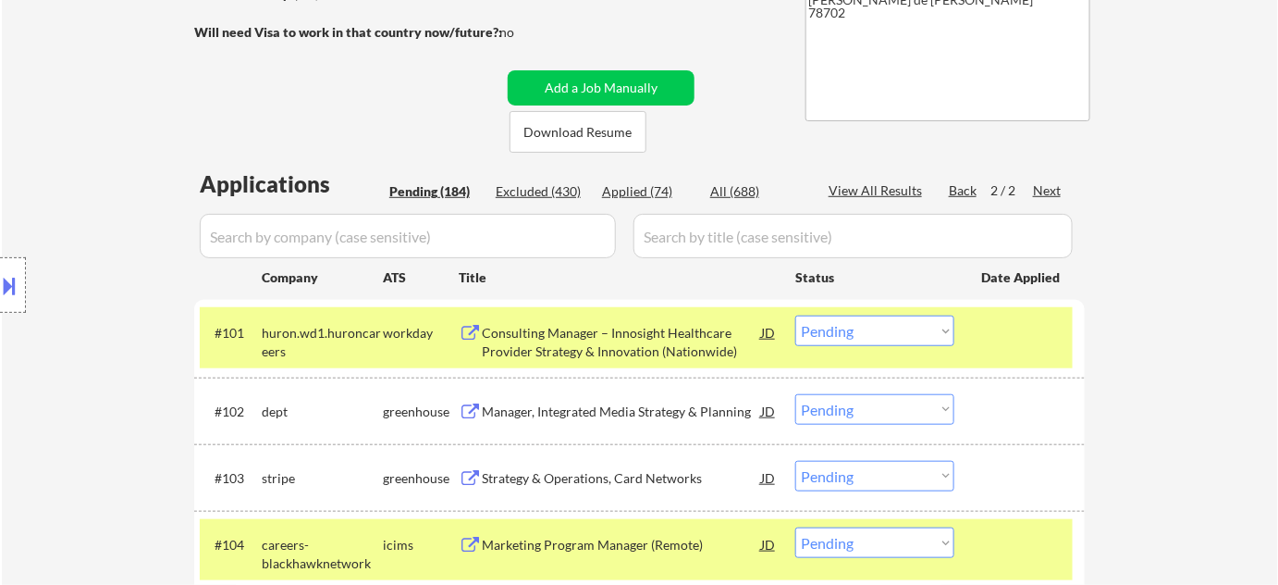
scroll to position [336, 0]
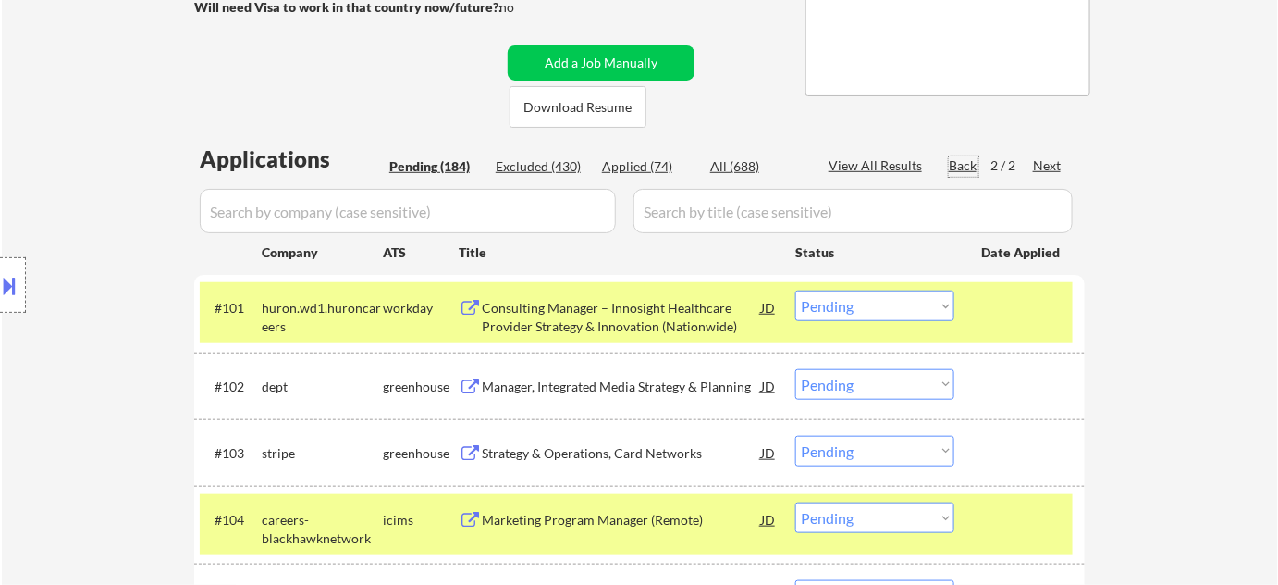
click at [964, 166] on div "Back" at bounding box center [964, 165] width 30 height 18
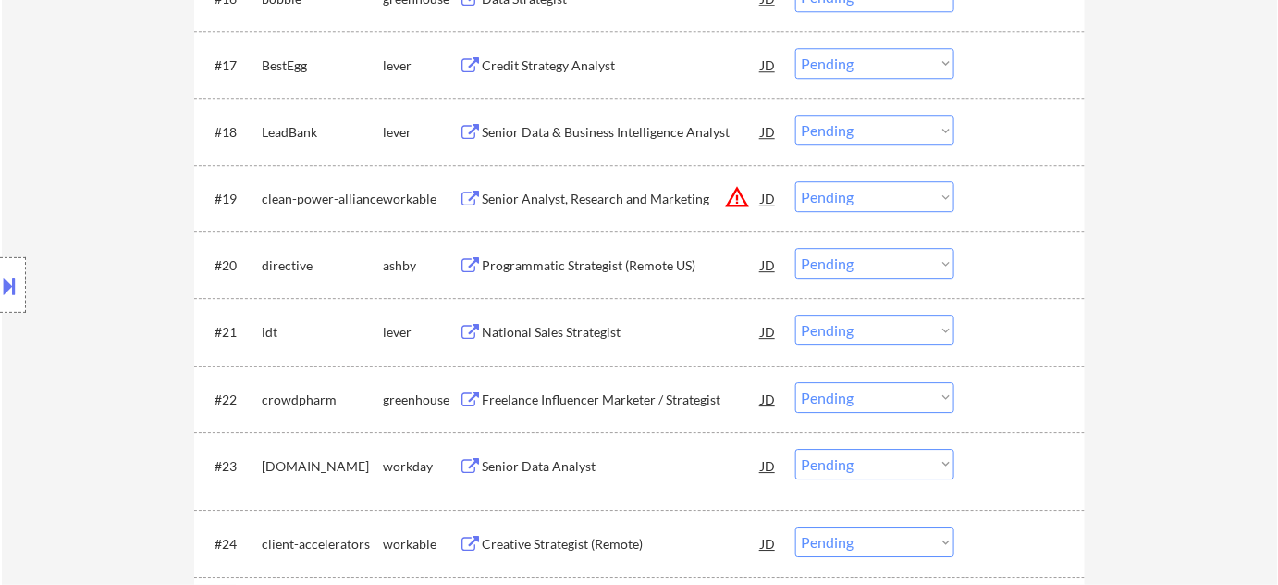
scroll to position [1682, 0]
click at [563, 455] on div "Senior Data Analyst" at bounding box center [621, 464] width 279 height 18
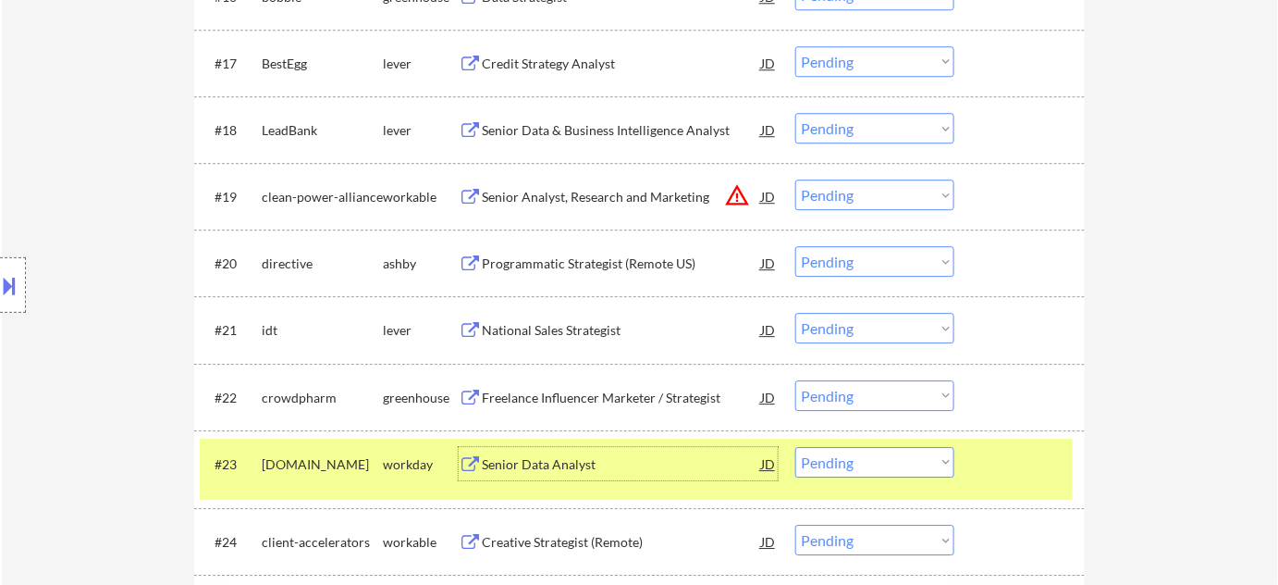
click at [531, 476] on div "Senior Data Analyst" at bounding box center [621, 463] width 279 height 33
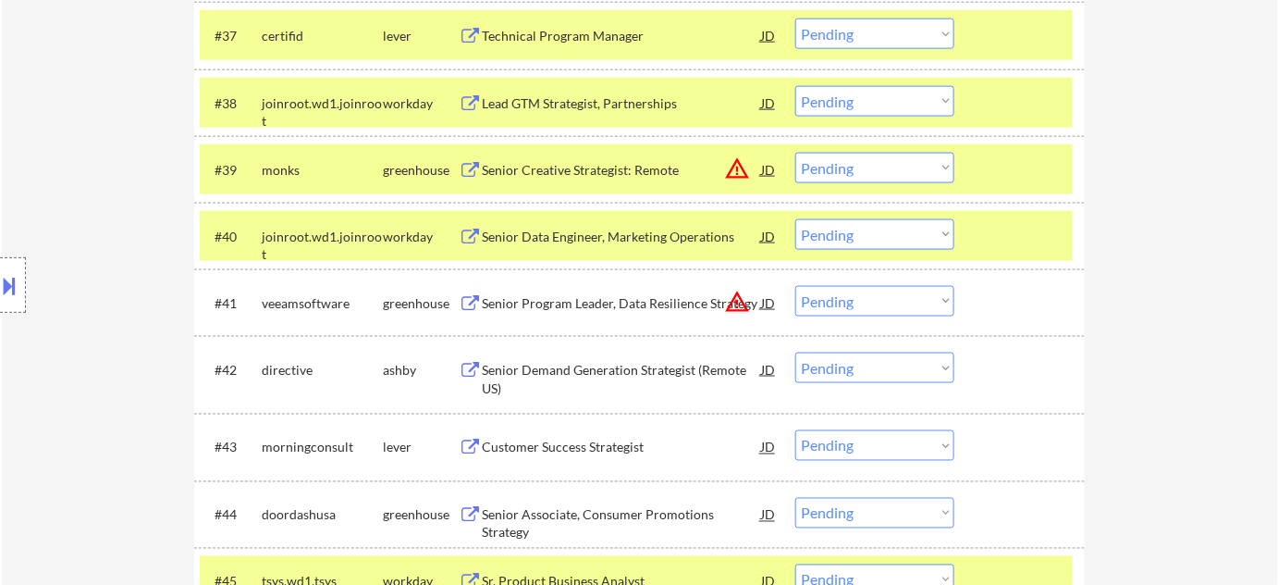
scroll to position [1852, 0]
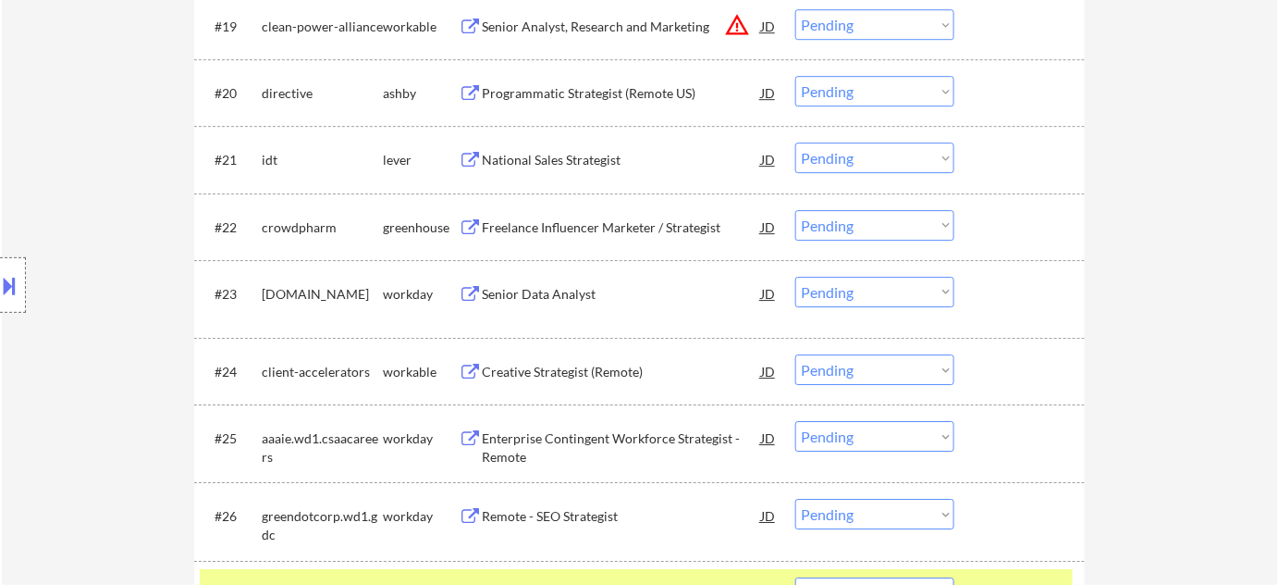
drag, startPoint x: 881, startPoint y: 282, endPoint x: 870, endPoint y: 295, distance: 16.5
click at [881, 282] on select "Choose an option... Pending Applied Excluded (Questions) Excluded (Expired) Exc…" at bounding box center [874, 292] width 159 height 31
click at [795, 277] on select "Choose an option... Pending Applied Excluded (Questions) Excluded (Expired) Exc…" at bounding box center [874, 292] width 159 height 31
select select ""pending""
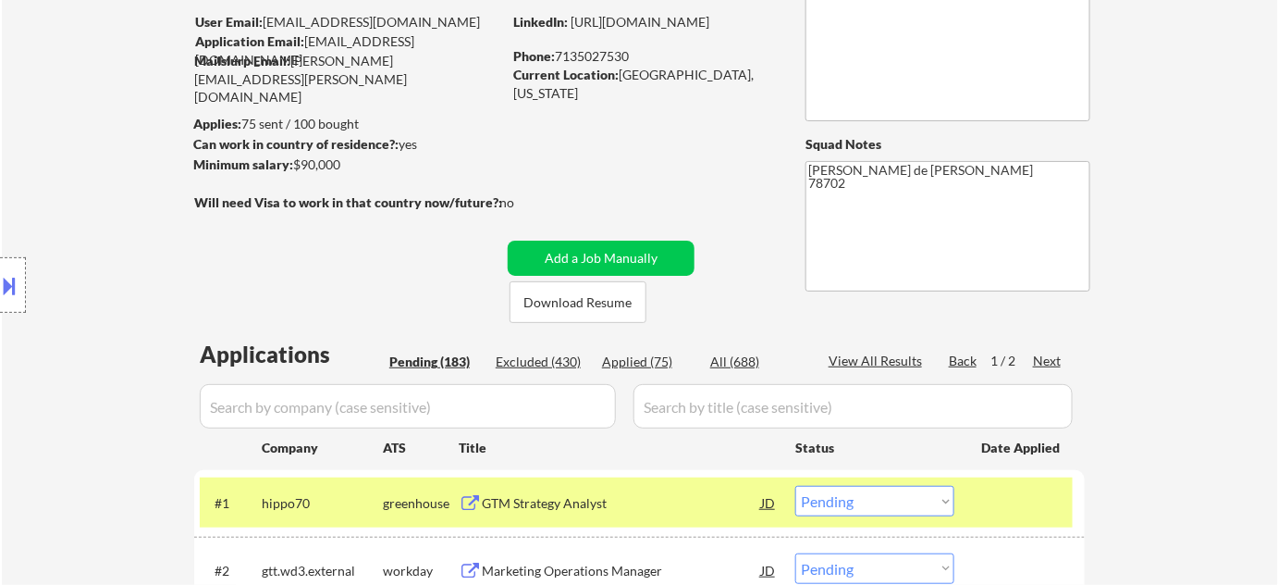
scroll to position [167, 0]
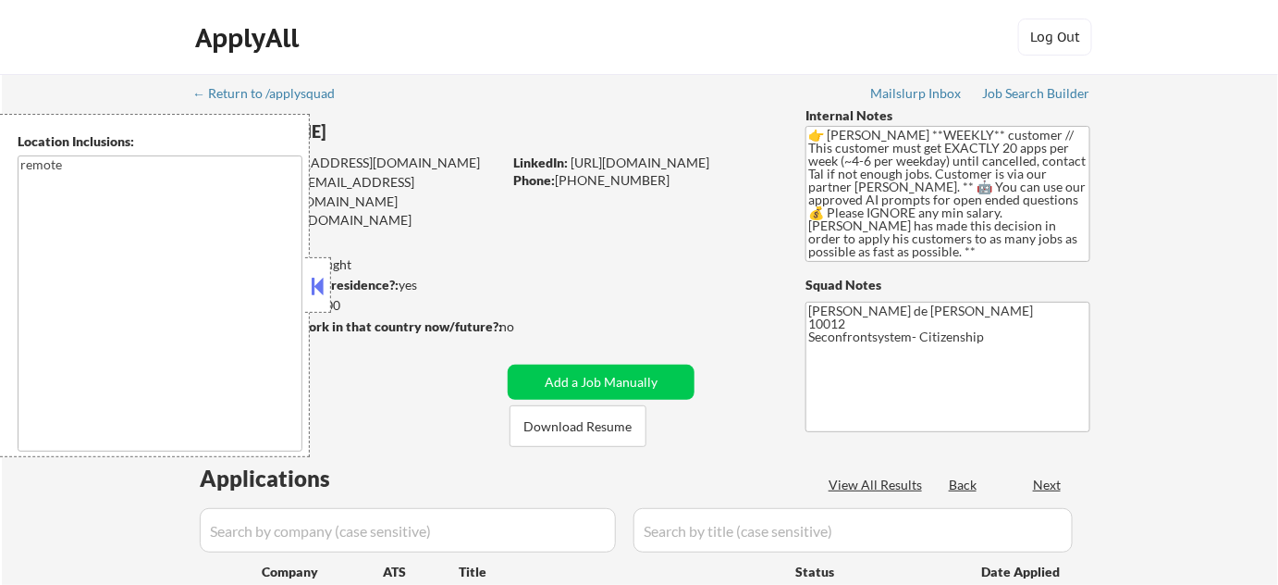
type textarea "remote"
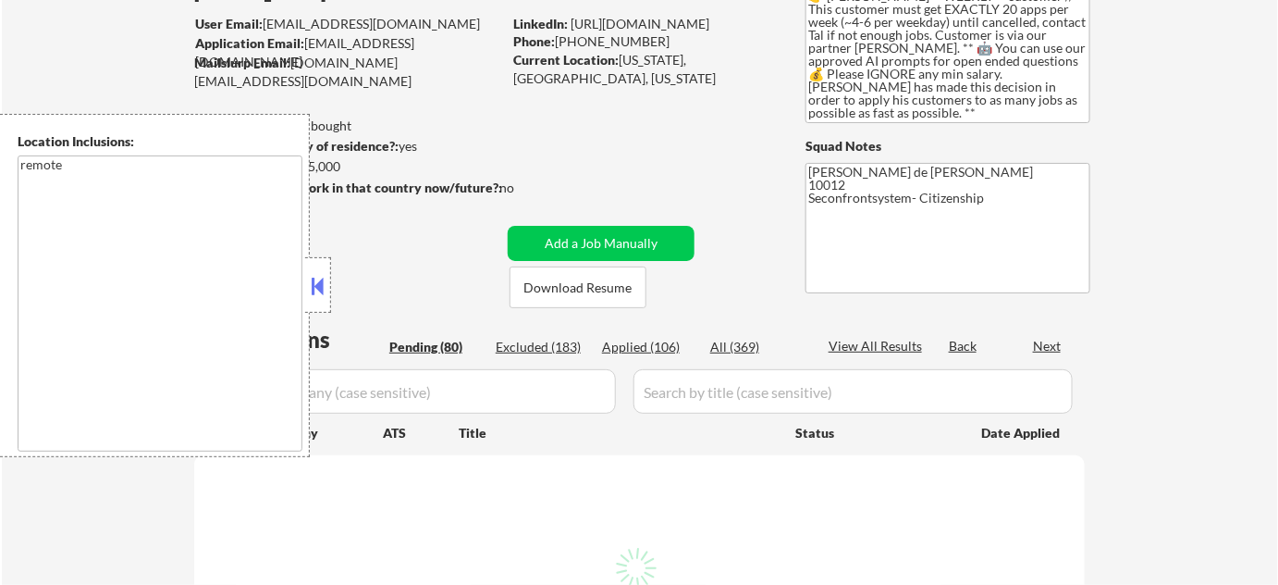
scroll to position [167, 0]
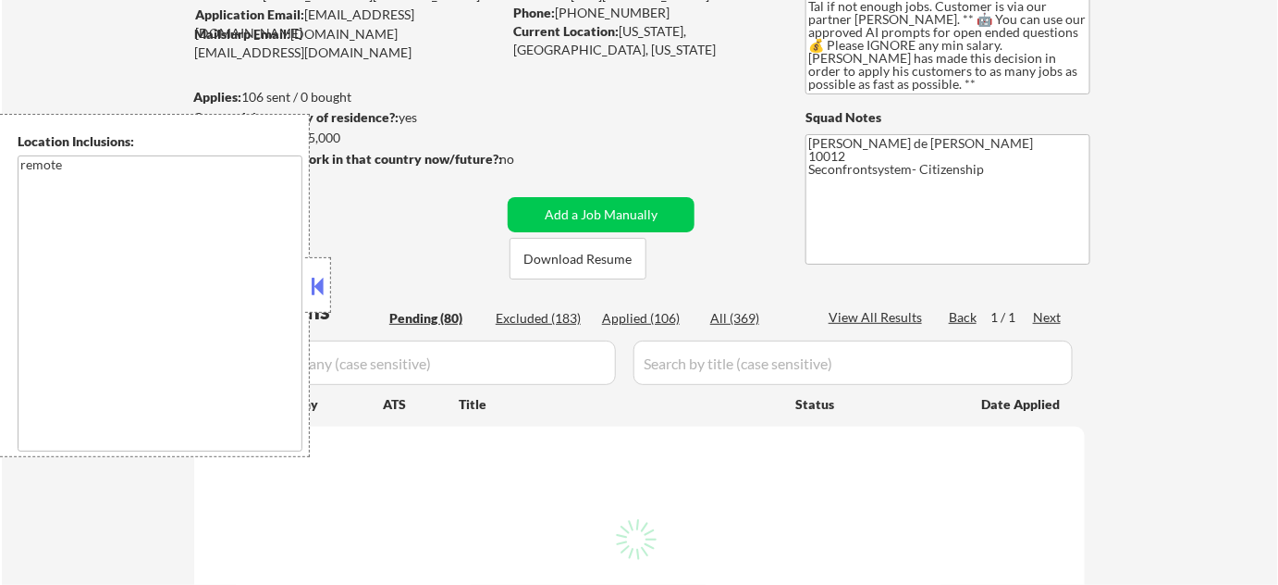
click at [322, 285] on button at bounding box center [318, 286] width 20 height 28
select select ""pending""
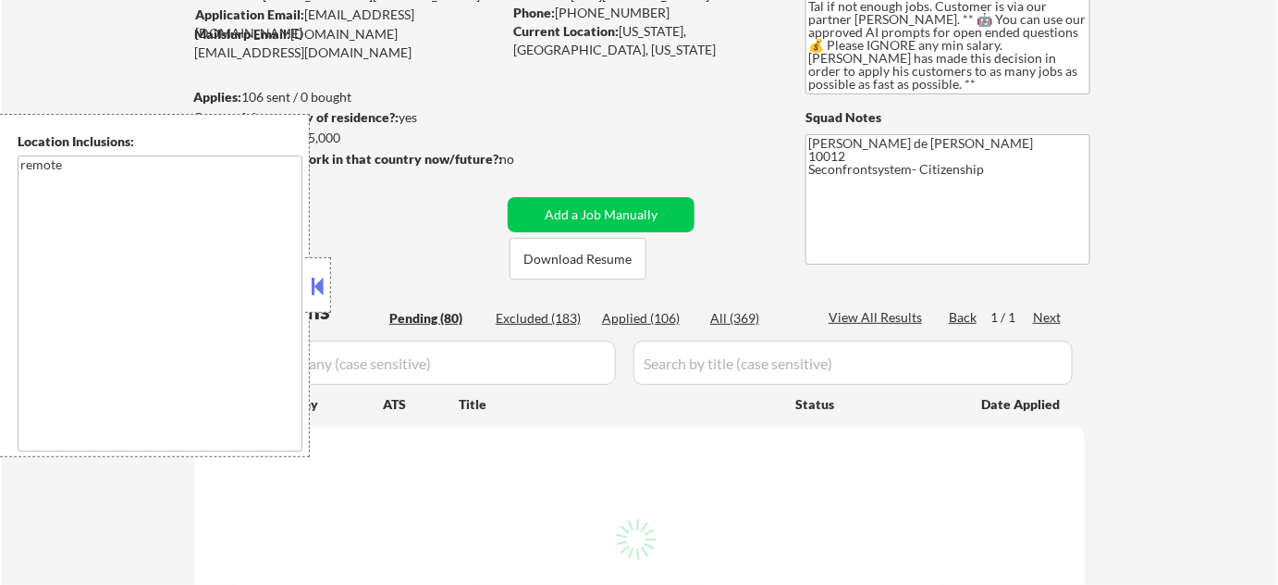
select select ""pending""
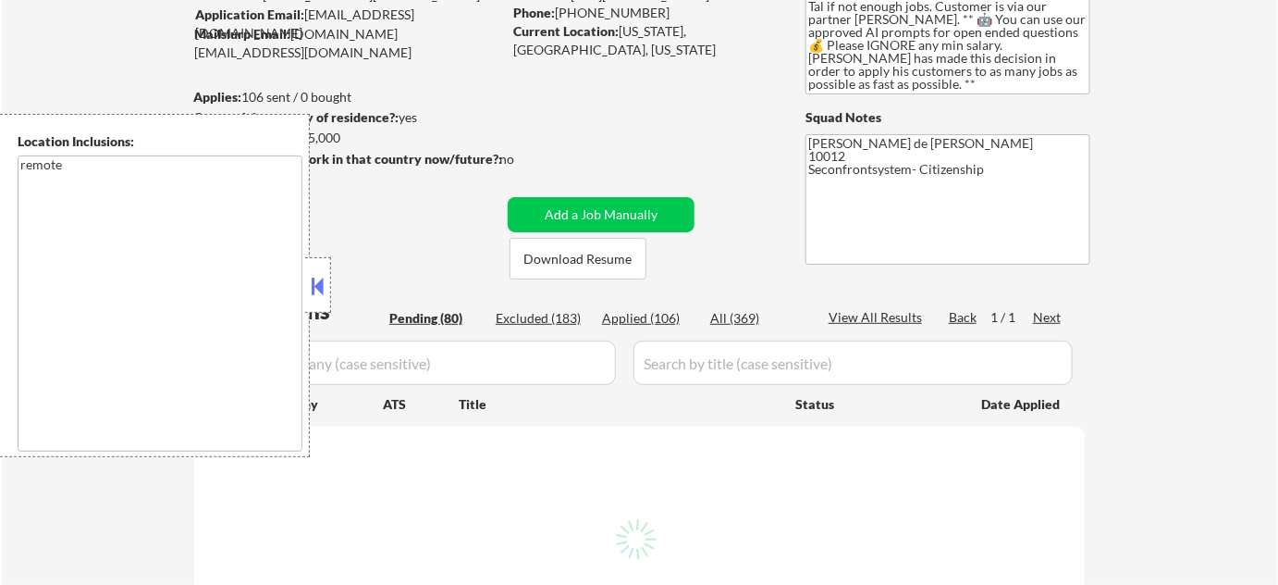
select select ""pending""
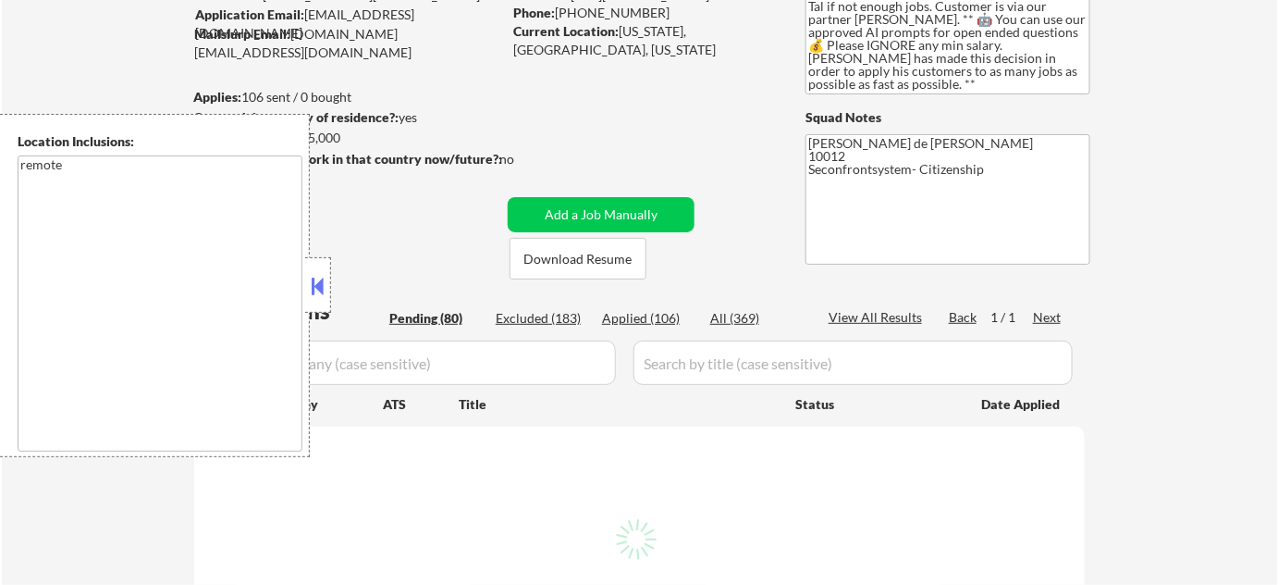
select select ""pending""
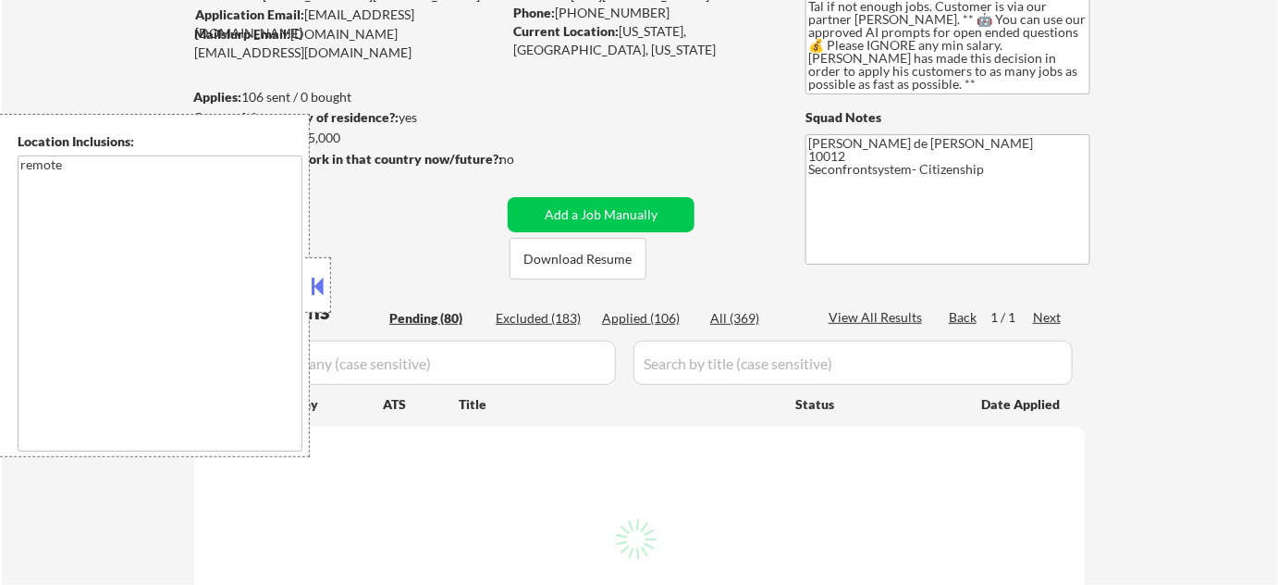
select select ""pending""
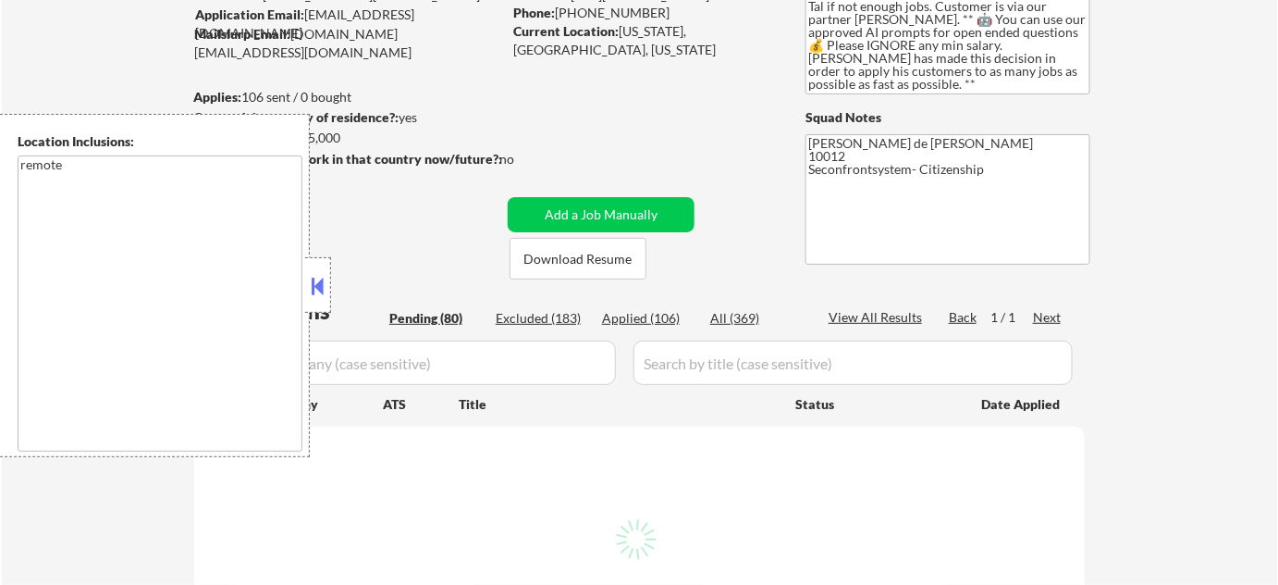
select select ""pending""
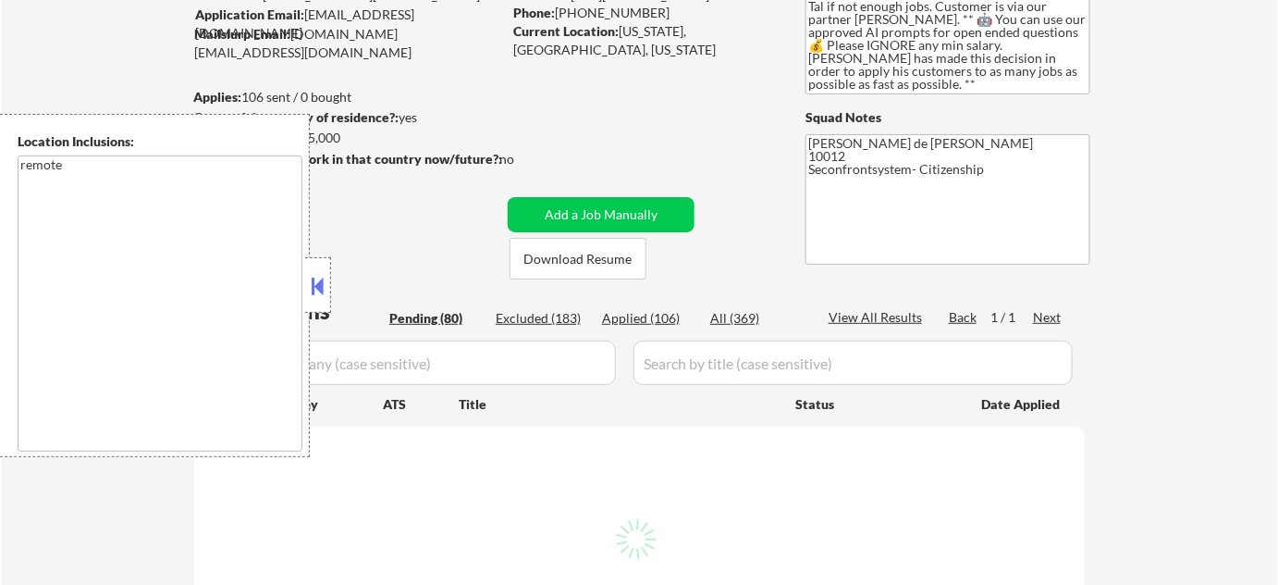
select select ""pending""
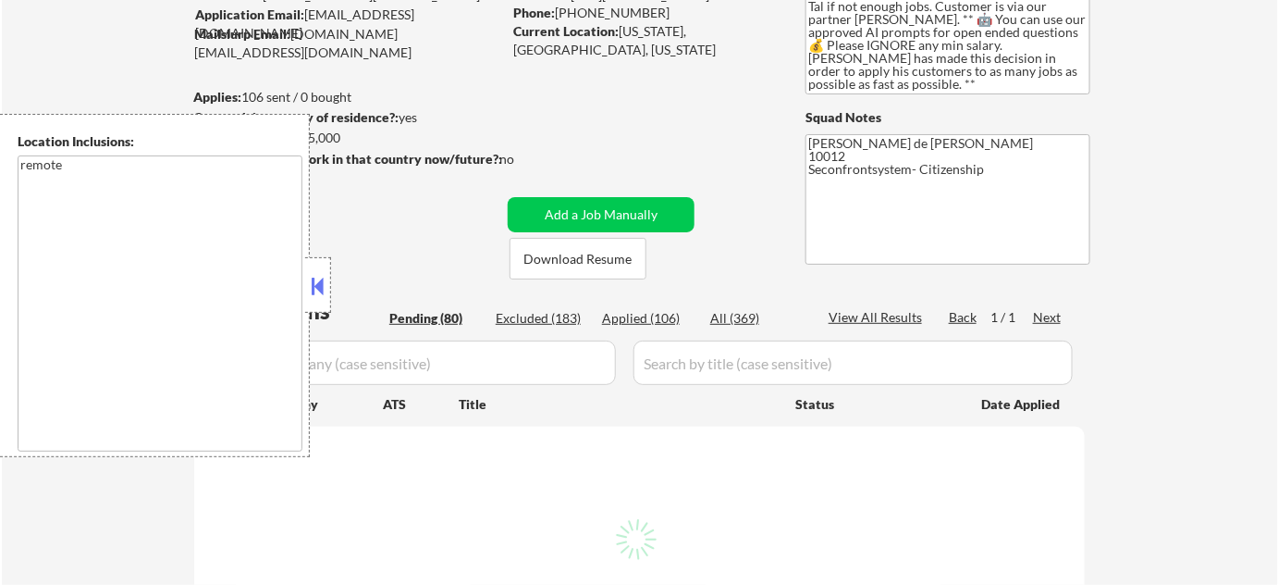
select select ""pending""
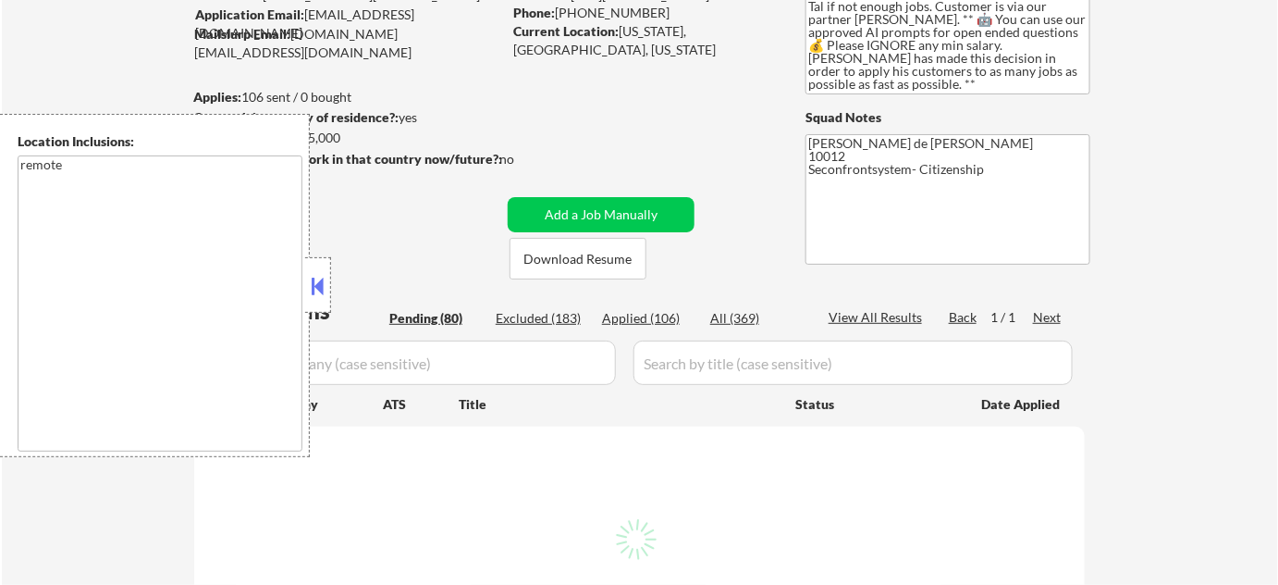
select select ""pending""
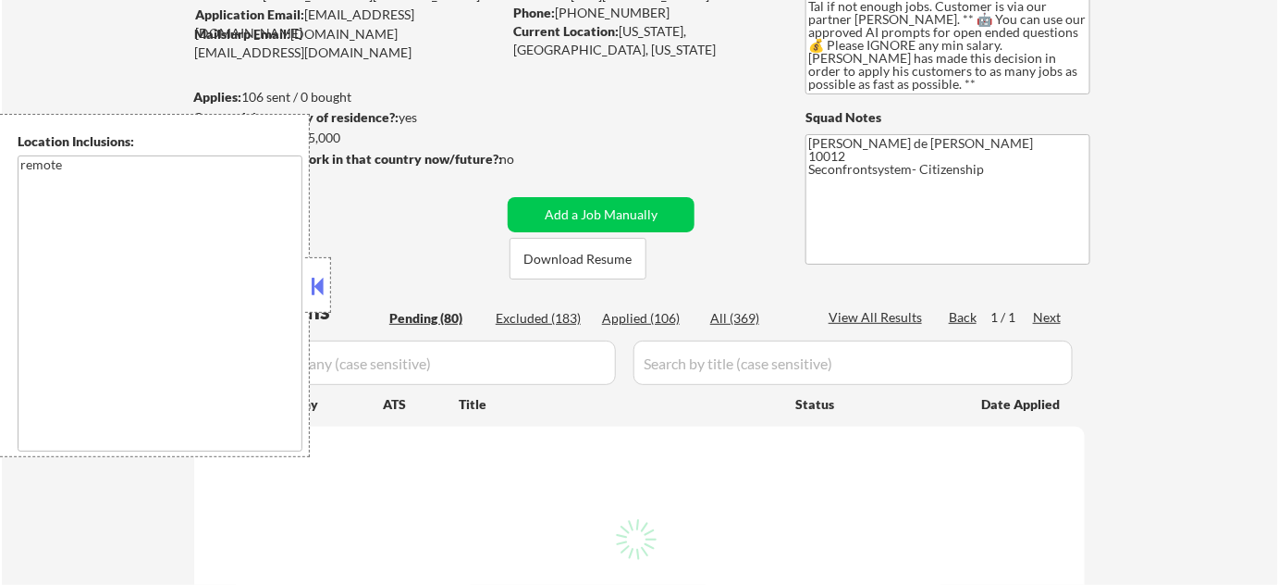
select select ""pending""
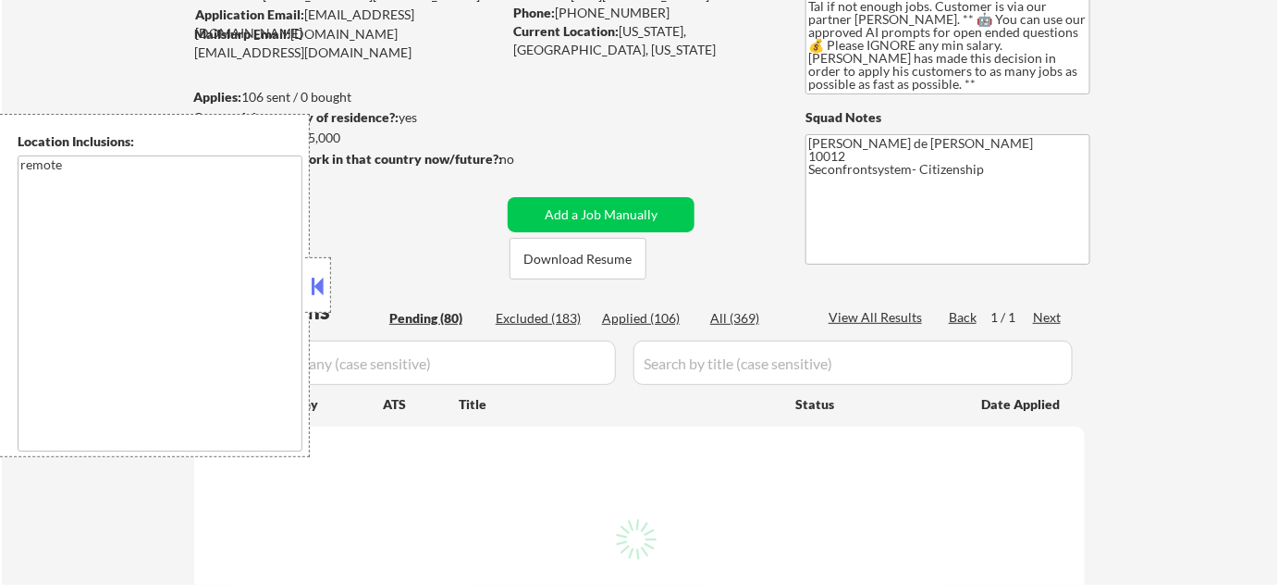
select select ""pending""
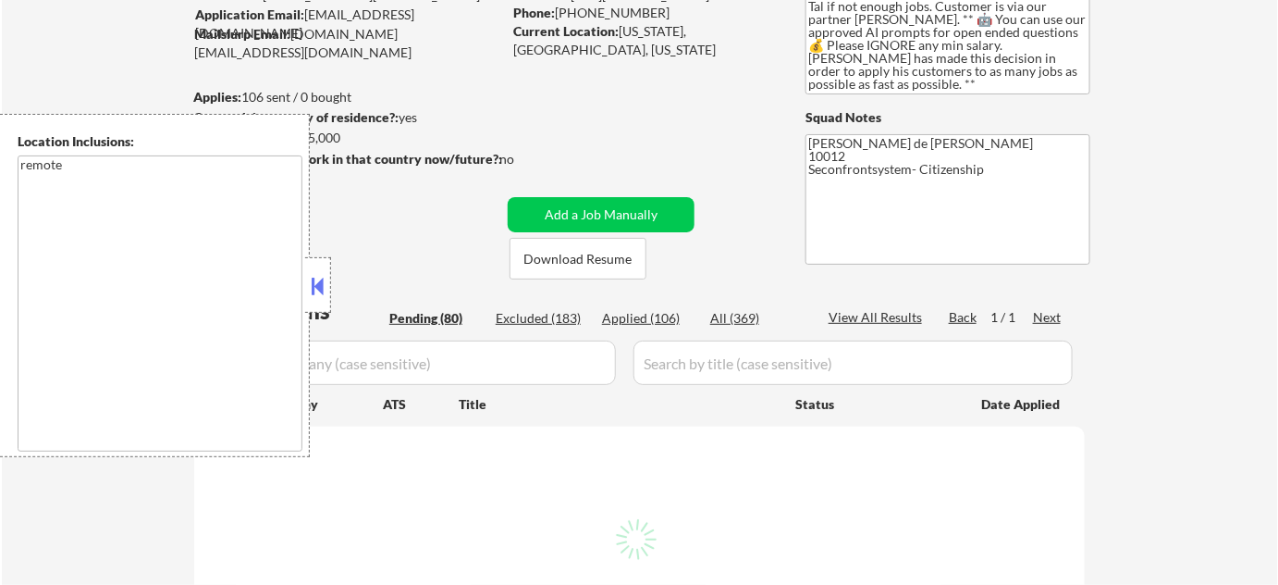
select select ""pending""
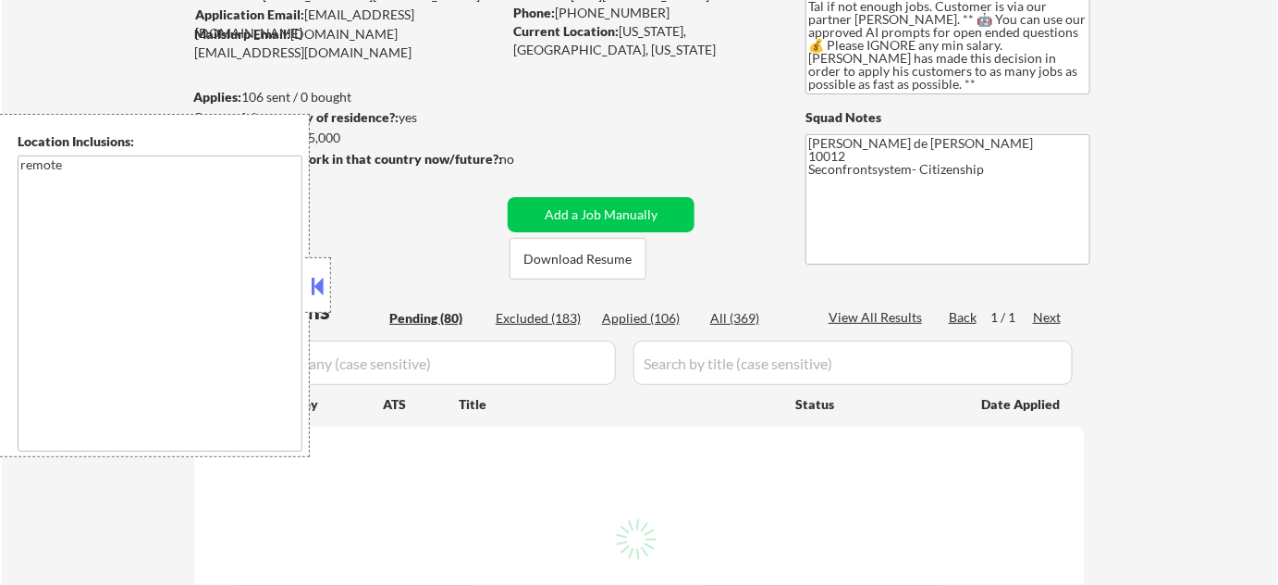
select select ""pending""
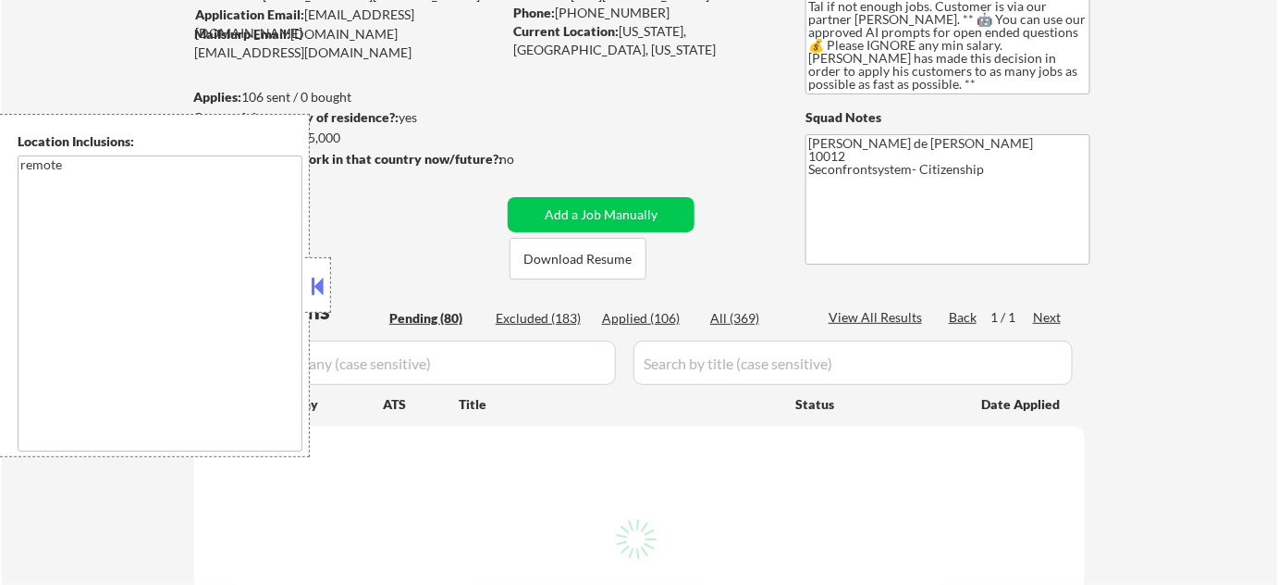
select select ""pending""
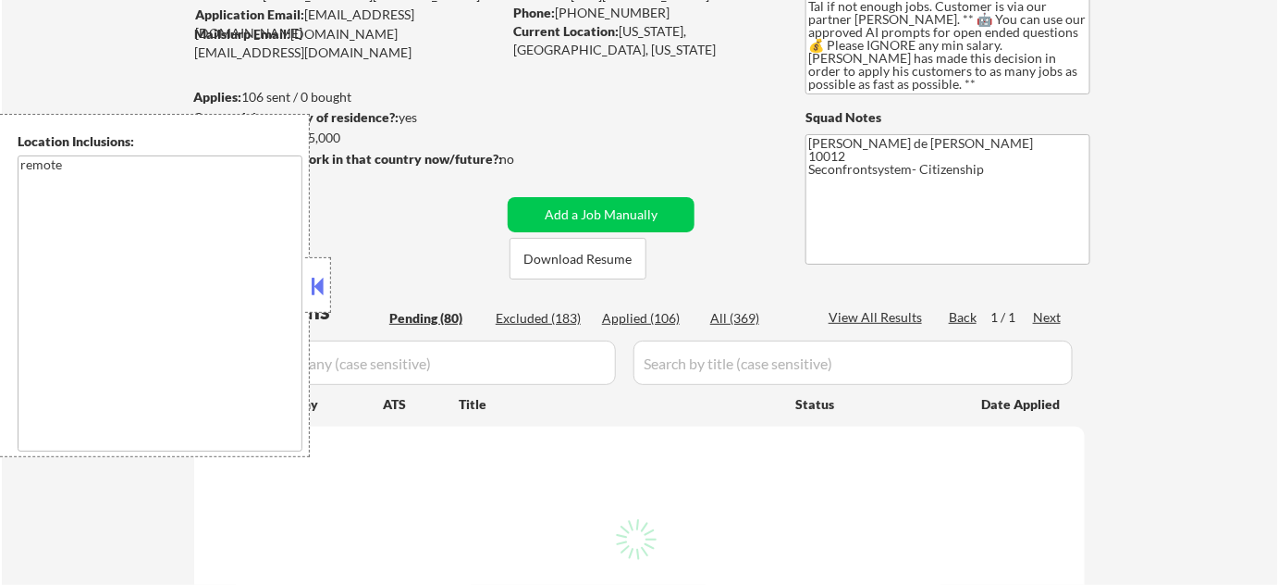
select select ""pending""
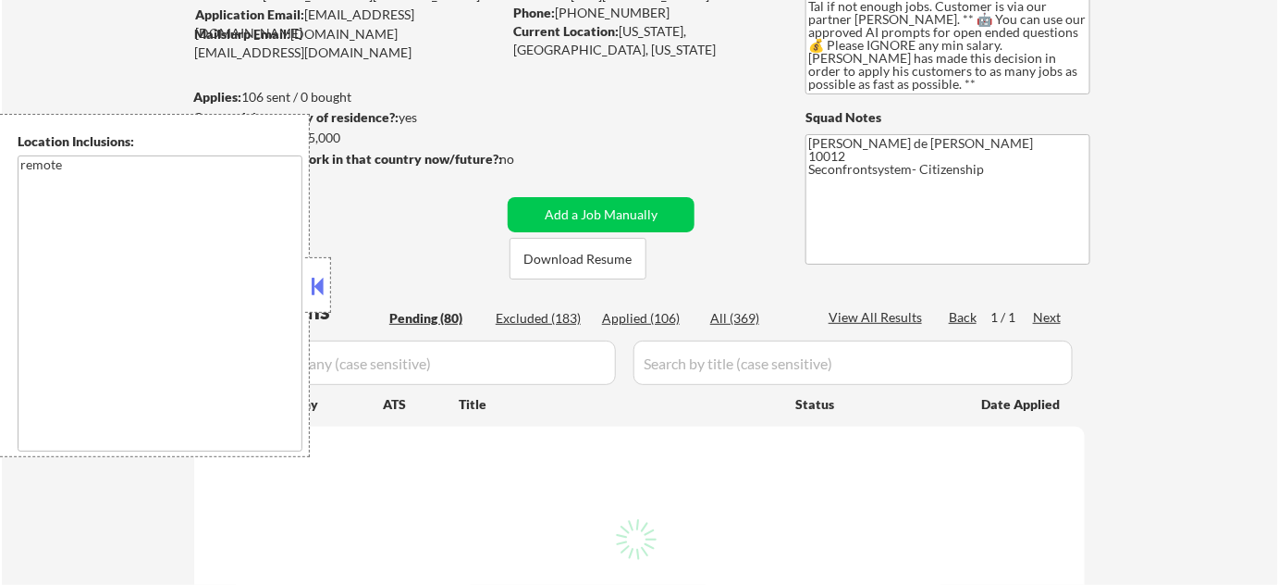
select select ""pending""
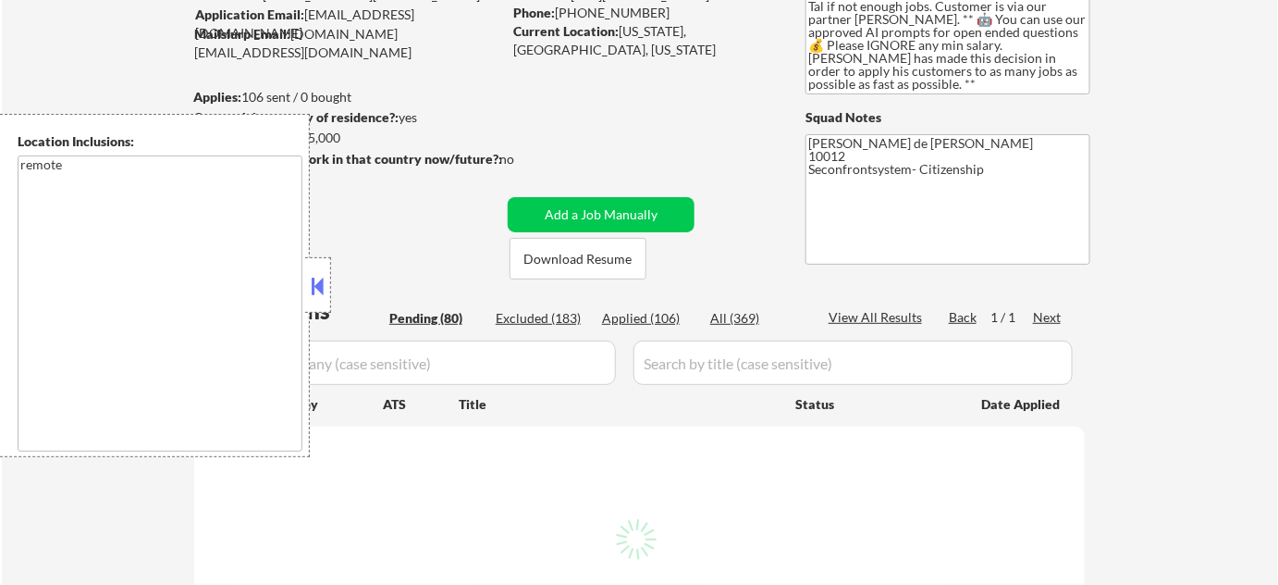
select select ""pending""
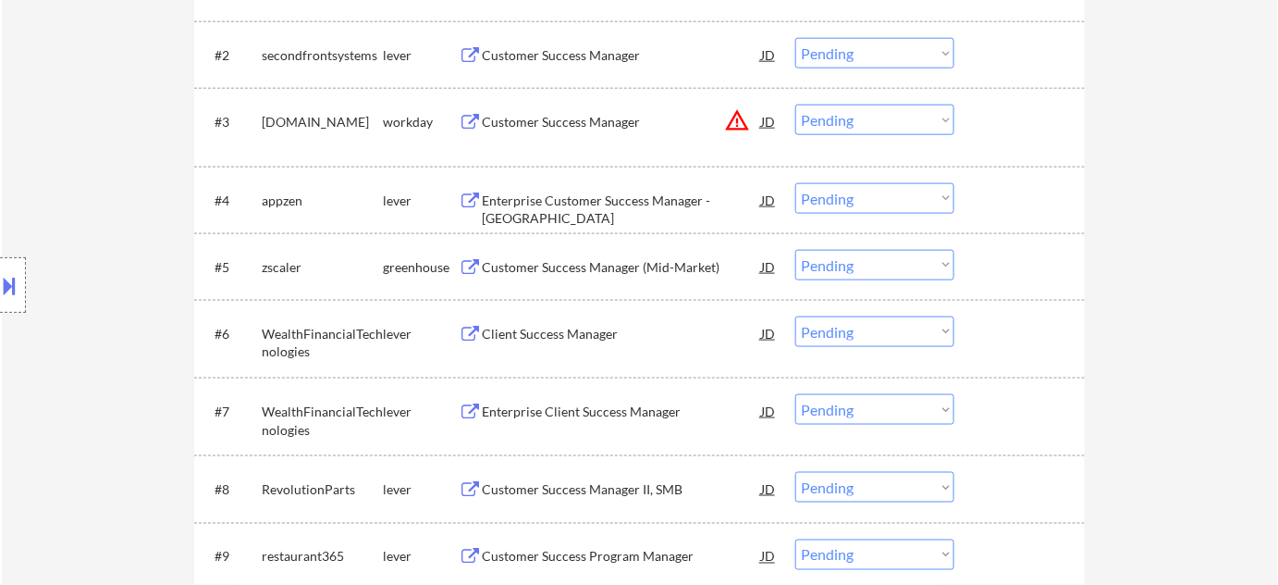
scroll to position [672, 0]
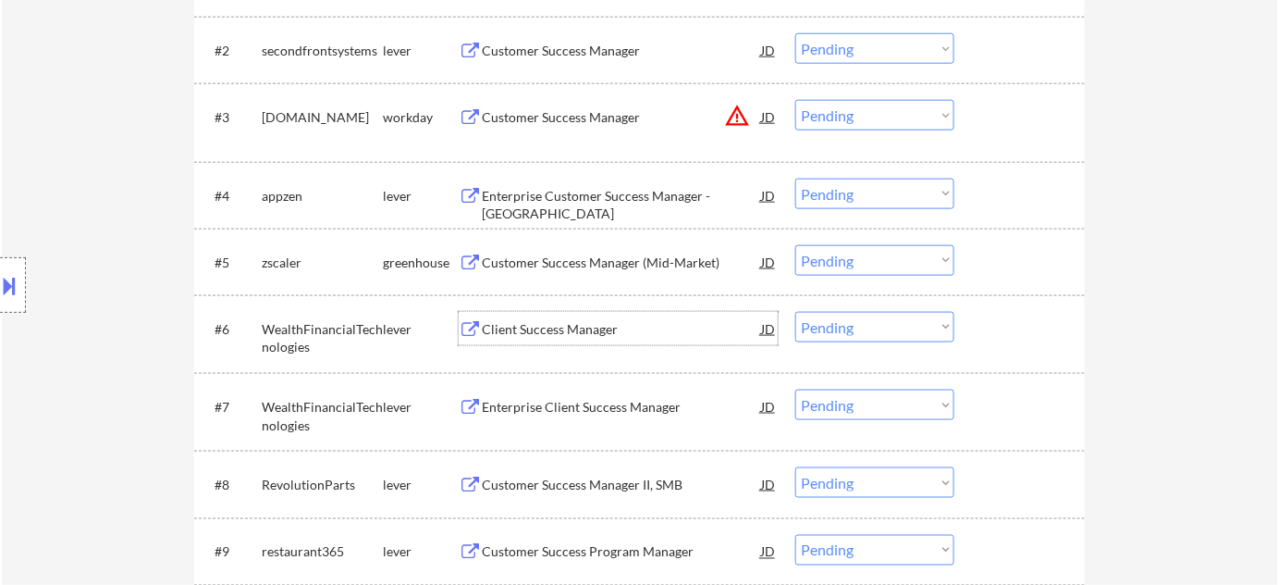
click at [574, 330] on div "Client Success Manager" at bounding box center [621, 329] width 279 height 18
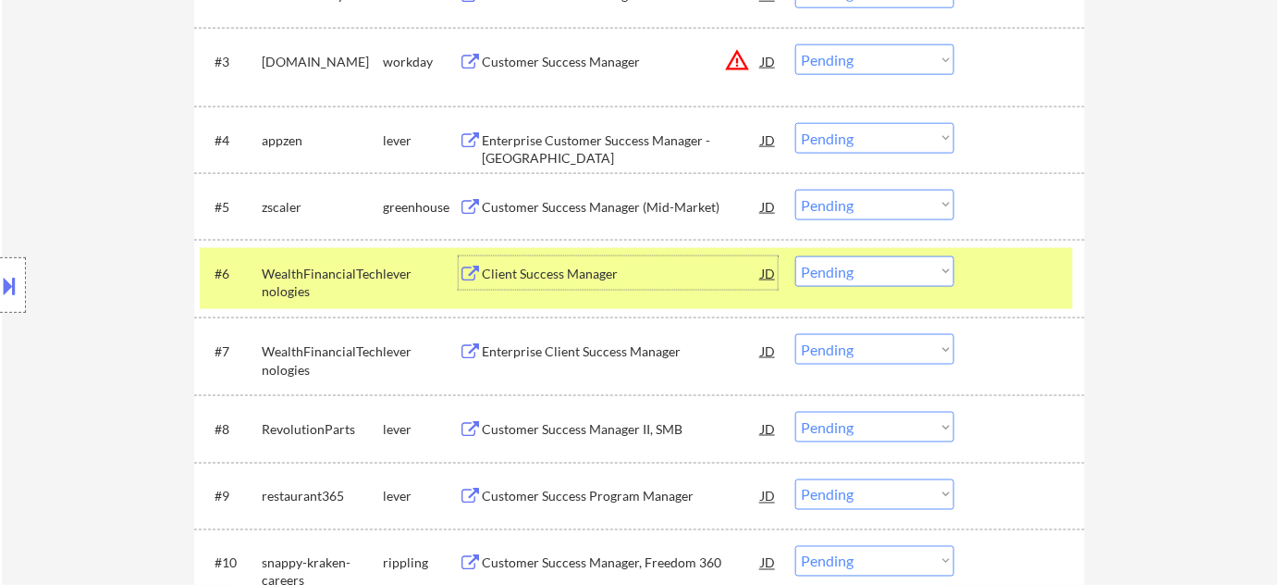
scroll to position [757, 0]
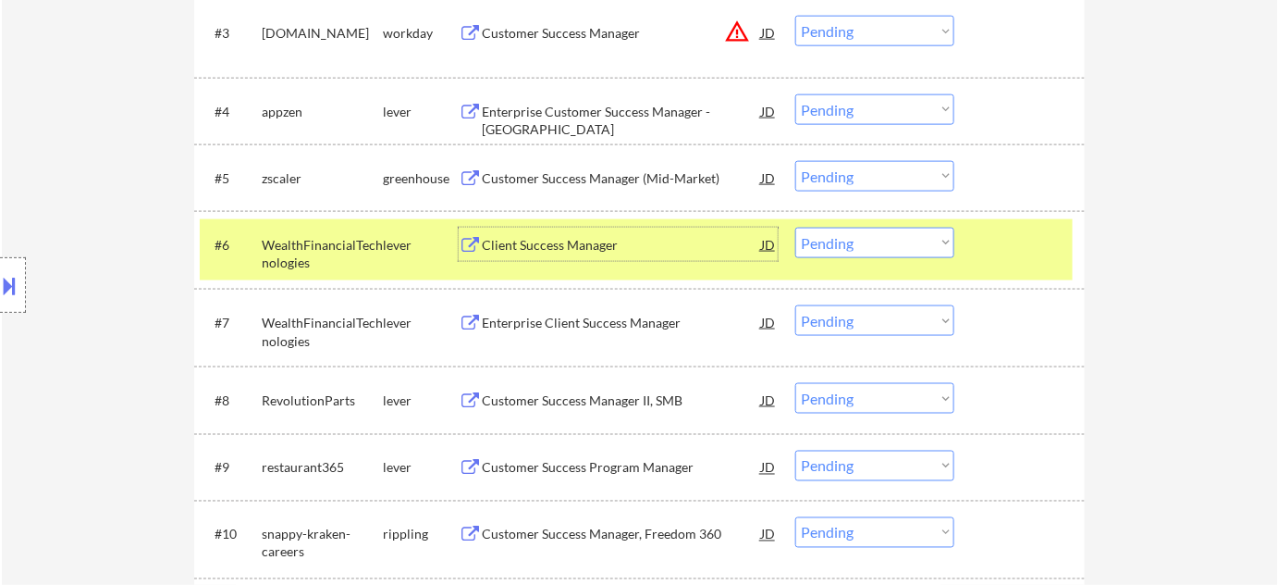
click at [852, 243] on select "Choose an option... Pending Applied Excluded (Questions) Excluded (Expired) Exc…" at bounding box center [874, 243] width 159 height 31
click at [795, 228] on select "Choose an option... Pending Applied Excluded (Questions) Excluded (Expired) Exc…" at bounding box center [874, 243] width 159 height 31
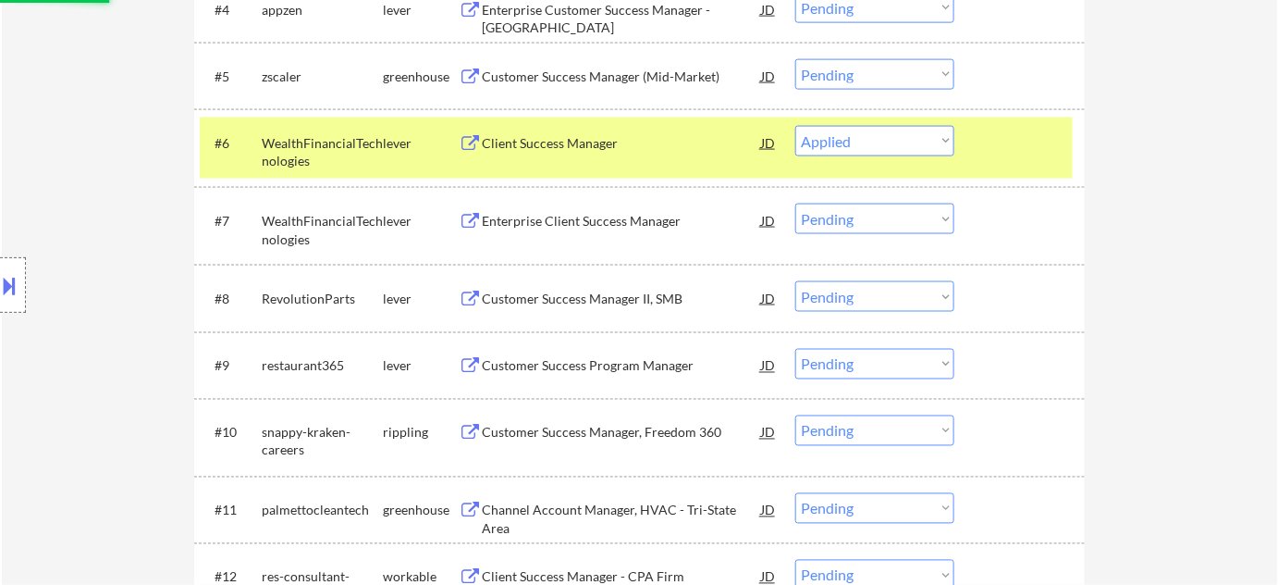
scroll to position [925, 0]
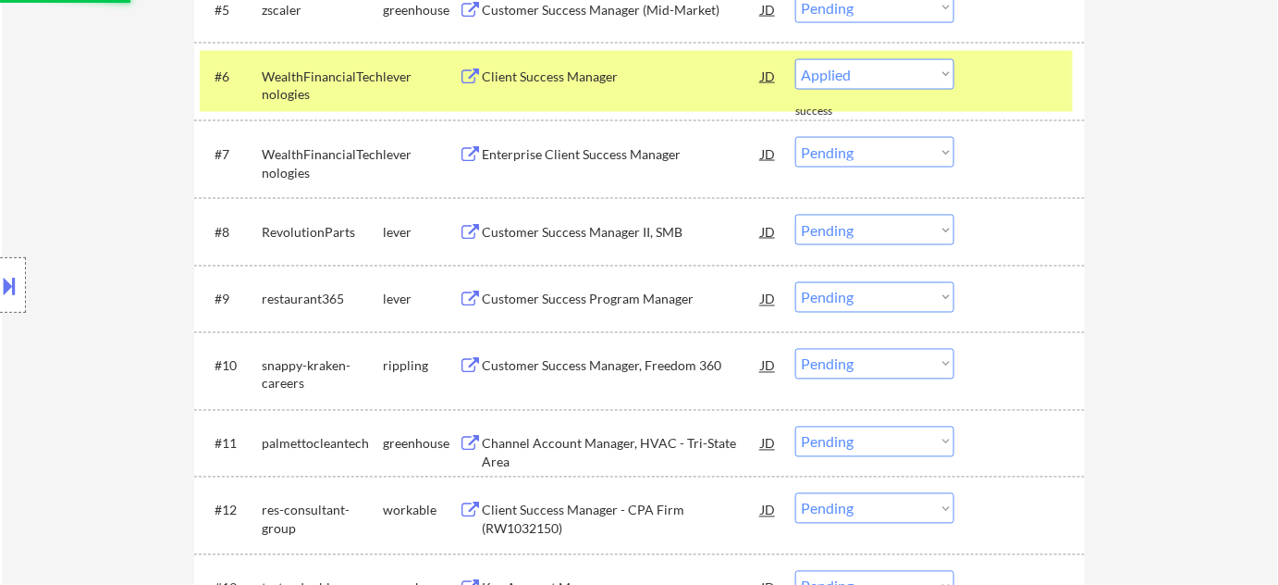
select select ""pending""
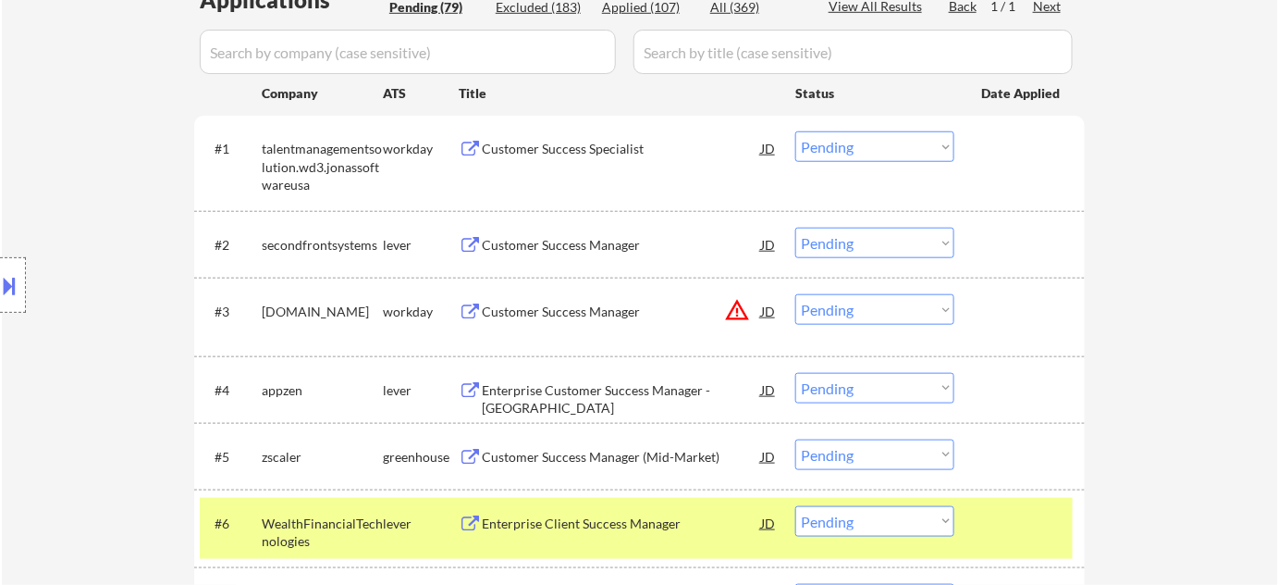
scroll to position [504, 0]
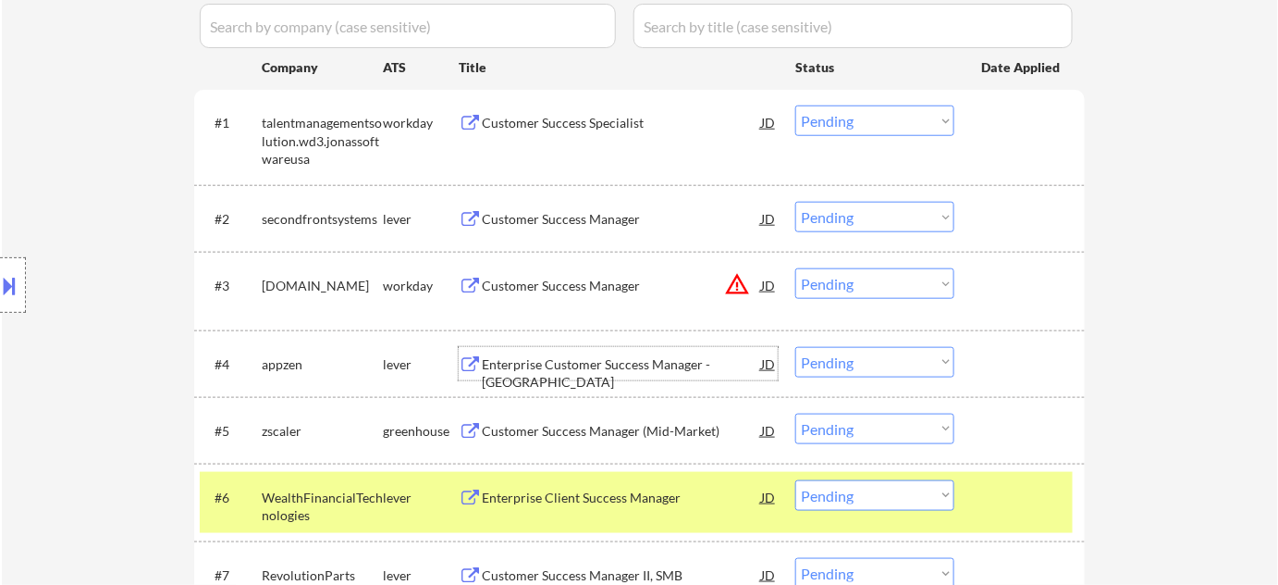
click at [634, 359] on div "Enterprise Customer Success Manager - US" at bounding box center [621, 373] width 279 height 36
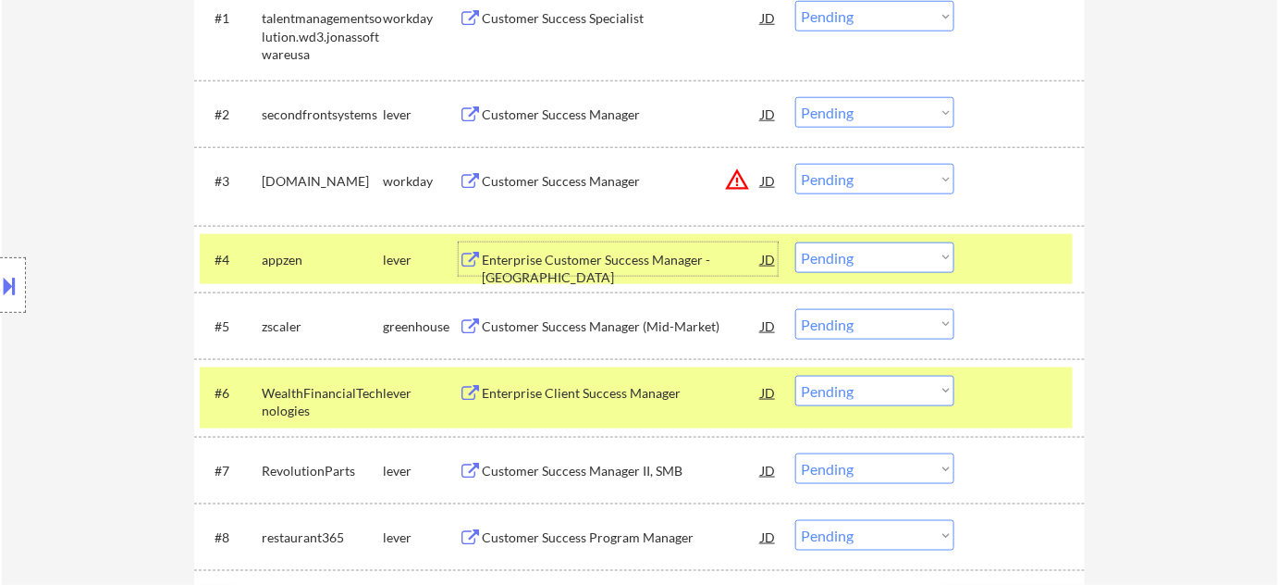
scroll to position [588, 0]
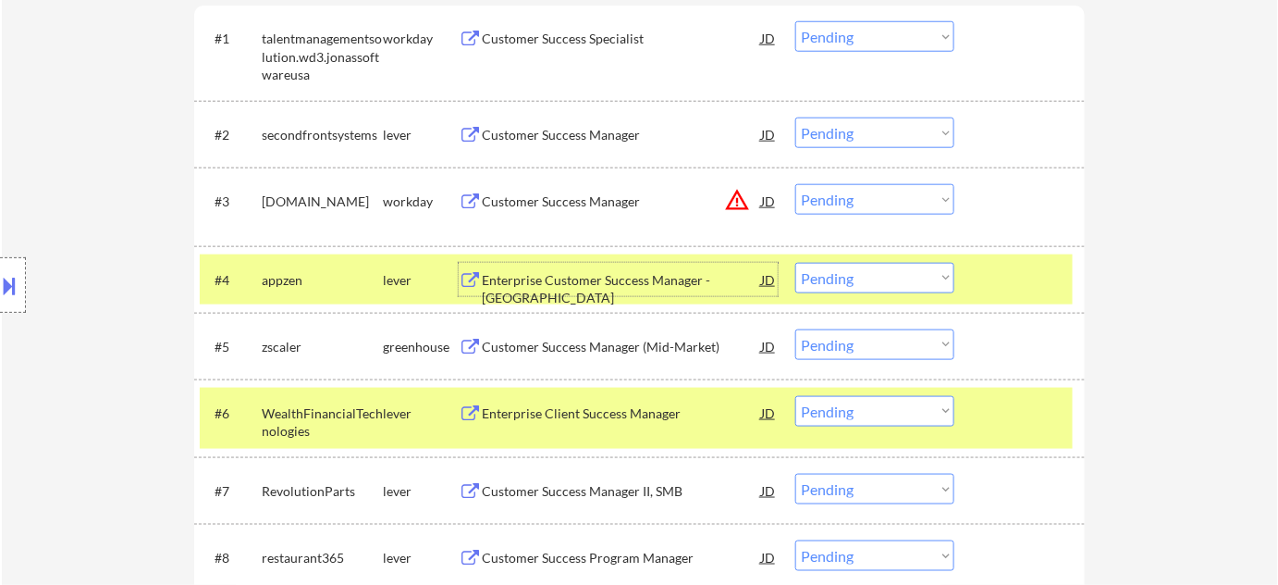
click at [607, 346] on div "Customer Success Manager (Mid-Market)" at bounding box center [621, 347] width 279 height 18
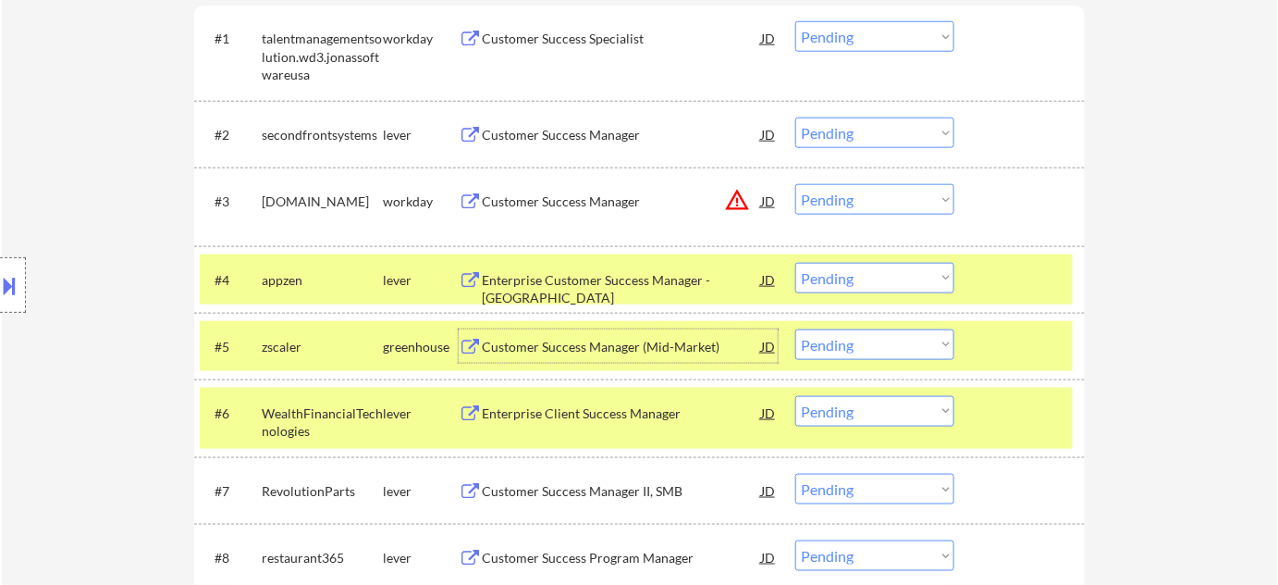
click at [821, 348] on select "Choose an option... Pending Applied Excluded (Questions) Excluded (Expired) Exc…" at bounding box center [874, 344] width 159 height 31
click at [795, 329] on select "Choose an option... Pending Applied Excluded (Questions) Excluded (Expired) Exc…" at bounding box center [874, 344] width 159 height 31
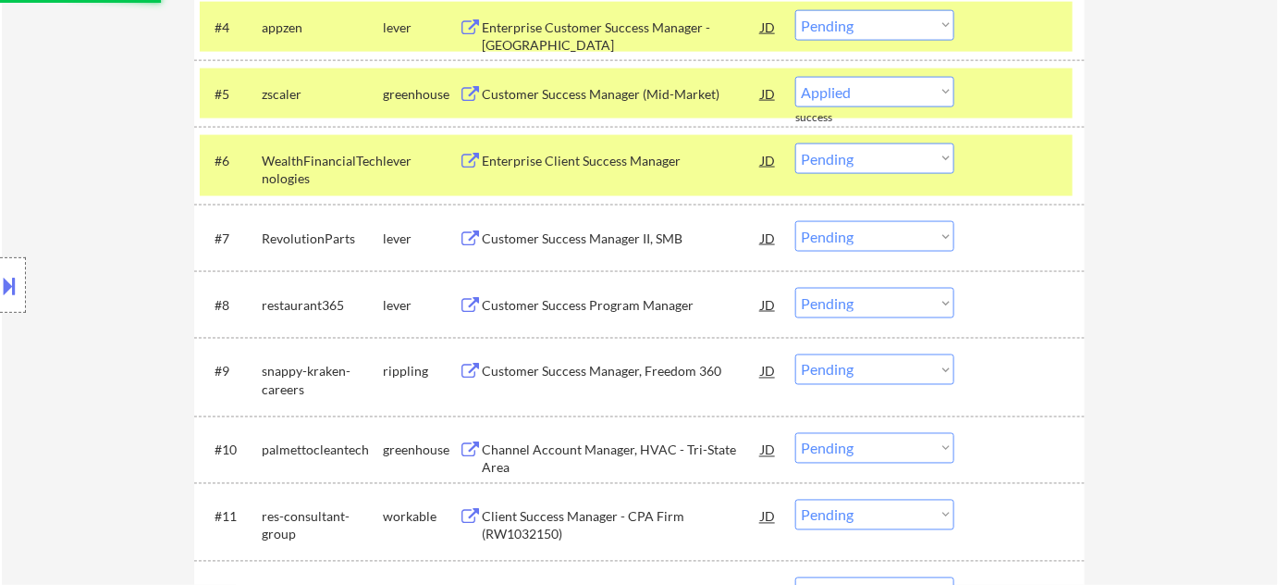
scroll to position [925, 0]
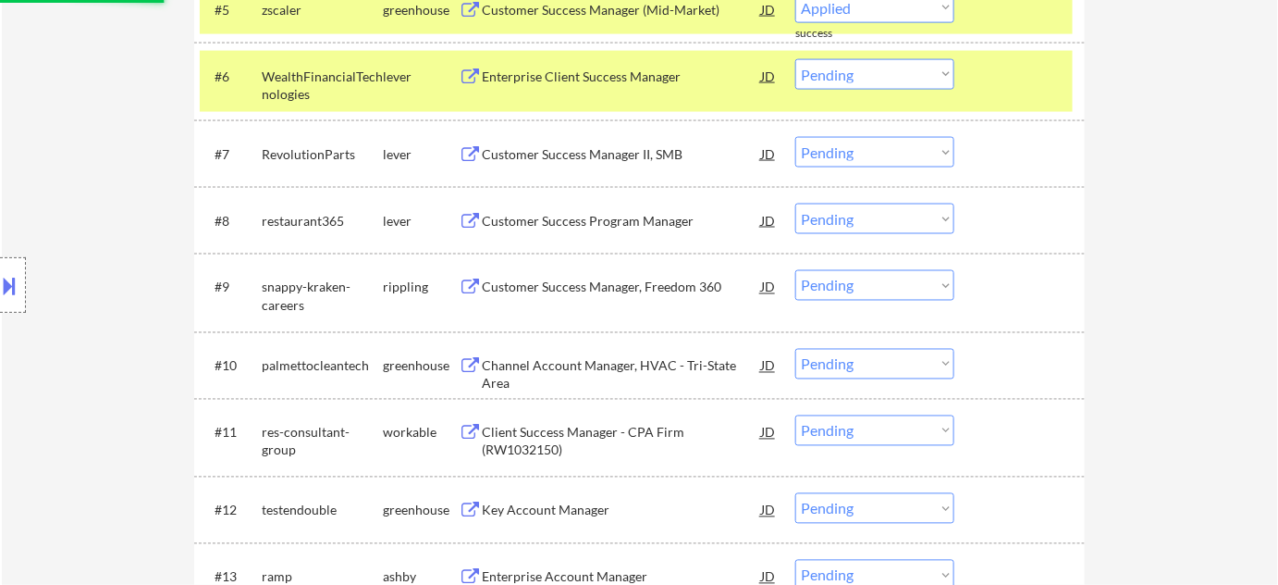
select select ""pending""
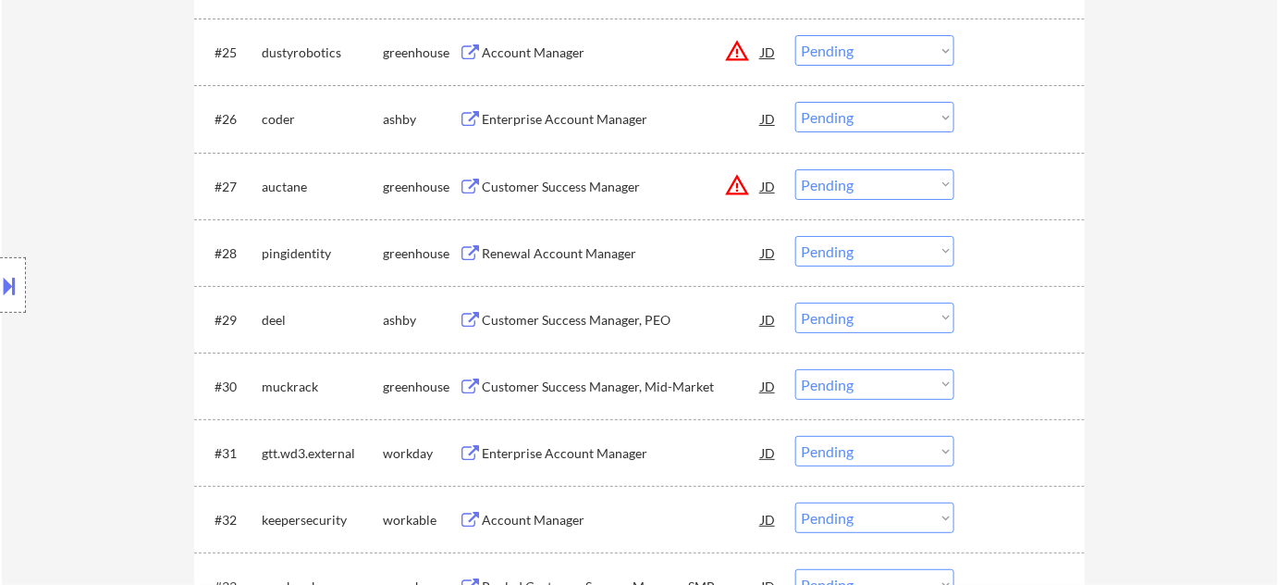
scroll to position [2354, 0]
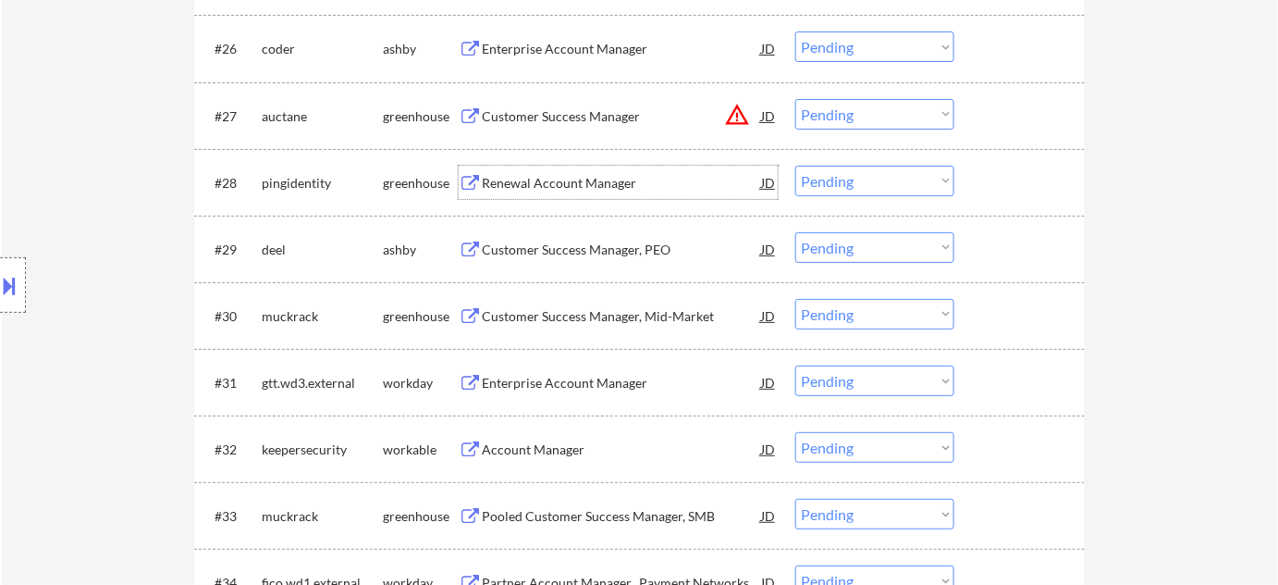
click at [600, 184] on div "Renewal Account Manager" at bounding box center [621, 183] width 279 height 18
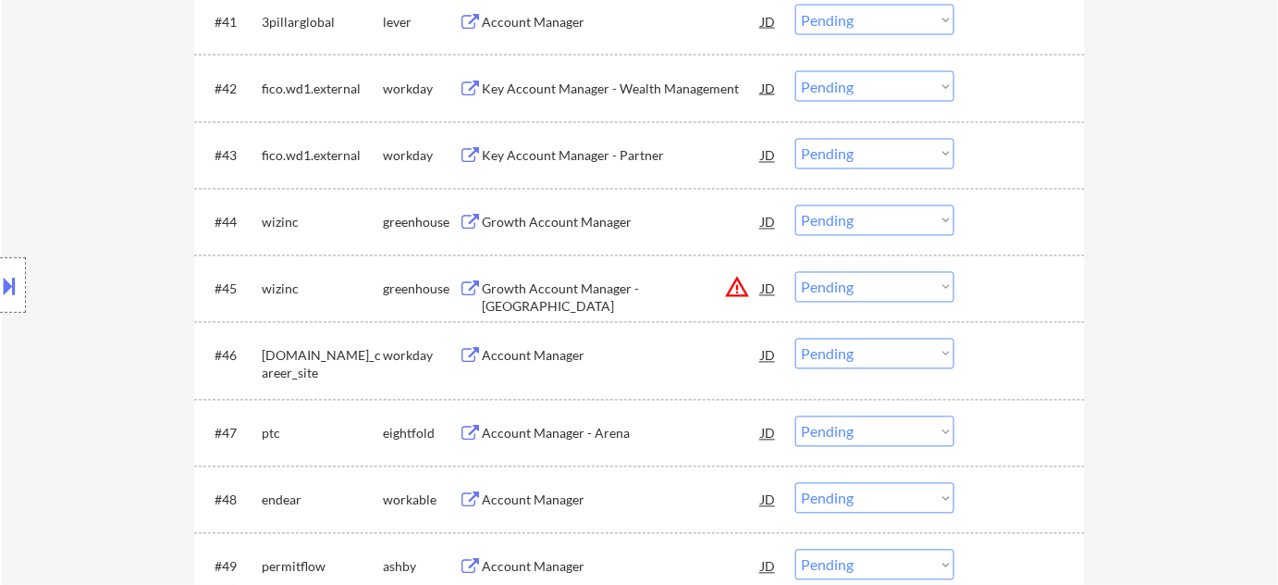
scroll to position [3390, 0]
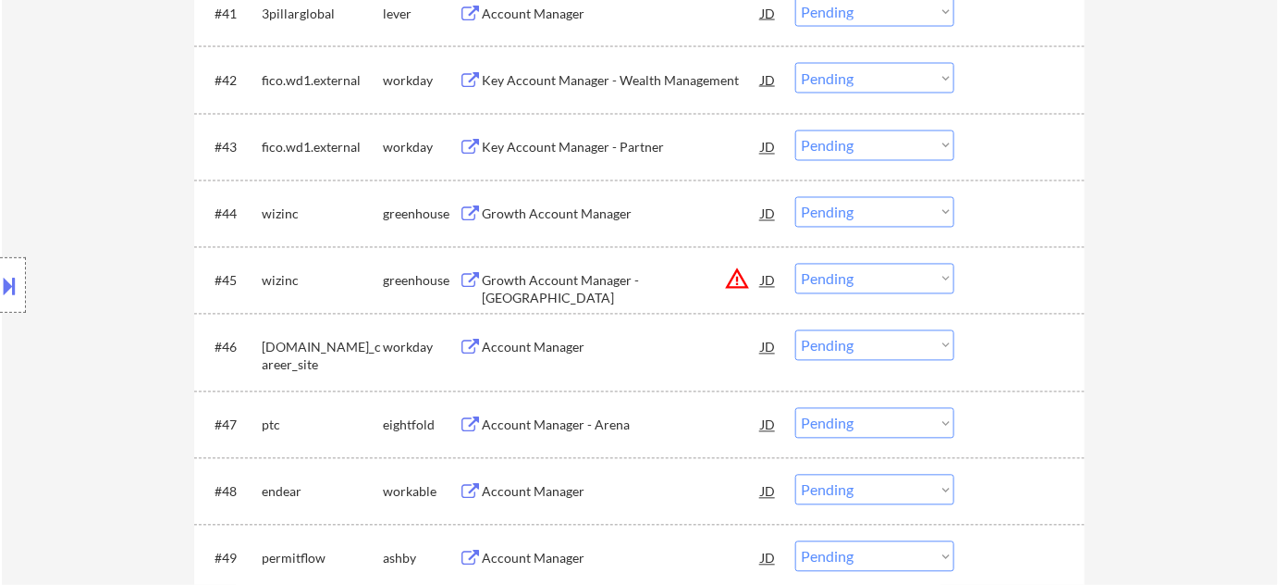
click at [910, 276] on select "Choose an option... Pending Applied Excluded (Questions) Excluded (Expired) Exc…" at bounding box center [874, 279] width 159 height 31
click at [795, 264] on select "Choose an option... Pending Applied Excluded (Questions) Excluded (Expired) Exc…" at bounding box center [874, 279] width 159 height 31
click at [585, 217] on div "Growth Account Manager" at bounding box center [621, 214] width 279 height 18
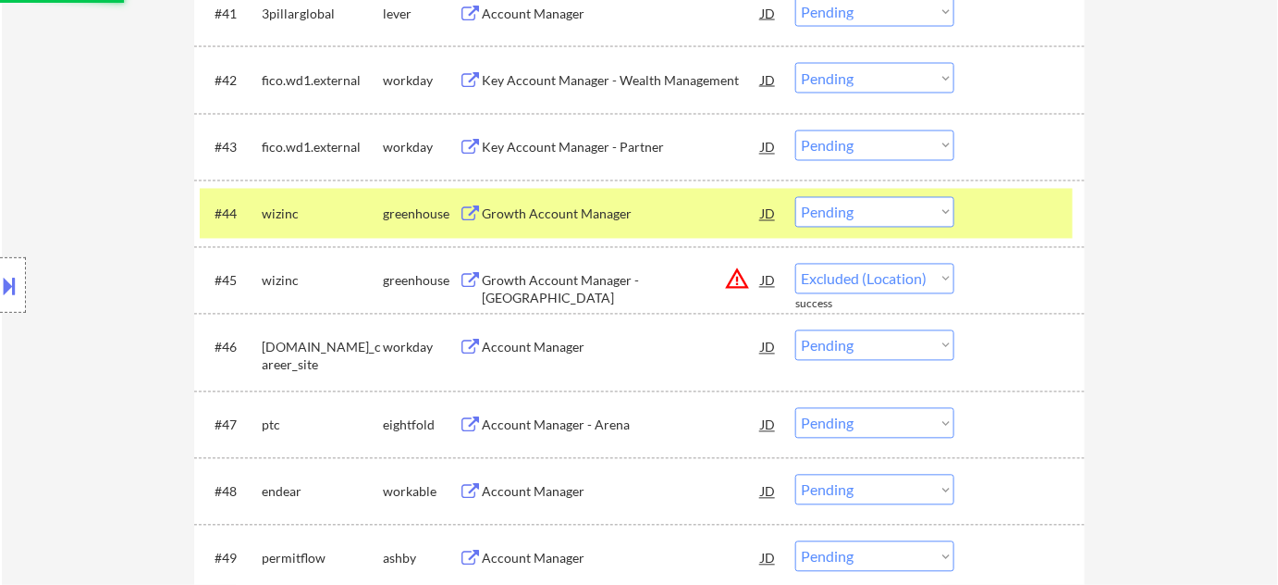
select select ""pending""
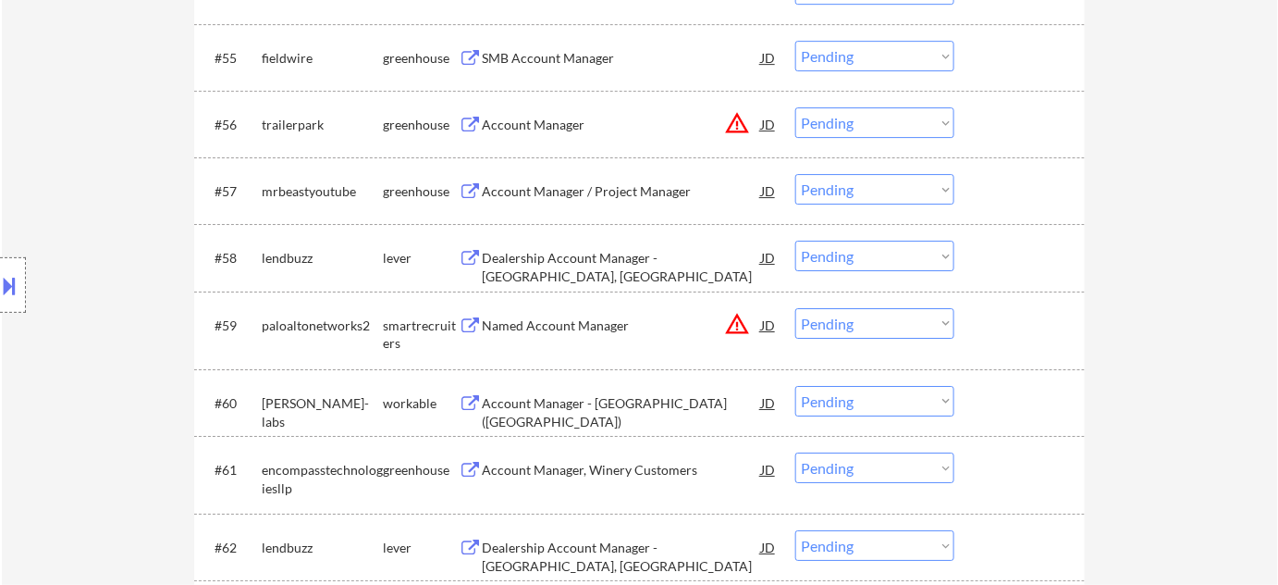
scroll to position [4371, 0]
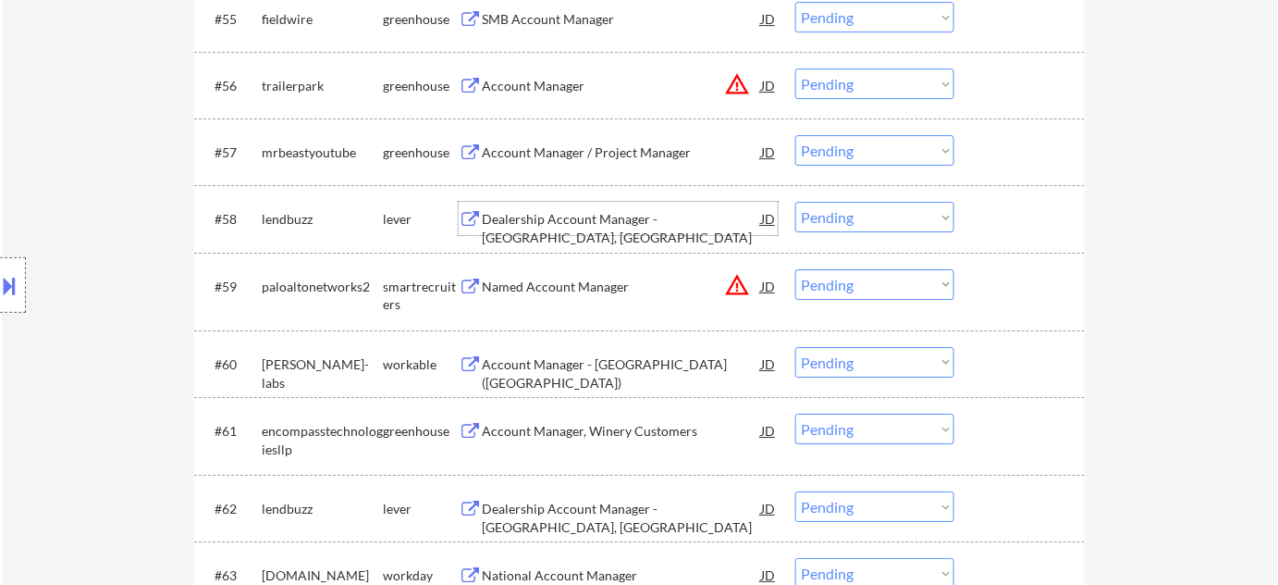
click at [646, 216] on div "Dealership Account Manager - Brooklyn, NY" at bounding box center [621, 228] width 279 height 36
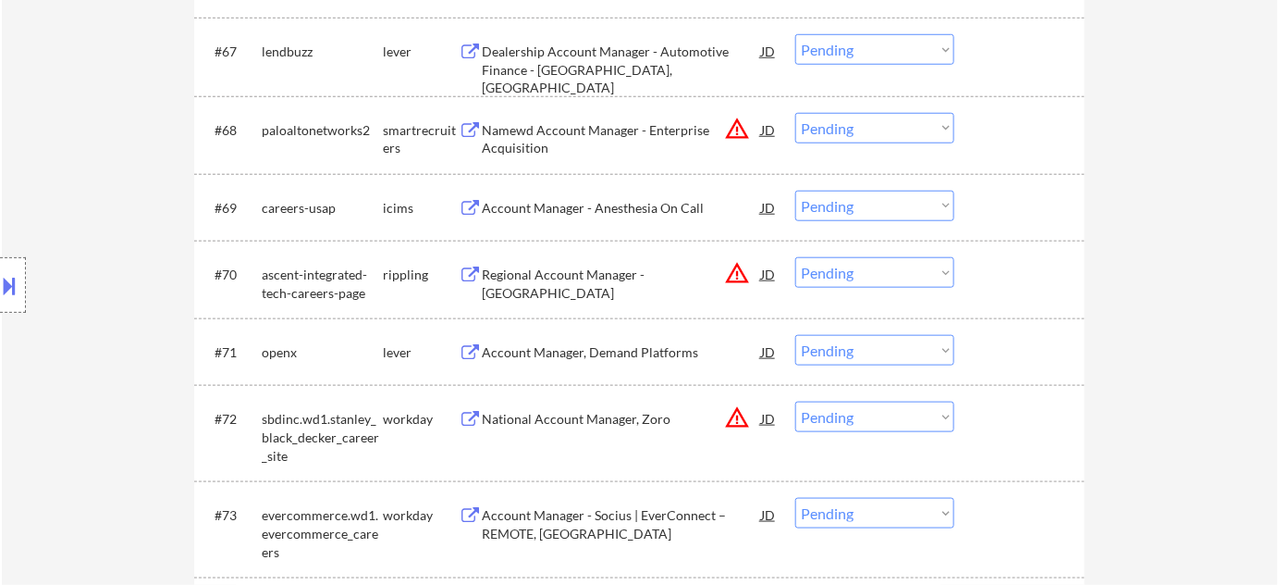
scroll to position [5211, 0]
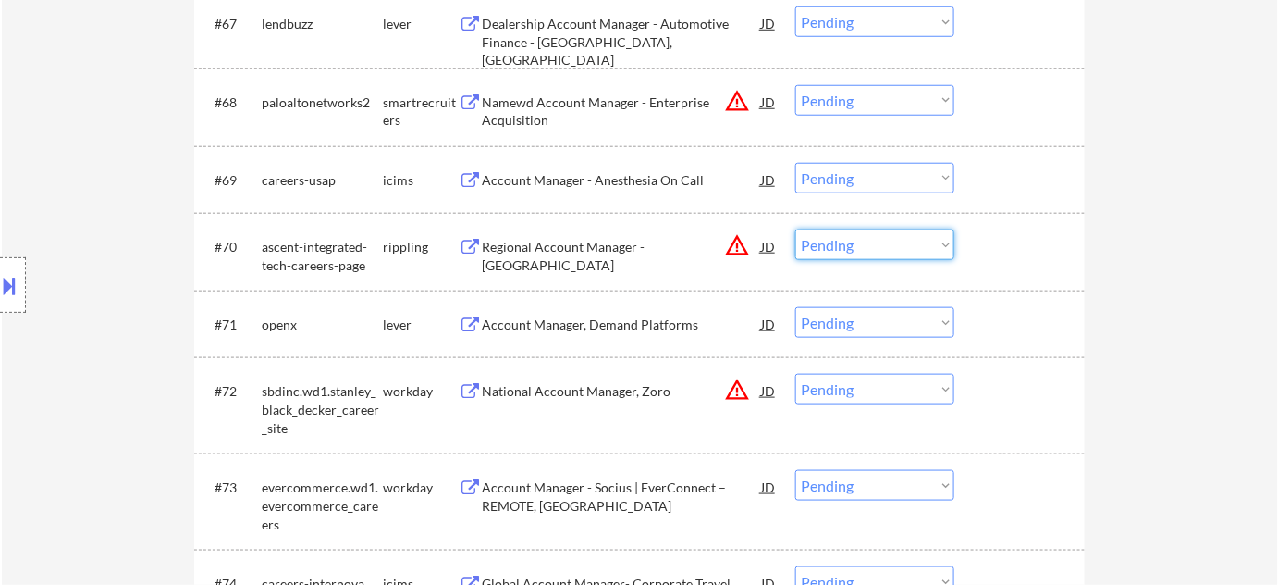
click at [886, 253] on select "Choose an option... Pending Applied Excluded (Questions) Excluded (Expired) Exc…" at bounding box center [874, 244] width 159 height 31
click at [795, 229] on select "Choose an option... Pending Applied Excluded (Questions) Excluded (Expired) Exc…" at bounding box center [874, 244] width 159 height 31
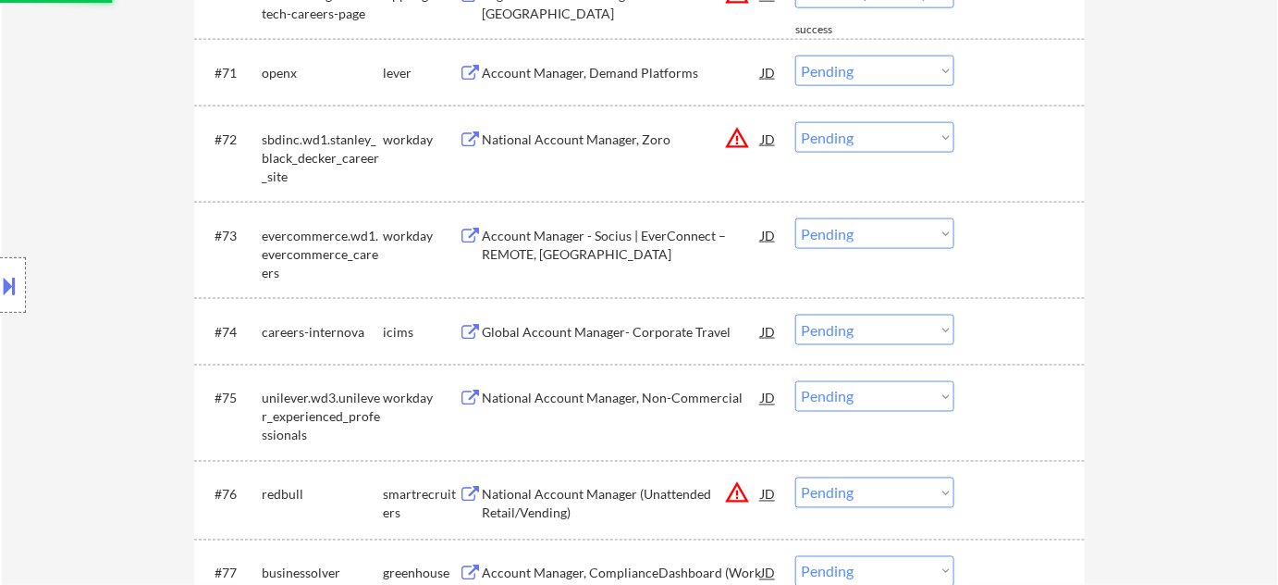
select select ""pending""
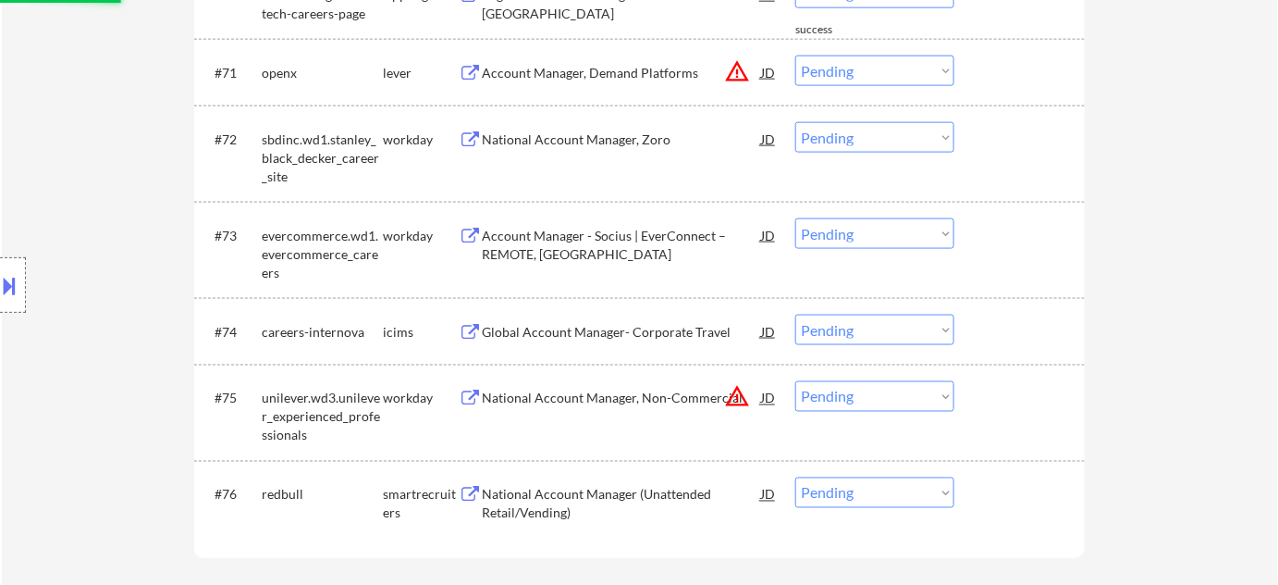
scroll to position [5547, 0]
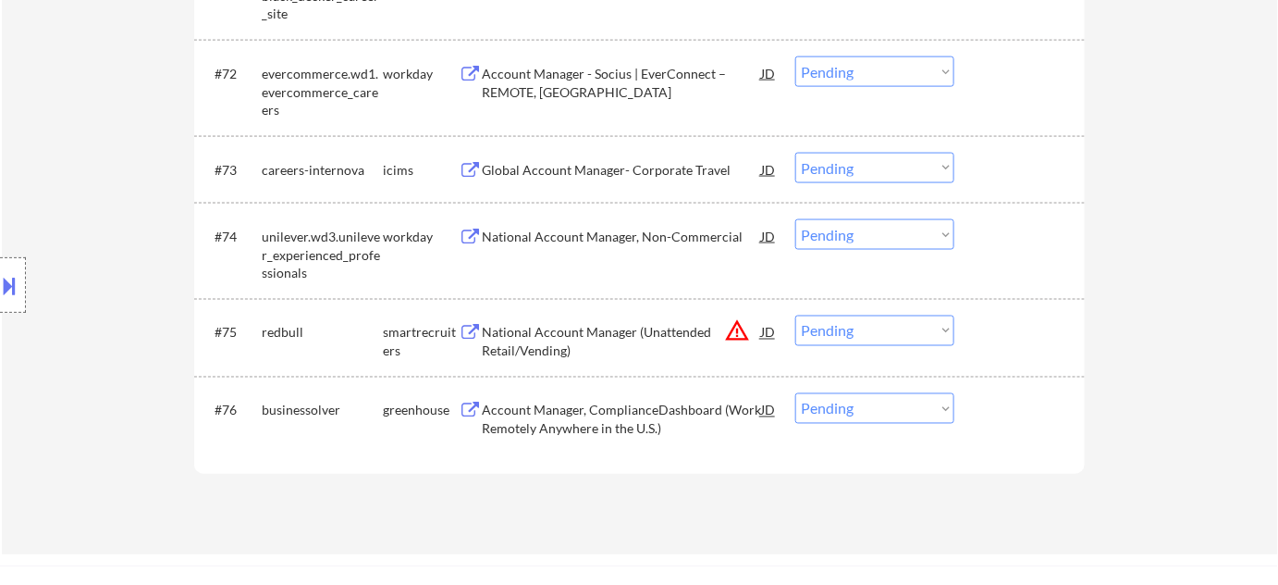
click at [882, 336] on select "Choose an option... Pending Applied Excluded (Questions) Excluded (Expired) Exc…" at bounding box center [874, 330] width 159 height 31
click at [795, 315] on select "Choose an option... Pending Applied Excluded (Questions) Excluded (Expired) Exc…" at bounding box center [874, 330] width 159 height 31
select select ""pending""
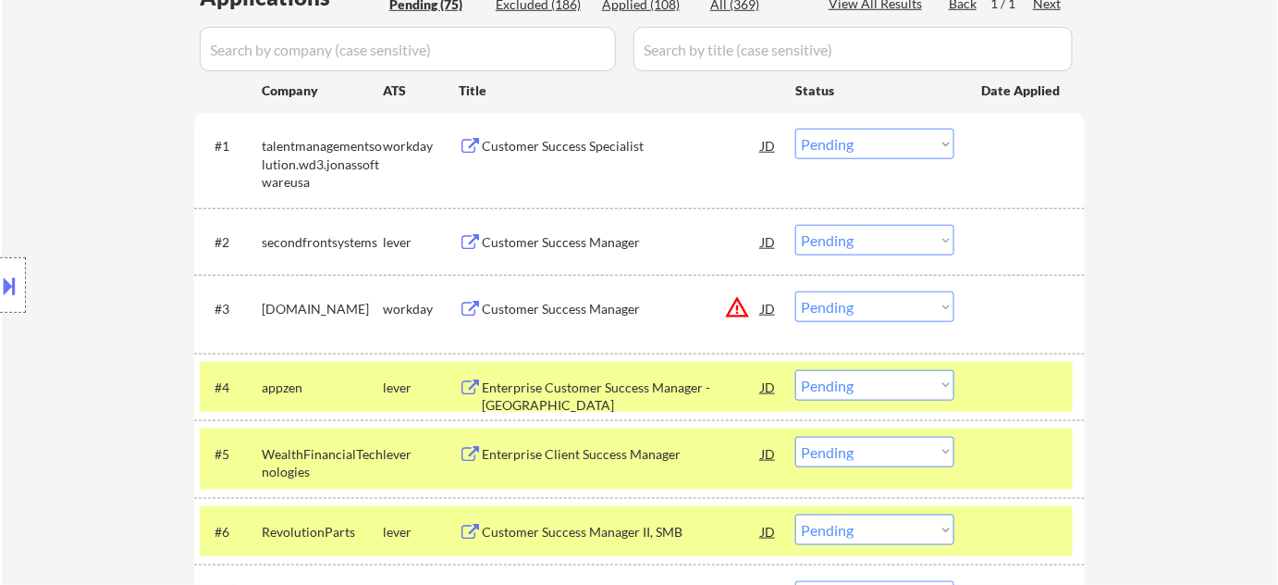
scroll to position [430, 0]
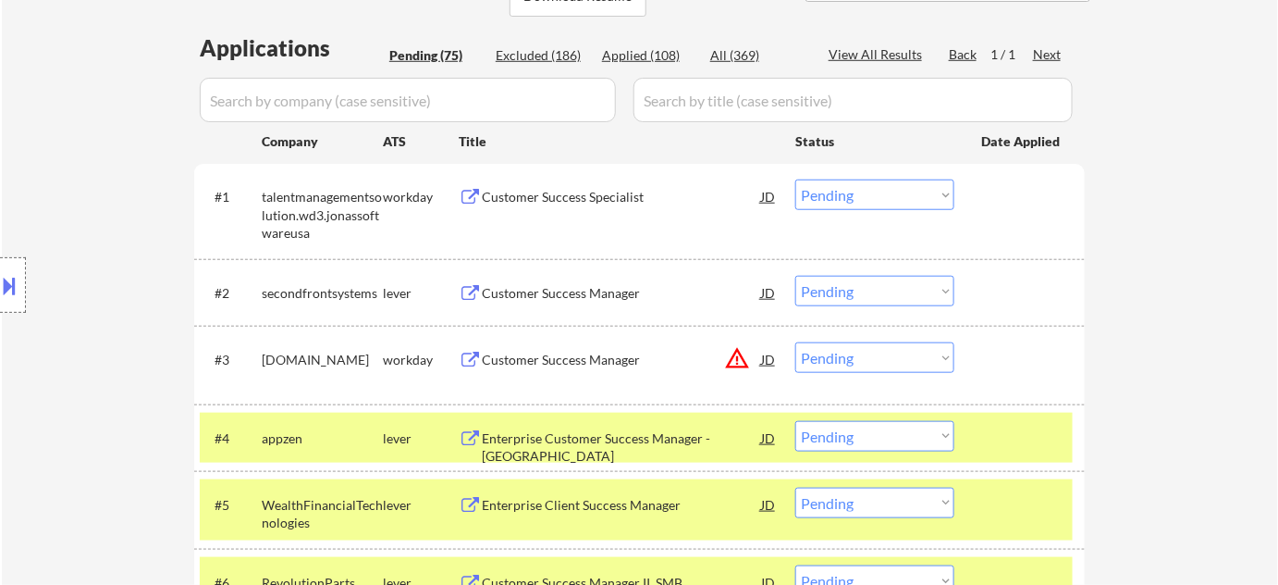
click at [604, 197] on div "Customer Success Specialist" at bounding box center [621, 197] width 279 height 18
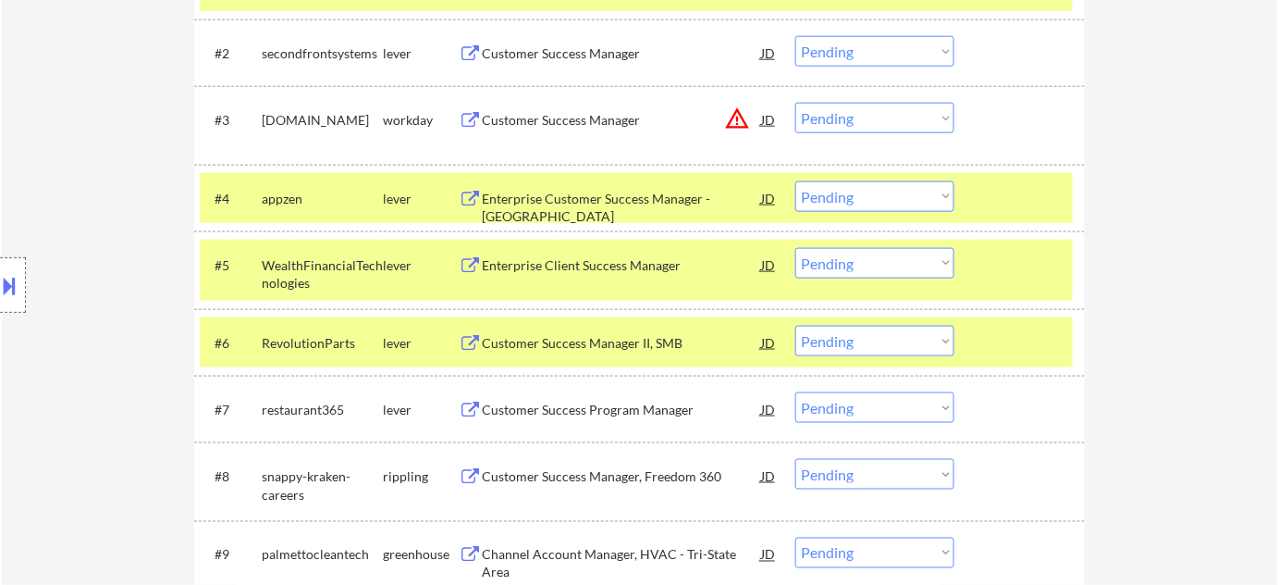
scroll to position [767, 0]
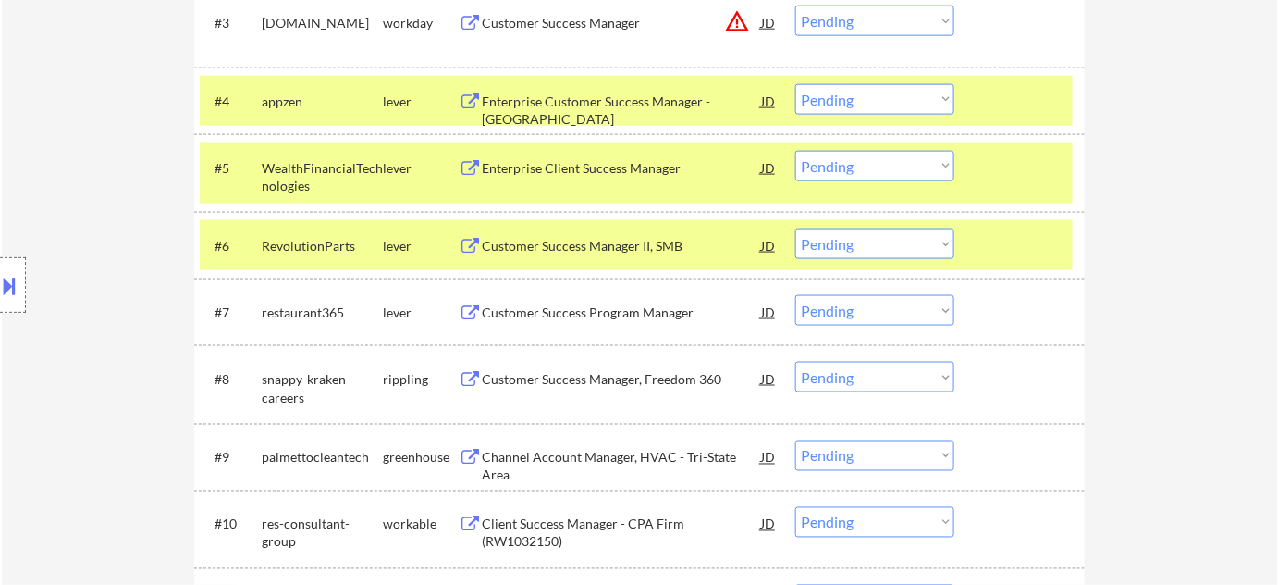
click at [937, 313] on select "Choose an option... Pending Applied Excluded (Questions) Excluded (Expired) Exc…" at bounding box center [874, 310] width 159 height 31
click at [795, 295] on select "Choose an option... Pending Applied Excluded (Questions) Excluded (Expired) Exc…" at bounding box center [874, 310] width 159 height 31
select select ""pending""
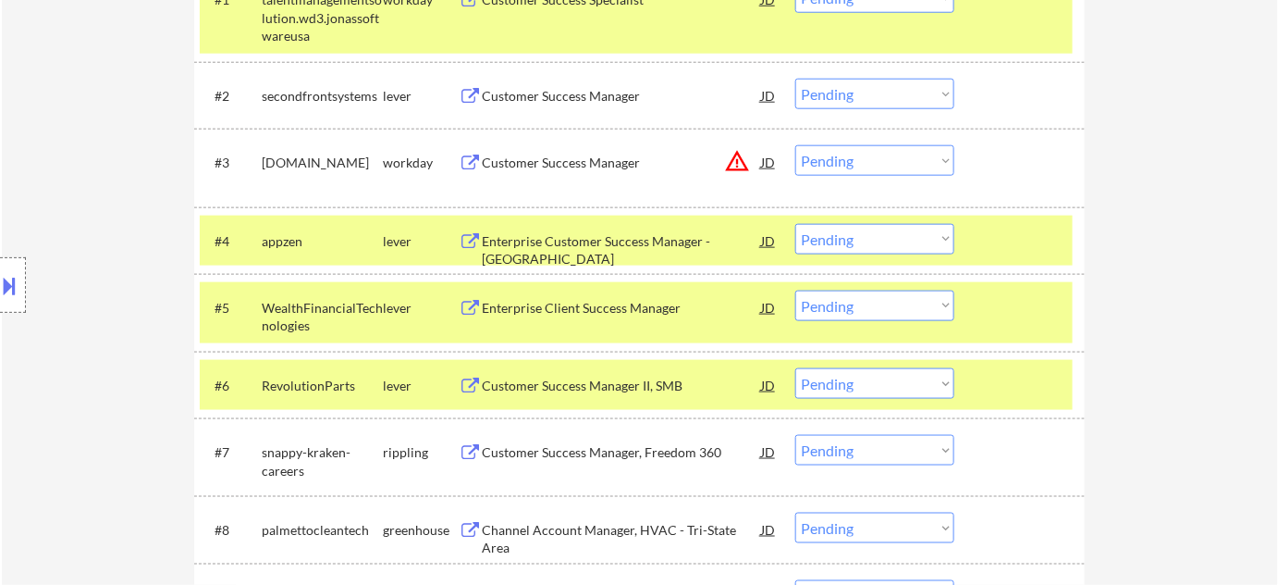
scroll to position [598, 0]
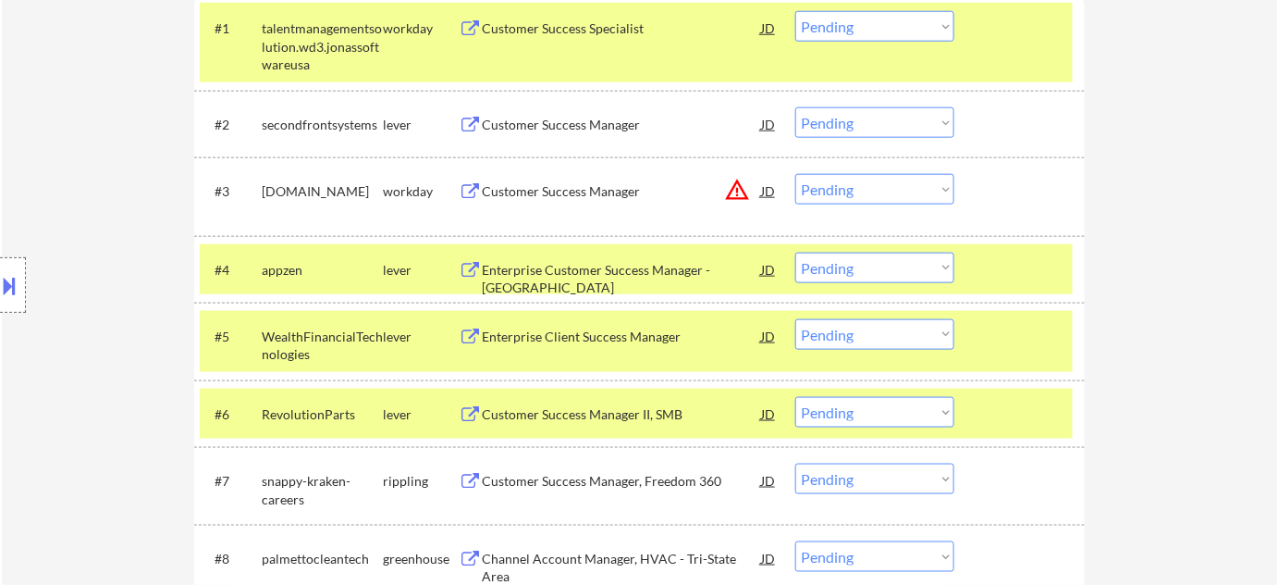
click at [882, 21] on select "Choose an option... Pending Applied Excluded (Questions) Excluded (Expired) Exc…" at bounding box center [874, 26] width 159 height 31
click at [795, 11] on select "Choose an option... Pending Applied Excluded (Questions) Excluded (Expired) Exc…" at bounding box center [874, 26] width 159 height 31
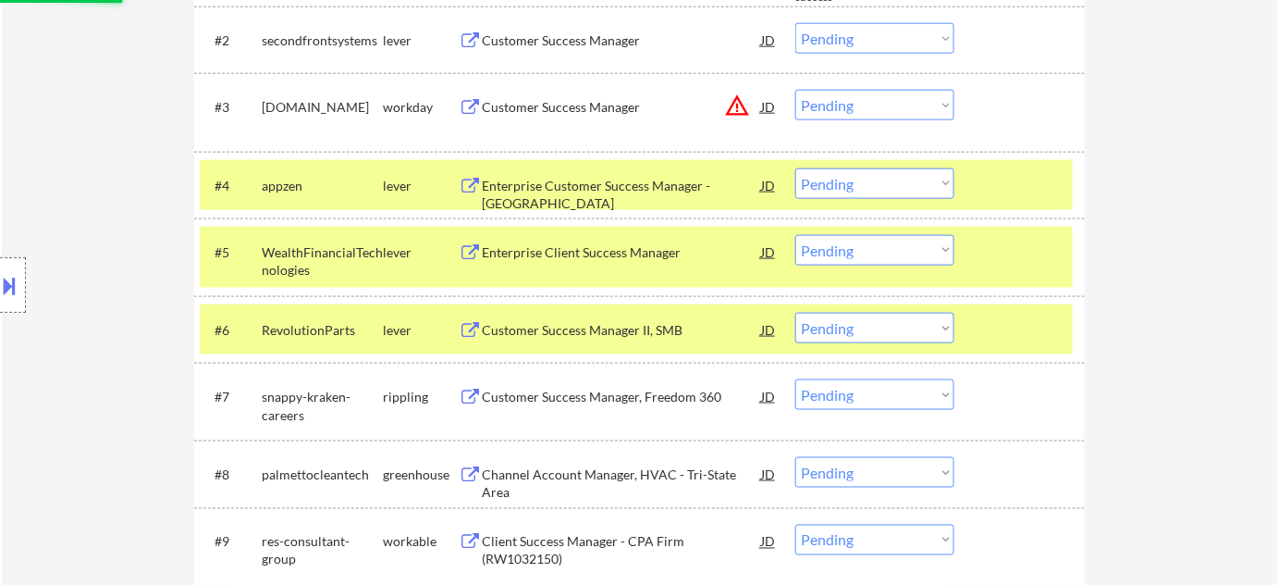
select select ""pending""
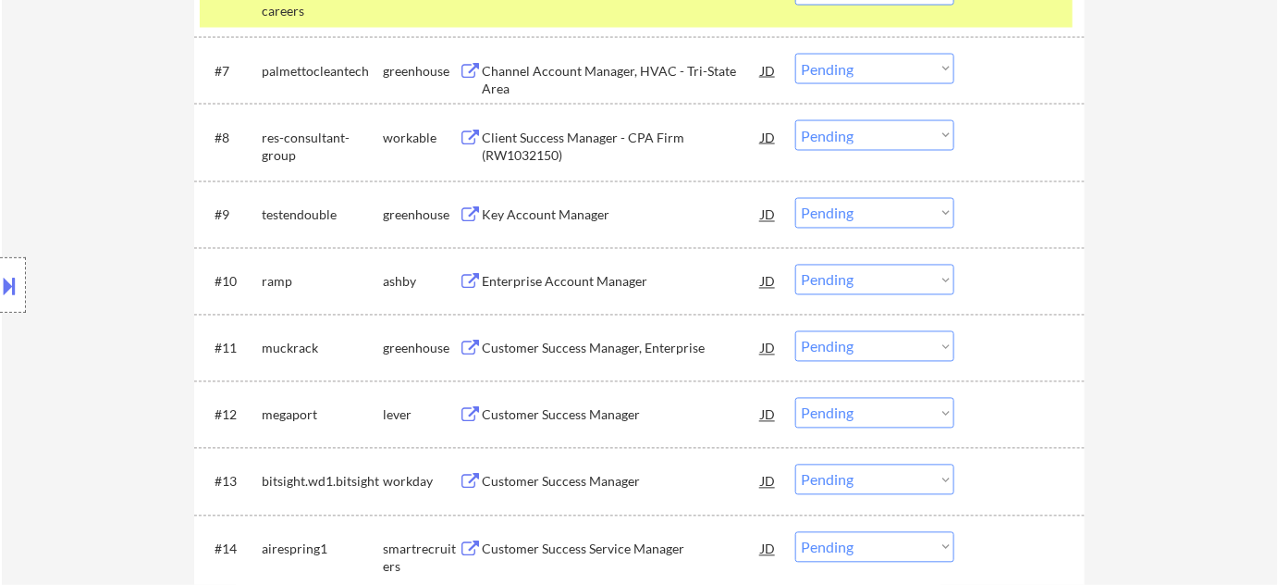
scroll to position [1018, 0]
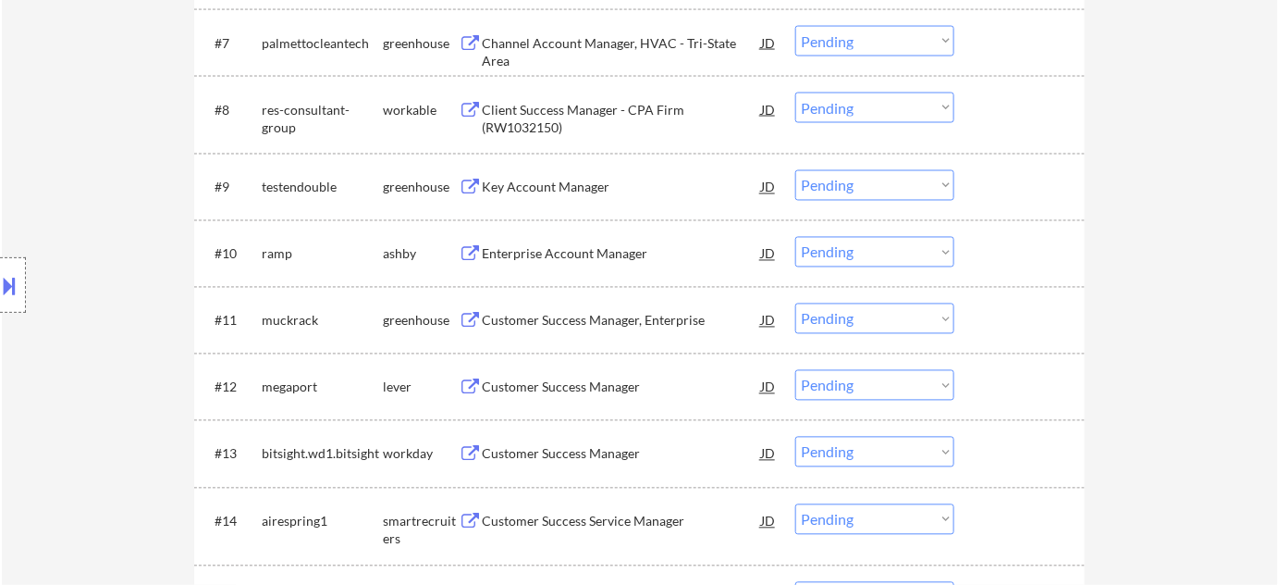
click at [548, 242] on div "Enterprise Account Manager" at bounding box center [621, 253] width 279 height 33
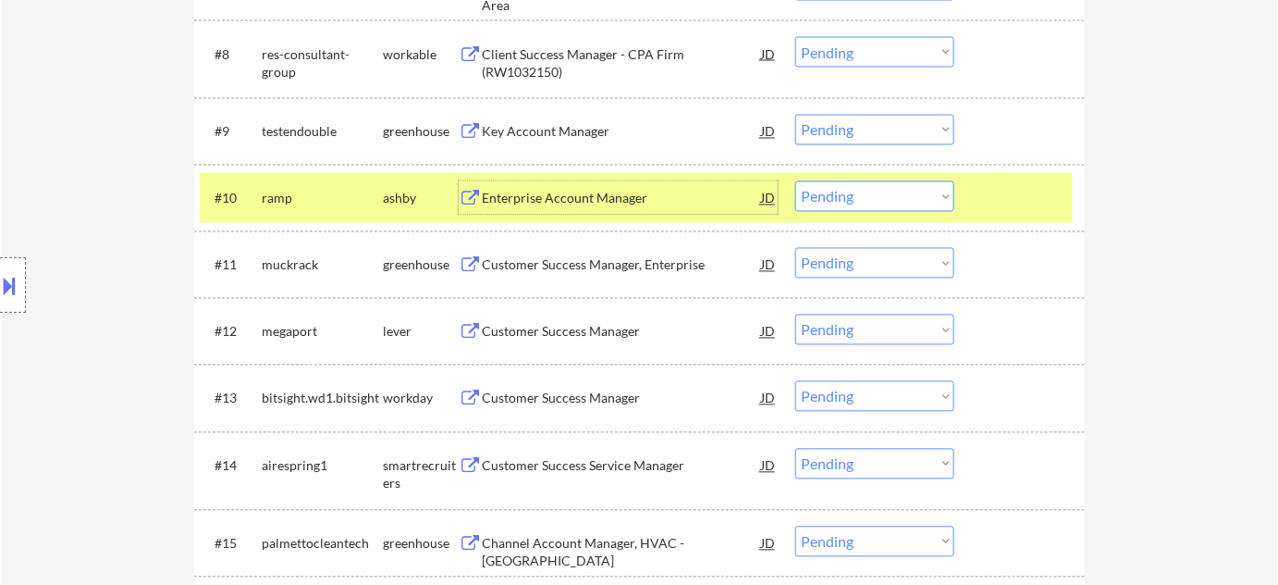
scroll to position [1103, 0]
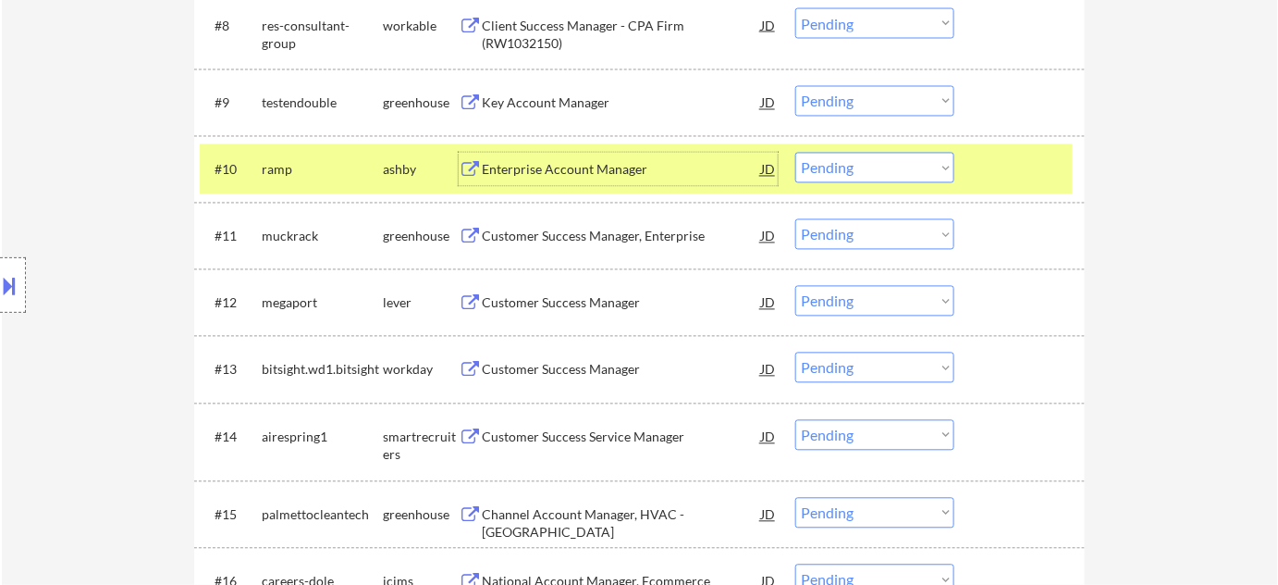
click at [602, 313] on div "Customer Success Manager" at bounding box center [621, 302] width 279 height 33
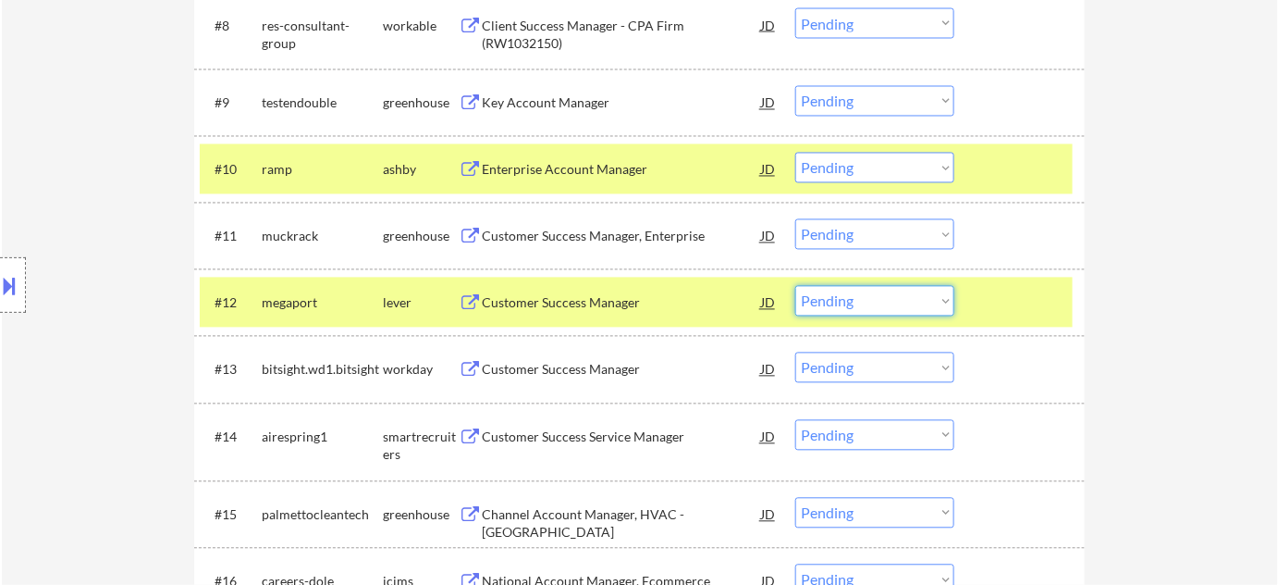
click at [913, 302] on select "Choose an option... Pending Applied Excluded (Questions) Excluded (Expired) Exc…" at bounding box center [874, 301] width 159 height 31
click at [795, 286] on select "Choose an option... Pending Applied Excluded (Questions) Excluded (Expired) Exc…" at bounding box center [874, 301] width 159 height 31
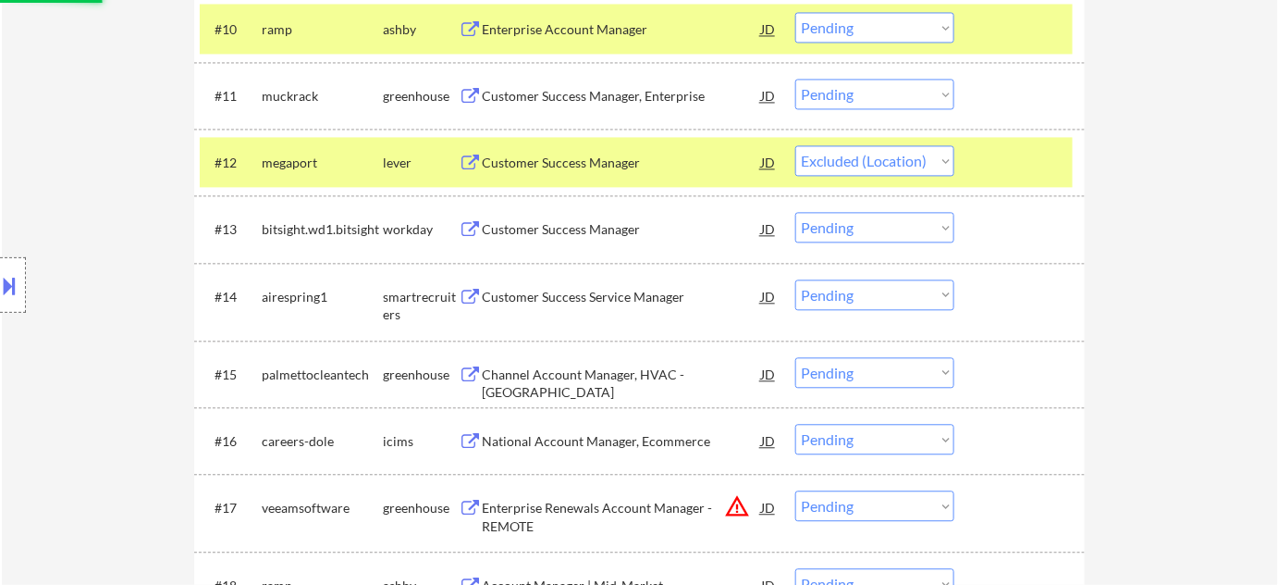
scroll to position [1271, 0]
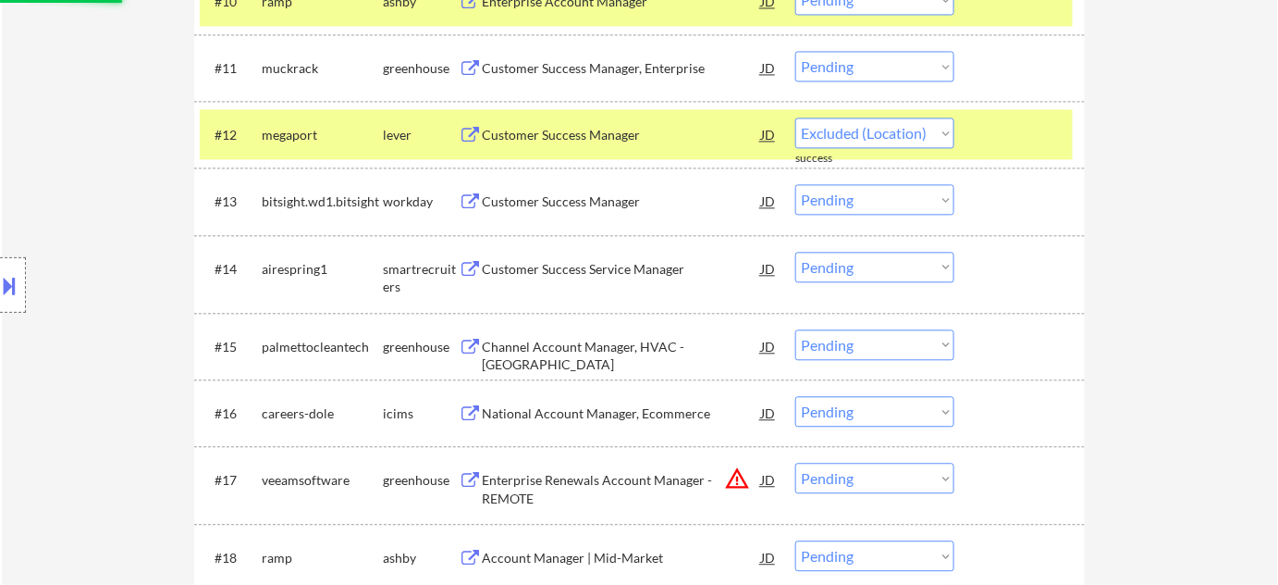
select select ""pending""
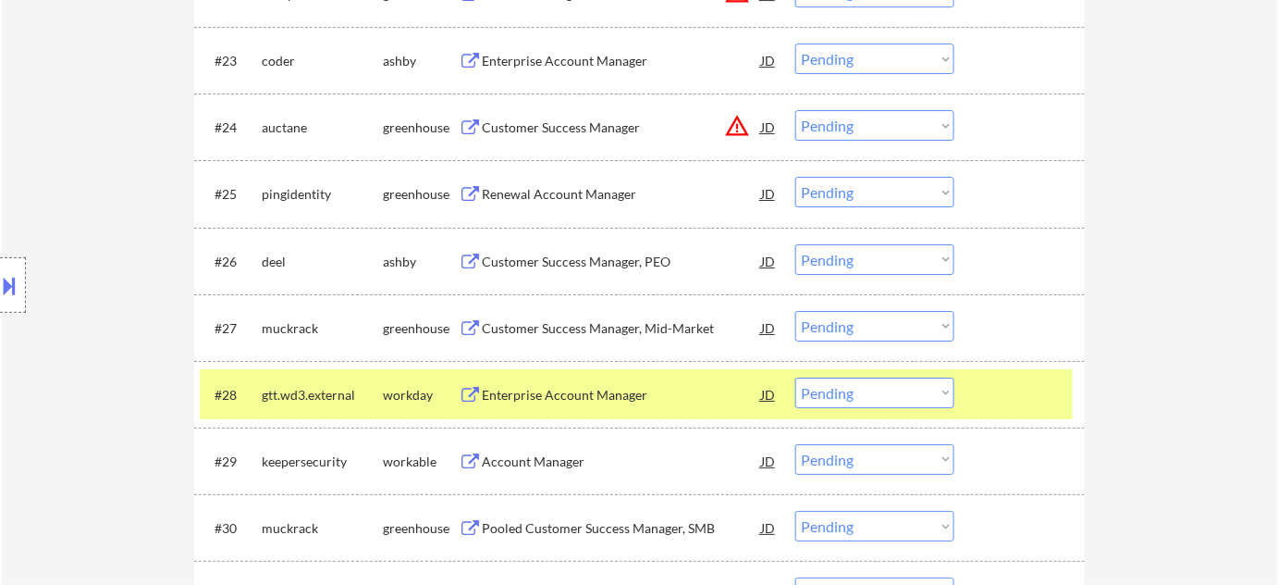
scroll to position [2196, 0]
